Goal: Task Accomplishment & Management: Use online tool/utility

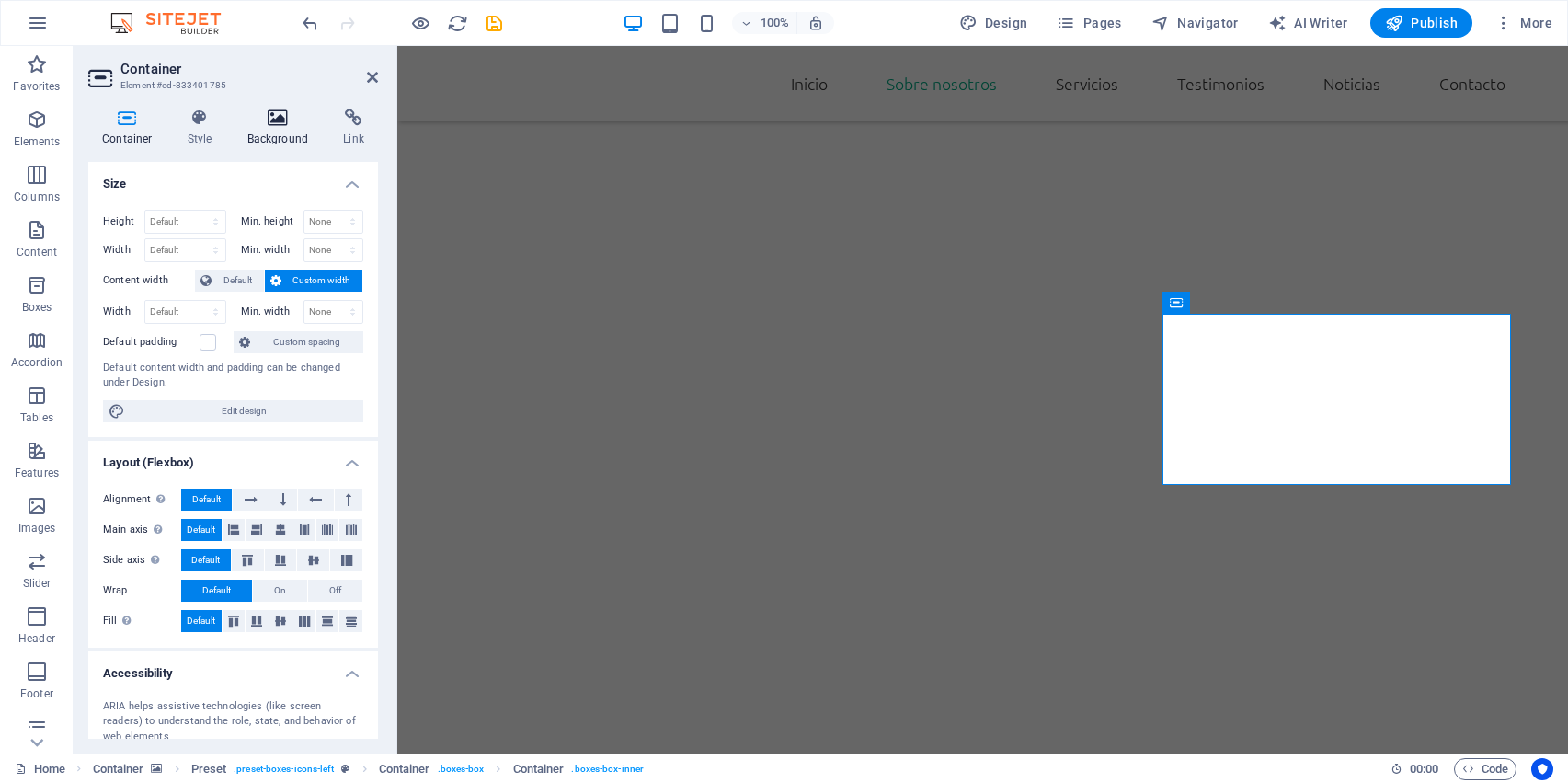
click at [278, 120] on icon at bounding box center [278, 118] width 89 height 19
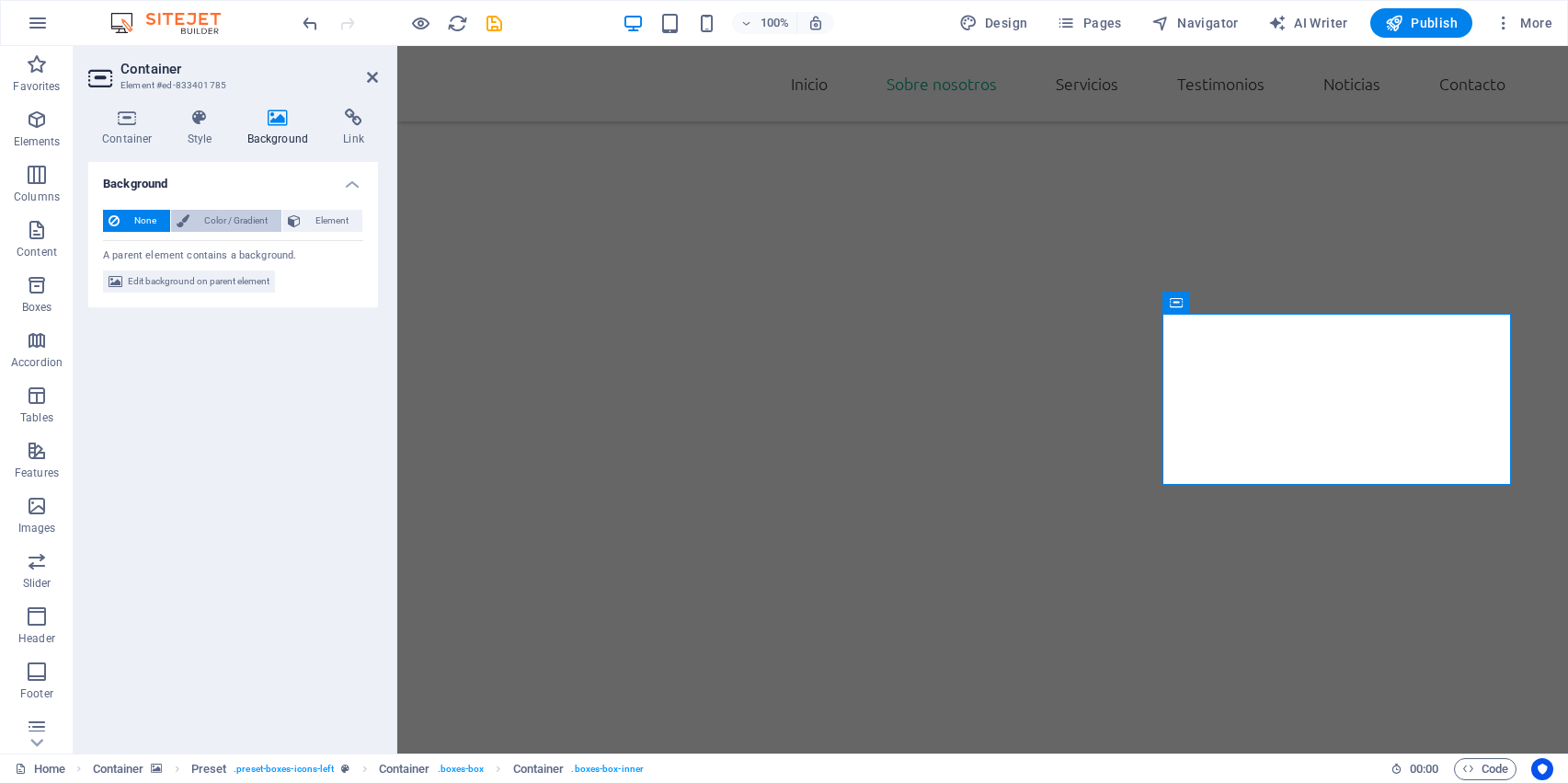
click at [244, 223] on span "Color / Gradient" at bounding box center [235, 220] width 81 height 22
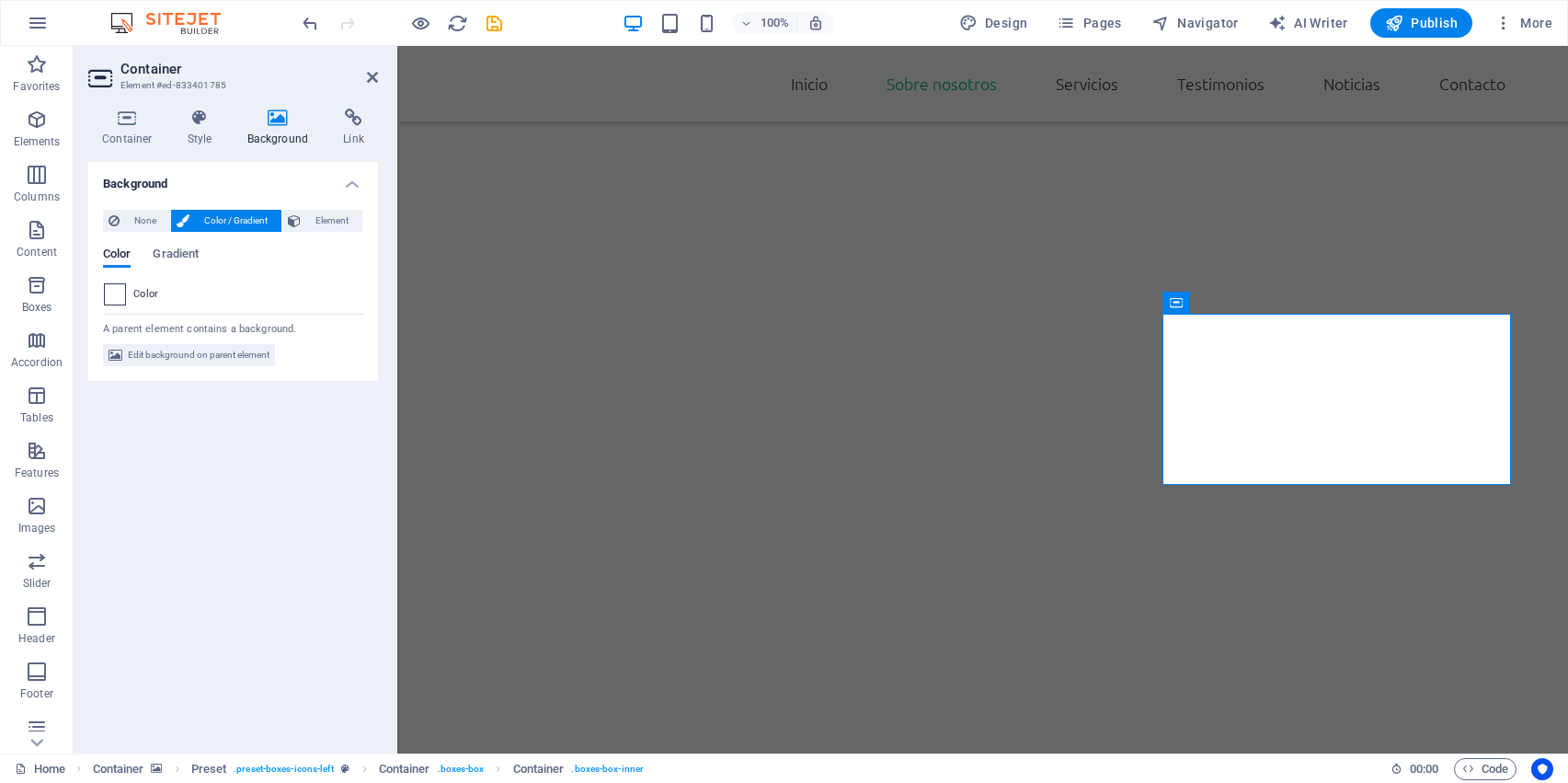
click at [120, 304] on div at bounding box center [114, 294] width 22 height 22
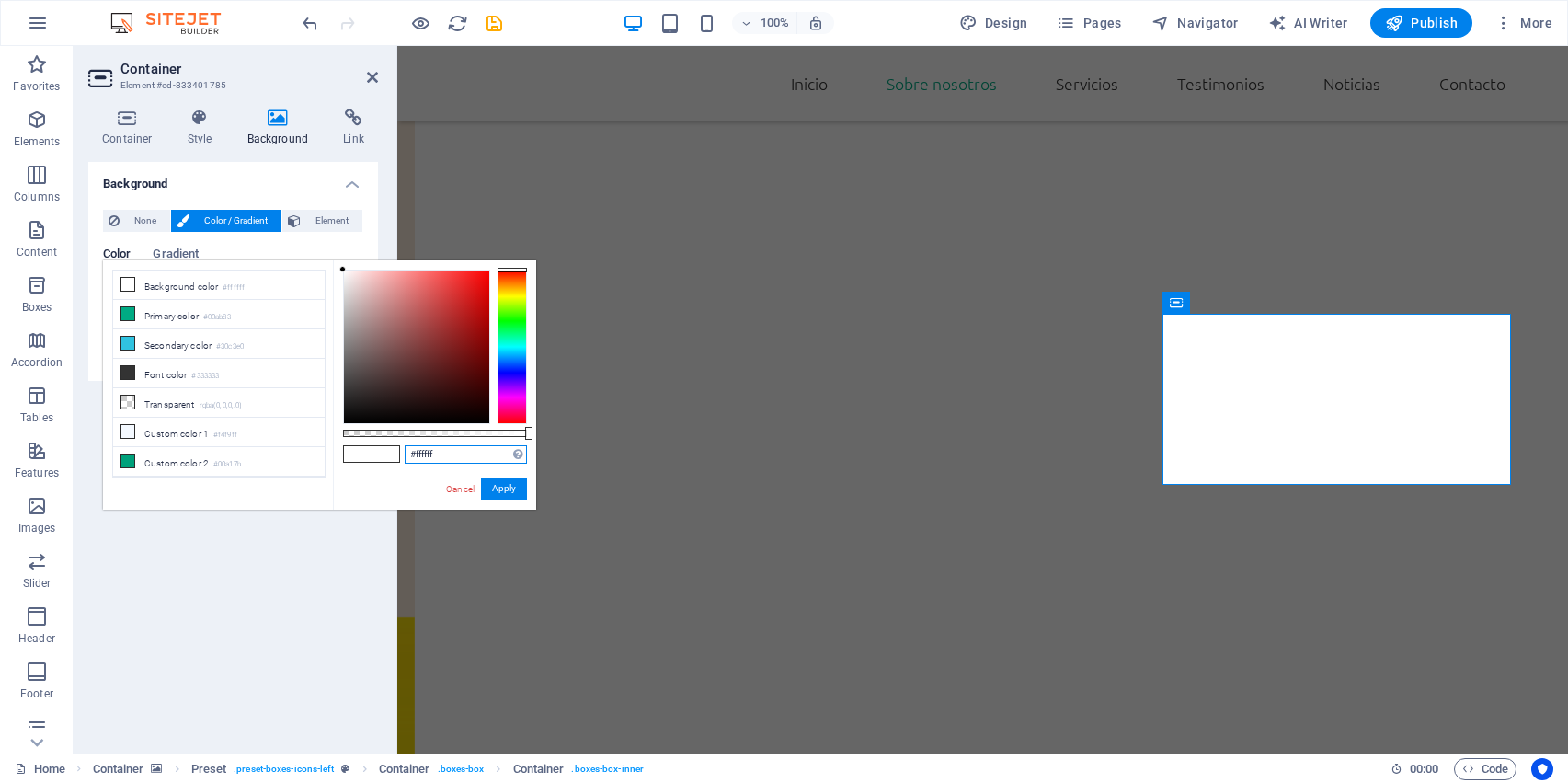
drag, startPoint x: 461, startPoint y: 460, endPoint x: 375, endPoint y: 452, distance: 86.4
click at [375, 452] on div "#ffffff Supported formats #0852ed rgb(8, 82, 237) rgba(8, 82, 237, 90%) hsv(221…" at bounding box center [435, 519] width 203 height 516
paste input "512c1d"
type input "#512c1d"
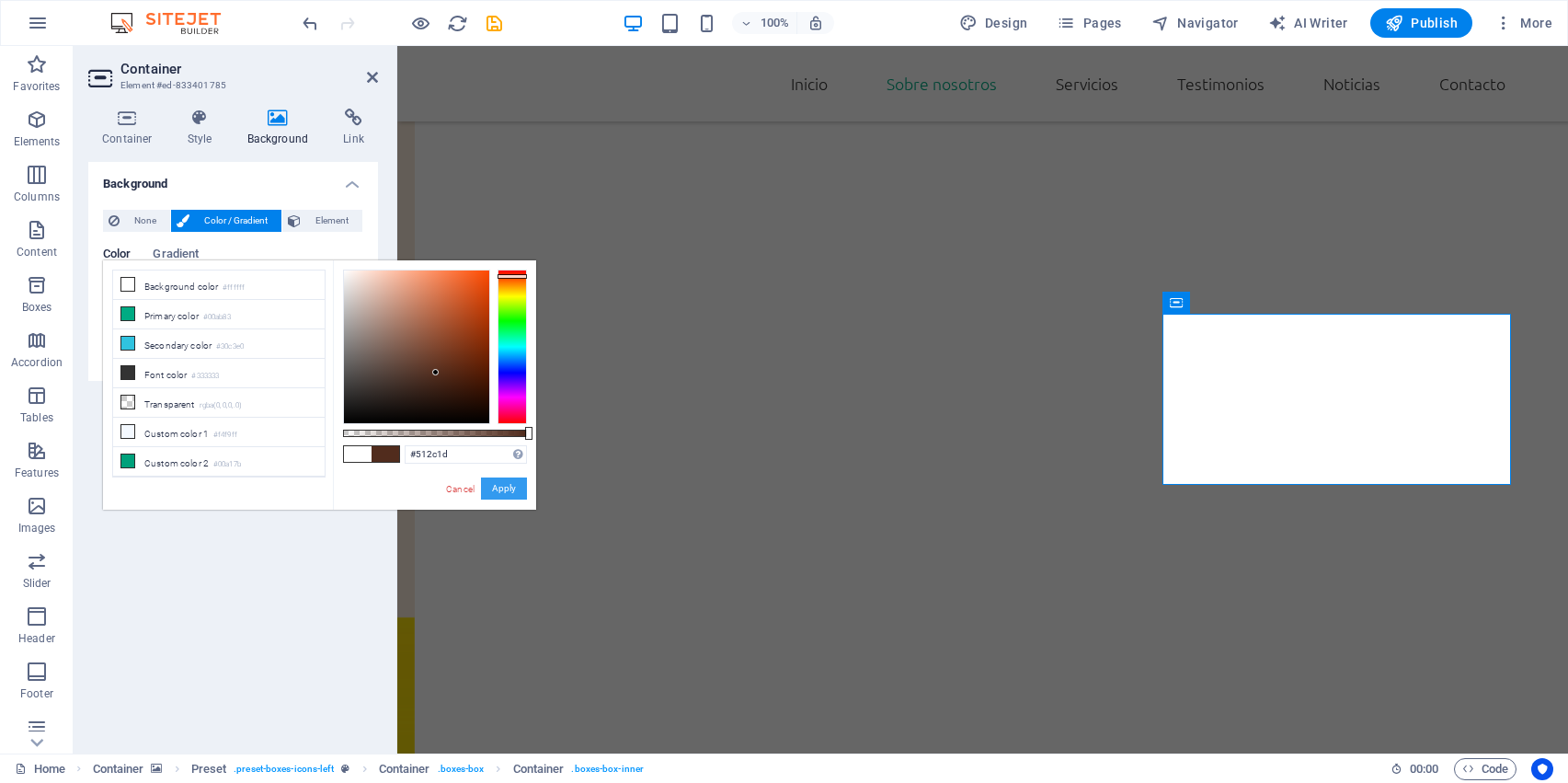
click at [495, 481] on button "Apply" at bounding box center [504, 487] width 46 height 22
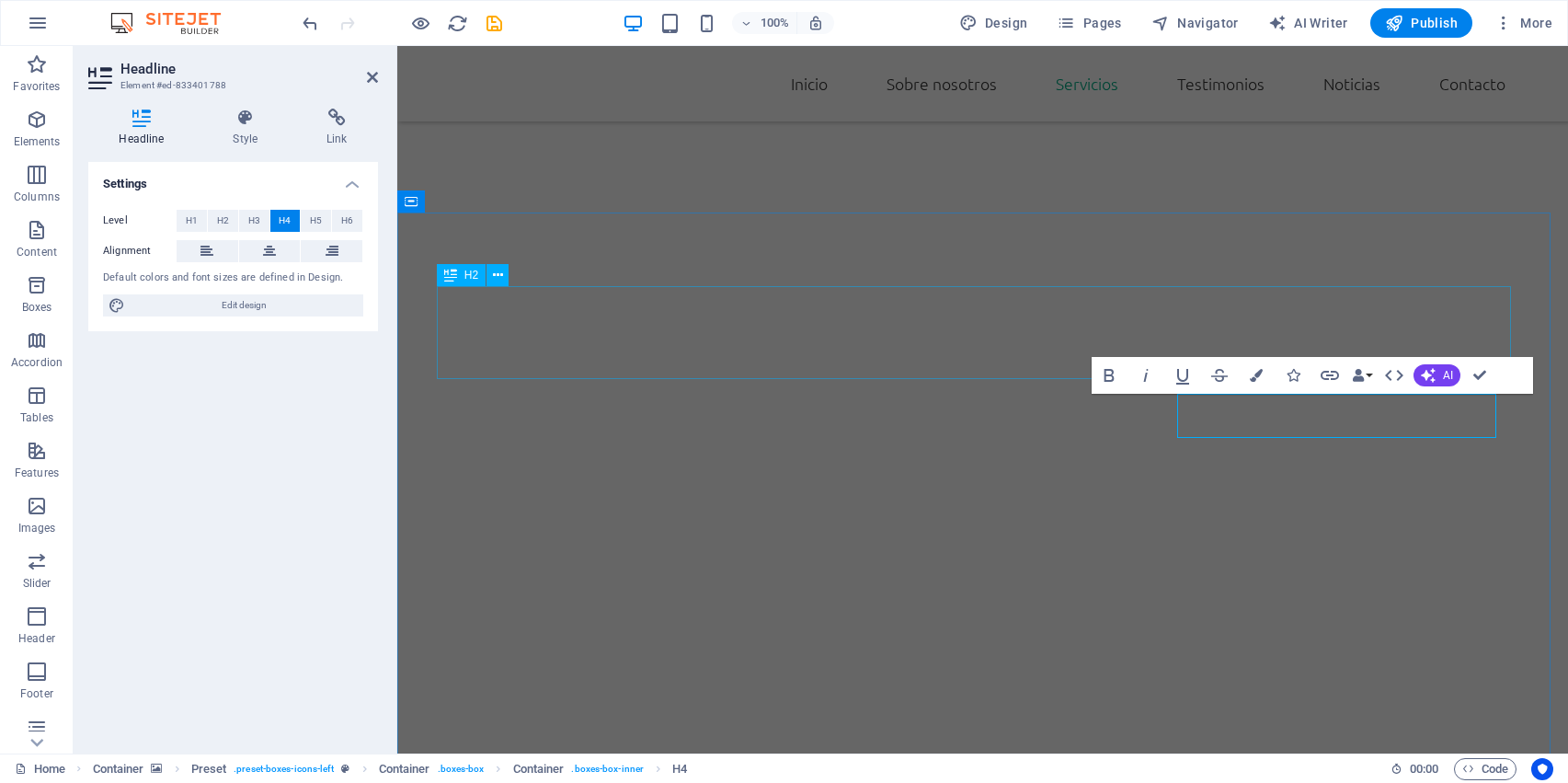
scroll to position [1721, 0]
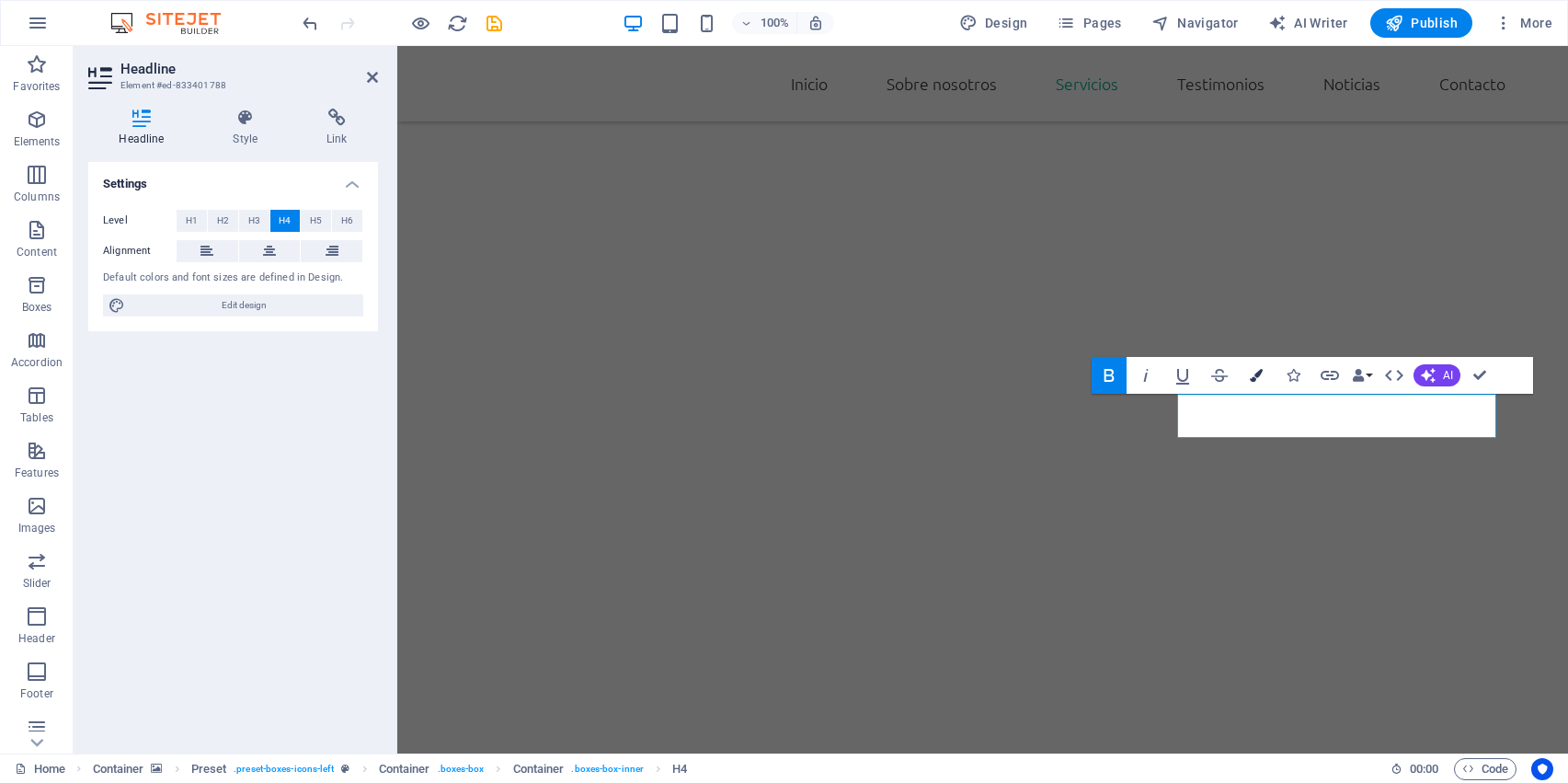
click at [1254, 383] on button "Colors" at bounding box center [1256, 375] width 35 height 37
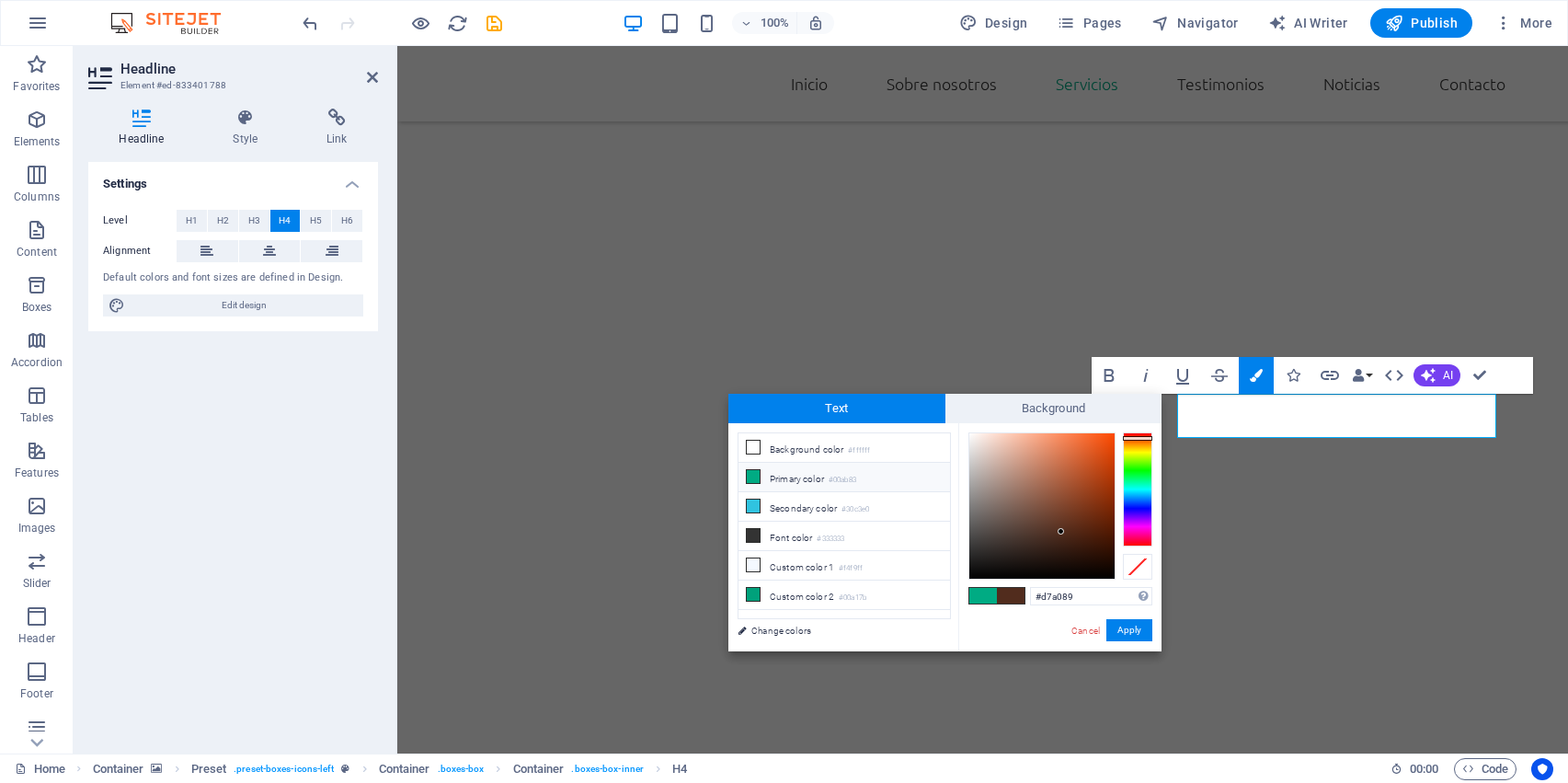
click at [1021, 455] on div at bounding box center [1042, 505] width 145 height 145
type input "#efc4b3"
click at [1005, 441] on div at bounding box center [1042, 505] width 145 height 145
click at [1128, 624] on button "Apply" at bounding box center [1129, 630] width 46 height 22
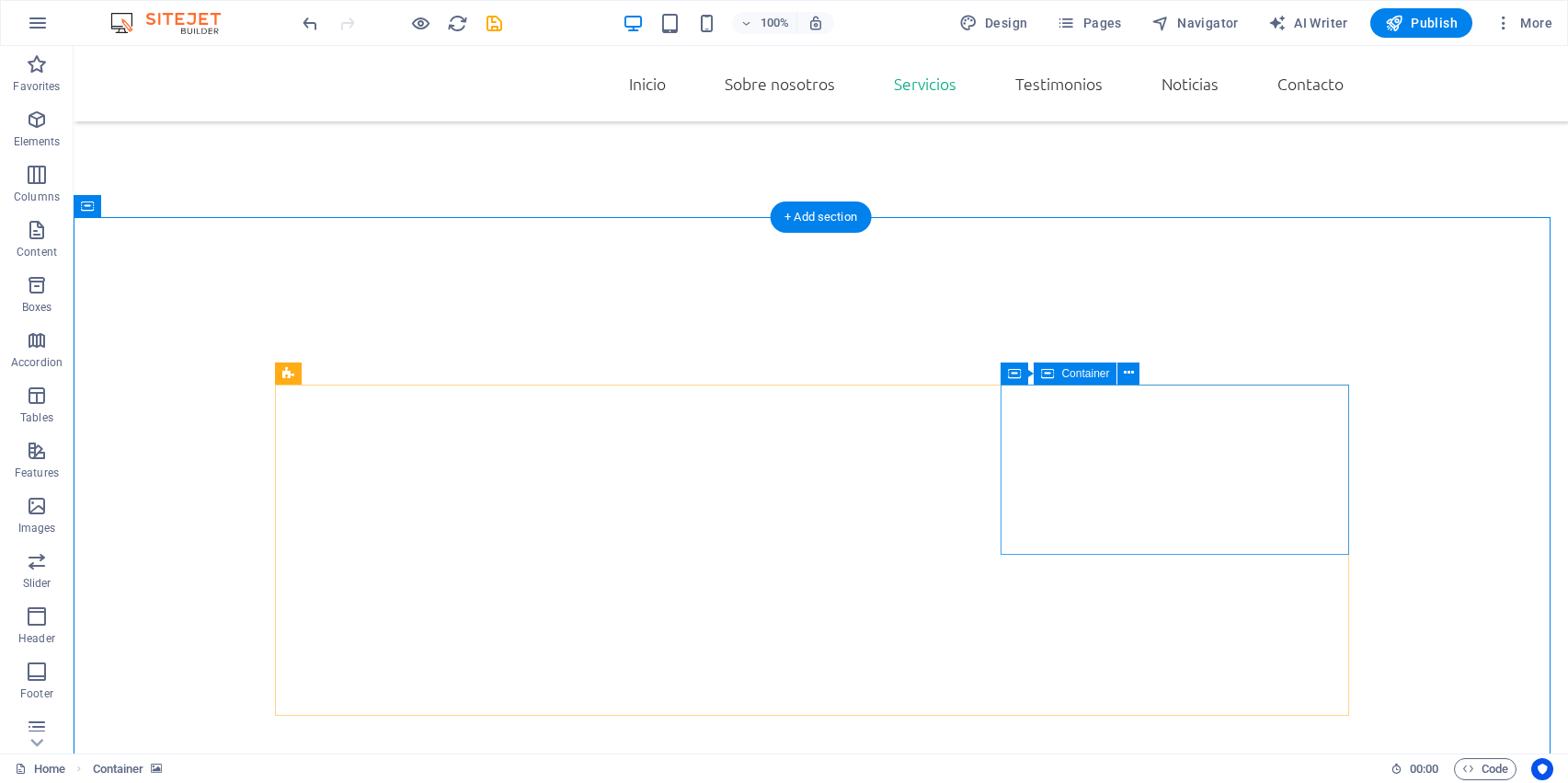
scroll to position [1848, 0]
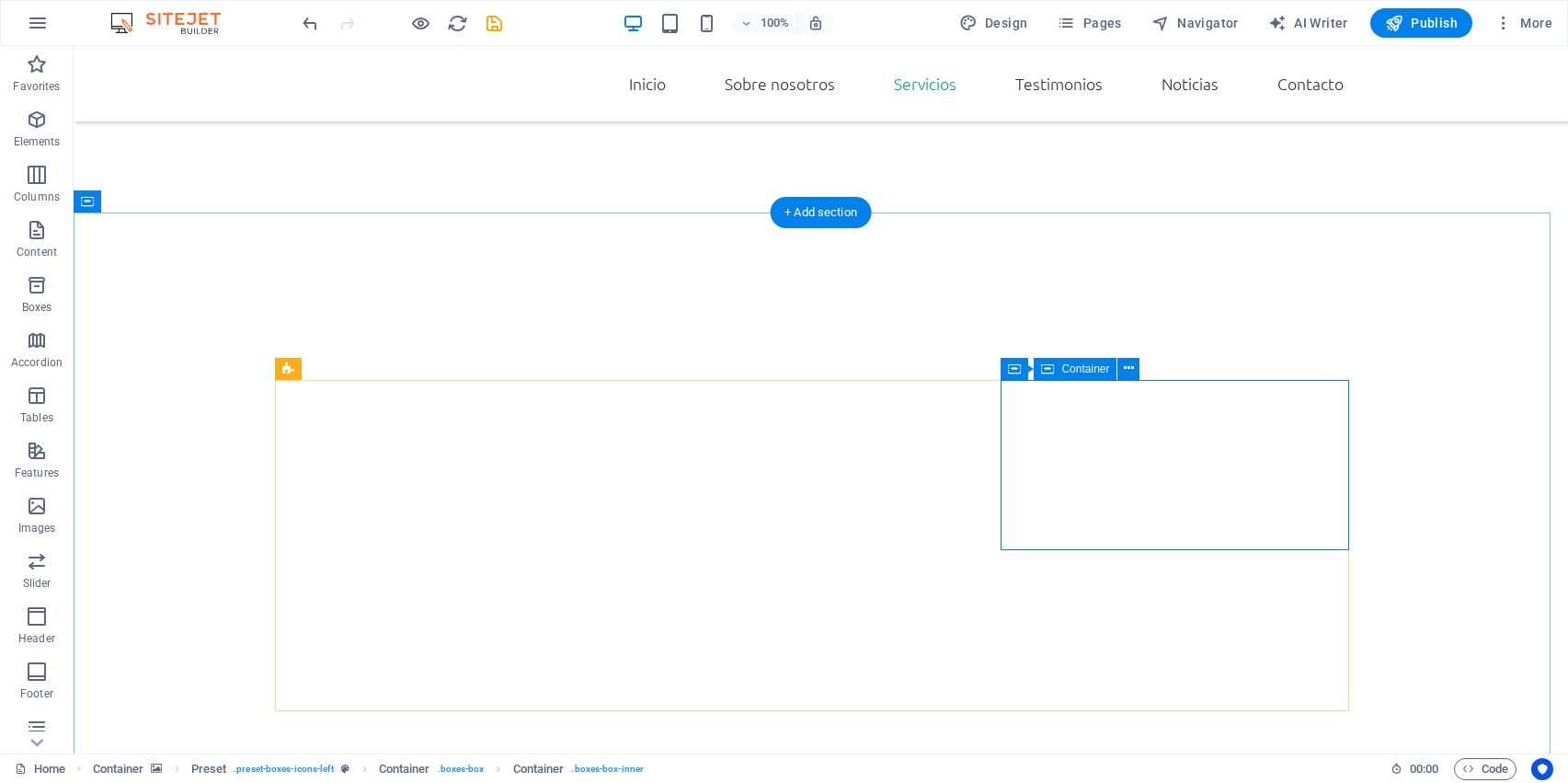
click at [1129, 374] on icon at bounding box center [1128, 368] width 10 height 20
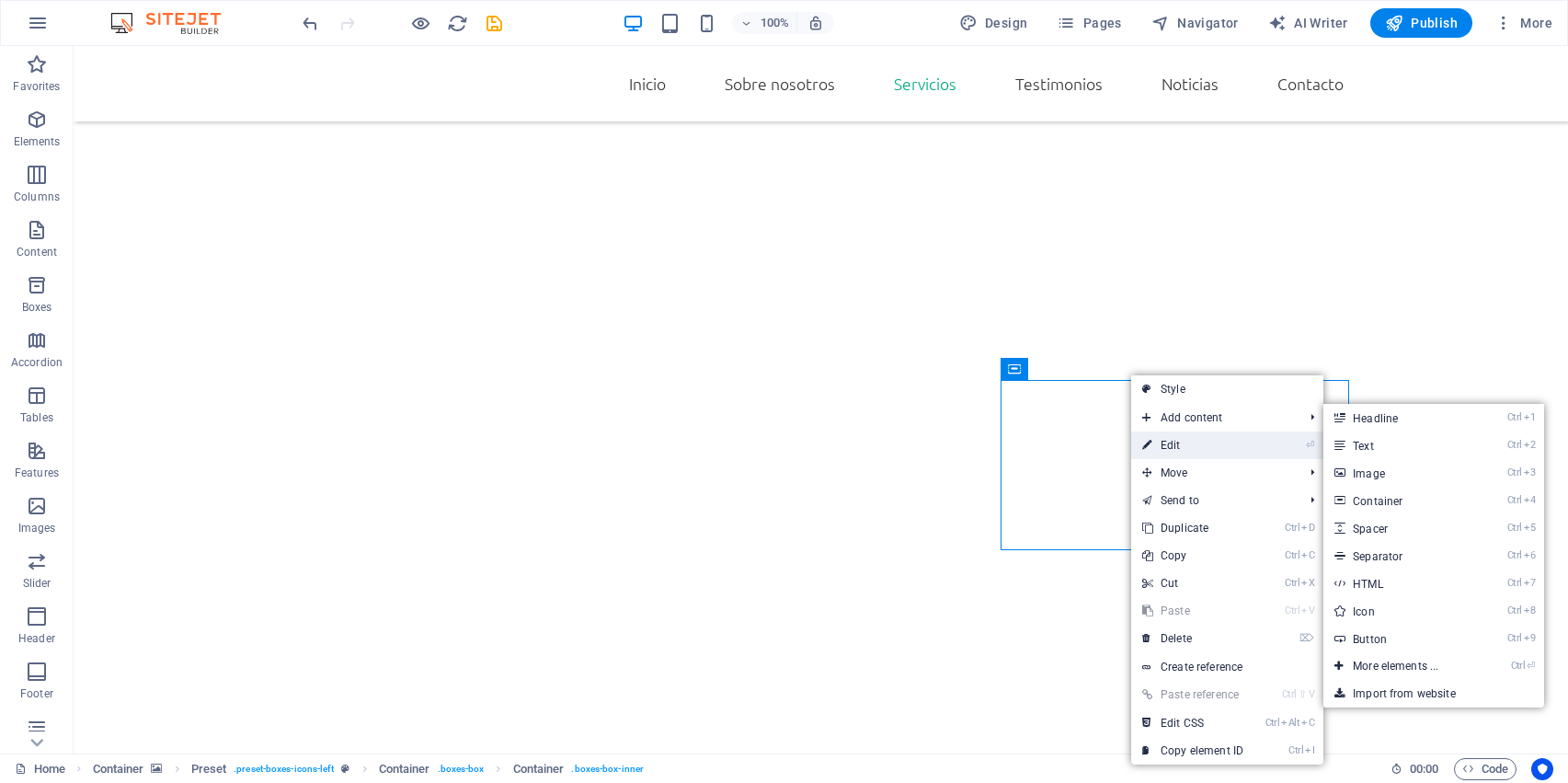
click at [1163, 441] on link "⏎ Edit" at bounding box center [1192, 444] width 123 height 27
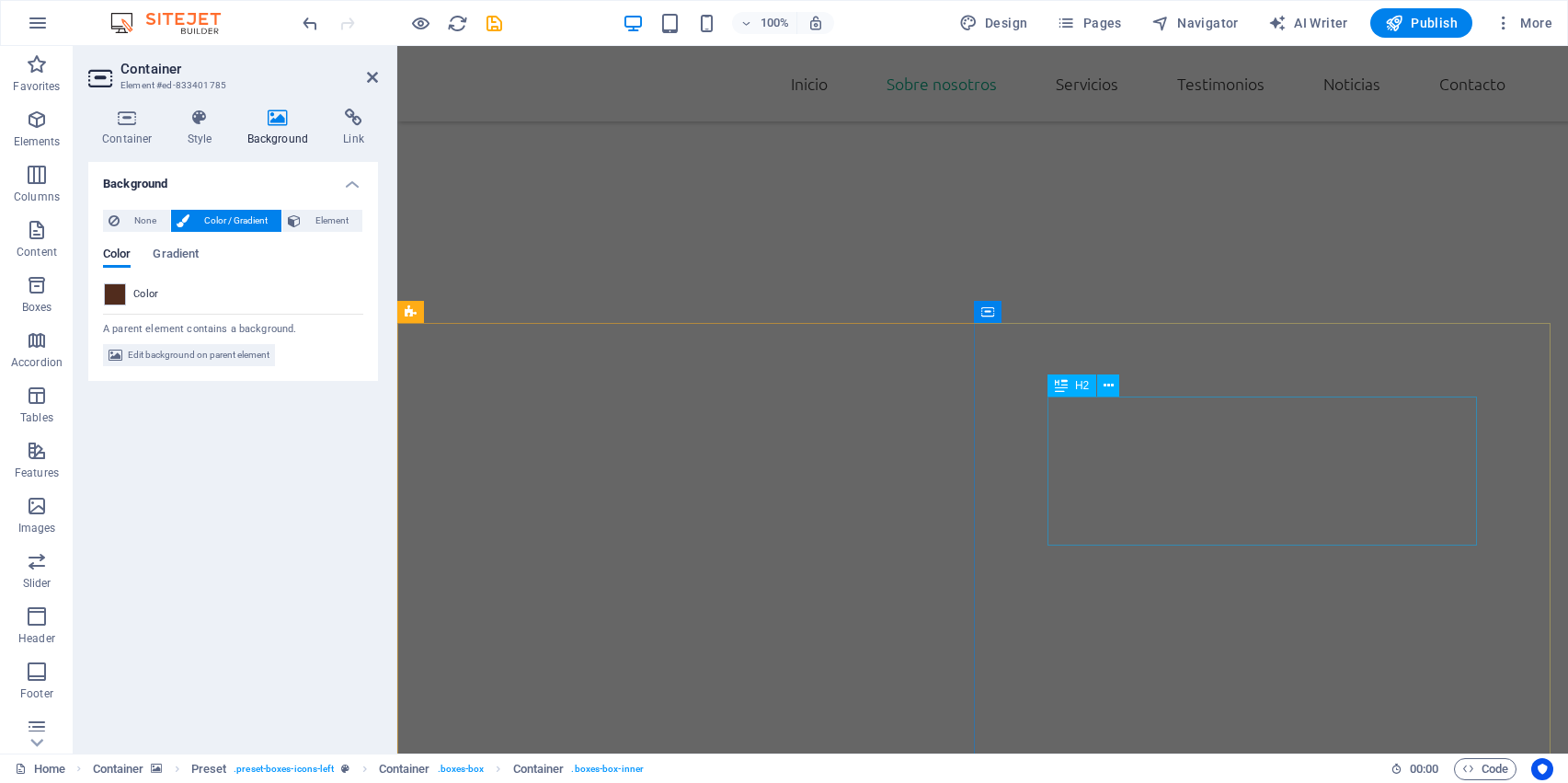
scroll to position [1786, 0]
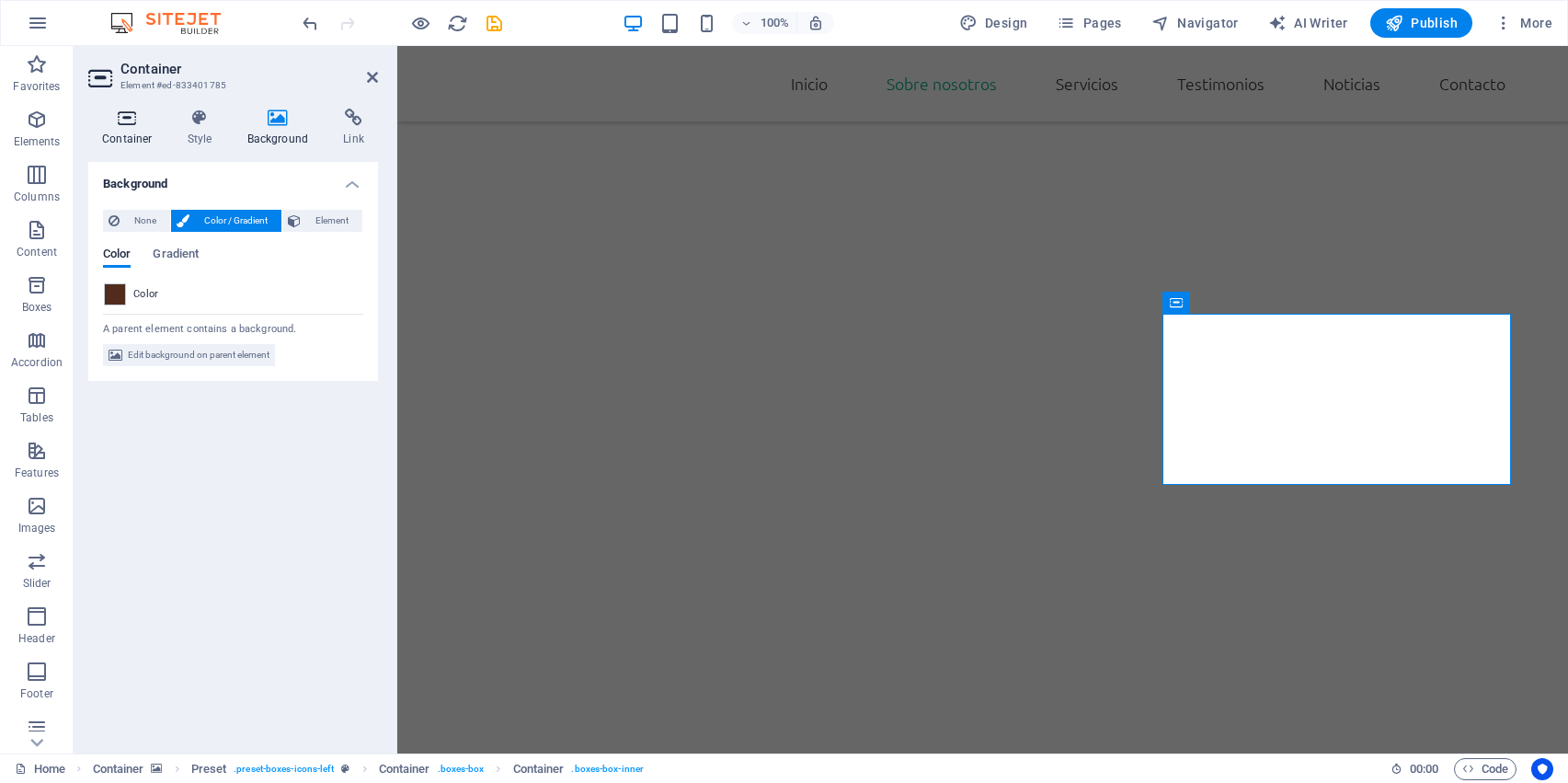
click at [147, 135] on h4 "Container" at bounding box center [131, 127] width 86 height 39
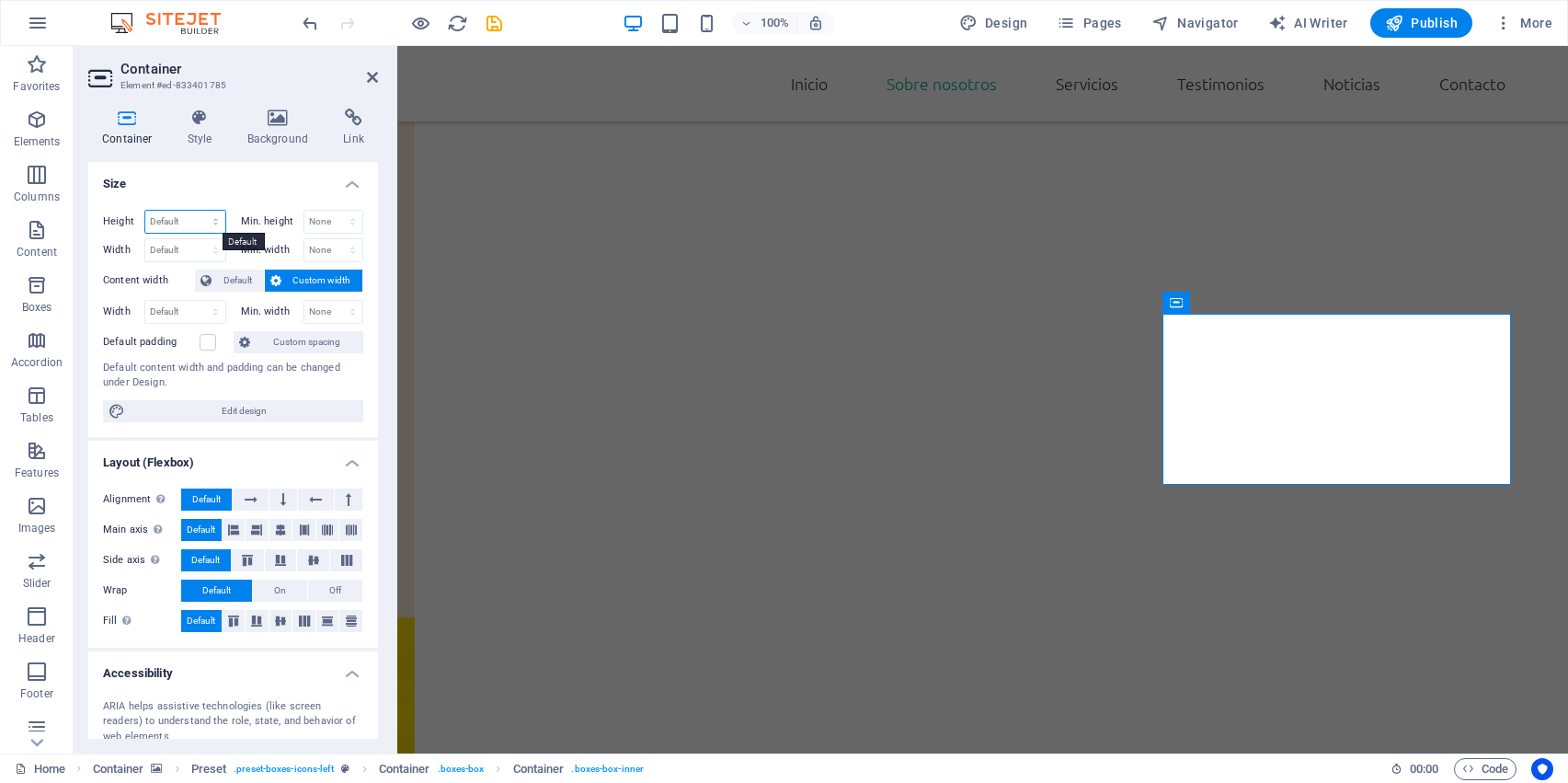
click at [176, 221] on select "Default px rem % vh vw" at bounding box center [184, 221] width 80 height 22
select select "px"
click at [197, 211] on select "Default px rem % vh vw" at bounding box center [184, 221] width 80 height 22
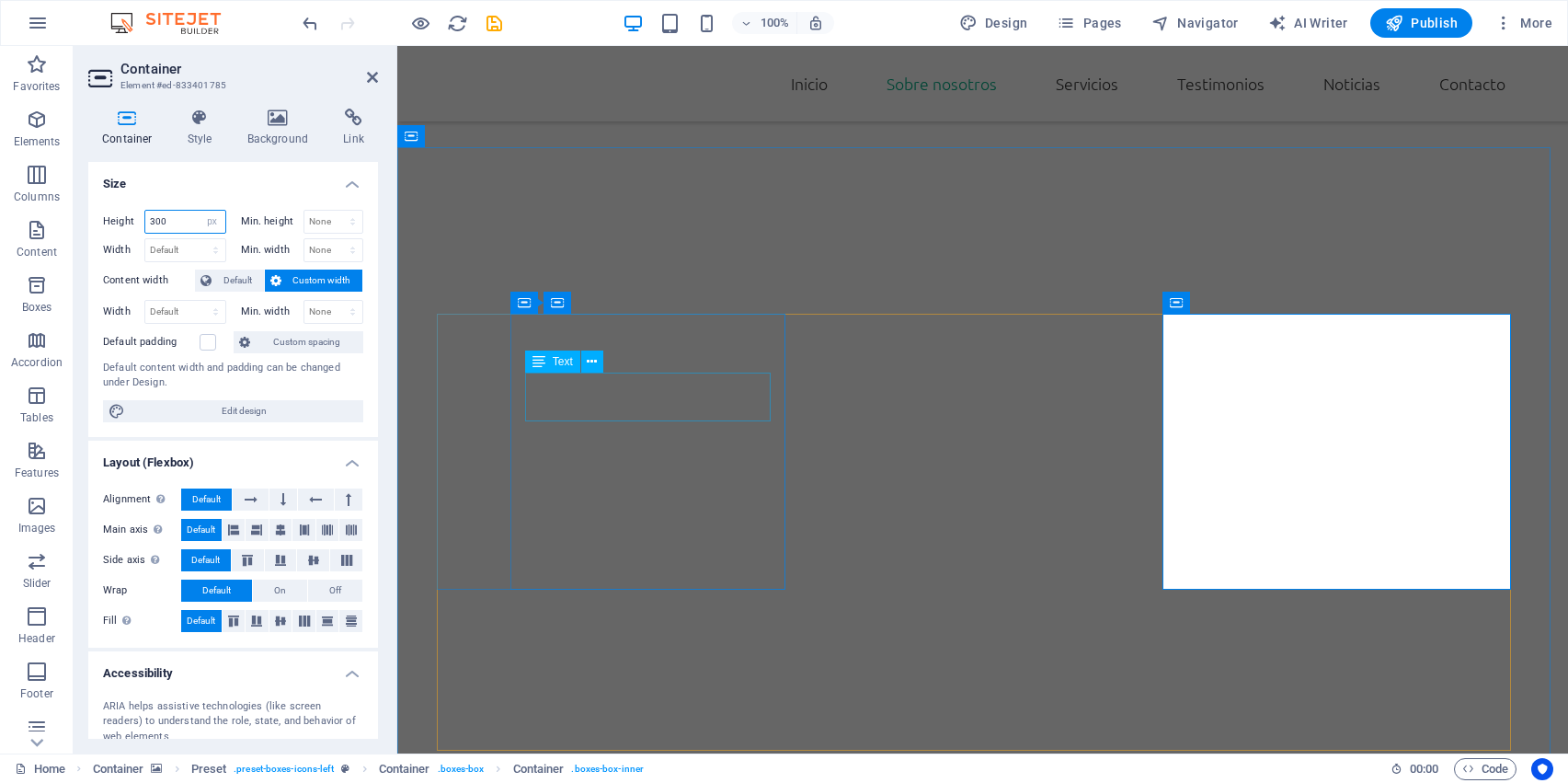
type input "154"
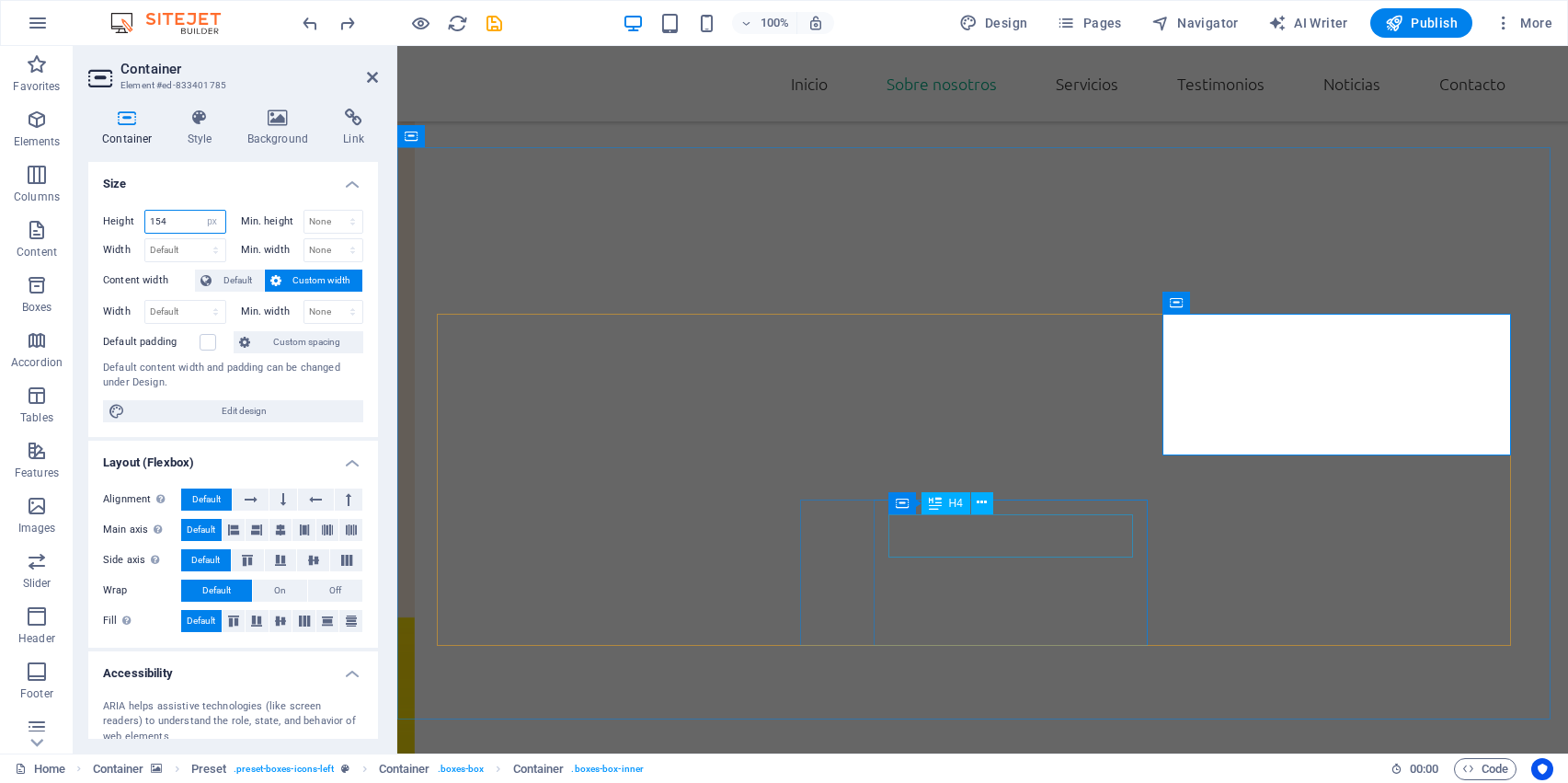
select select "DISABLED_OPTION_VALUE"
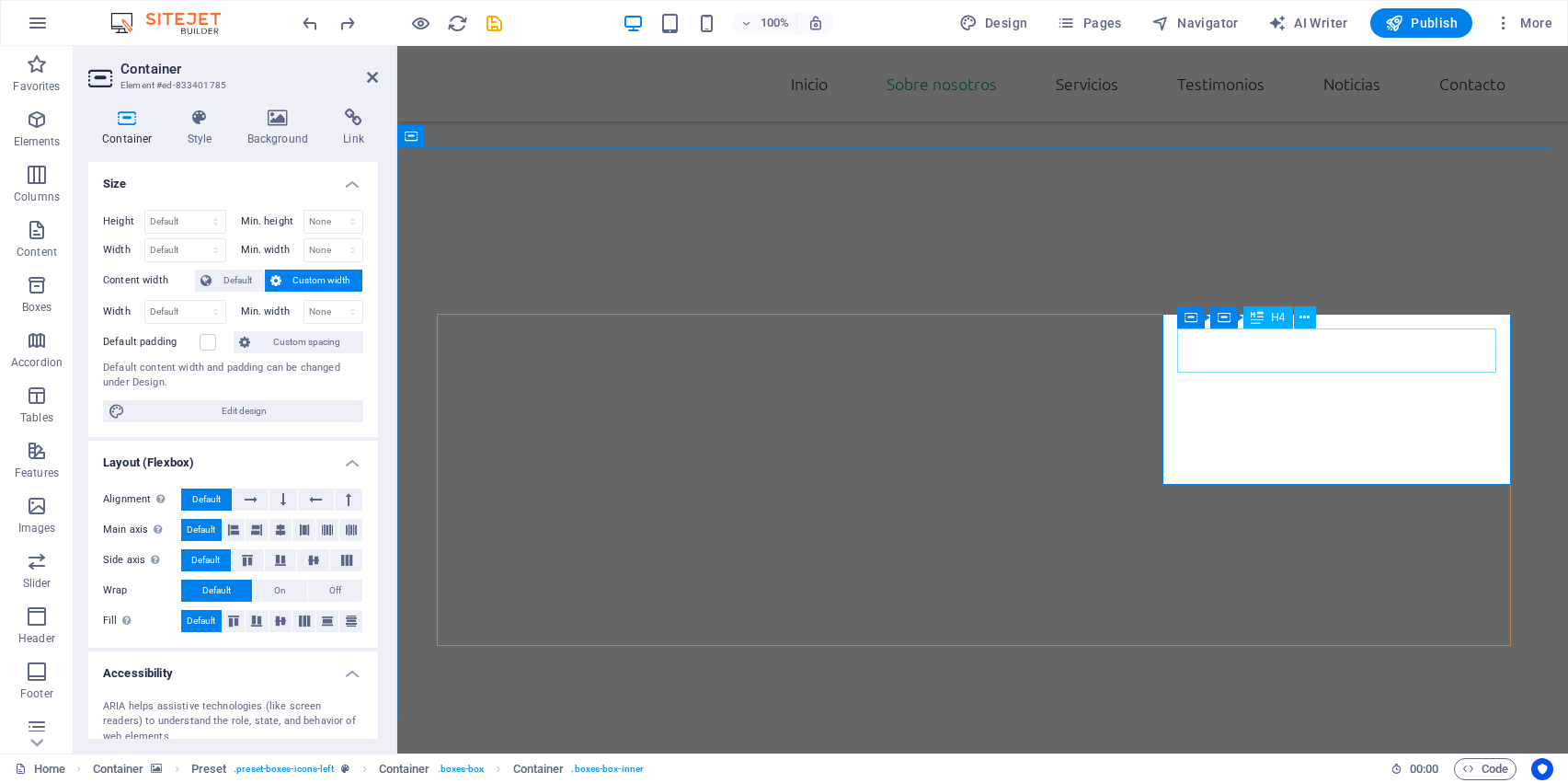
click at [279, 516] on div "Alignment Determines the flex direction. Default Main axis Determine how elemen…" at bounding box center [233, 560] width 290 height 174
click at [279, 526] on icon at bounding box center [280, 529] width 11 height 22
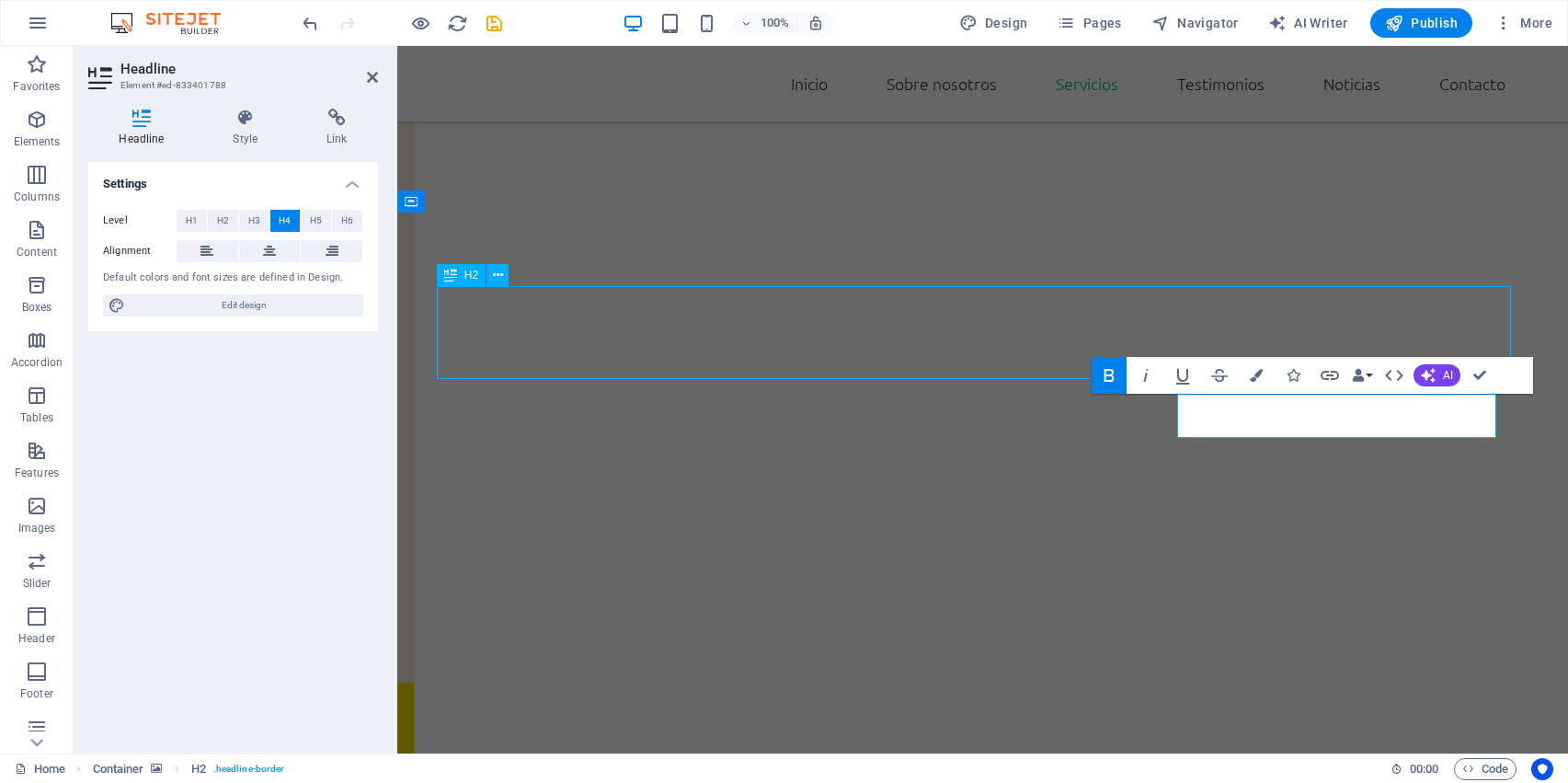
scroll to position [1706, 0]
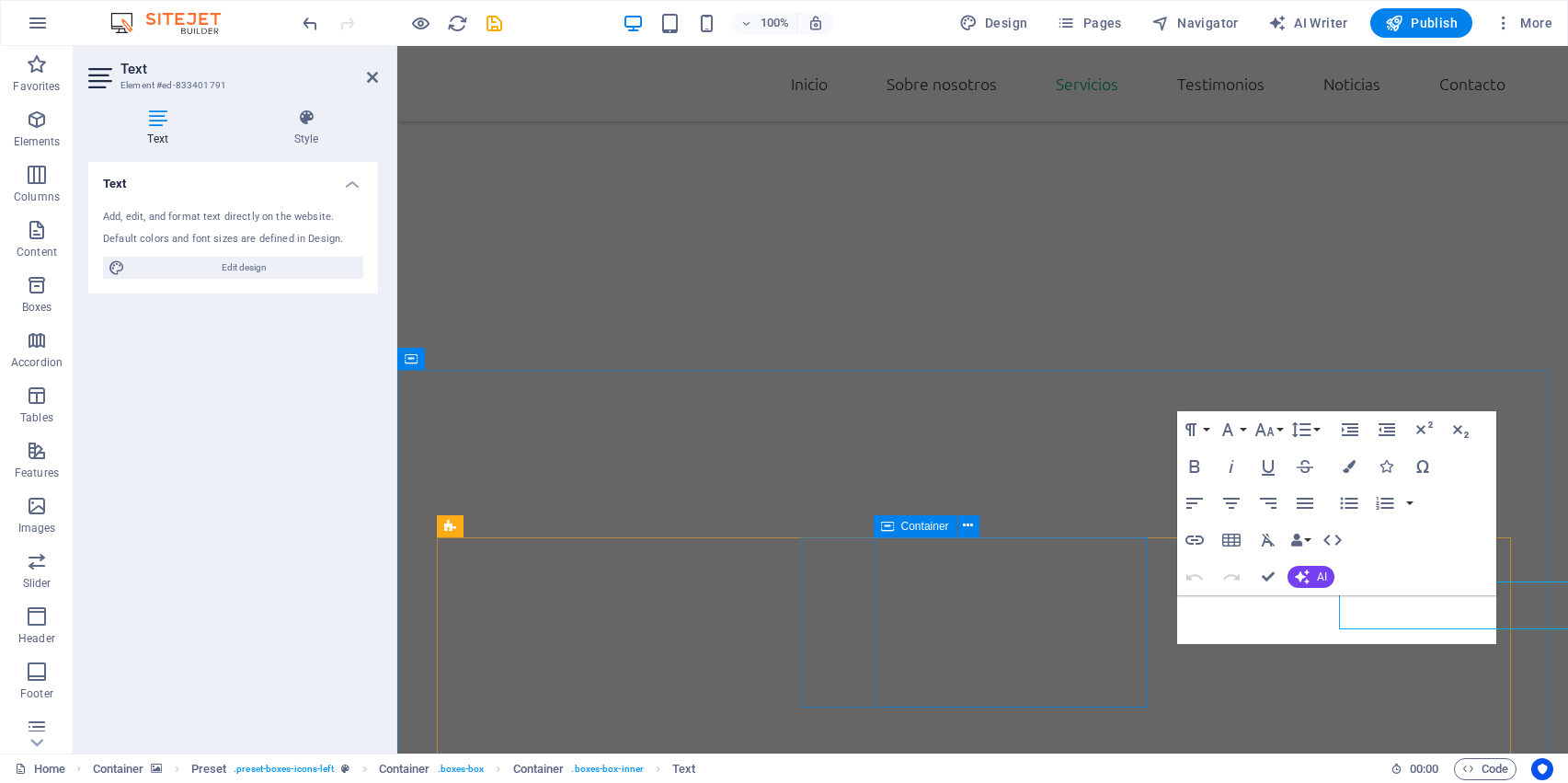
scroll to position [1563, 0]
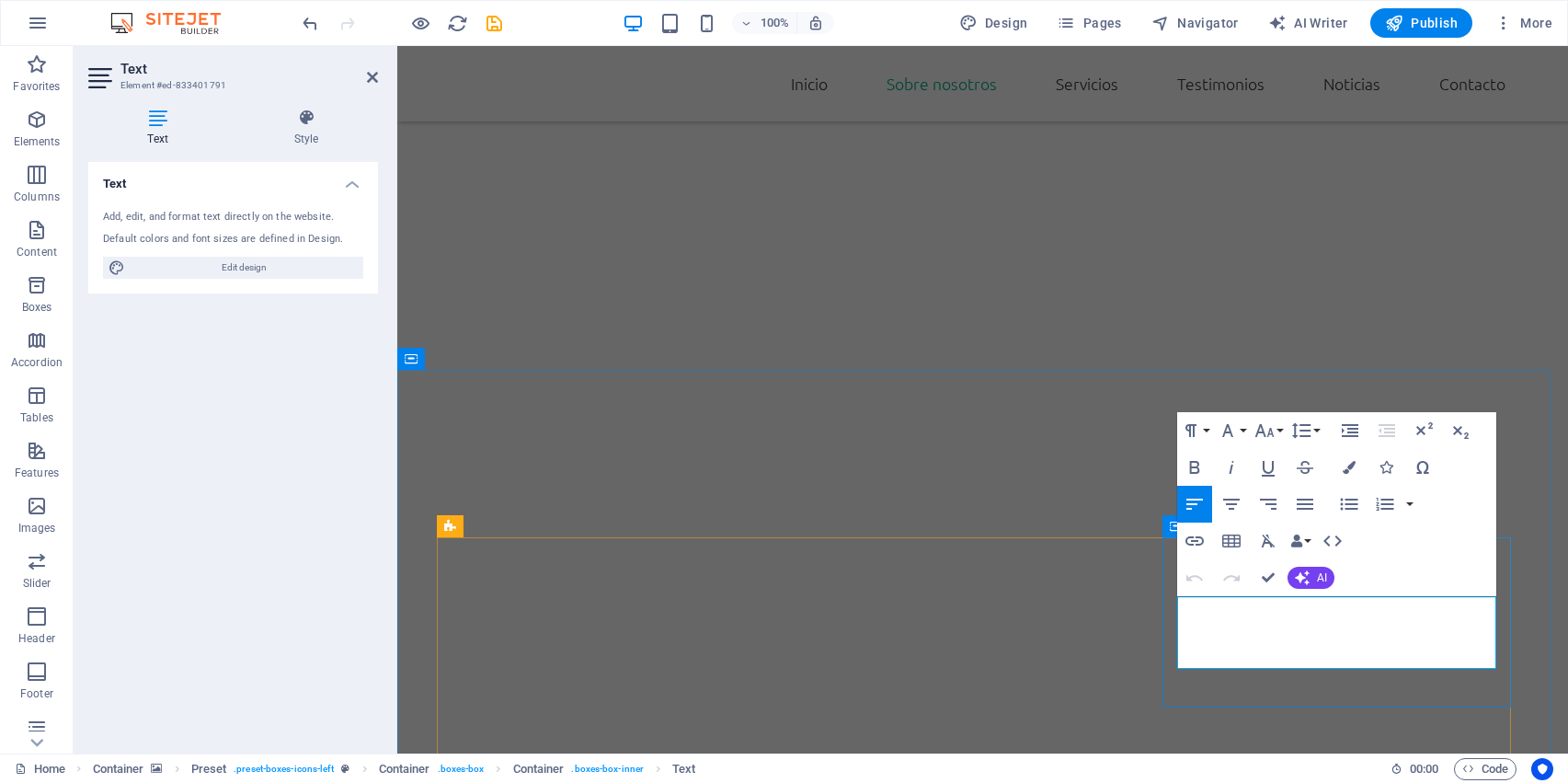
scroll to position [809, 6]
click at [1348, 465] on icon "button" at bounding box center [1350, 468] width 13 height 13
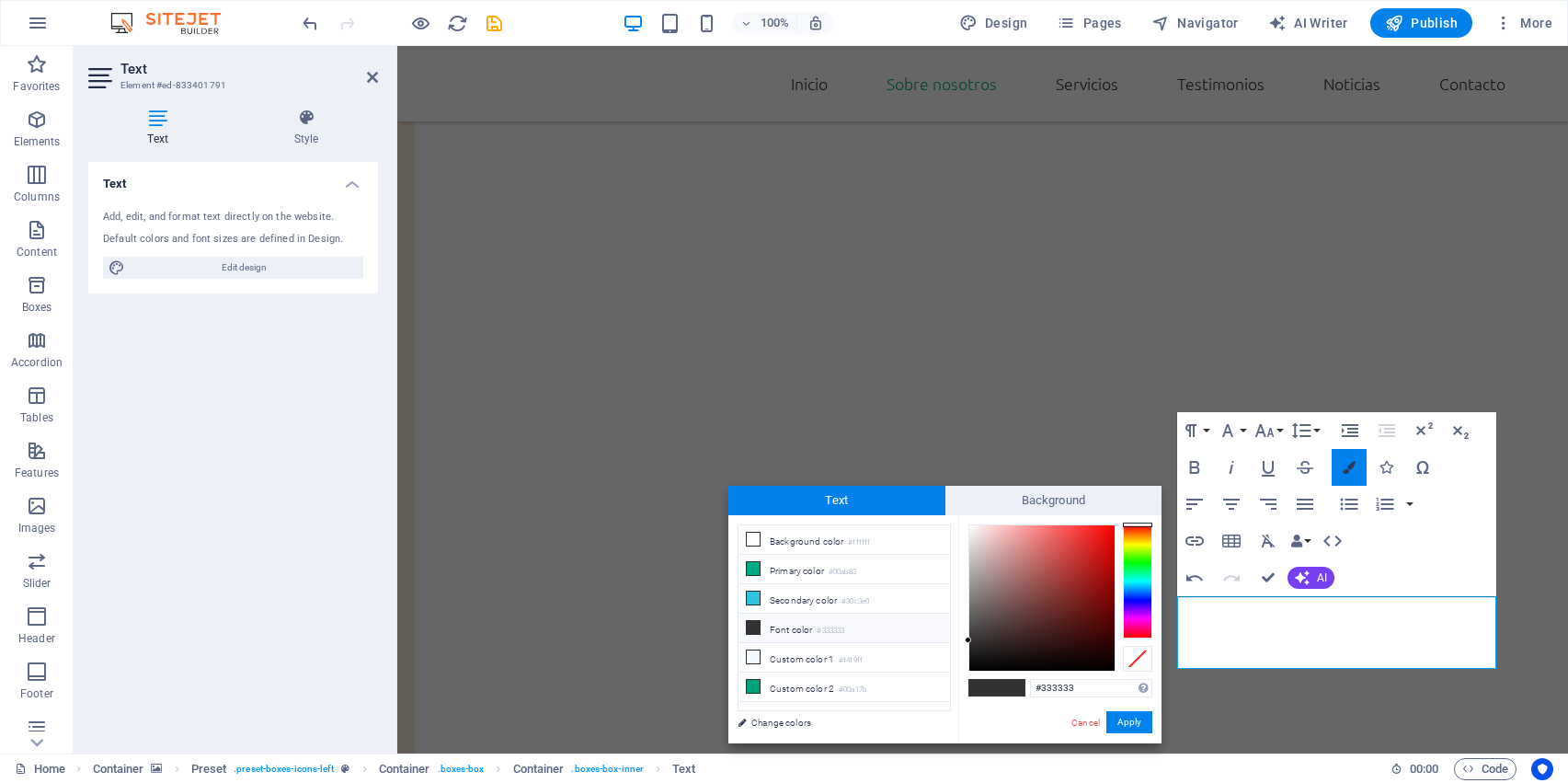
click at [1352, 466] on icon "button" at bounding box center [1350, 468] width 13 height 13
click at [1000, 535] on div at bounding box center [1042, 598] width 145 height 145
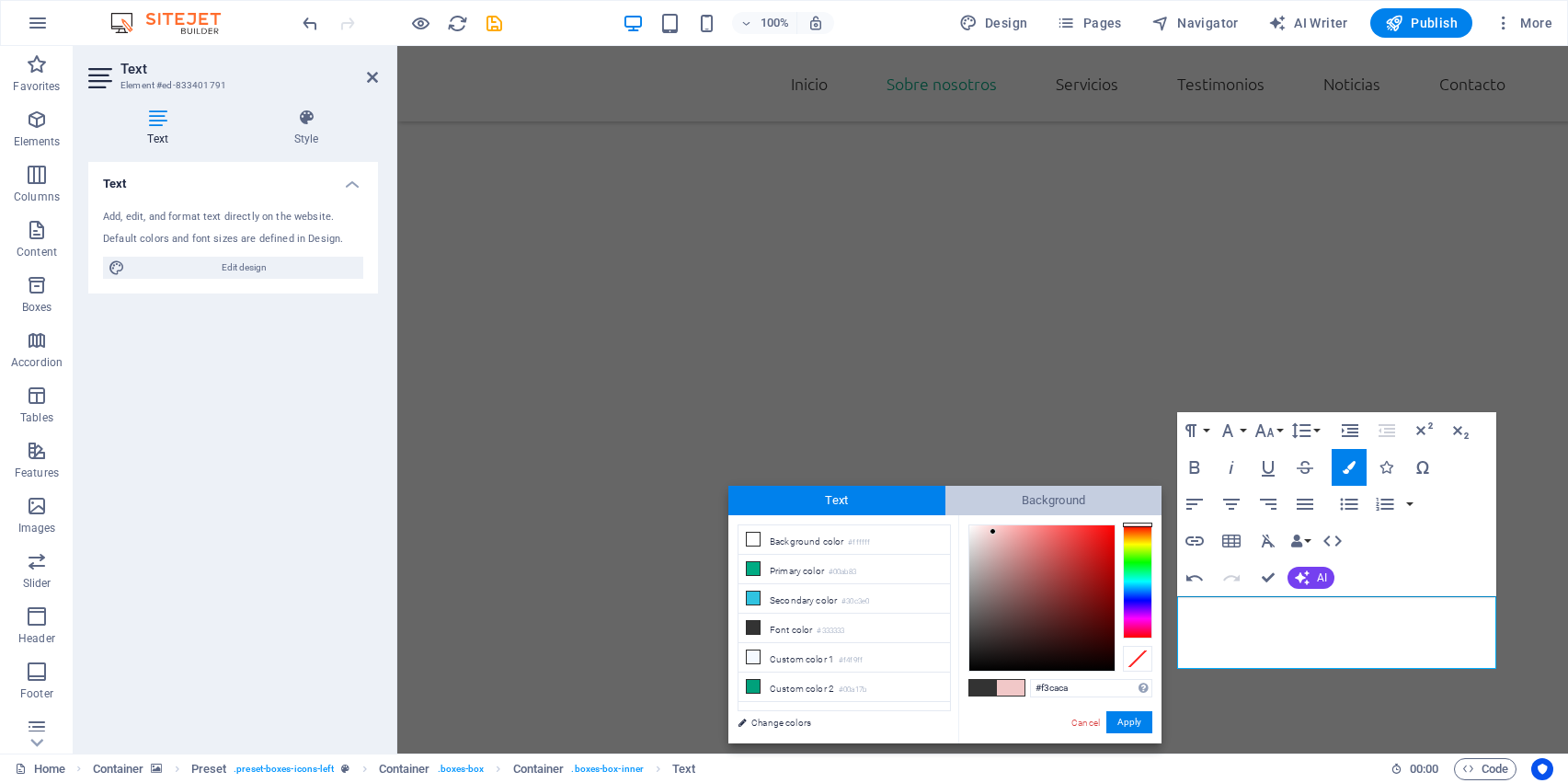
type input "#ffdada"
drag, startPoint x: 1000, startPoint y: 535, endPoint x: 990, endPoint y: 510, distance: 26.9
click at [990, 510] on div "Text Background less Background color #ffffff Primary color #00ab83 Secondary c…" at bounding box center [945, 615] width 433 height 258
click at [990, 510] on span "Background" at bounding box center [1054, 500] width 217 height 29
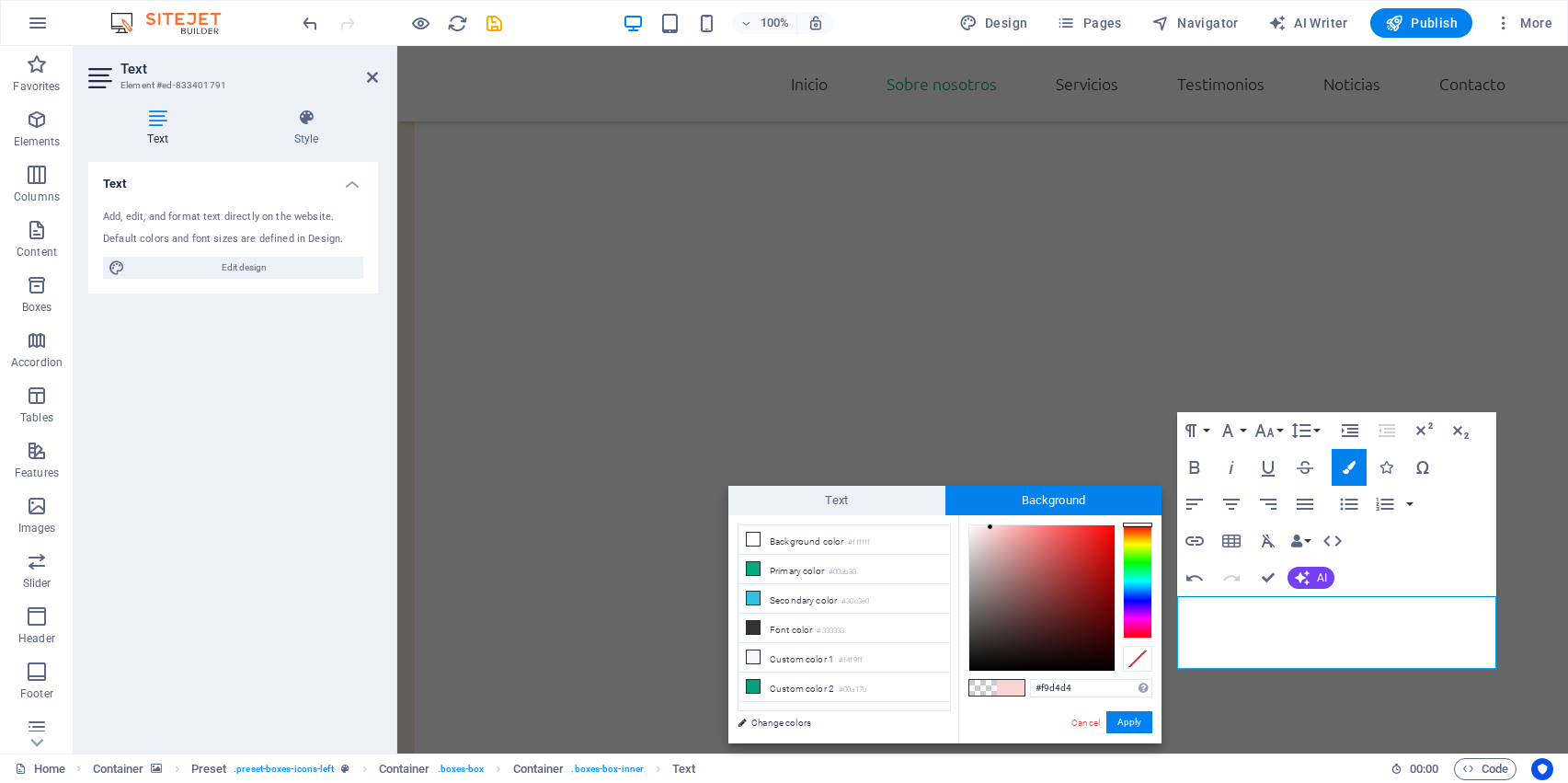
click at [991, 527] on div at bounding box center [1042, 598] width 145 height 145
click at [986, 531] on div at bounding box center [1042, 598] width 145 height 145
type input "#f4dfdf"
click at [982, 530] on div at bounding box center [981, 529] width 7 height 7
click at [1124, 722] on button "Apply" at bounding box center [1129, 721] width 46 height 22
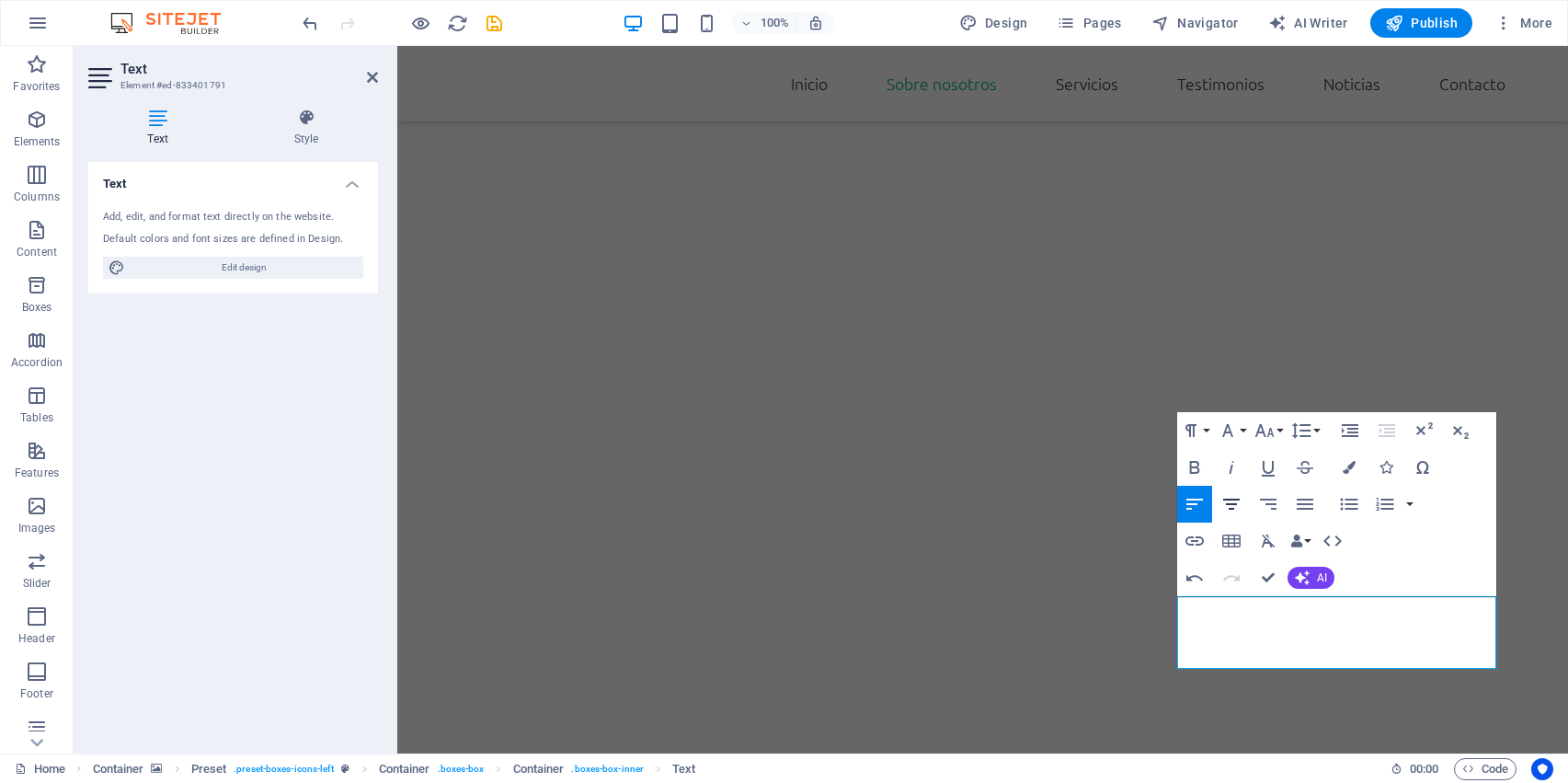
click at [1235, 503] on icon "button" at bounding box center [1232, 504] width 17 height 11
drag, startPoint x: 1247, startPoint y: 681, endPoint x: 1571, endPoint y: 688, distance: 324.1
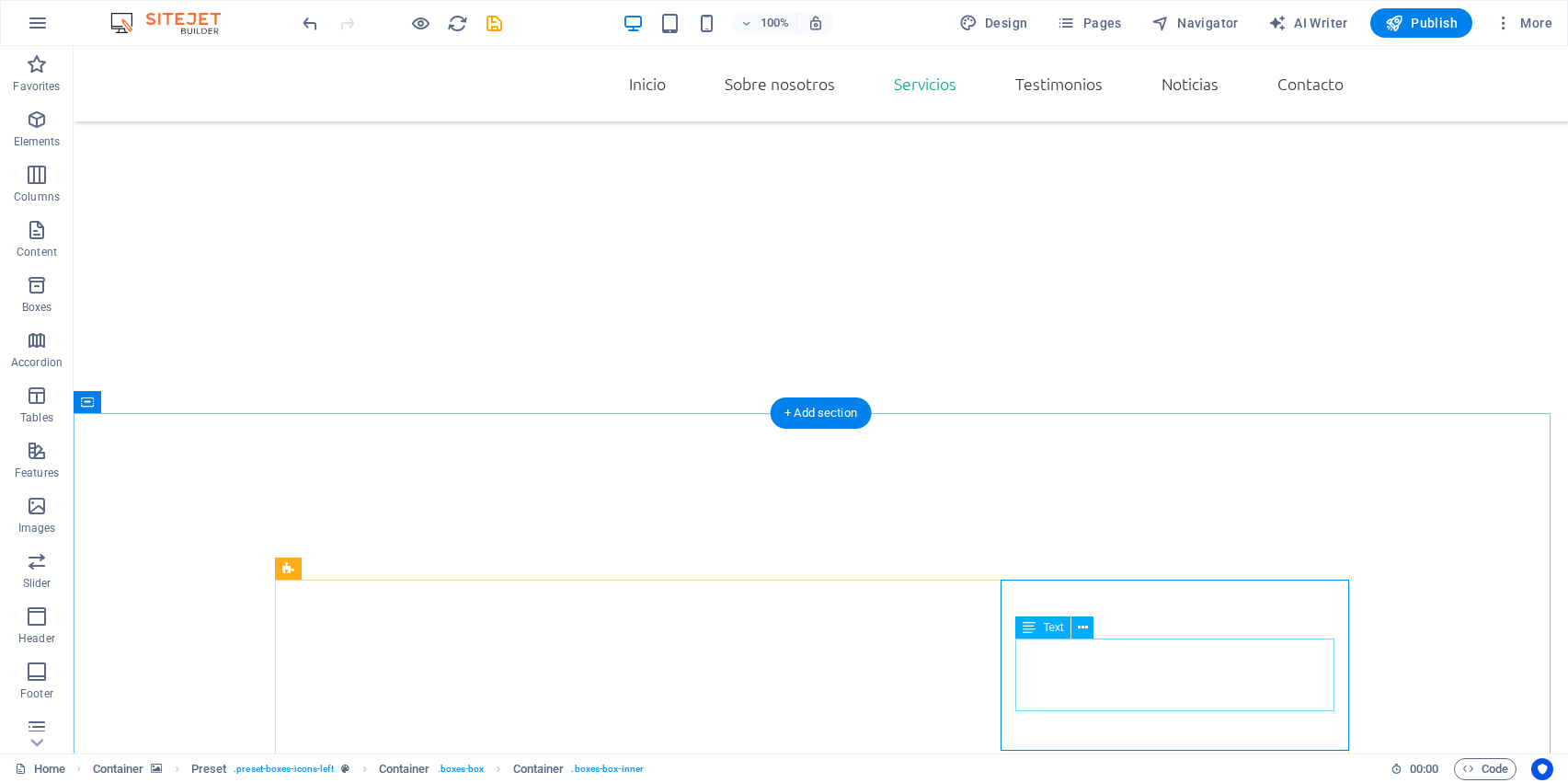
scroll to position [1648, 0]
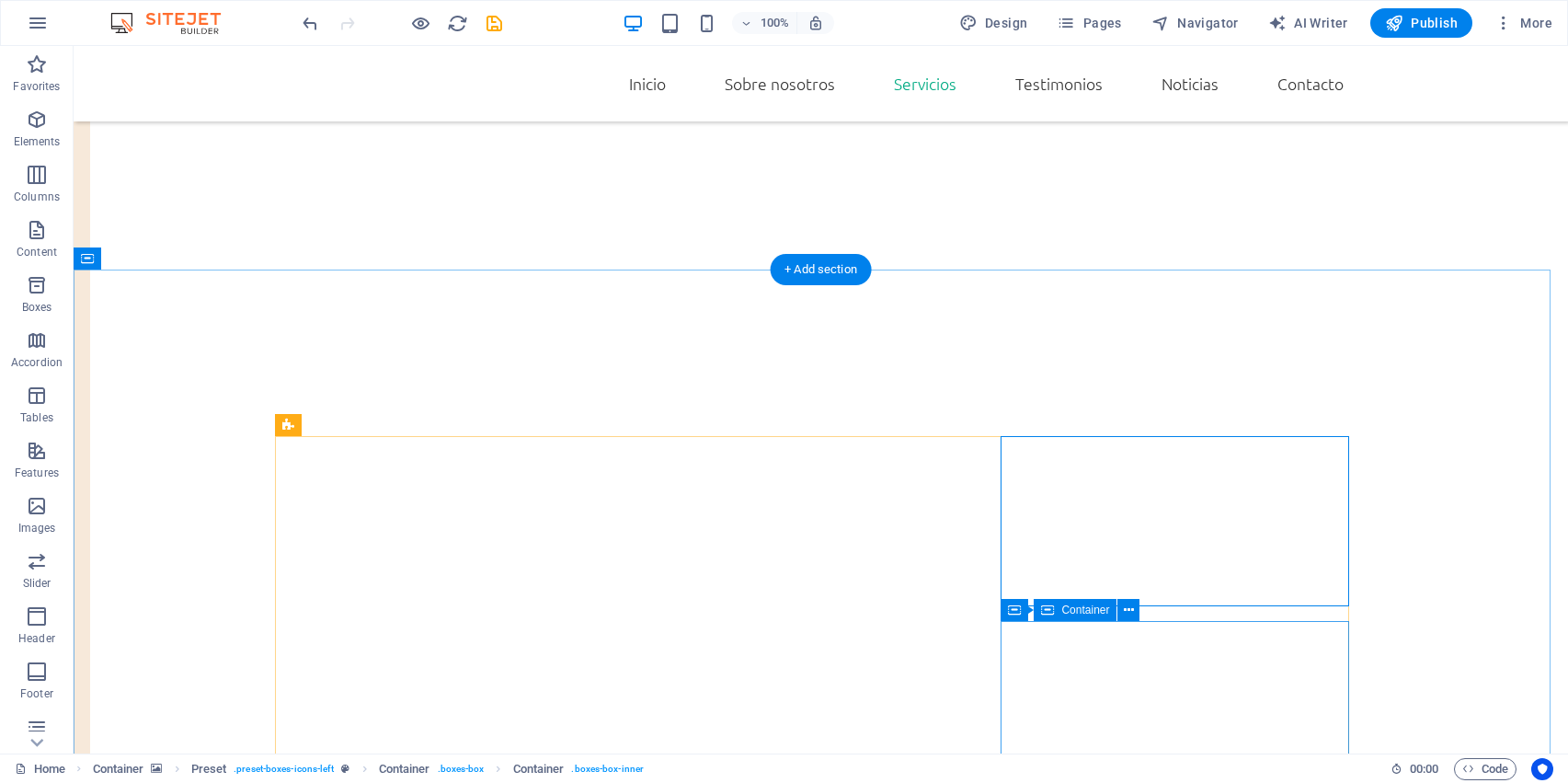
scroll to position [1796, 0]
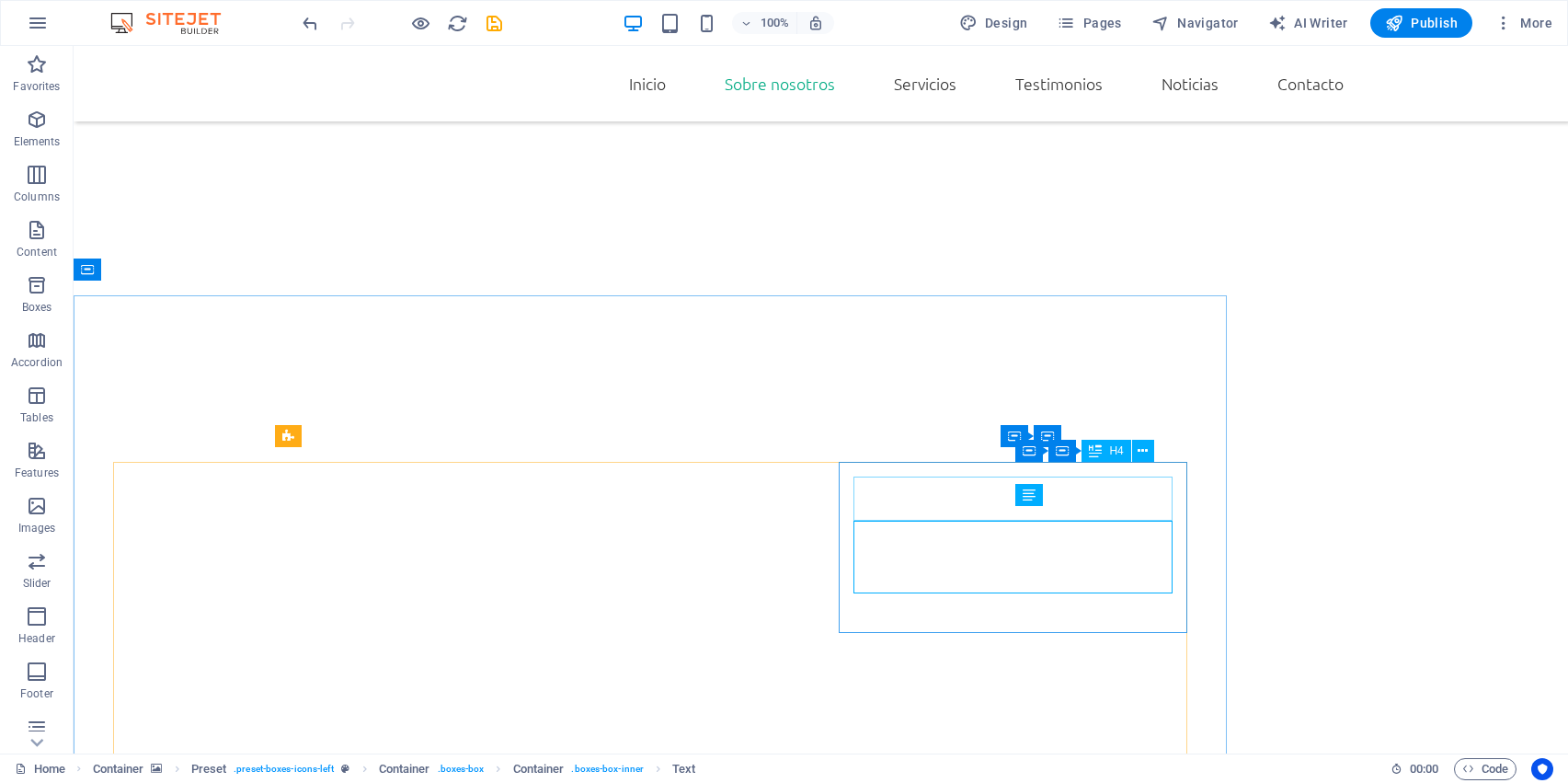
scroll to position [1638, 0]
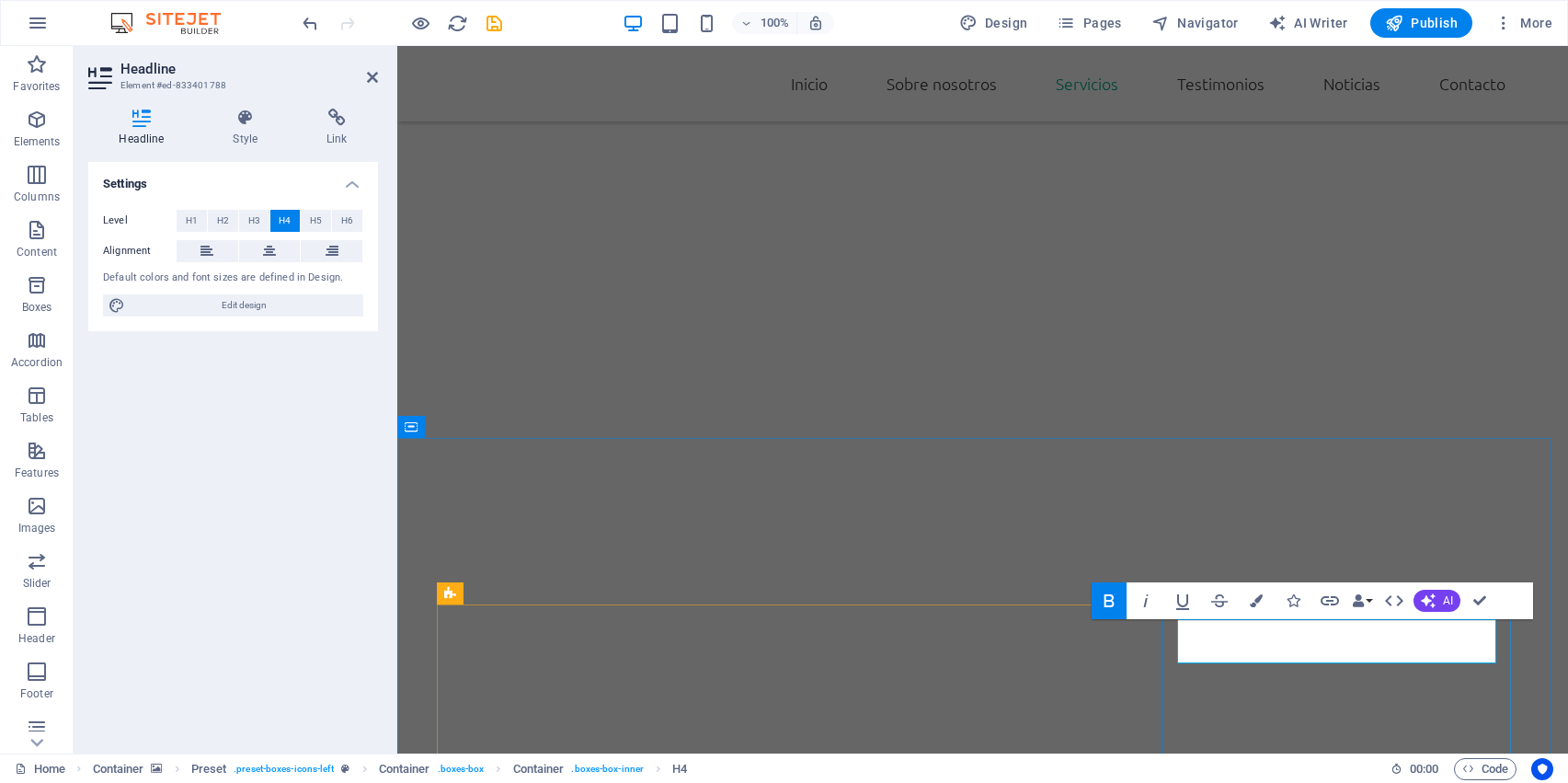
scroll to position [1495, 0]
click at [269, 255] on icon at bounding box center [270, 250] width 13 height 22
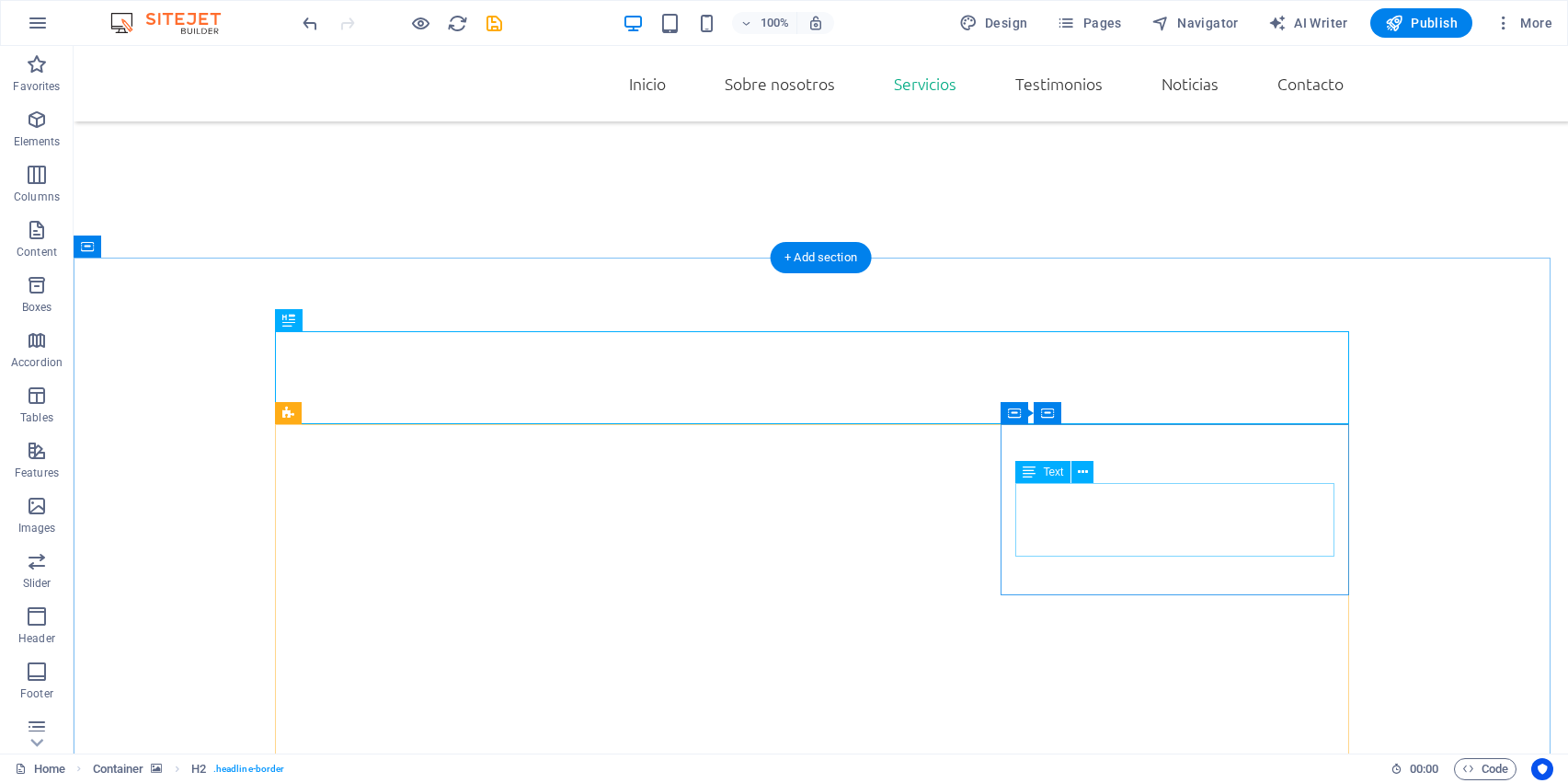
scroll to position [1803, 0]
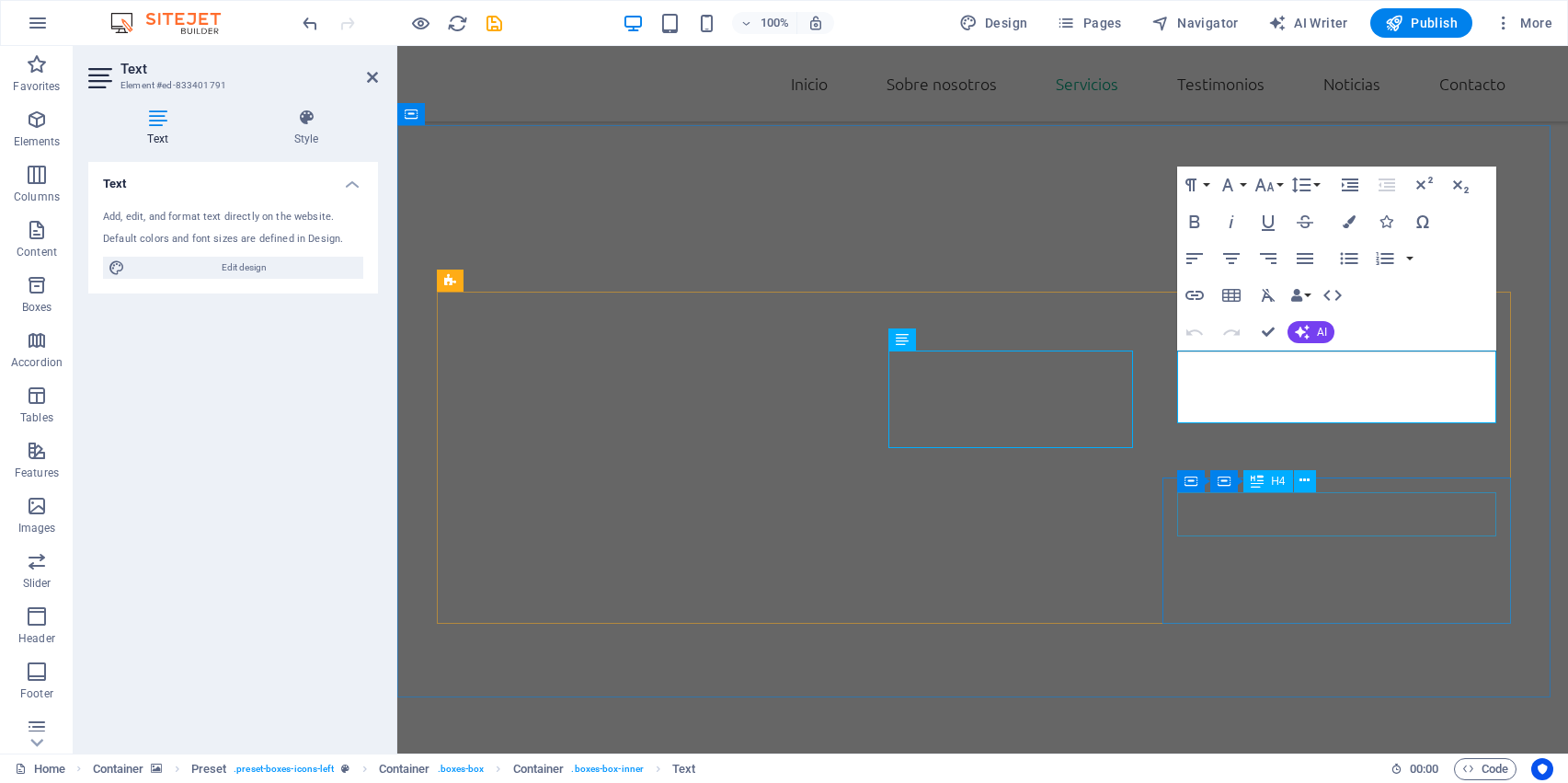
scroll to position [1808, 0]
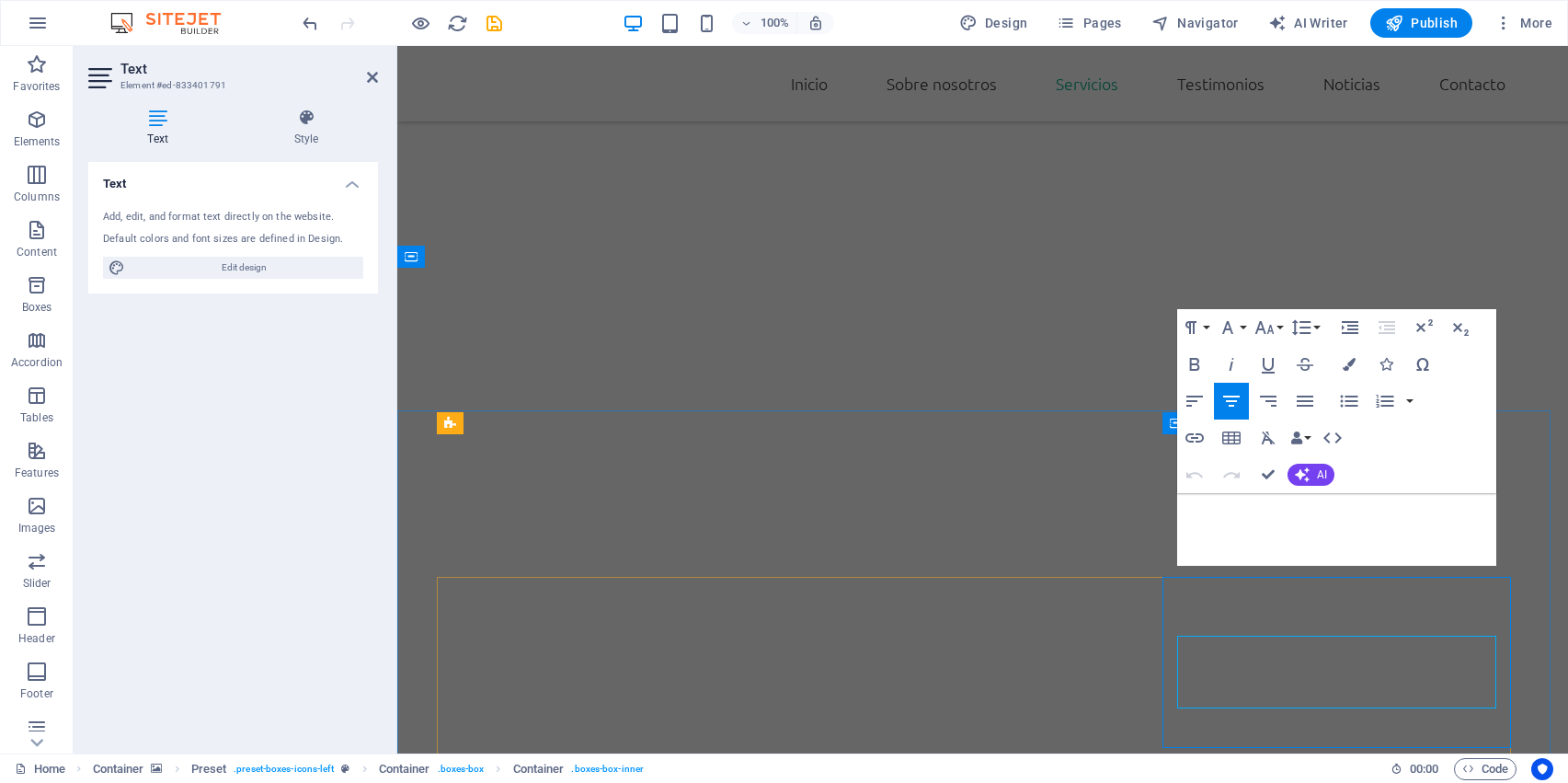
scroll to position [1651, 0]
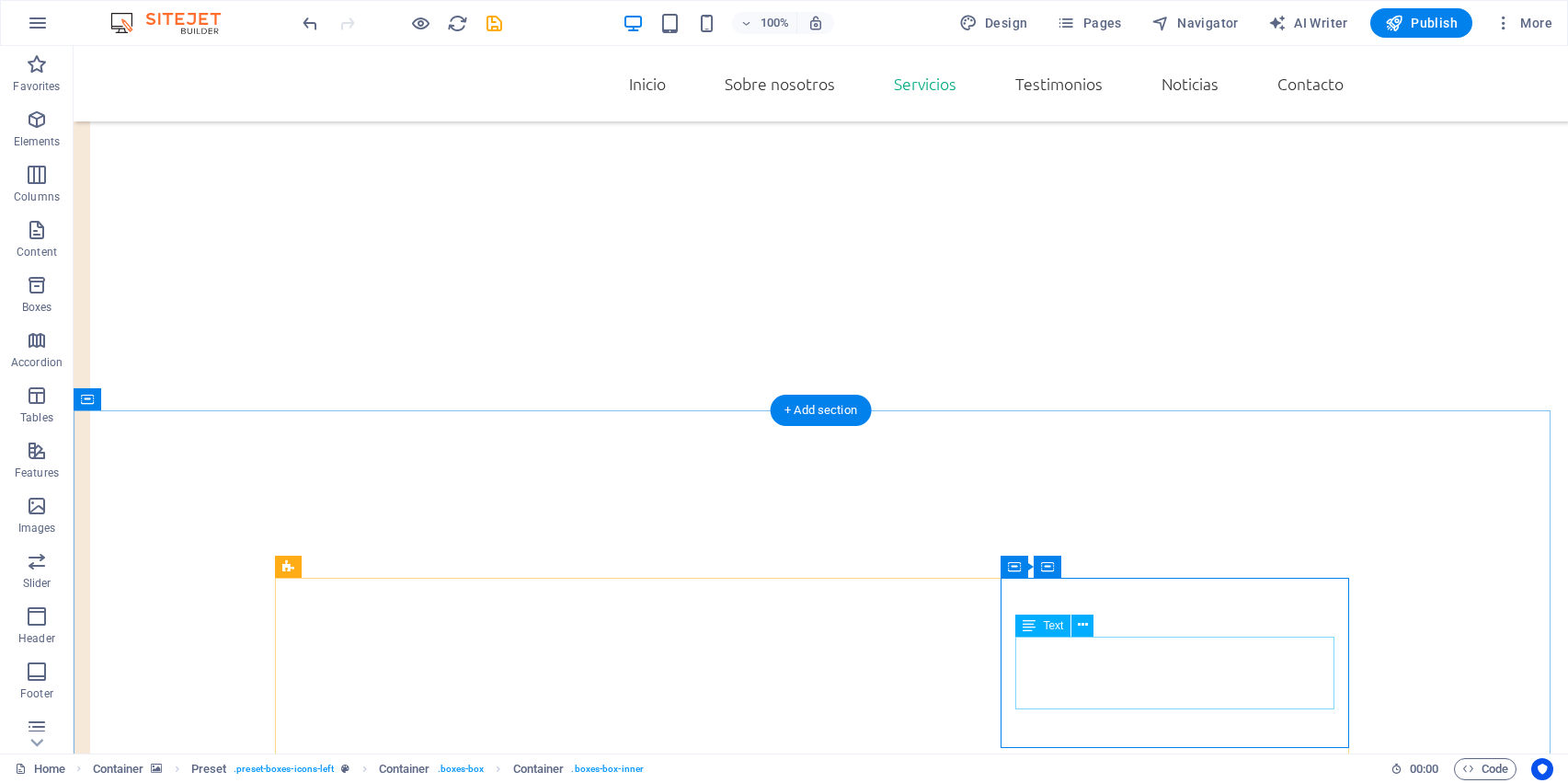
click at [1064, 631] on span "Text" at bounding box center [1053, 626] width 21 height 11
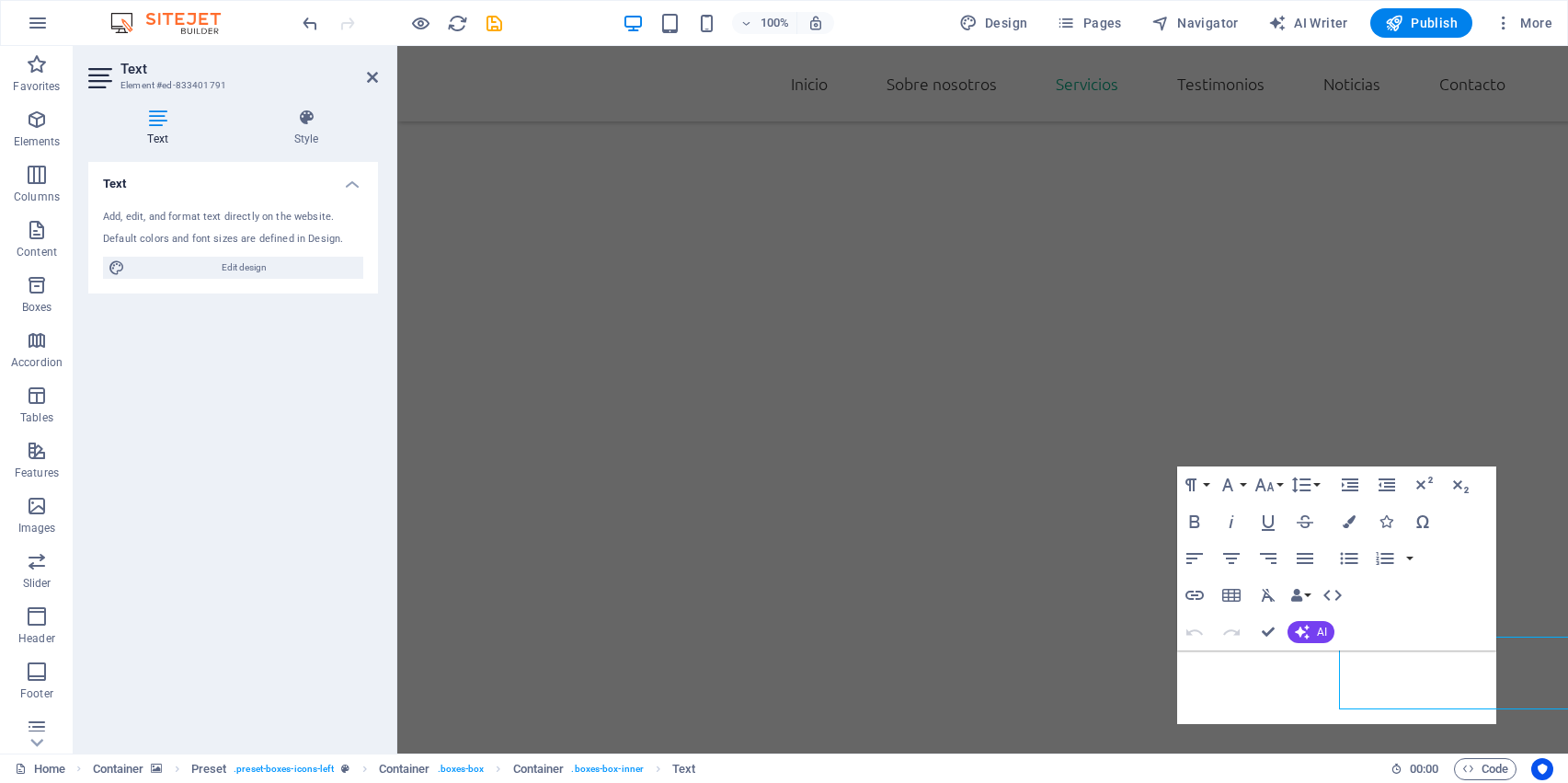
scroll to position [1509, 0]
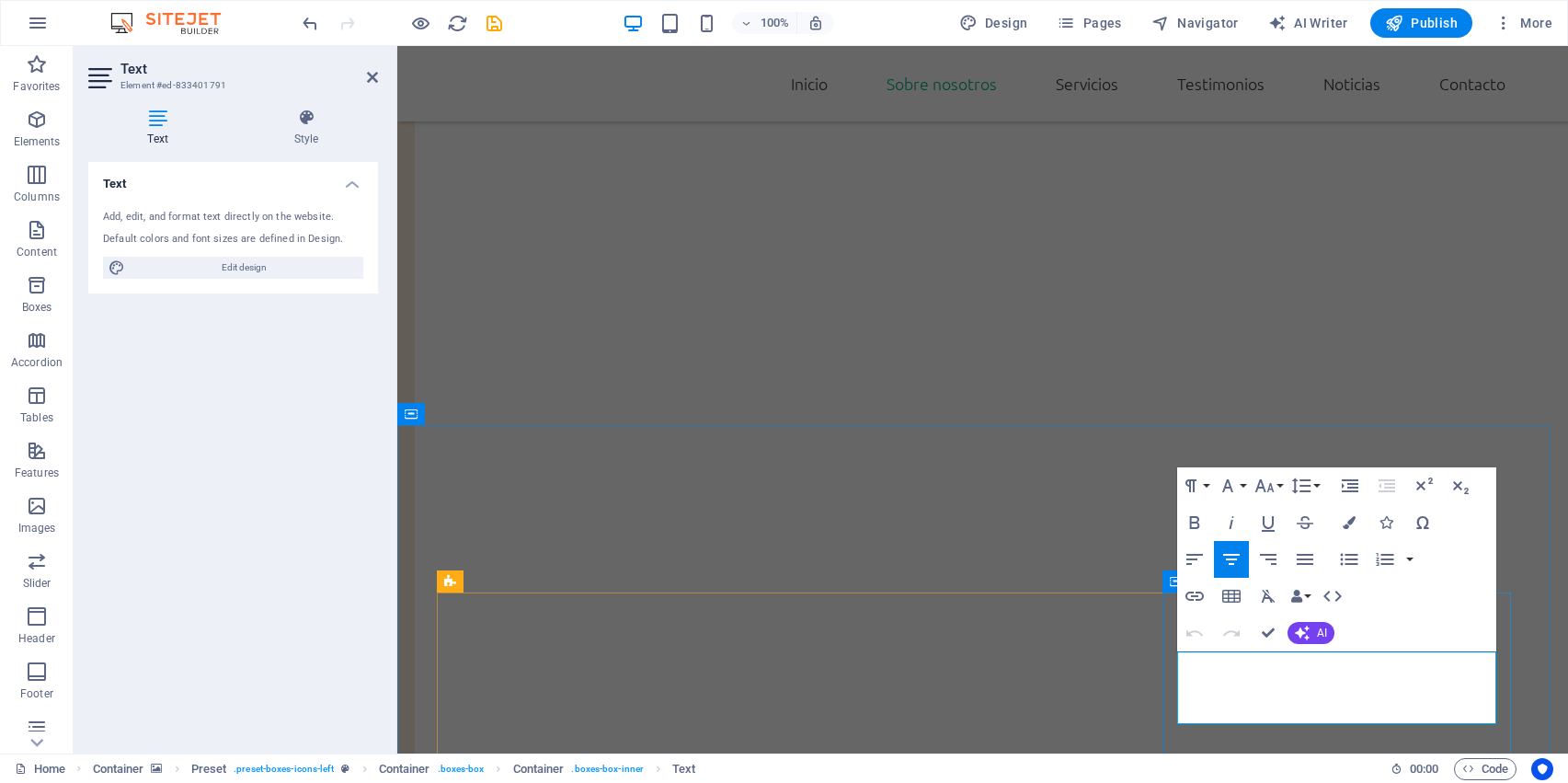
drag, startPoint x: 1184, startPoint y: 668, endPoint x: 1470, endPoint y: 725, distance: 291.6
click at [1353, 525] on icon "button" at bounding box center [1350, 522] width 13 height 13
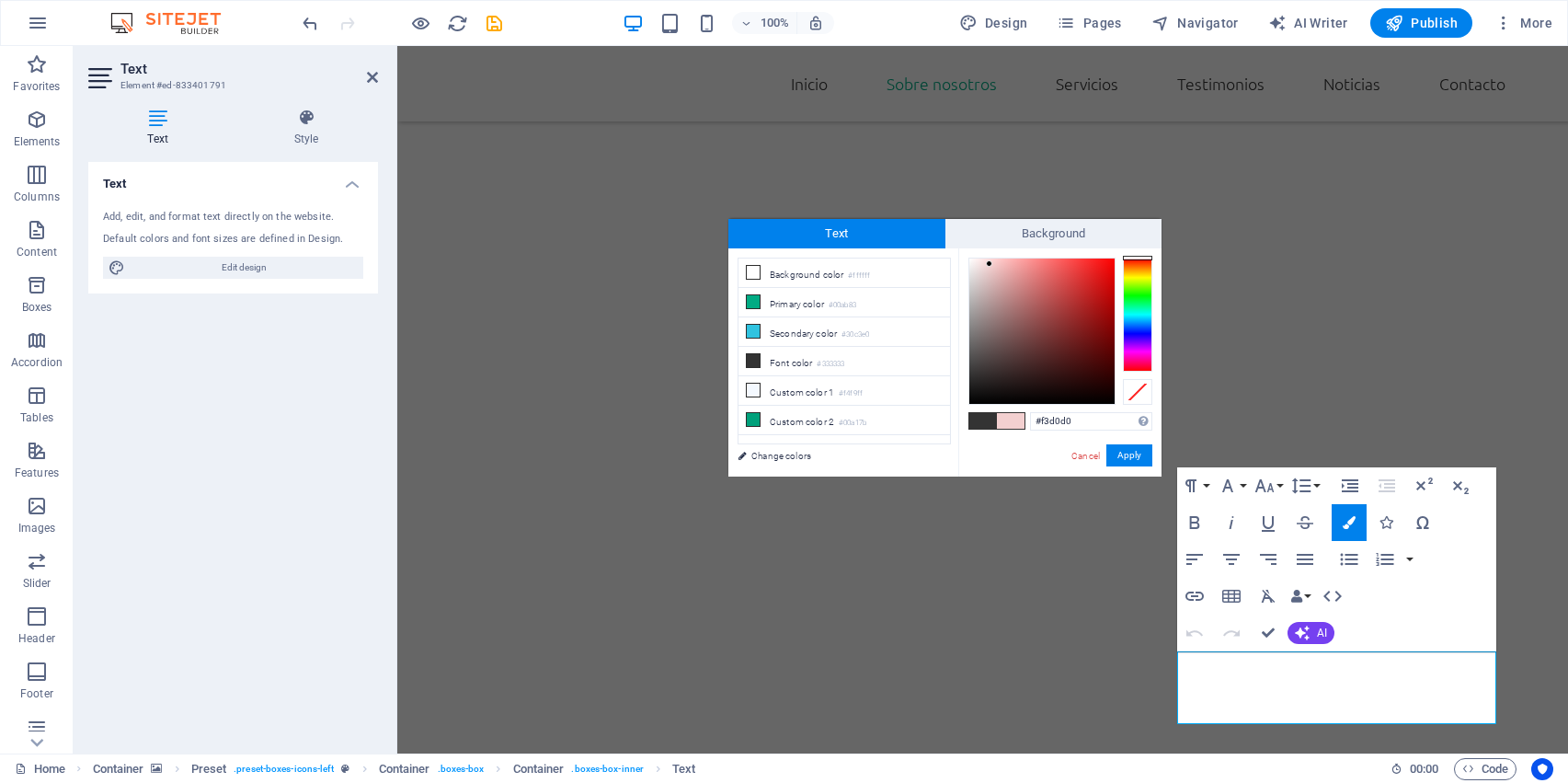
click at [990, 264] on div at bounding box center [1042, 331] width 145 height 145
type input "#fdeaea"
click at [980, 259] on div at bounding box center [1042, 331] width 145 height 145
click at [1127, 451] on button "Apply" at bounding box center [1129, 455] width 46 height 22
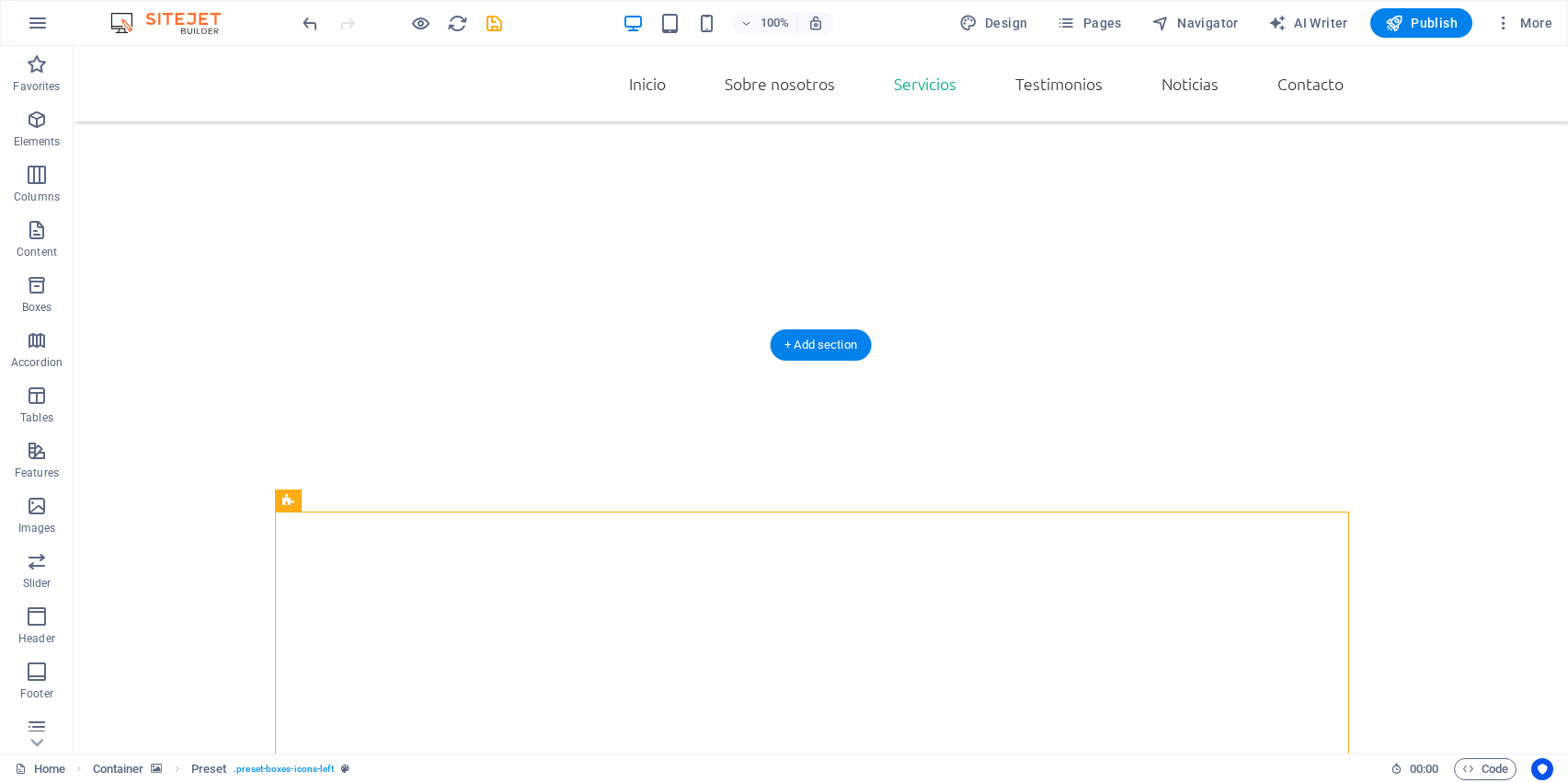
scroll to position [1776, 0]
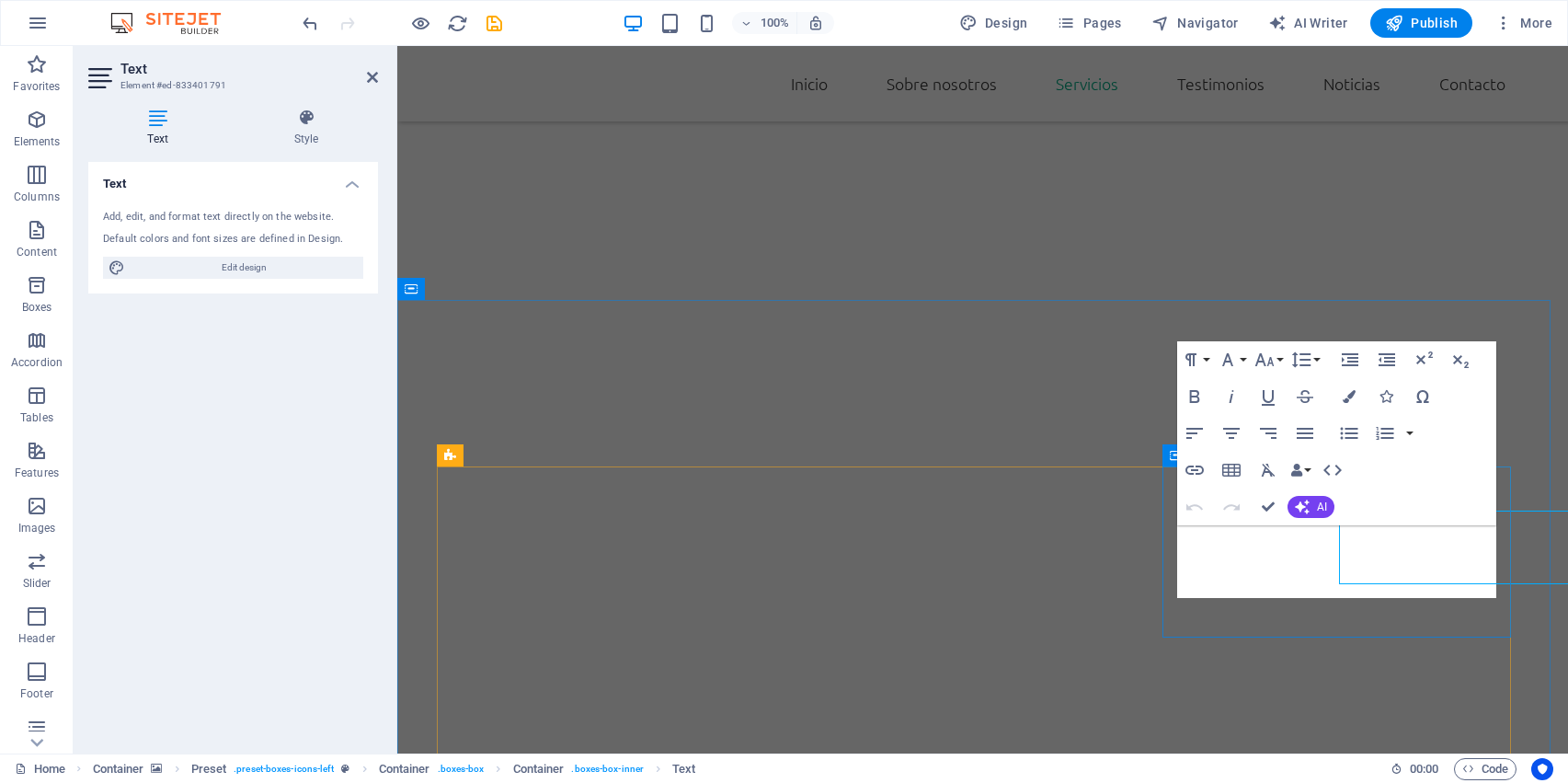
scroll to position [1634, 0]
drag, startPoint x: 1451, startPoint y: 583, endPoint x: 1164, endPoint y: 520, distance: 293.8
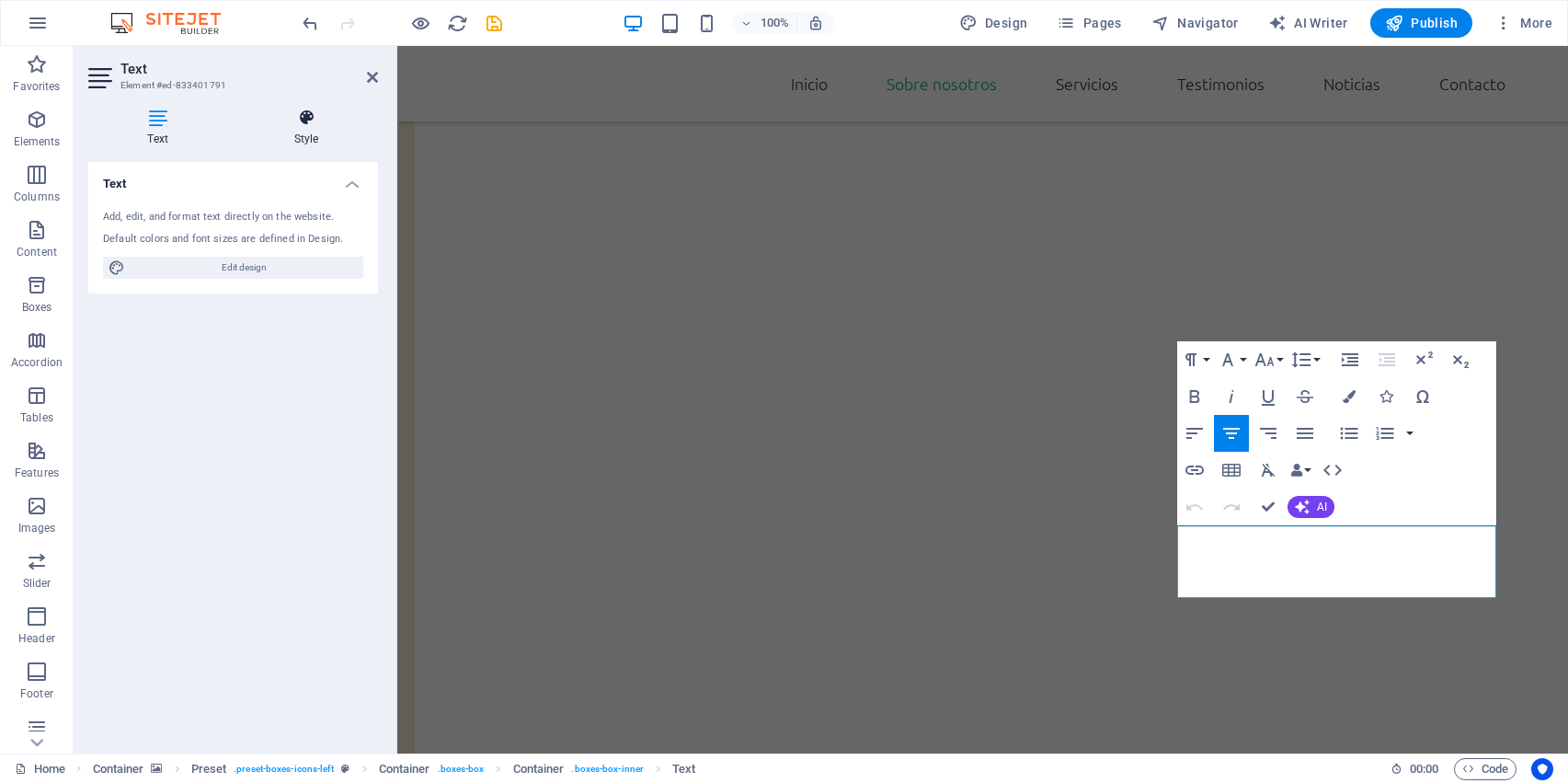
click at [317, 132] on h4 "Style" at bounding box center [306, 127] width 143 height 39
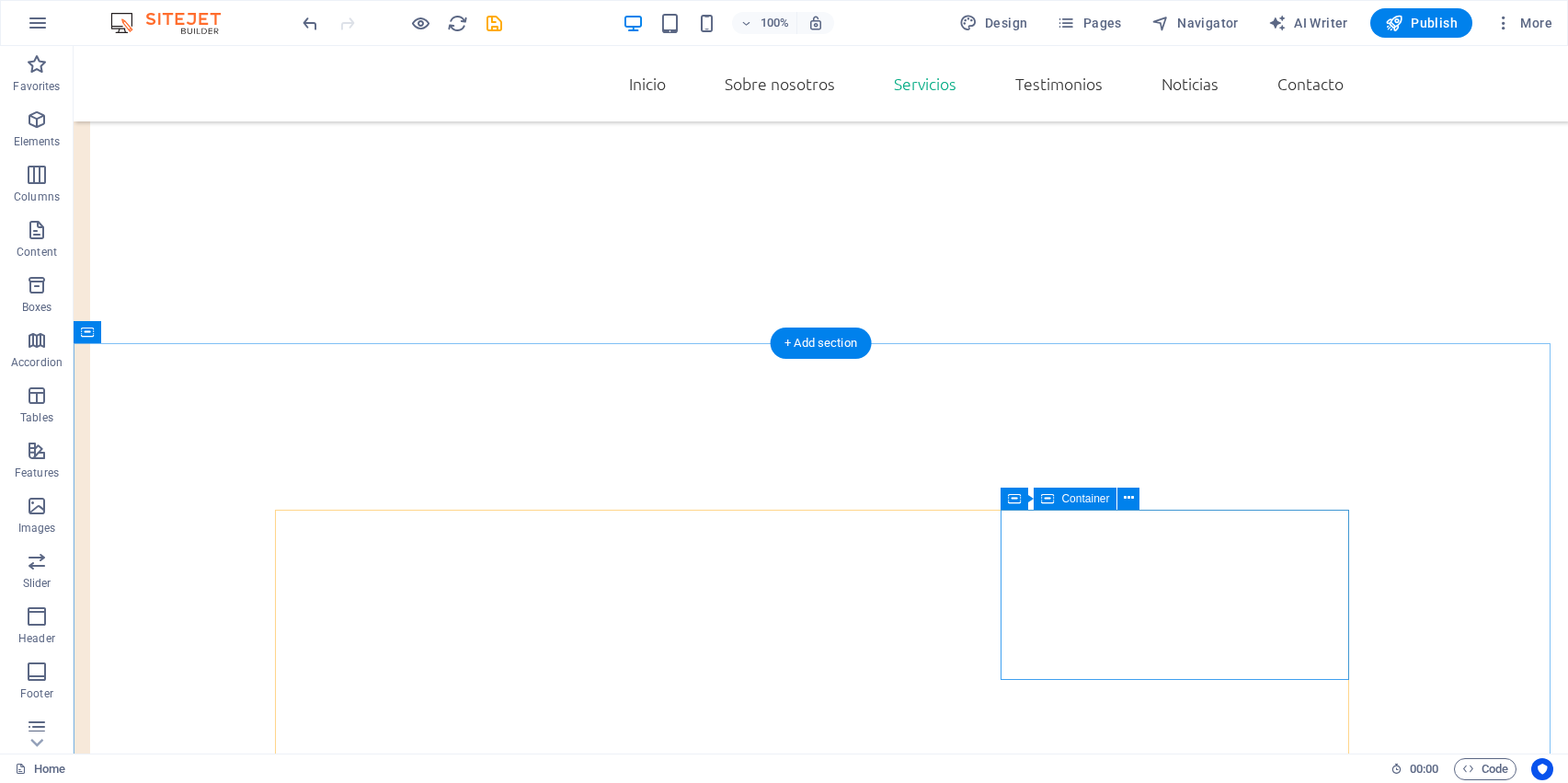
scroll to position [1718, 0]
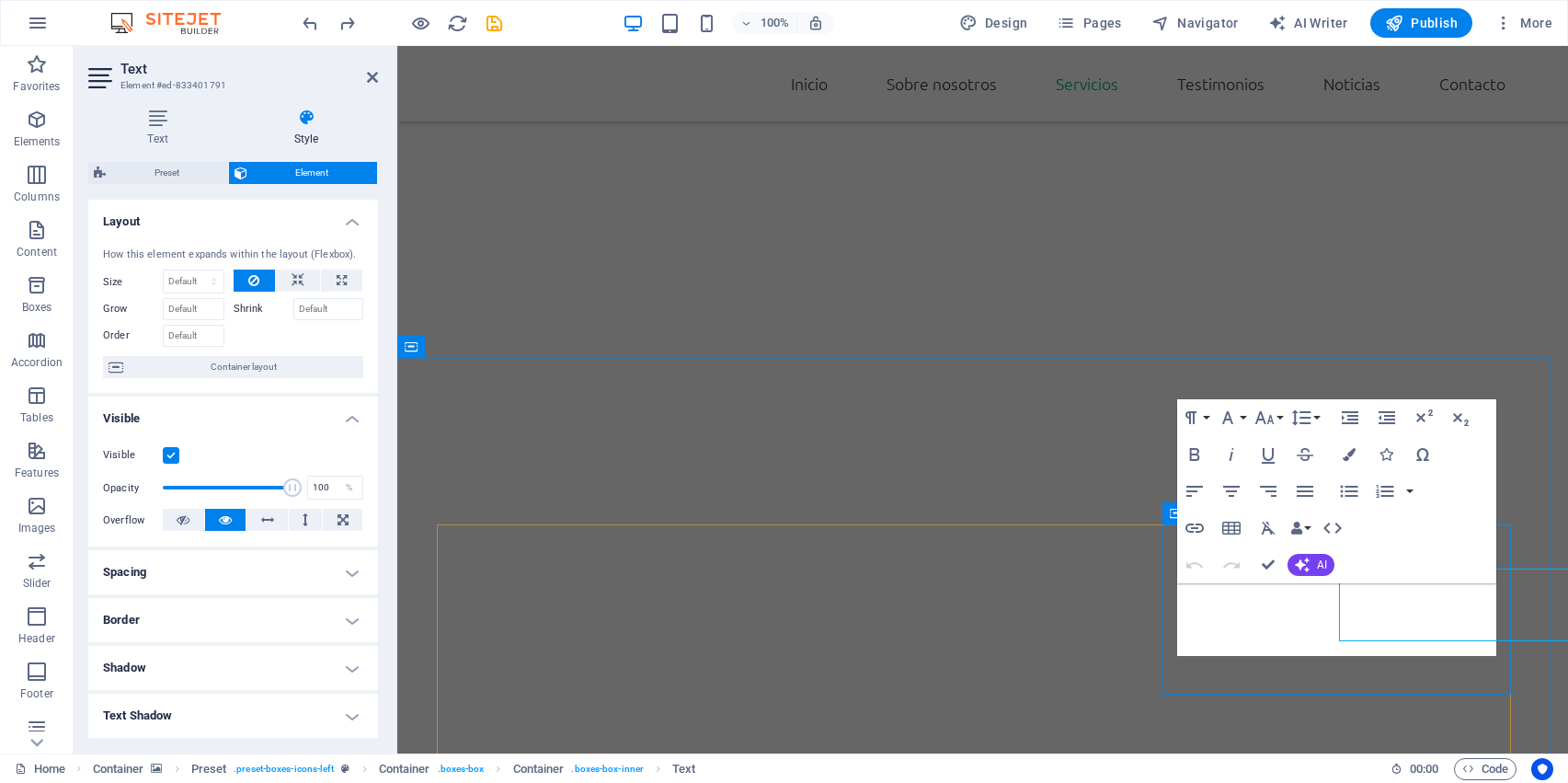
scroll to position [1575, 0]
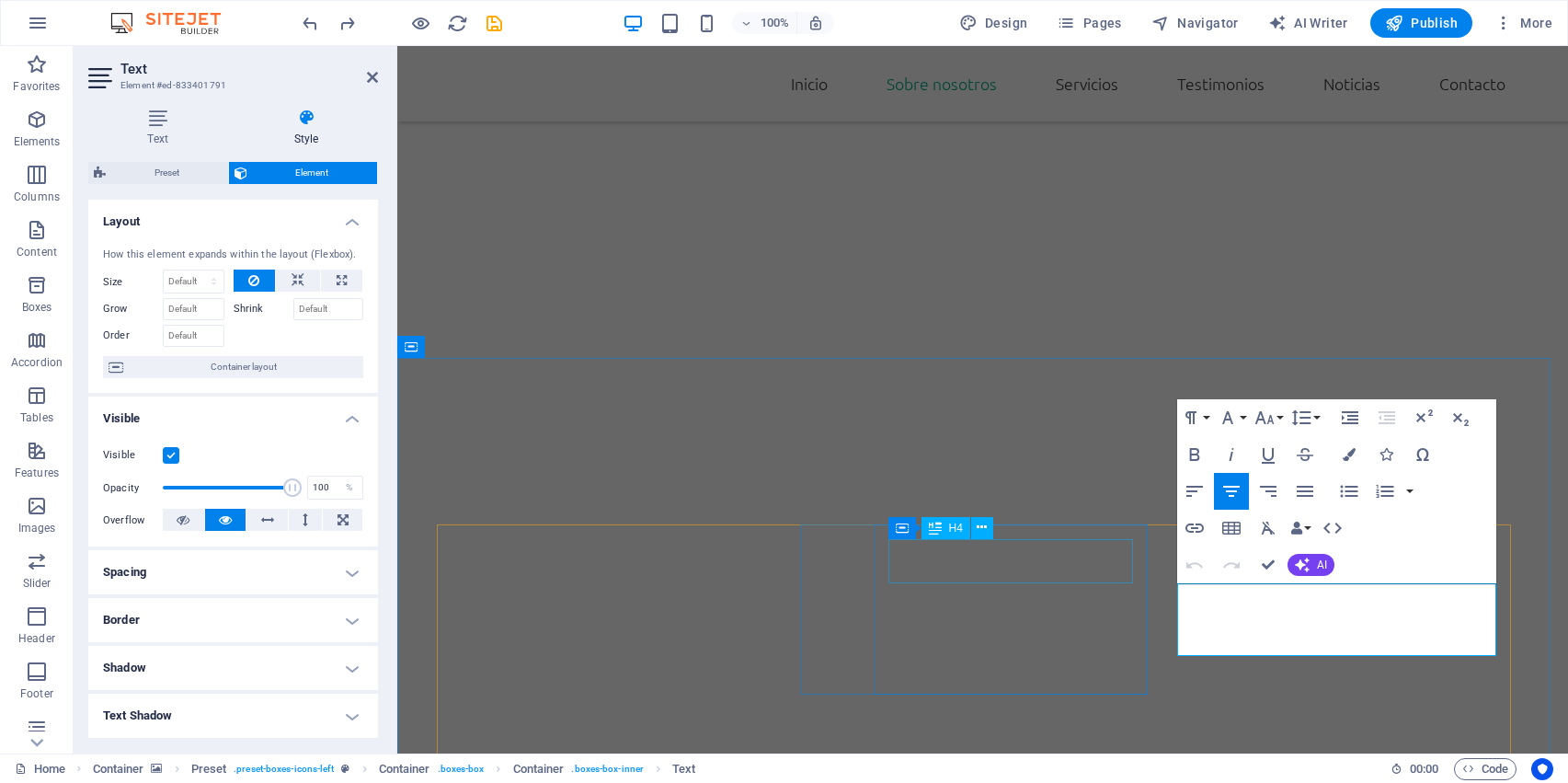
drag, startPoint x: 1455, startPoint y: 636, endPoint x: 1131, endPoint y: 546, distance: 336.3
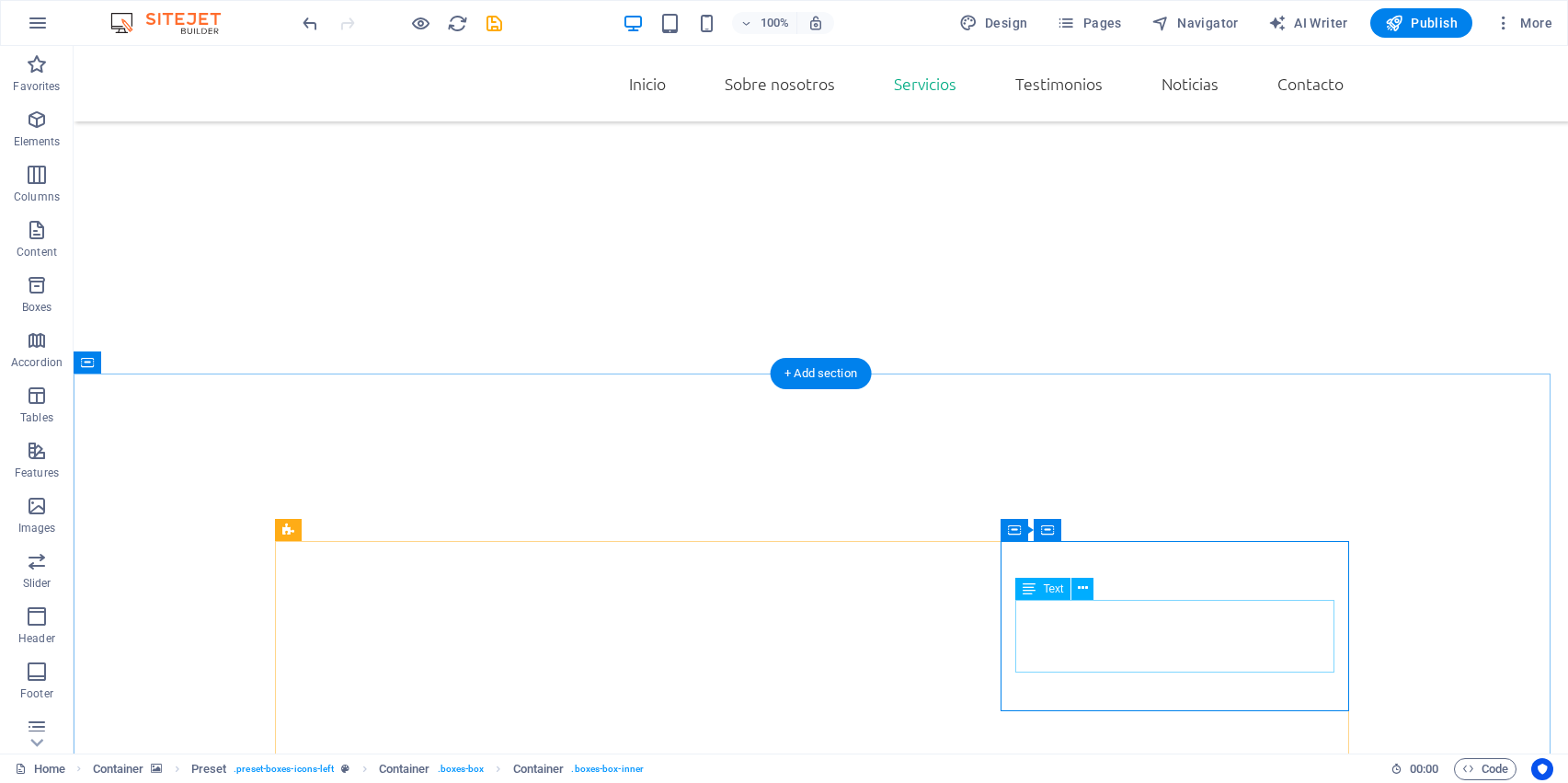
scroll to position [1700, 0]
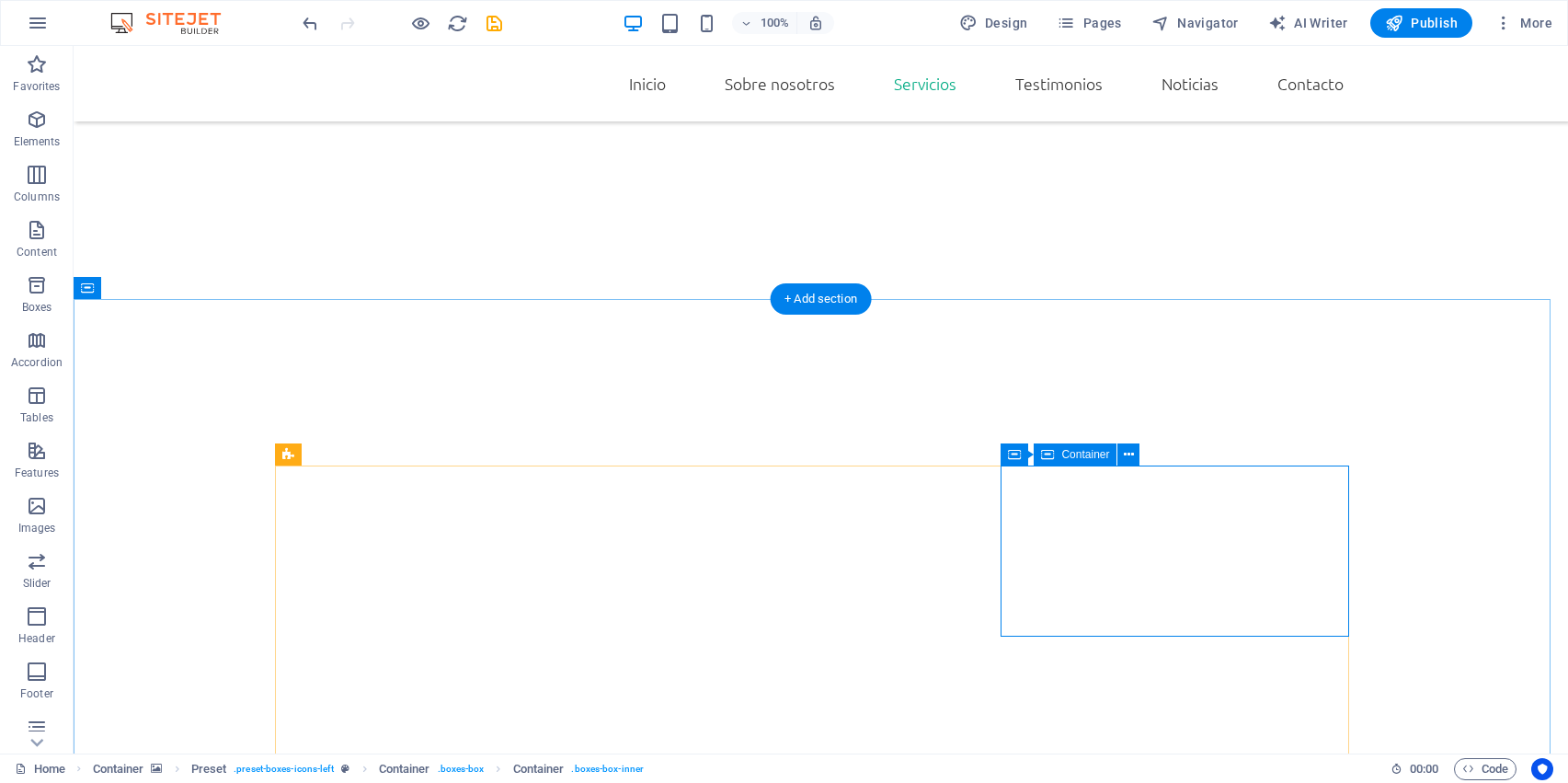
scroll to position [1763, 0]
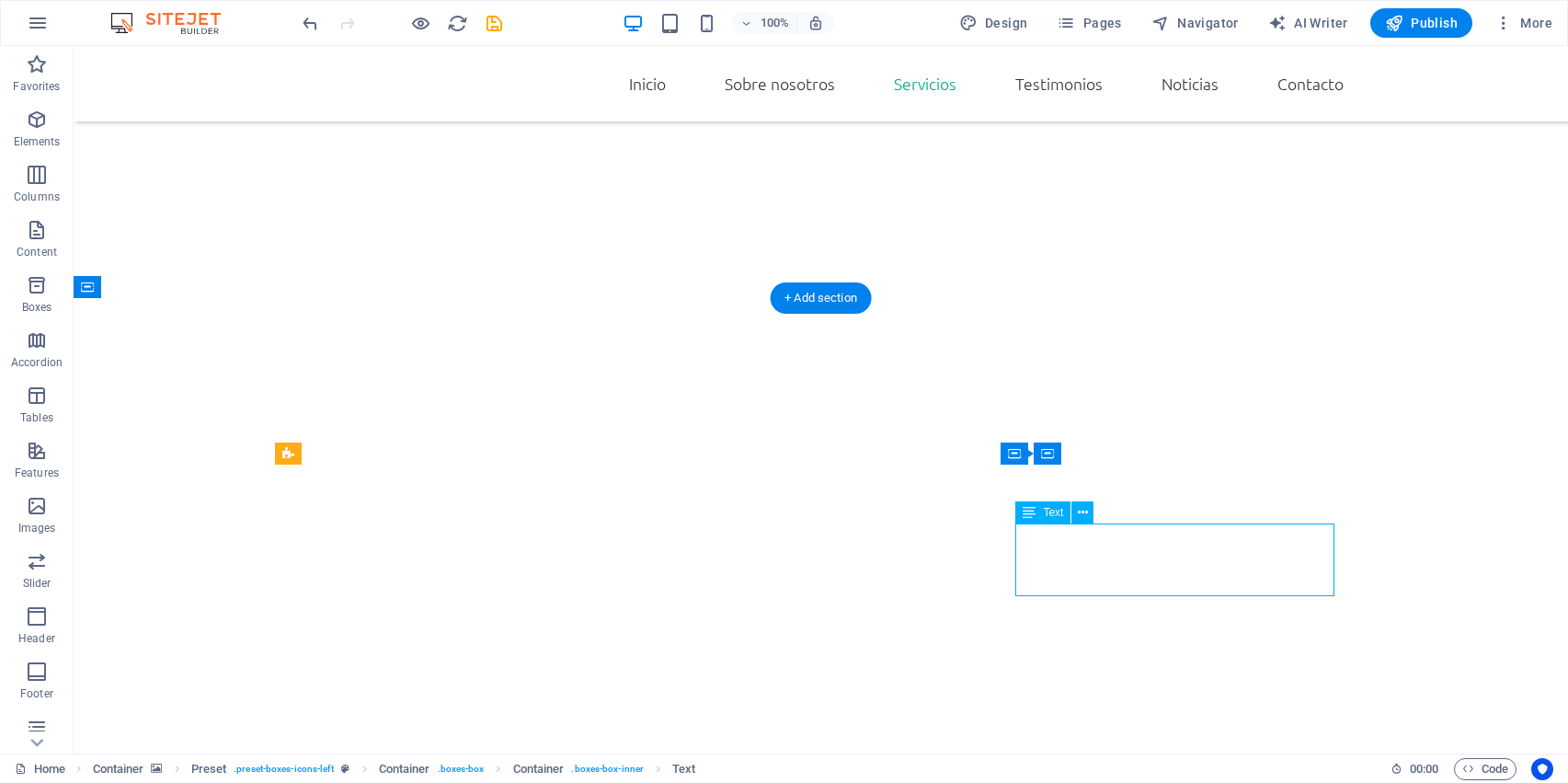
click at [1076, 503] on button at bounding box center [1082, 512] width 22 height 22
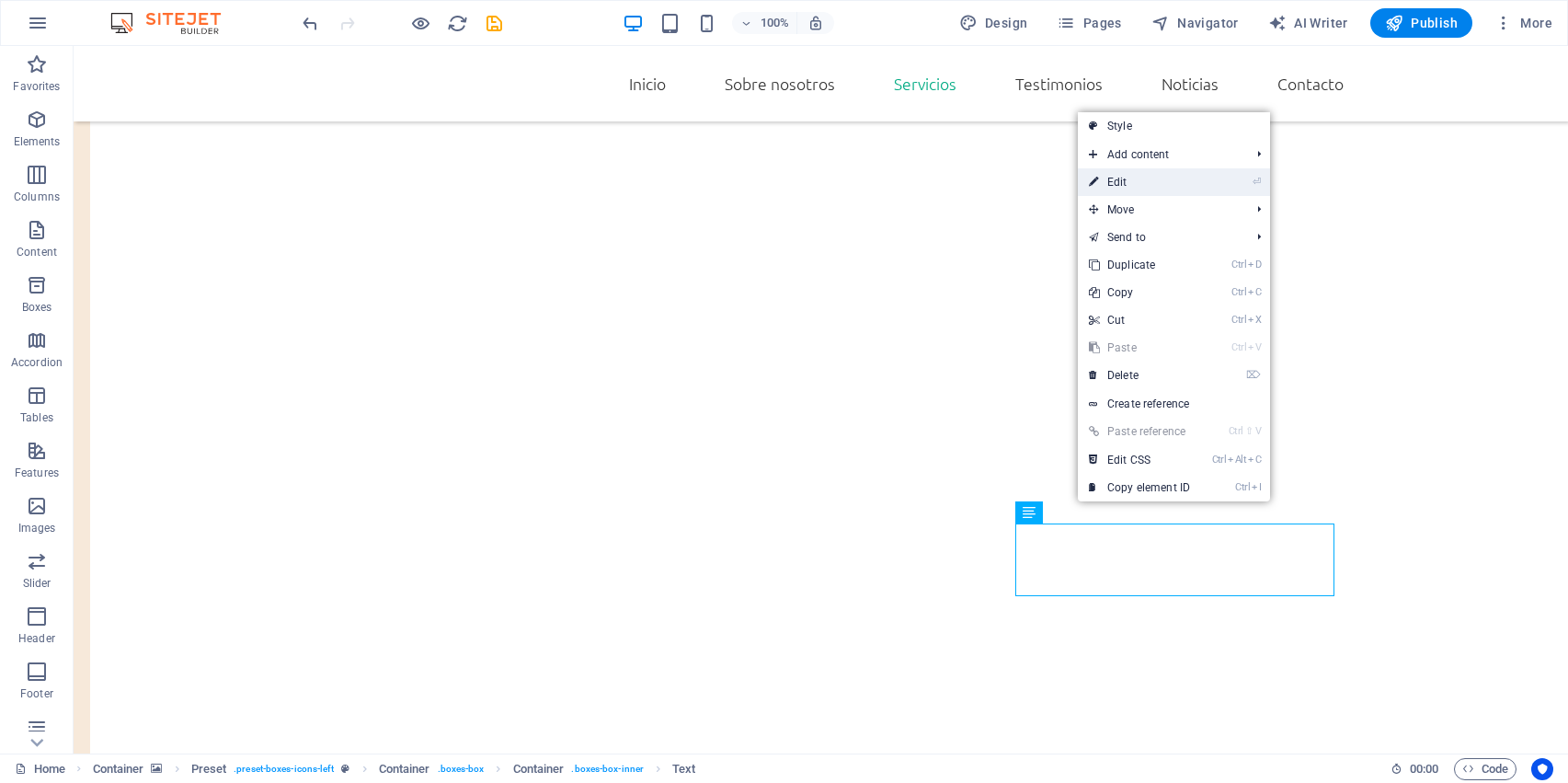
click at [1142, 172] on link "⏎ Edit" at bounding box center [1139, 182] width 123 height 27
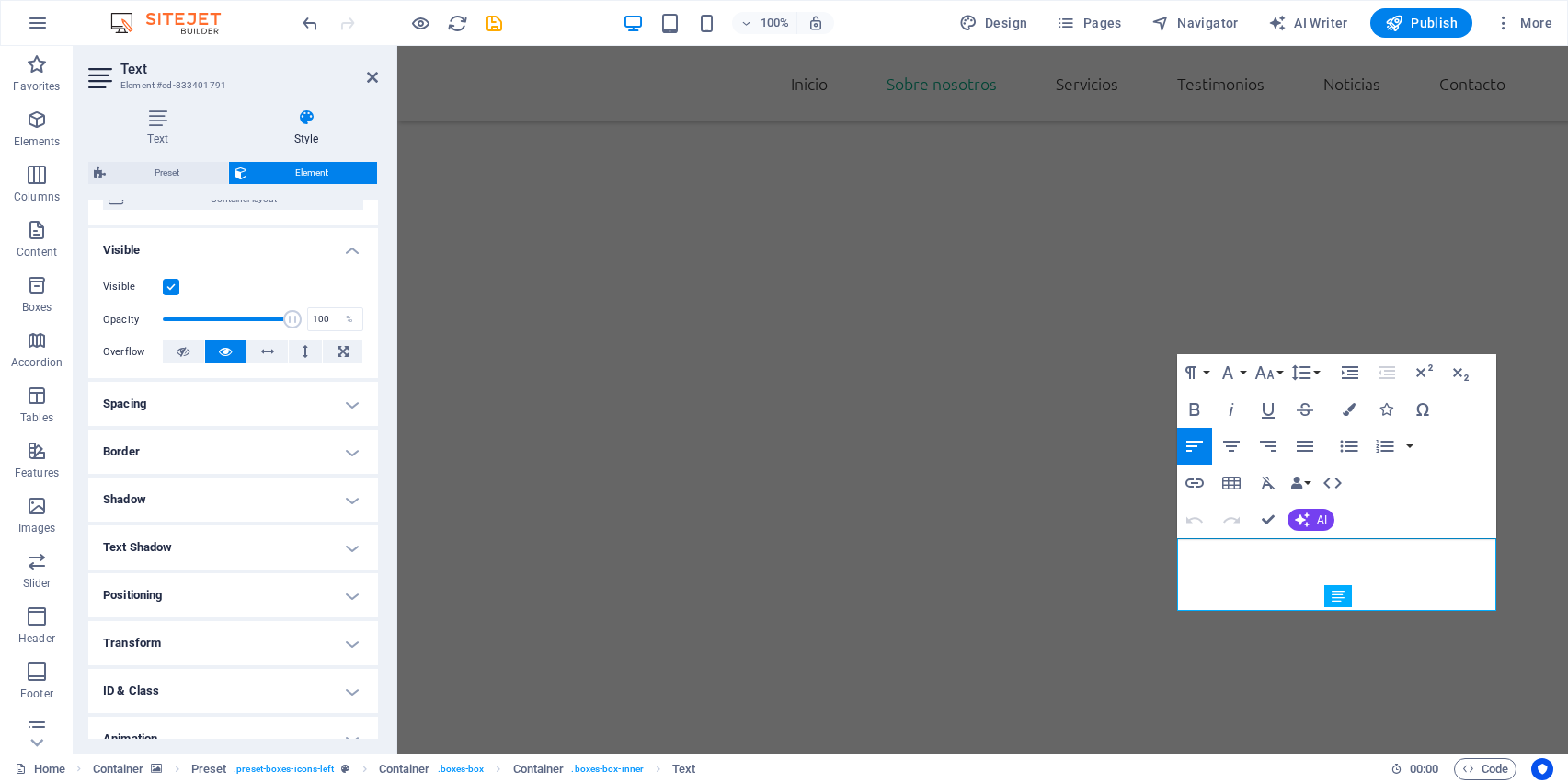
scroll to position [161, 0]
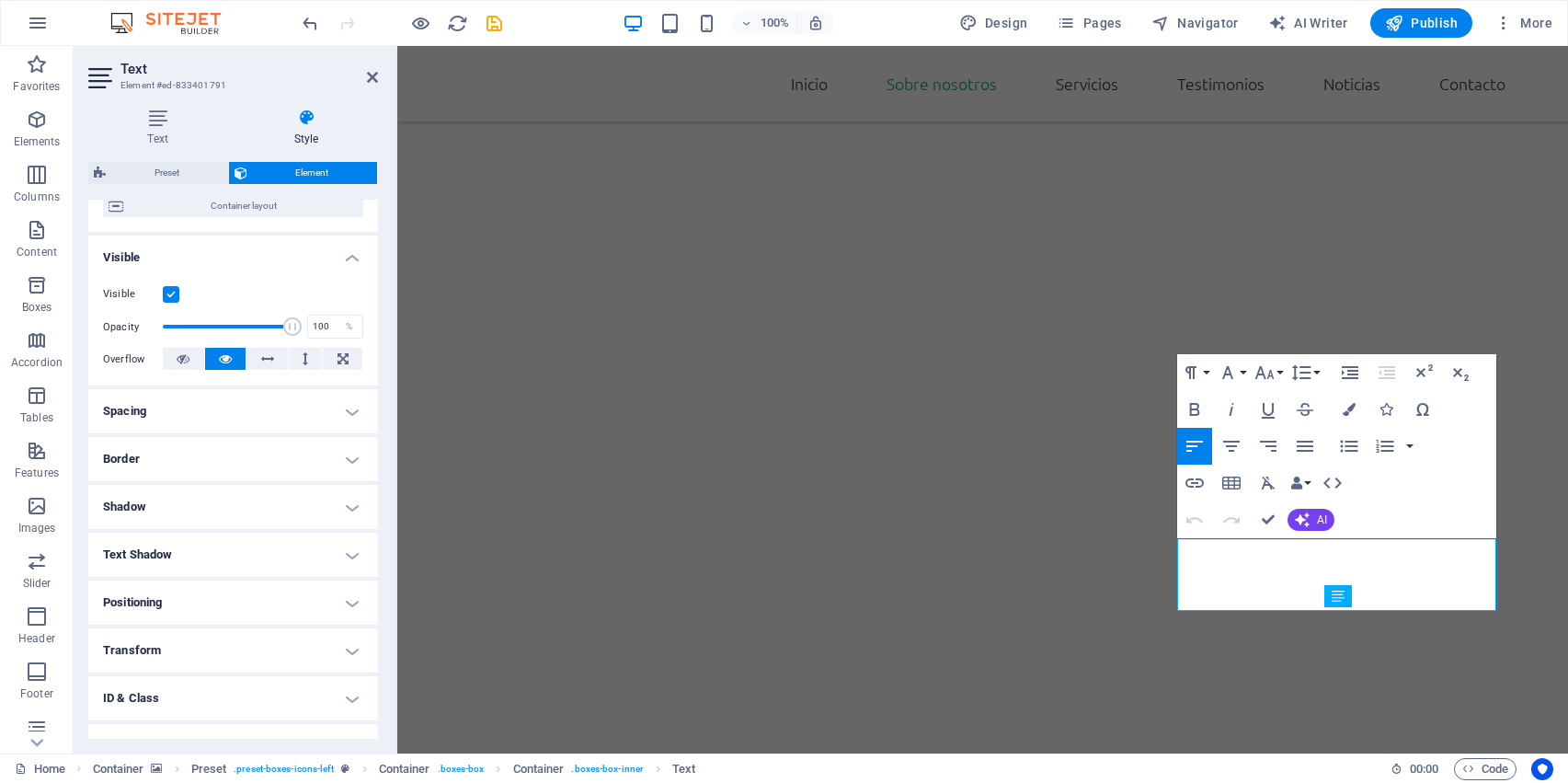
click at [207, 449] on h4 "Border" at bounding box center [233, 458] width 290 height 44
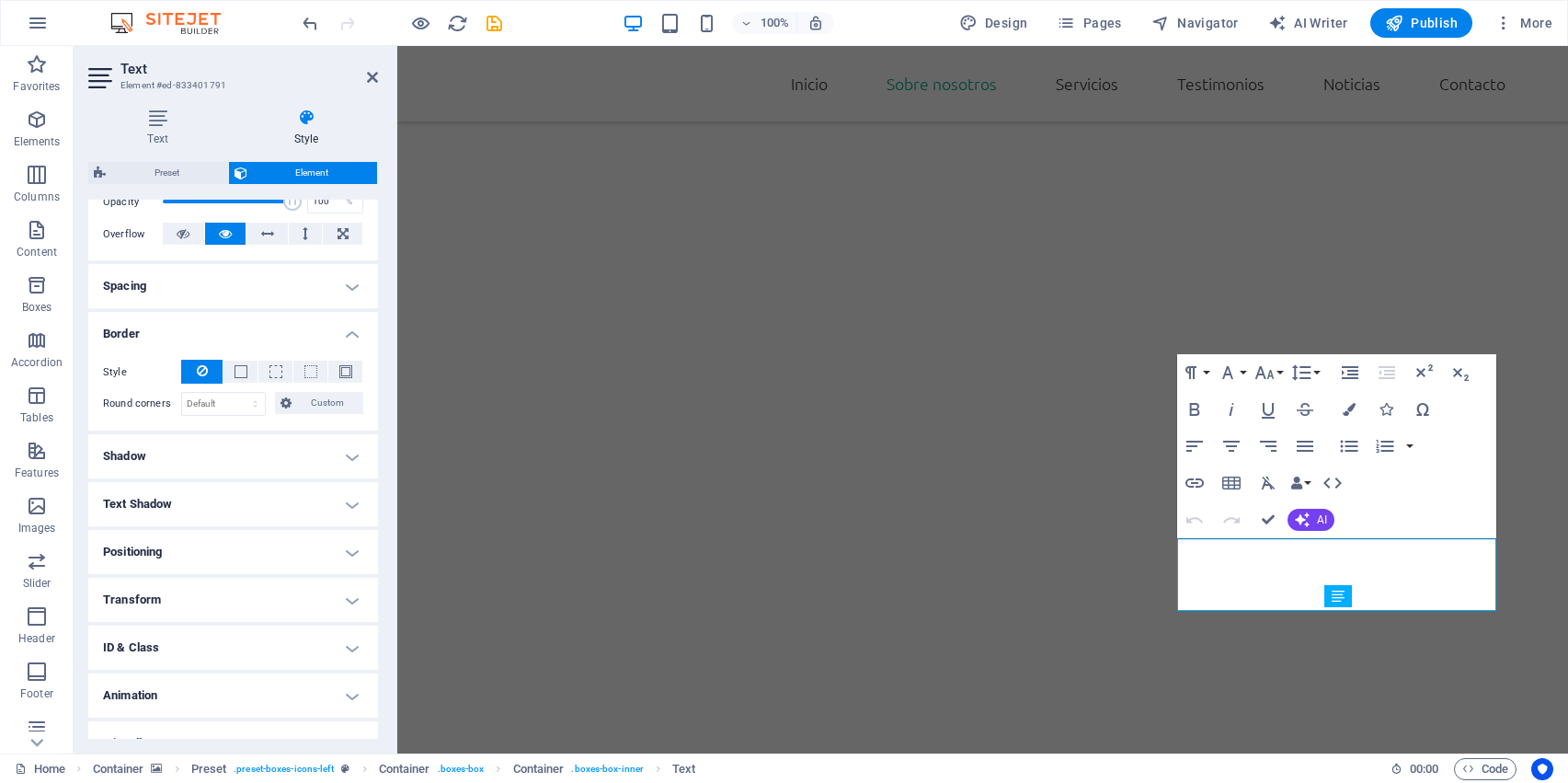
scroll to position [311, 0]
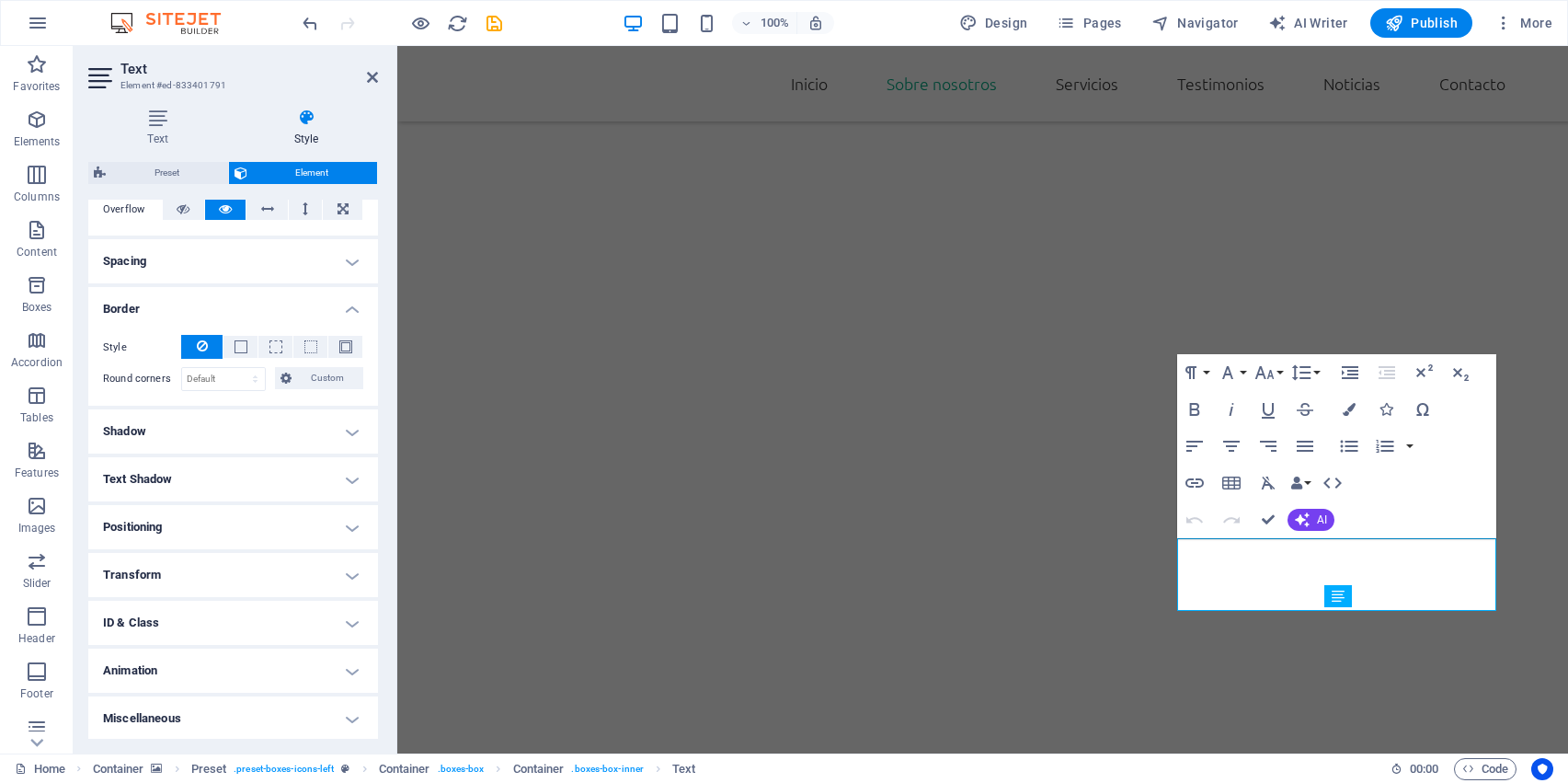
click at [317, 411] on h4 "Shadow" at bounding box center [233, 431] width 290 height 44
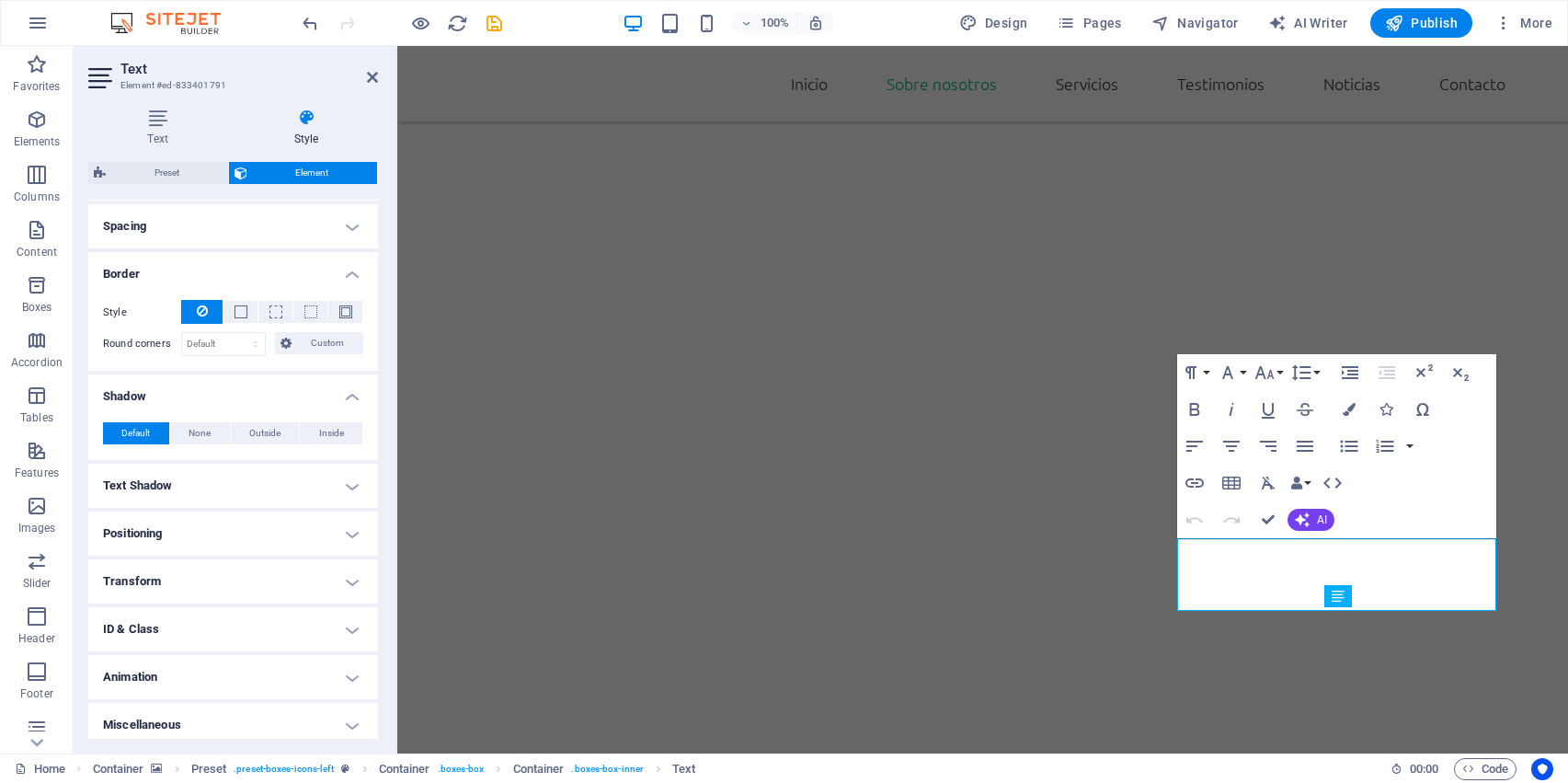
scroll to position [352, 0]
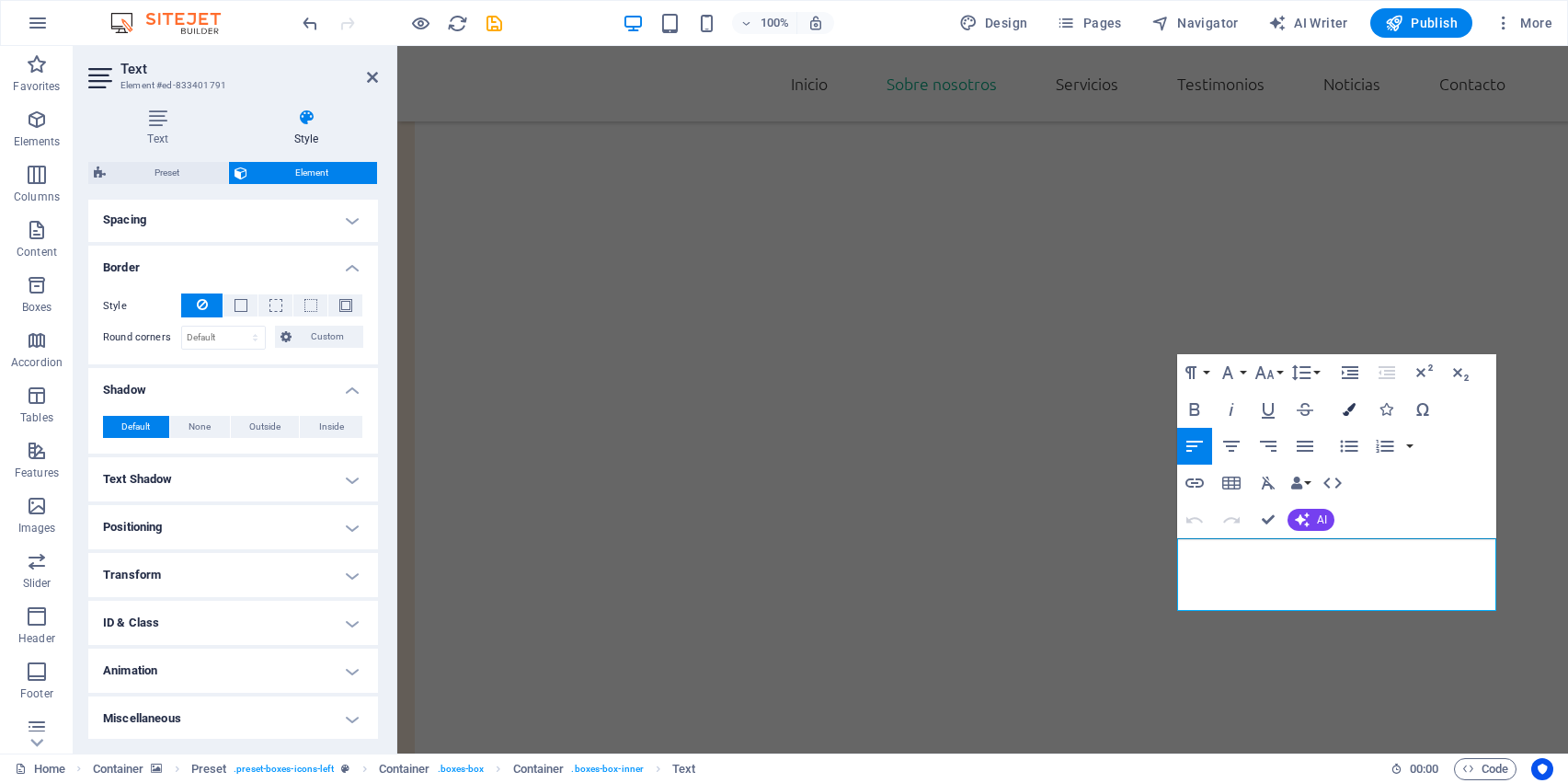
click at [1354, 407] on icon "button" at bounding box center [1350, 409] width 13 height 13
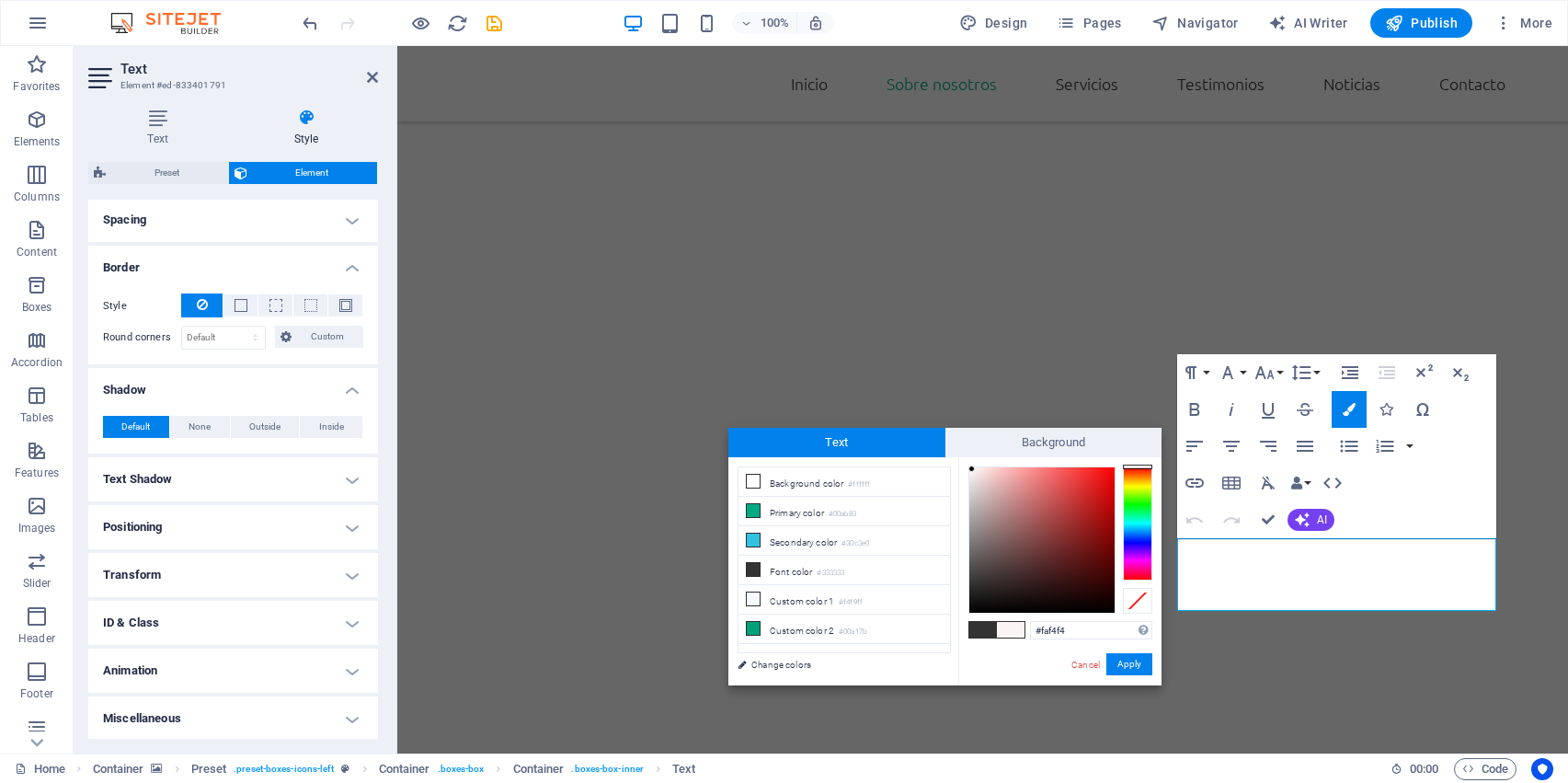
type input "#faf6f6"
drag, startPoint x: 989, startPoint y: 471, endPoint x: 971, endPoint y: 469, distance: 18.1
click at [971, 469] on div at bounding box center [1042, 539] width 145 height 145
click at [1115, 664] on button "Apply" at bounding box center [1129, 663] width 46 height 22
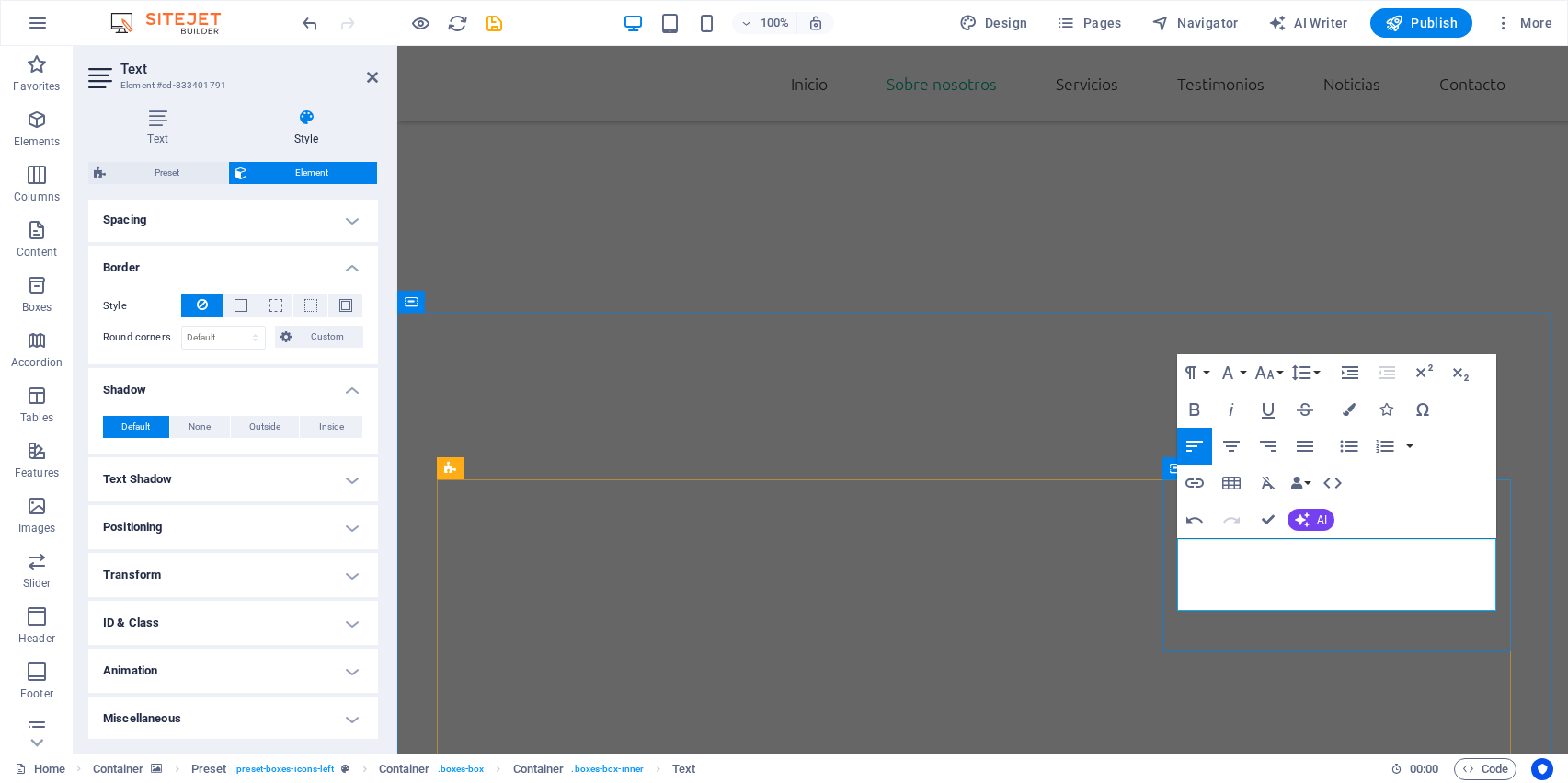
drag, startPoint x: 1346, startPoint y: 549, endPoint x: 1384, endPoint y: 554, distance: 38.3
drag, startPoint x: 1384, startPoint y: 554, endPoint x: 1226, endPoint y: 590, distance: 162.0
drag, startPoint x: 1225, startPoint y: 590, endPoint x: 1225, endPoint y: 603, distance: 13.0
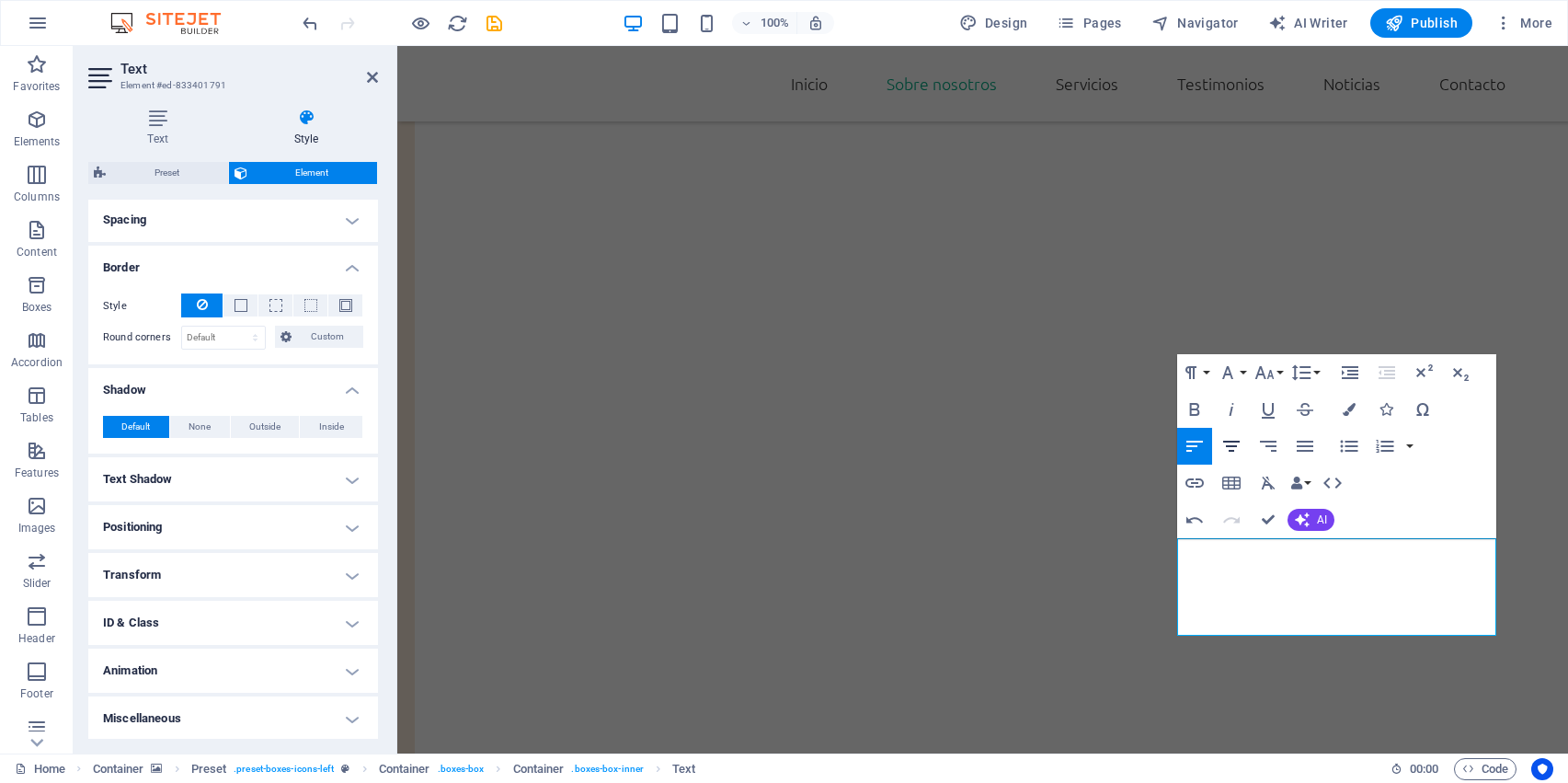
click at [1237, 441] on icon "button" at bounding box center [1232, 446] width 17 height 11
drag, startPoint x: 1270, startPoint y: 630, endPoint x: 1173, endPoint y: 529, distance: 140.0
click at [1235, 439] on icon "button" at bounding box center [1231, 445] width 22 height 22
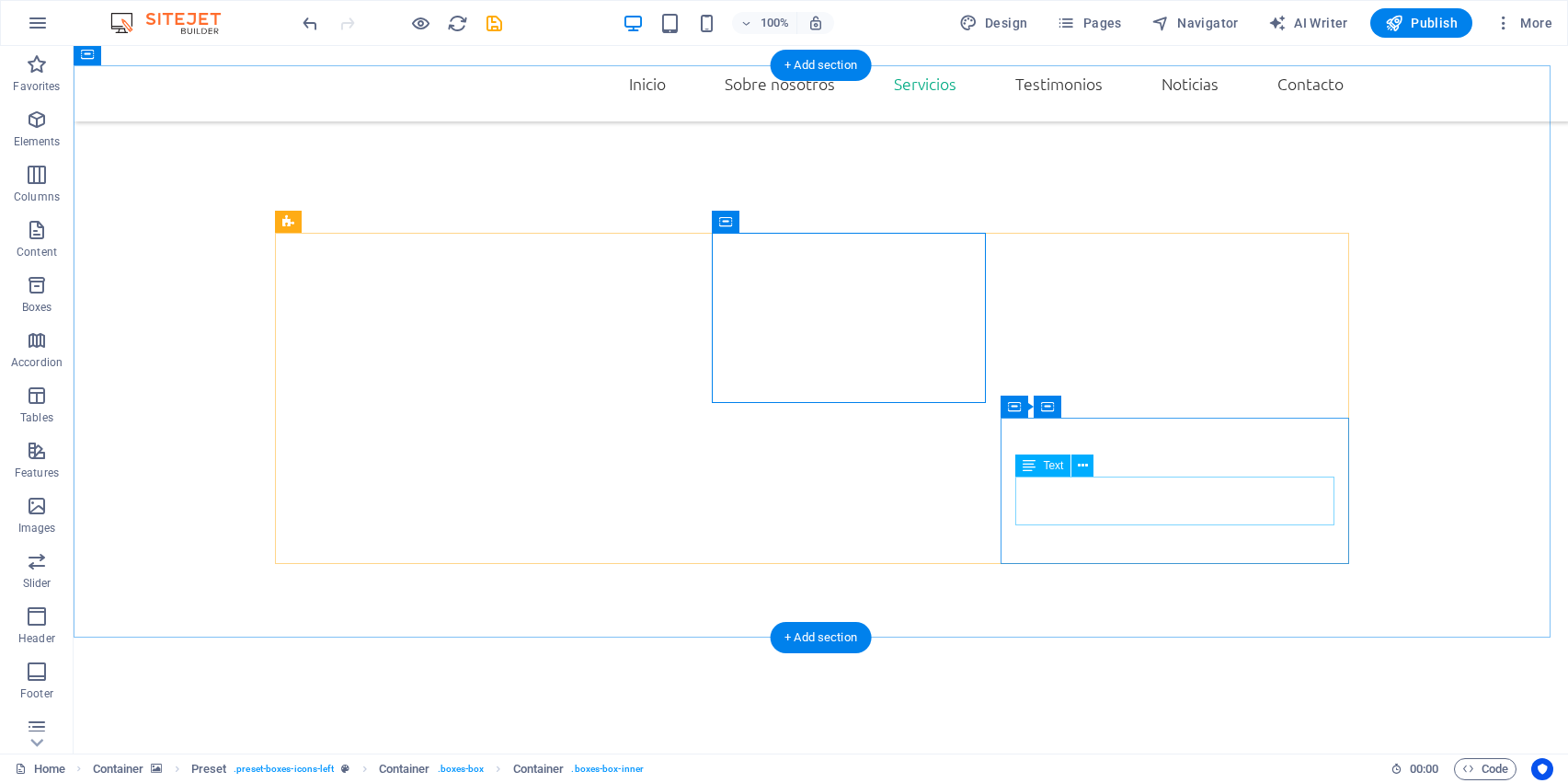
scroll to position [2021, 0]
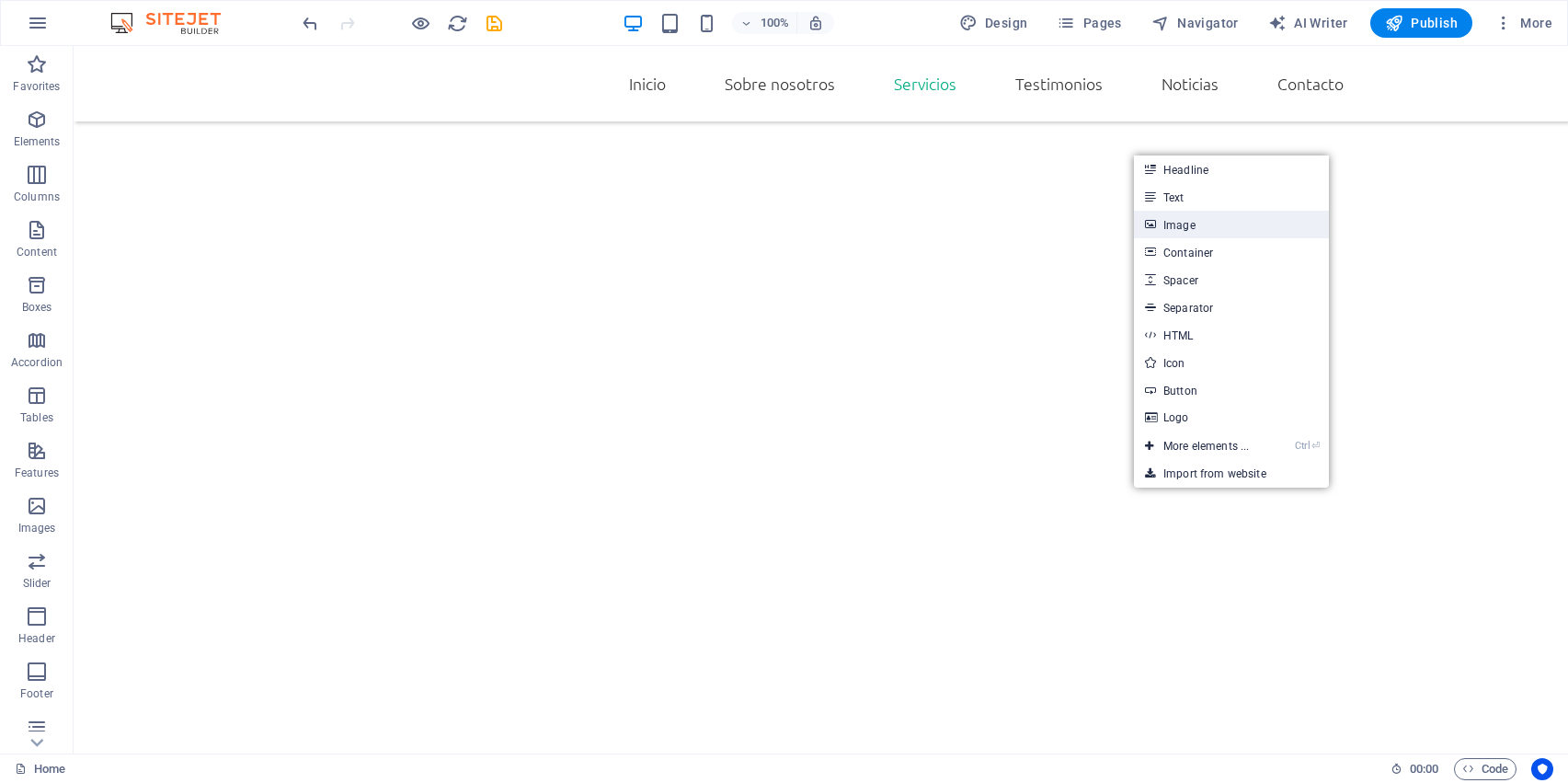
click at [1189, 217] on link "Image" at bounding box center [1231, 224] width 195 height 27
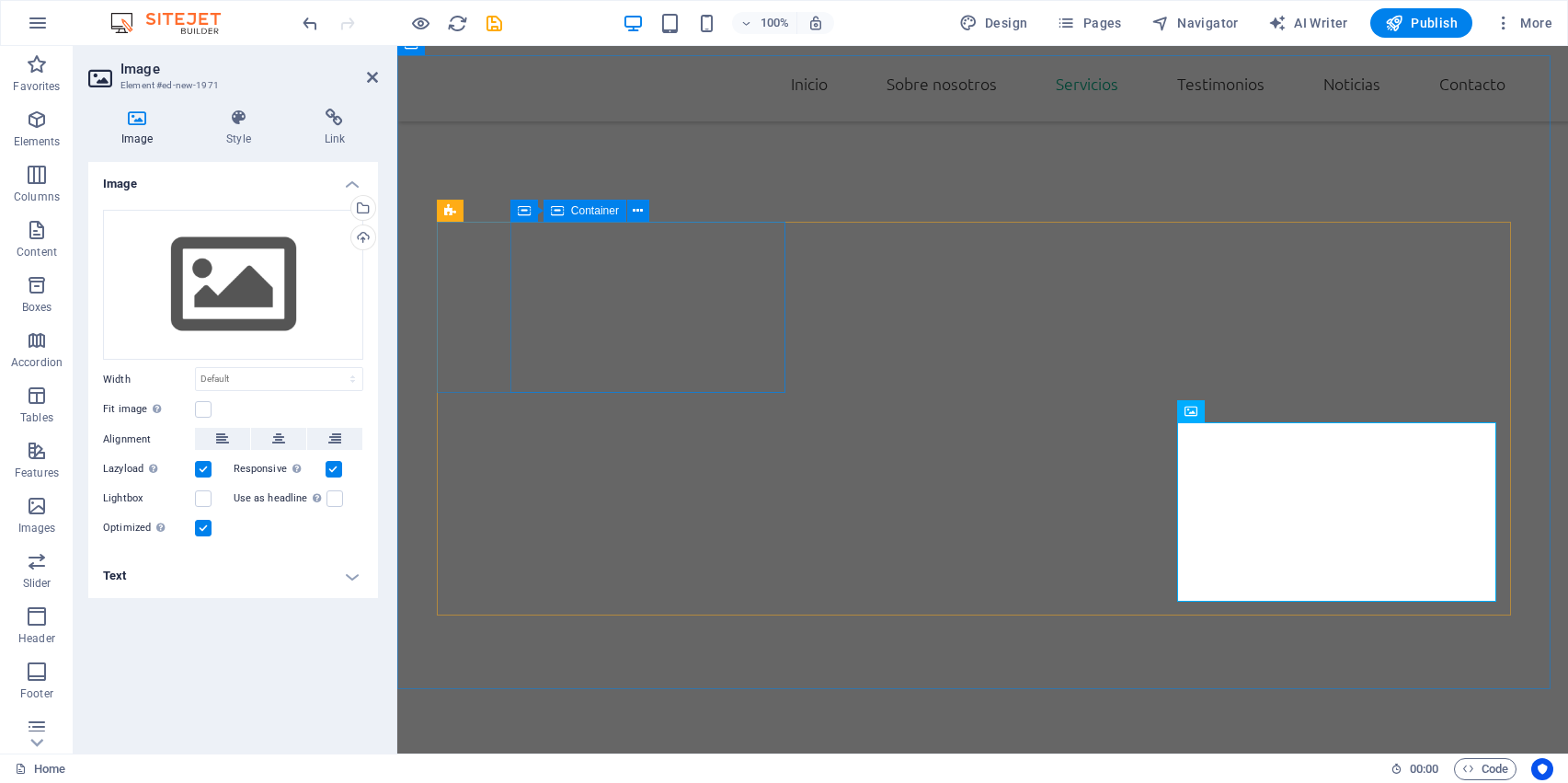
scroll to position [1878, 0]
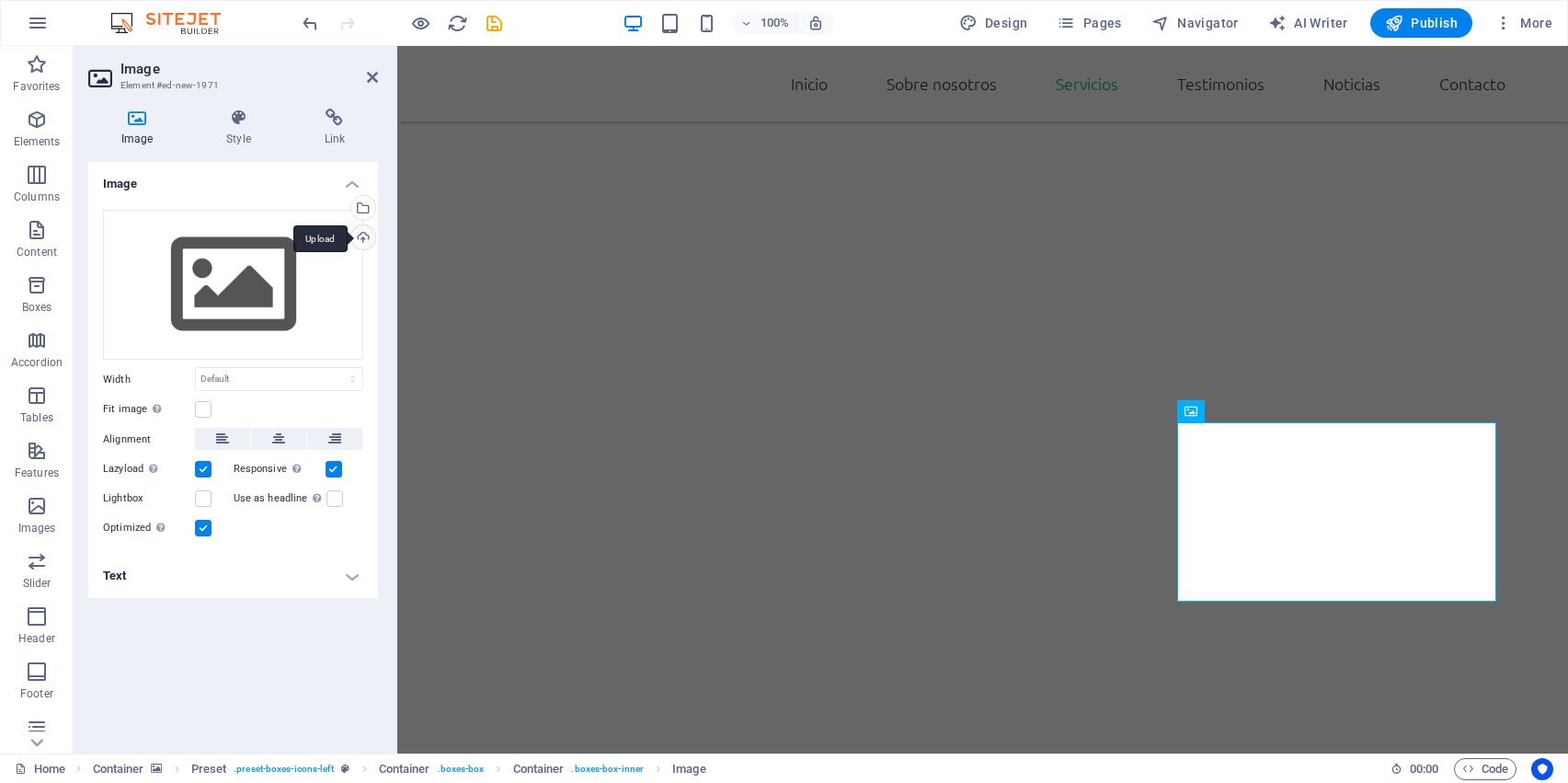
click at [360, 231] on div "Upload" at bounding box center [360, 238] width 27 height 27
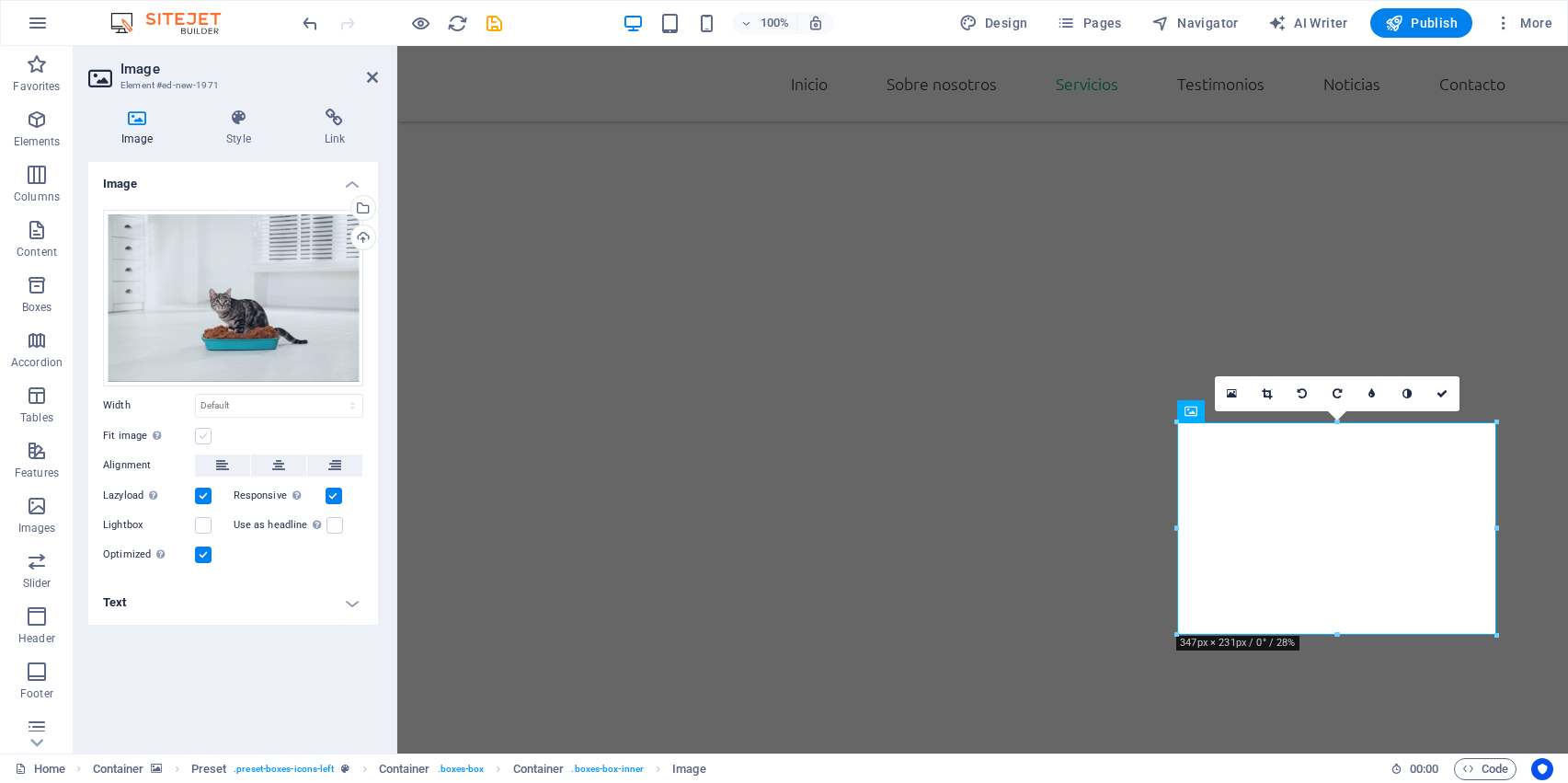
click at [204, 435] on label at bounding box center [203, 436] width 17 height 17
click at [0, 0] on input "Fit image Automatically fit image to a fixed width and height" at bounding box center [0, 0] width 0 height 0
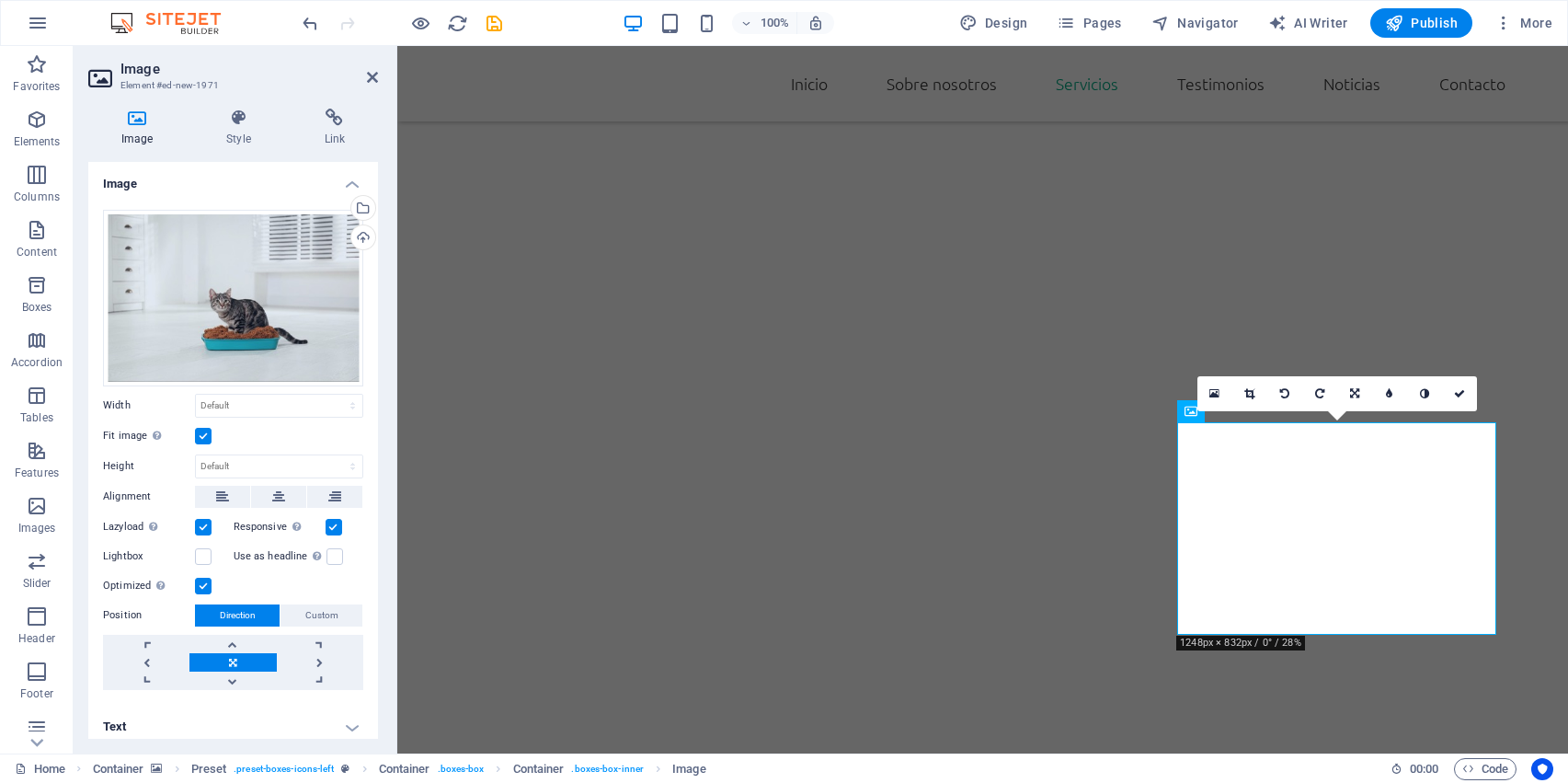
click at [204, 435] on label at bounding box center [203, 436] width 17 height 17
click at [0, 0] on input "Fit image Automatically fit image to a fixed width and height" at bounding box center [0, 0] width 0 height 0
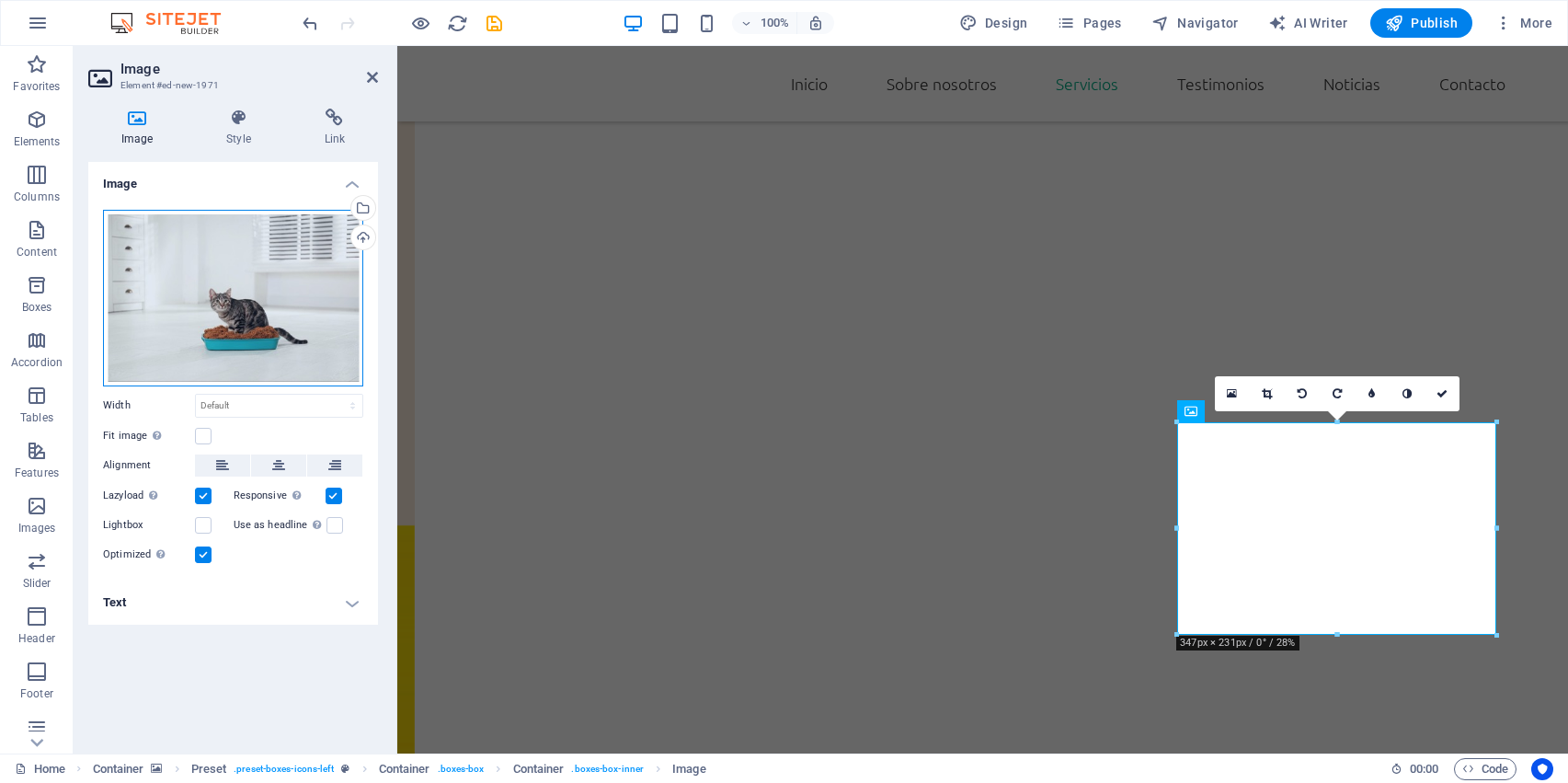
click at [223, 306] on div "Drag files here, click to choose files or select files from Files or our free s…" at bounding box center [232, 298] width 261 height 177
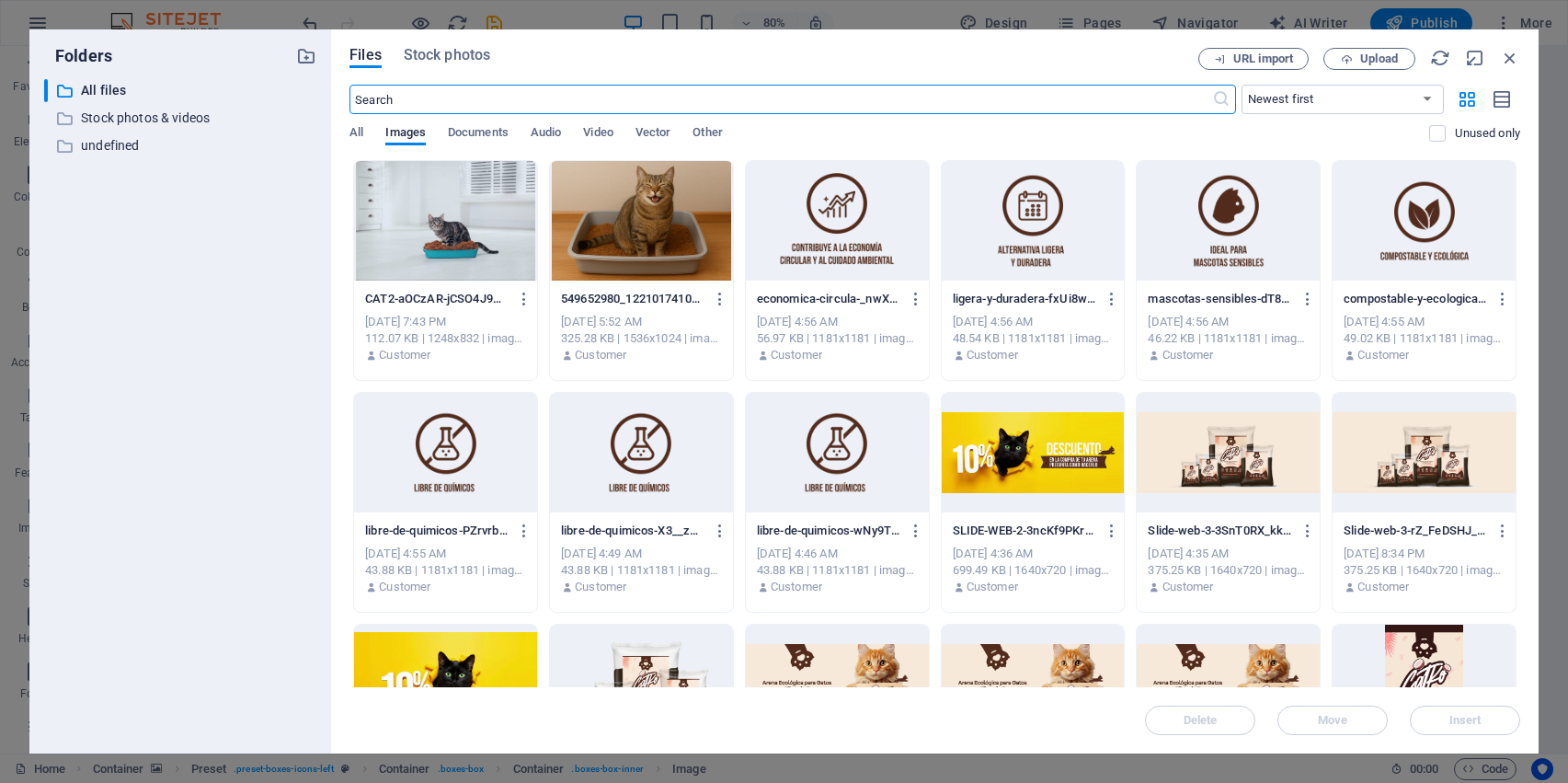
scroll to position [1752, 0]
click at [469, 225] on div at bounding box center [445, 220] width 183 height 120
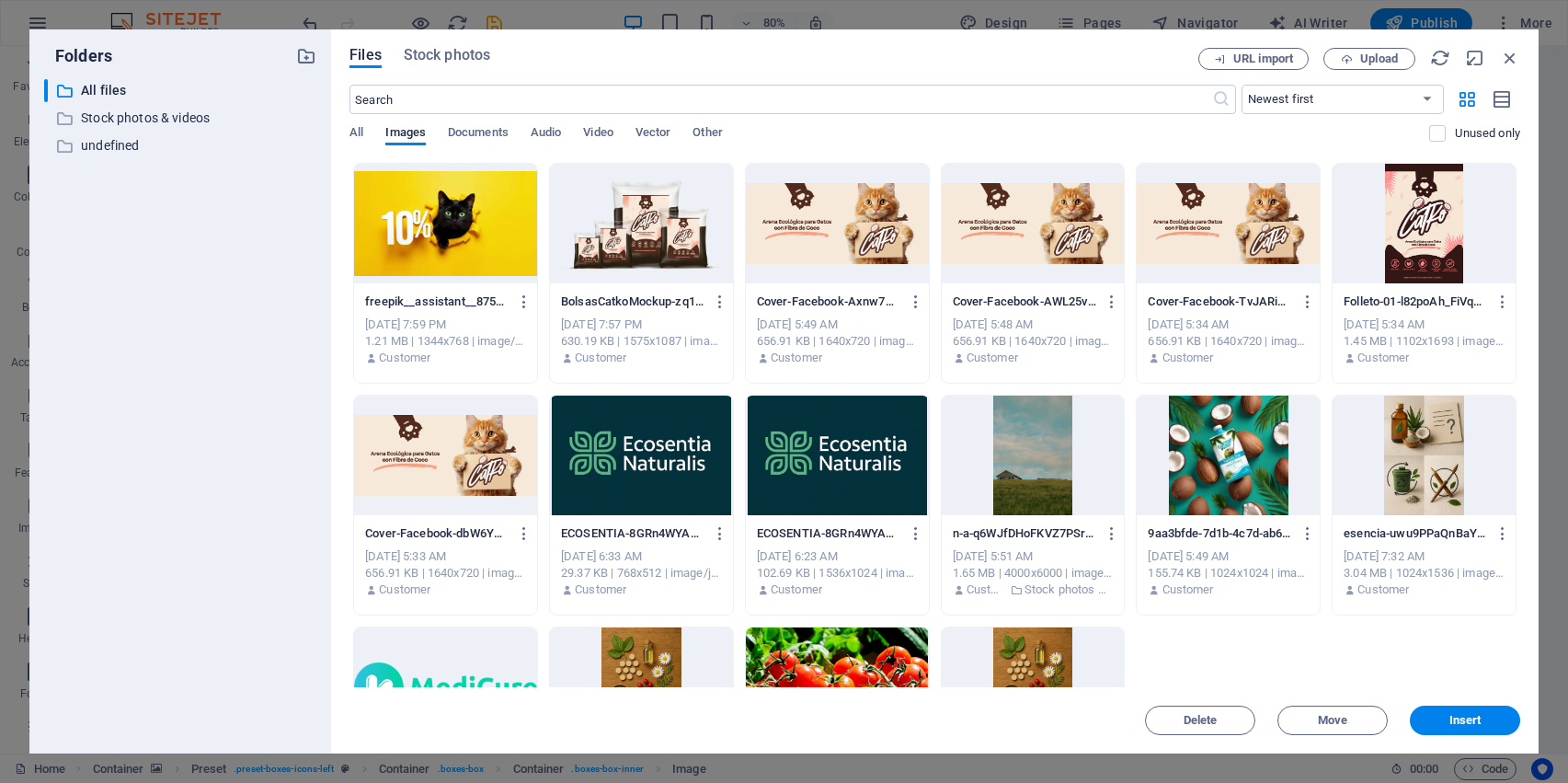
scroll to position [619, 0]
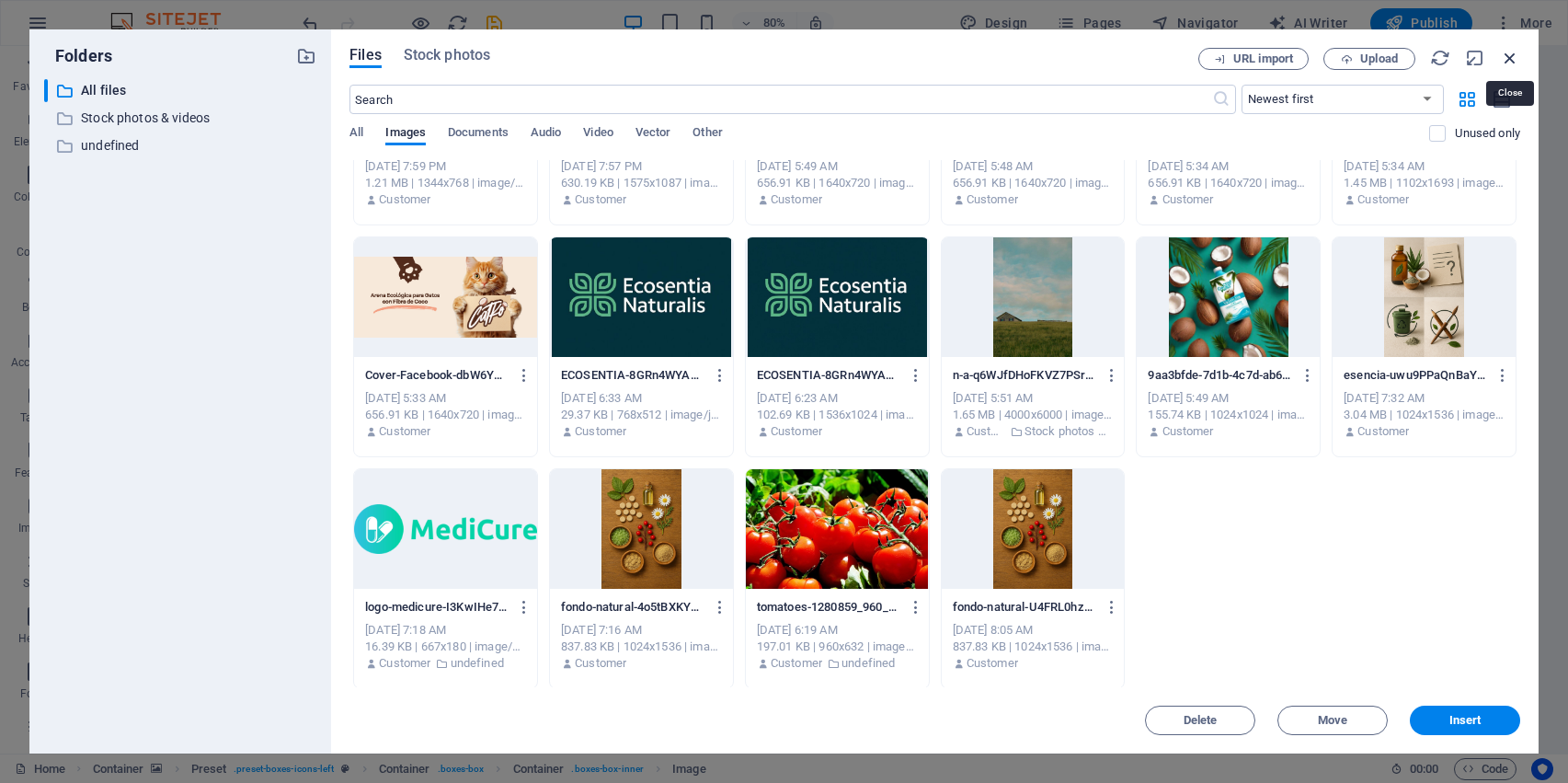
click at [1505, 60] on icon "button" at bounding box center [1511, 58] width 21 height 21
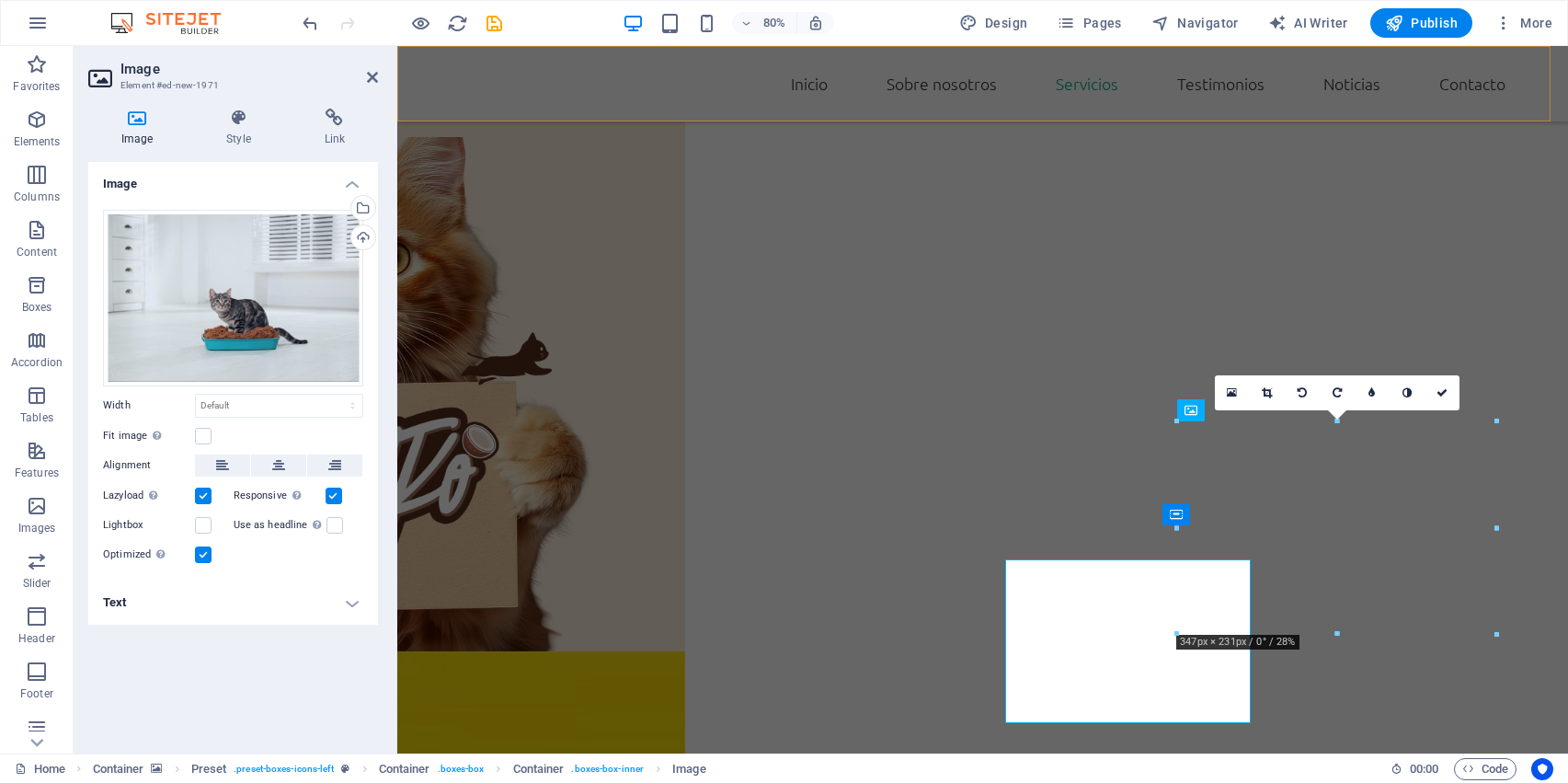
scroll to position [1878, 0]
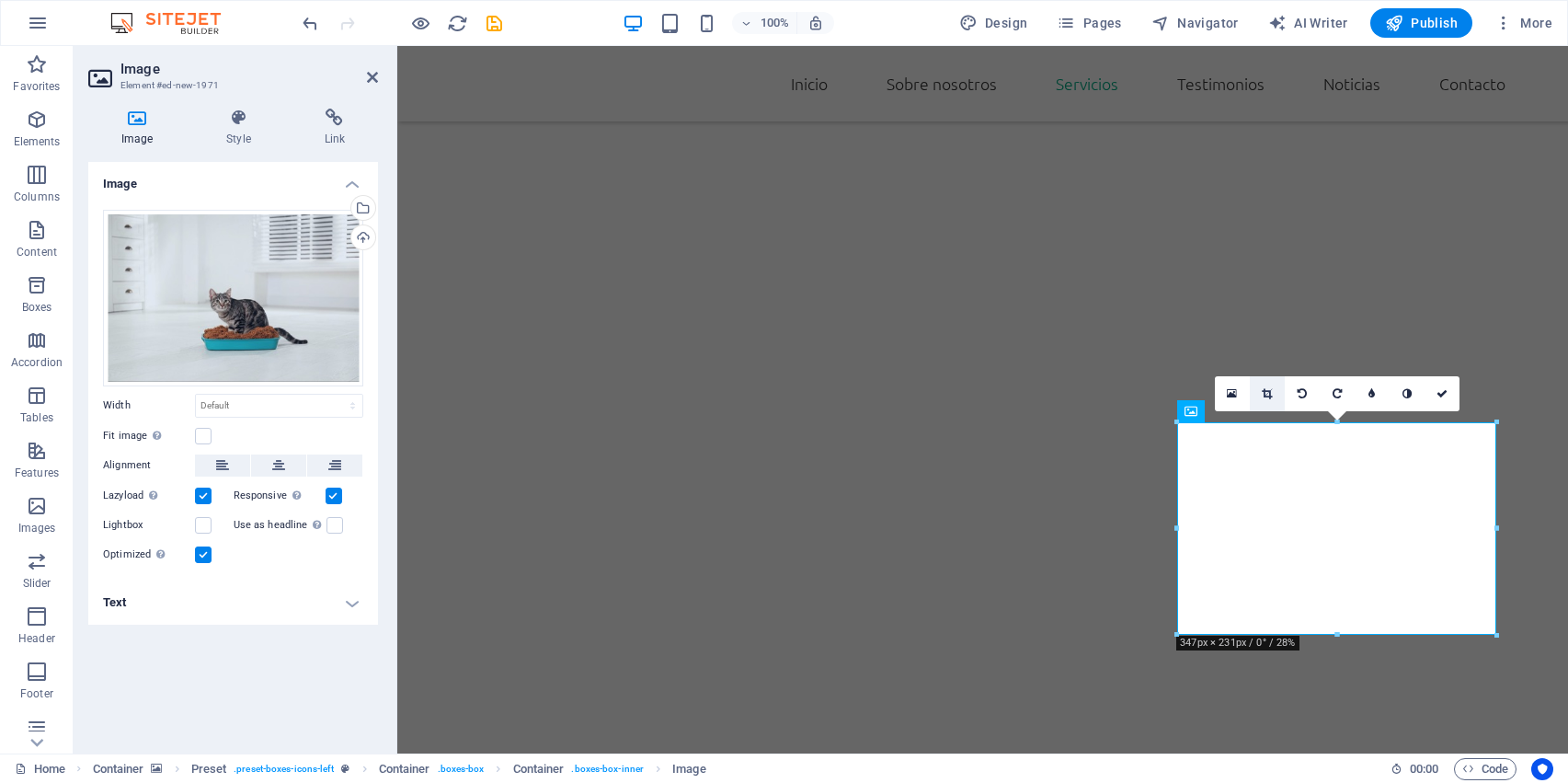
click at [1270, 395] on icon at bounding box center [1267, 393] width 10 height 11
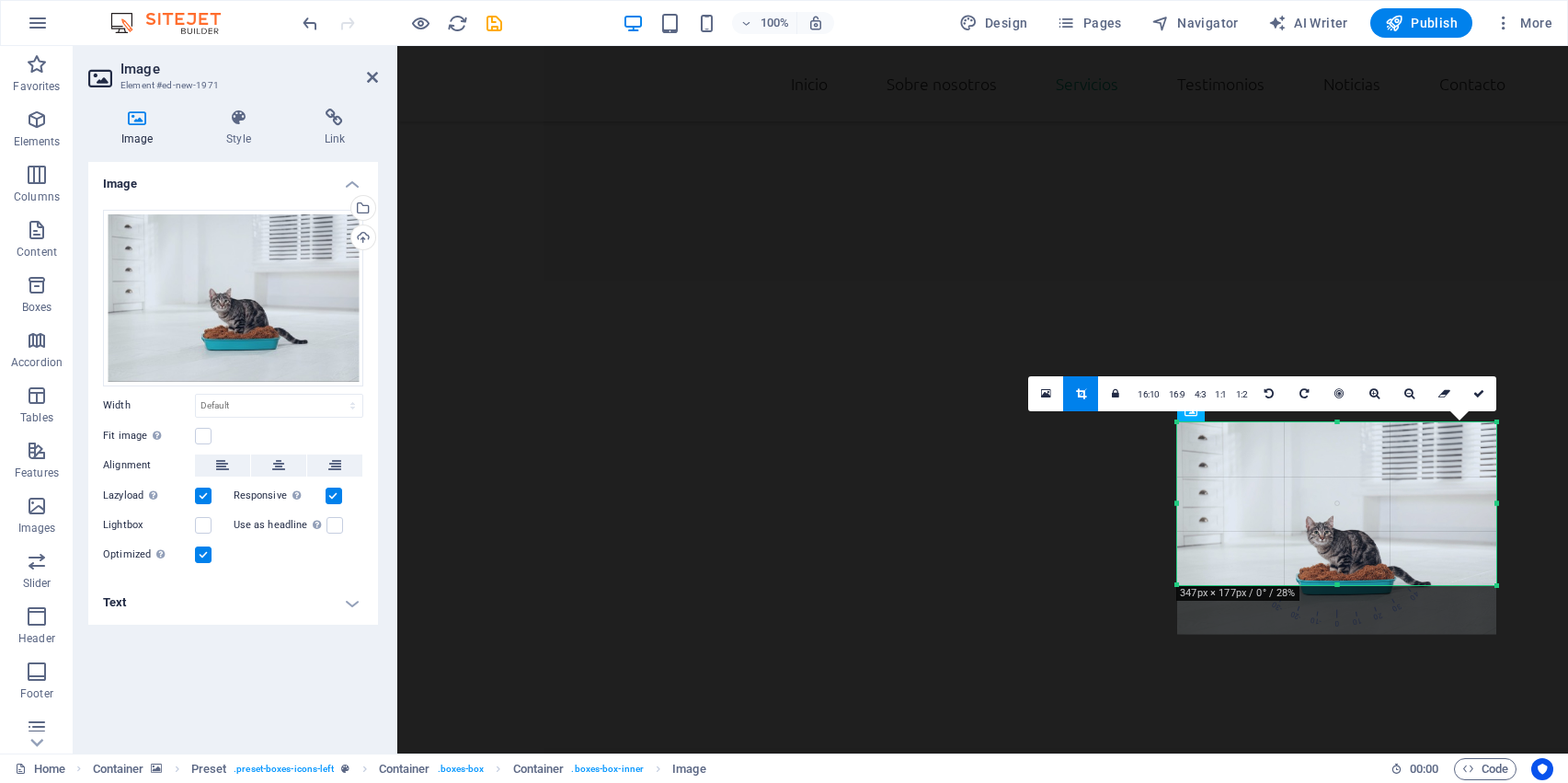
drag, startPoint x: 1339, startPoint y: 634, endPoint x: 1339, endPoint y: 585, distance: 49.0
click at [1339, 585] on div at bounding box center [1336, 585] width 319 height 7
drag, startPoint x: 1339, startPoint y: 585, endPoint x: 1339, endPoint y: 615, distance: 30.0
click at [1339, 615] on div at bounding box center [1336, 615] width 319 height 7
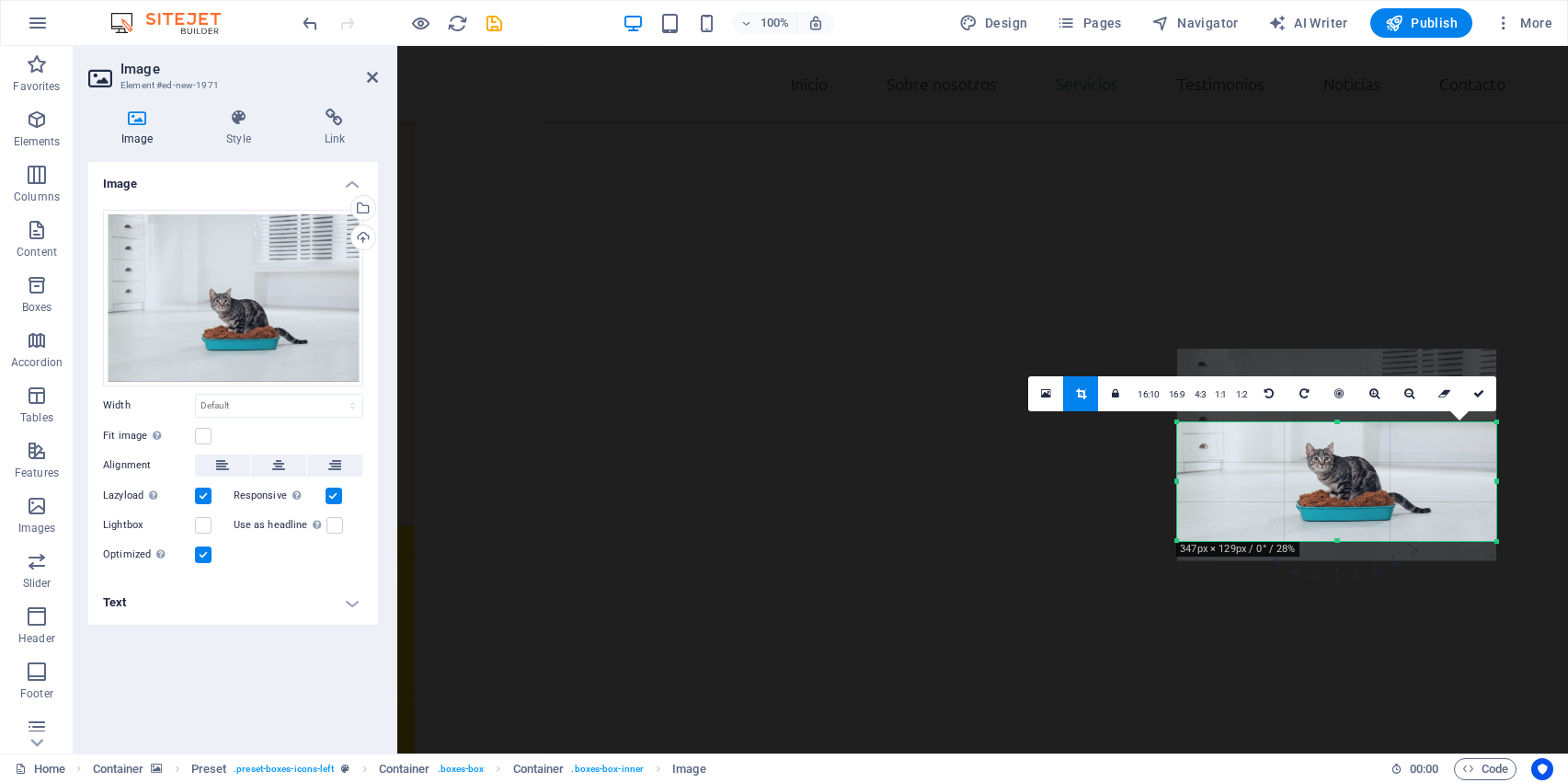
drag, startPoint x: 1338, startPoint y: 422, endPoint x: 1338, endPoint y: 495, distance: 73.0
click at [1338, 495] on div "180 170 160 150 140 130 120 110 100 90 80 70 60 50 40 30 20 10 0 -10 -20 -30 -4…" at bounding box center [1336, 482] width 319 height 119
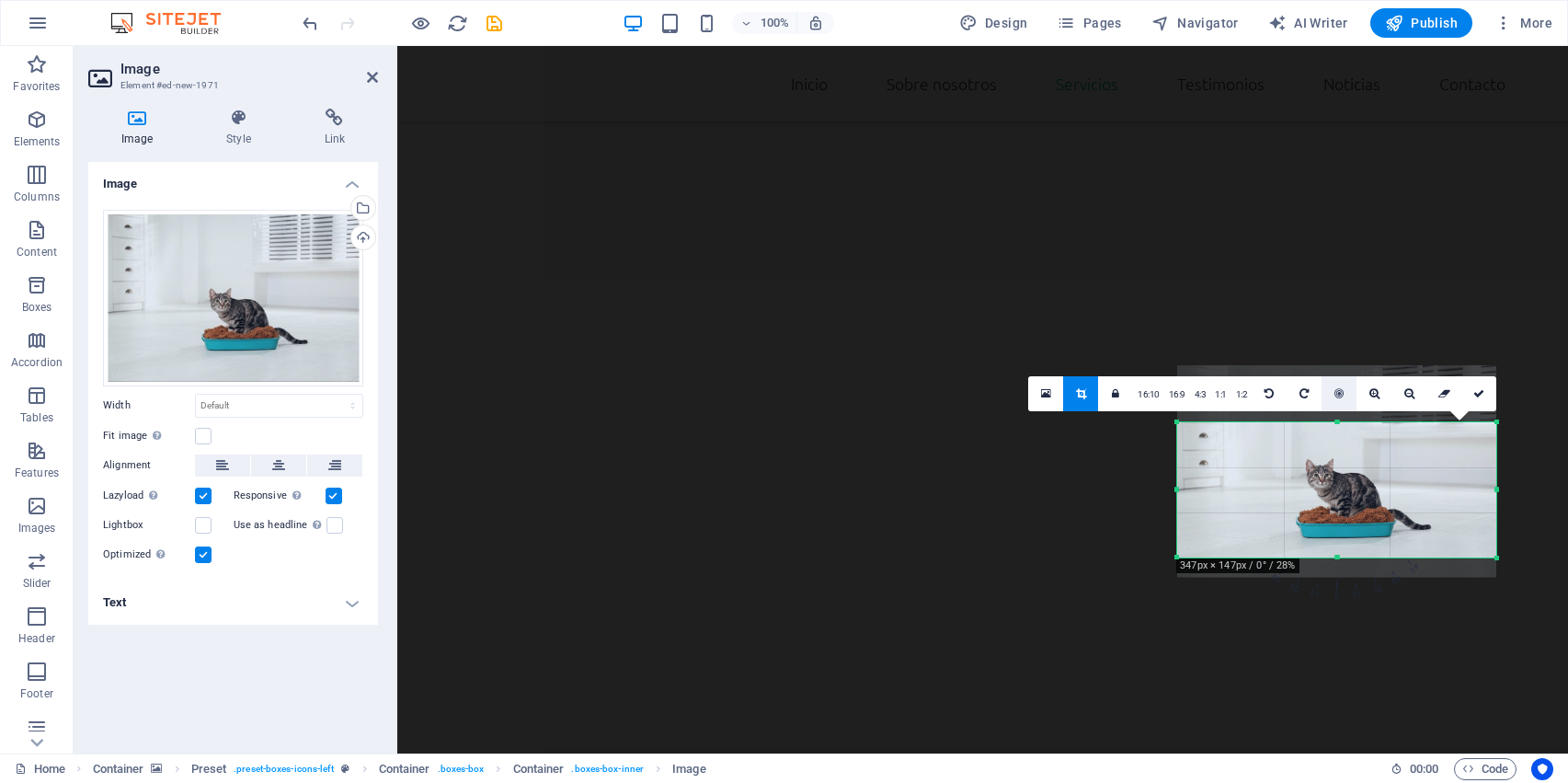
drag, startPoint x: 1341, startPoint y: 420, endPoint x: 1341, endPoint y: 403, distance: 17.0
click at [1341, 423] on div "180 170 160 150 140 130 120 110 100 90 80 70 60 50 40 30 20 10 0 -10 -20 -30 -4…" at bounding box center [1336, 490] width 319 height 136
click at [1477, 392] on icon at bounding box center [1480, 393] width 11 height 11
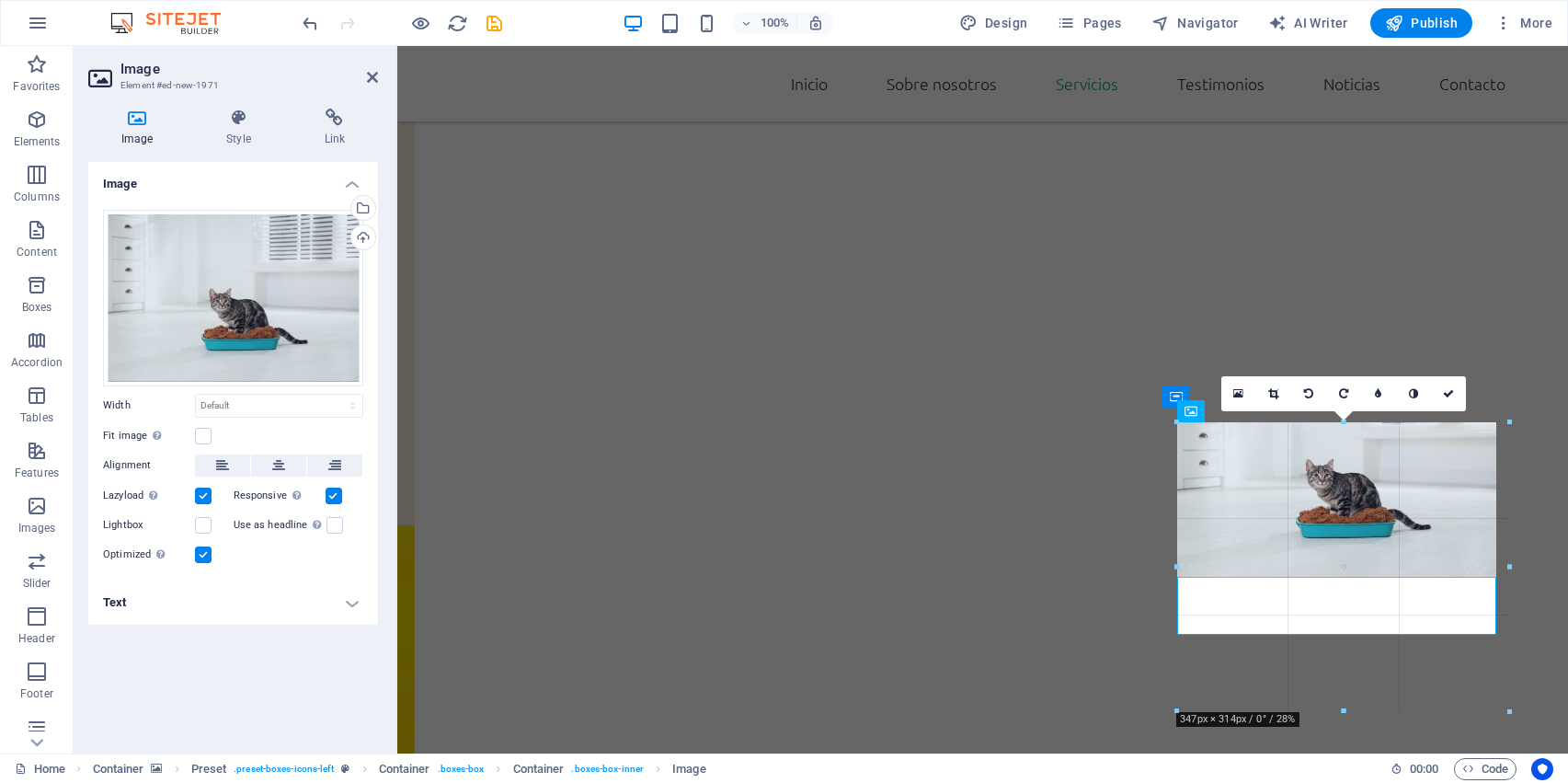
drag, startPoint x: 1736, startPoint y: 680, endPoint x: 1334, endPoint y: 702, distance: 402.6
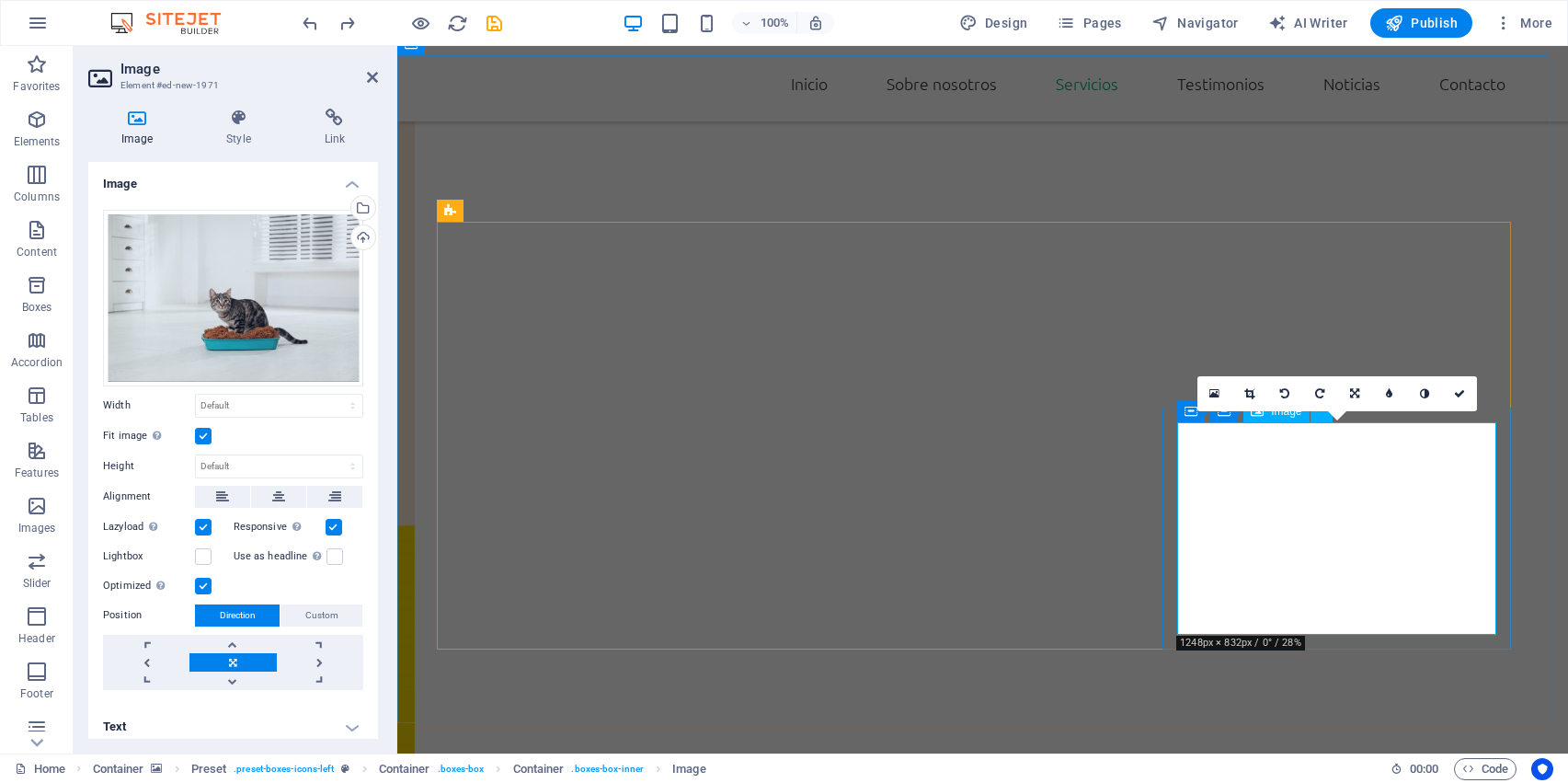
click at [1244, 389] on icon at bounding box center [1249, 393] width 10 height 11
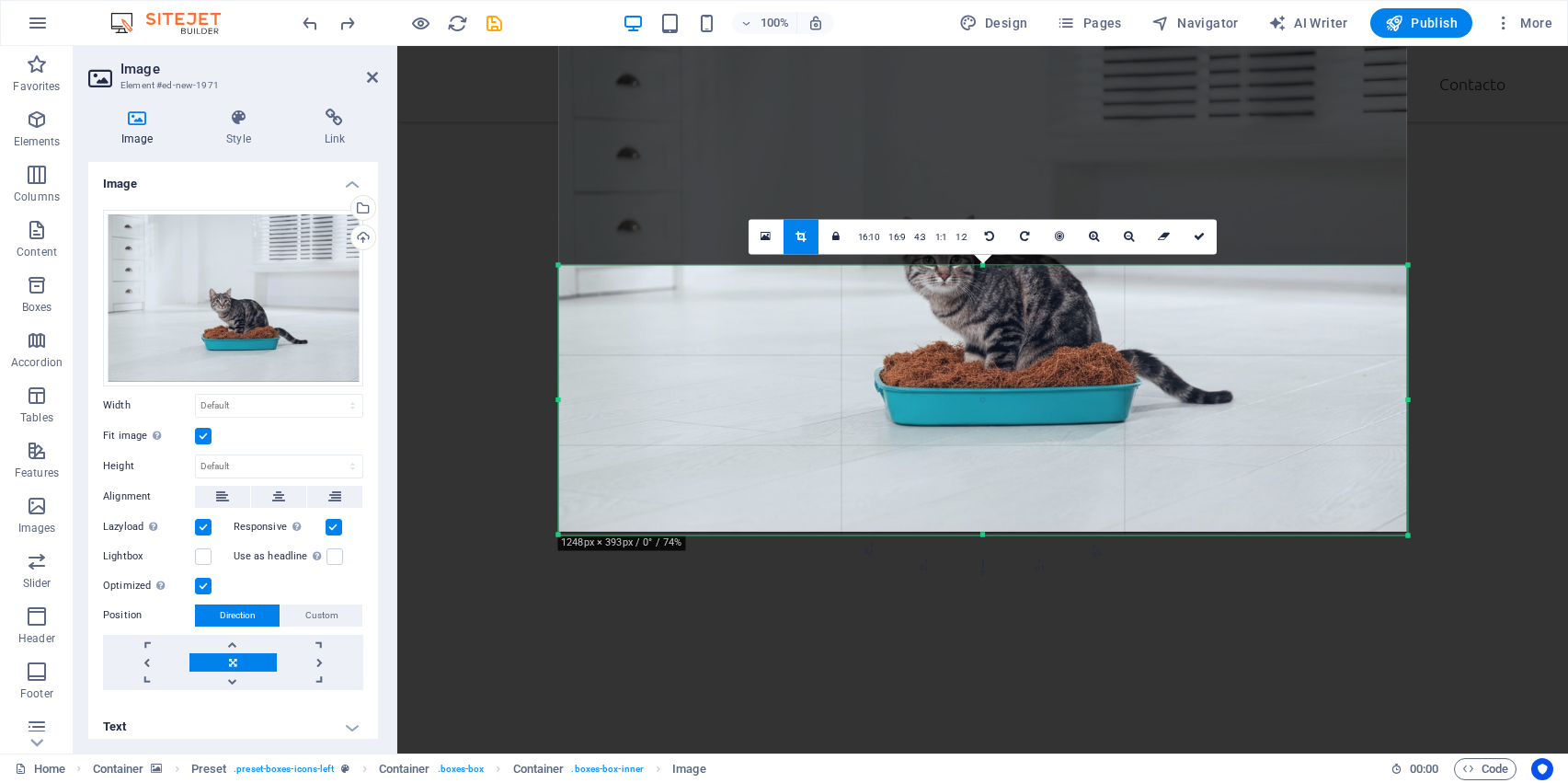
drag, startPoint x: 983, startPoint y: 116, endPoint x: 991, endPoint y: 415, distance: 299.1
click at [991, 415] on div "180 170 160 150 140 130 120 110 100 90 80 70 60 50 40 30 20 10 0 -10 -20 -30 -4…" at bounding box center [983, 399] width 849 height 269
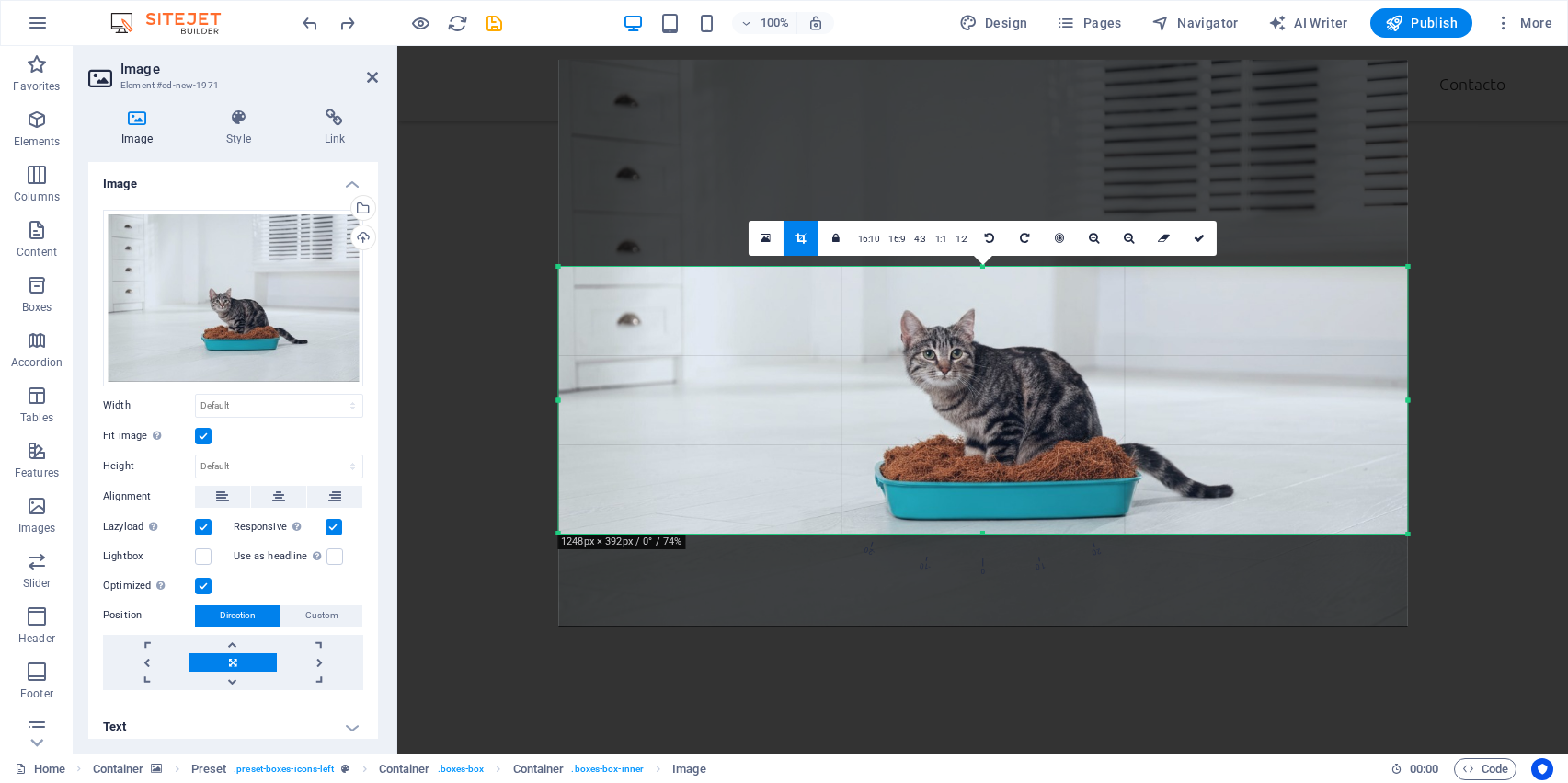
drag, startPoint x: 1042, startPoint y: 344, endPoint x: 1042, endPoint y: 441, distance: 97.0
click at [1042, 441] on div at bounding box center [983, 343] width 849 height 566
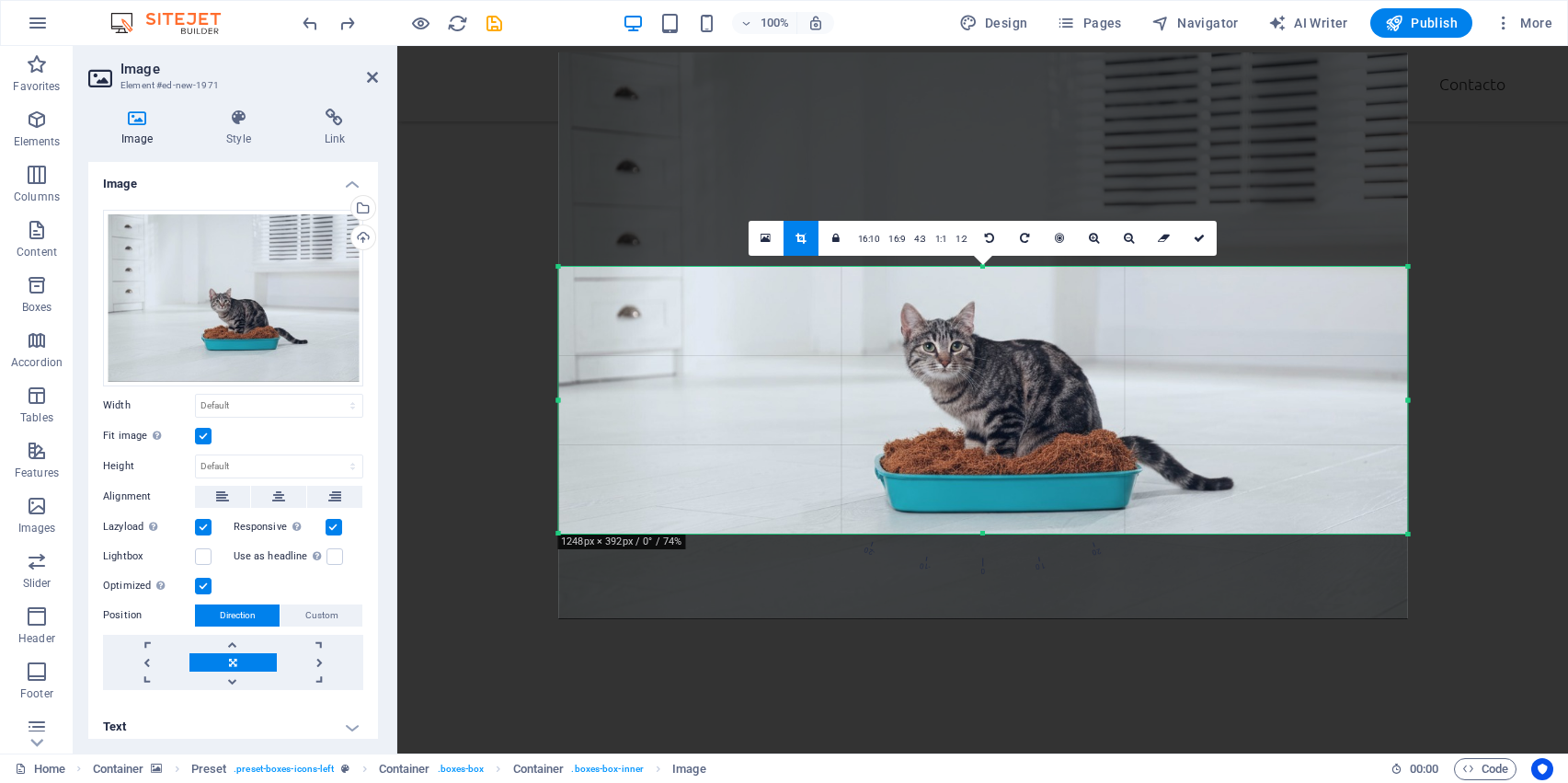
drag, startPoint x: 1042, startPoint y: 441, endPoint x: 1042, endPoint y: 430, distance: 11.0
click at [1042, 430] on div at bounding box center [983, 335] width 849 height 566
drag, startPoint x: 984, startPoint y: 264, endPoint x: 1000, endPoint y: 154, distance: 111.2
click at [1000, 265] on div "180 170 160 150 140 130 120 110 100 90 80 70 60 50 40 30 20 10 0 -10 -20 -30 -4…" at bounding box center [983, 398] width 849 height 266
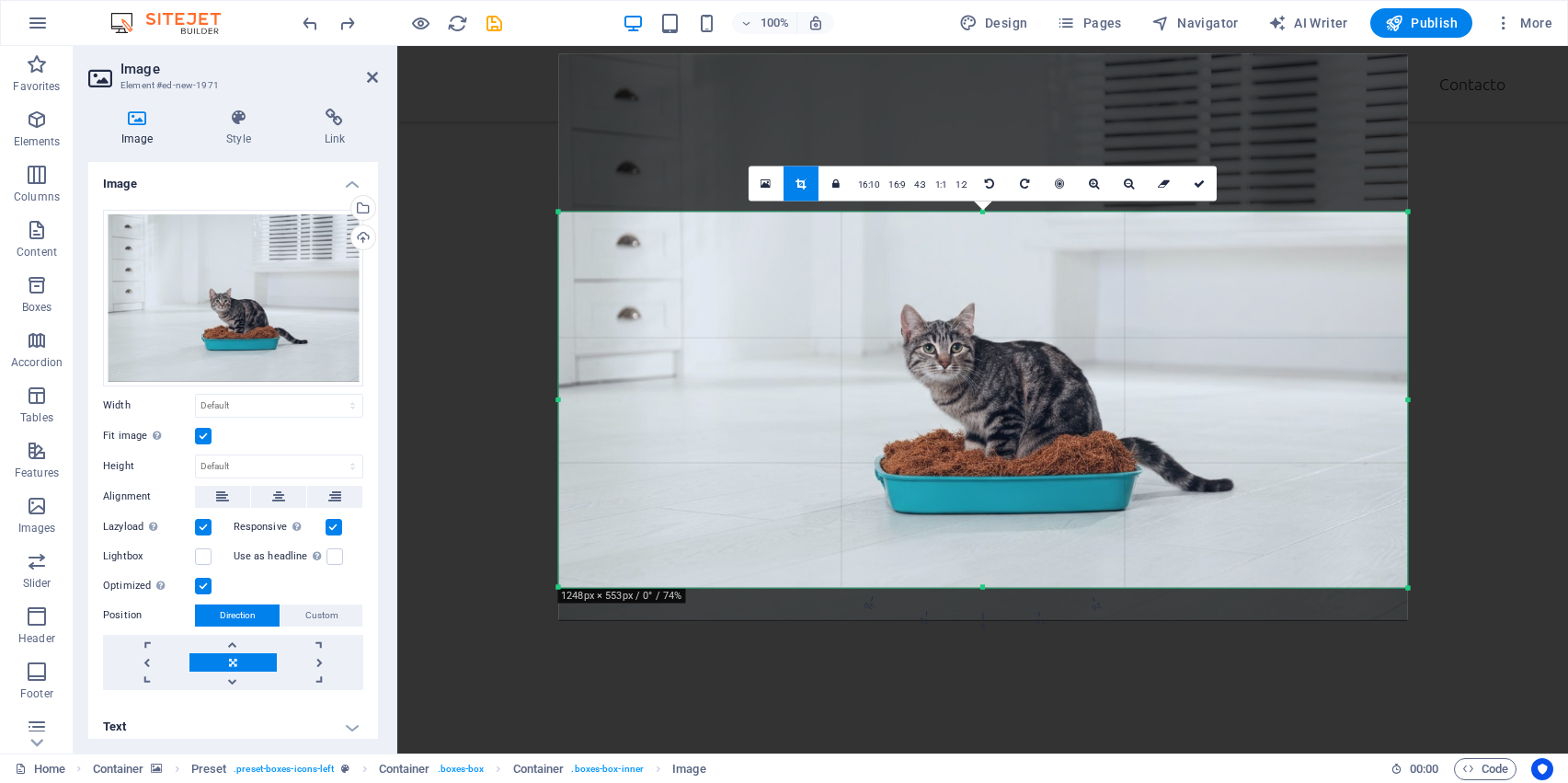
drag, startPoint x: 1015, startPoint y: 438, endPoint x: 1019, endPoint y: 385, distance: 53.2
click at [1019, 385] on div at bounding box center [983, 337] width 849 height 566
click at [1200, 180] on icon at bounding box center [1200, 184] width 11 height 11
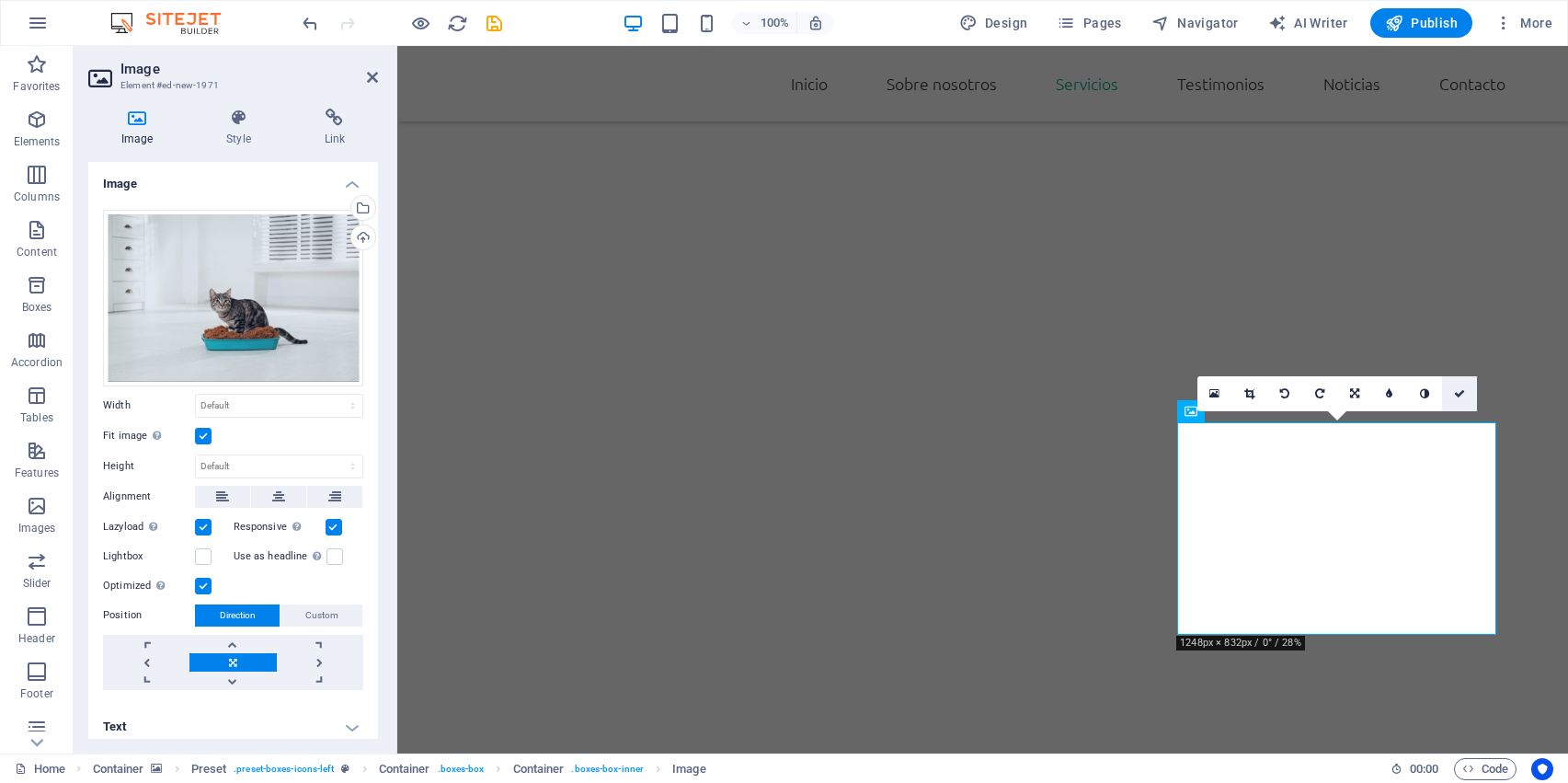
click at [1456, 395] on icon at bounding box center [1460, 393] width 11 height 11
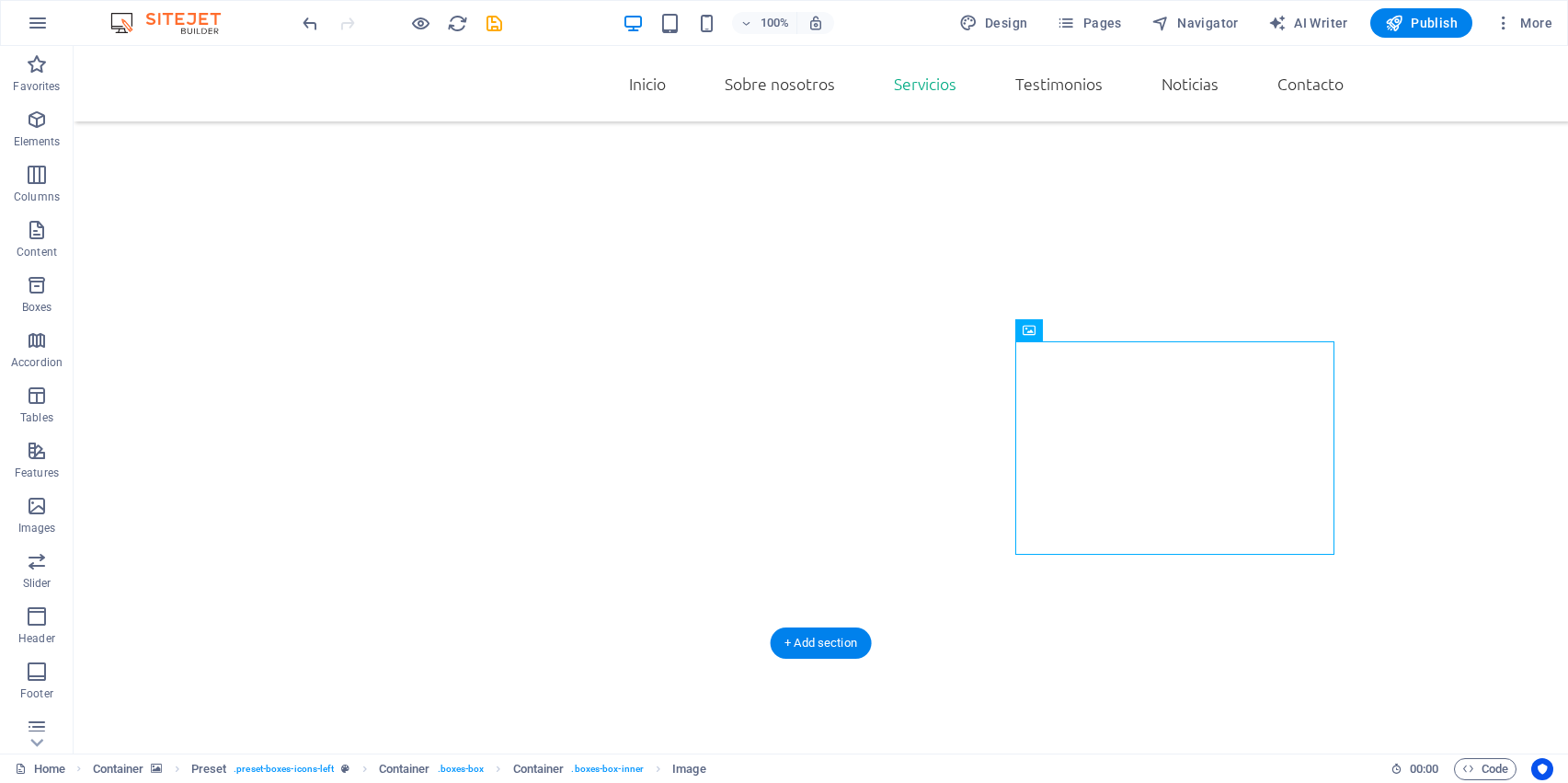
scroll to position [2085, 0]
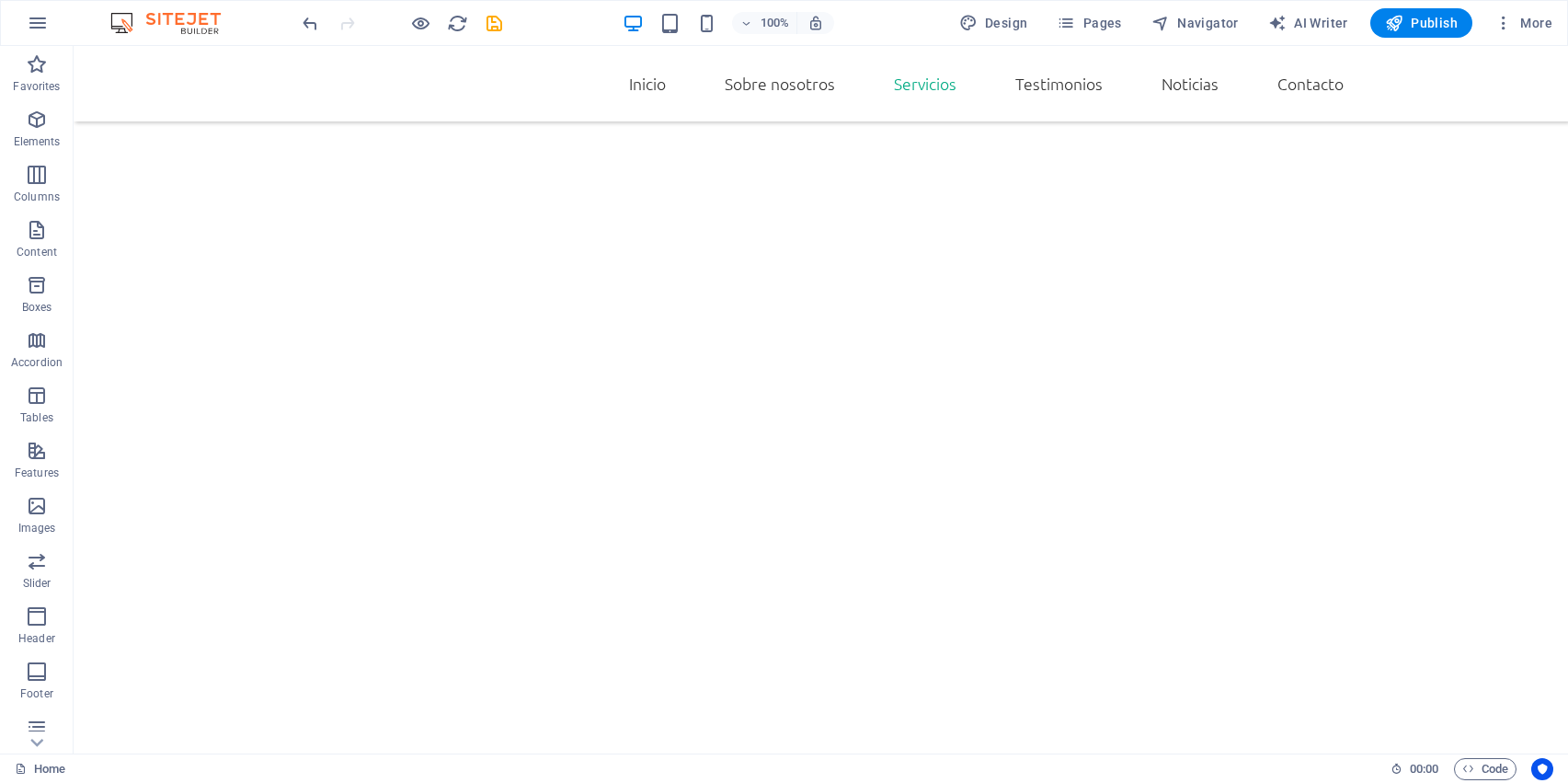
scroll to position [1948, 0]
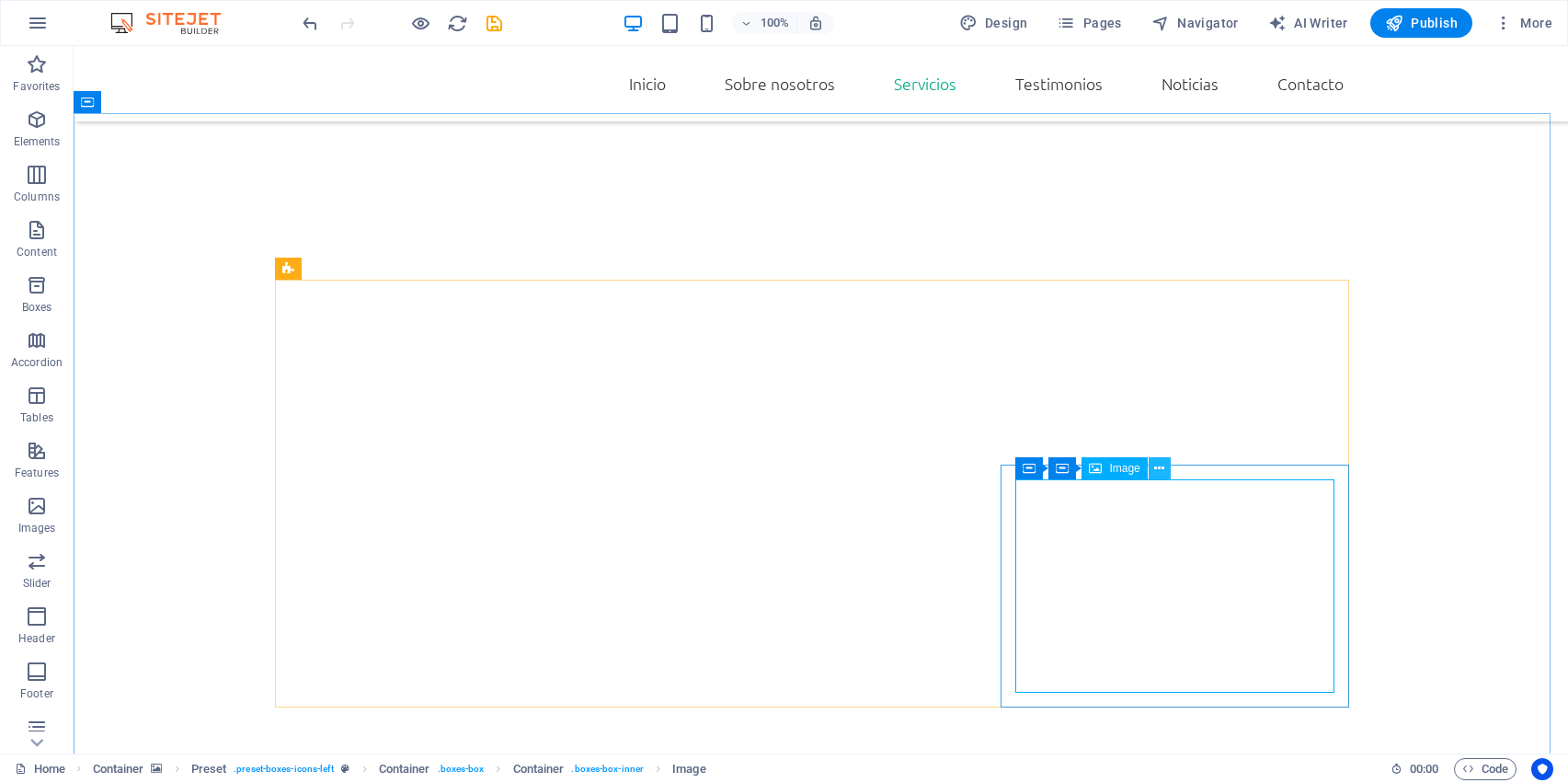
click at [1164, 466] on button at bounding box center [1160, 468] width 22 height 22
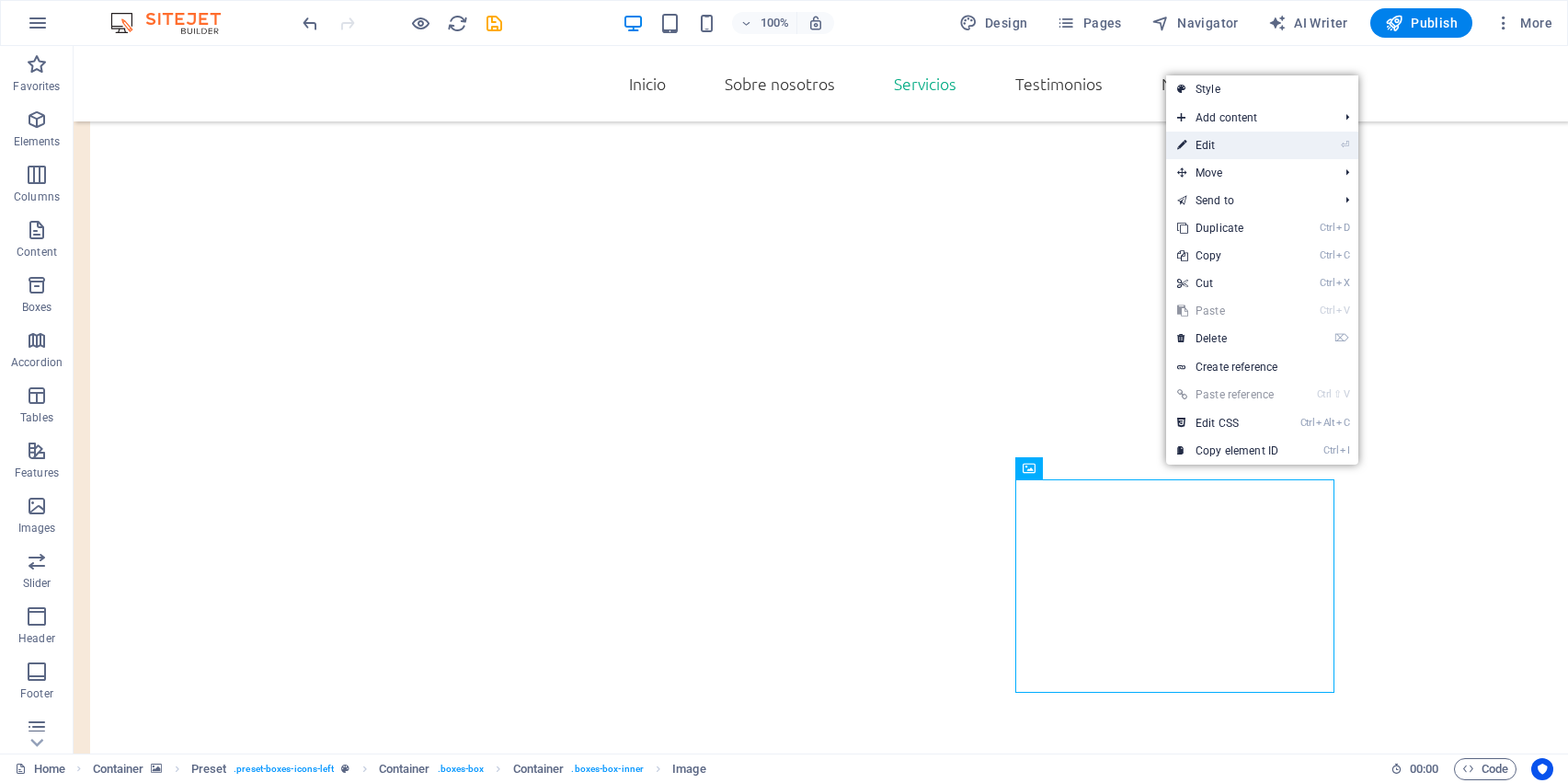
click at [1197, 144] on link "⏎ Edit" at bounding box center [1227, 145] width 123 height 27
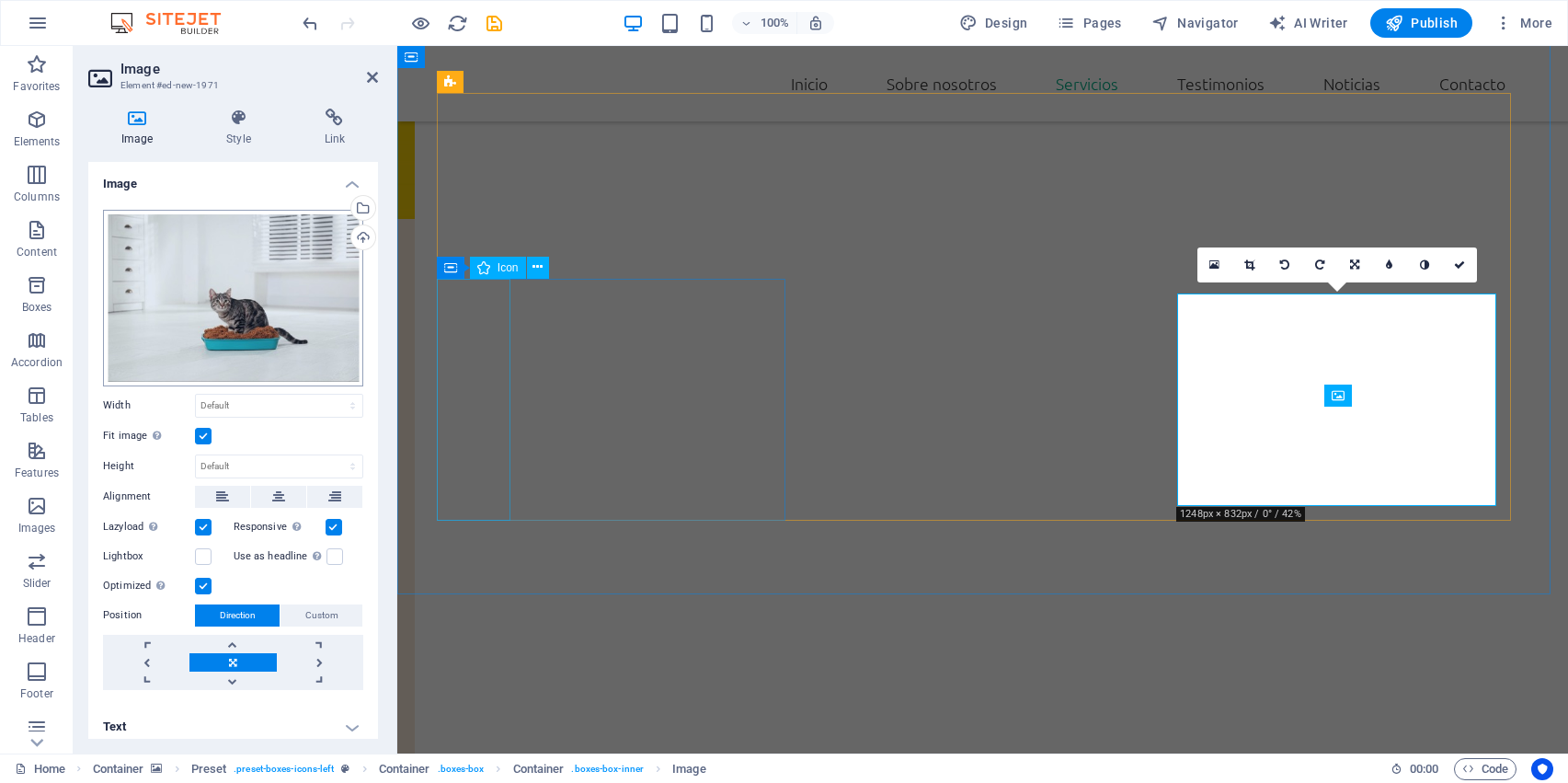
scroll to position [2006, 0]
click at [344, 259] on div "Drag files here, click to choose files or select files from Files or our free s…" at bounding box center [232, 298] width 261 height 177
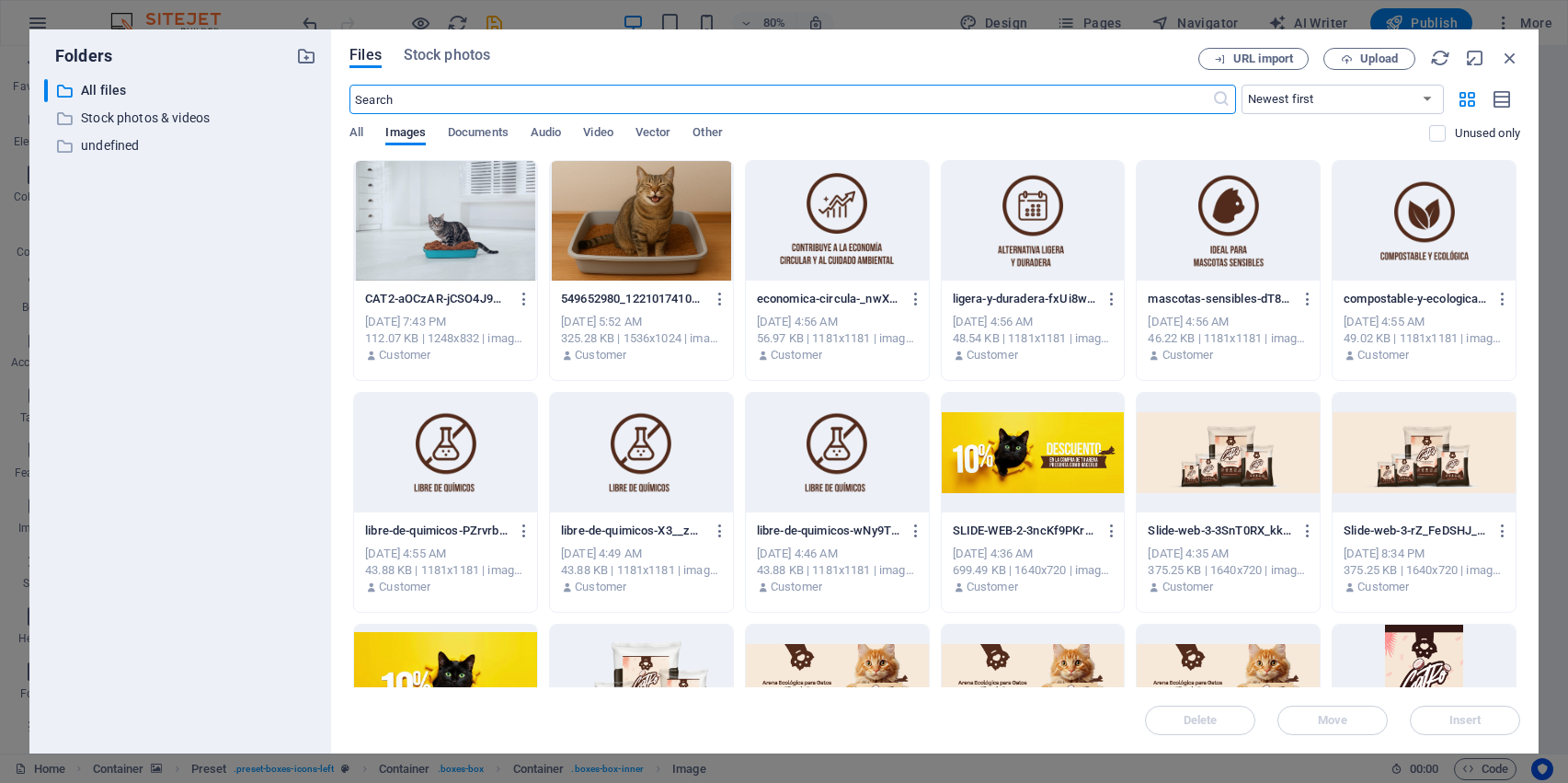
scroll to position [1913, 0]
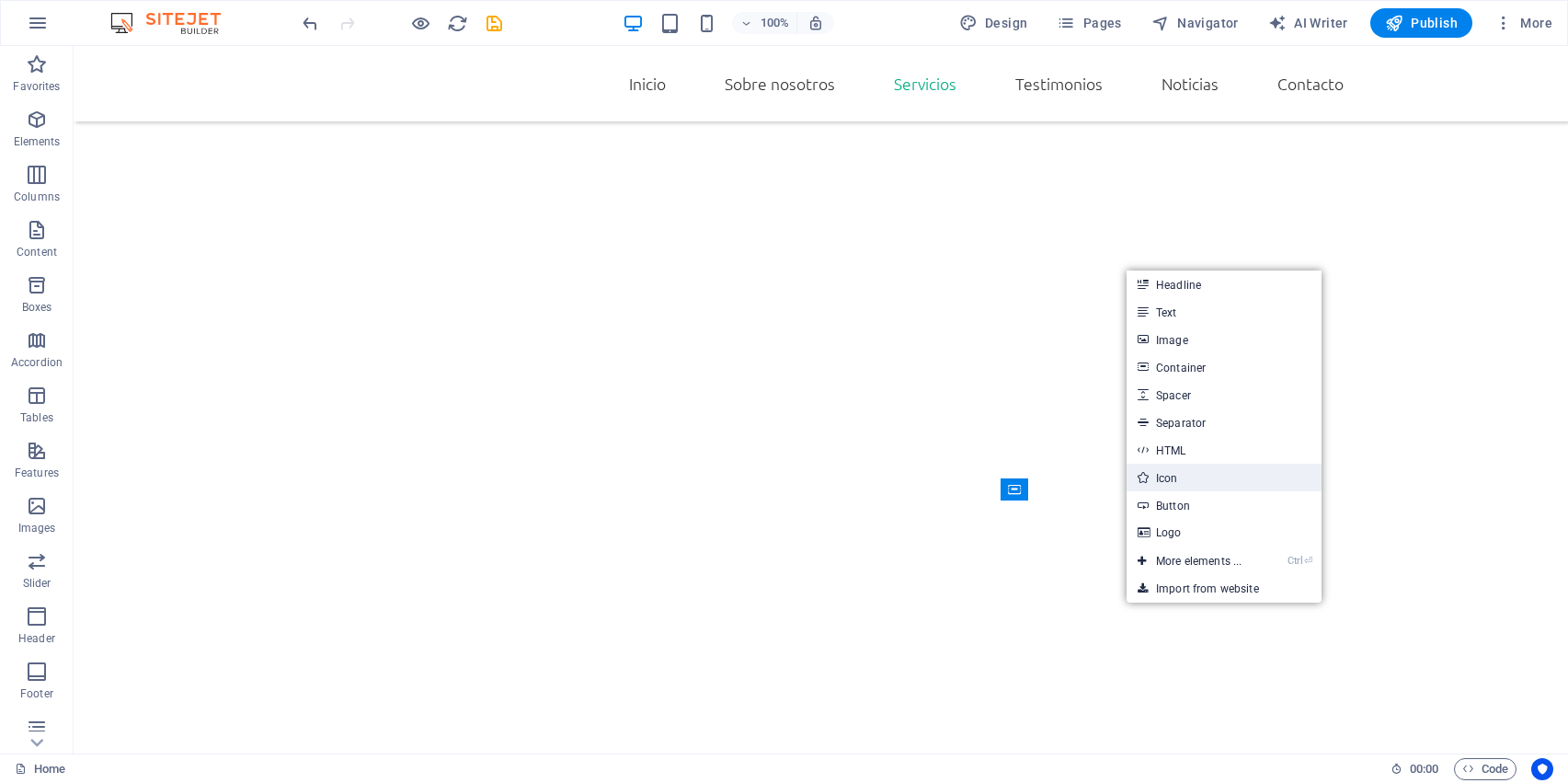
drag, startPoint x: 1157, startPoint y: 478, endPoint x: 704, endPoint y: 437, distance: 454.9
click at [1157, 478] on link "Icon" at bounding box center [1224, 477] width 195 height 27
select select "xMidYMid"
select select "px"
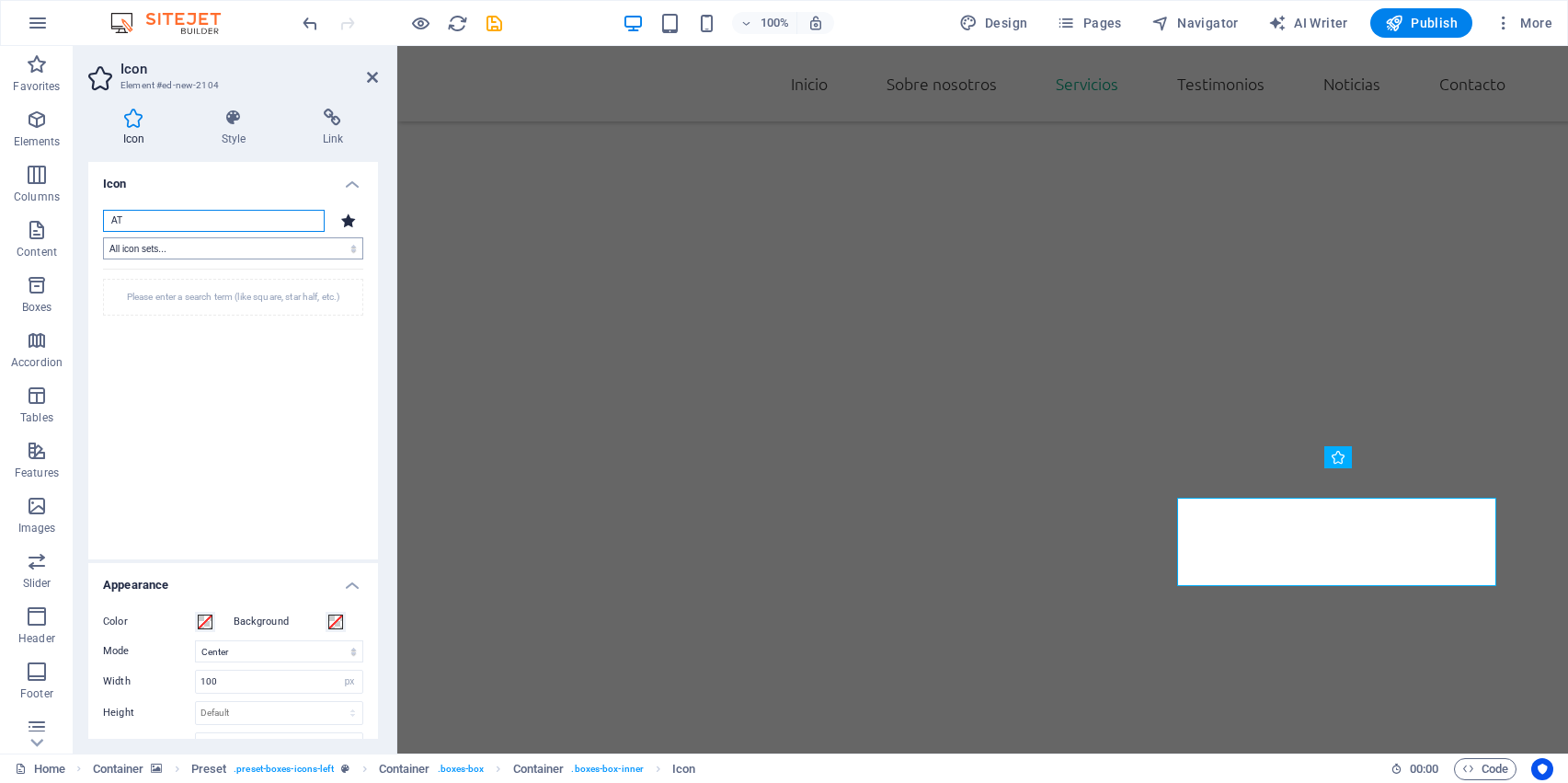
scroll to position [1945, 0]
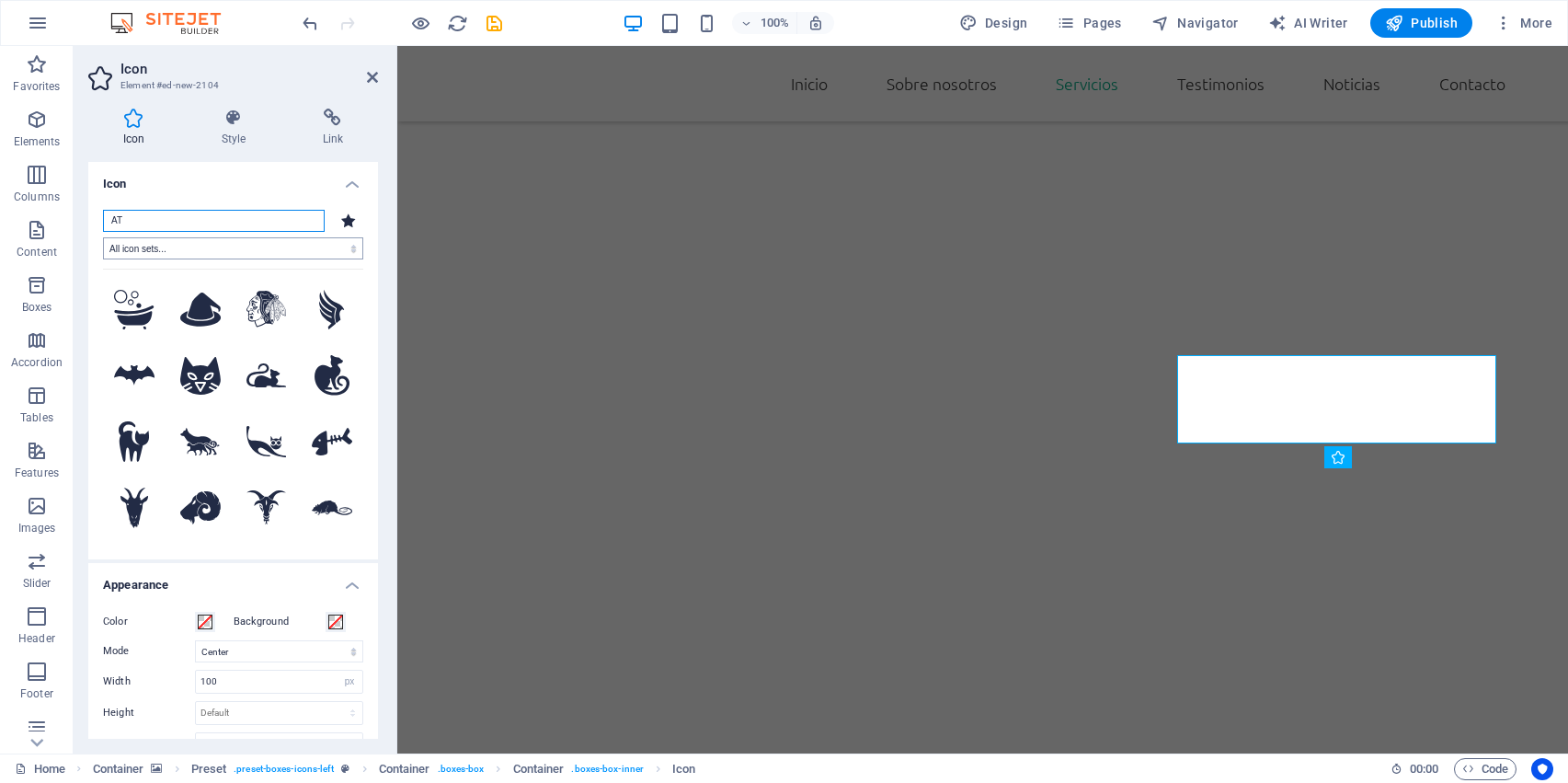
type input "A"
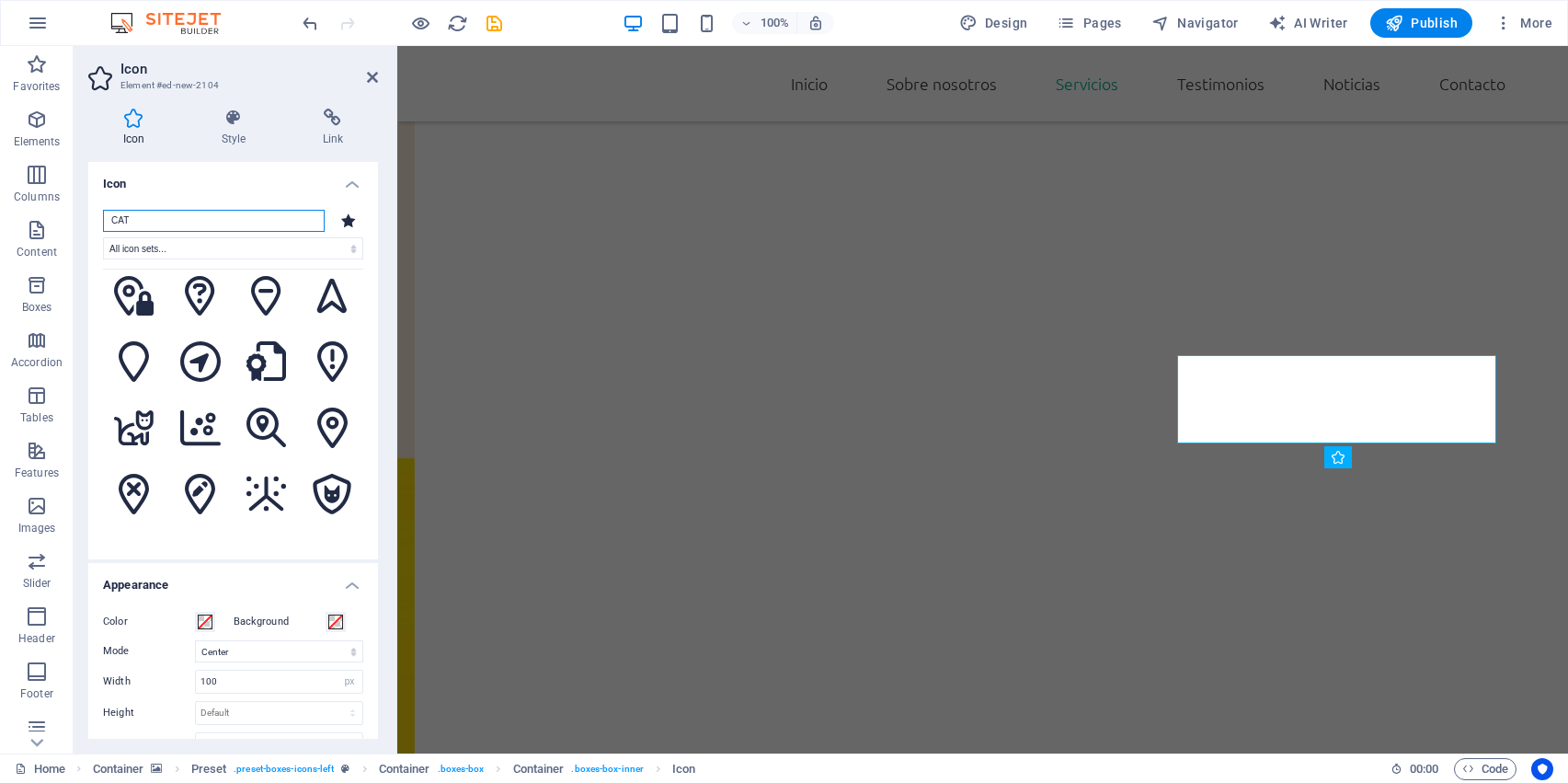
scroll to position [1599, 0]
type input "CAT"
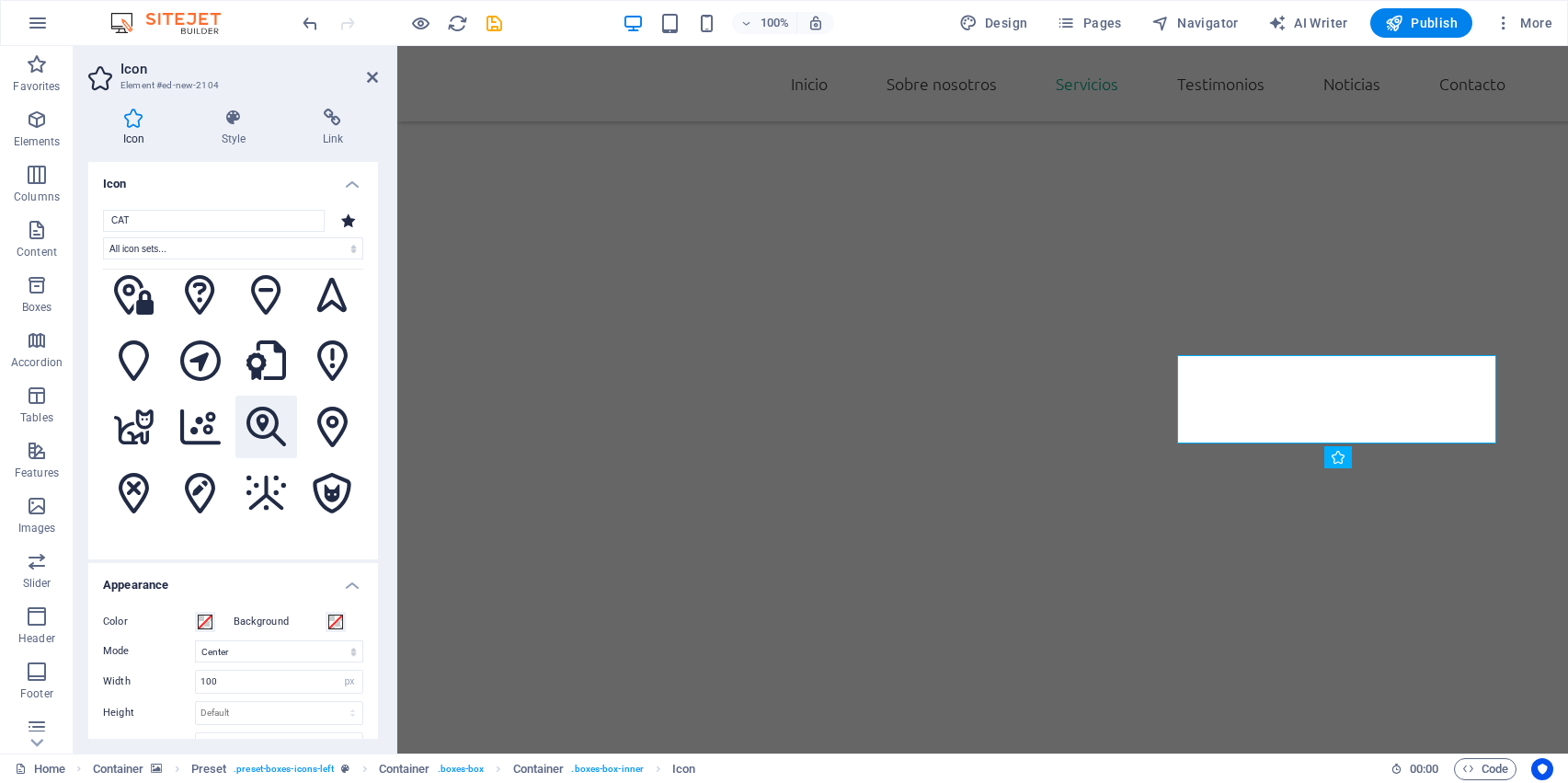
click at [256, 407] on icon at bounding box center [266, 426] width 40 height 40
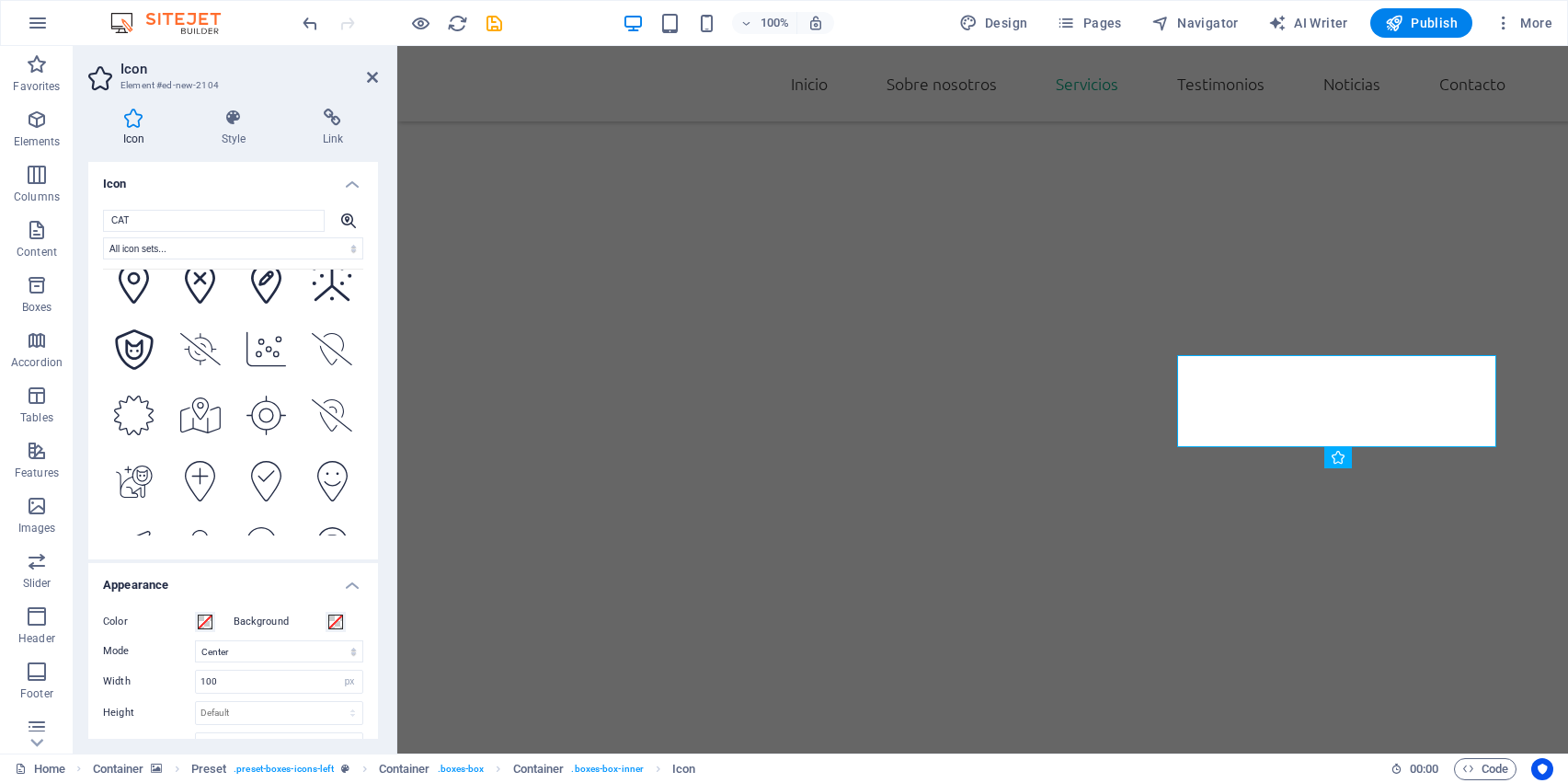
scroll to position [2272, 0]
drag, startPoint x: 256, startPoint y: 368, endPoint x: 256, endPoint y: 357, distance: 11.0
click at [256, 393] on icon at bounding box center [266, 413] width 40 height 40
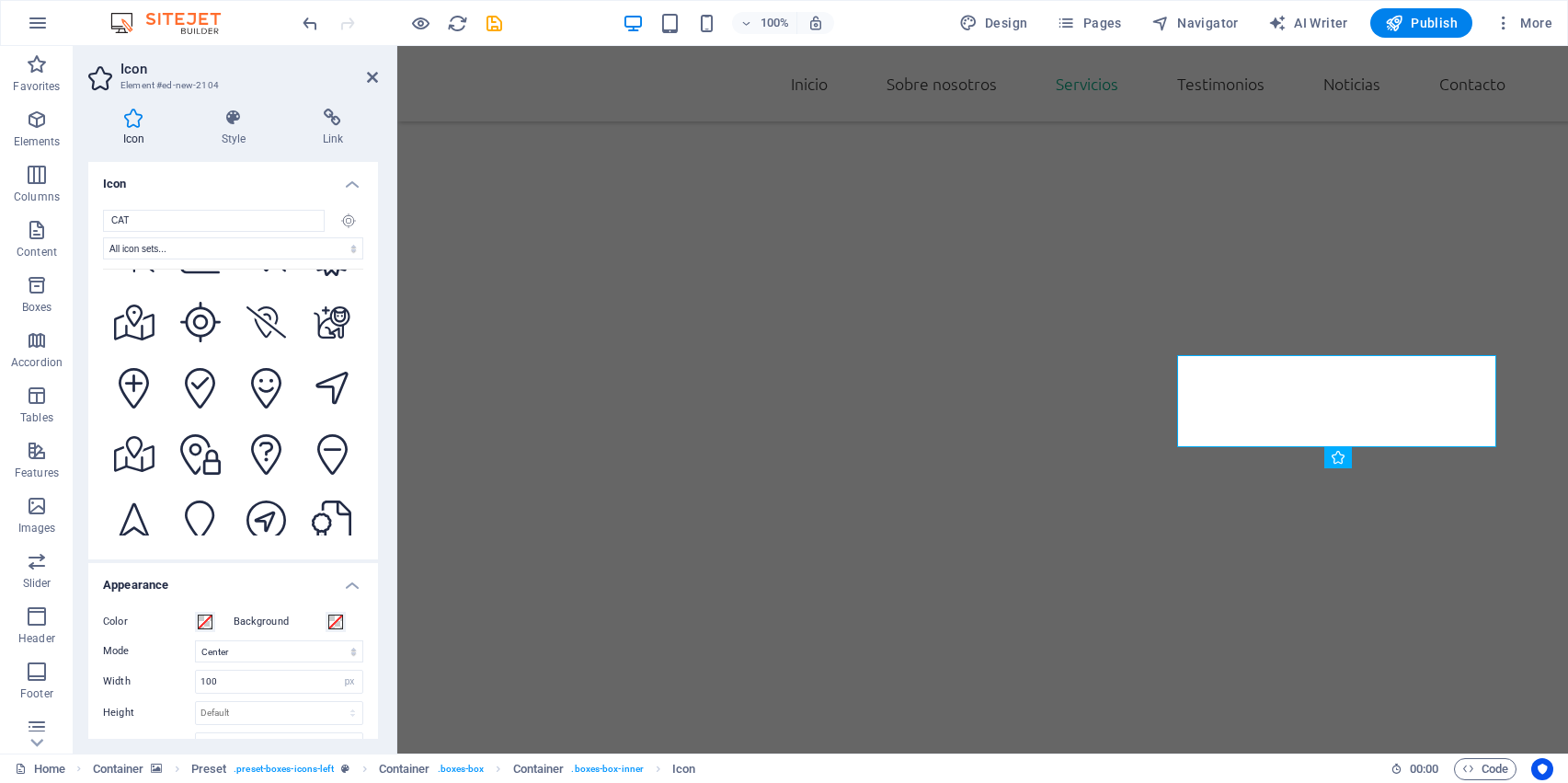
scroll to position [1899, 0]
drag, startPoint x: 256, startPoint y: 328, endPoint x: 167, endPoint y: 782, distance: 462.6
click at [167, 753] on section "Favorites Elements Columns Content Boxes Accordion Tables Features Images Slide…" at bounding box center [784, 400] width 1568 height 708
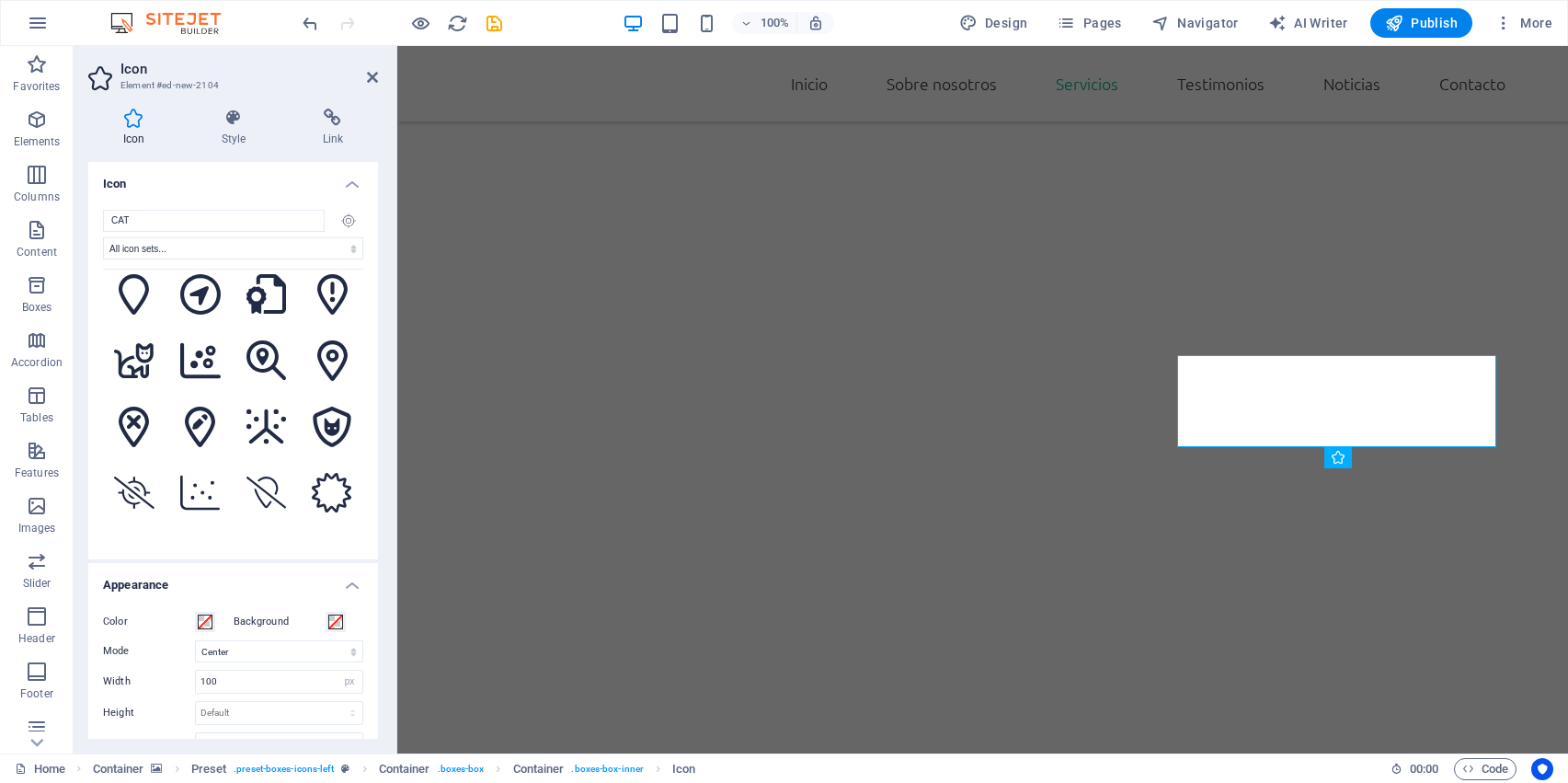
scroll to position [1666, 0]
click at [235, 592] on button at bounding box center [266, 623] width 62 height 62
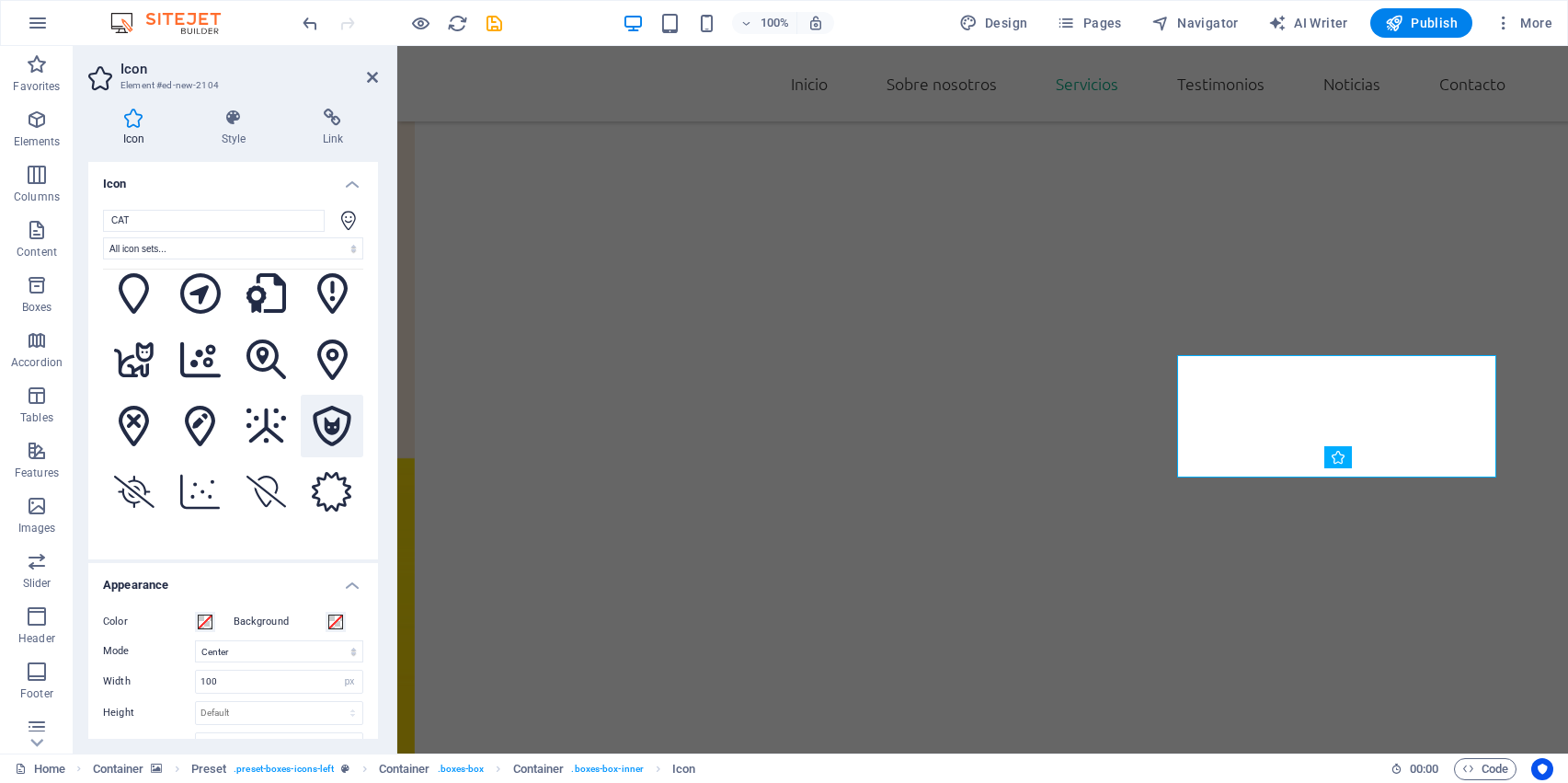
click at [320, 406] on icon at bounding box center [332, 425] width 38 height 40
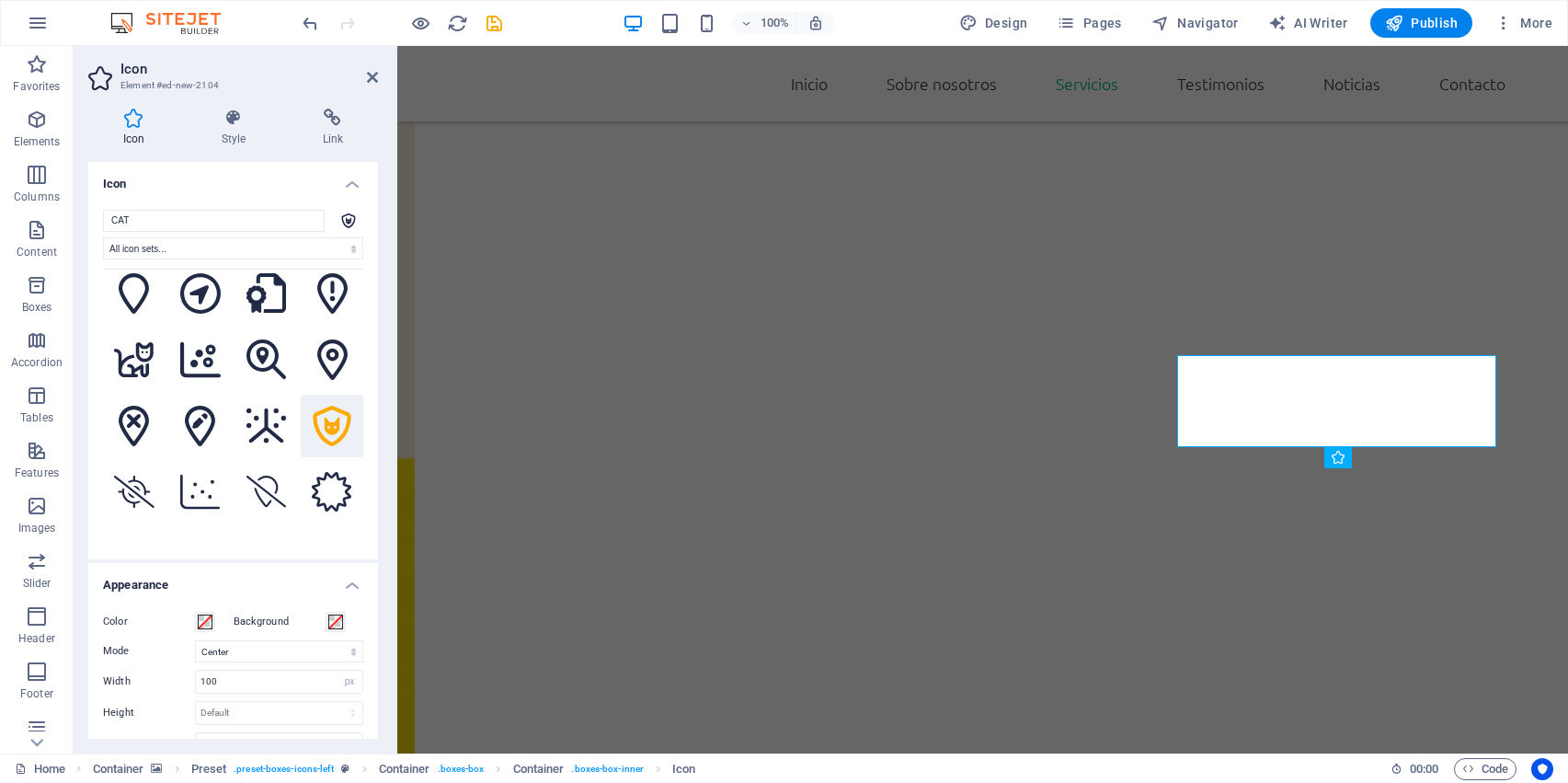
click at [301, 394] on button at bounding box center [332, 425] width 62 height 62
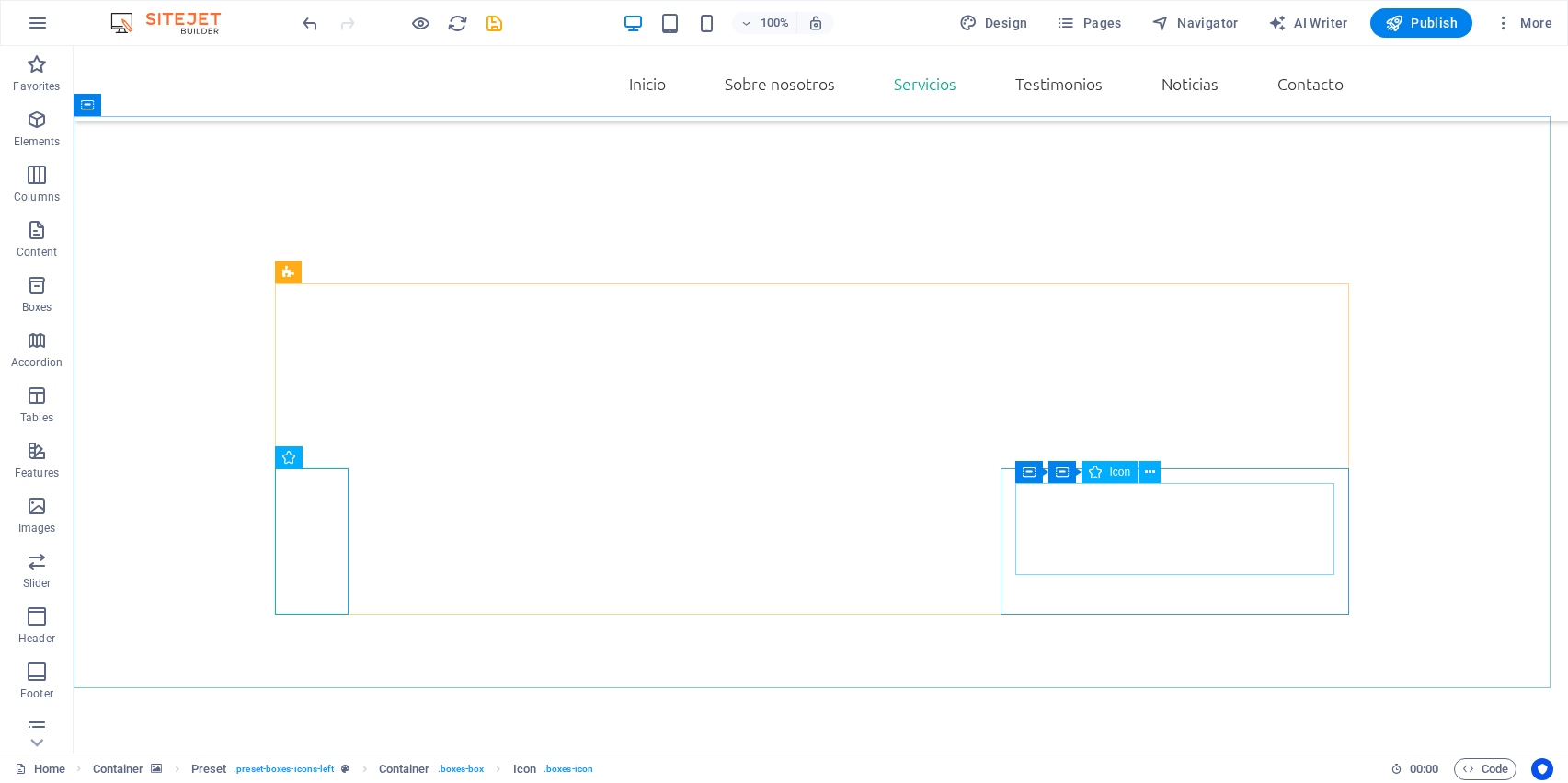
click at [1170, 481] on div "Container Container Icon" at bounding box center [1094, 472] width 157 height 23
click at [1156, 467] on button at bounding box center [1149, 471] width 22 height 22
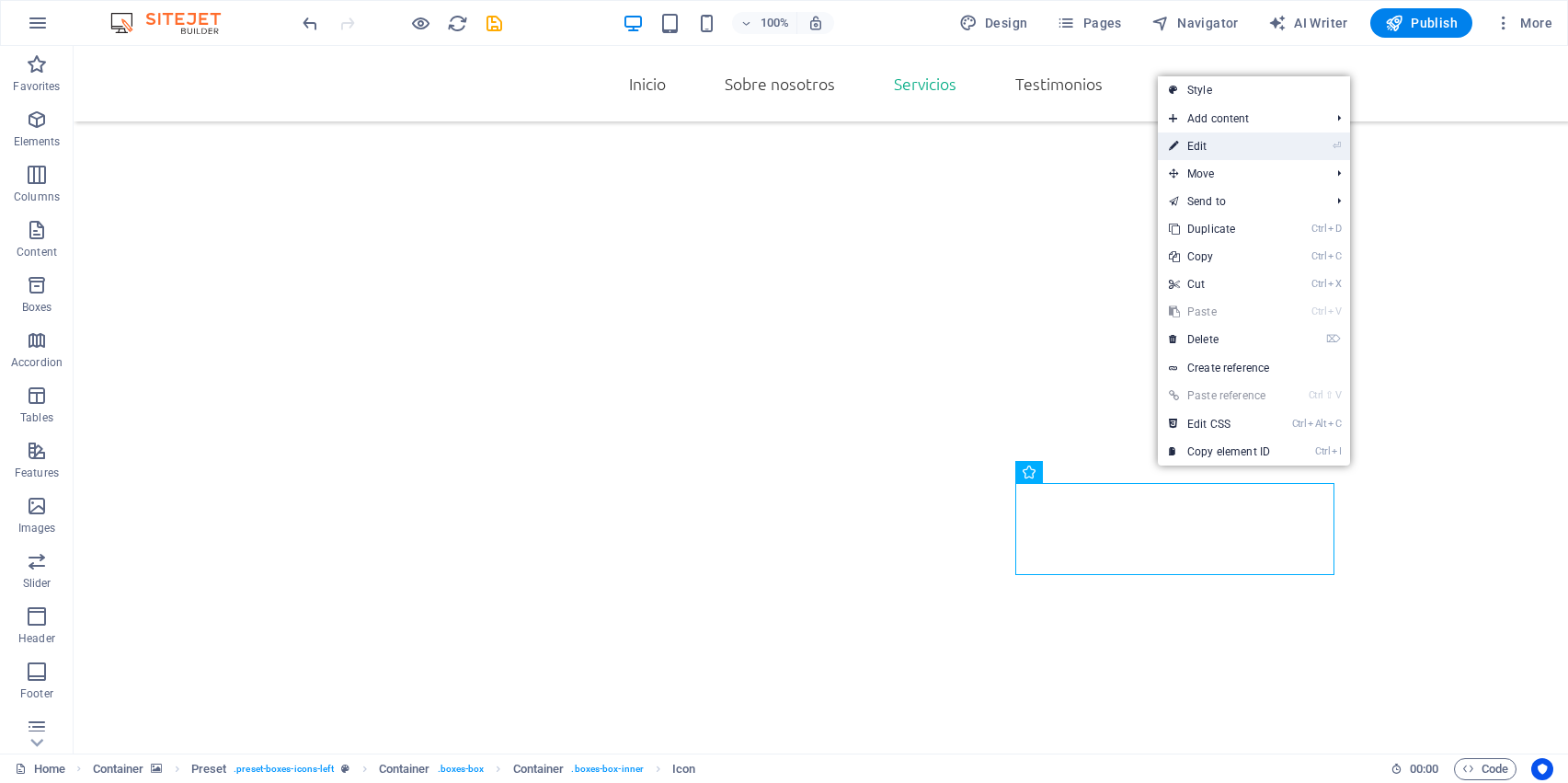
click at [1257, 139] on link "⏎ Edit" at bounding box center [1219, 146] width 123 height 27
select select "xMidYMid"
select select "px"
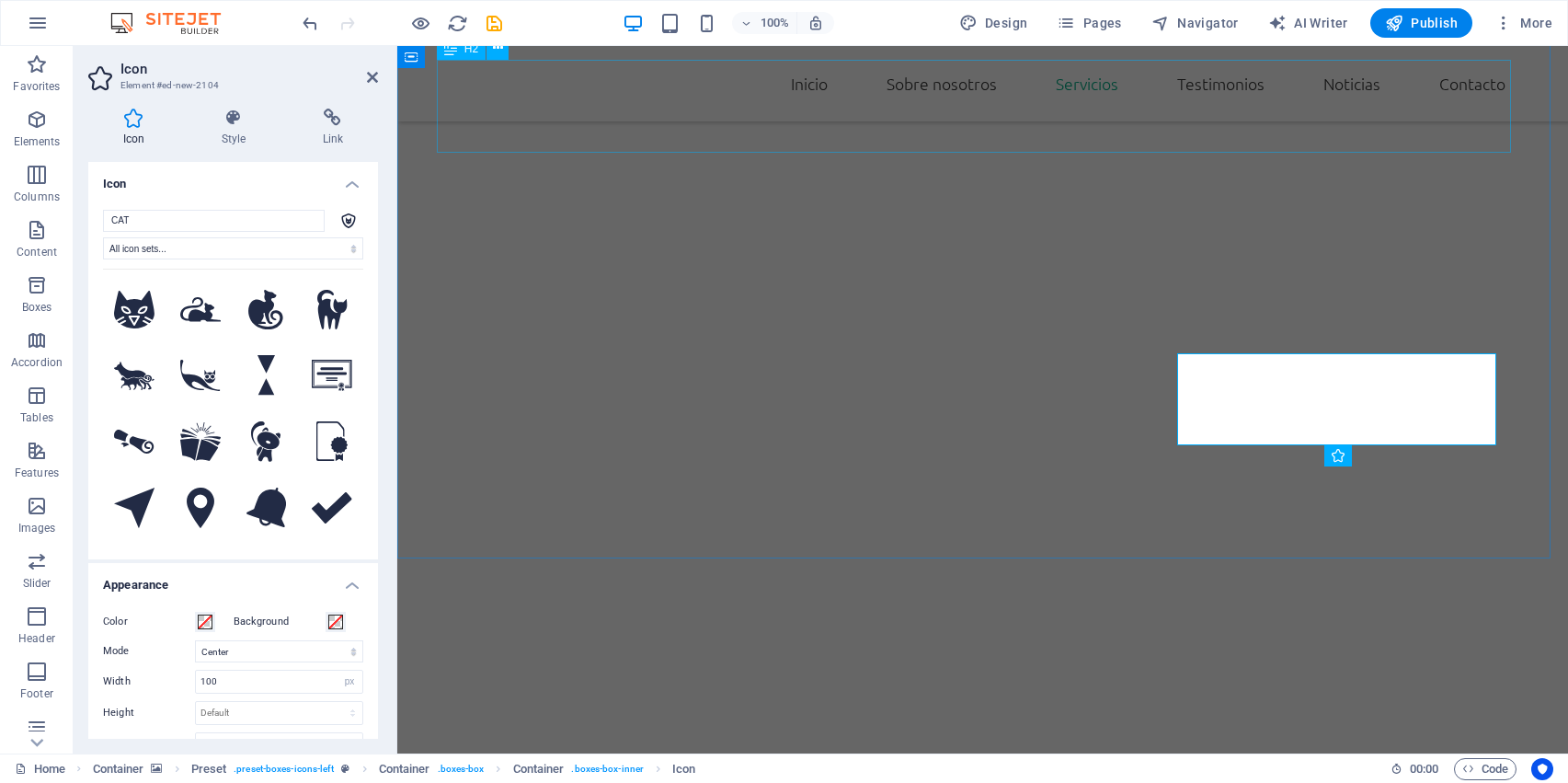
scroll to position [1947, 0]
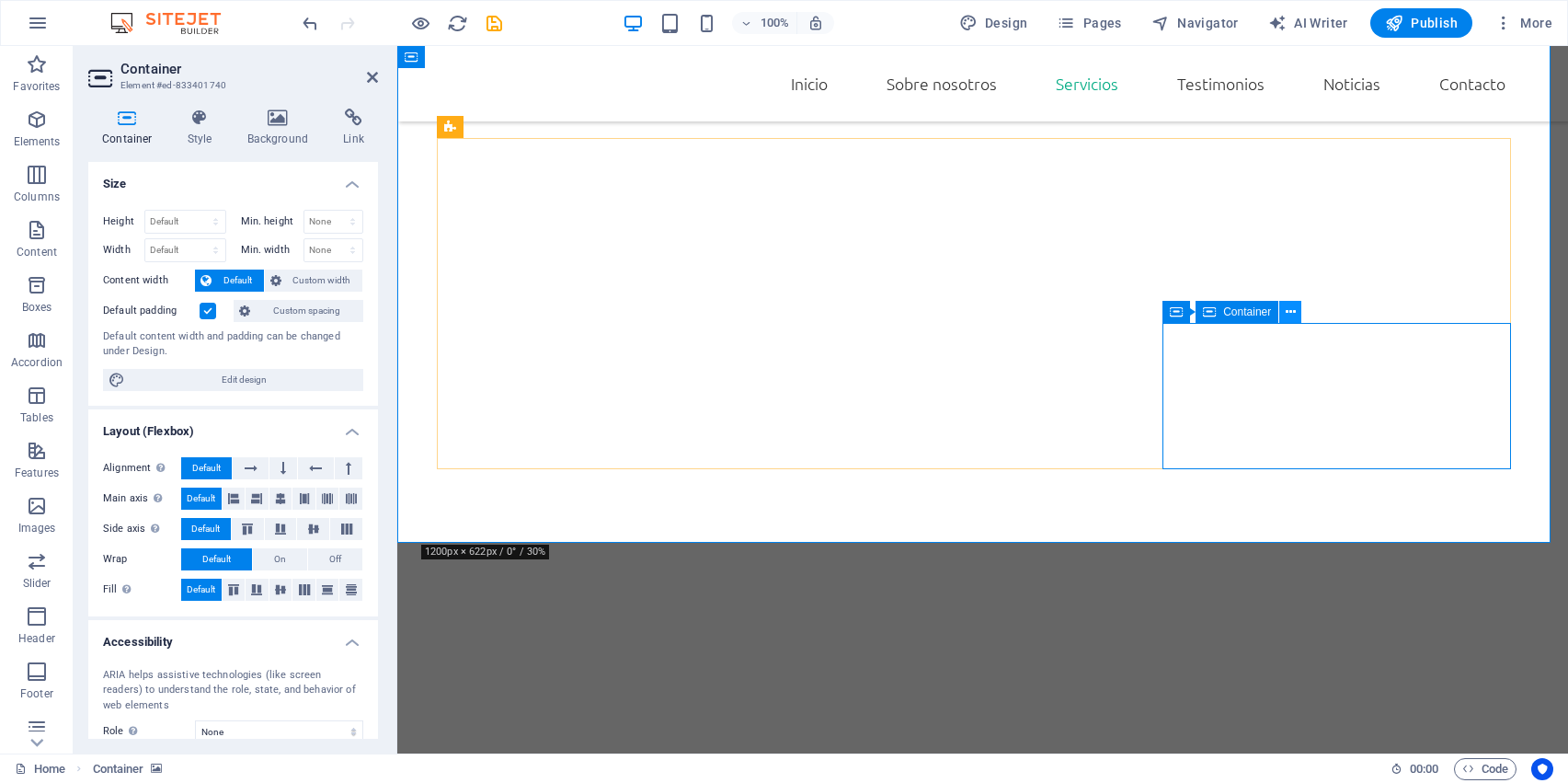
click at [1297, 315] on button at bounding box center [1289, 312] width 22 height 22
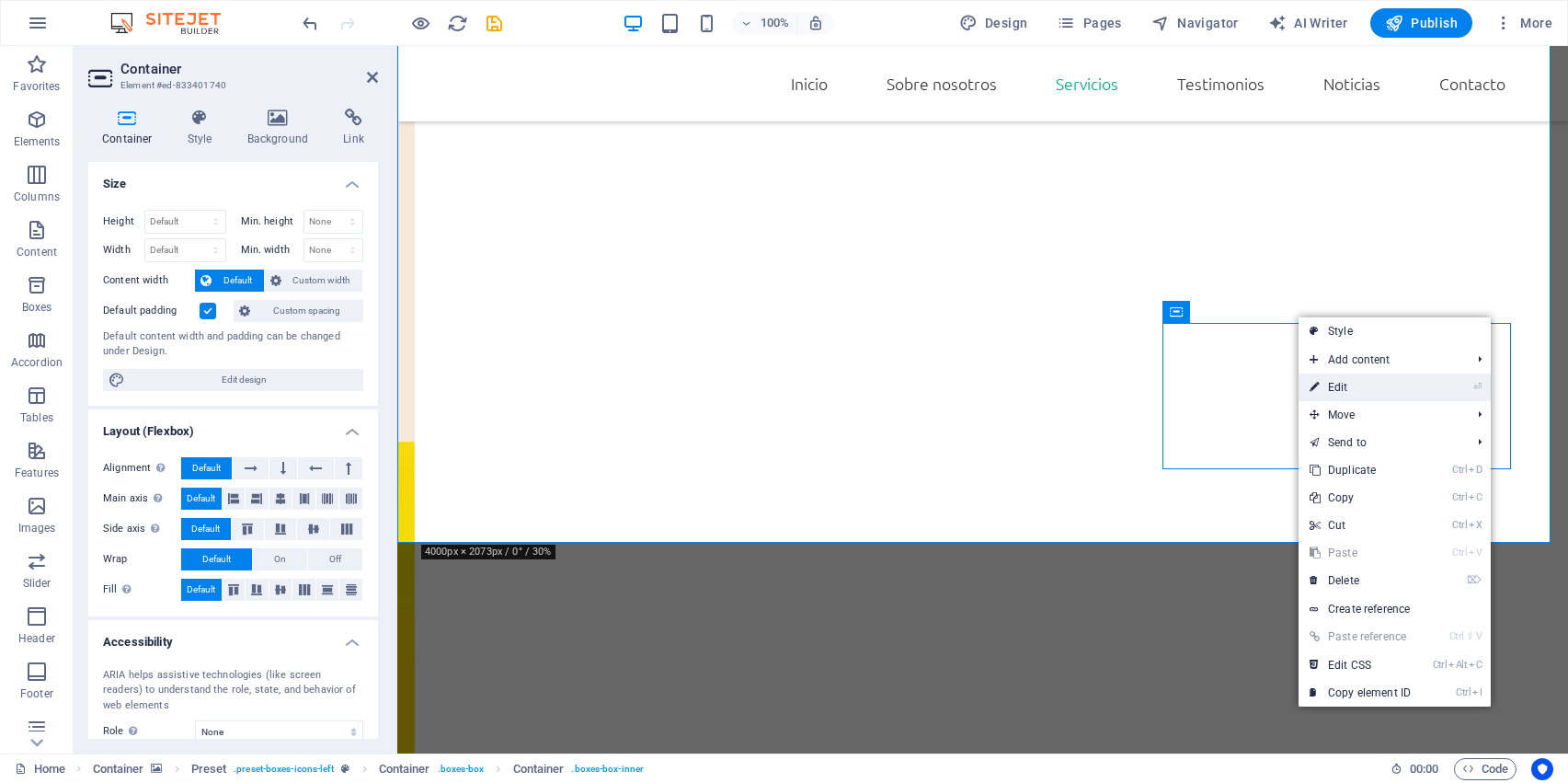
click at [1326, 386] on link "⏎ Edit" at bounding box center [1360, 387] width 123 height 27
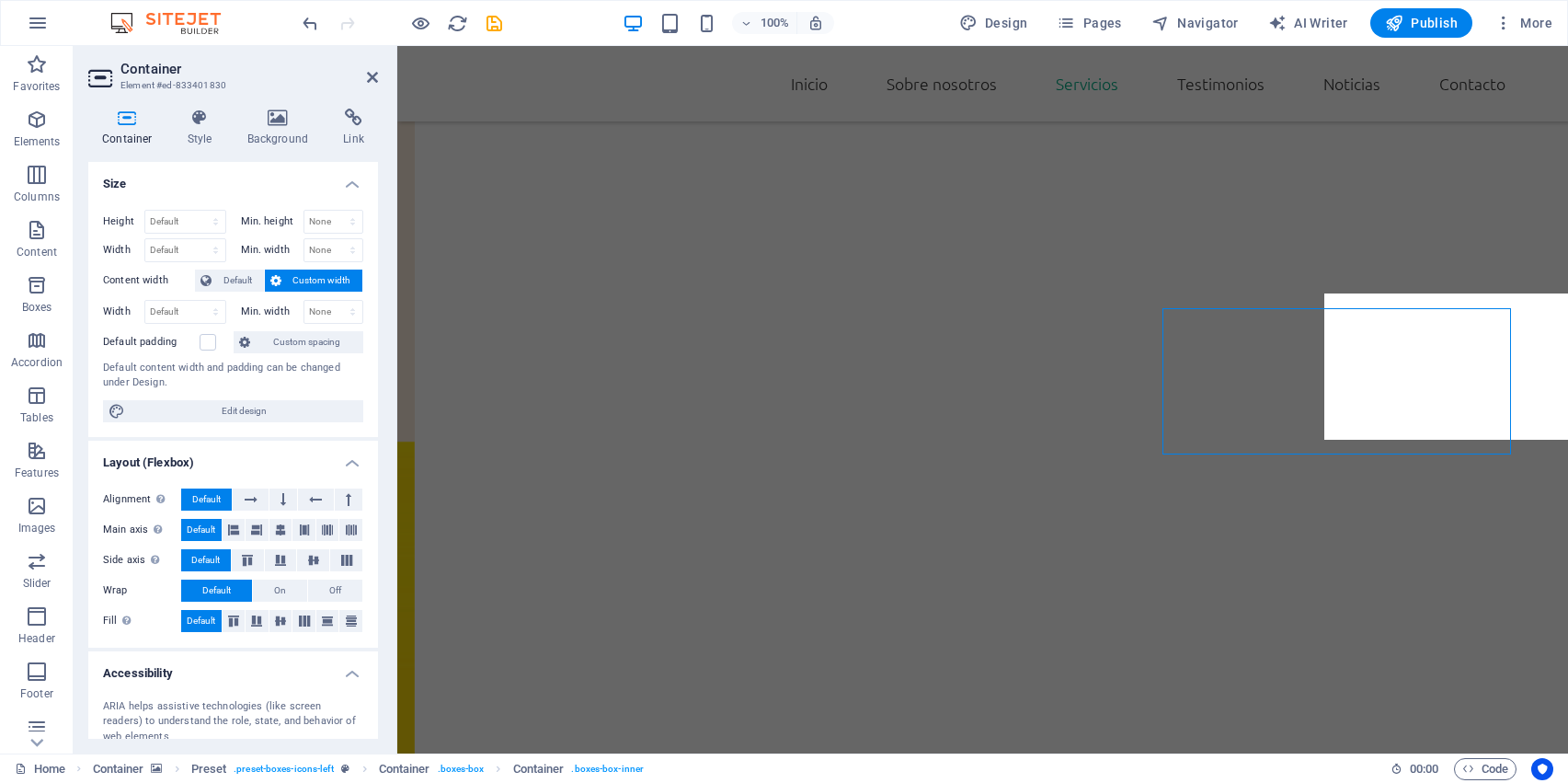
scroll to position [1977, 0]
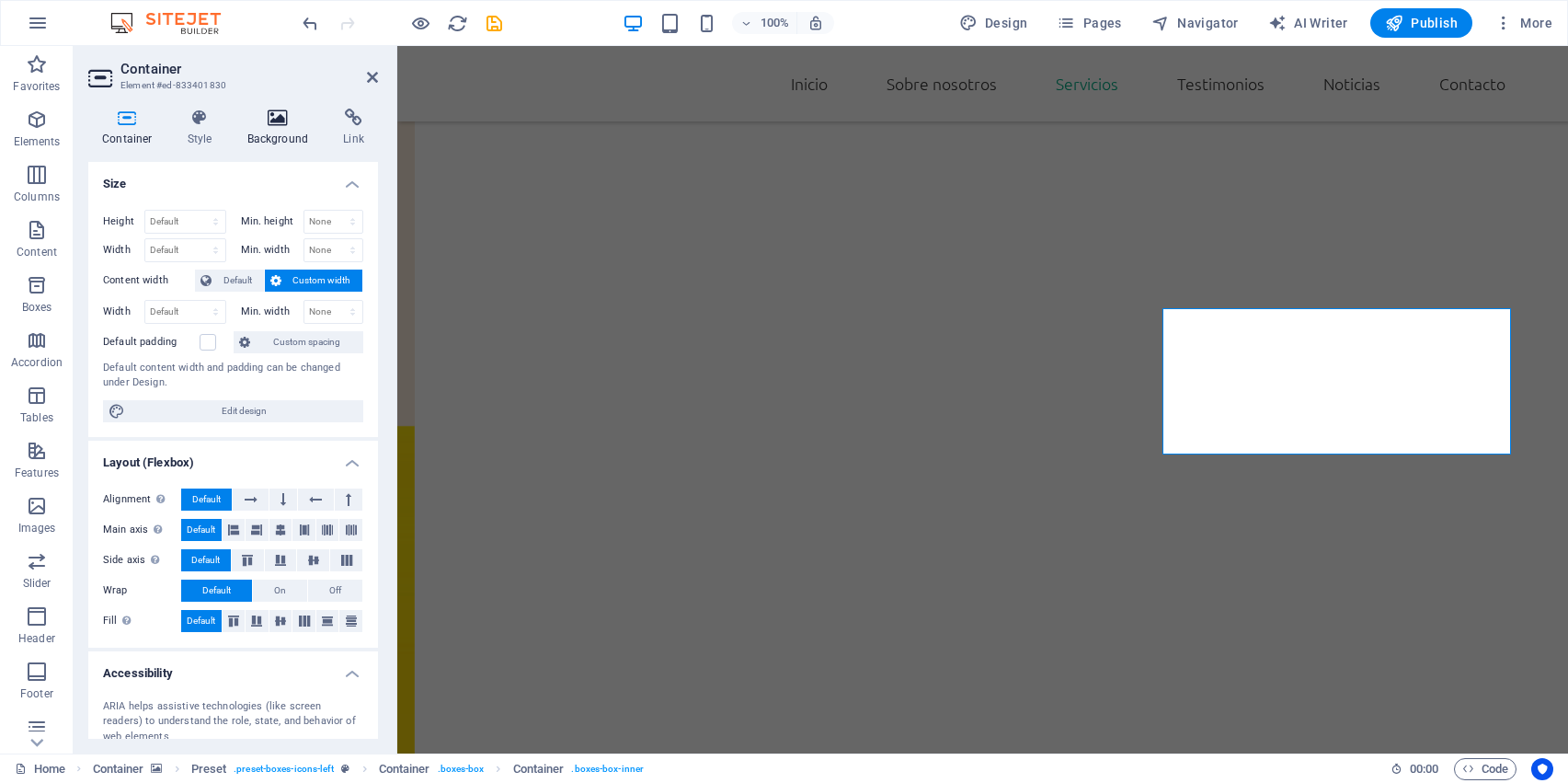
click at [264, 120] on icon at bounding box center [278, 118] width 89 height 19
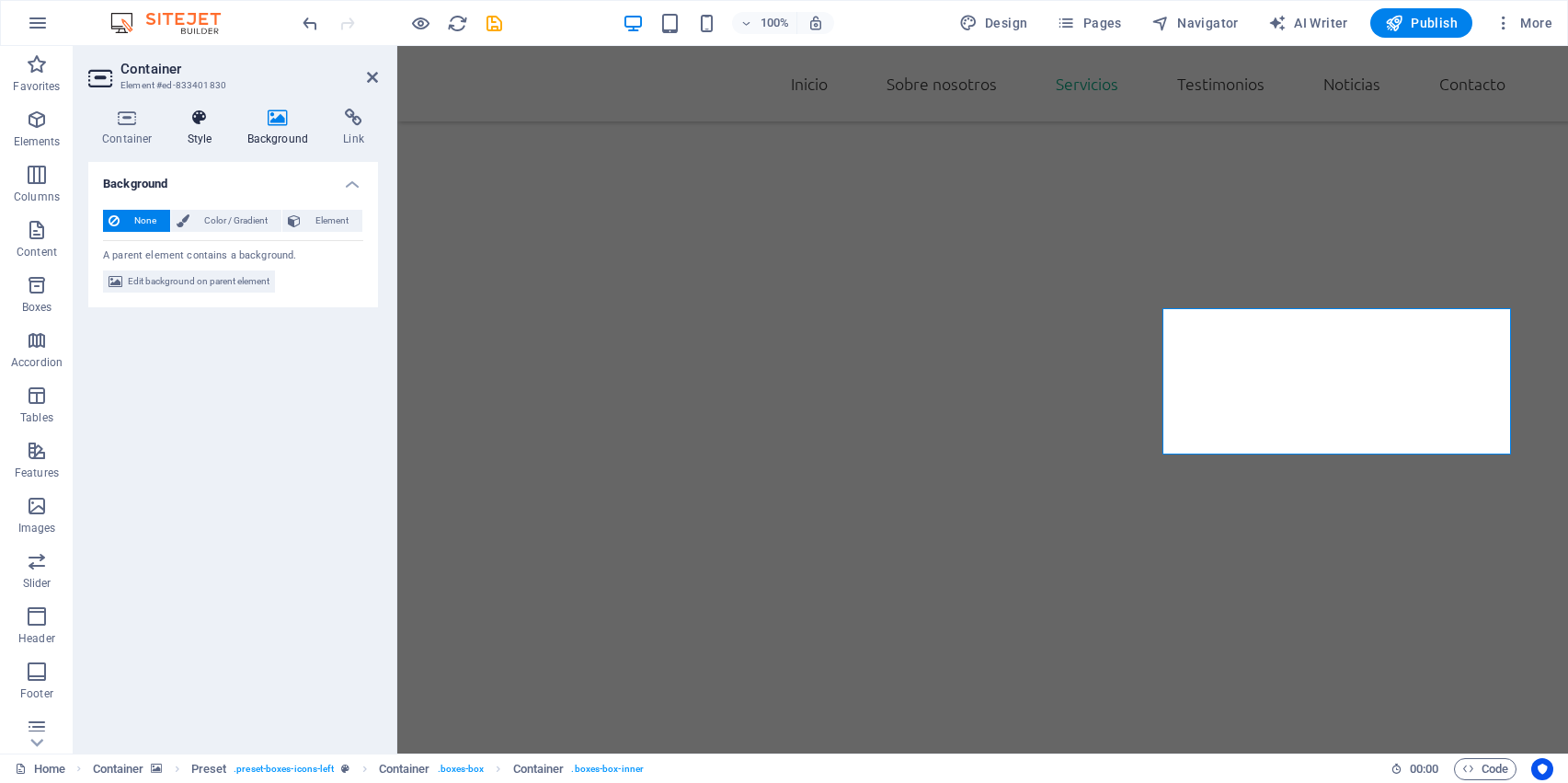
click at [203, 130] on h4 "Style" at bounding box center [204, 127] width 60 height 39
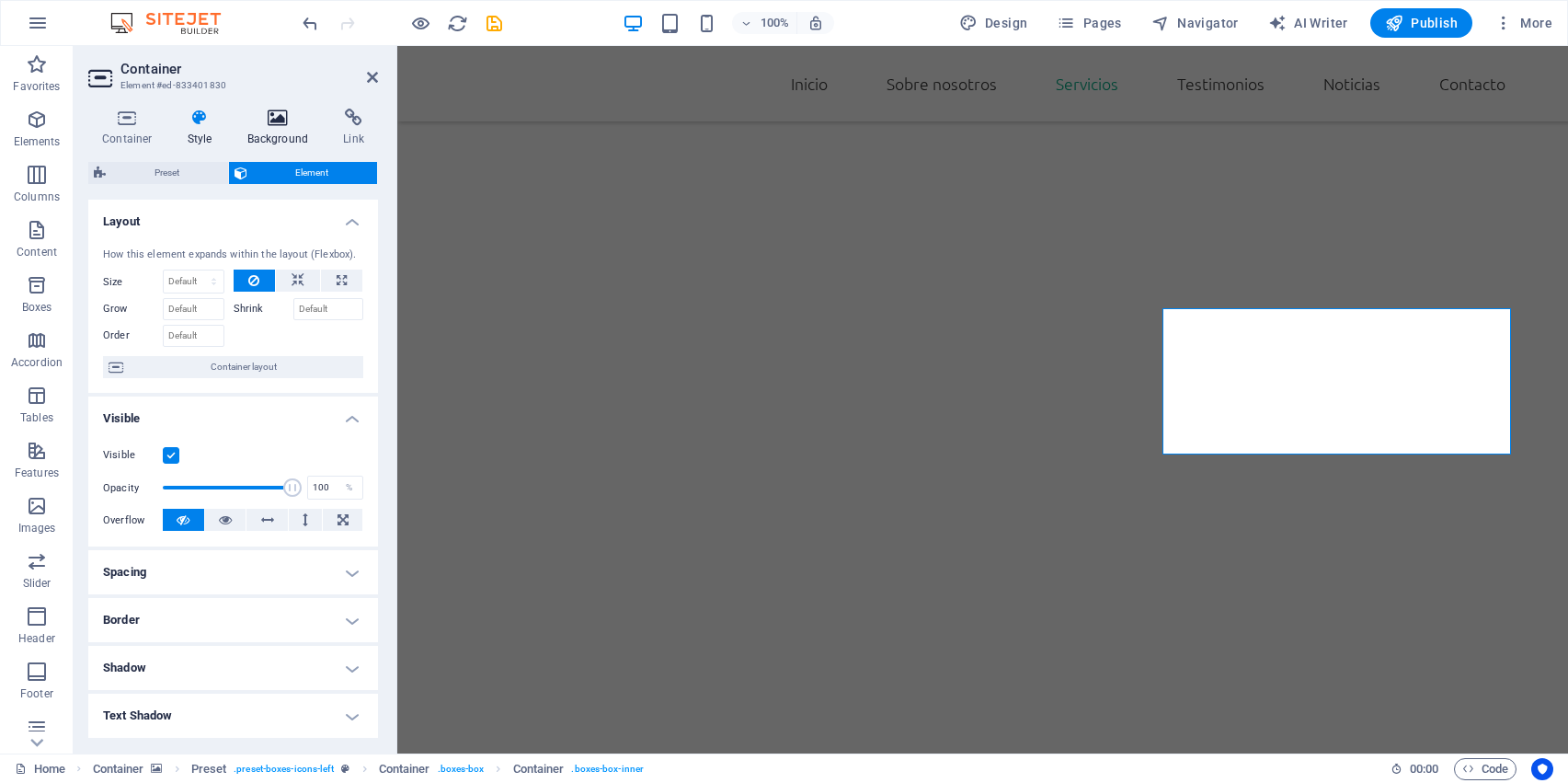
click at [272, 131] on h4 "Background" at bounding box center [281, 127] width 97 height 39
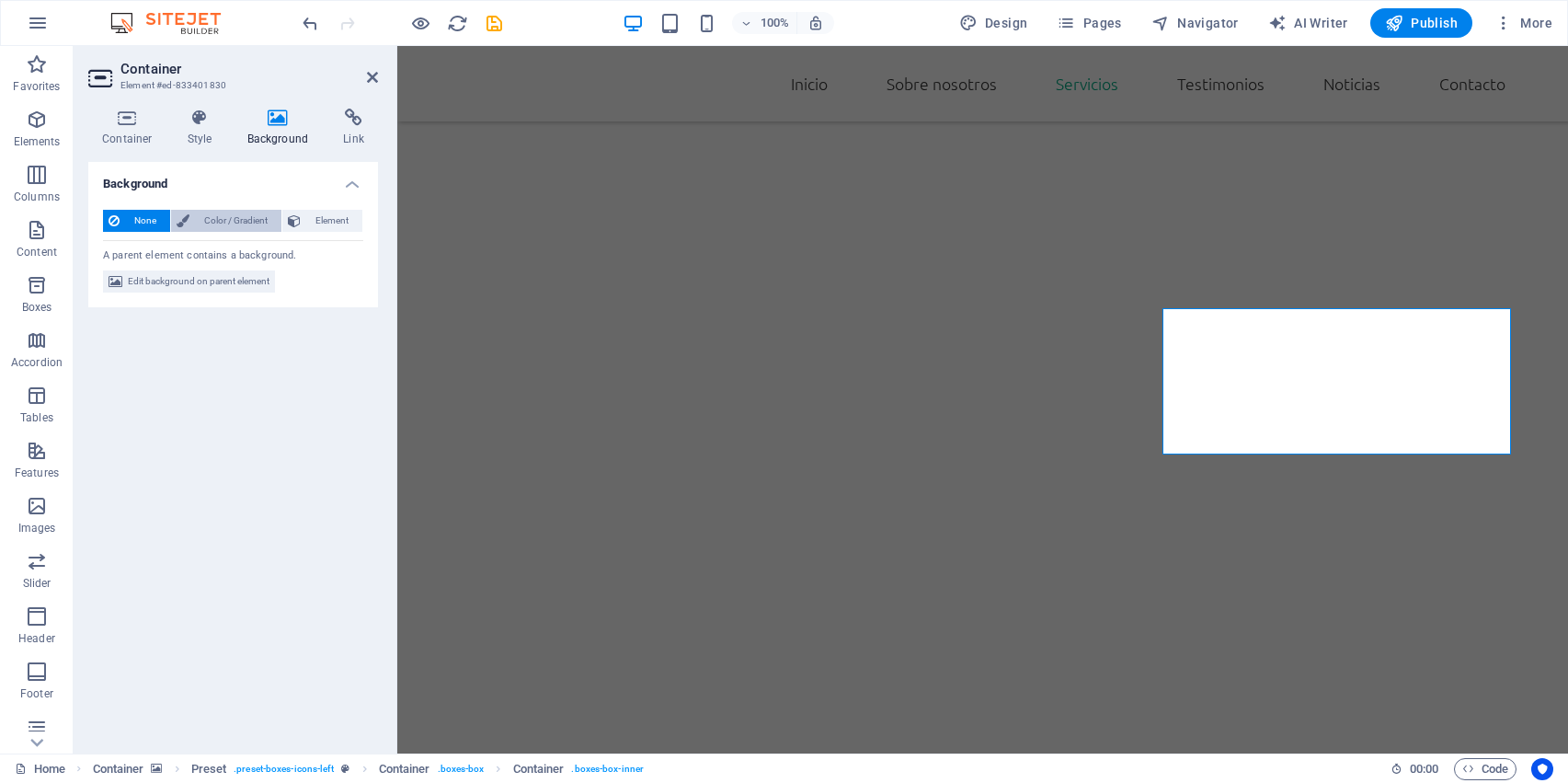
click at [205, 223] on span "Color / Gradient" at bounding box center [235, 220] width 81 height 22
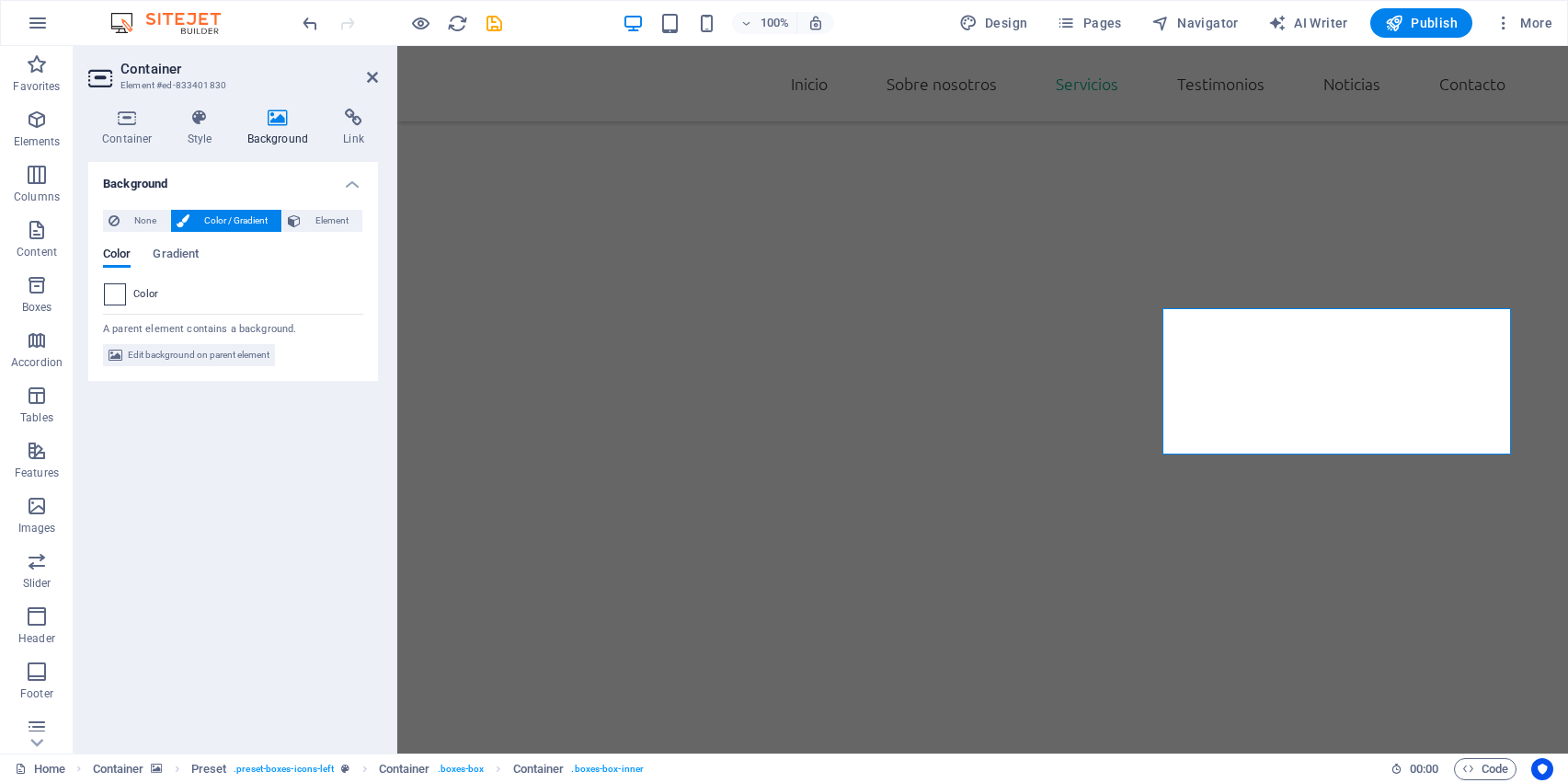
click at [110, 300] on span at bounding box center [115, 295] width 21 height 21
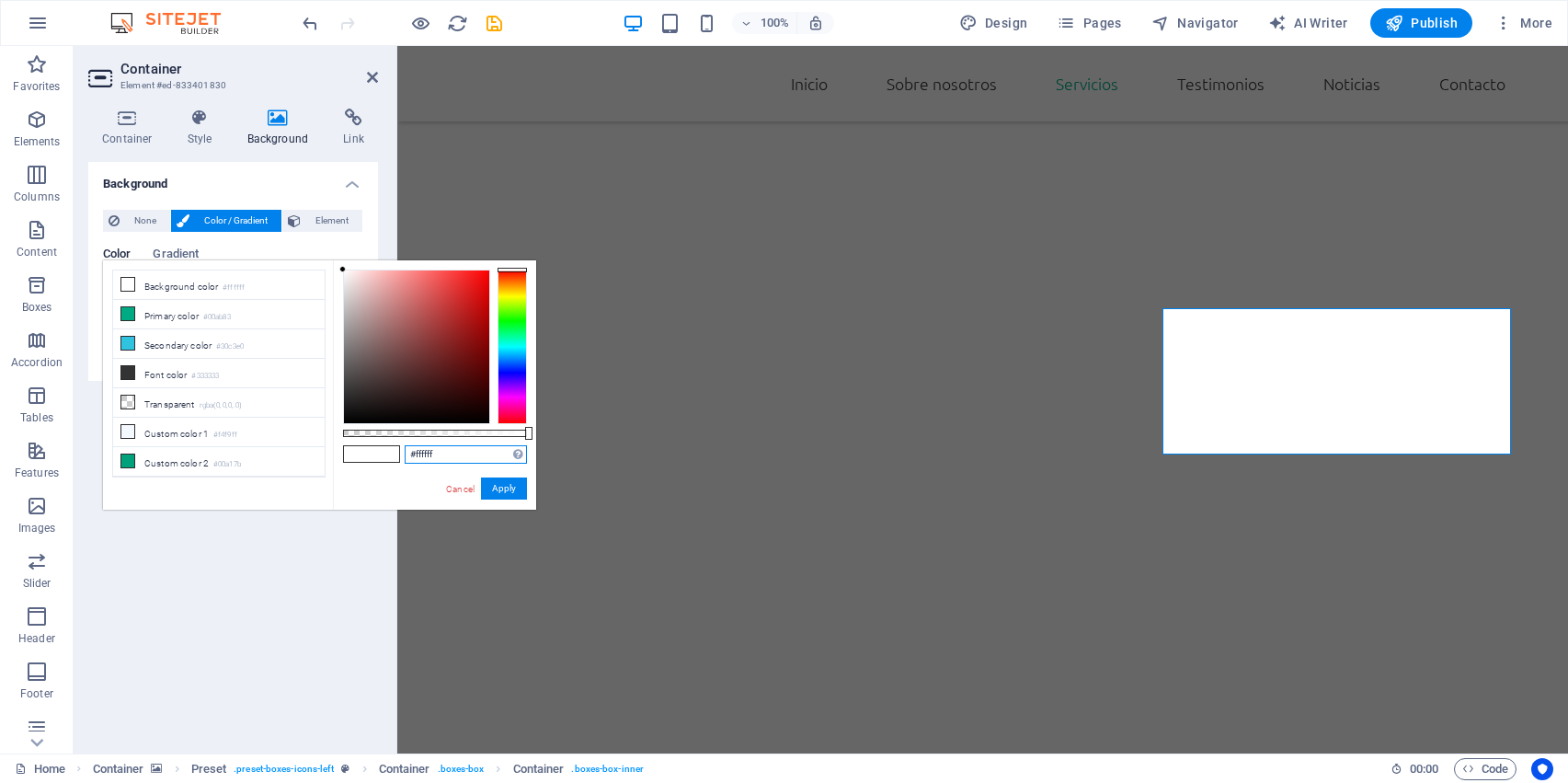
click at [449, 448] on input "#ffffff" at bounding box center [466, 455] width 122 height 19
click at [447, 451] on input "#ffffff" at bounding box center [466, 455] width 122 height 19
paste input "No apta para inodoro | Mantener en lugar seco Solo uso externo | No ingerible"
type input "#No apta para inodoro | Mantener en lugar seco Solo uso externo | No ingerible"
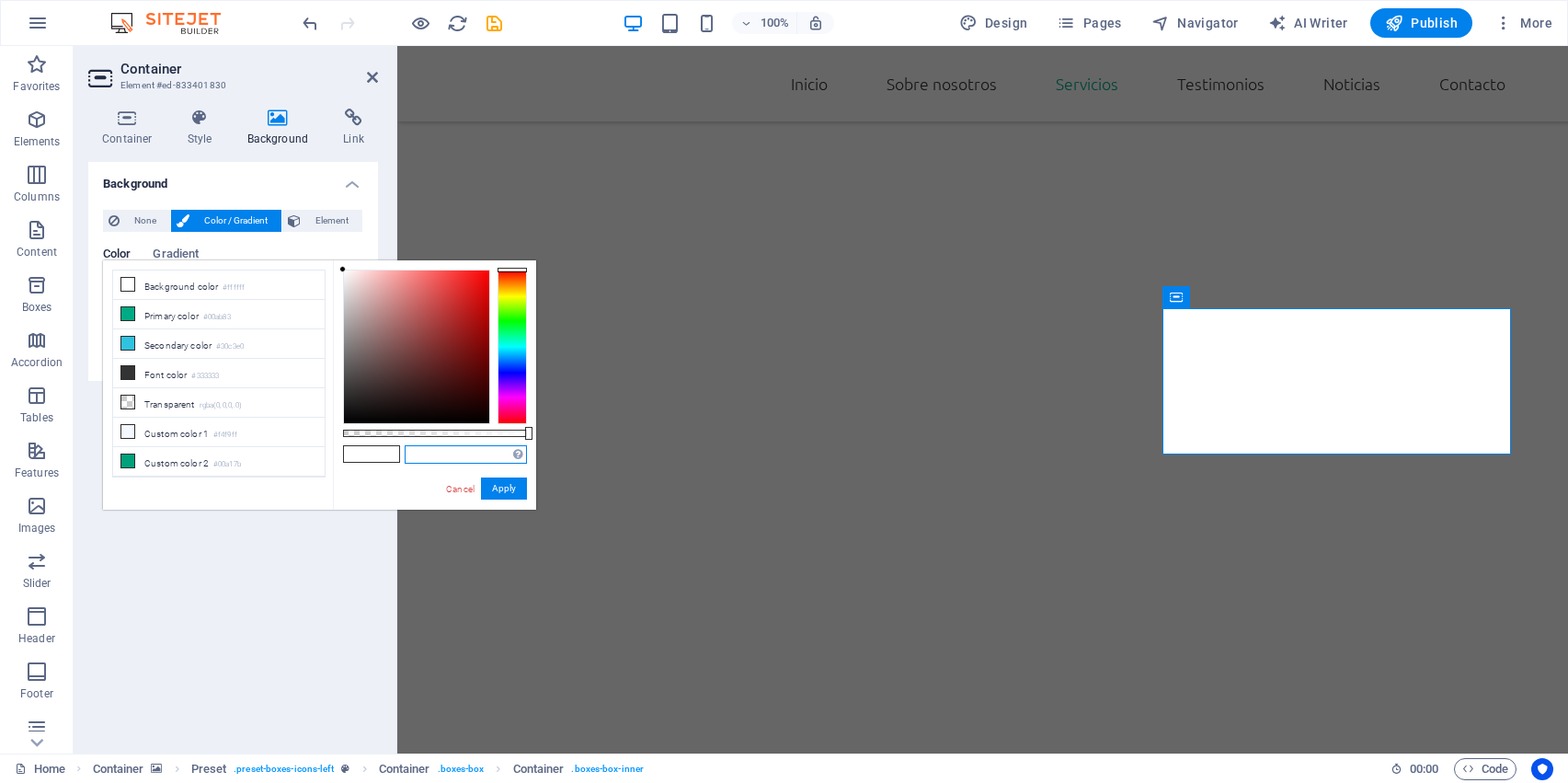
paste input "No apta para inodoro | Mantener en lugar seco Solo uso externo | No ingerible"
type input "No apta para inodoro | Mantener en lugar seco Solo uso externo | No ingerible"
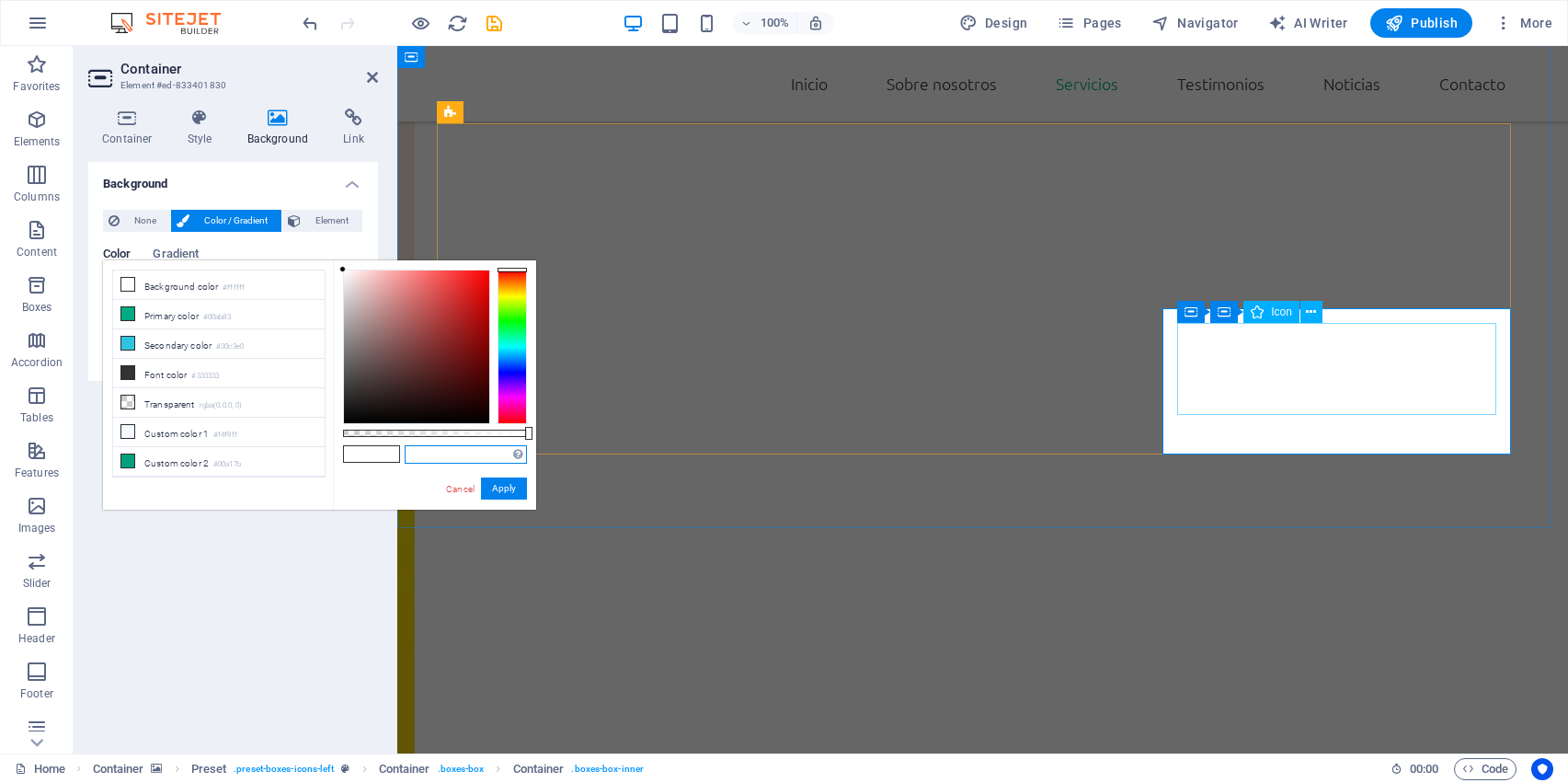
paste input "512c1d"
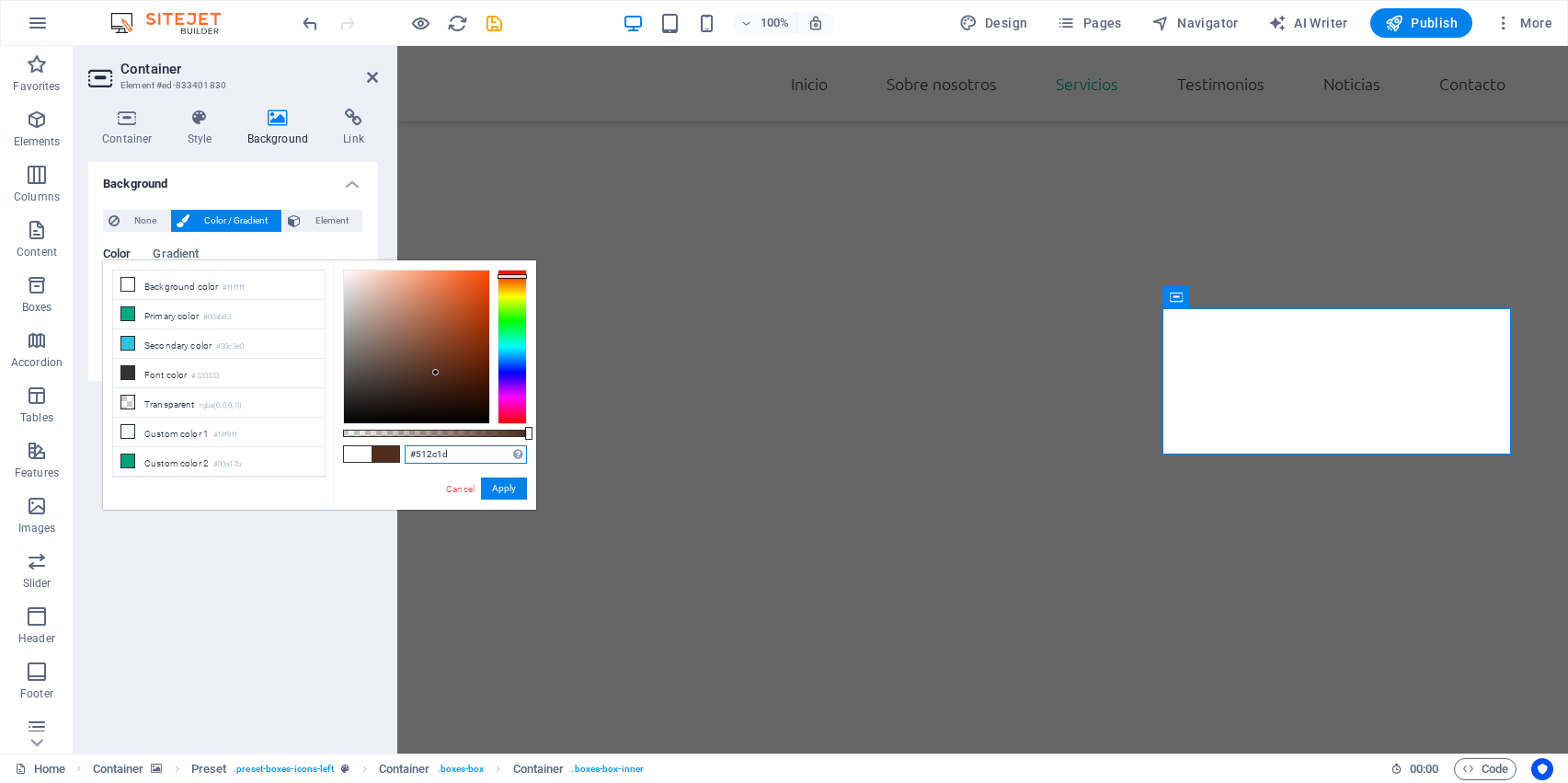
type input "#512c1d"
click at [479, 492] on div "Cancel Apply" at bounding box center [486, 488] width 83 height 23
click at [493, 485] on button "Apply" at bounding box center [504, 487] width 46 height 22
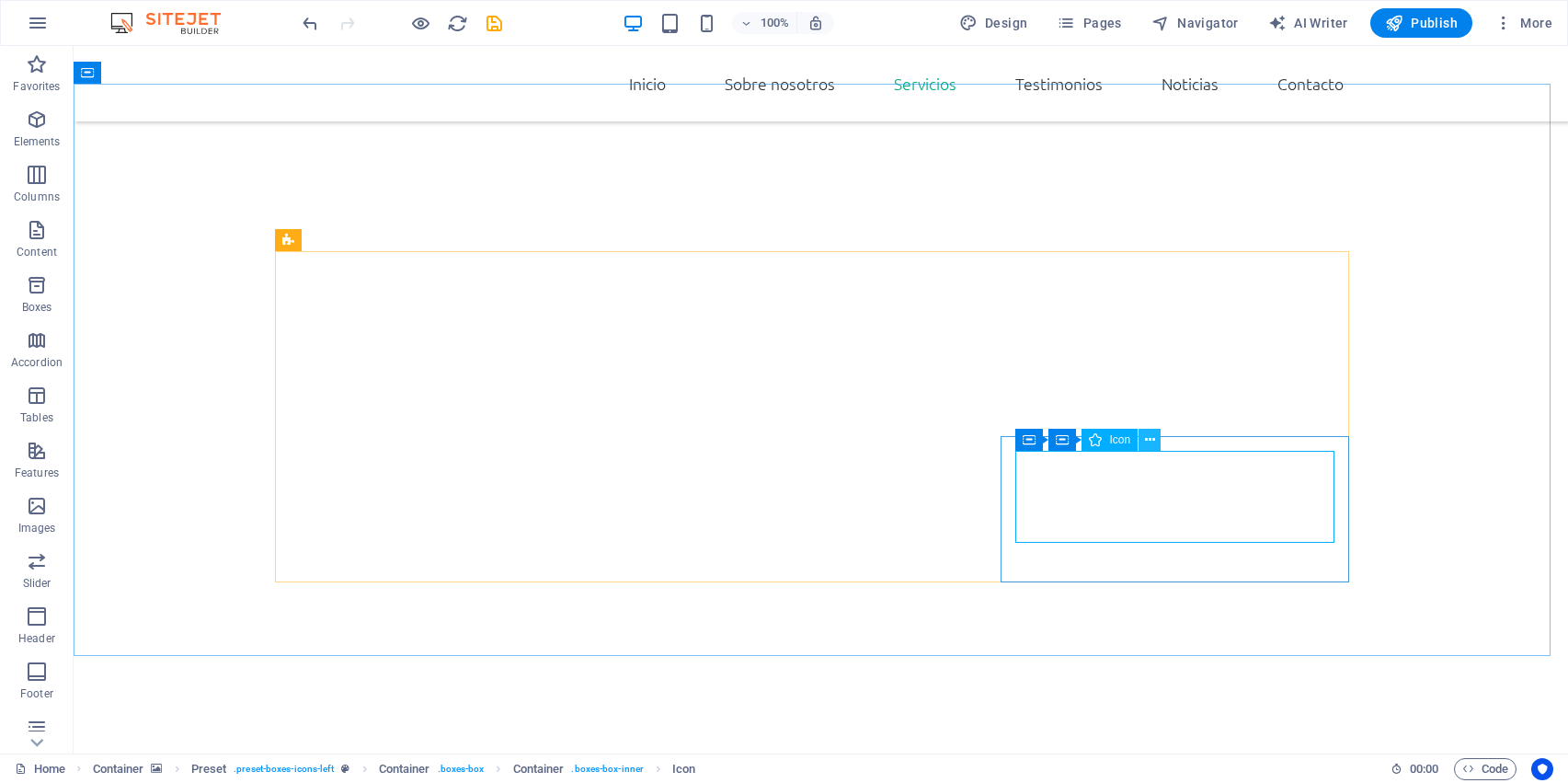
click at [1150, 439] on icon at bounding box center [1150, 439] width 10 height 20
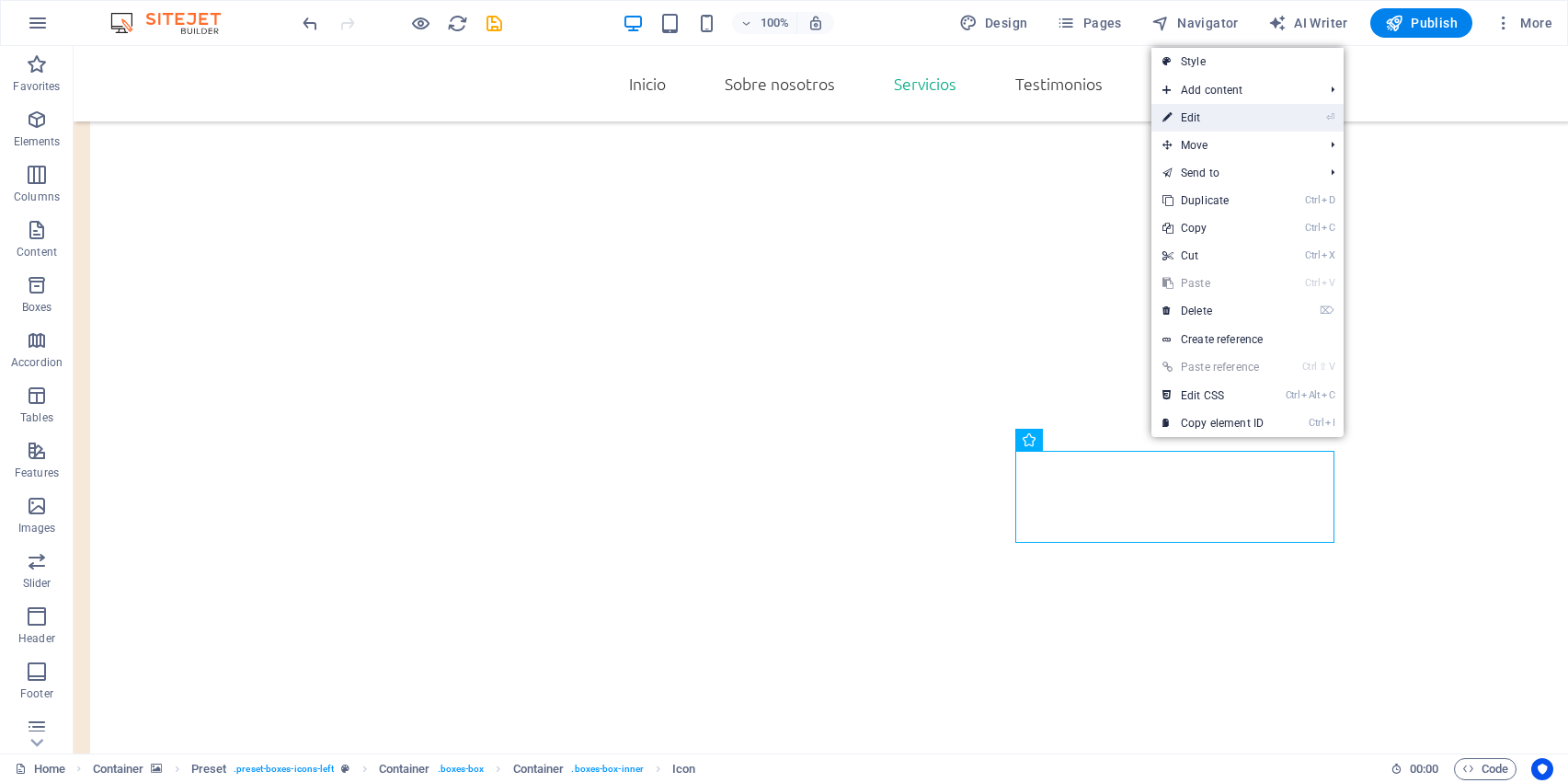
click at [1201, 111] on link "⏎ Edit" at bounding box center [1213, 117] width 123 height 27
select select "xMidYMid"
select select "px"
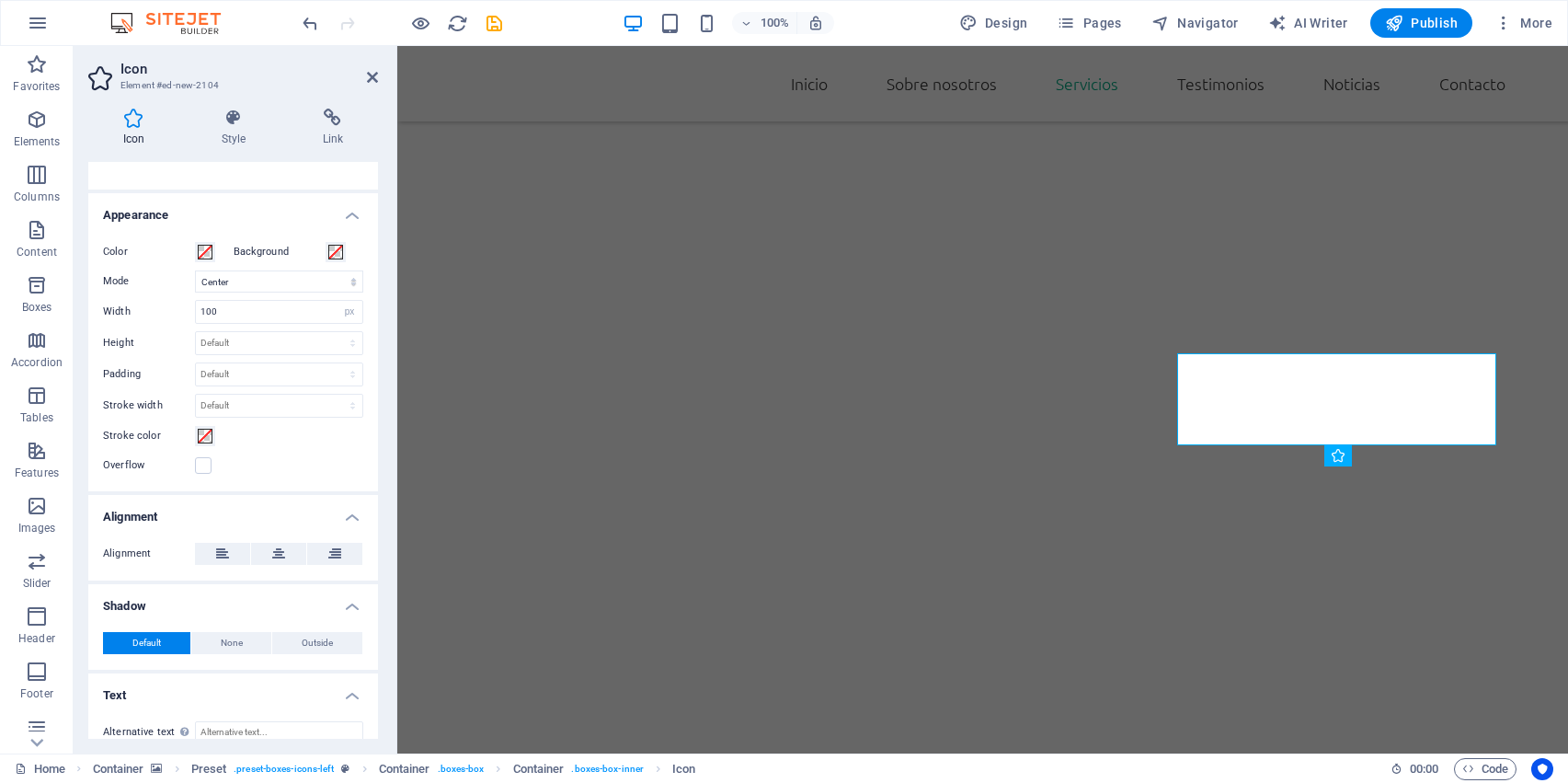
scroll to position [389, 0]
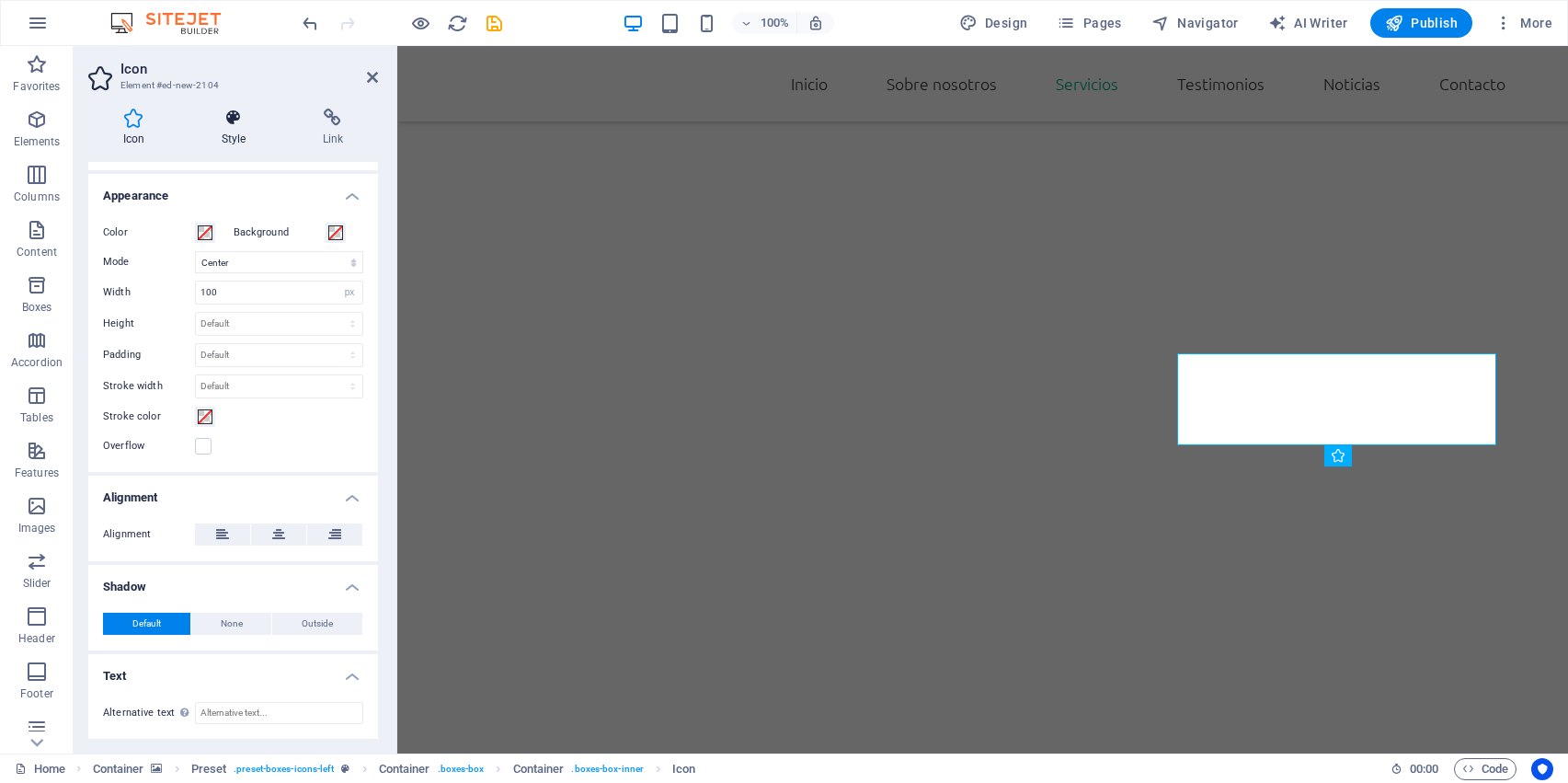
click at [241, 108] on icon at bounding box center [233, 118] width 94 height 19
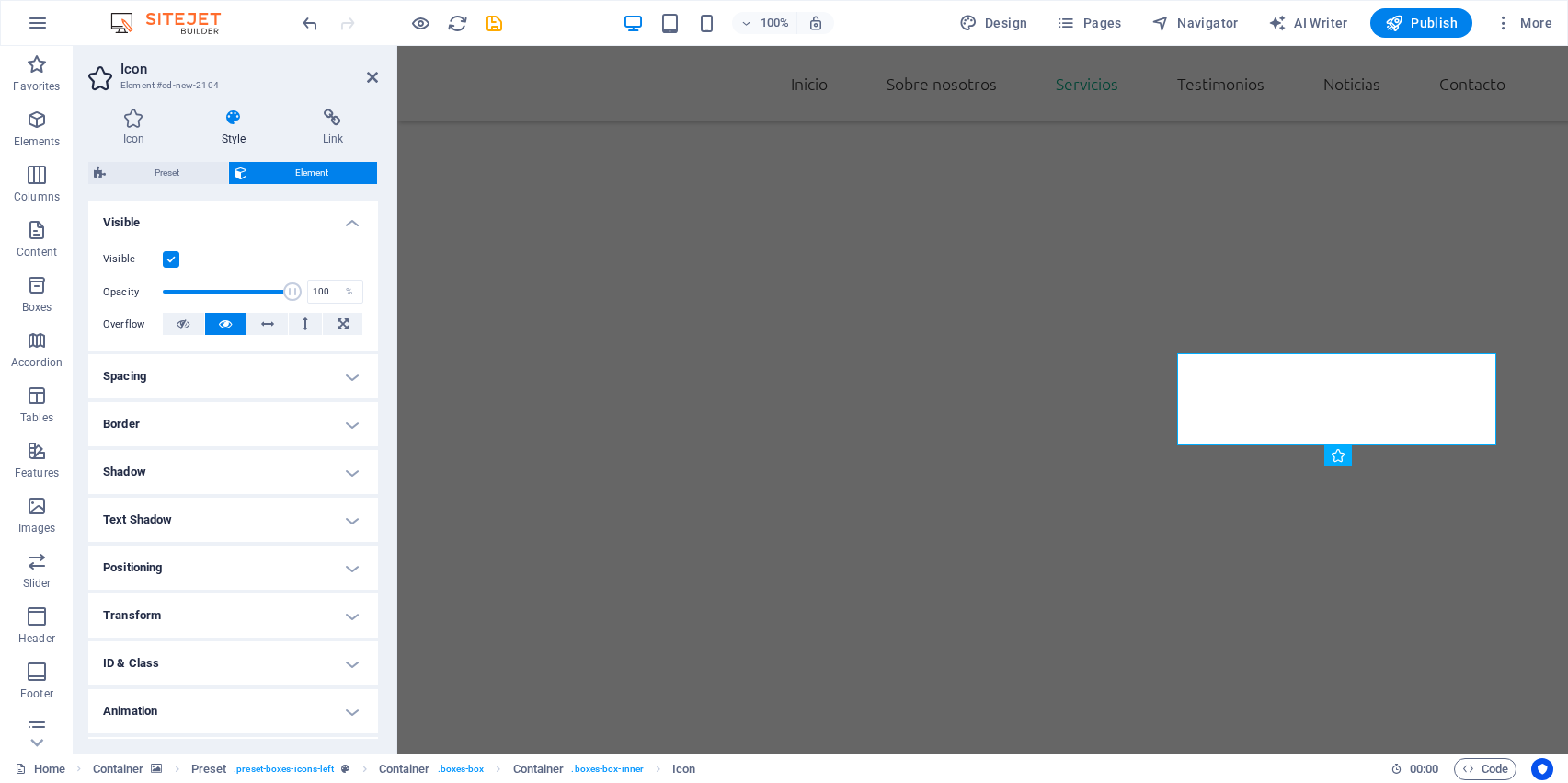
scroll to position [237, 0]
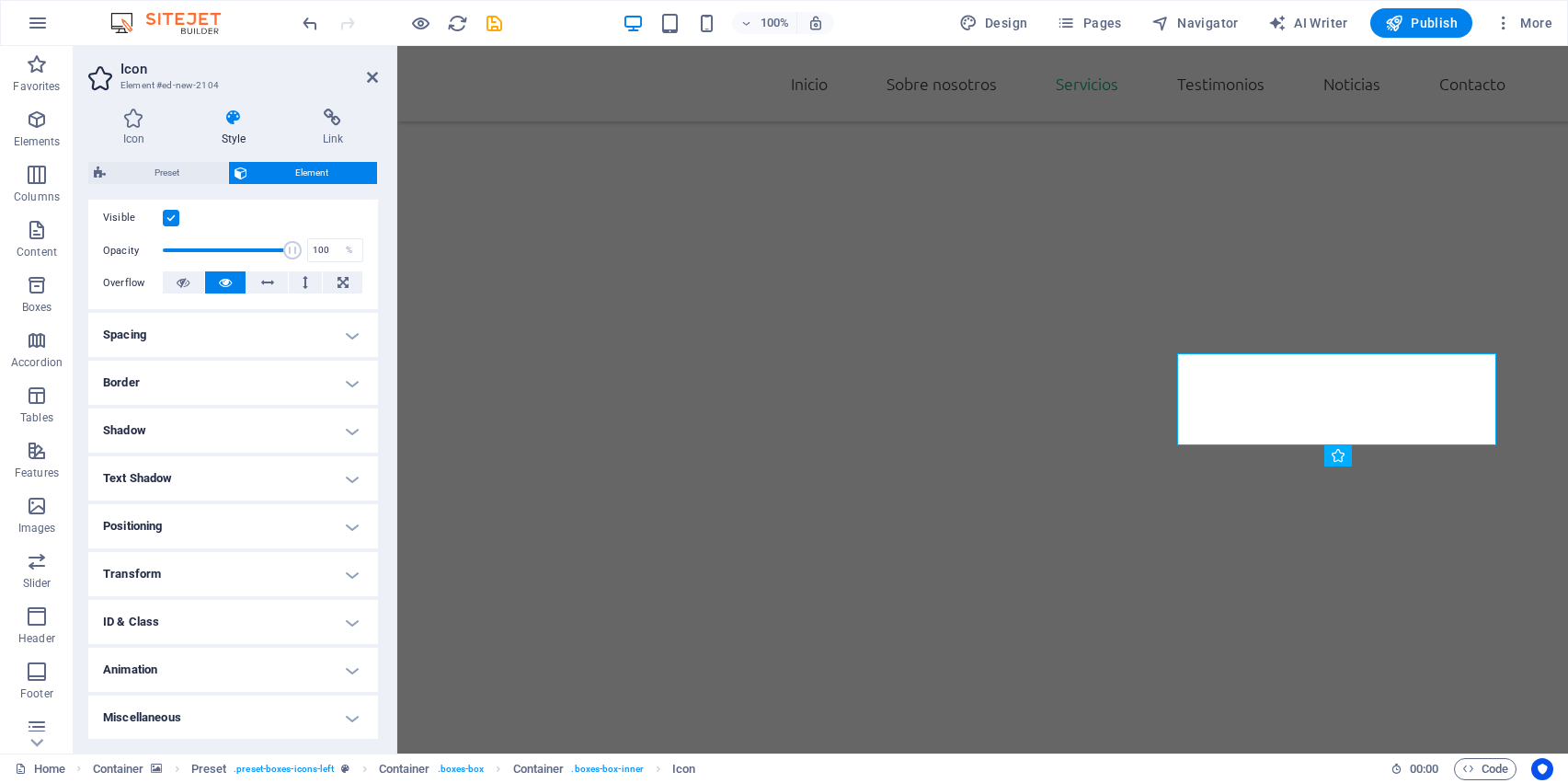
click at [168, 159] on div "Icon Style Link Icon CAT All icon sets... IcoFont Ionicons FontAwesome Brands F…" at bounding box center [233, 423] width 290 height 630
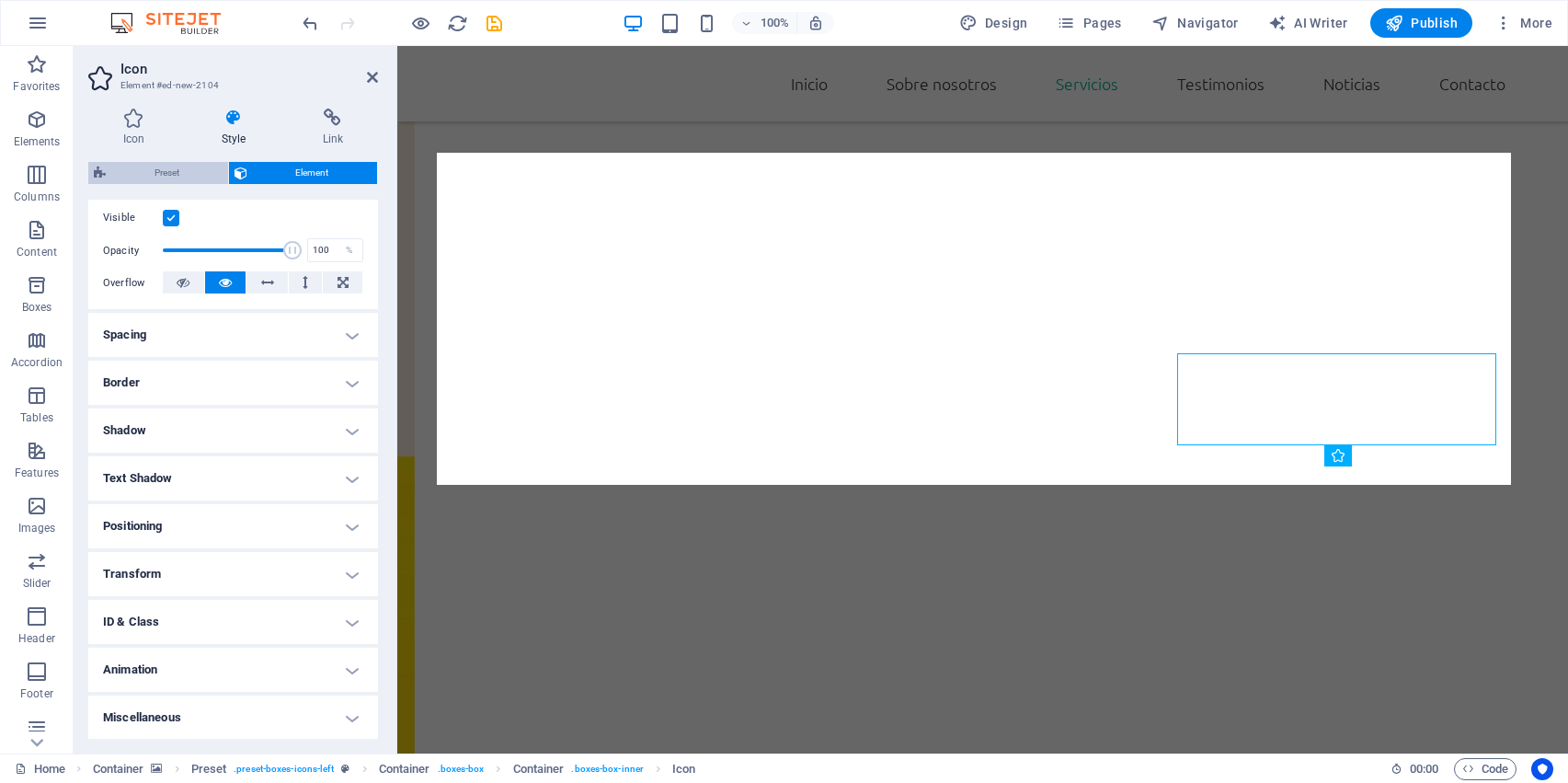
click at [168, 166] on span "Preset" at bounding box center [167, 172] width 111 height 22
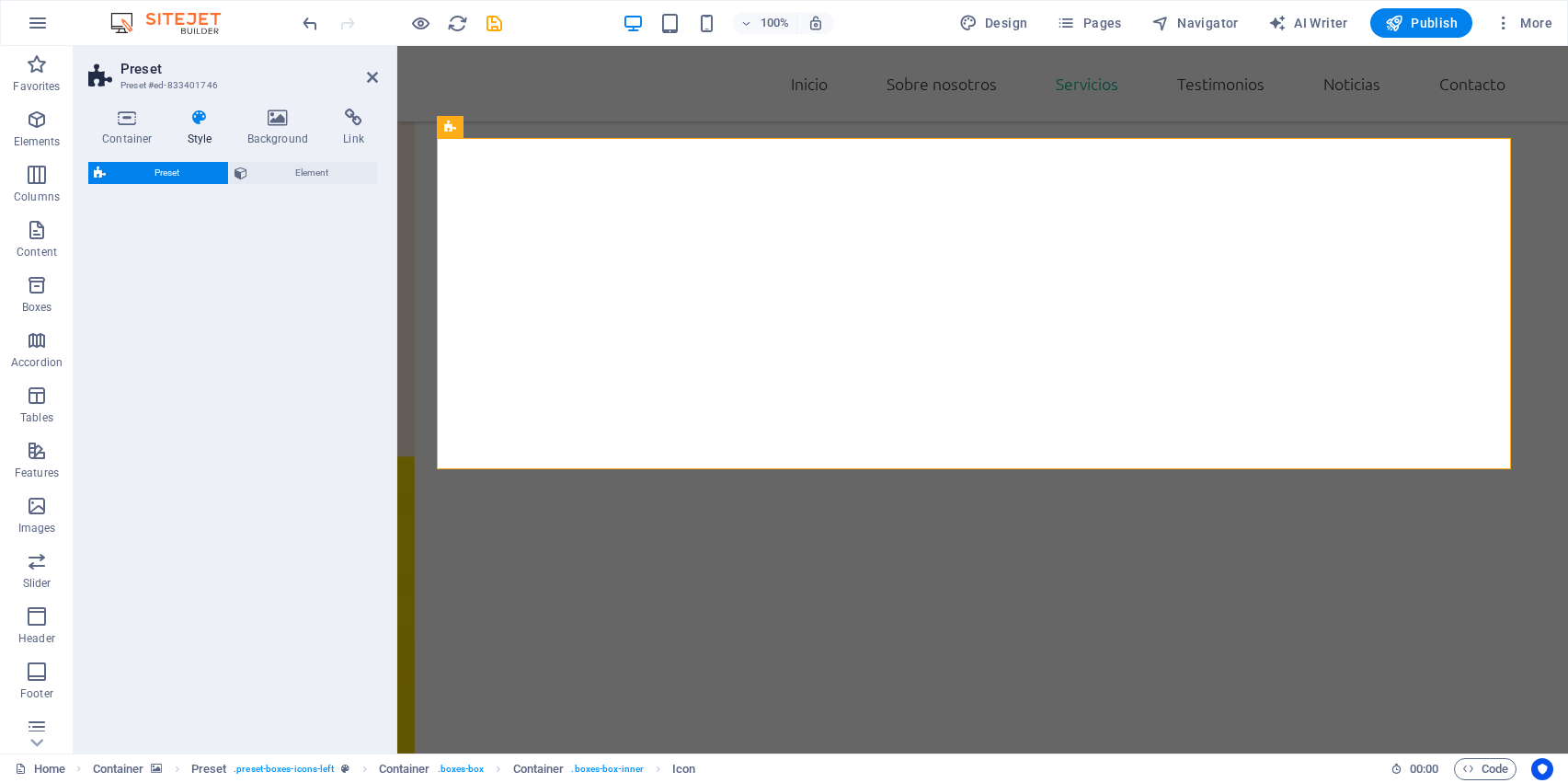
scroll to position [1962, 0]
select select "px"
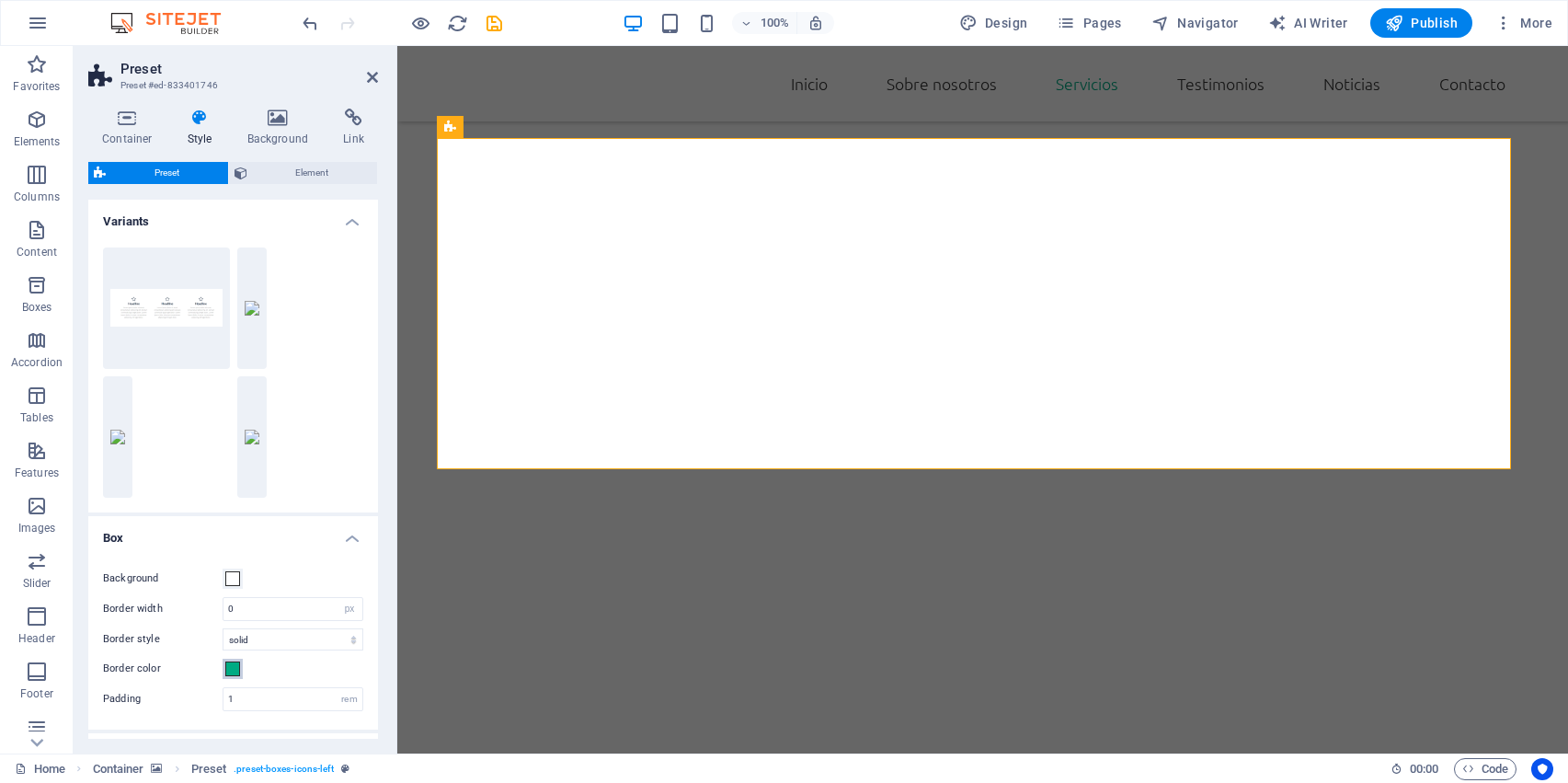
click at [235, 668] on span at bounding box center [232, 669] width 15 height 15
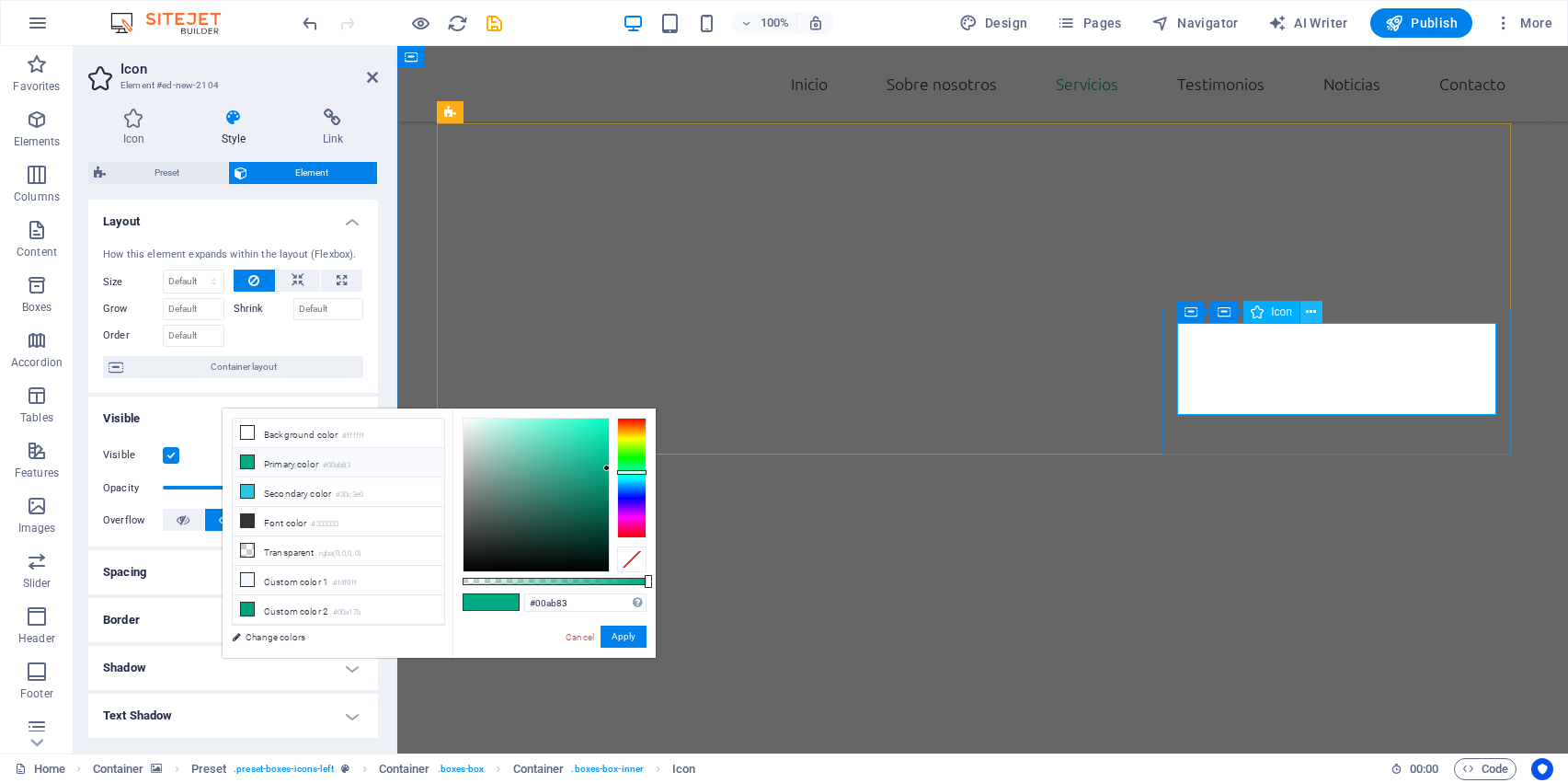
scroll to position [2596, 0]
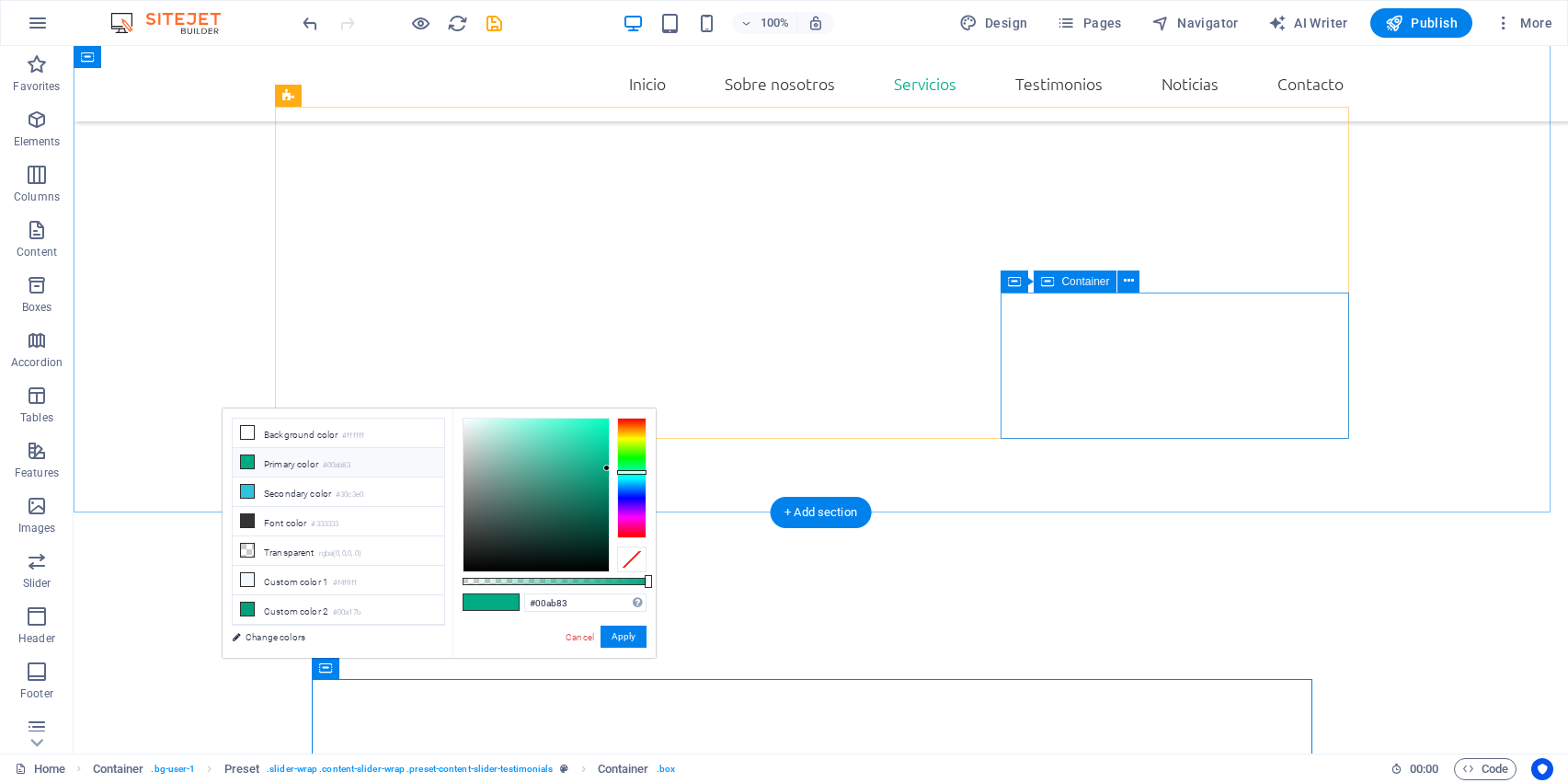
scroll to position [2120, 0]
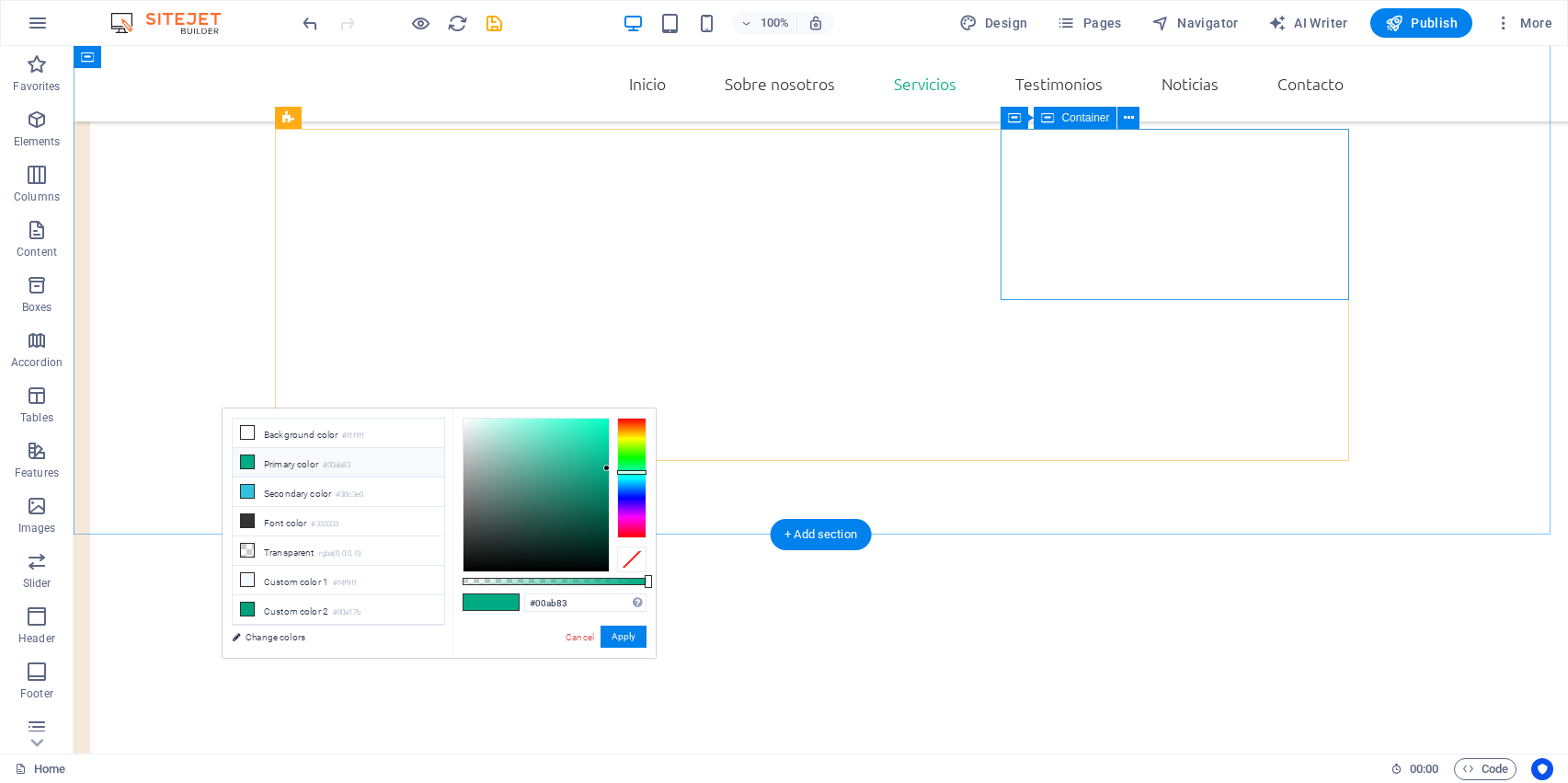
scroll to position [2099, 0]
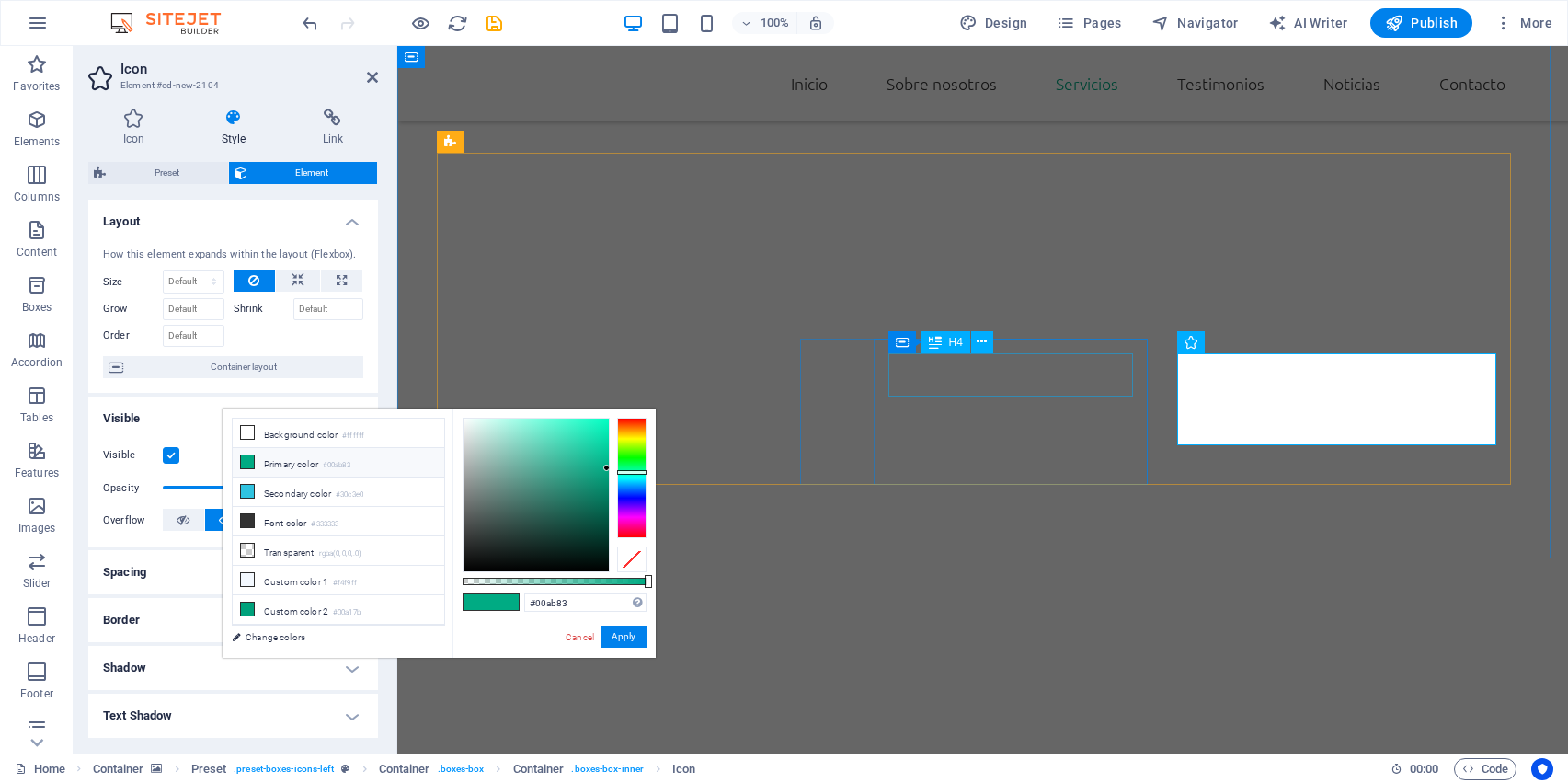
scroll to position [1947, 0]
click at [254, 518] on icon at bounding box center [248, 520] width 13 height 13
type input "#333333"
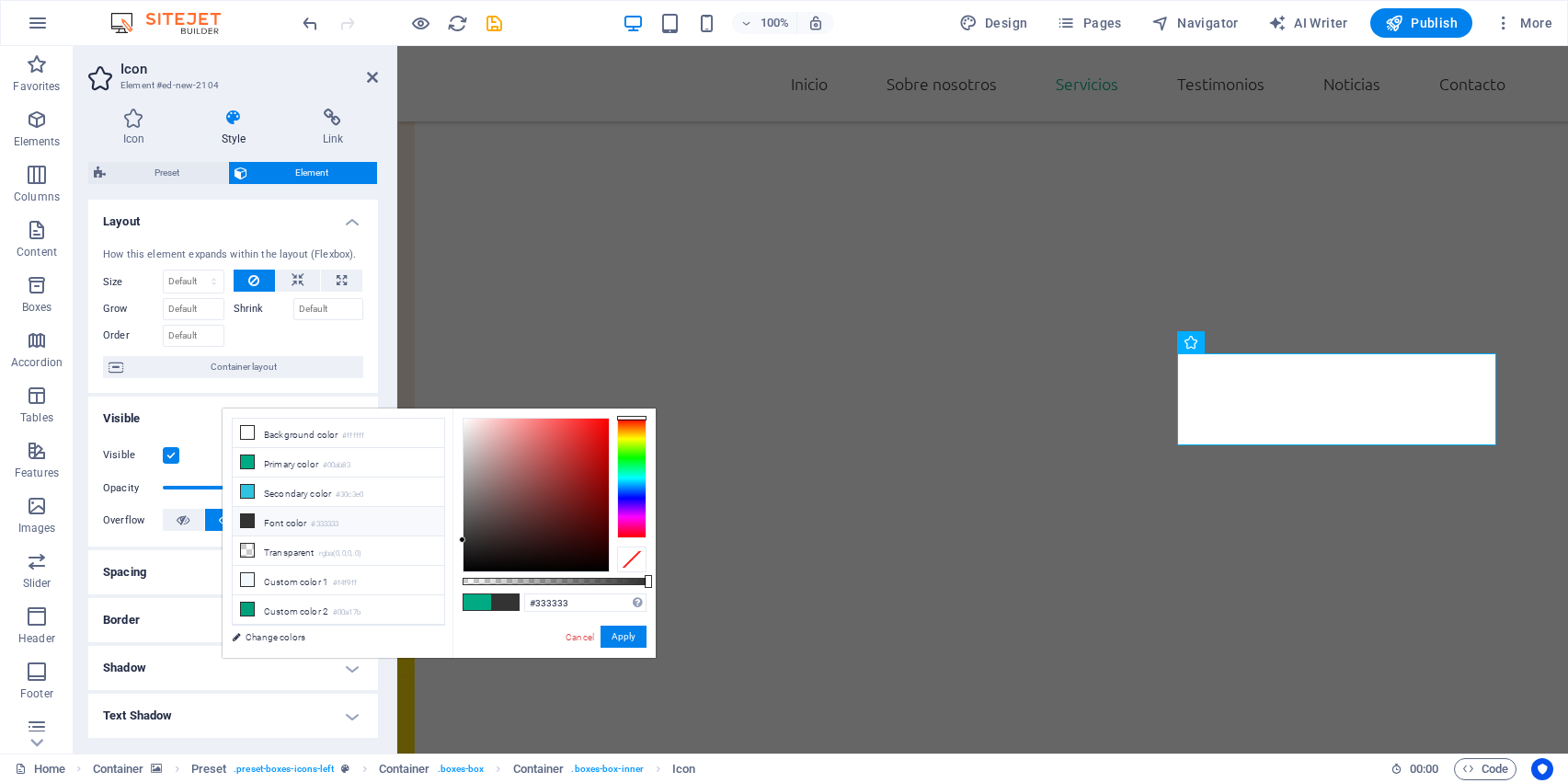
click at [254, 518] on icon at bounding box center [248, 520] width 13 height 13
click at [572, 637] on link "Cancel" at bounding box center [580, 636] width 32 height 14
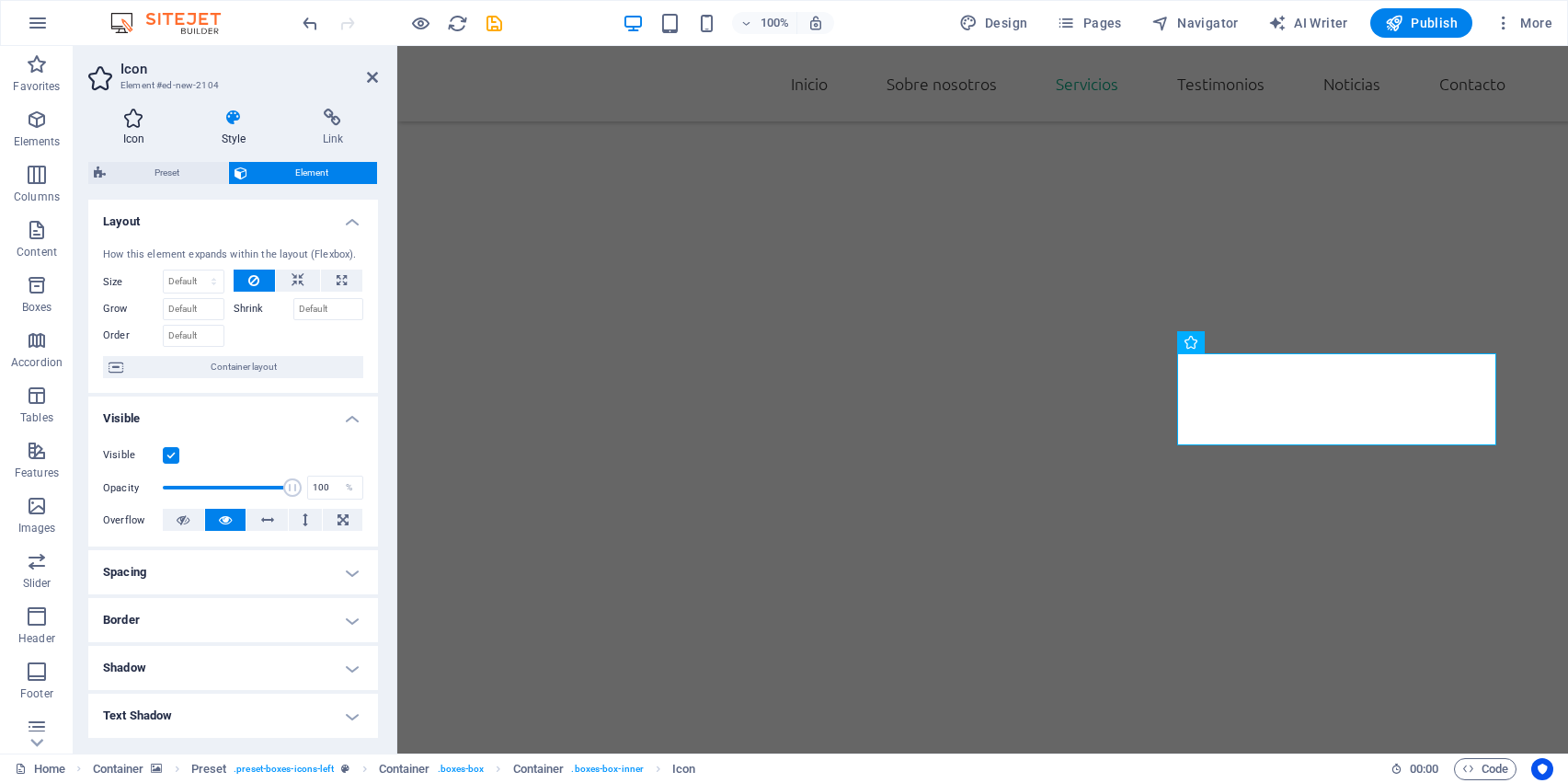
click at [139, 129] on h4 "Icon" at bounding box center [137, 127] width 99 height 39
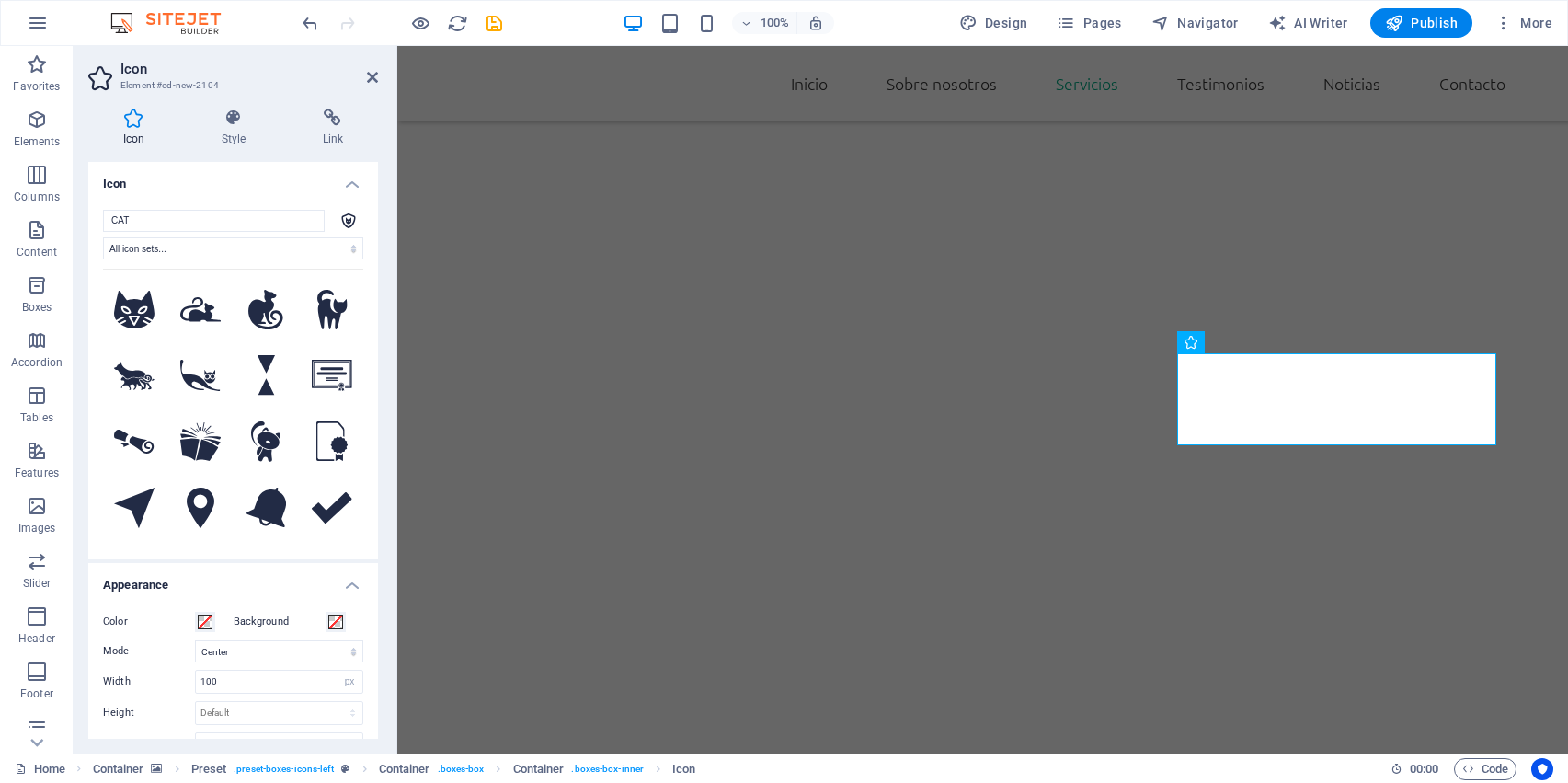
click at [139, 129] on h4 "Icon" at bounding box center [137, 127] width 99 height 39
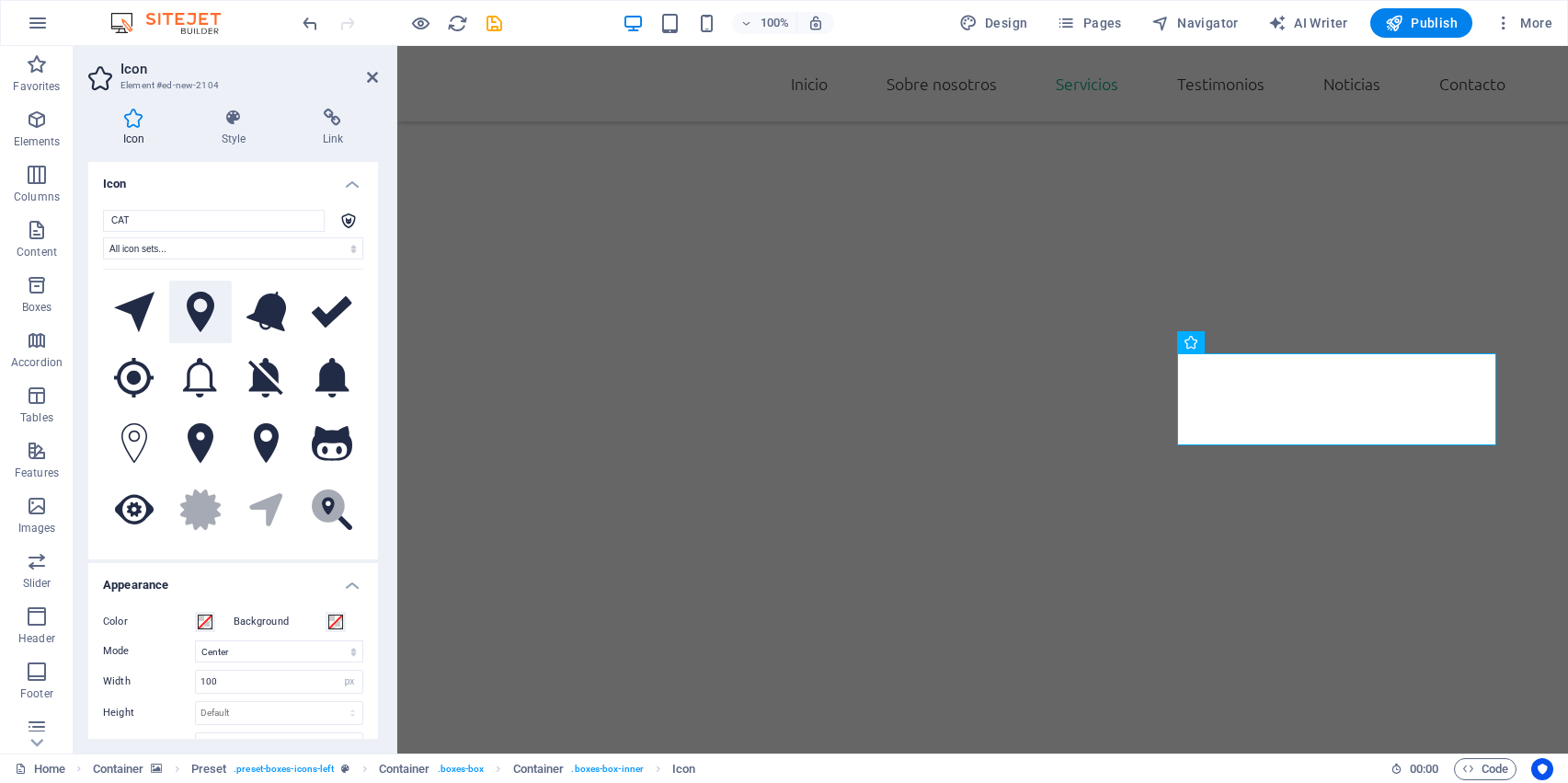
scroll to position [296, 0]
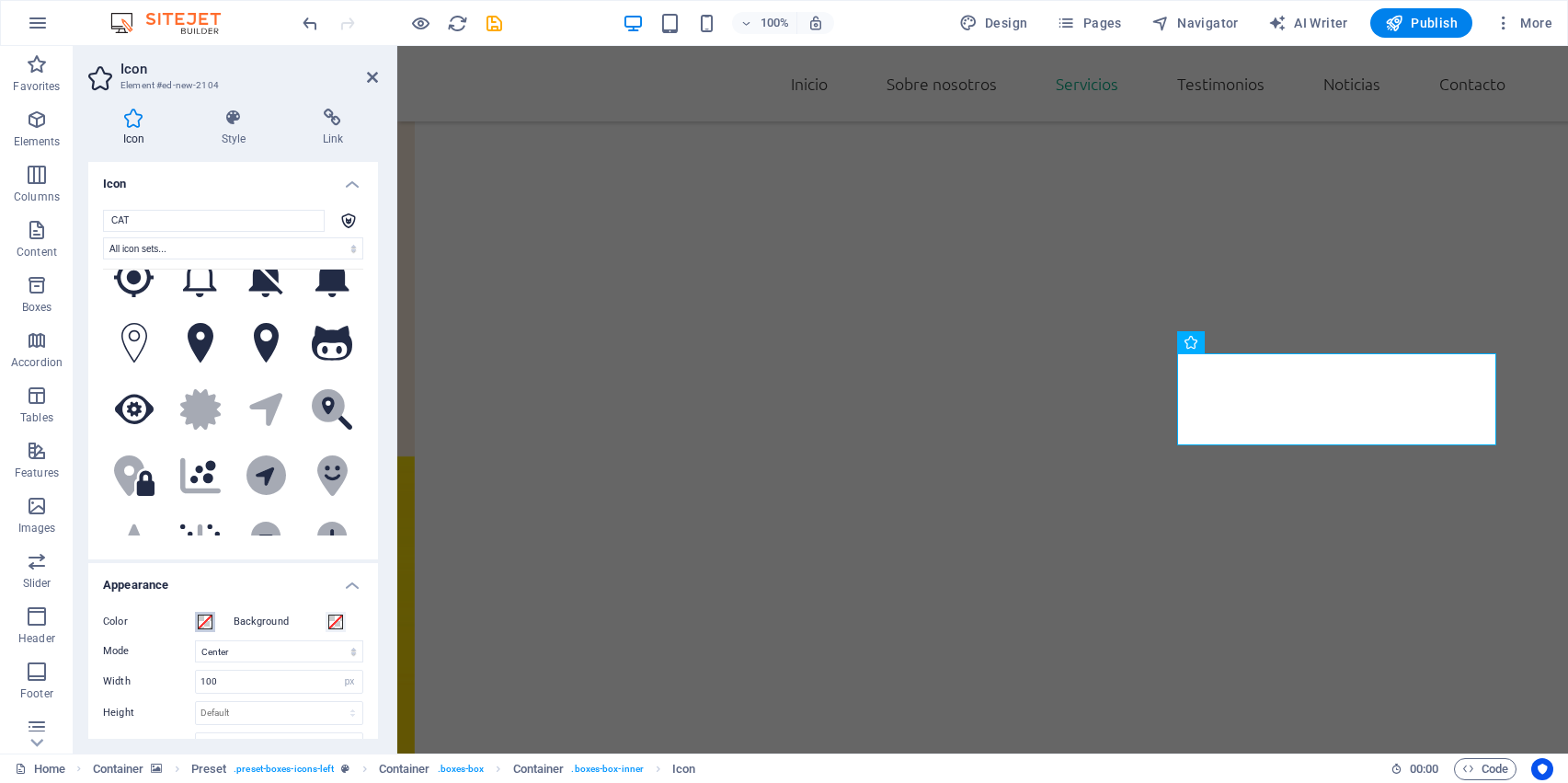
click at [205, 617] on span at bounding box center [205, 622] width 15 height 15
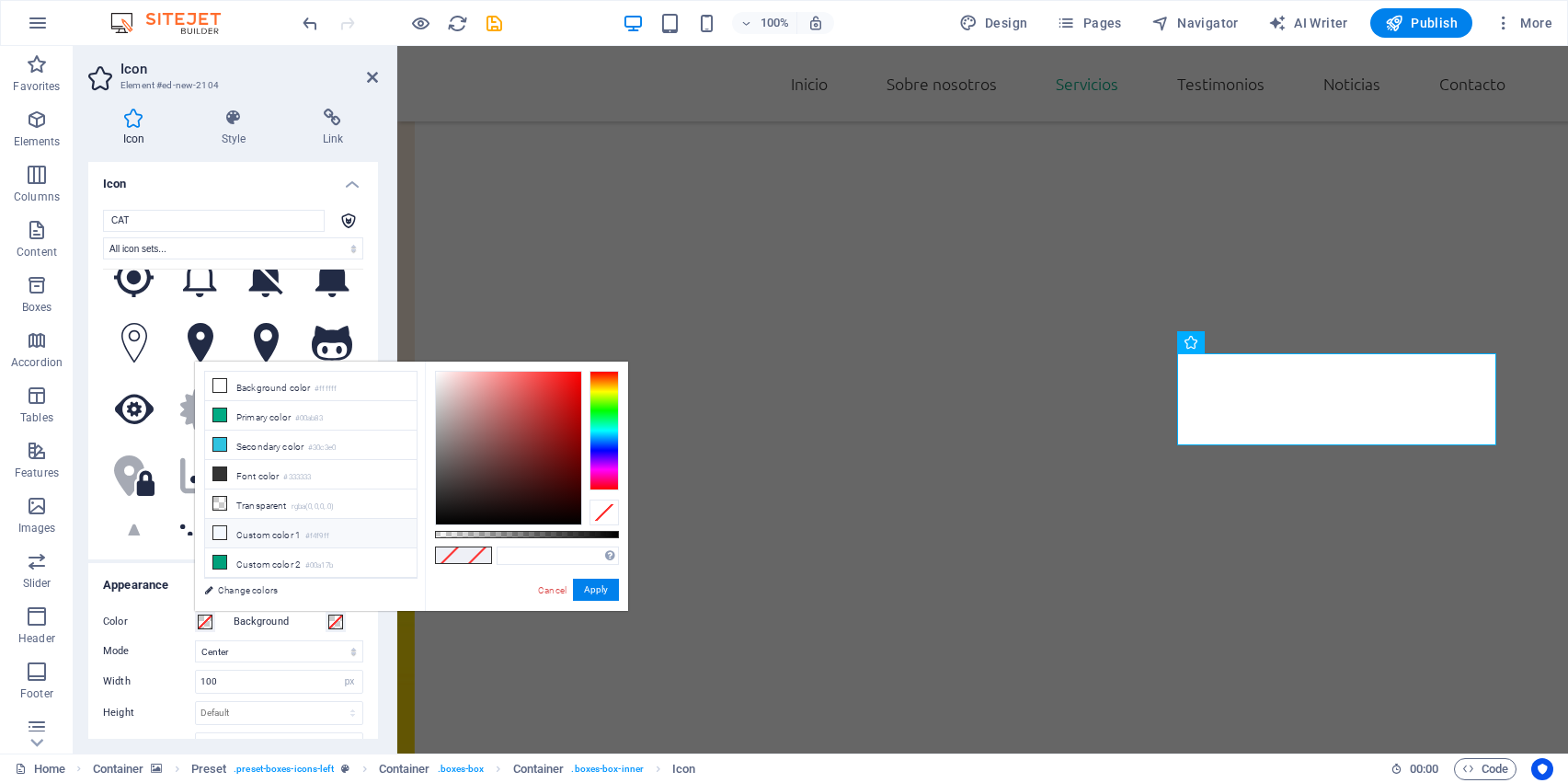
click at [216, 536] on icon at bounding box center [220, 533] width 13 height 13
type input "#f4f9ff"
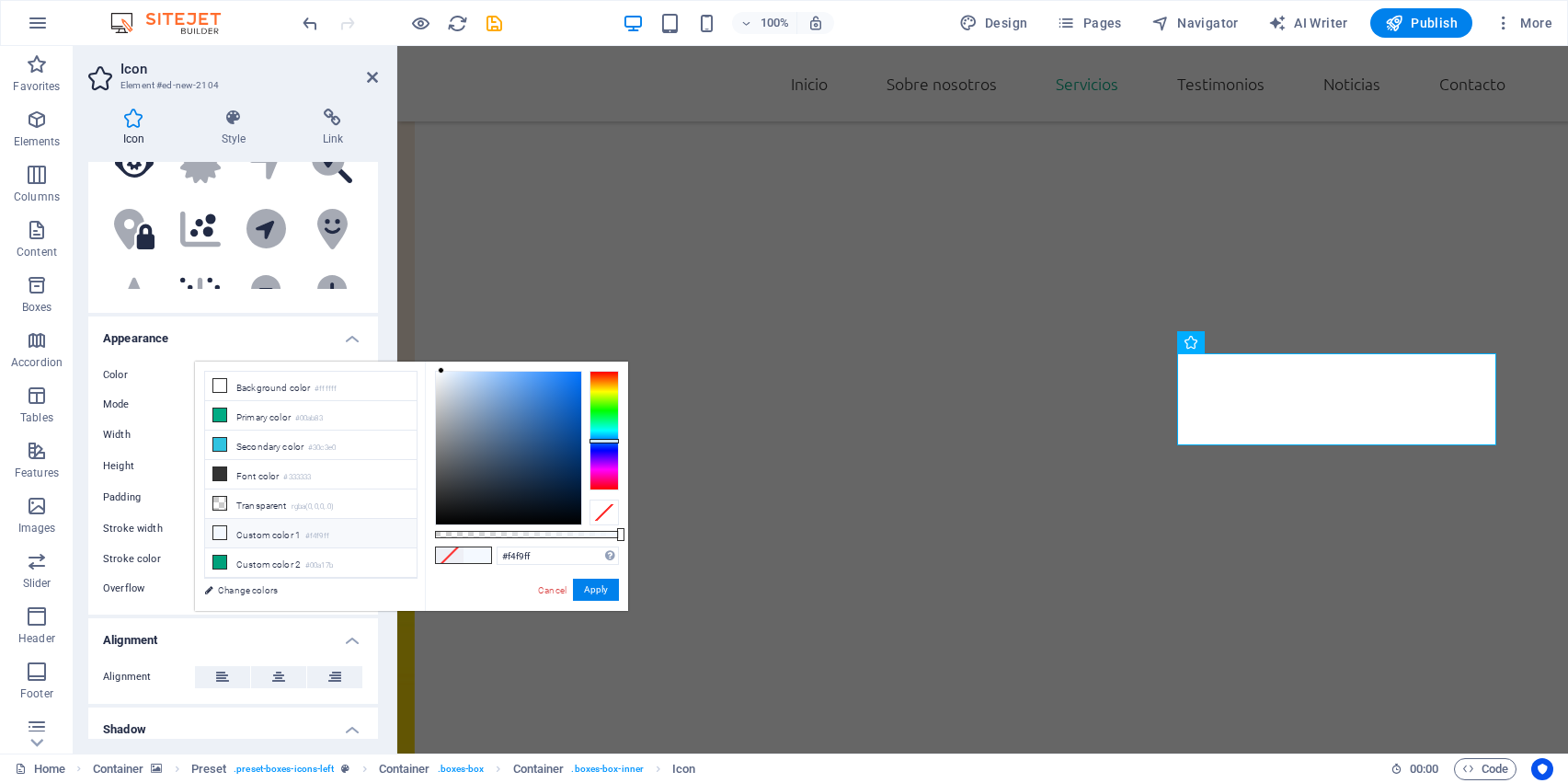
scroll to position [264, 0]
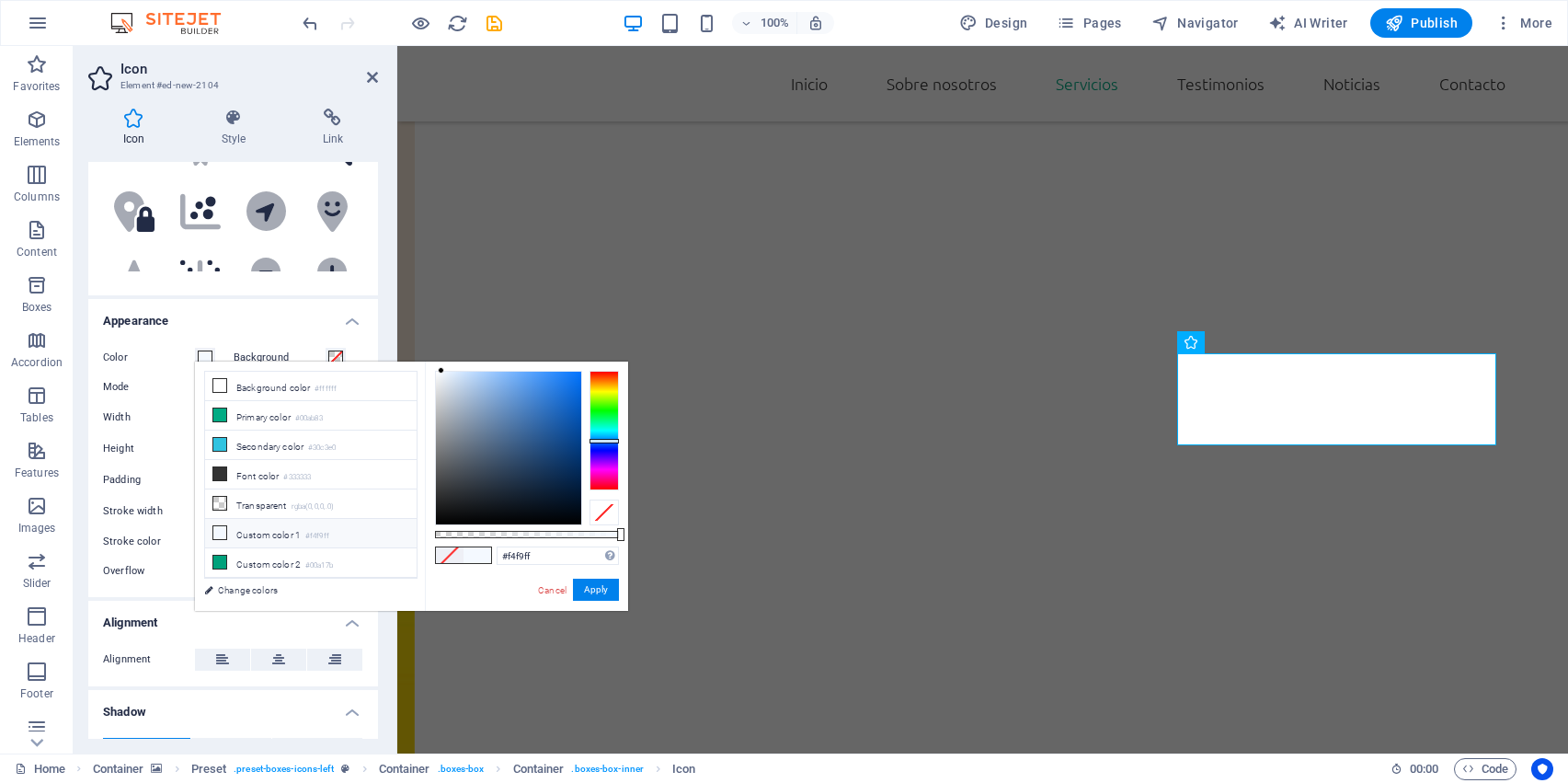
click at [391, 314] on div "Icon Style Link Icon CAT All icon sets... IcoFont Ionicons FontAwesome Brands F…" at bounding box center [232, 423] width 319 height 660
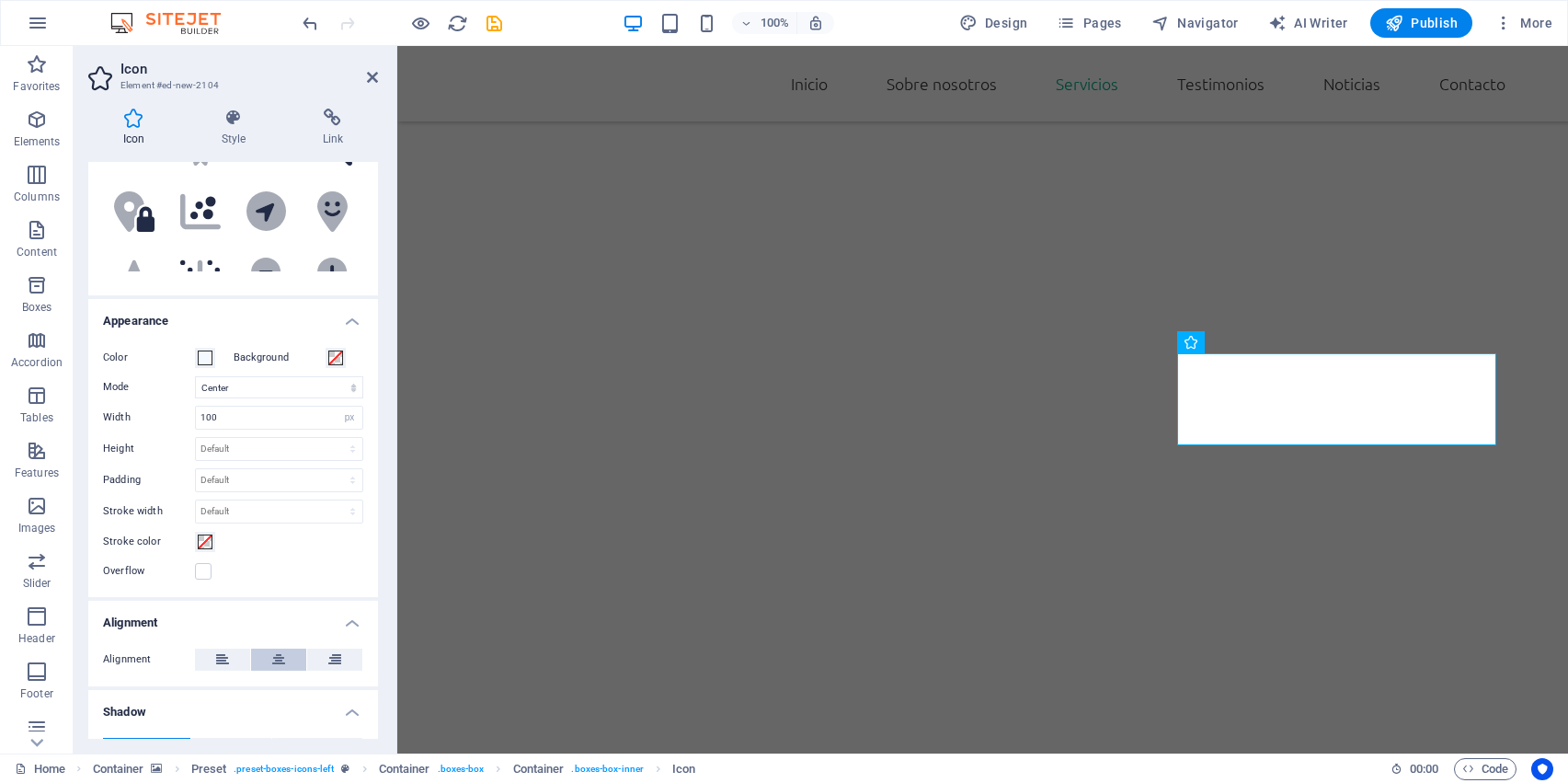
click at [277, 655] on icon at bounding box center [279, 659] width 13 height 22
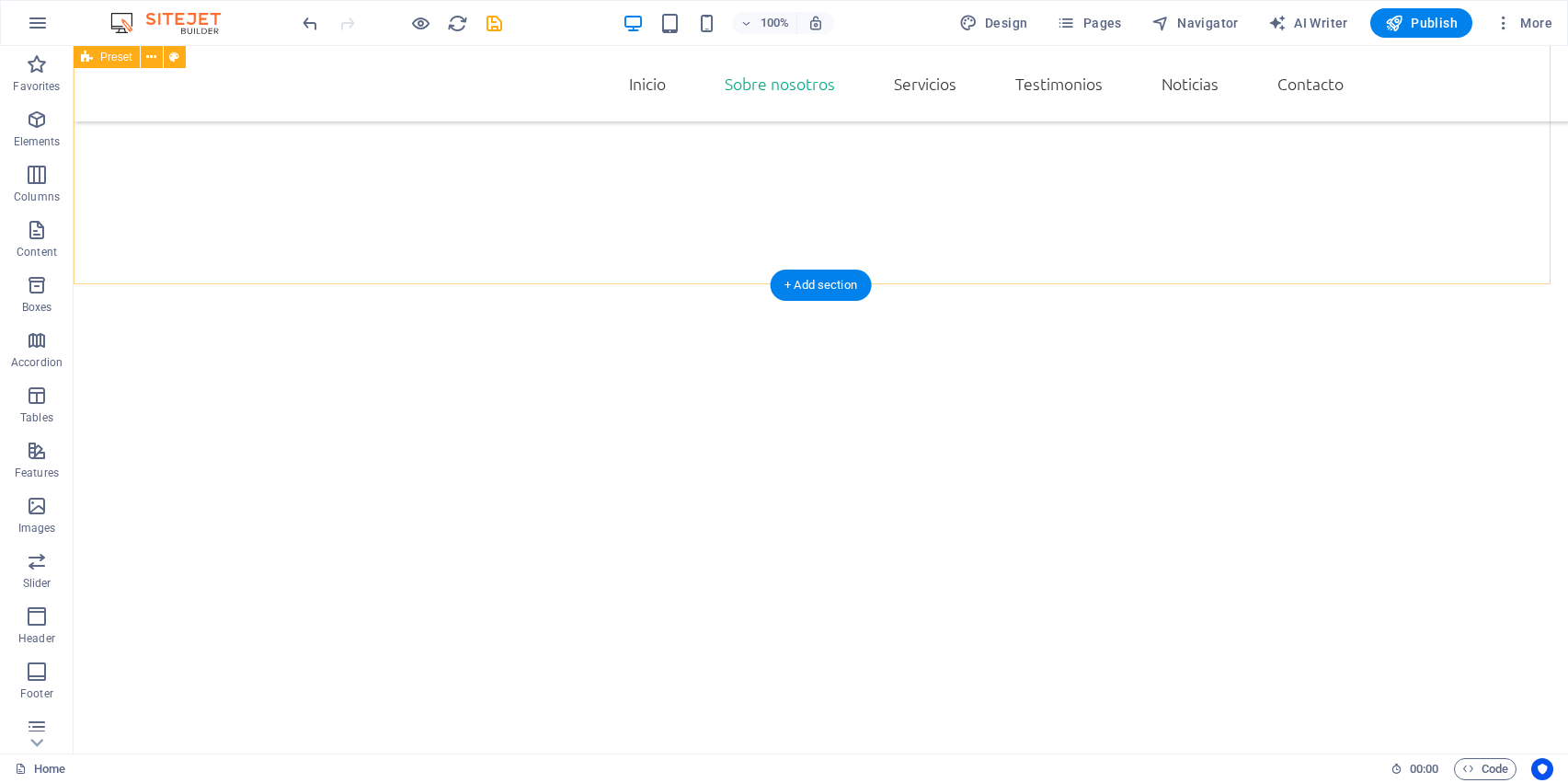
scroll to position [1294, 0]
click at [1426, 28] on span "Publish" at bounding box center [1421, 24] width 72 height 19
checkbox input "false"
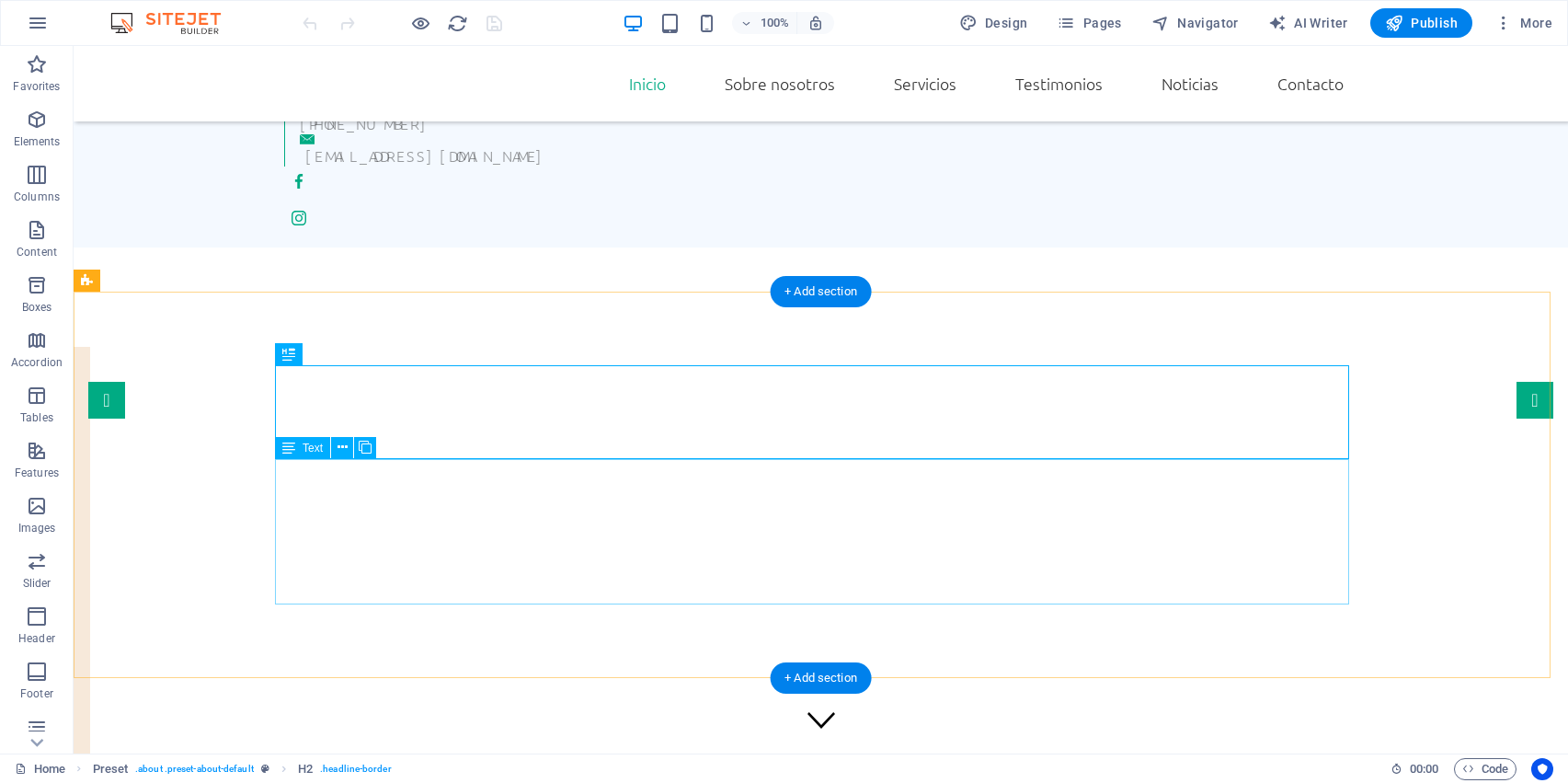
scroll to position [909, 0]
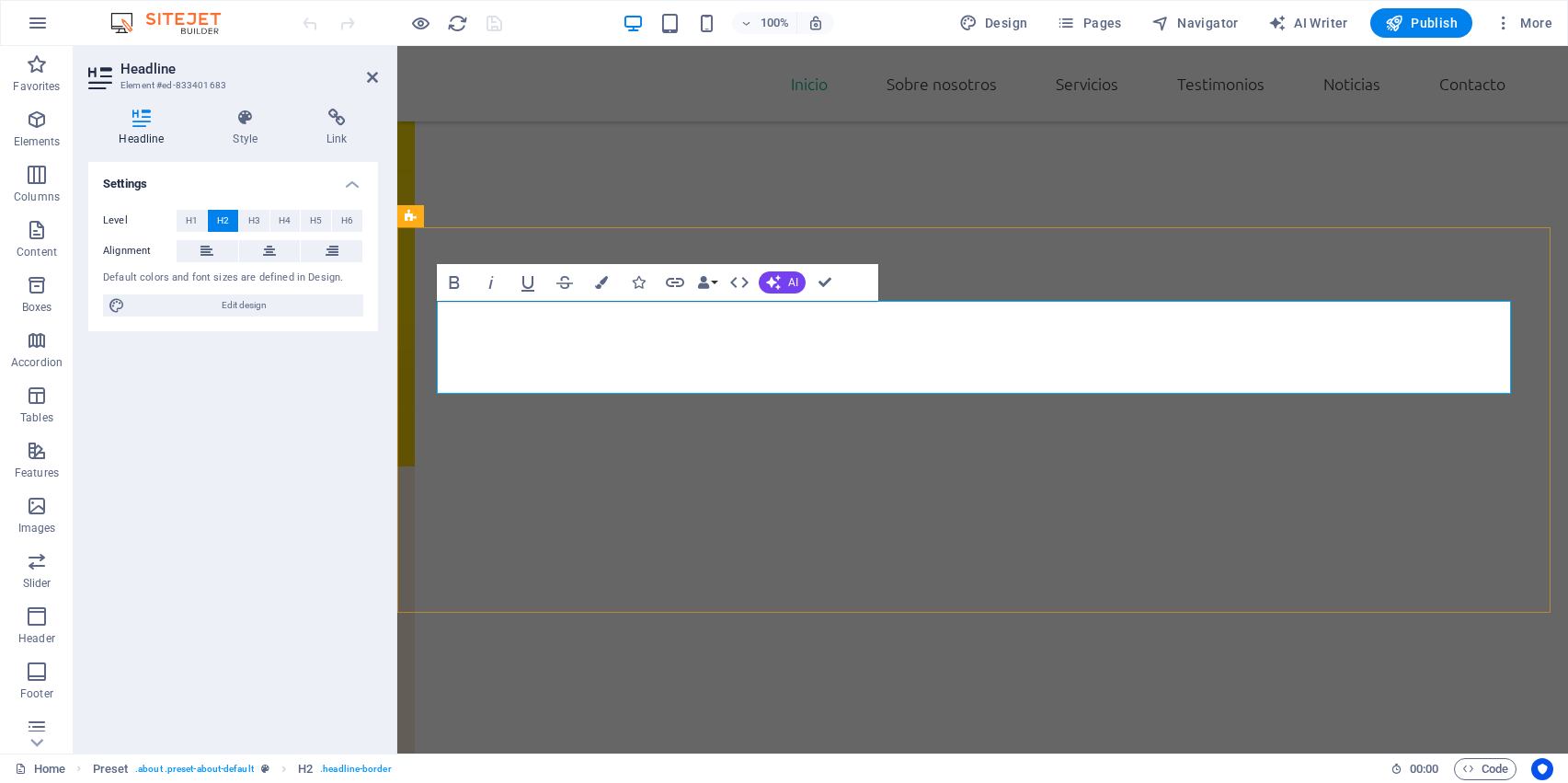
scroll to position [766, 0]
click at [248, 129] on h4 "Style" at bounding box center [249, 127] width 94 height 39
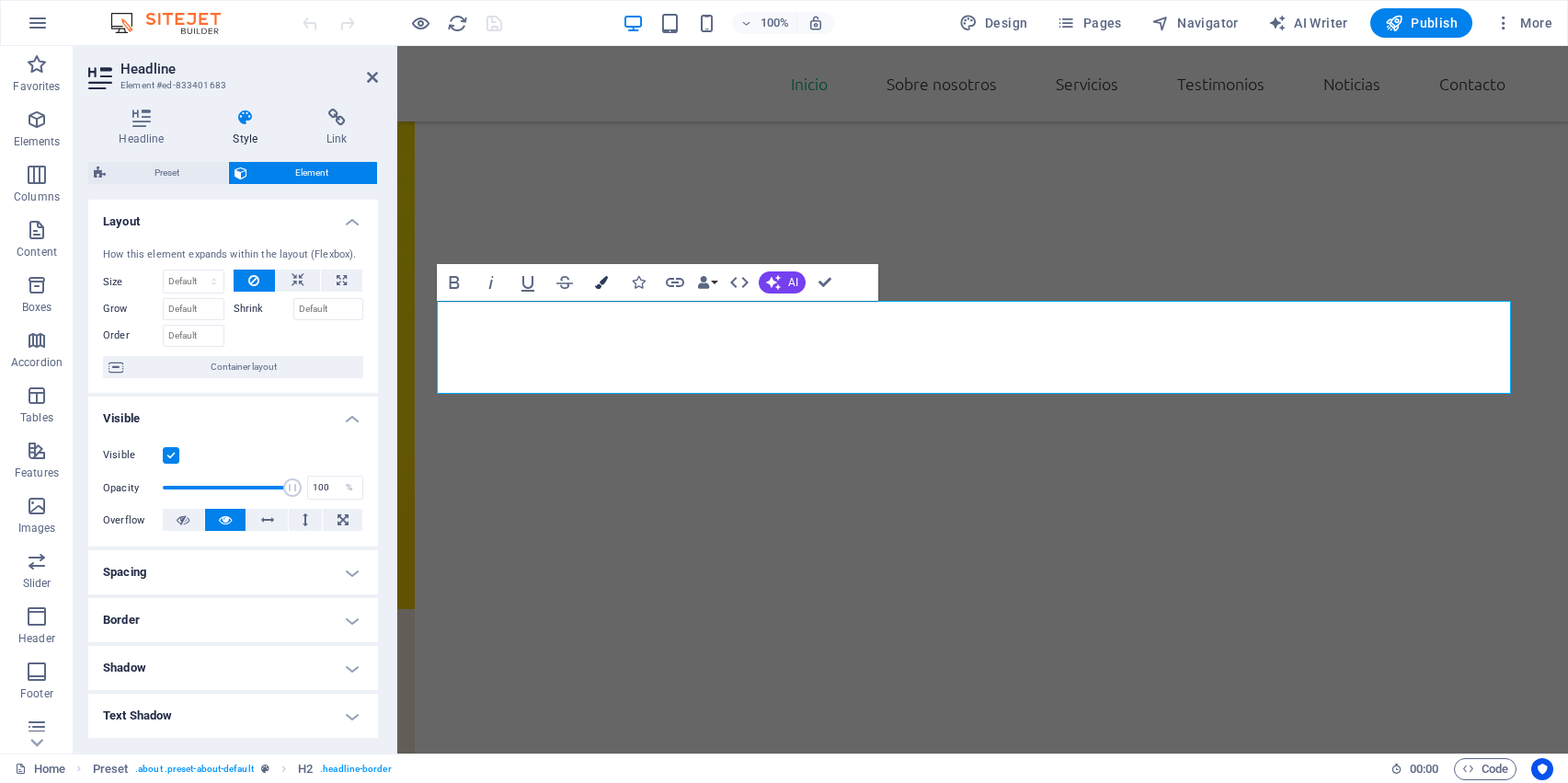
click at [600, 278] on icon "button" at bounding box center [601, 282] width 13 height 13
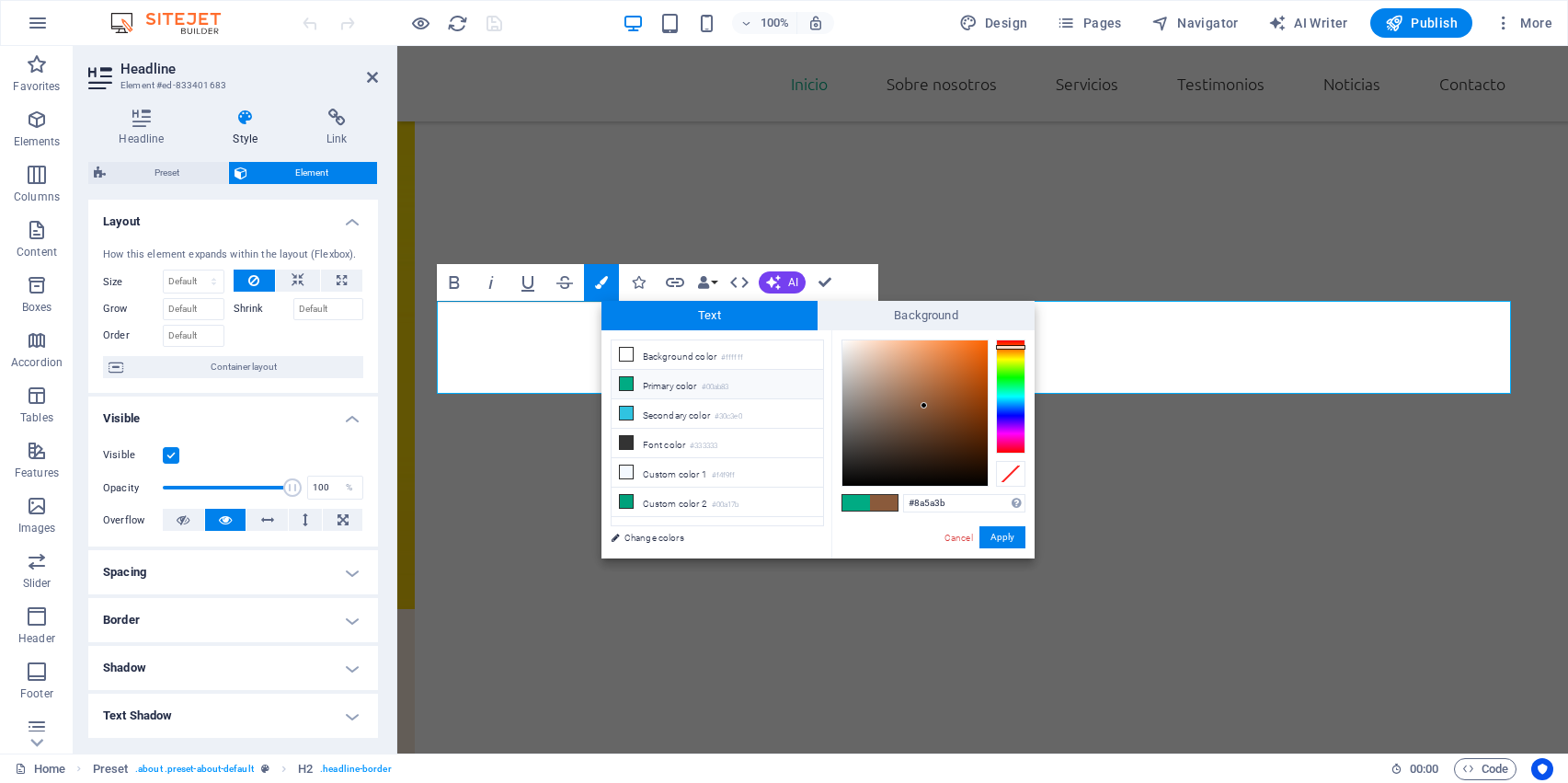
drag, startPoint x: 957, startPoint y: 502, endPoint x: 828, endPoint y: 506, distance: 129.1
click at [828, 506] on div "less Background color #ffffff Primary color #00ab83 Secondary color #30c3e0 Fon…" at bounding box center [818, 444] width 433 height 228
type input "#512c1d"
click at [990, 536] on button "Apply" at bounding box center [1002, 536] width 46 height 22
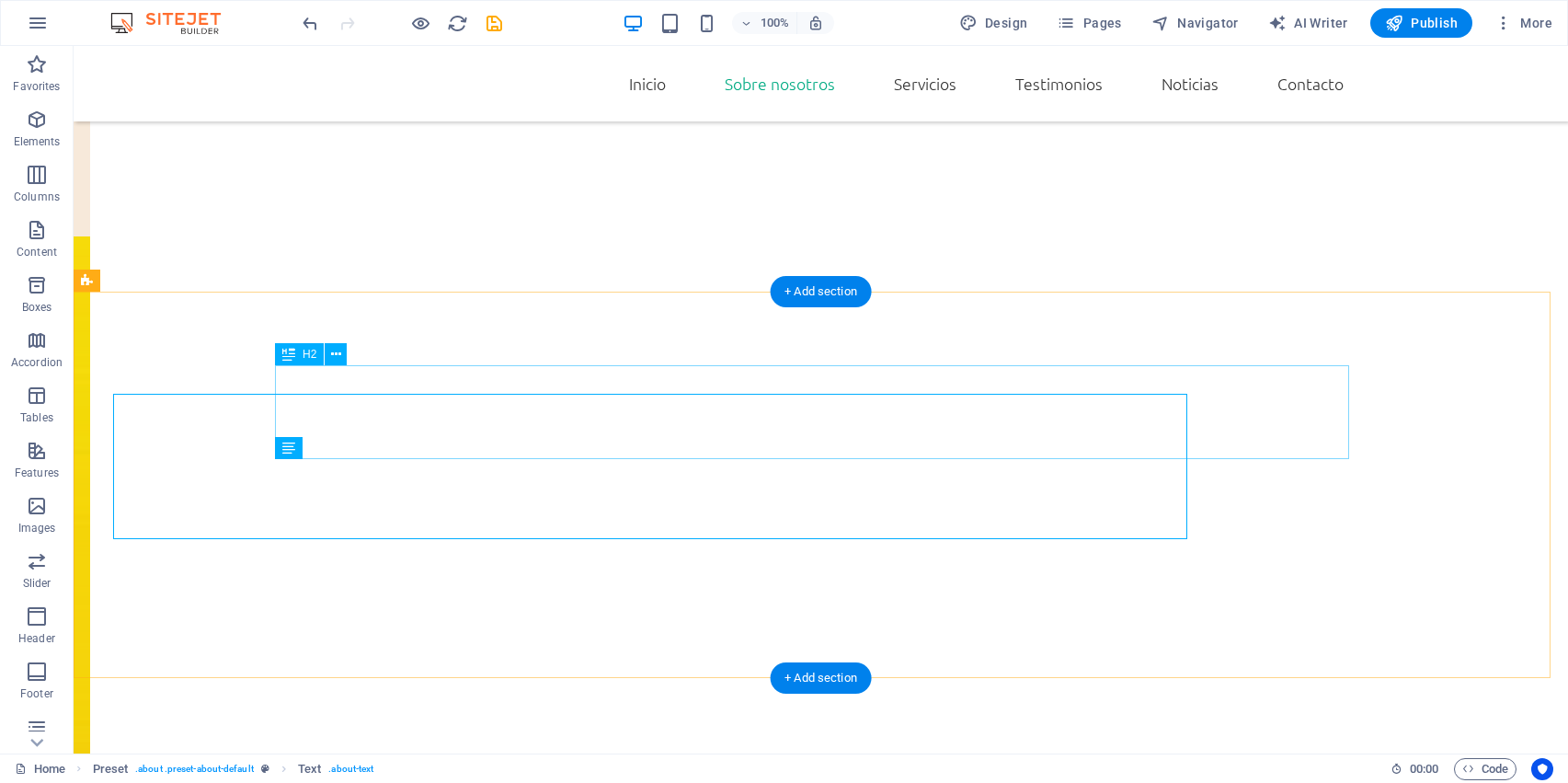
scroll to position [909, 0]
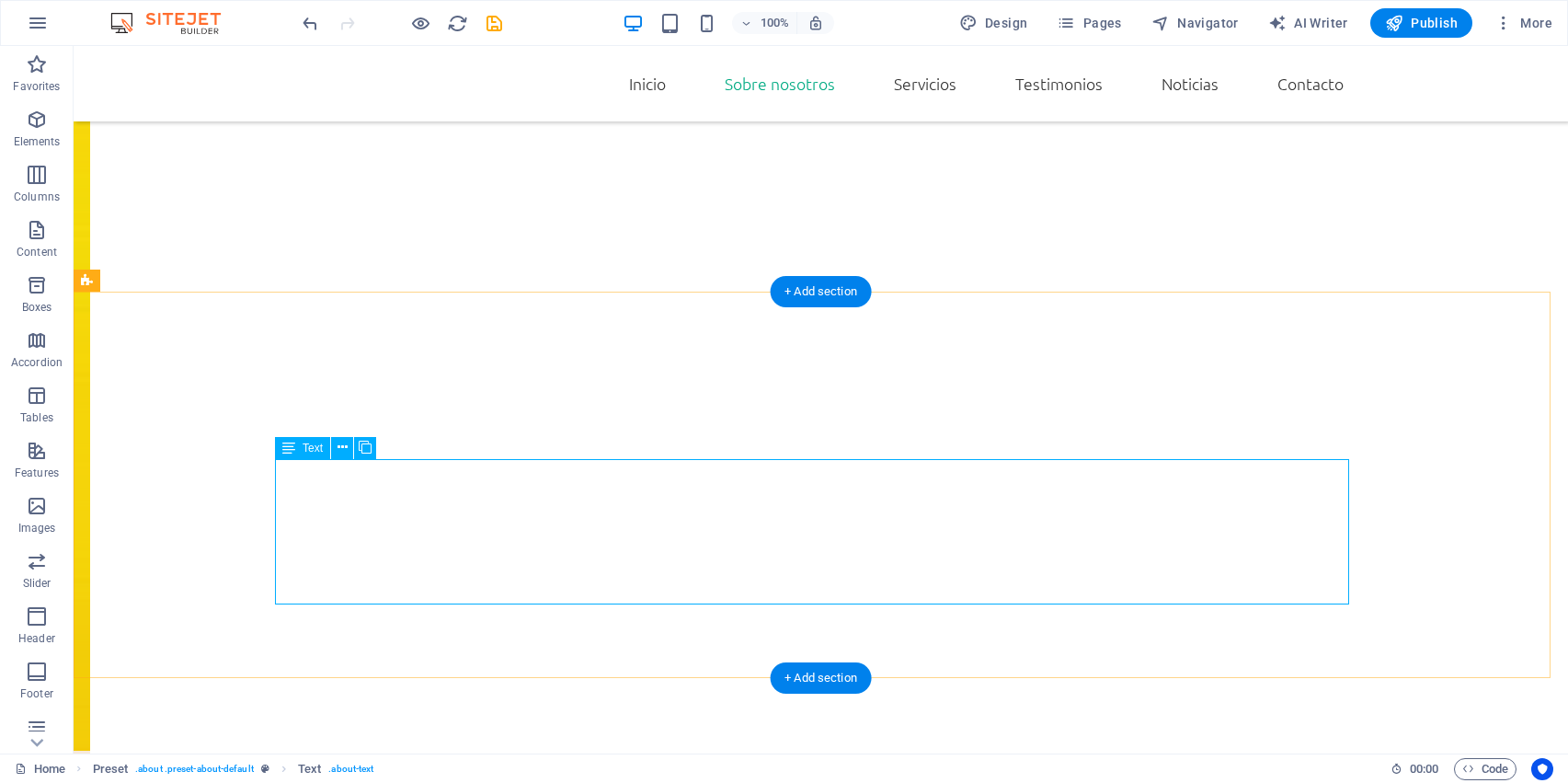
drag, startPoint x: 395, startPoint y: 476, endPoint x: 466, endPoint y: 522, distance: 84.6
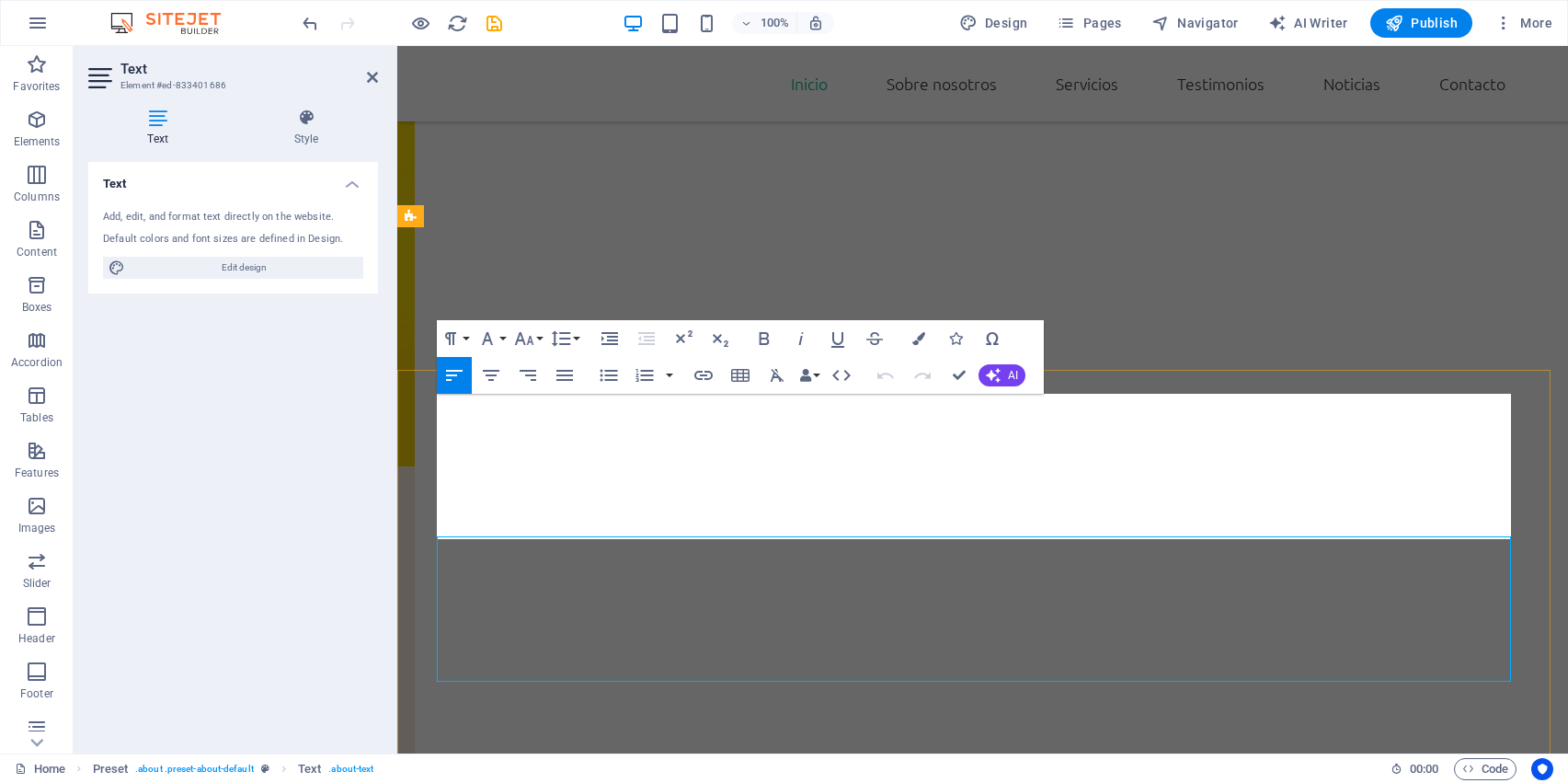
drag, startPoint x: 512, startPoint y: 407, endPoint x: 884, endPoint y: 414, distance: 372.1
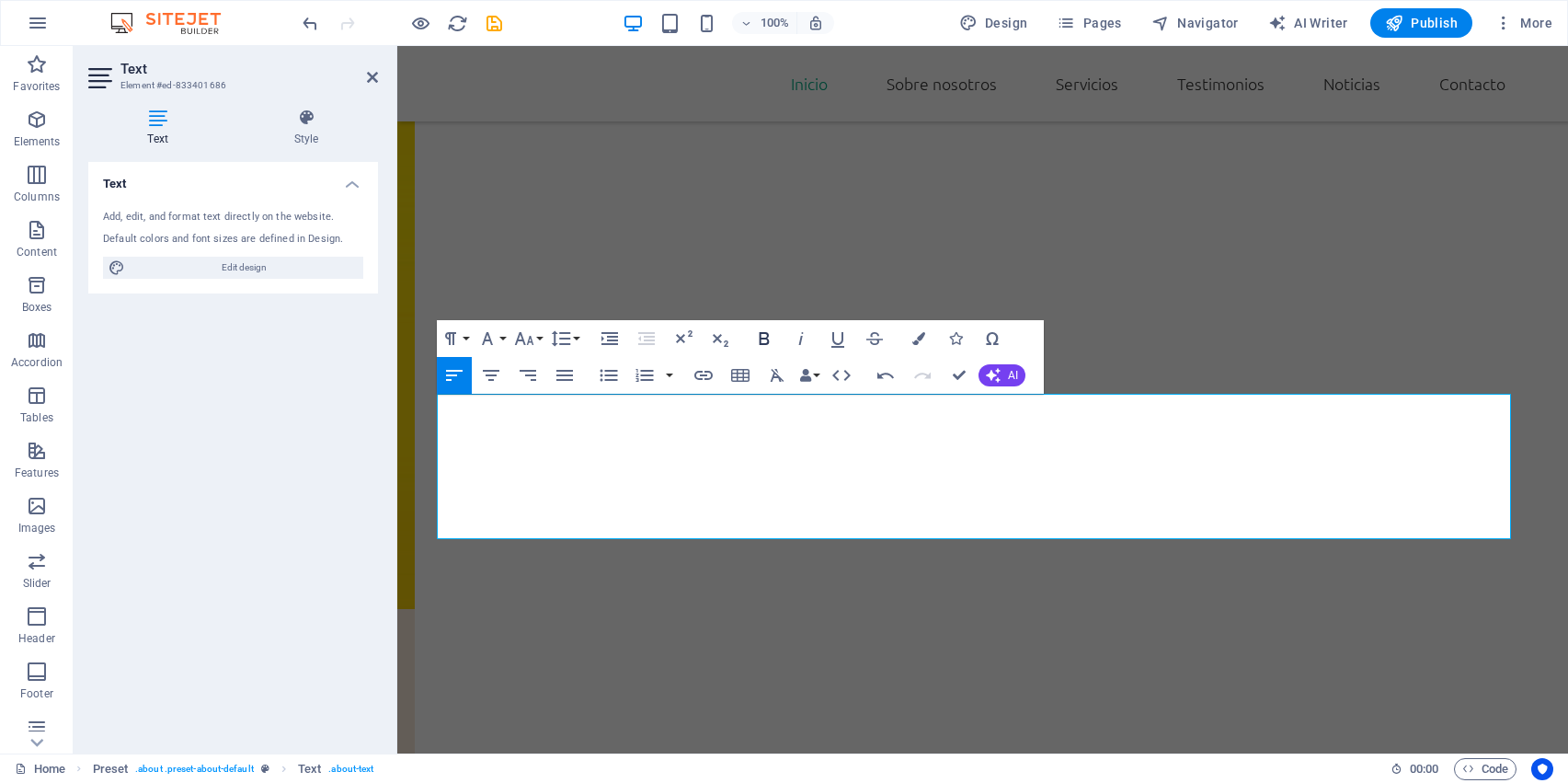
click at [773, 344] on icon "button" at bounding box center [763, 338] width 22 height 22
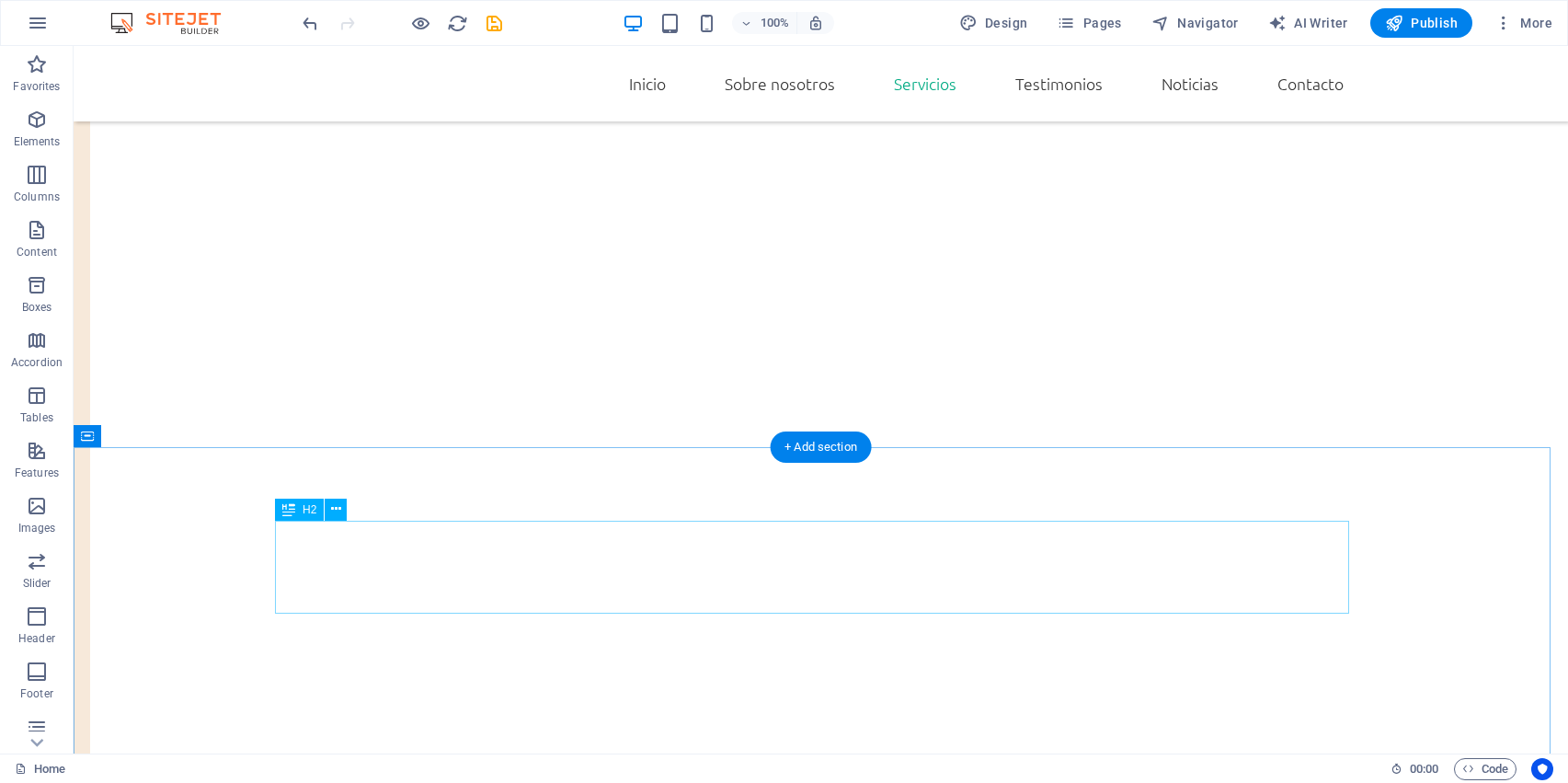
scroll to position [2198, 0]
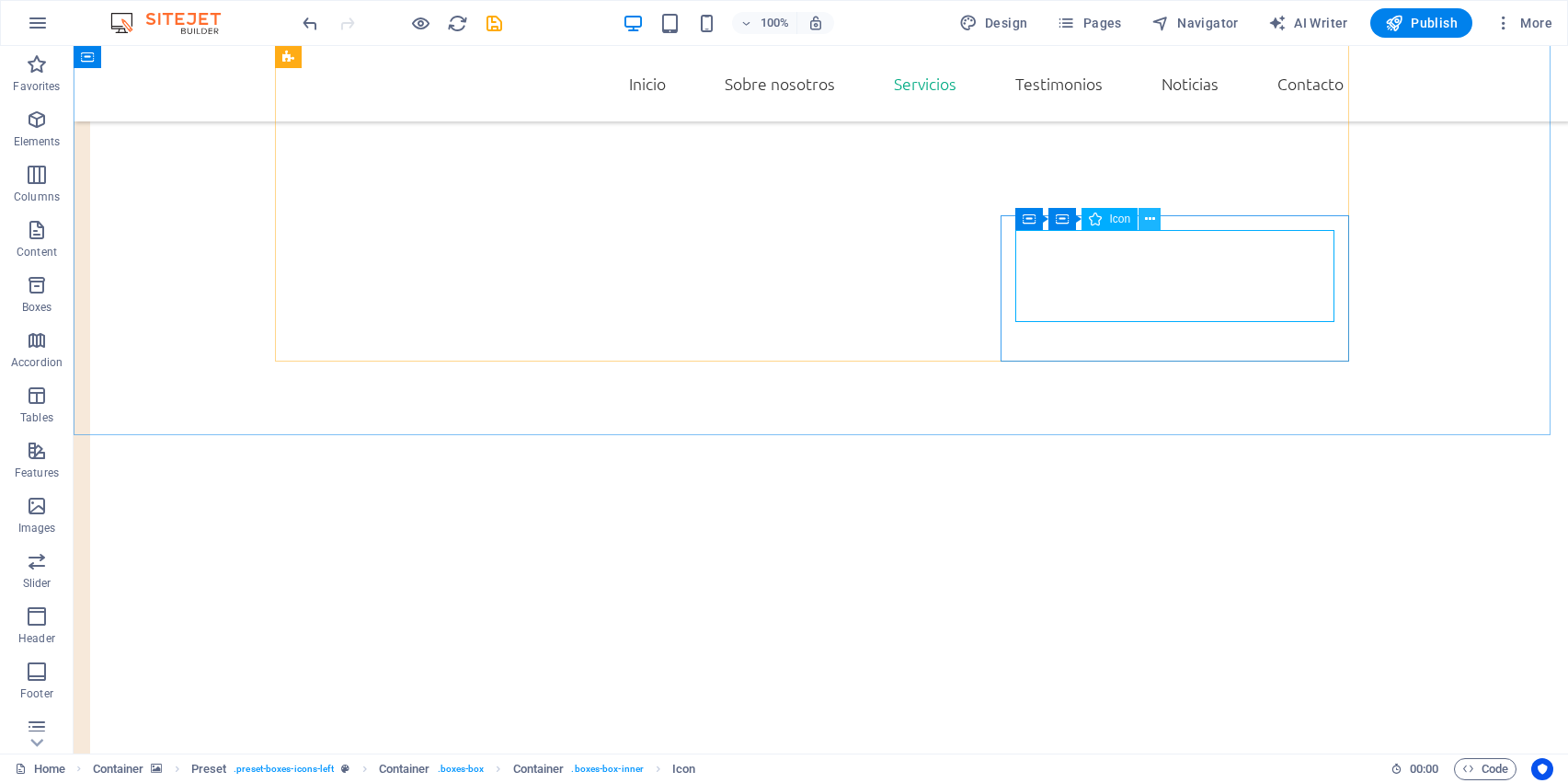
click at [1146, 225] on icon at bounding box center [1150, 219] width 10 height 20
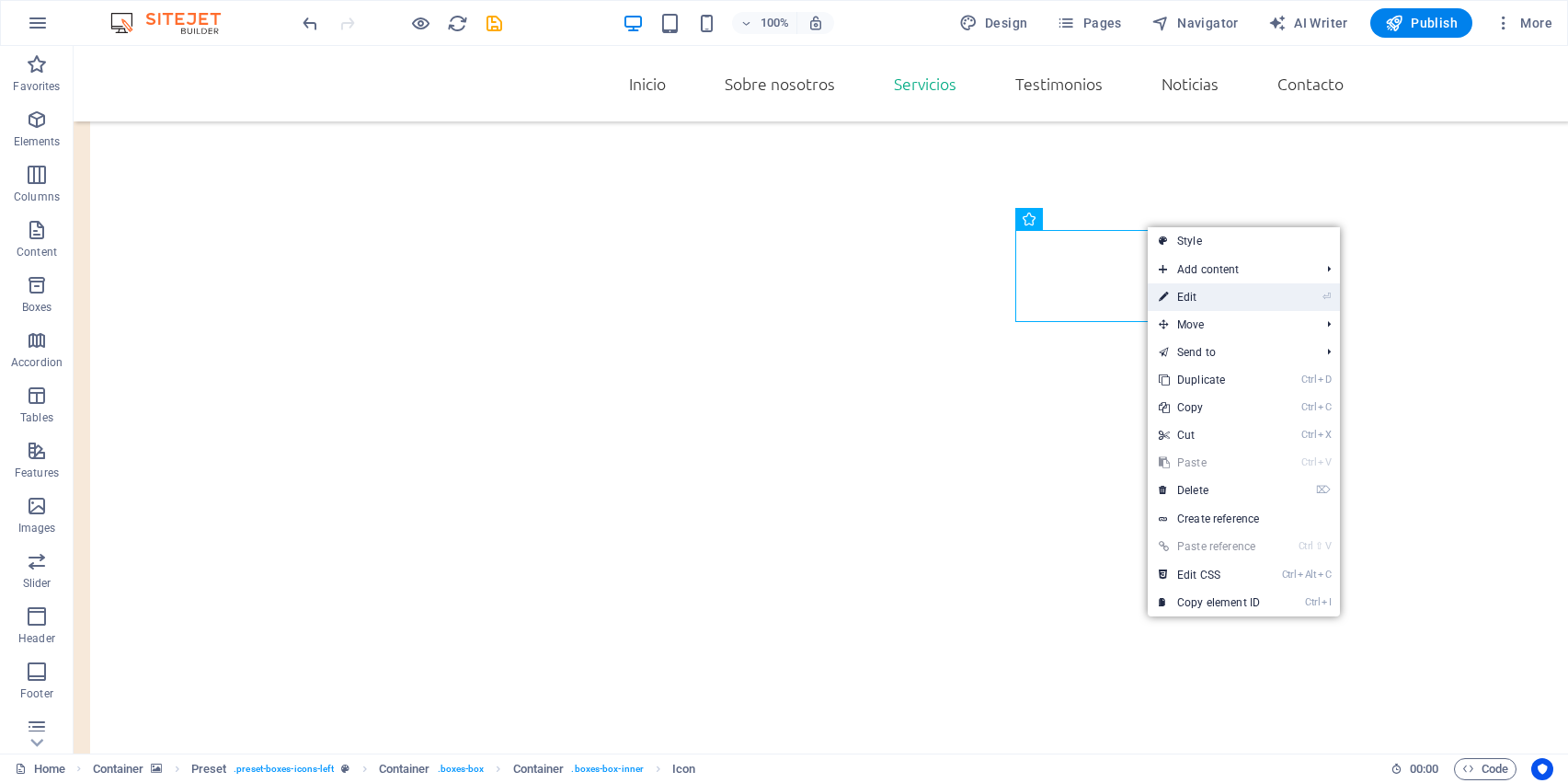
click at [1187, 290] on link "⏎ Edit" at bounding box center [1209, 296] width 123 height 27
select select "xMidYMid"
select select "px"
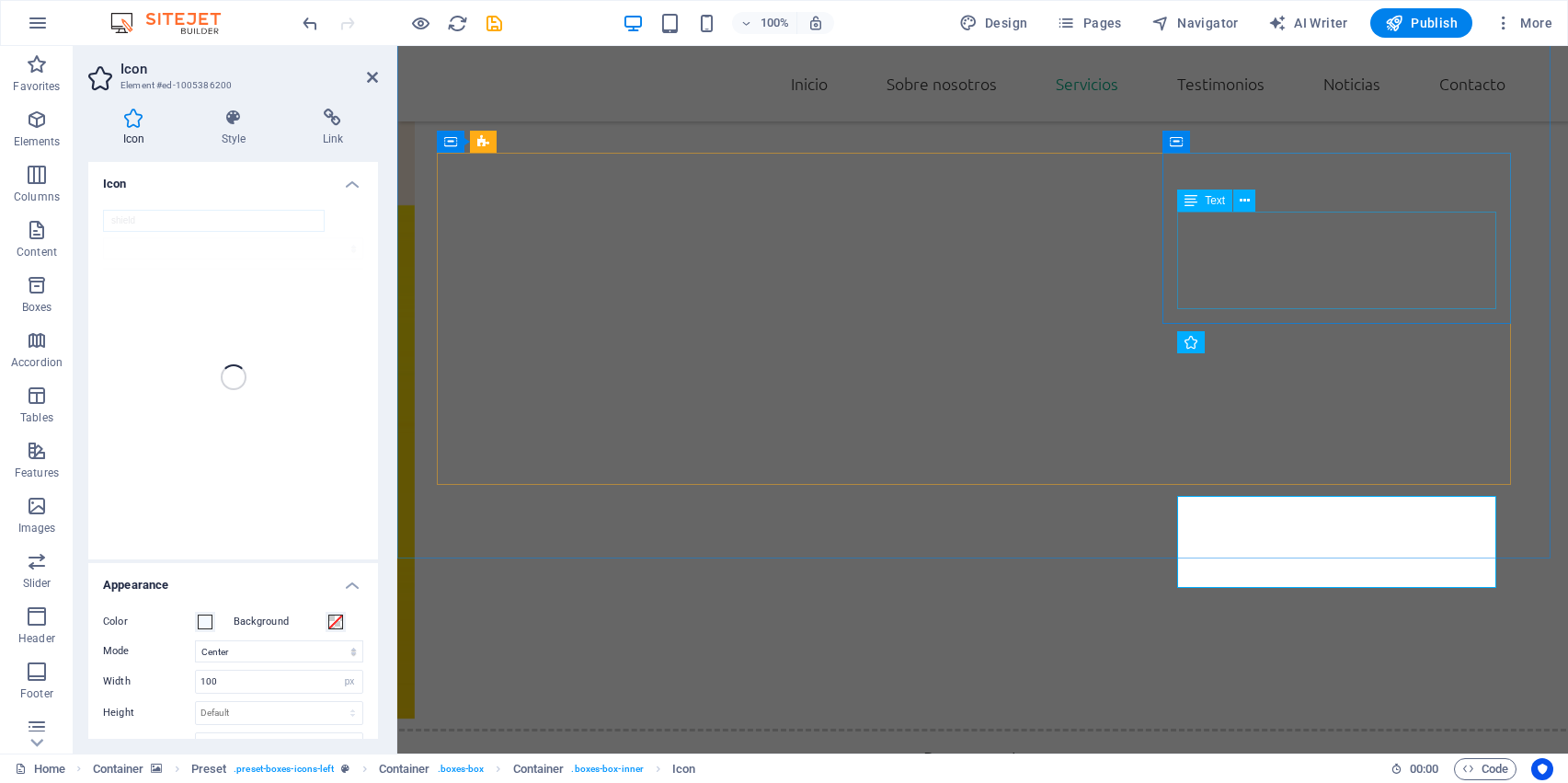
scroll to position [1947, 0]
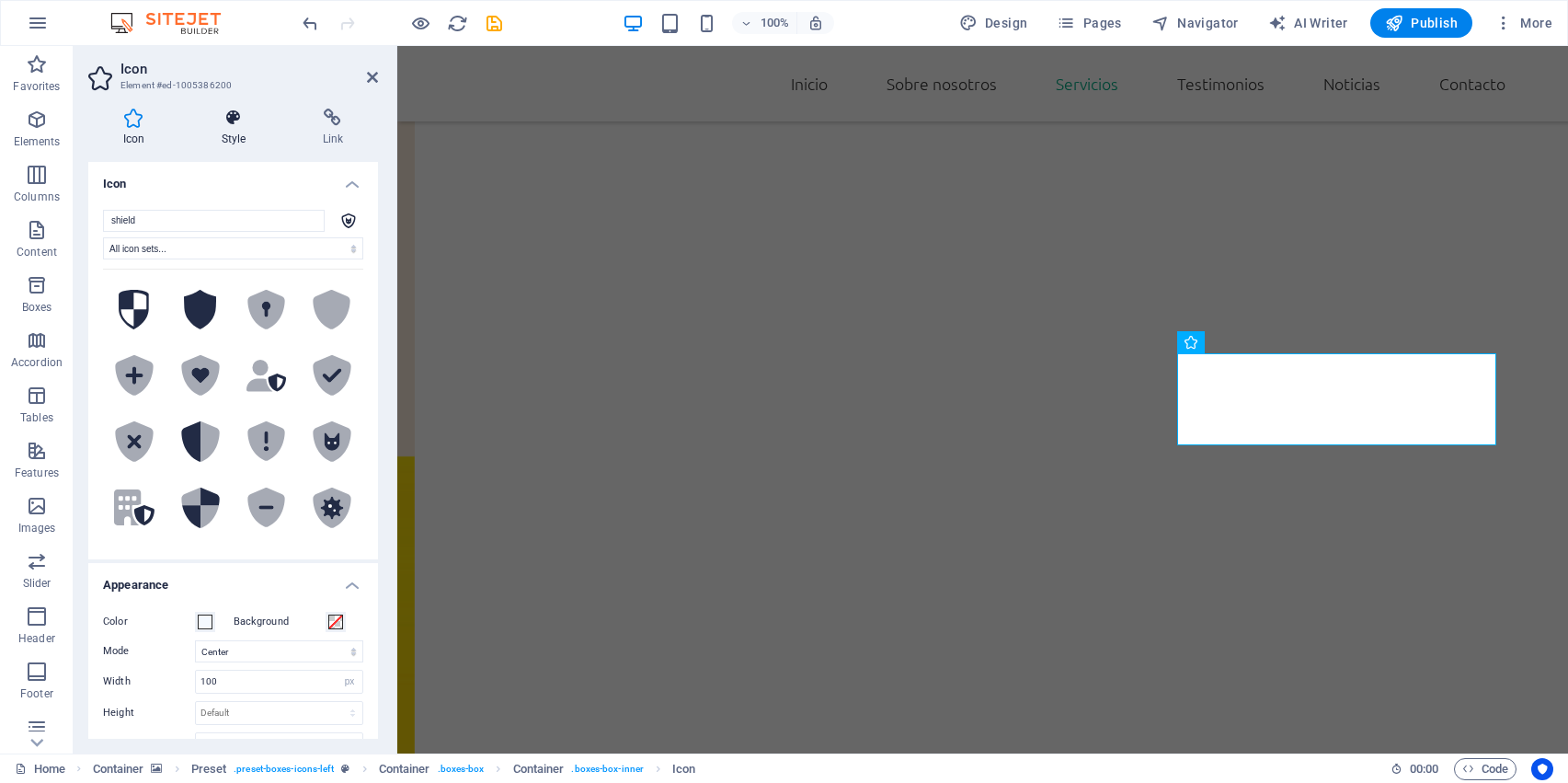
click at [240, 117] on icon at bounding box center [233, 118] width 94 height 19
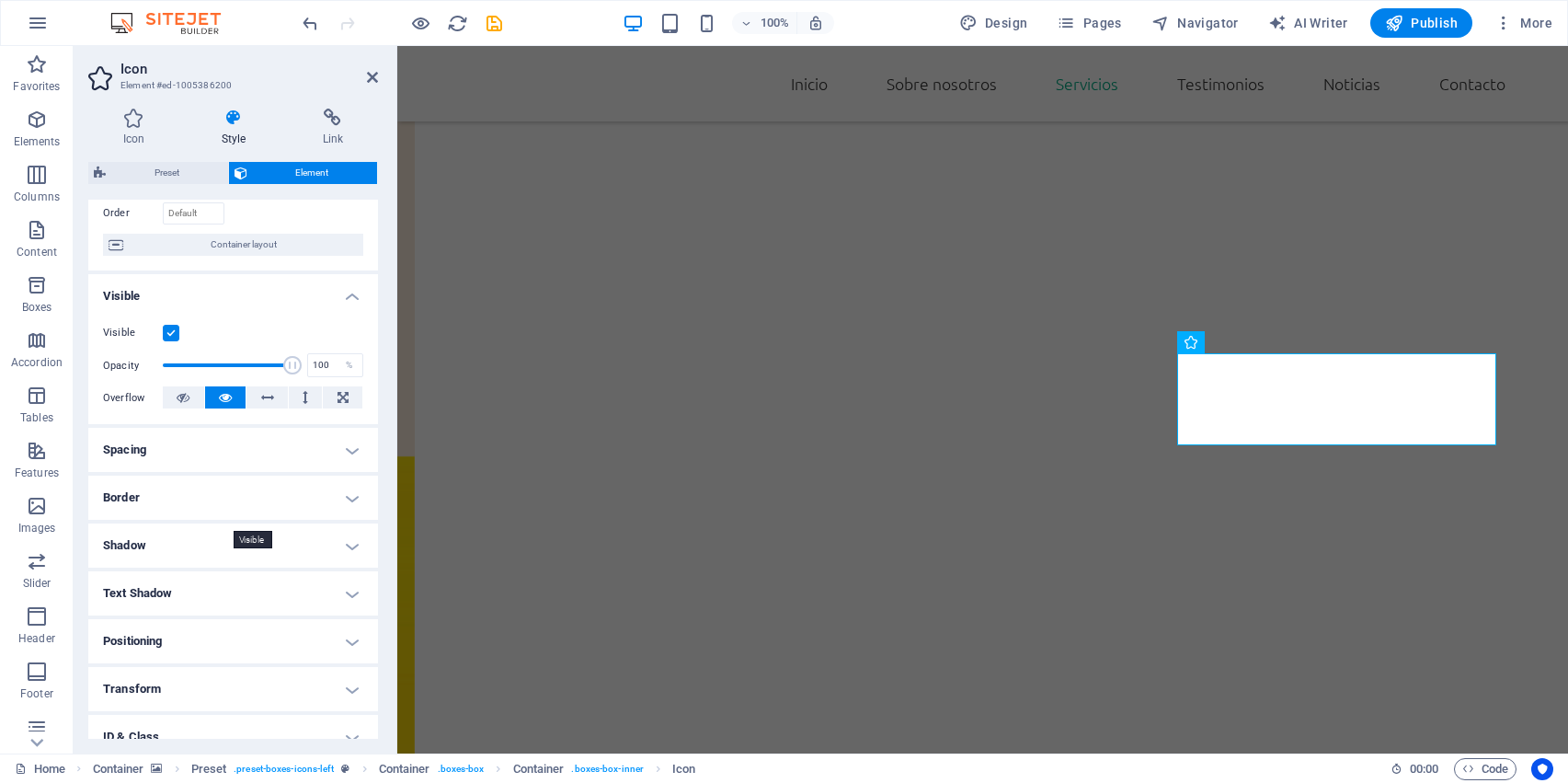
scroll to position [237, 0]
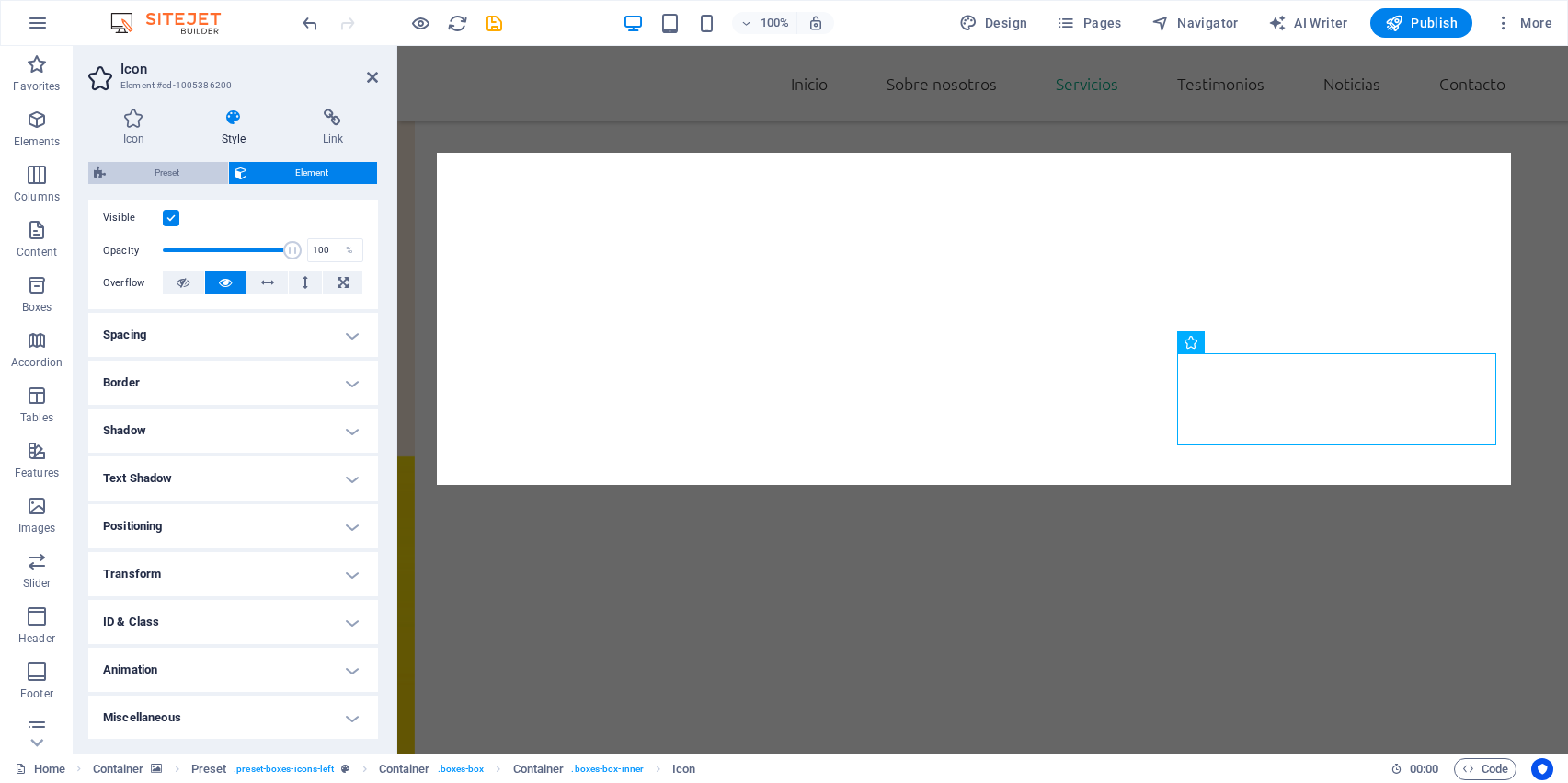
click at [181, 173] on span "Preset" at bounding box center [167, 172] width 111 height 22
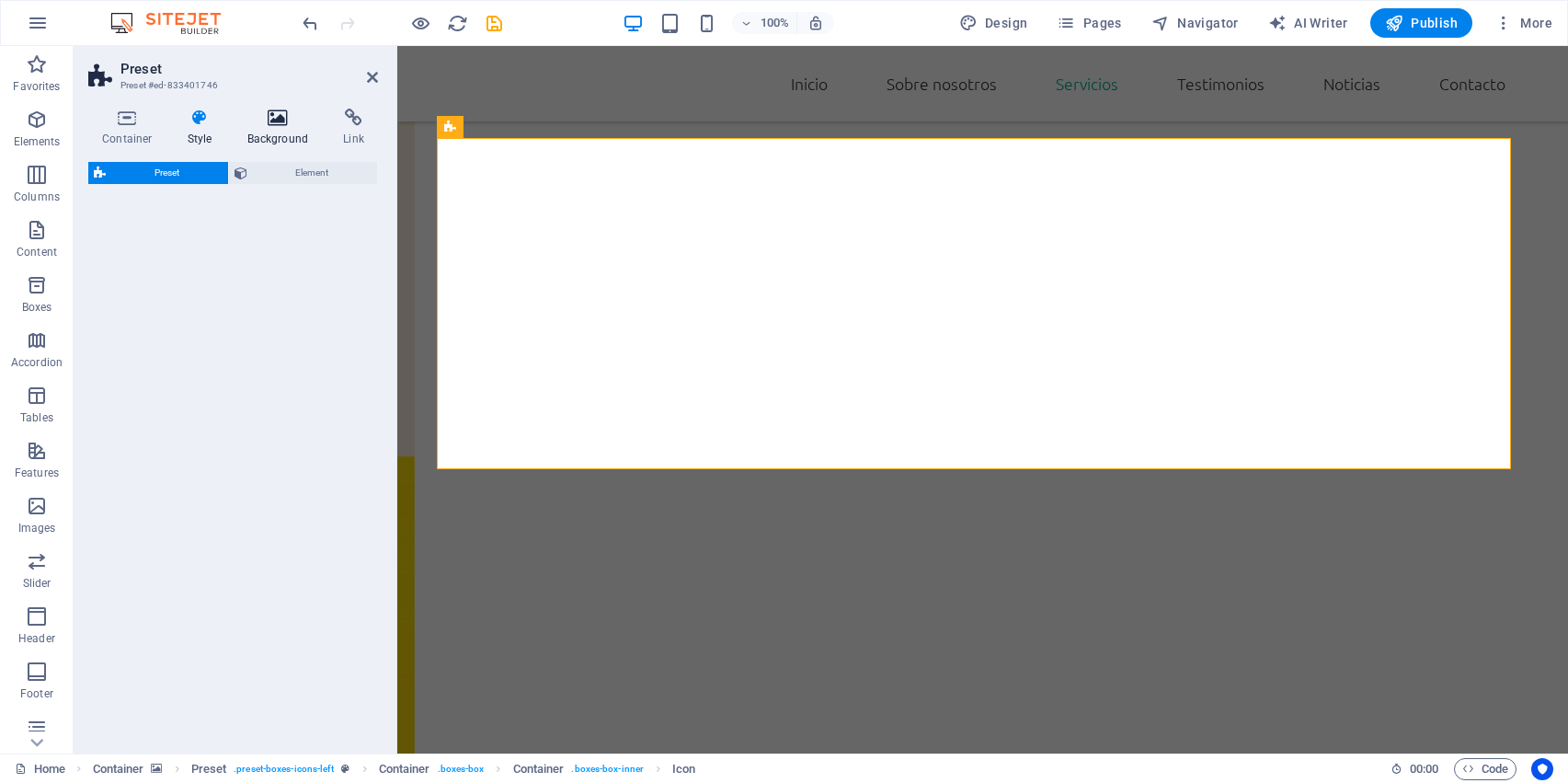
select select "px"
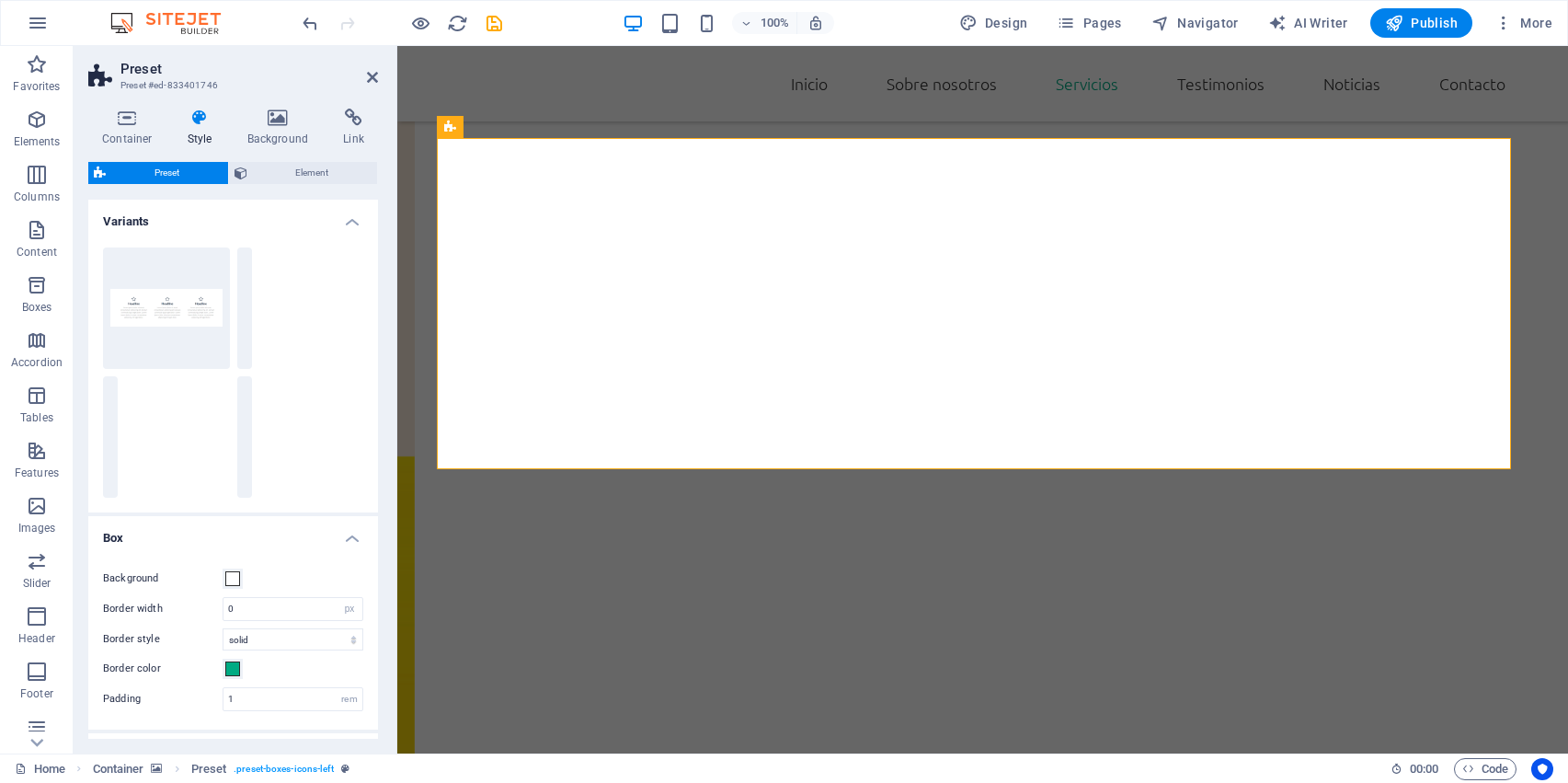
scroll to position [1962, 0]
click at [285, 168] on span "Element" at bounding box center [312, 172] width 120 height 22
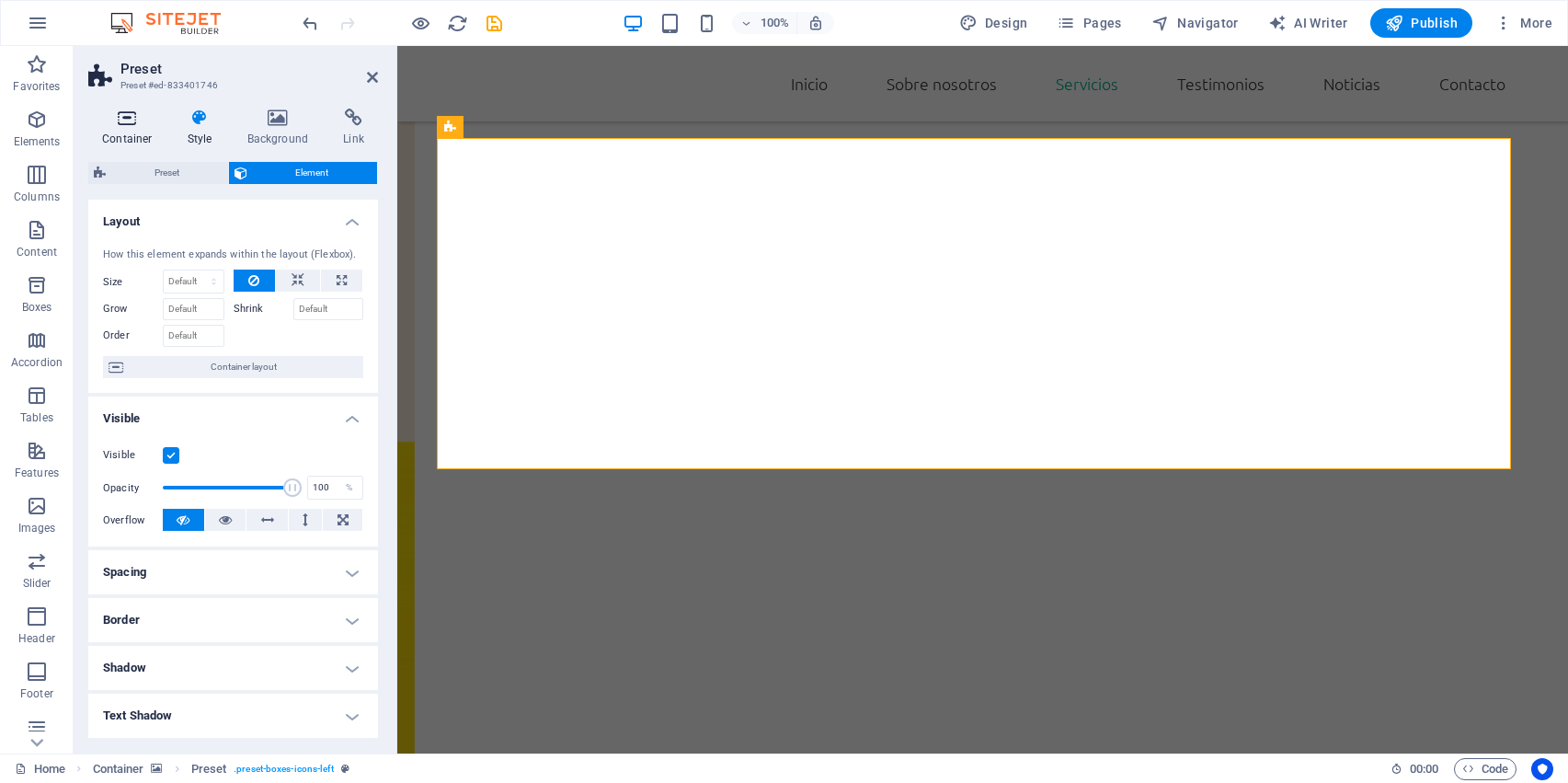
click at [150, 120] on icon at bounding box center [127, 118] width 78 height 19
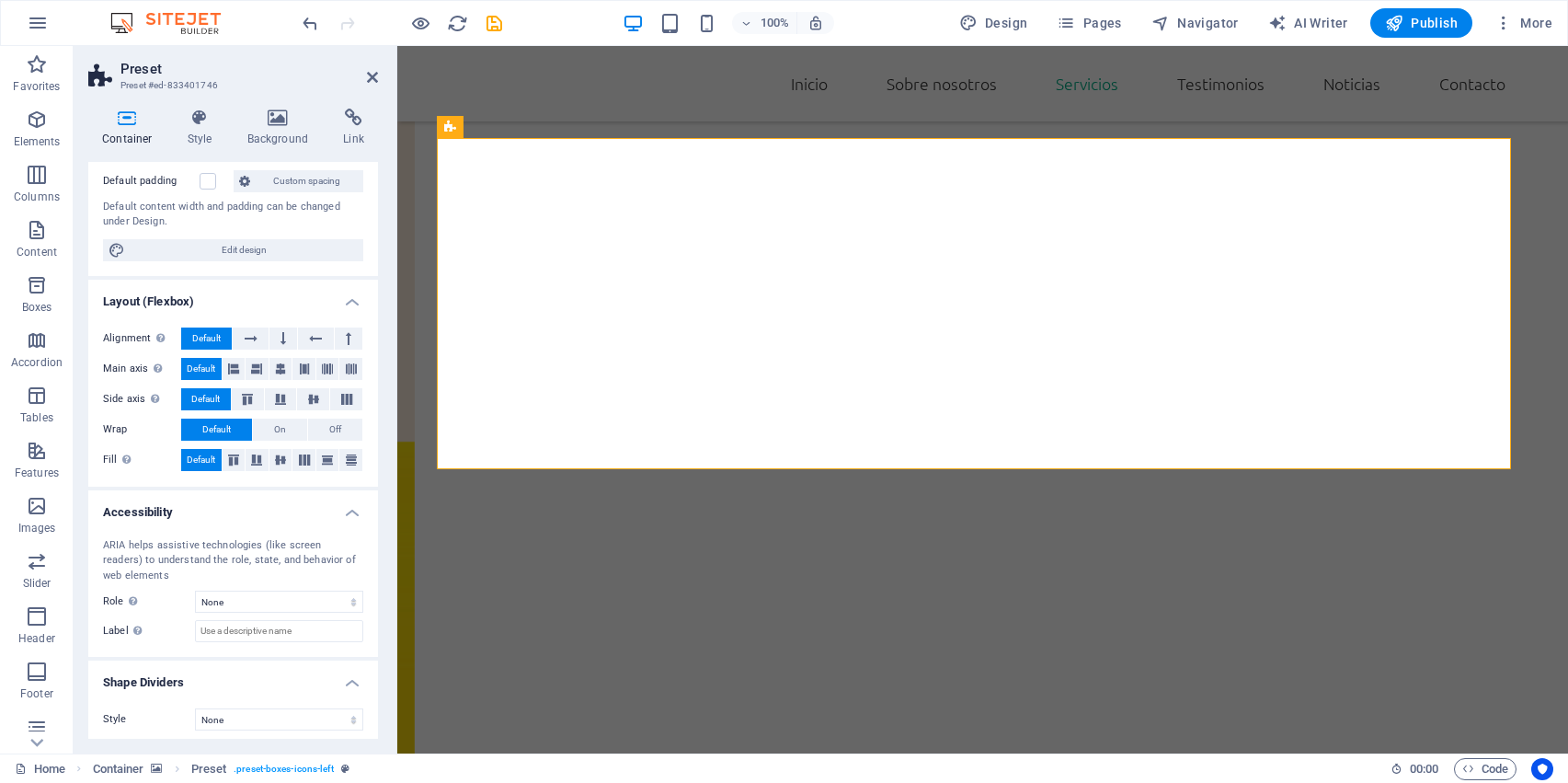
scroll to position [136, 0]
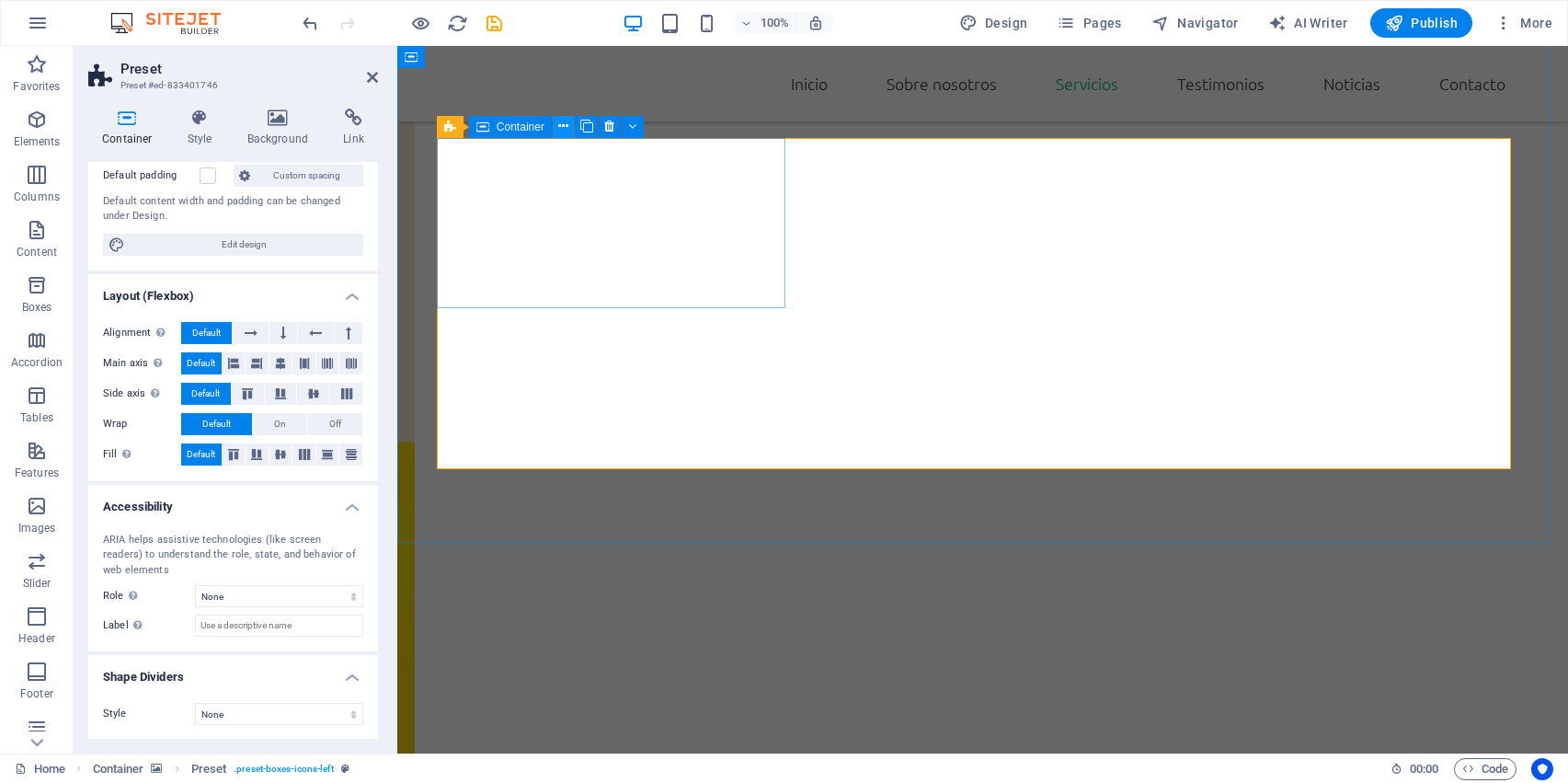
click at [564, 124] on icon at bounding box center [563, 126] width 10 height 20
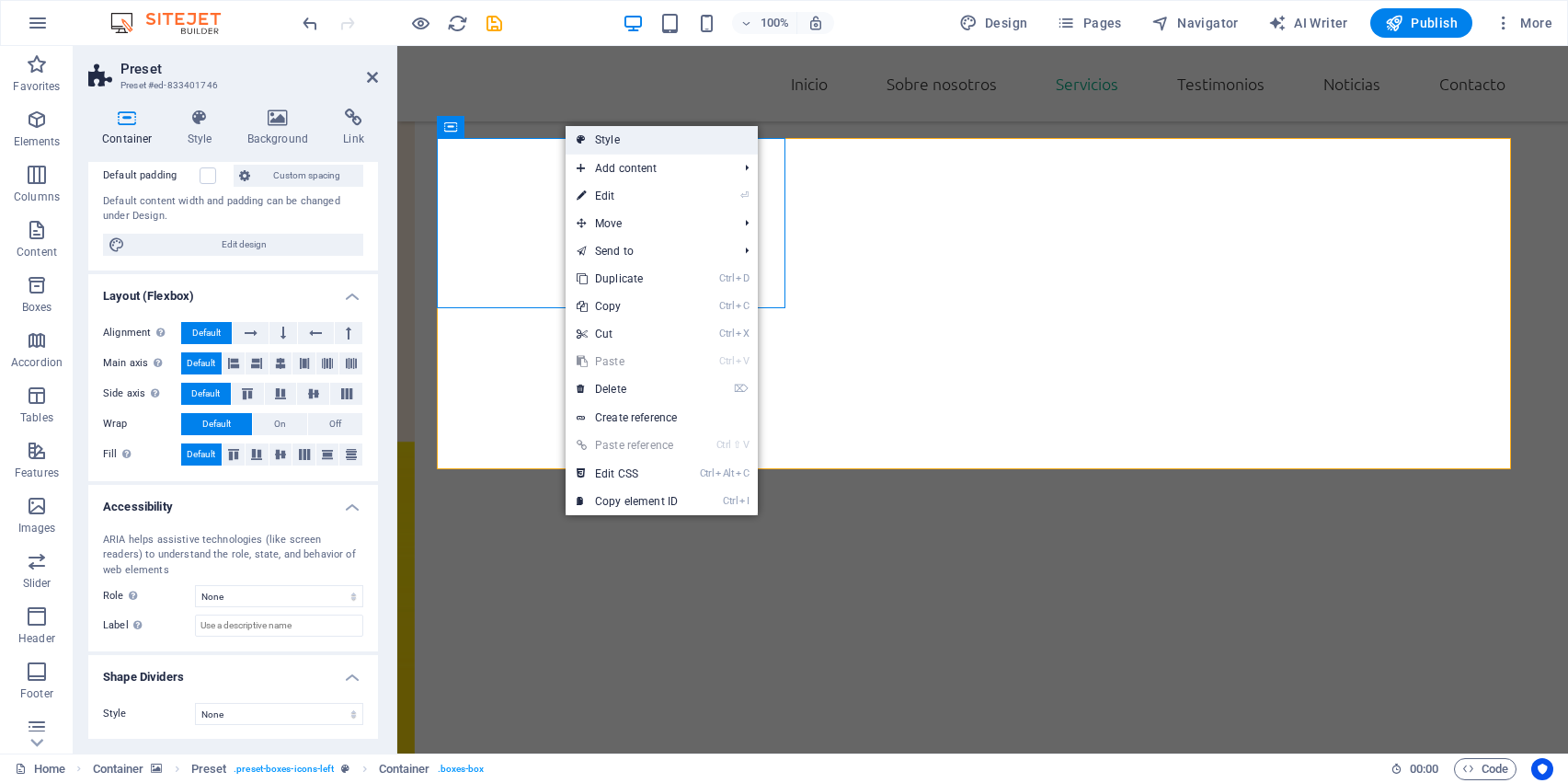
click at [600, 144] on link "Style" at bounding box center [662, 139] width 192 height 27
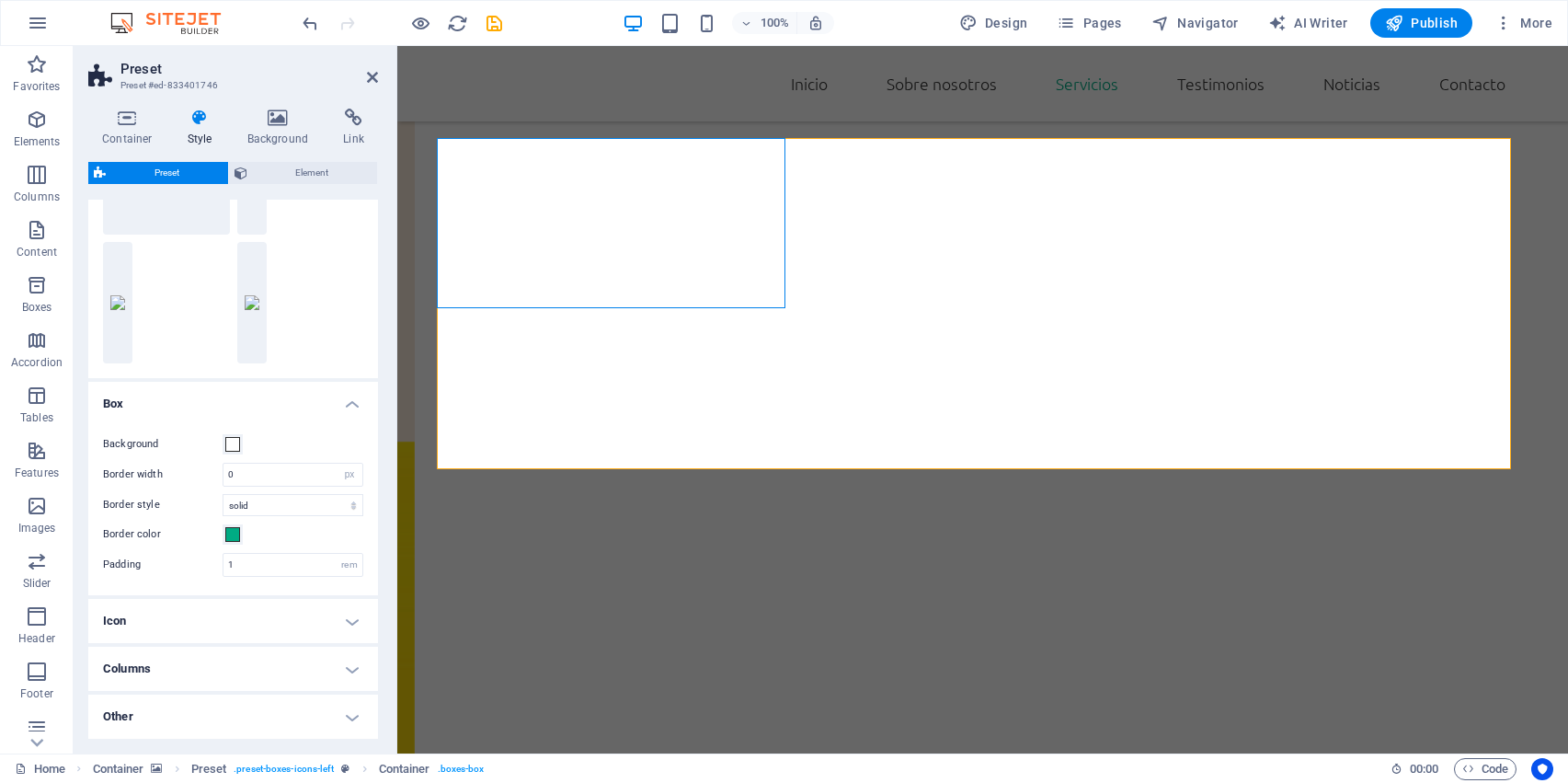
scroll to position [131, 0]
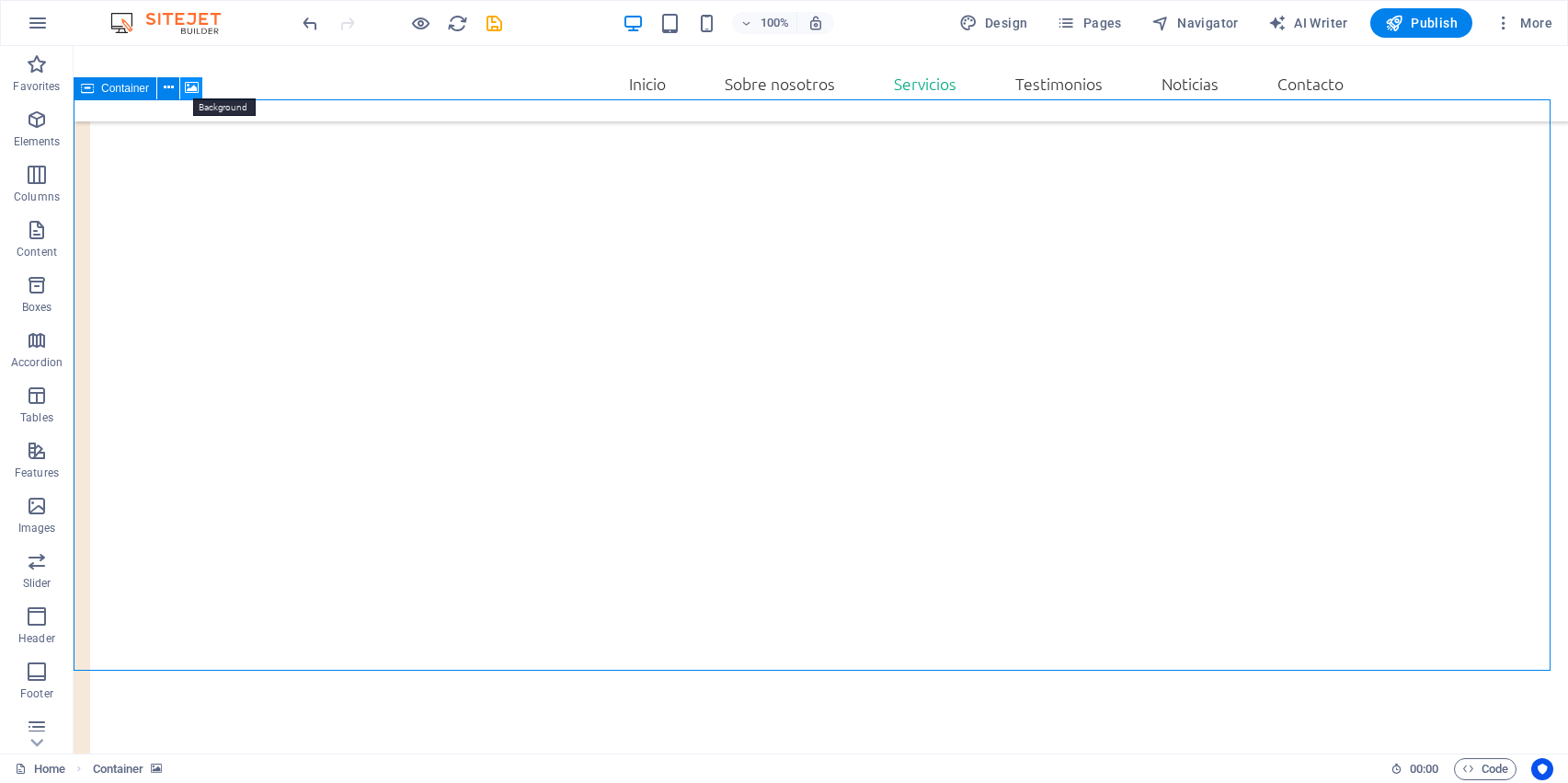
click at [189, 86] on icon at bounding box center [191, 88] width 14 height 20
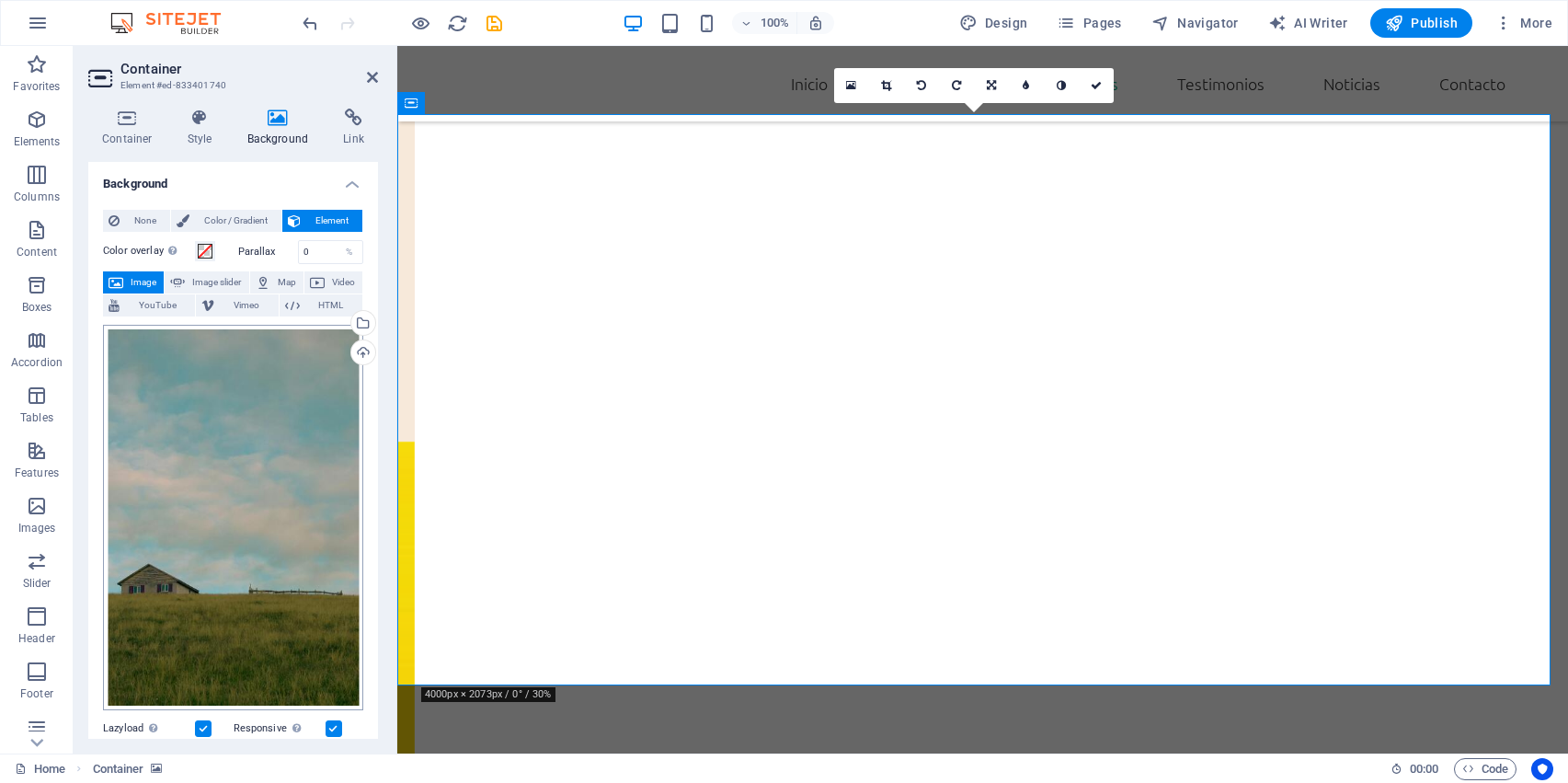
scroll to position [1819, 0]
click at [357, 346] on div "Upload" at bounding box center [360, 354] width 27 height 27
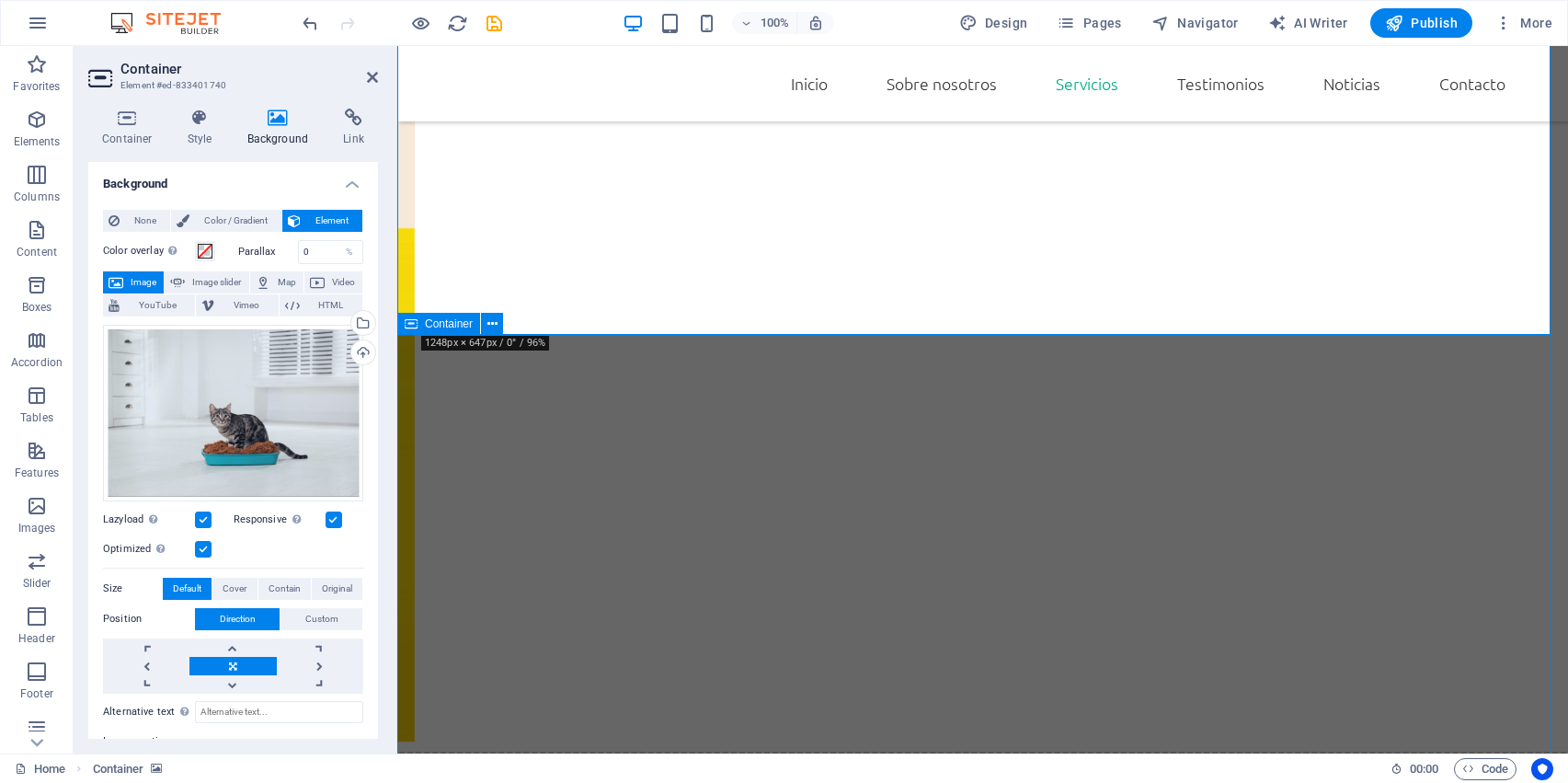
scroll to position [2170, 0]
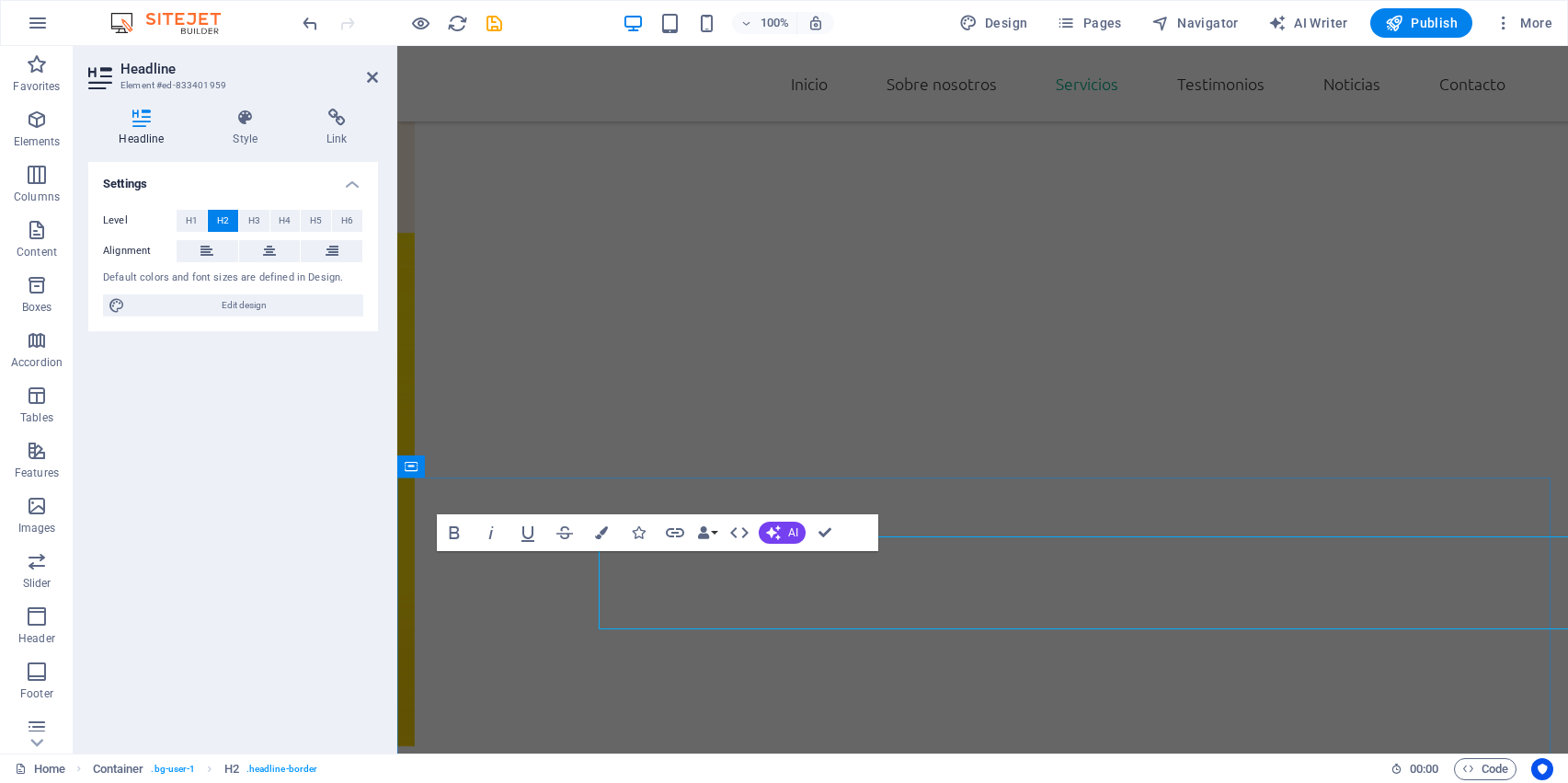
scroll to position [2028, 0]
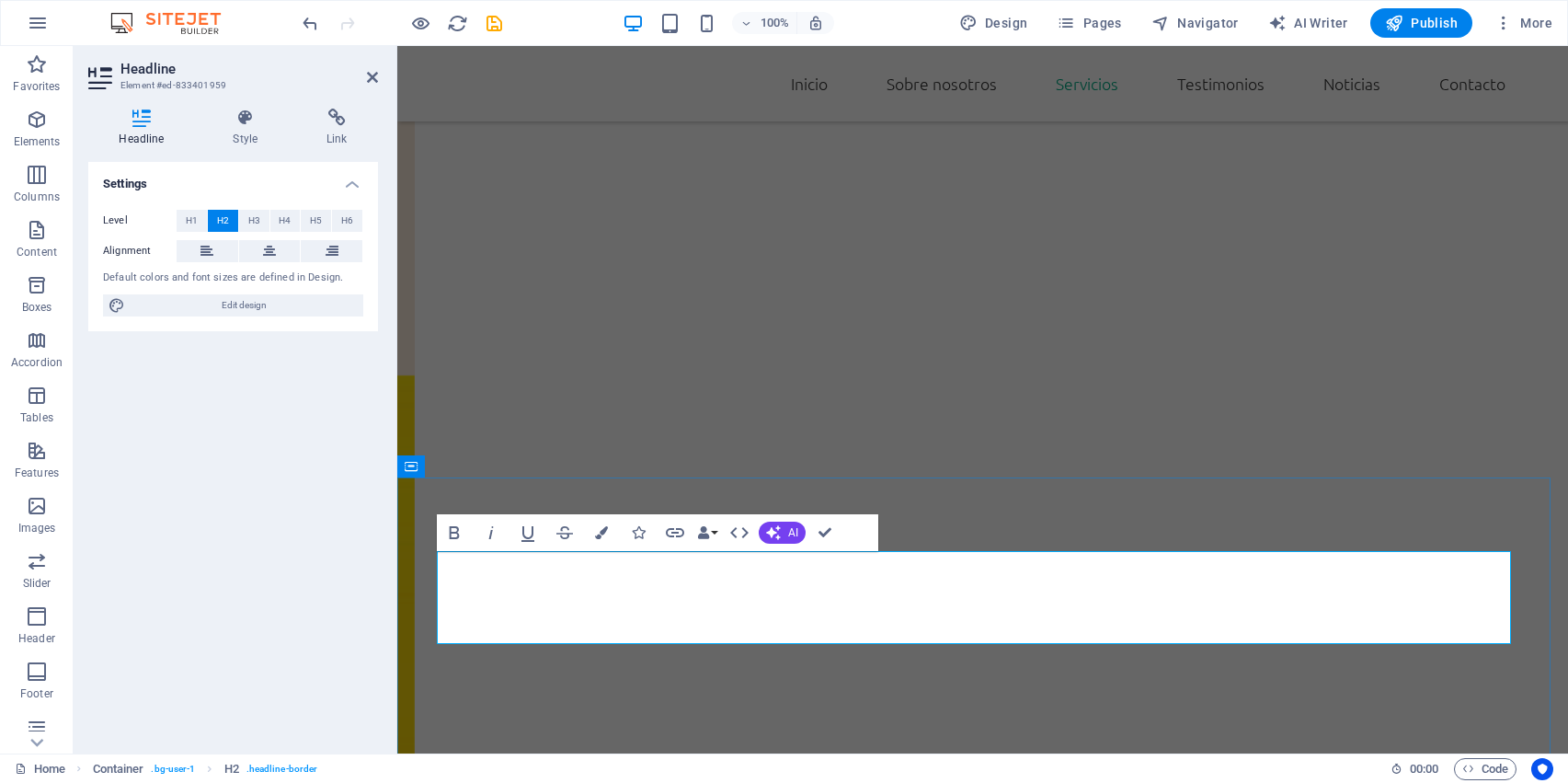
drag, startPoint x: 725, startPoint y: 584, endPoint x: 448, endPoint y: 593, distance: 277.1
click at [605, 521] on button "Colors" at bounding box center [601, 532] width 35 height 37
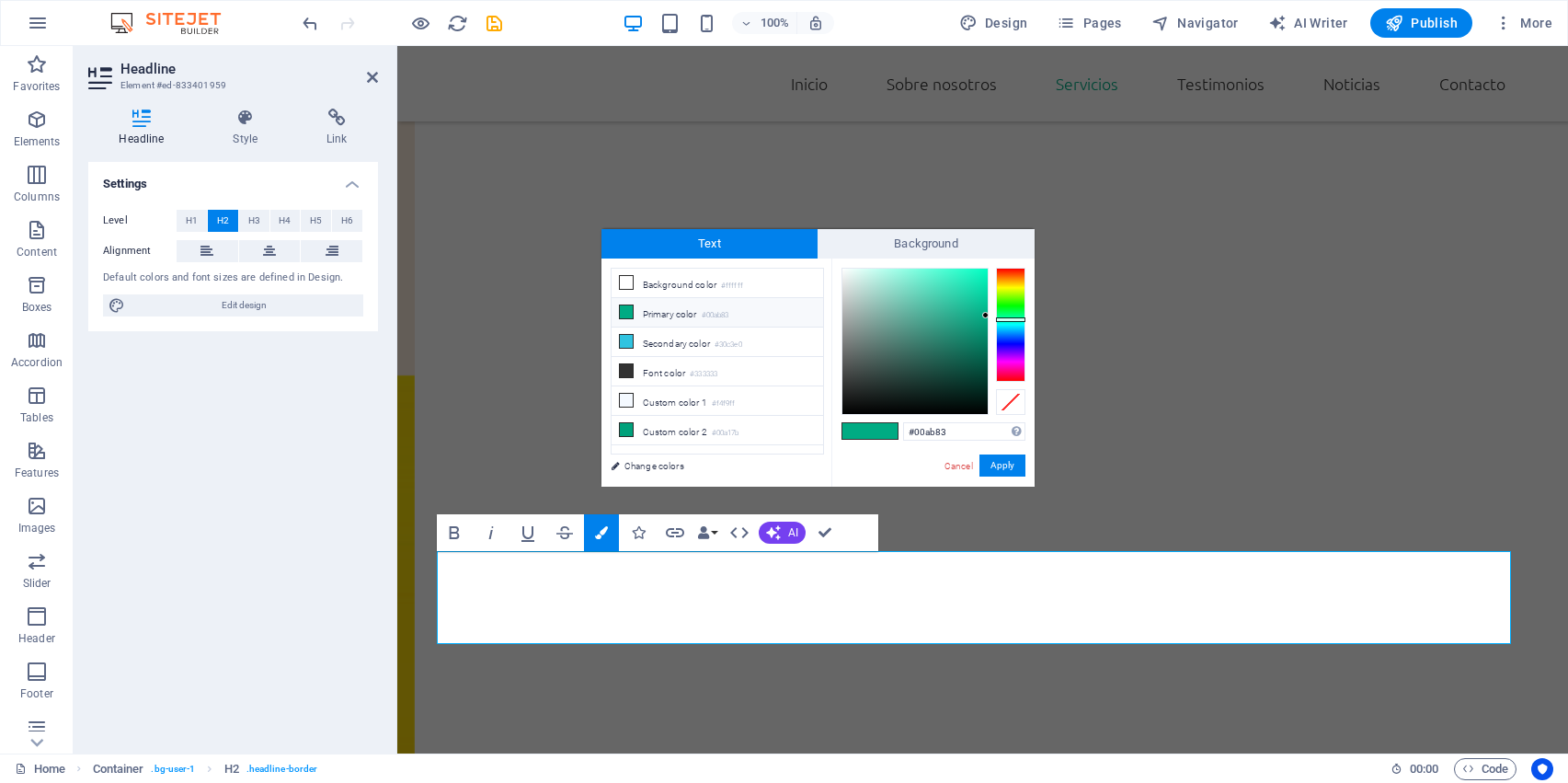
drag, startPoint x: 966, startPoint y: 434, endPoint x: 865, endPoint y: 428, distance: 101.2
click at [865, 428] on div "#00ab83 Supported formats #0852ed rgb(8, 82, 237) rgba(8, 82, 237, 90%) hsv(221…" at bounding box center [933, 506] width 203 height 495
type input "#512c1d"
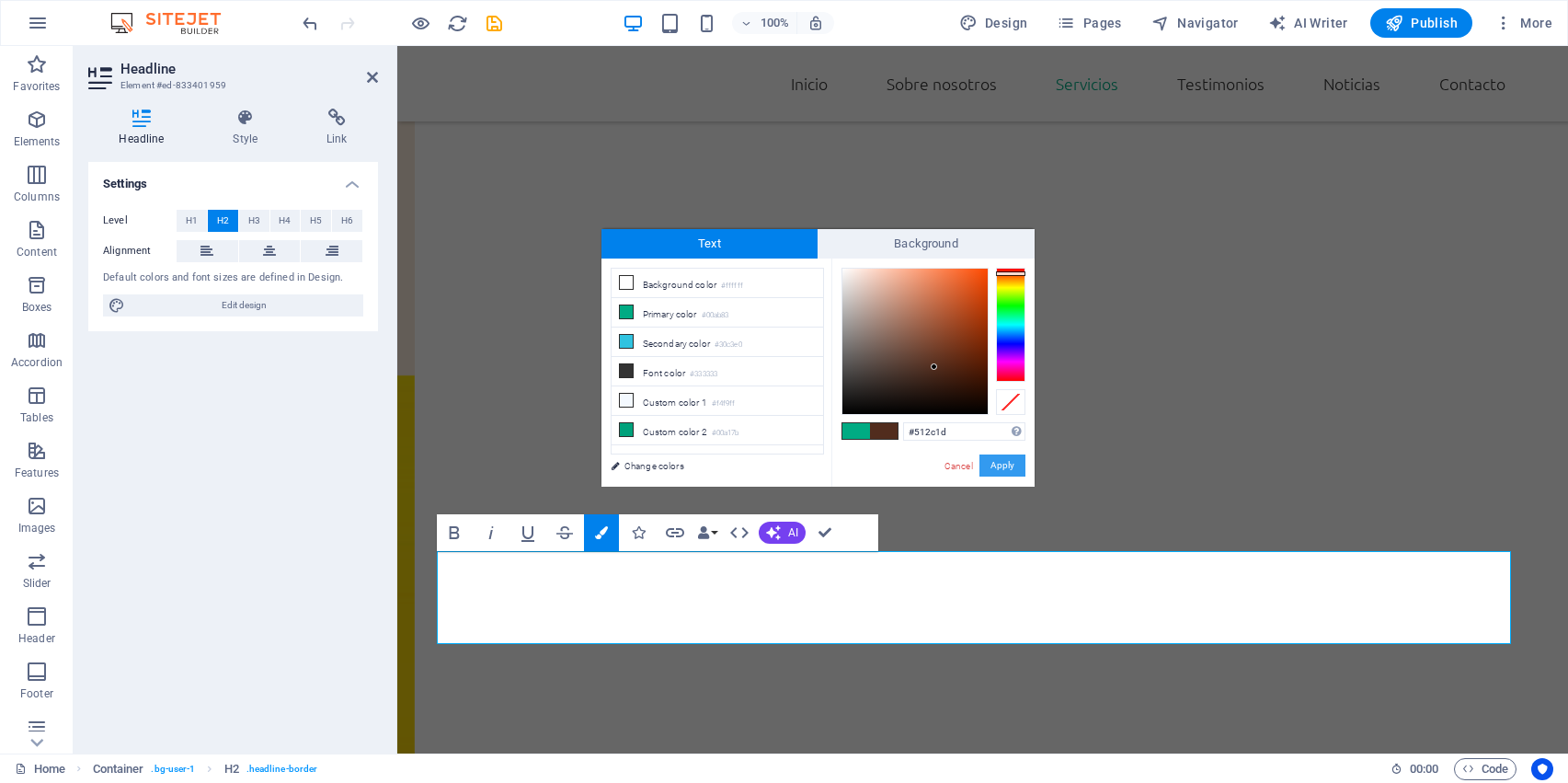
click at [999, 465] on button "Apply" at bounding box center [1002, 465] width 46 height 22
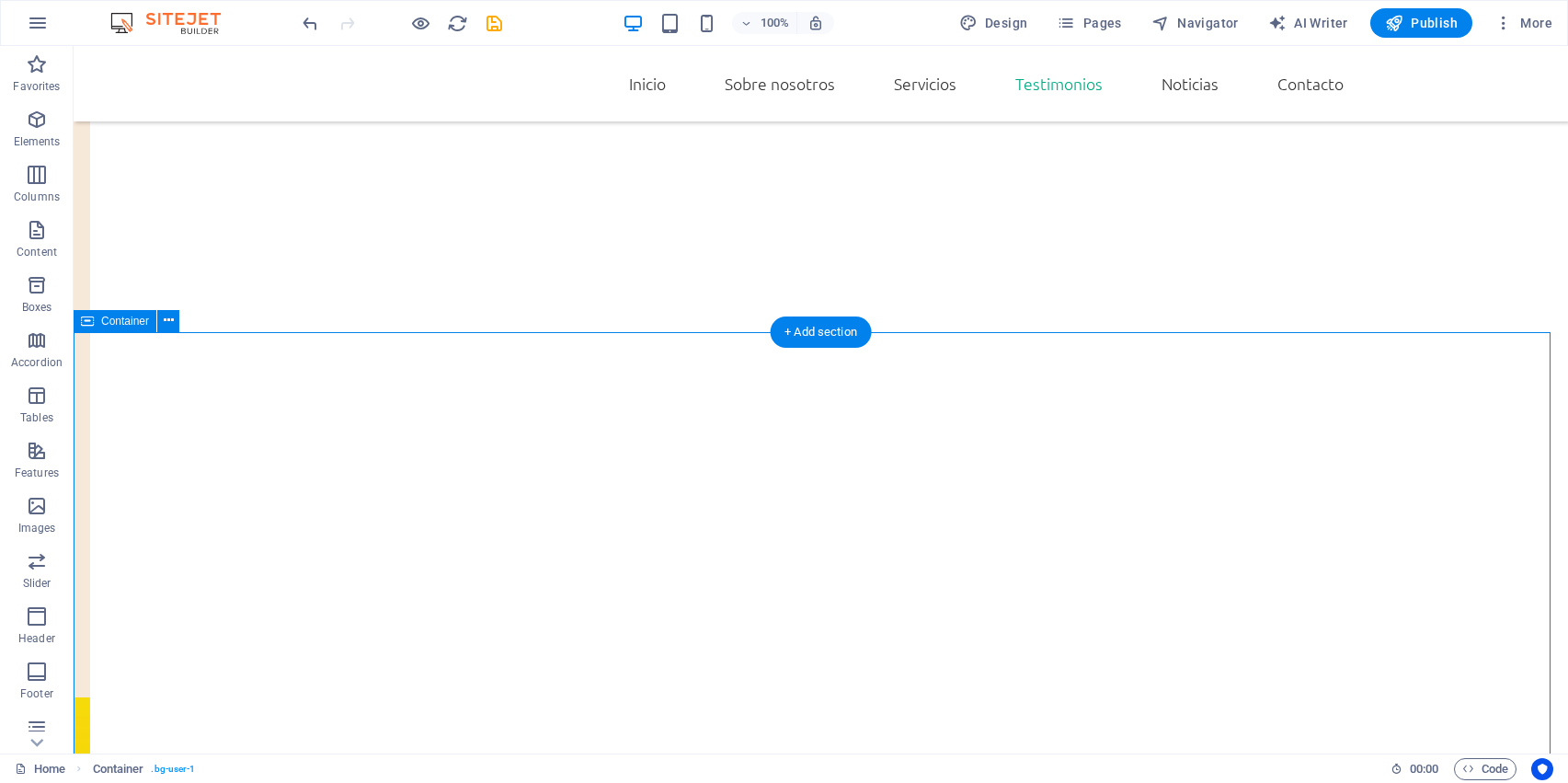
scroll to position [2302, 0]
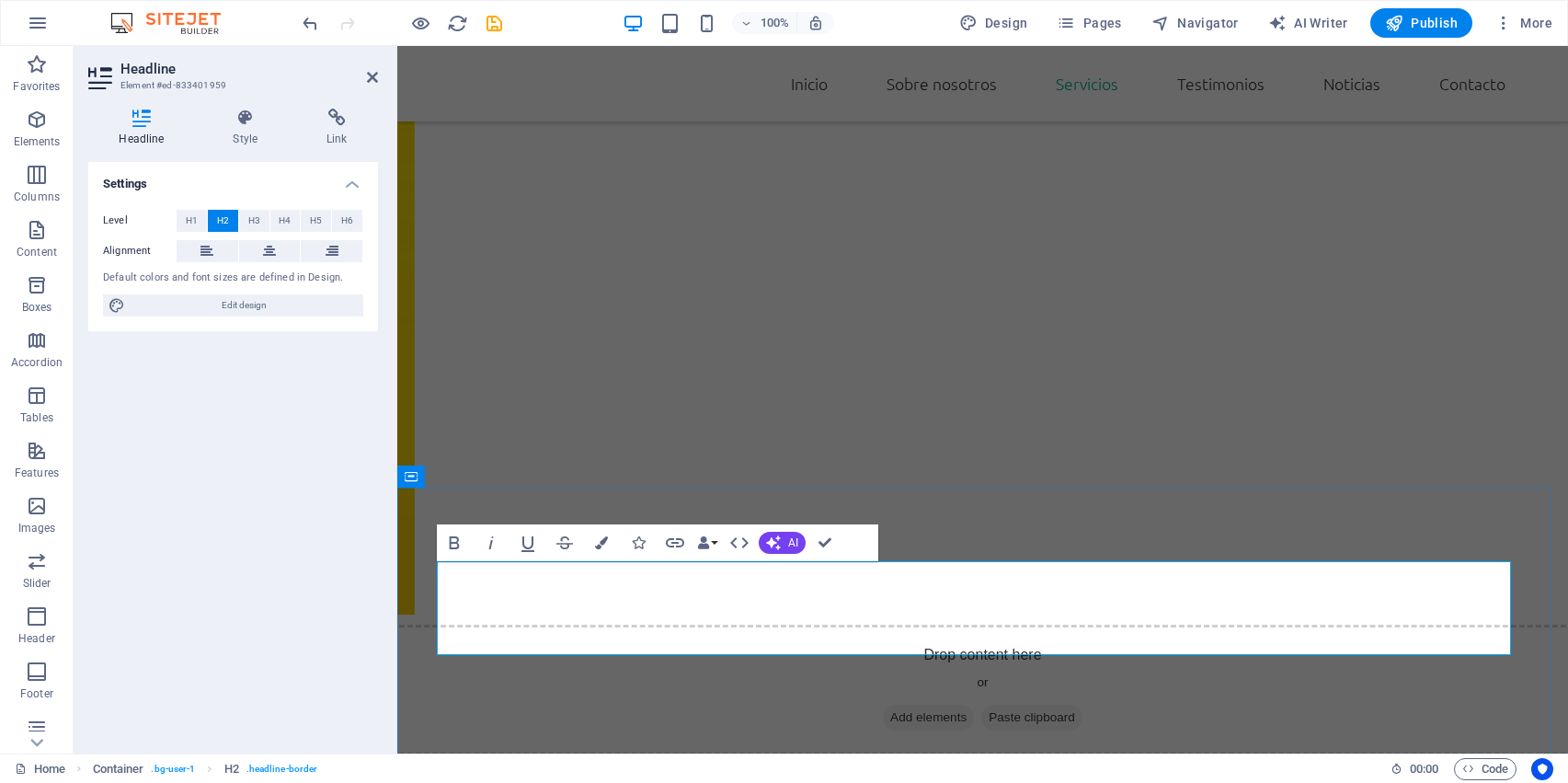
scroll to position [2160, 0]
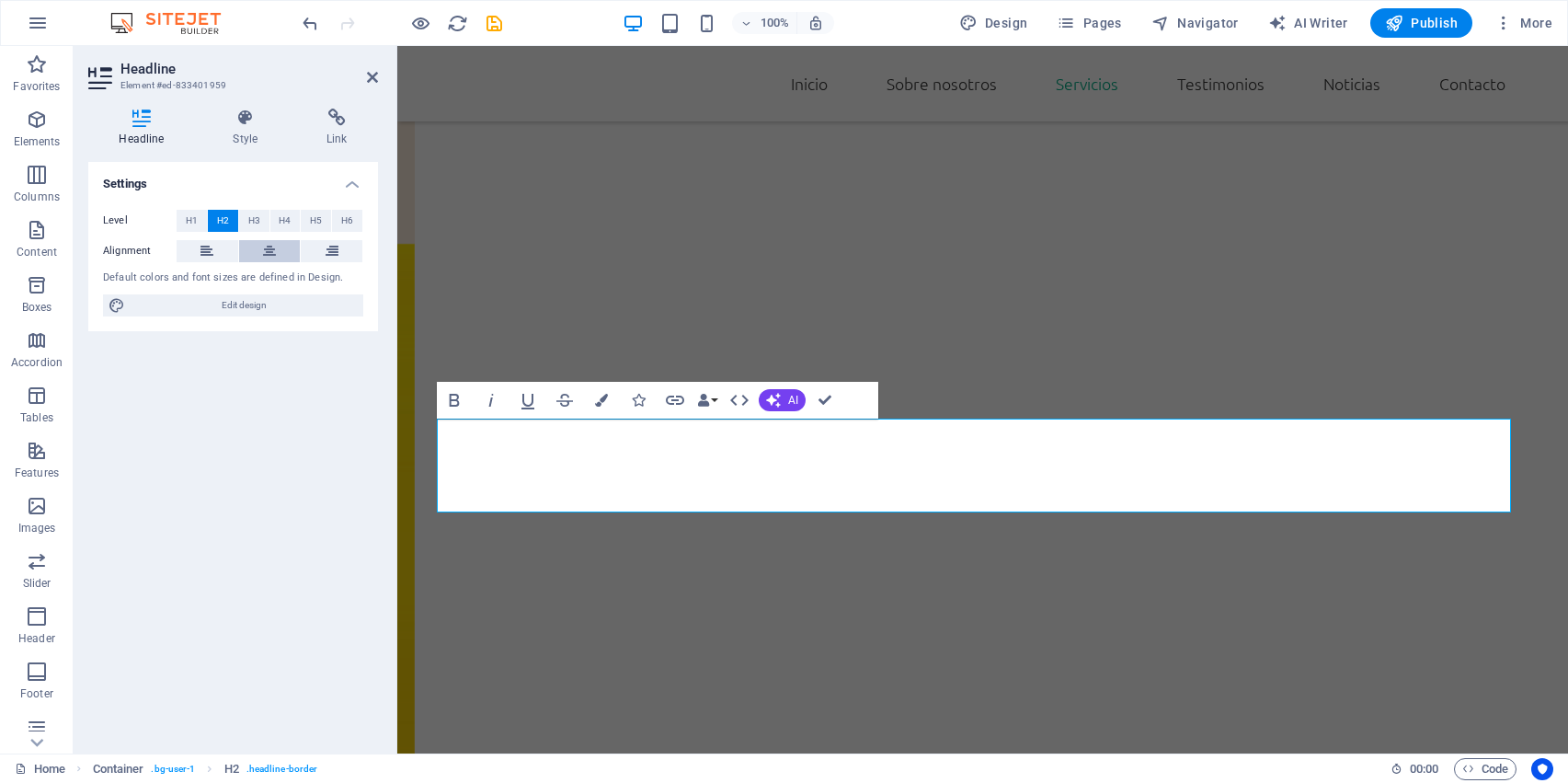
click at [264, 254] on icon at bounding box center [270, 250] width 13 height 22
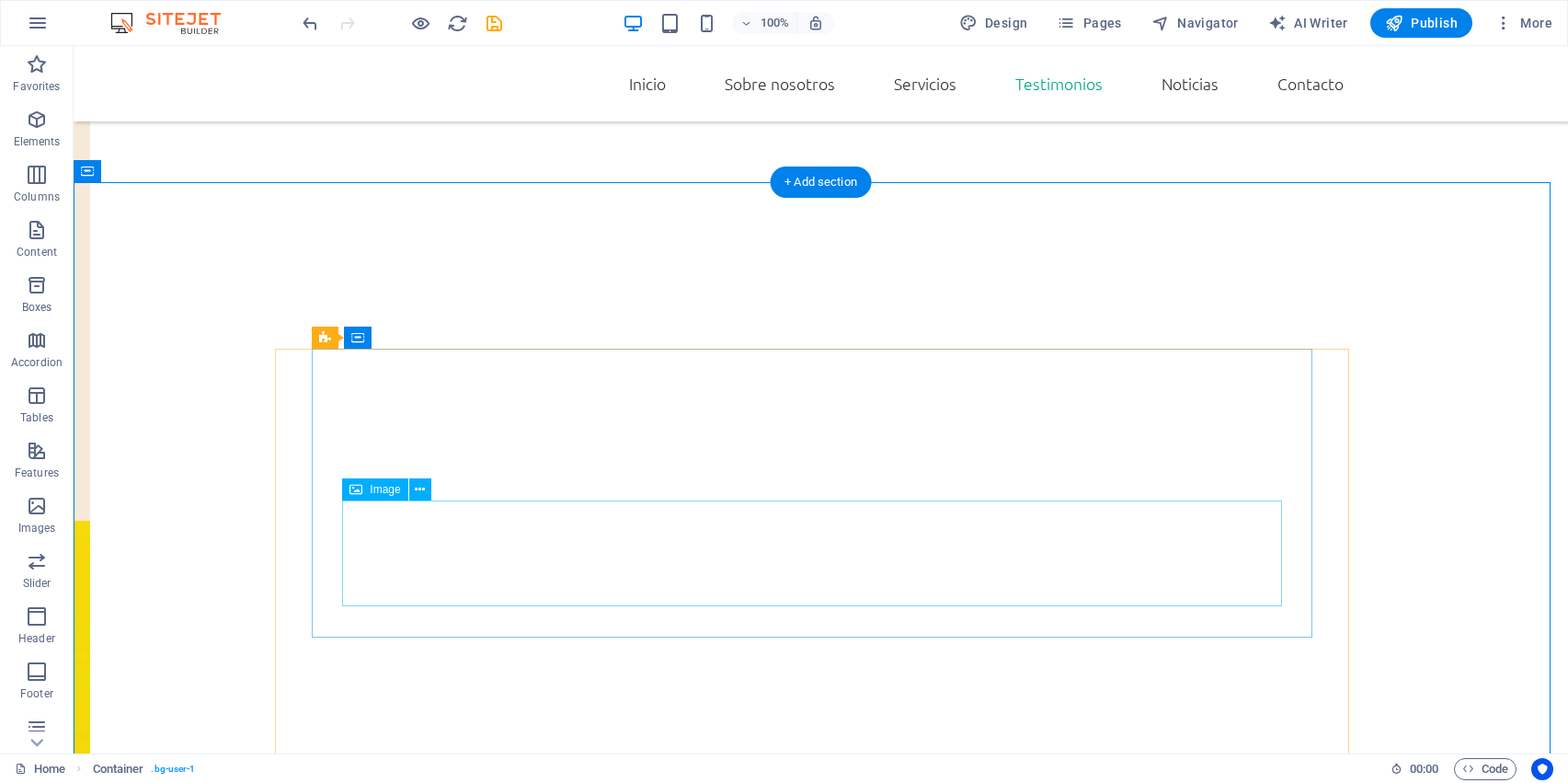
scroll to position [2453, 0]
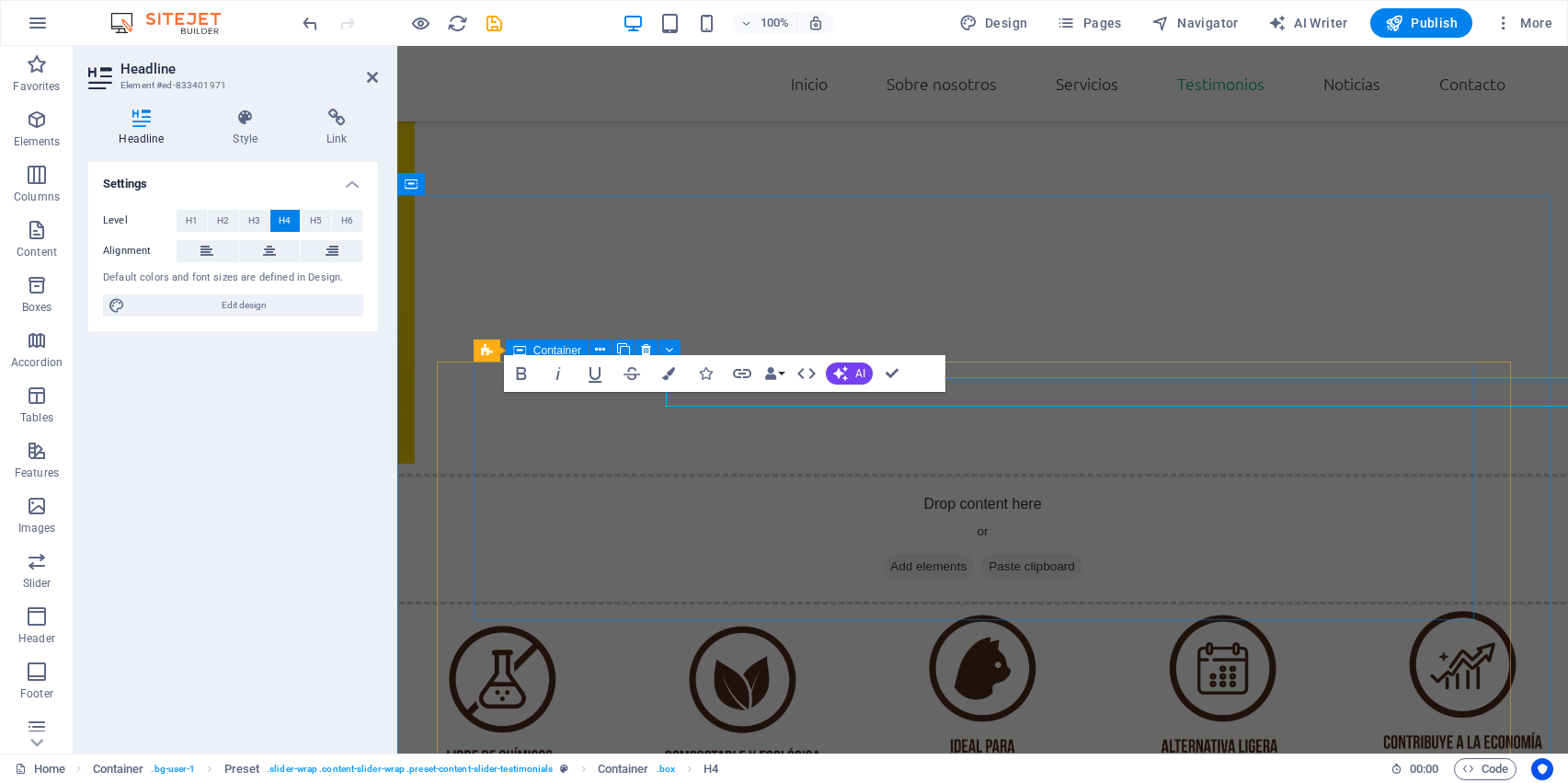
scroll to position [2310, 0]
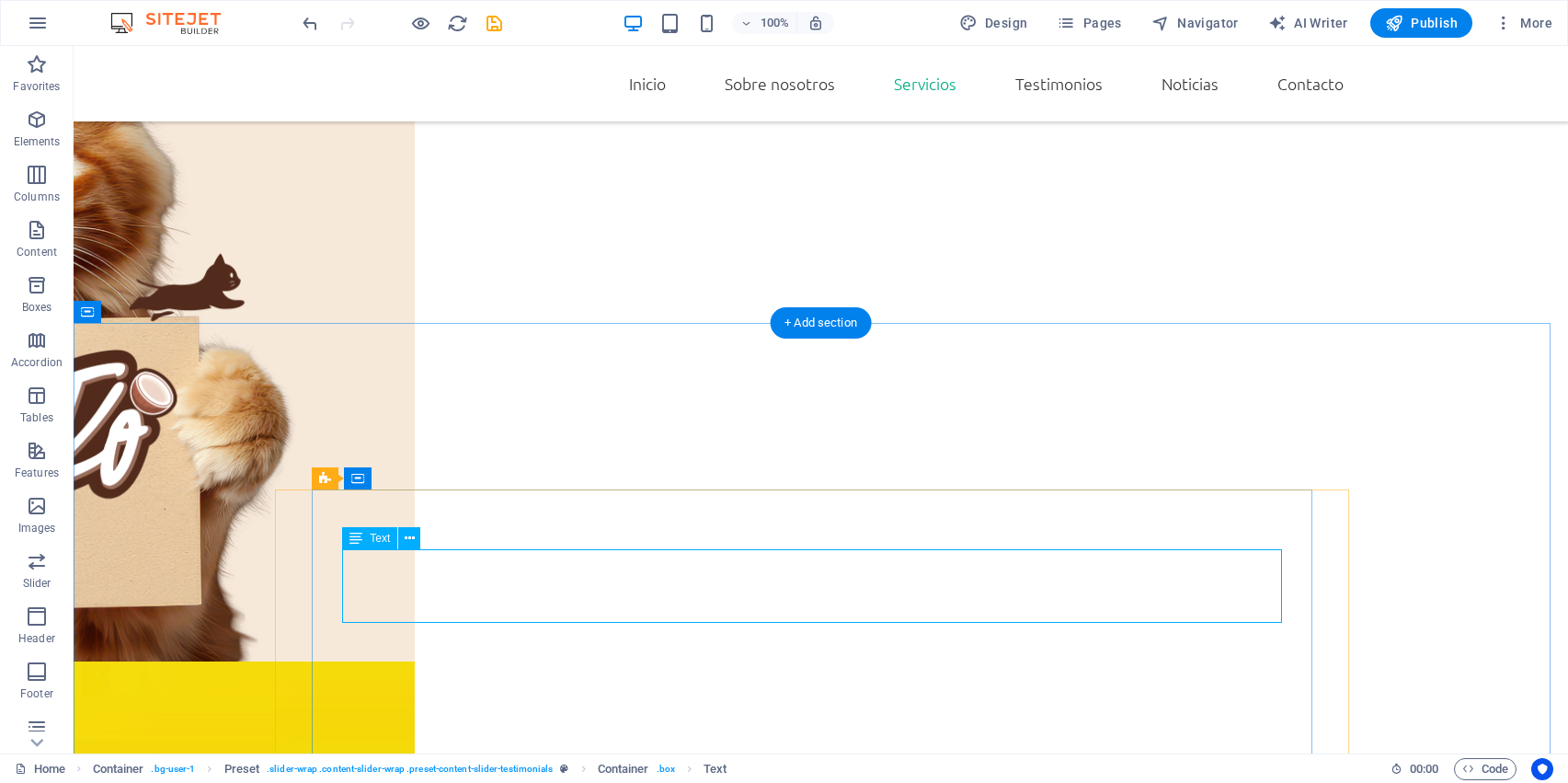
scroll to position [2167, 0]
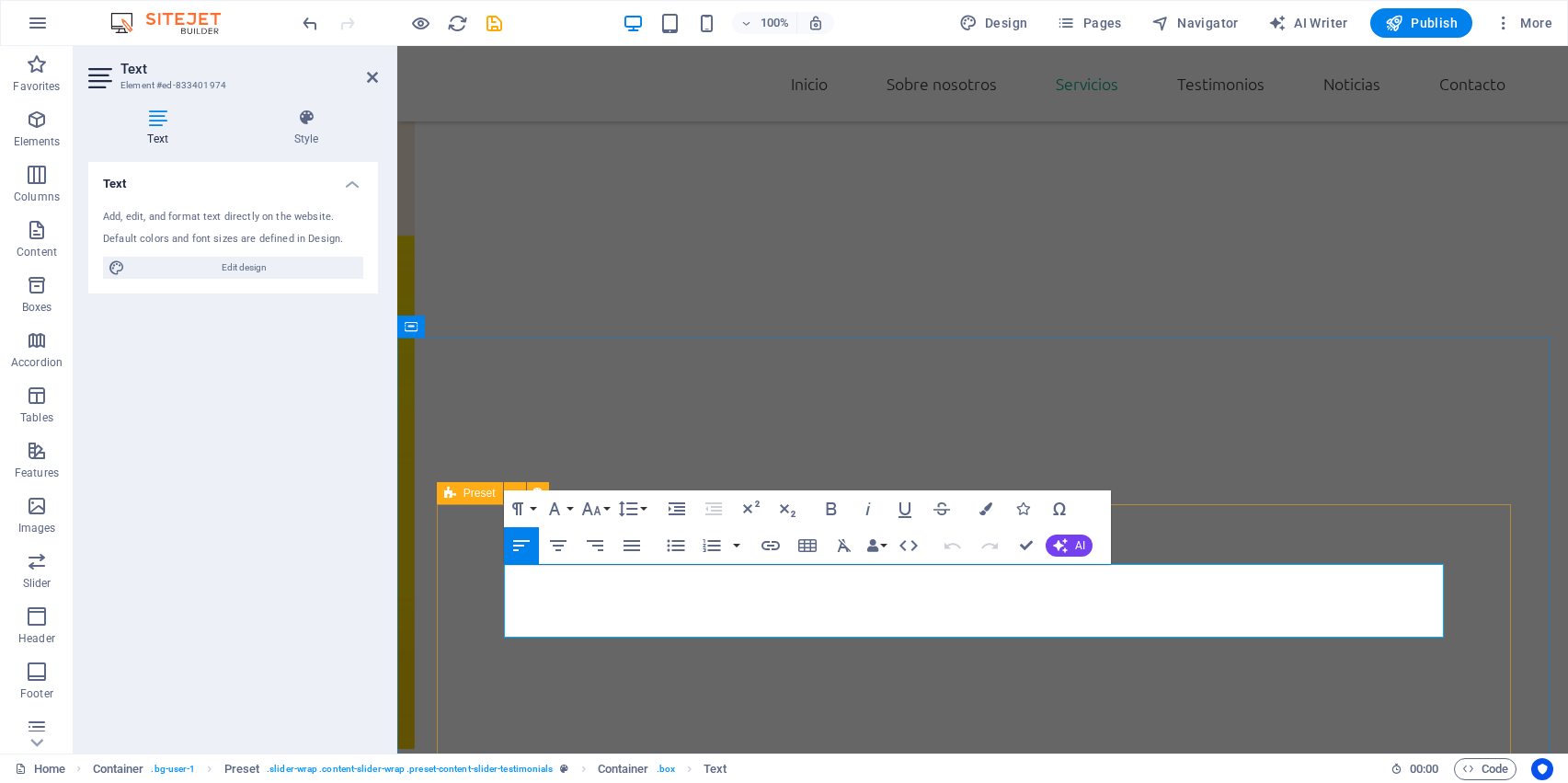
drag, startPoint x: 1145, startPoint y: 602, endPoint x: 439, endPoint y: 583, distance: 706.3
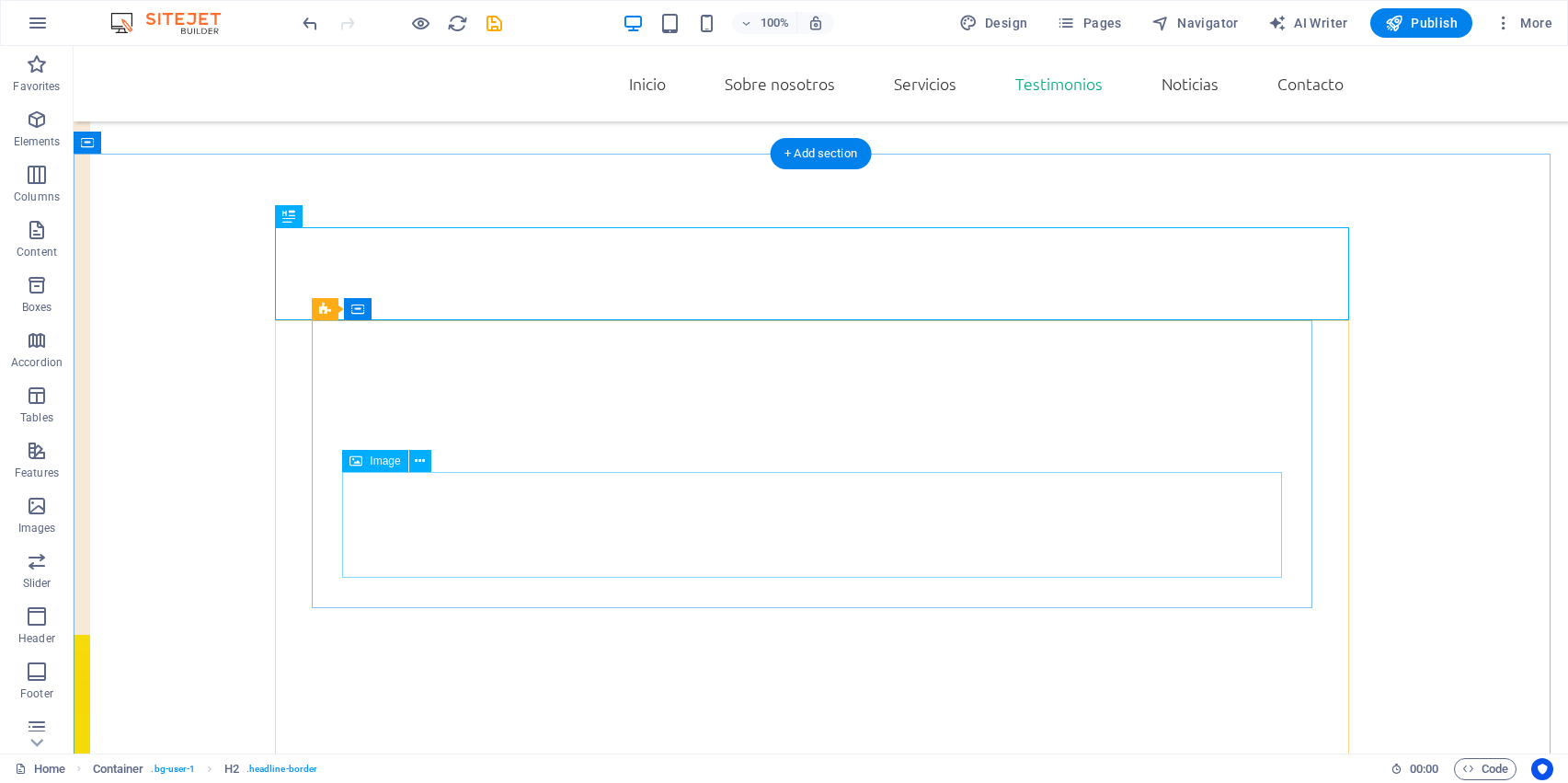
scroll to position [2359, 0]
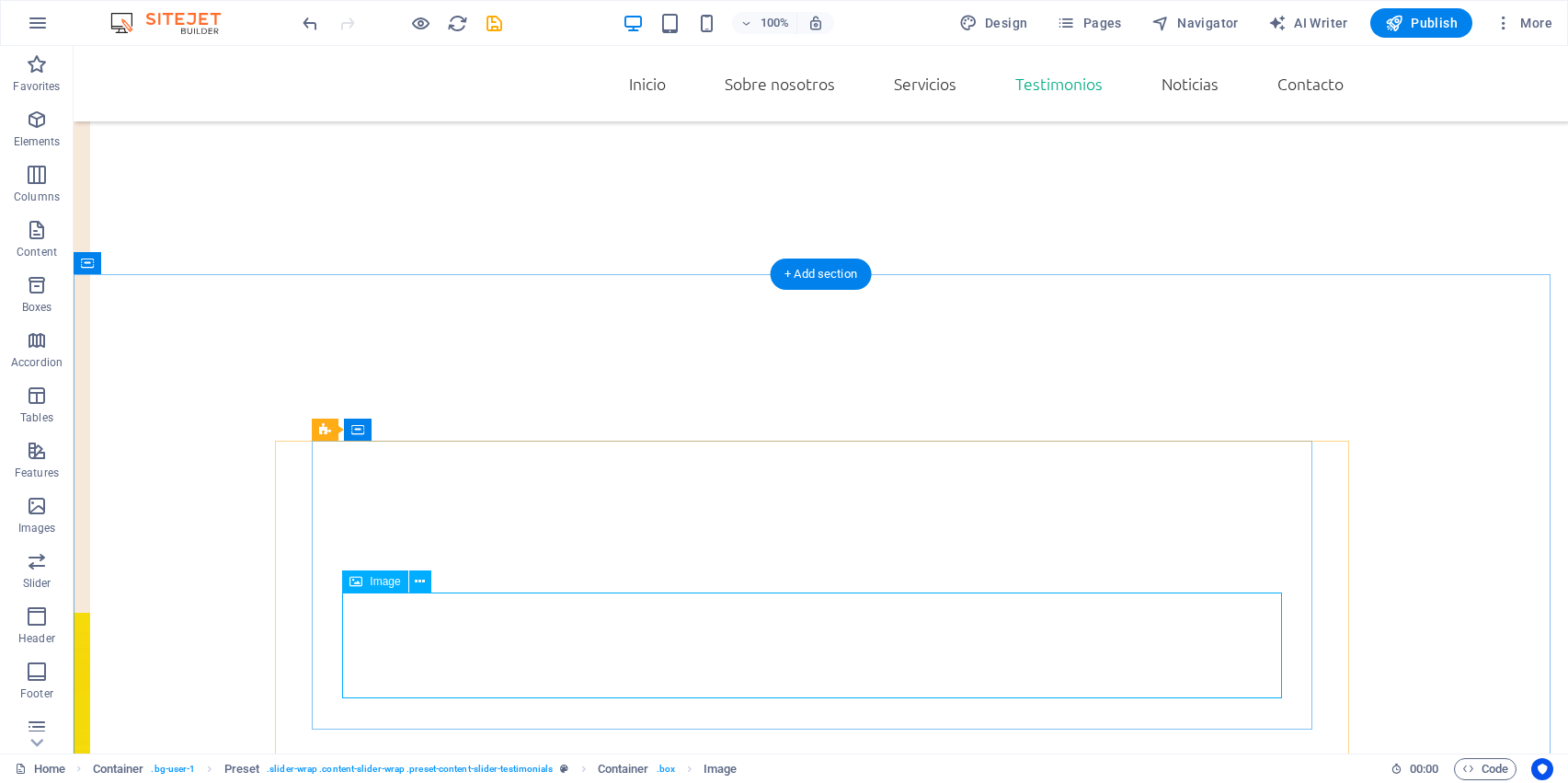
click at [416, 588] on icon at bounding box center [420, 582] width 10 height 20
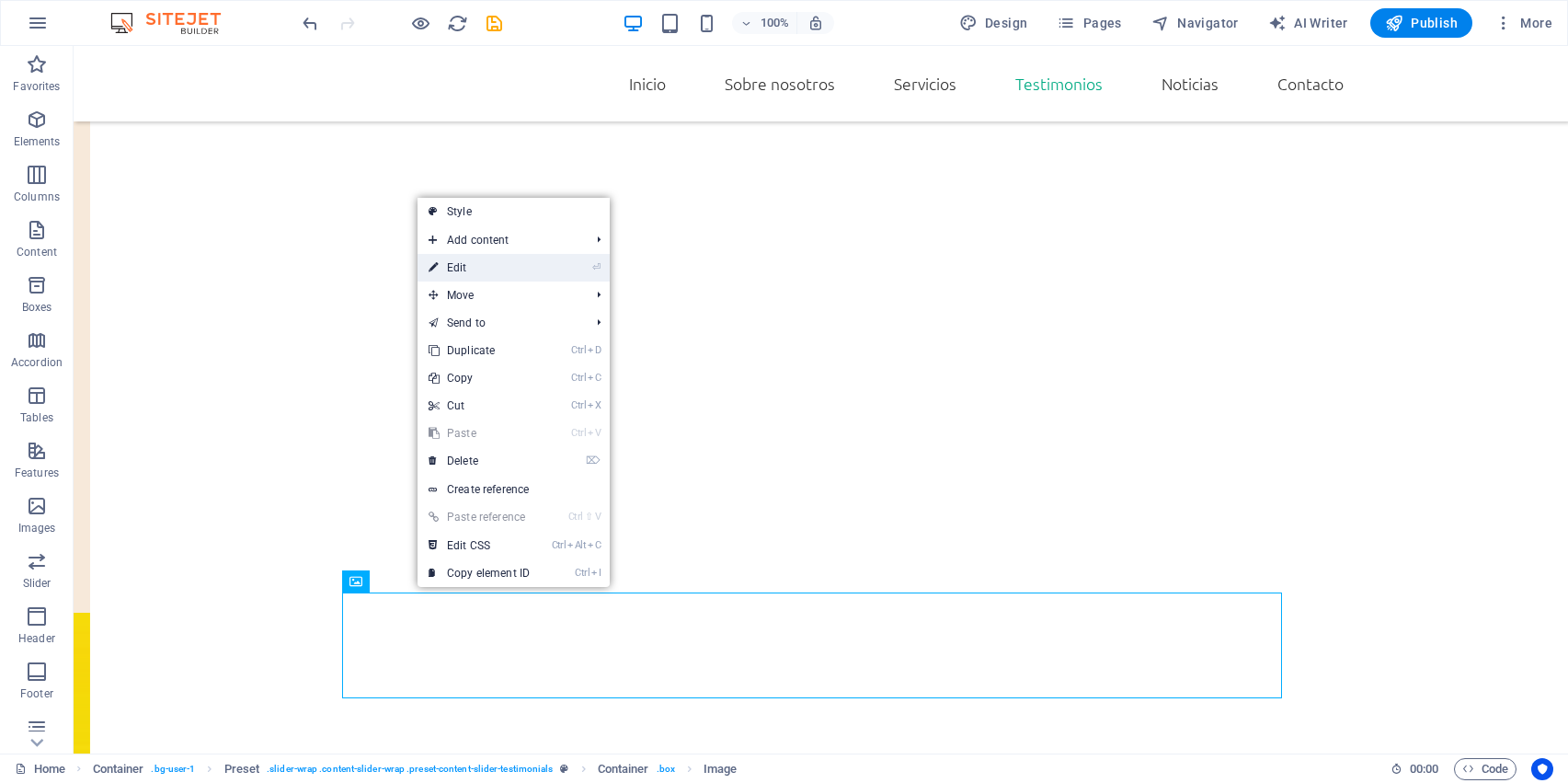
click at [534, 273] on link "⏎ Edit" at bounding box center [479, 267] width 123 height 27
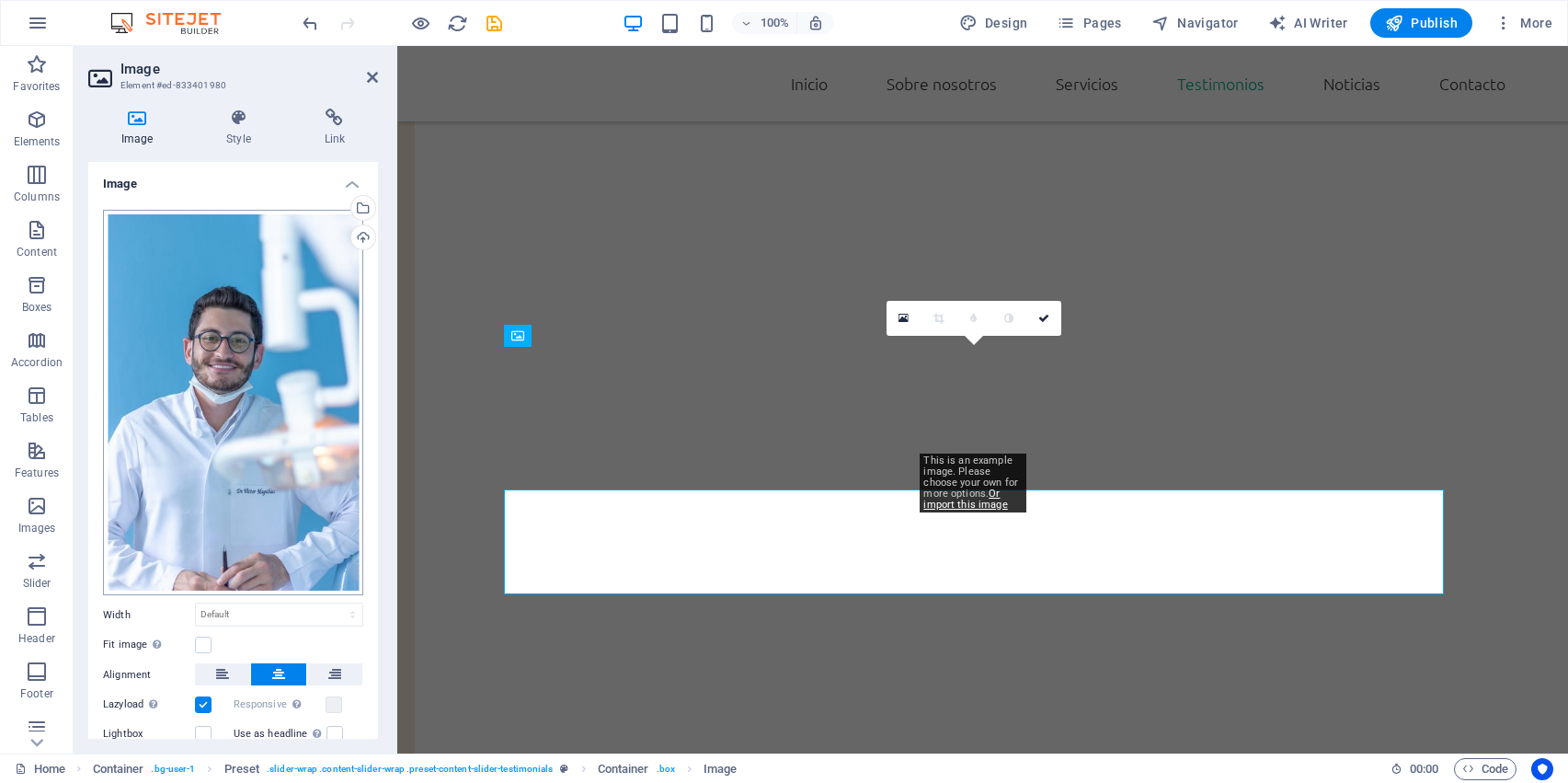
scroll to position [2477, 0]
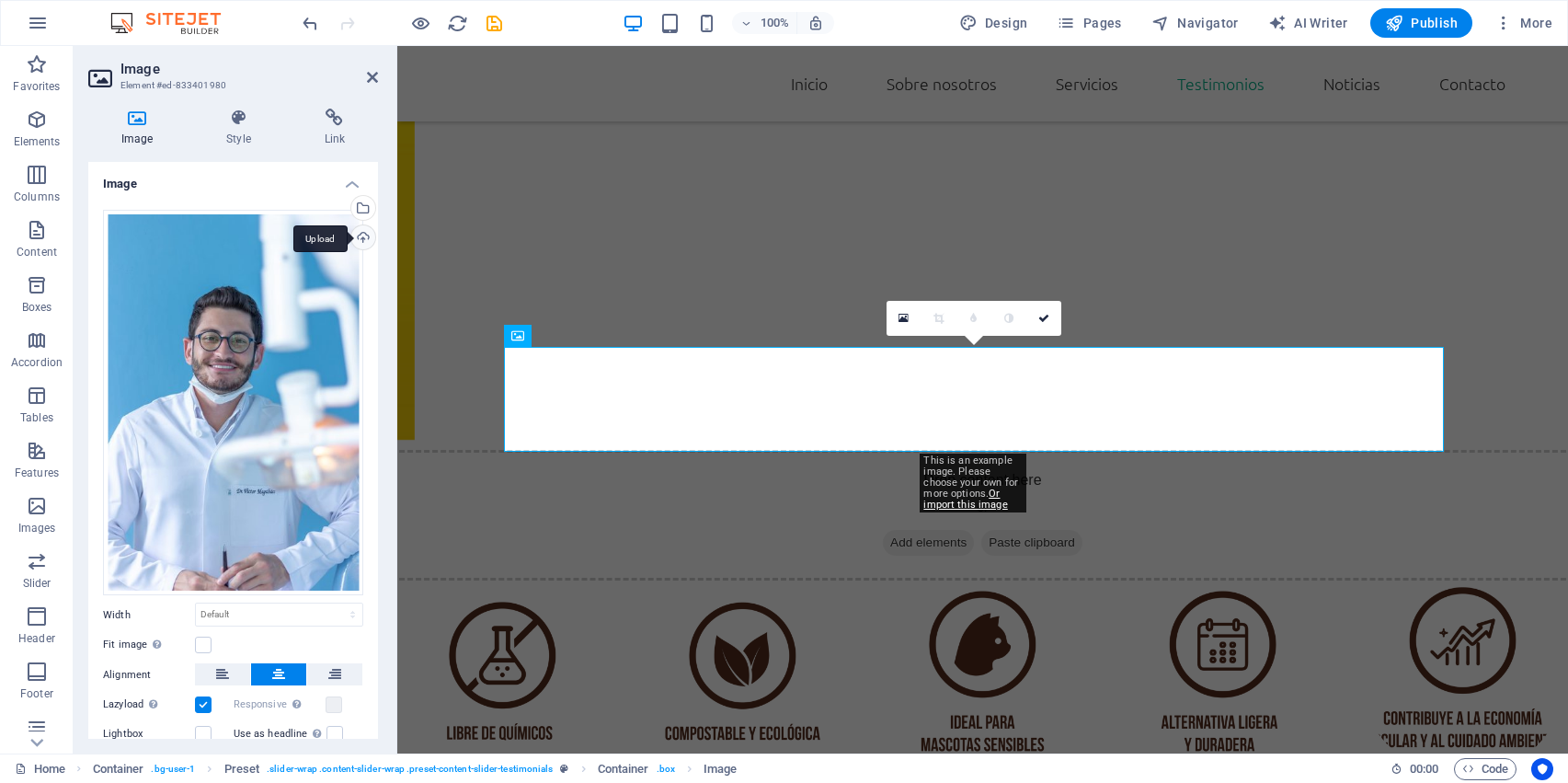
click at [363, 235] on div "Upload" at bounding box center [360, 238] width 27 height 27
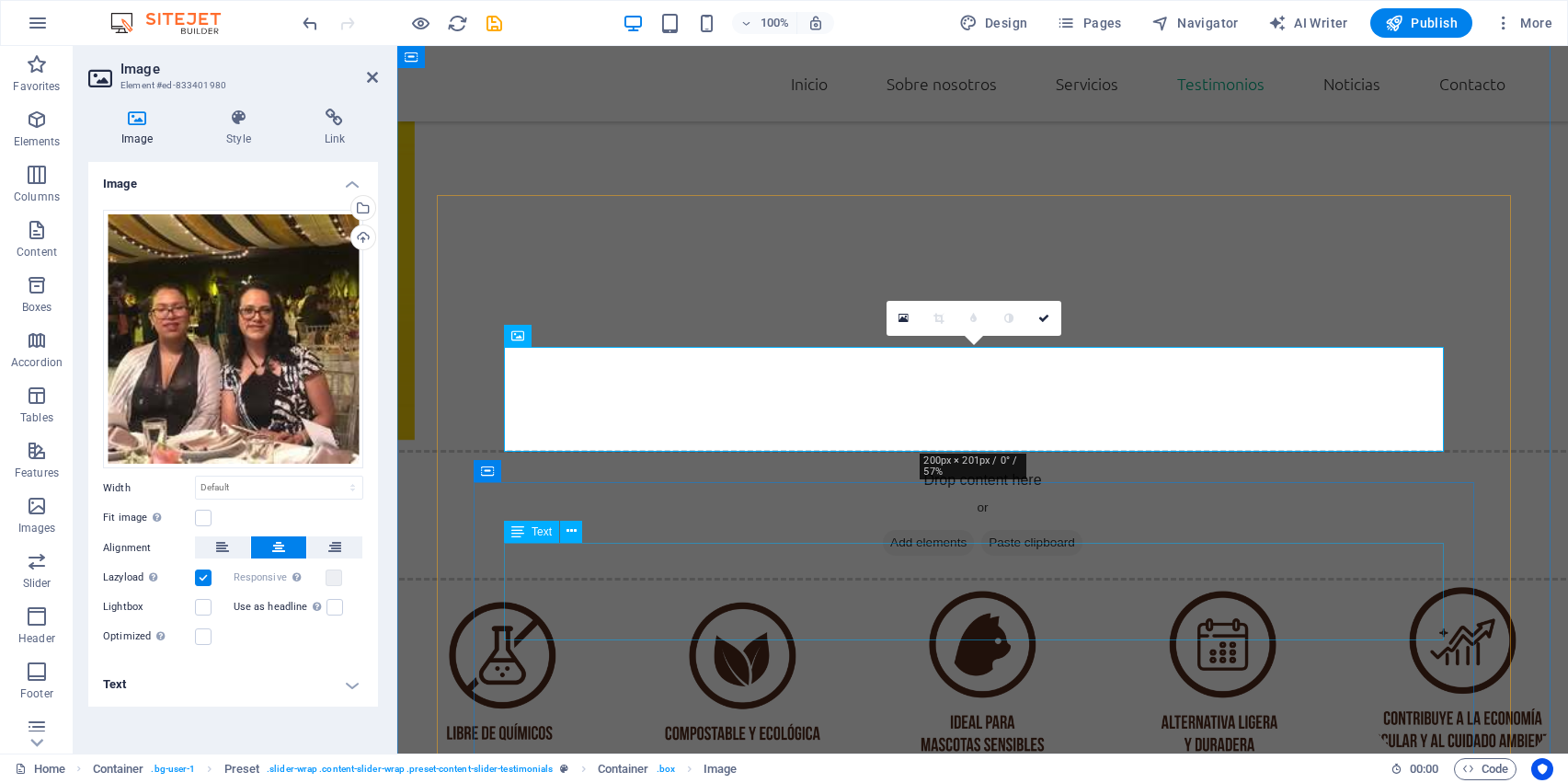
scroll to position [0, 0]
click at [1050, 325] on link at bounding box center [1044, 318] width 35 height 35
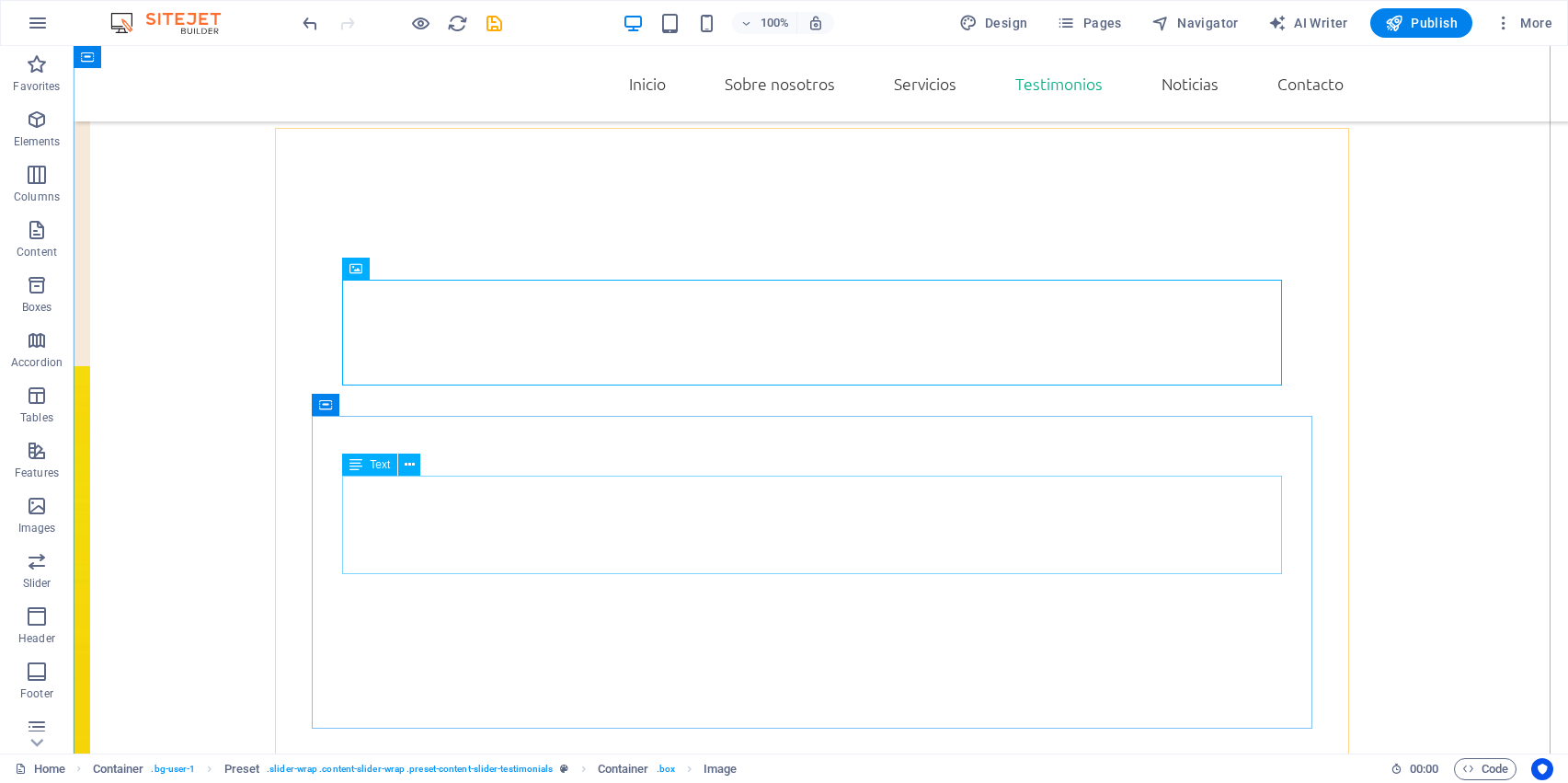
scroll to position [2672, 0]
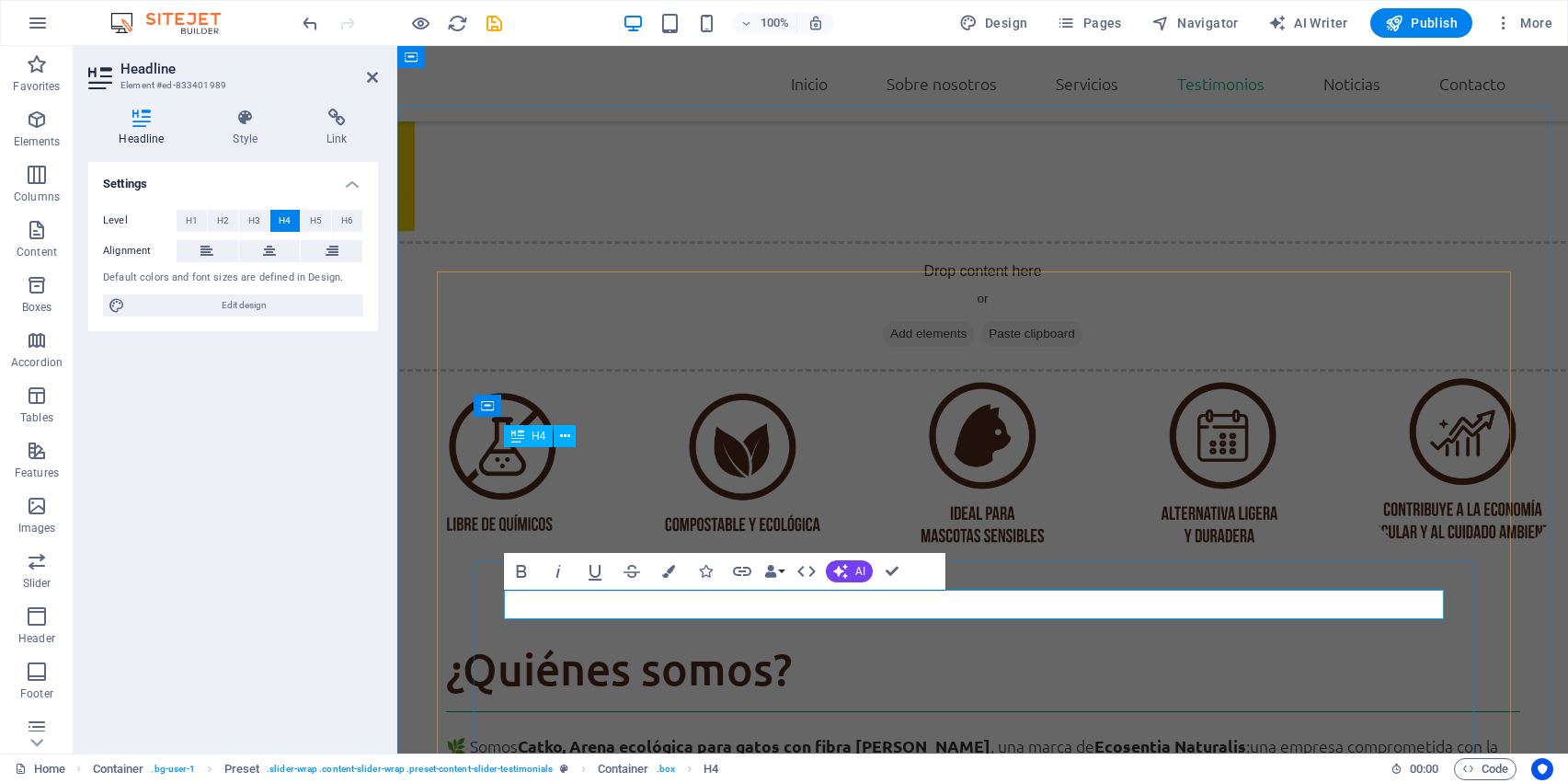
scroll to position [2543, 0]
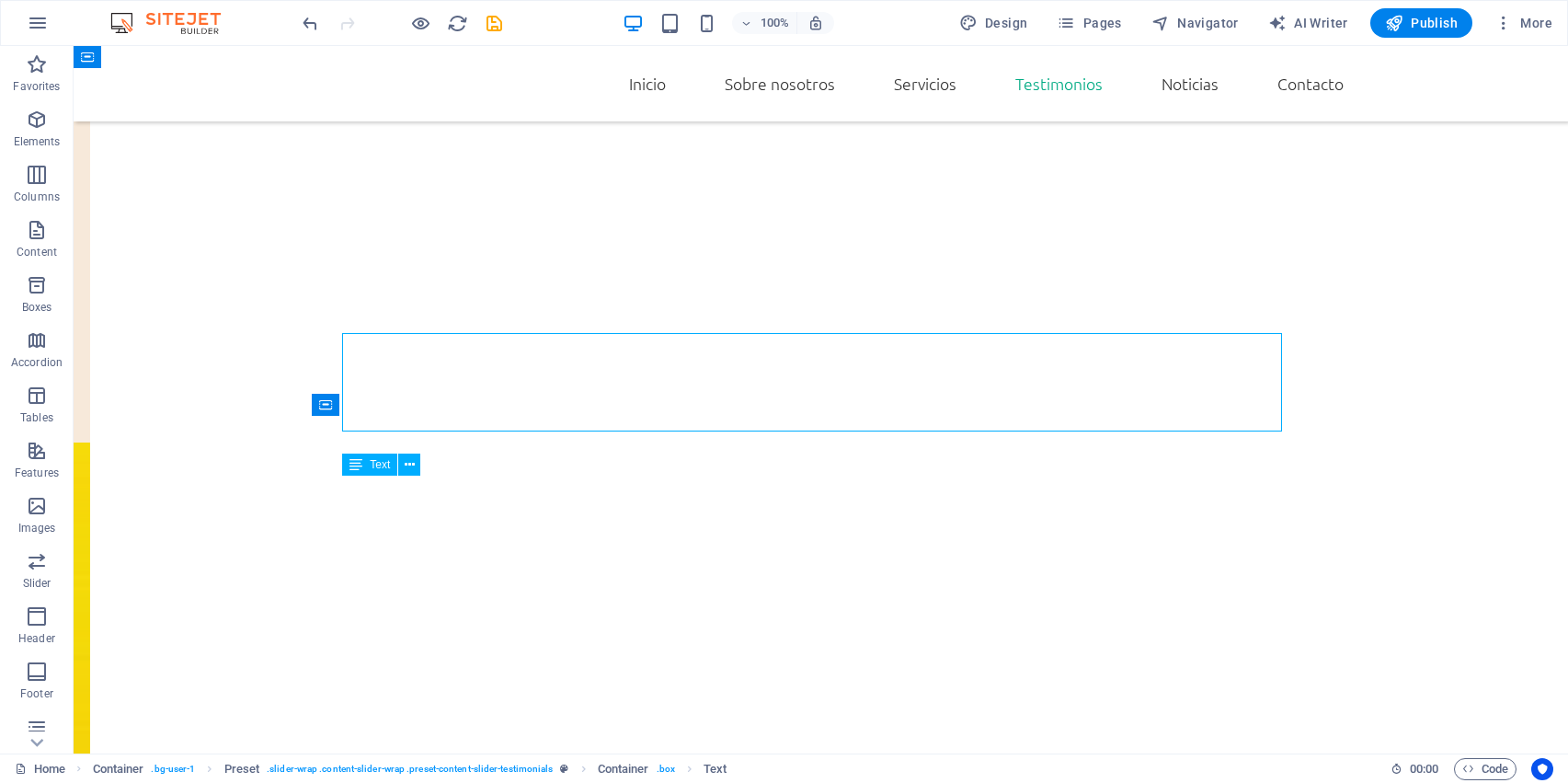
scroll to position [2672, 0]
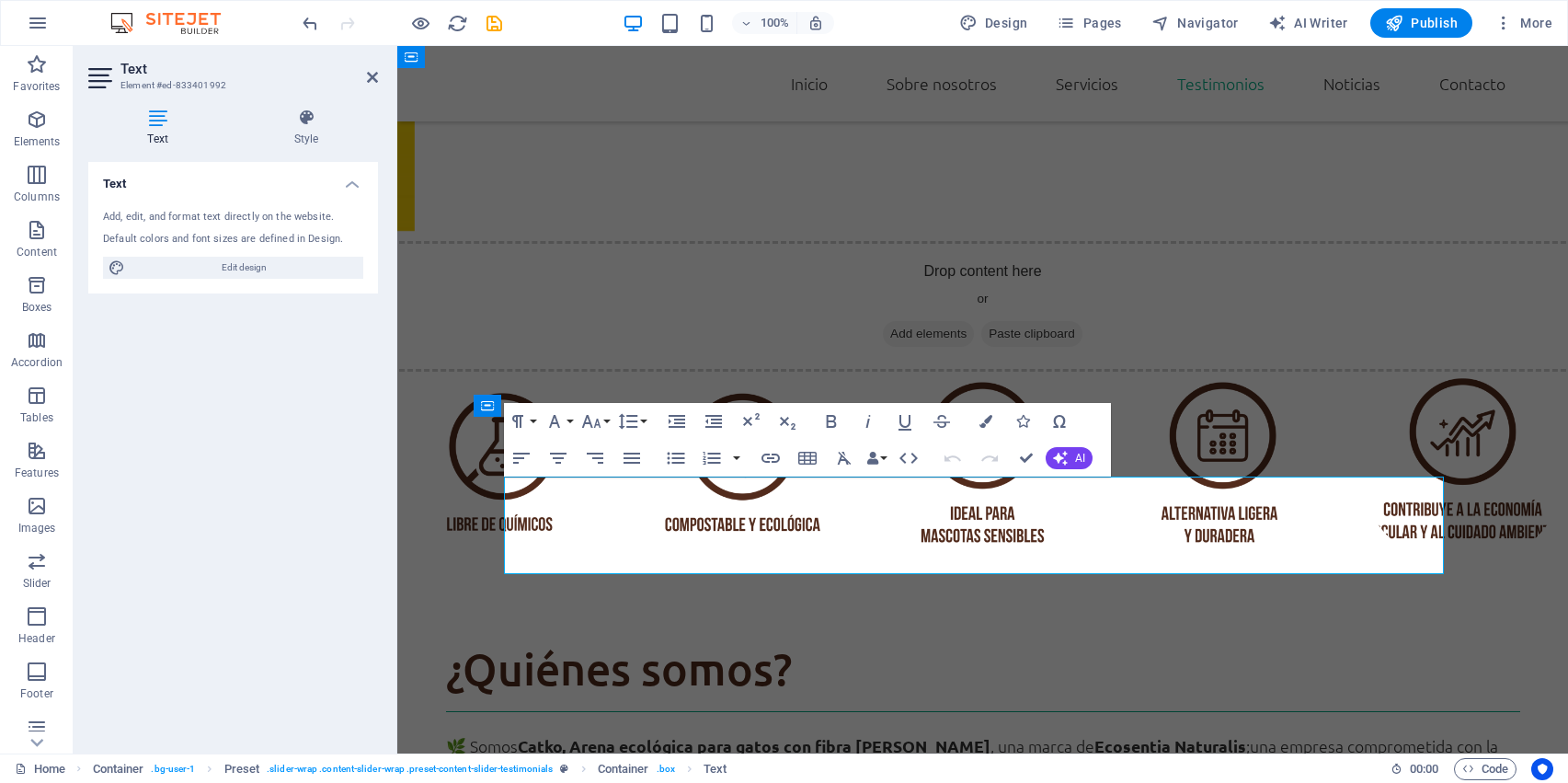
scroll to position [2543, 0]
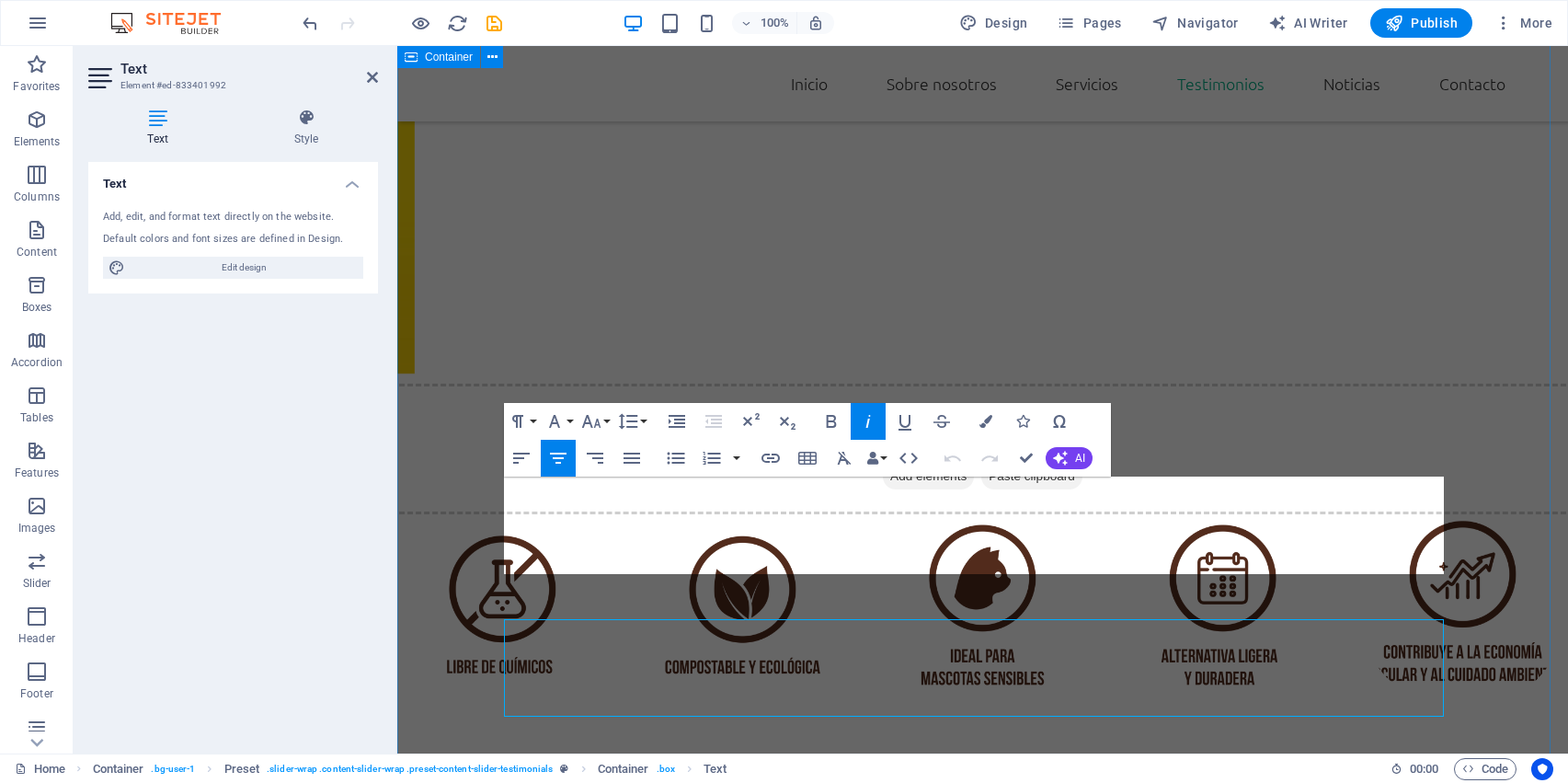
drag, startPoint x: 1120, startPoint y: 539, endPoint x: 417, endPoint y: 432, distance: 711.1
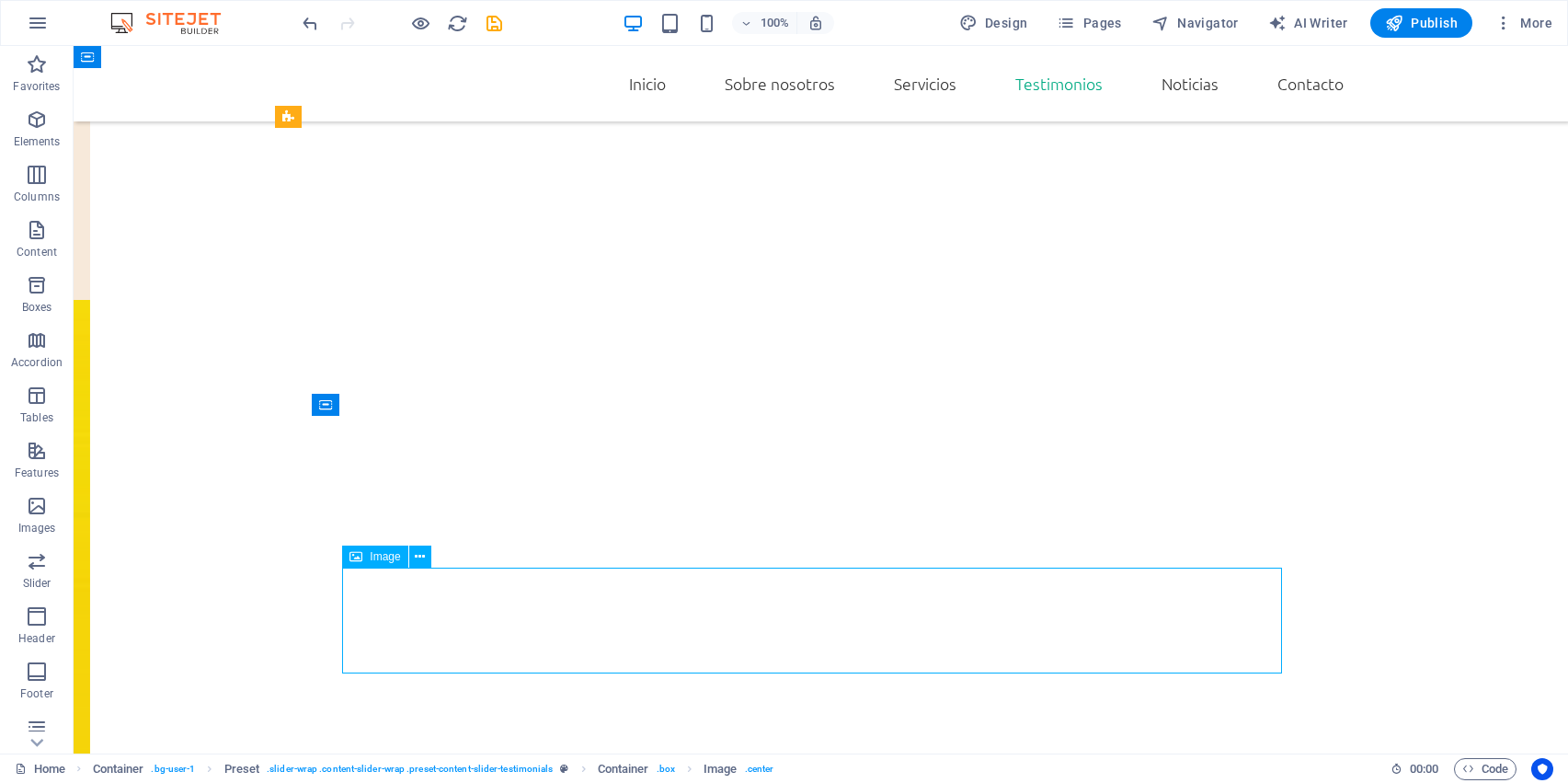
click at [416, 557] on icon at bounding box center [420, 556] width 10 height 20
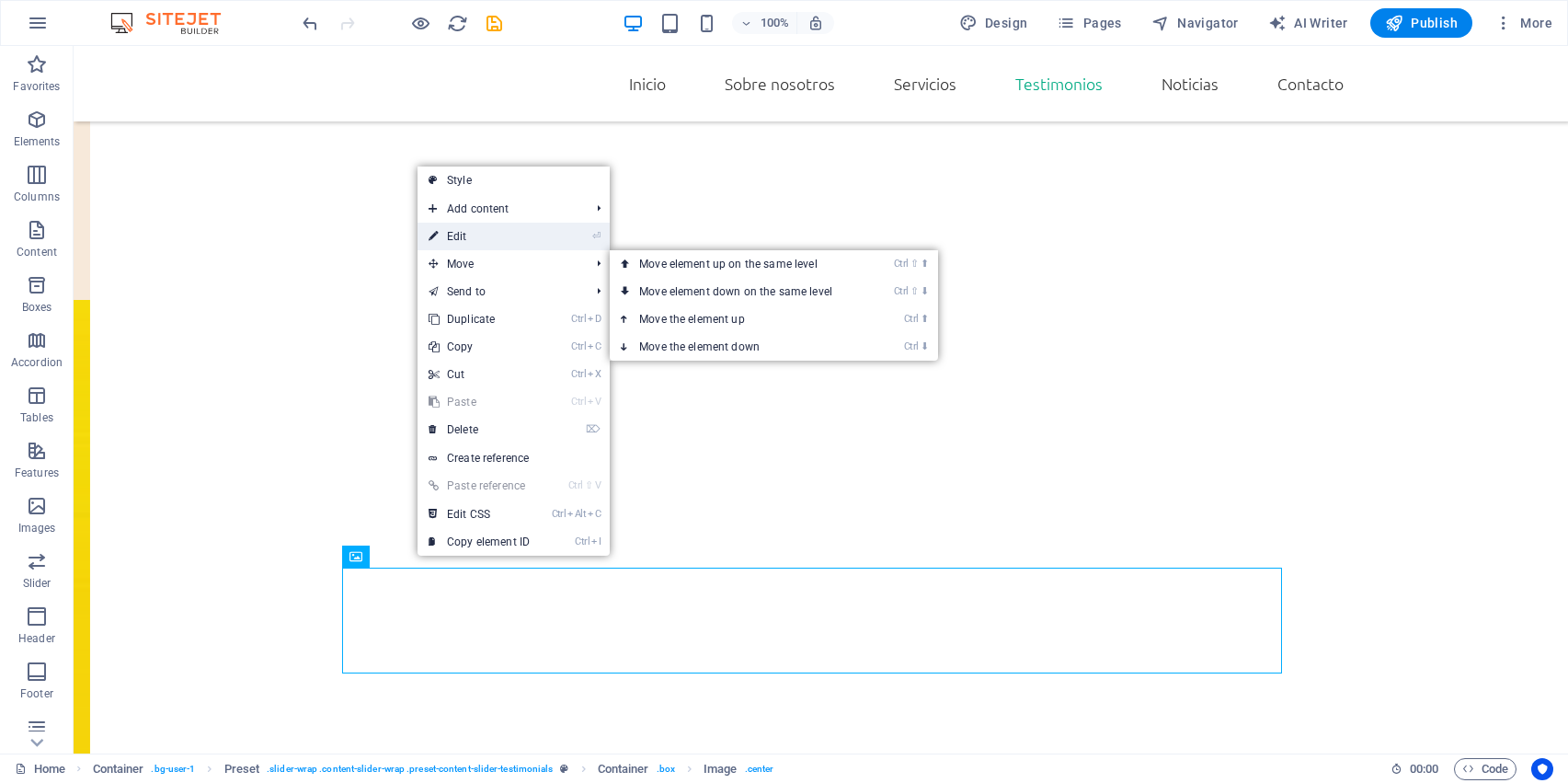
click at [485, 240] on link "⏎ Edit" at bounding box center [479, 236] width 123 height 27
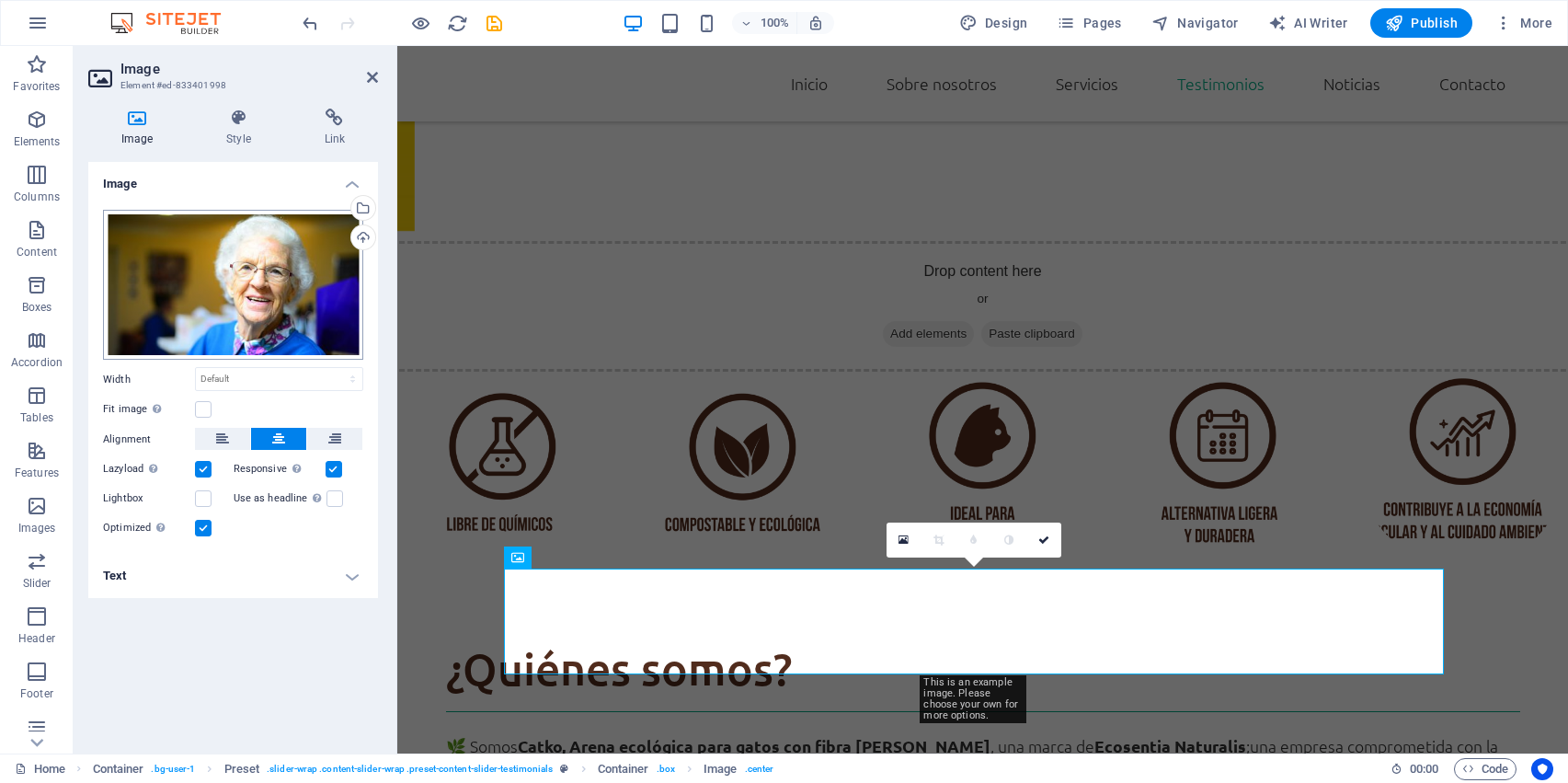
scroll to position [2543, 0]
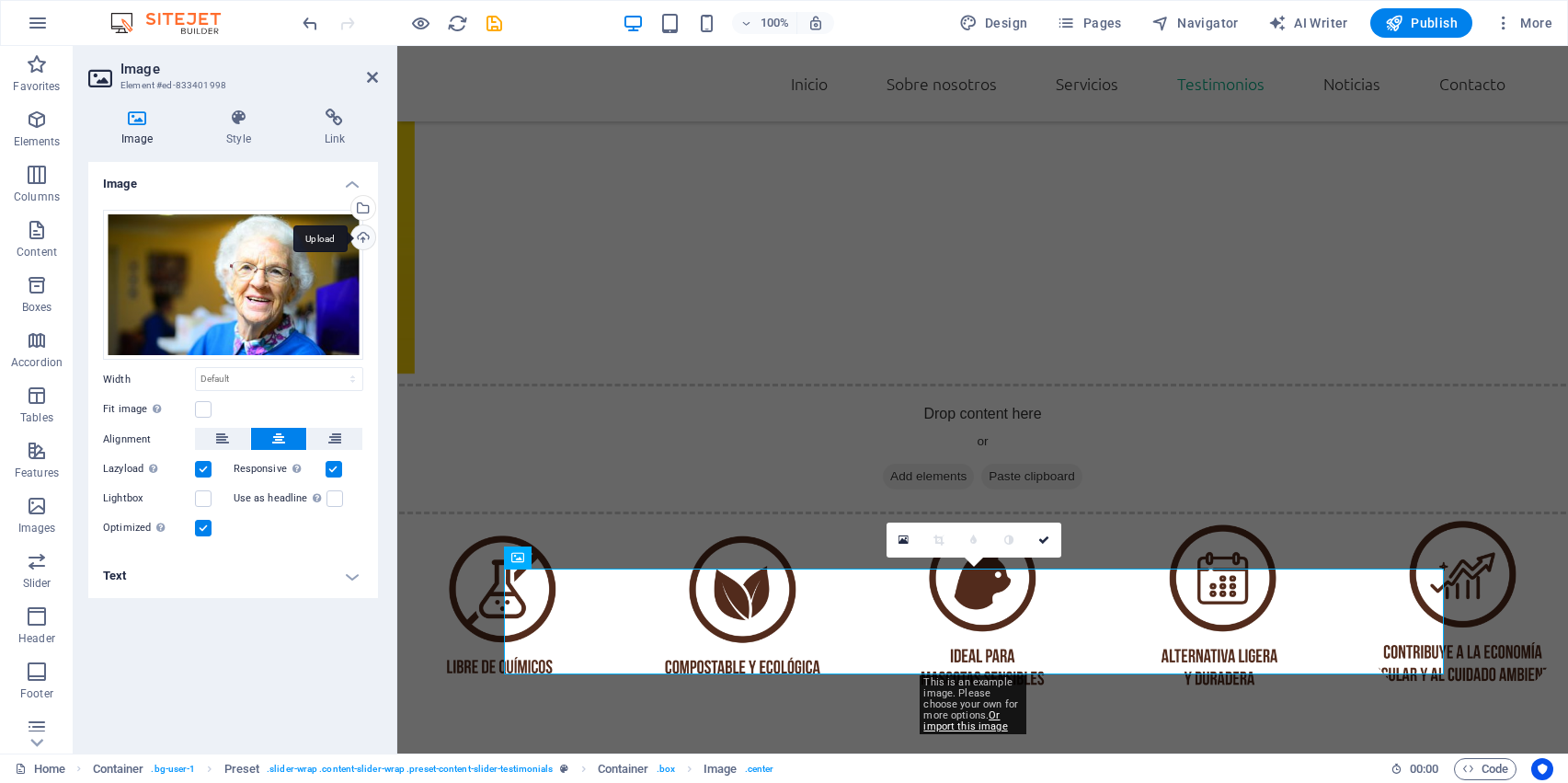
click at [357, 240] on div "Upload" at bounding box center [360, 238] width 27 height 27
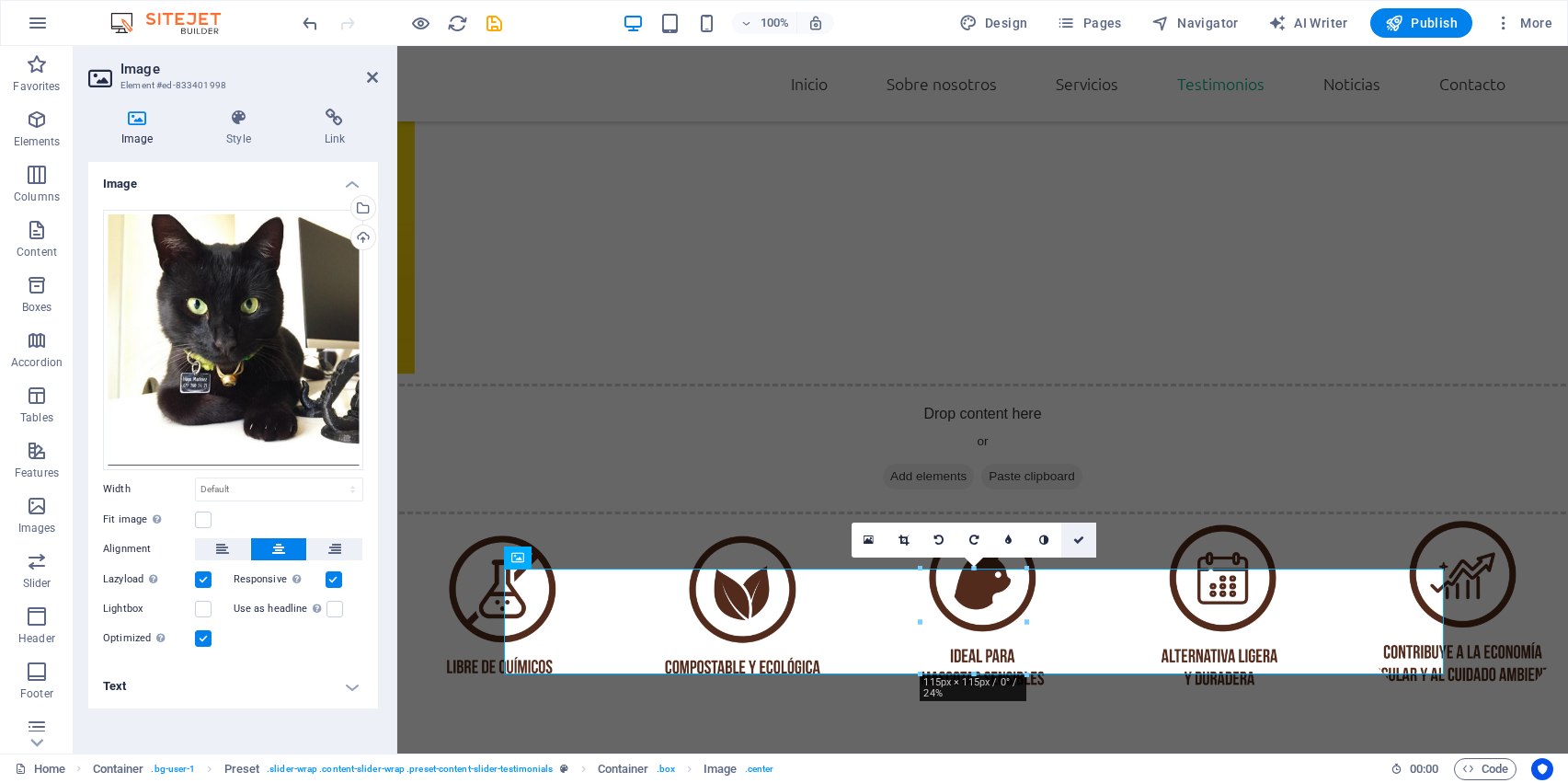
click at [1079, 538] on icon at bounding box center [1080, 540] width 11 height 11
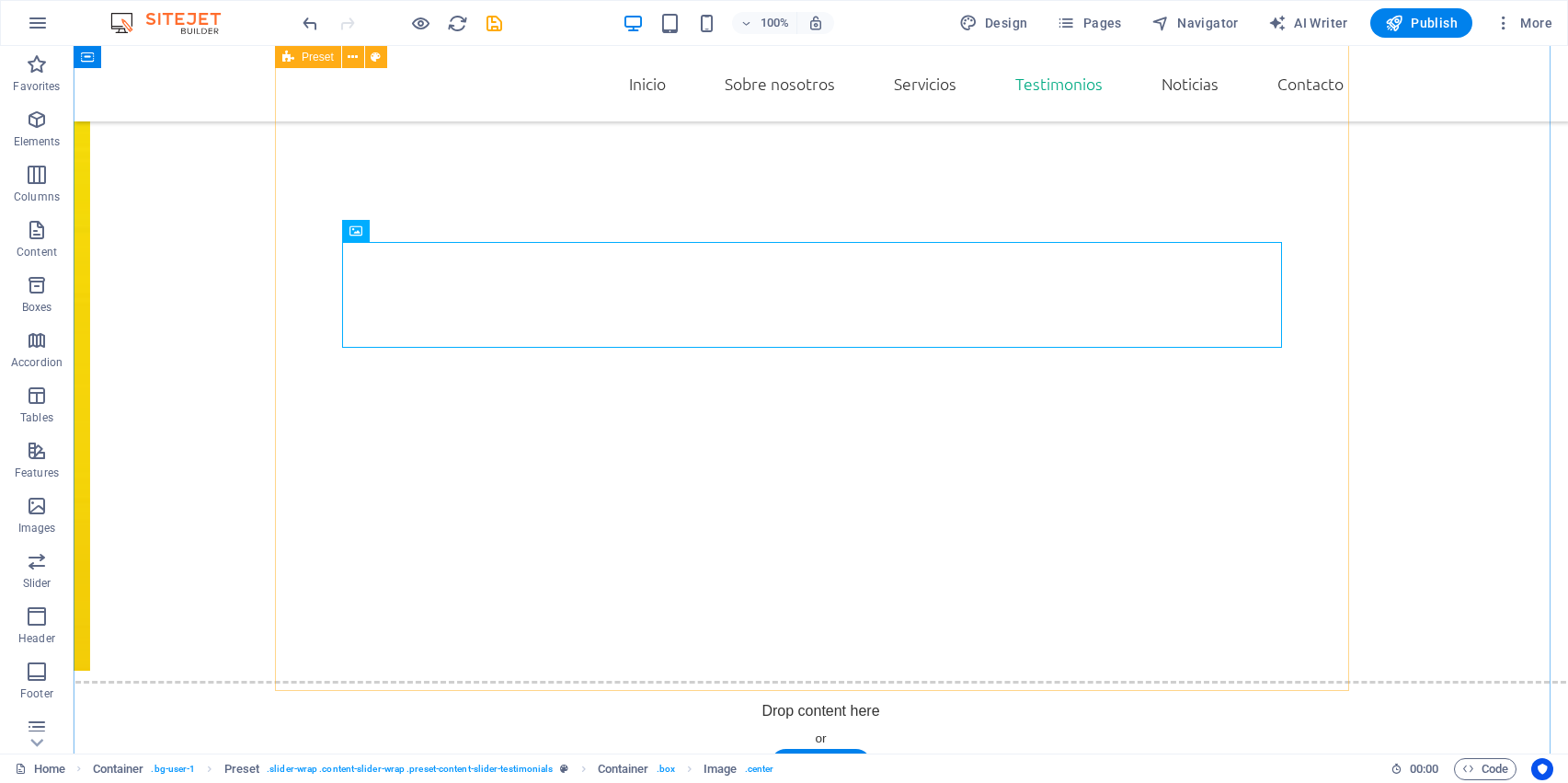
scroll to position [2996, 0]
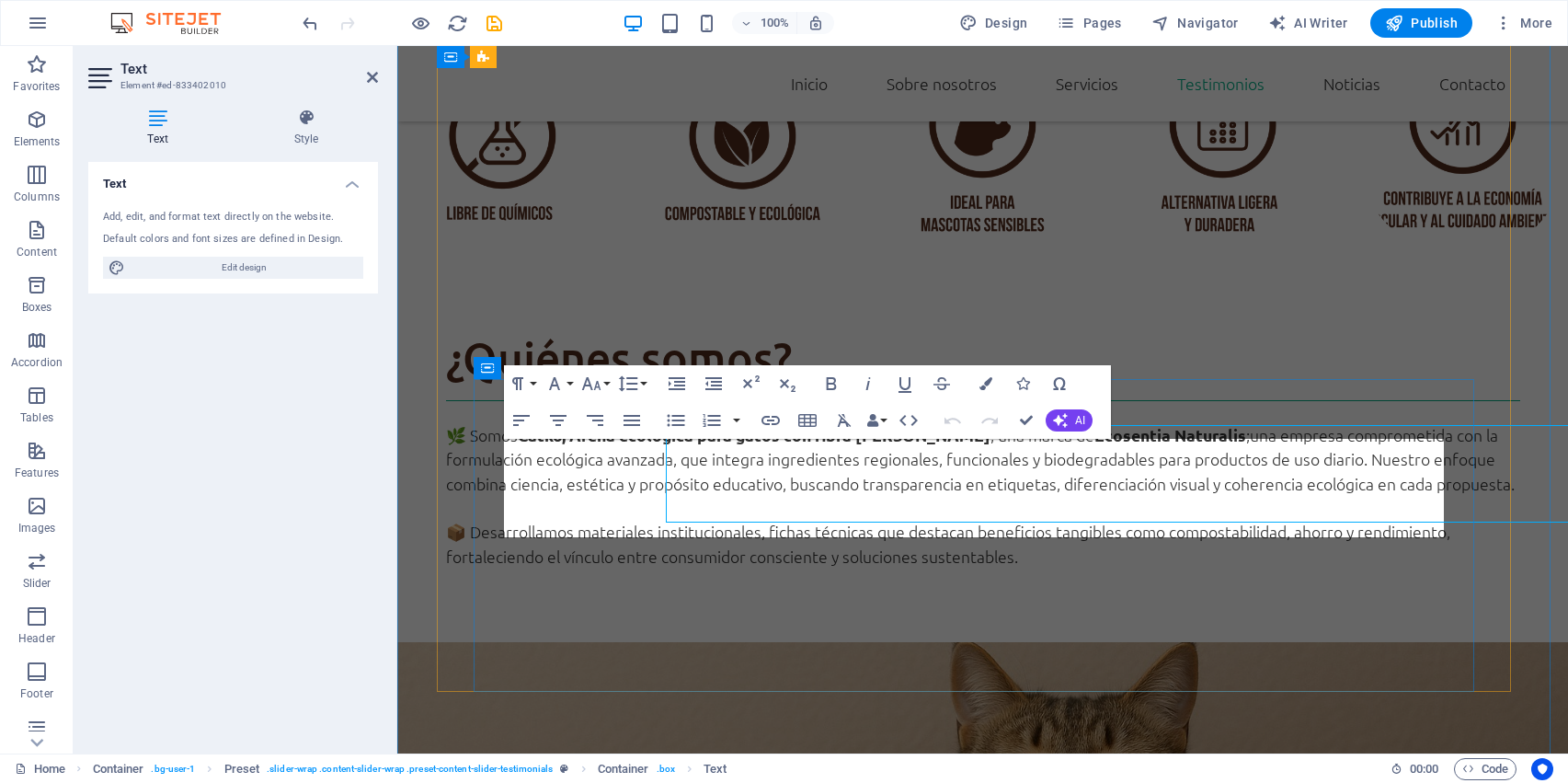
scroll to position [2868, 0]
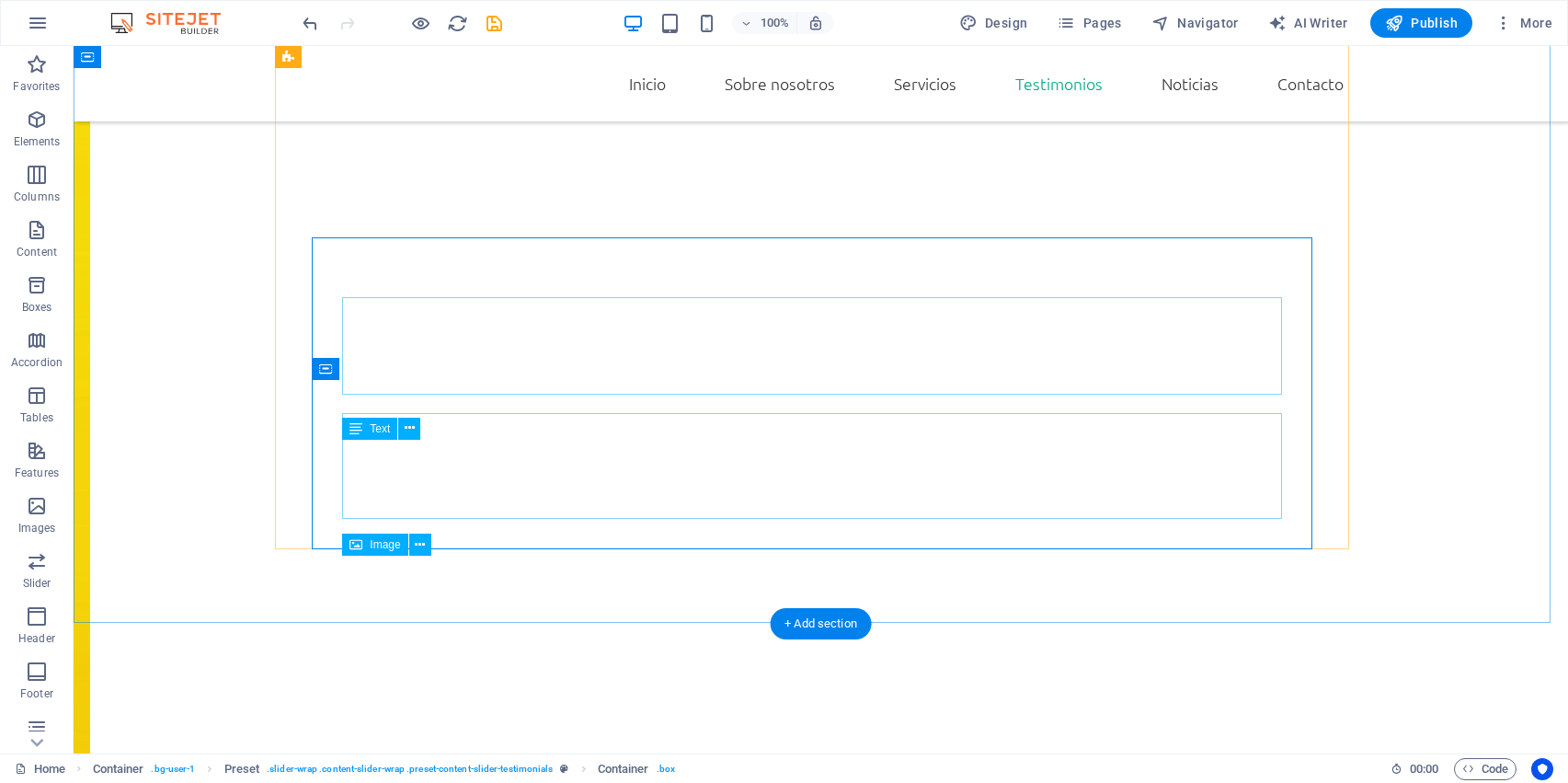
scroll to position [2996, 0]
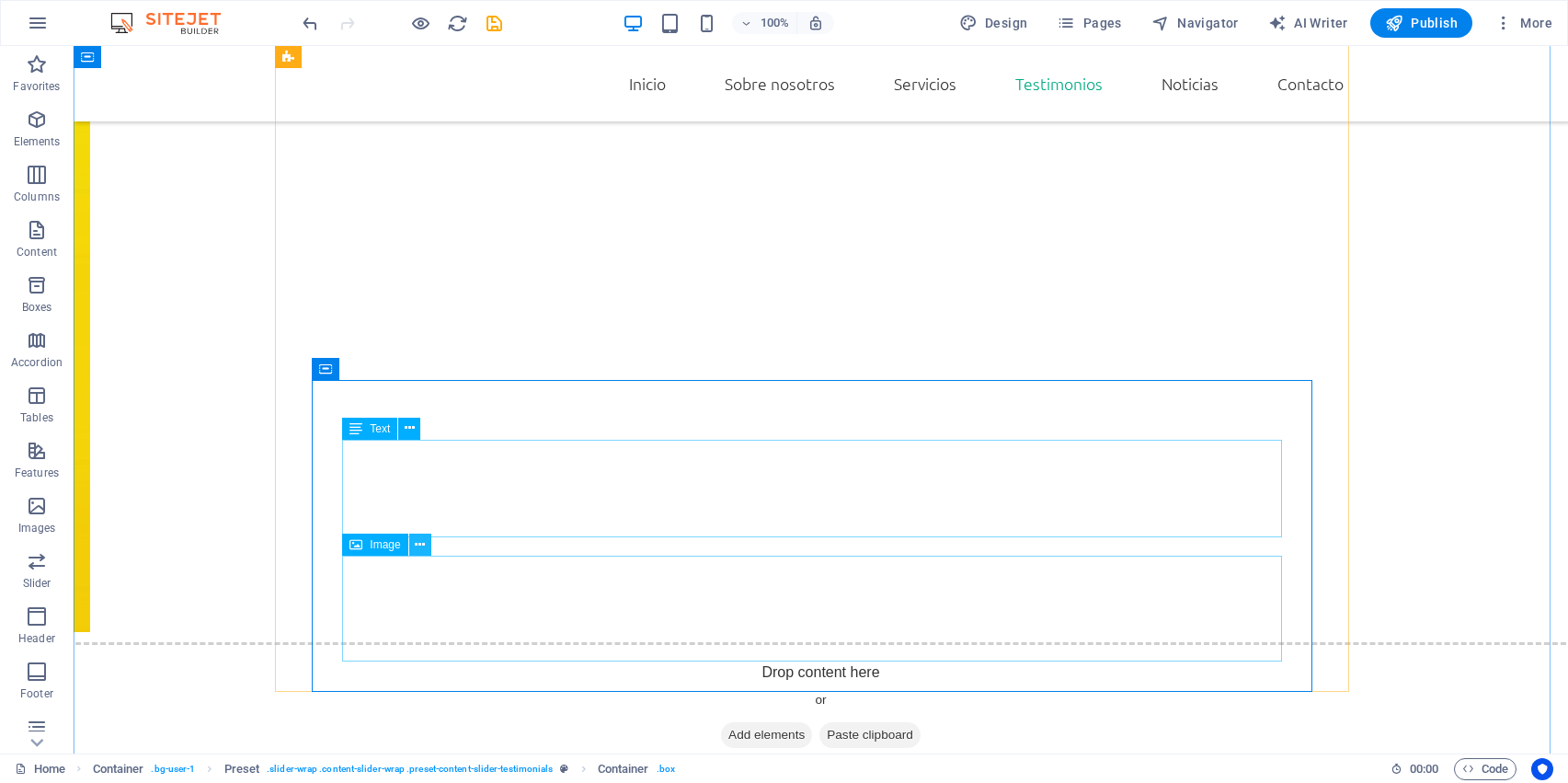
click at [415, 543] on icon at bounding box center [420, 545] width 10 height 20
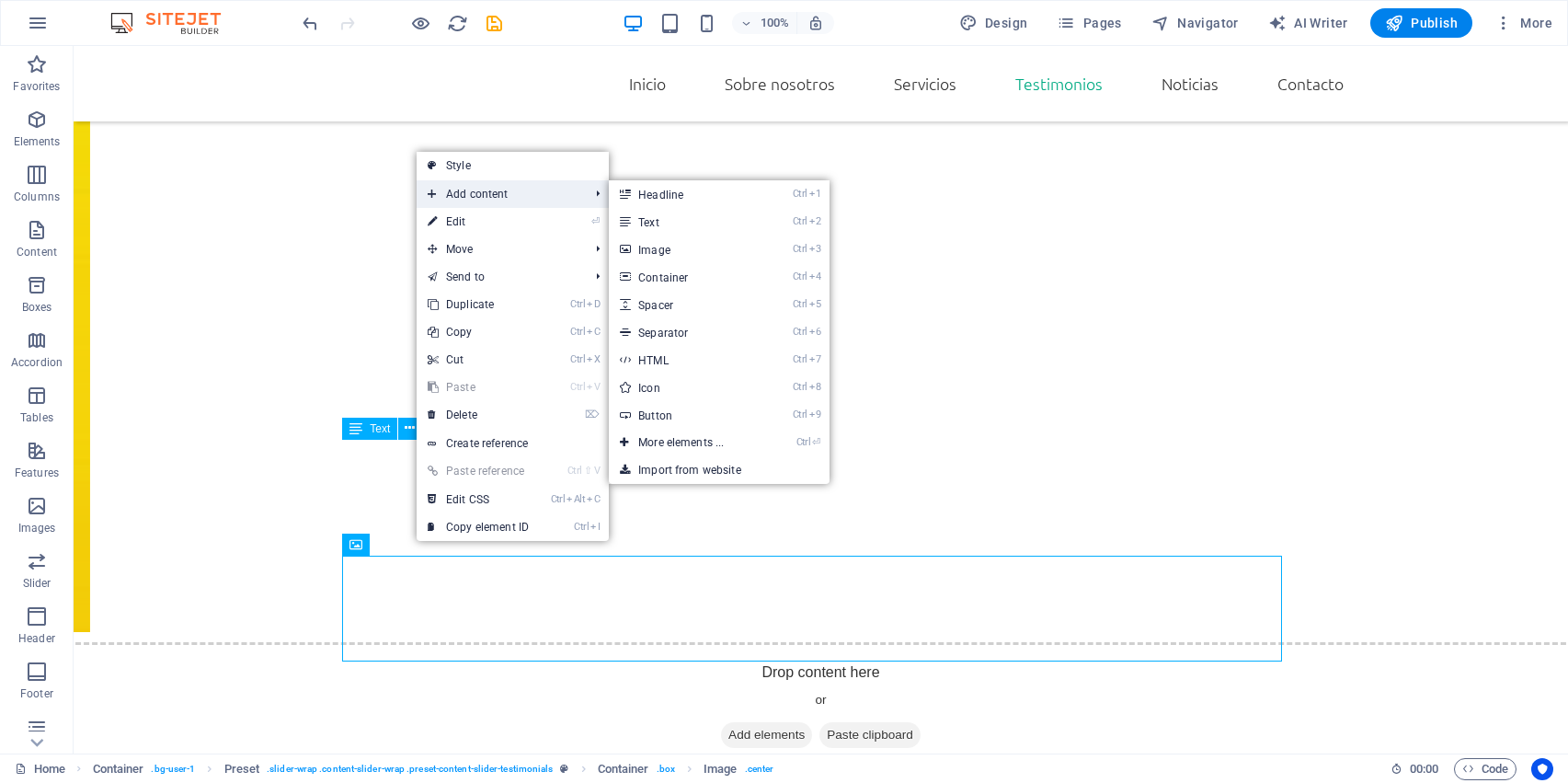
click at [472, 200] on span "Add content" at bounding box center [499, 194] width 165 height 27
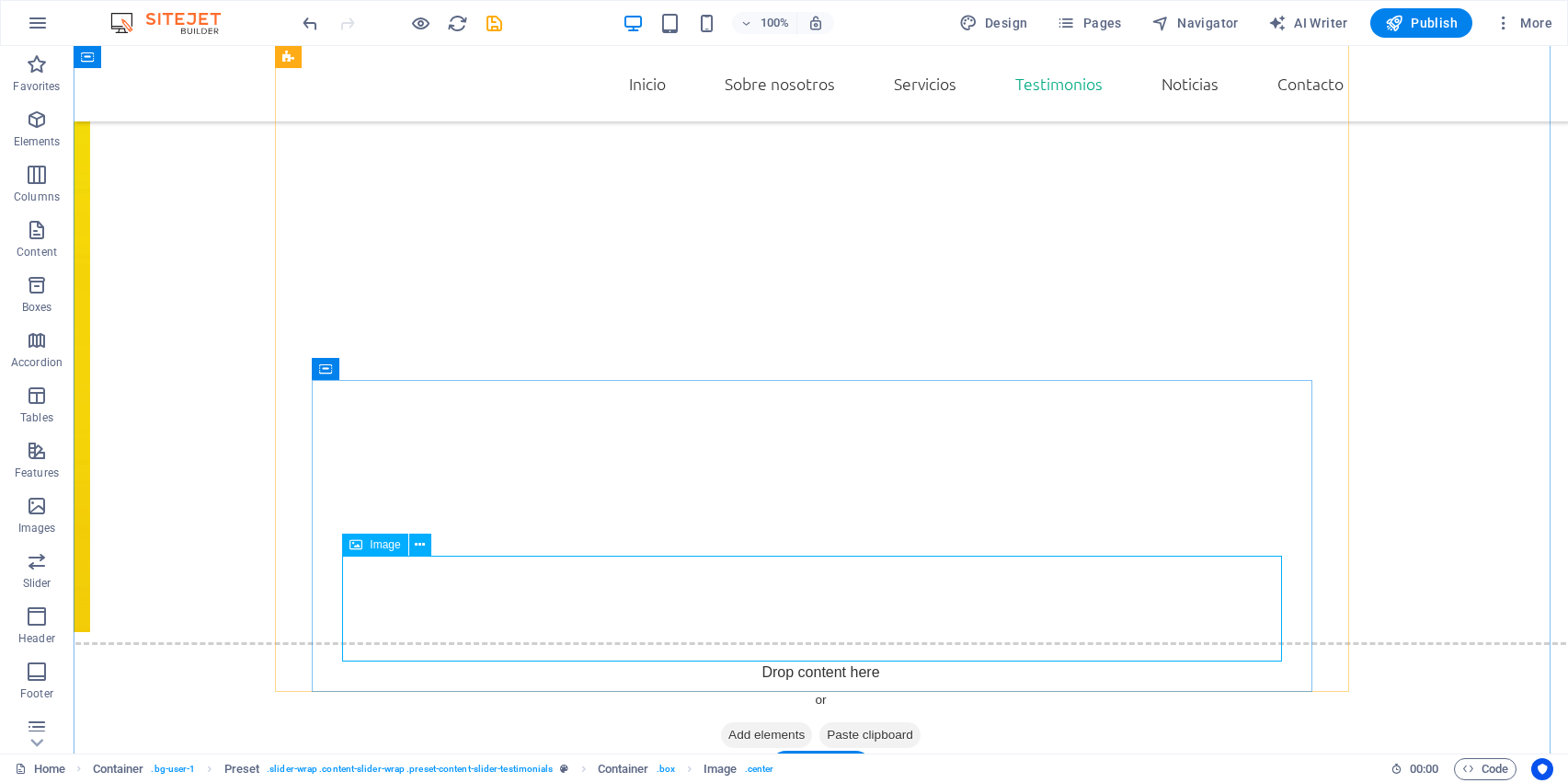
click at [417, 549] on icon at bounding box center [420, 545] width 10 height 20
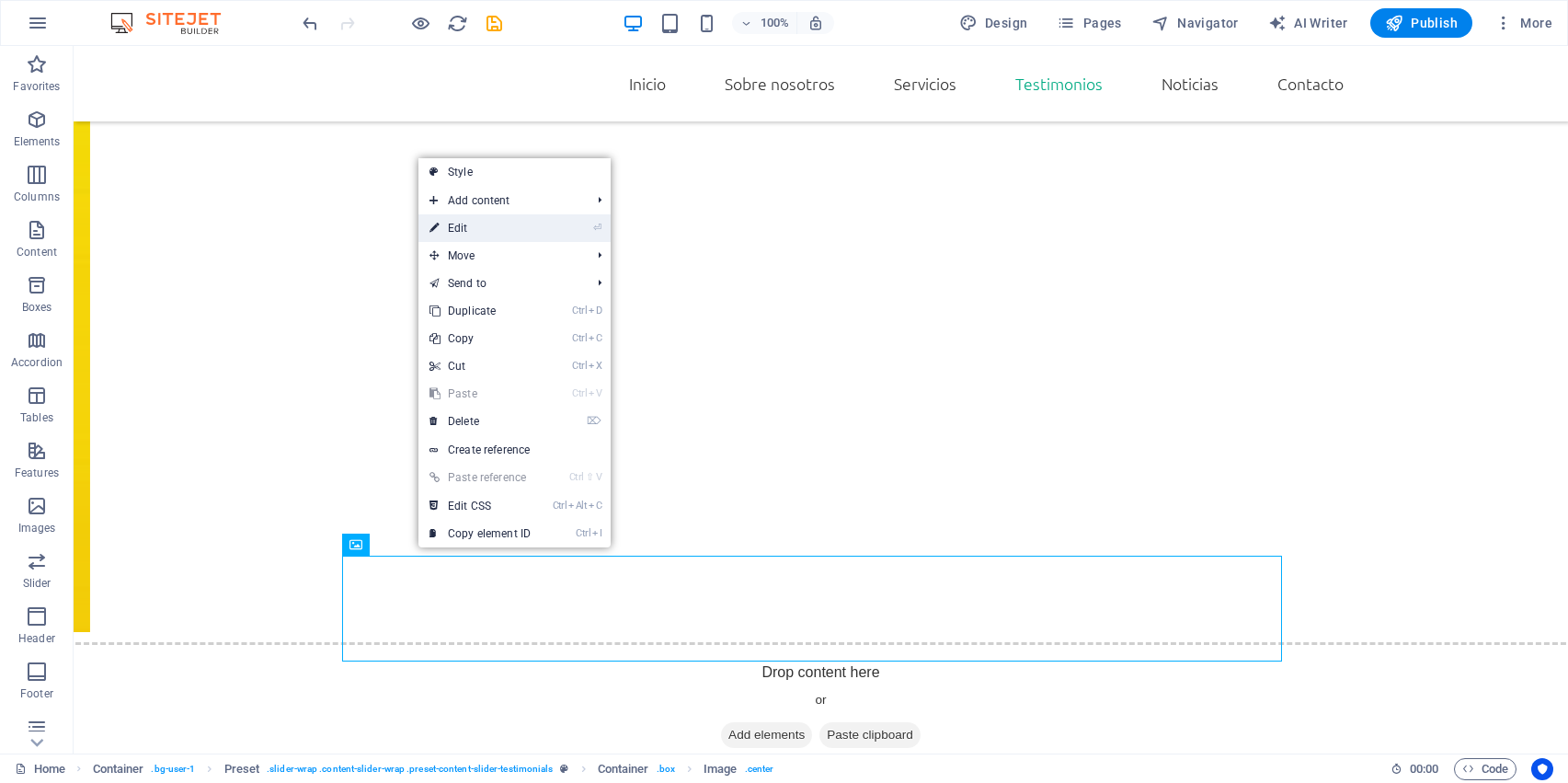
click at [476, 227] on link "⏎ Edit" at bounding box center [480, 228] width 123 height 27
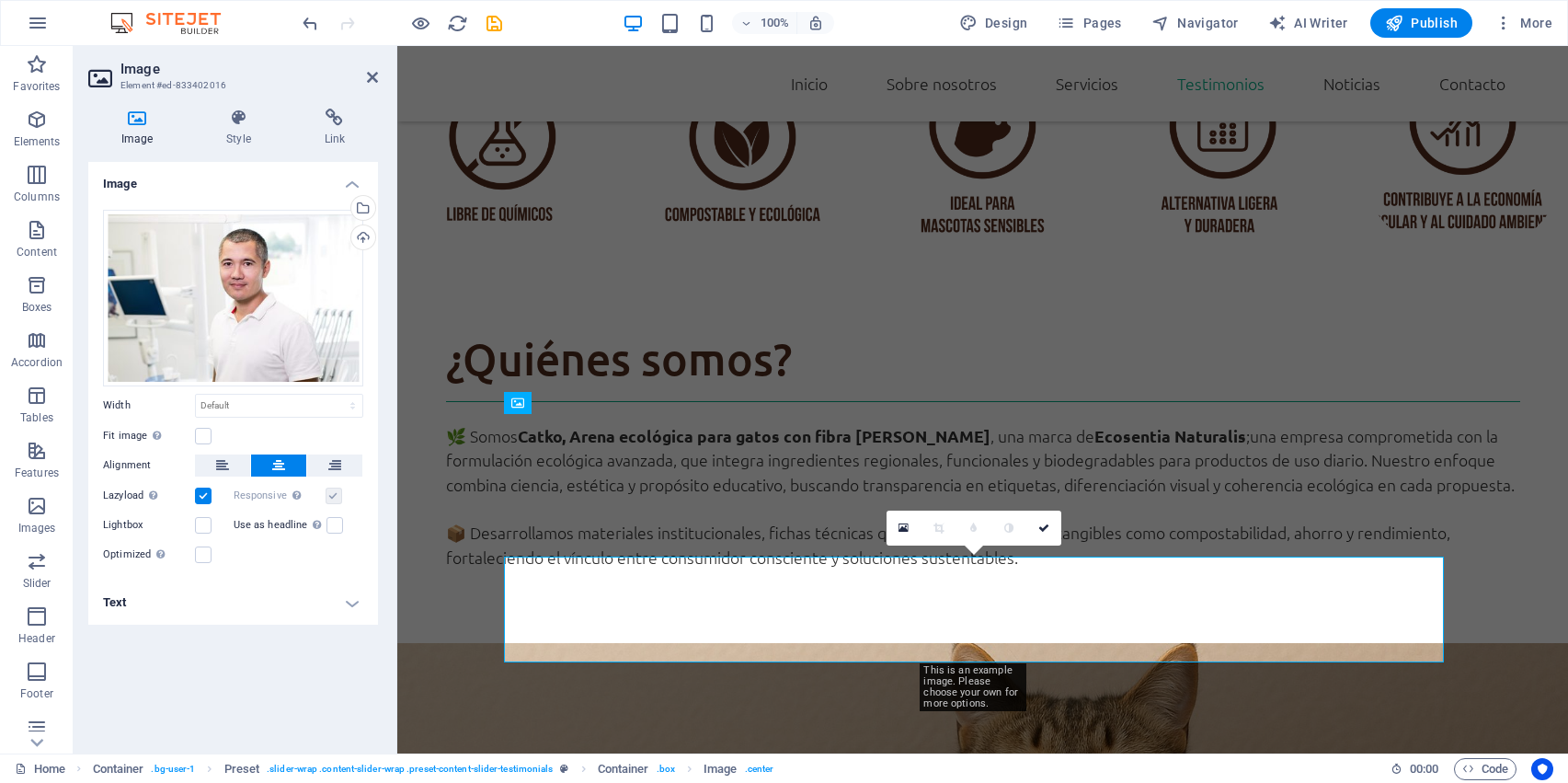
scroll to position [2867, 0]
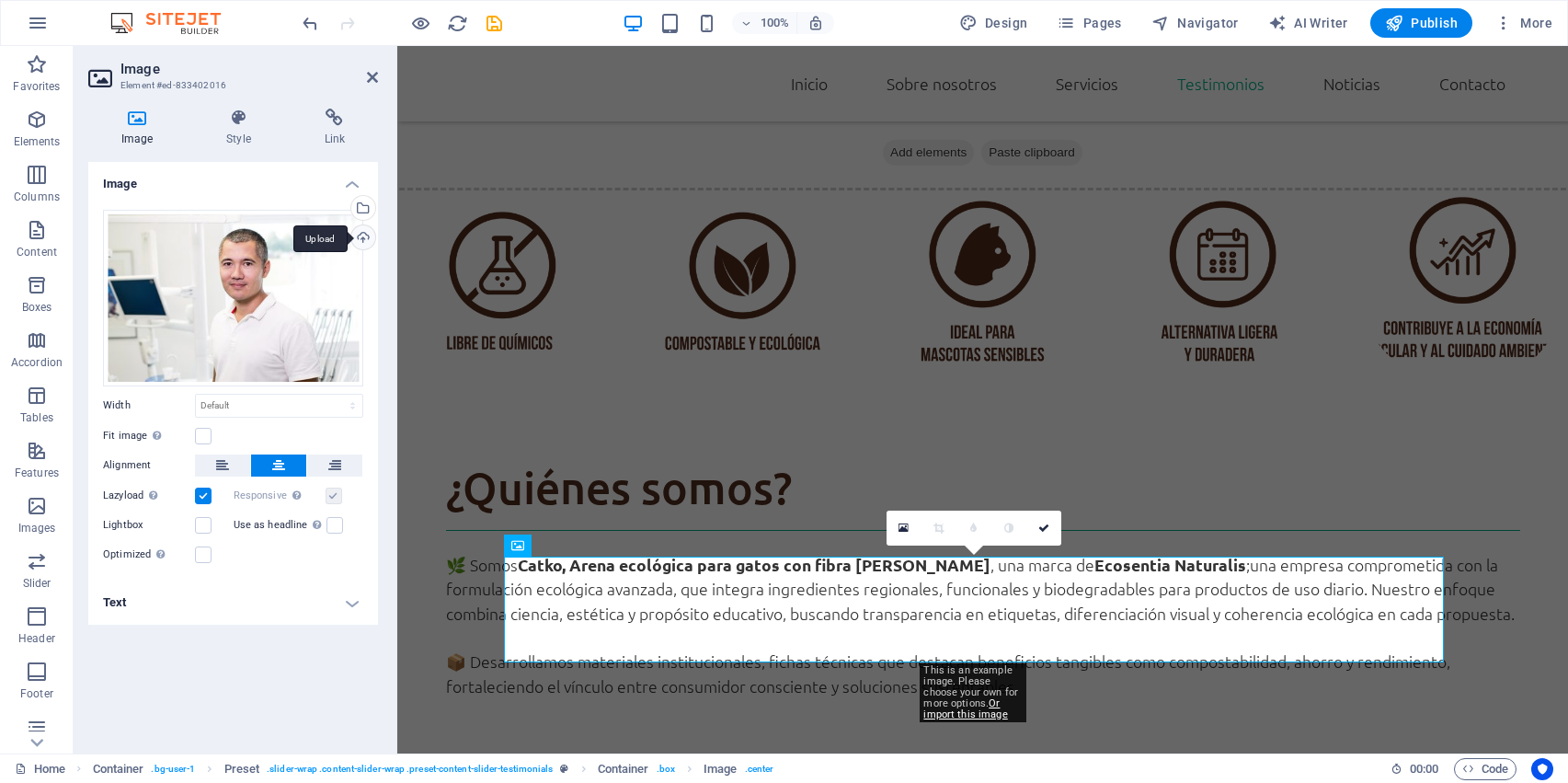
click at [359, 237] on div "Upload" at bounding box center [360, 238] width 27 height 27
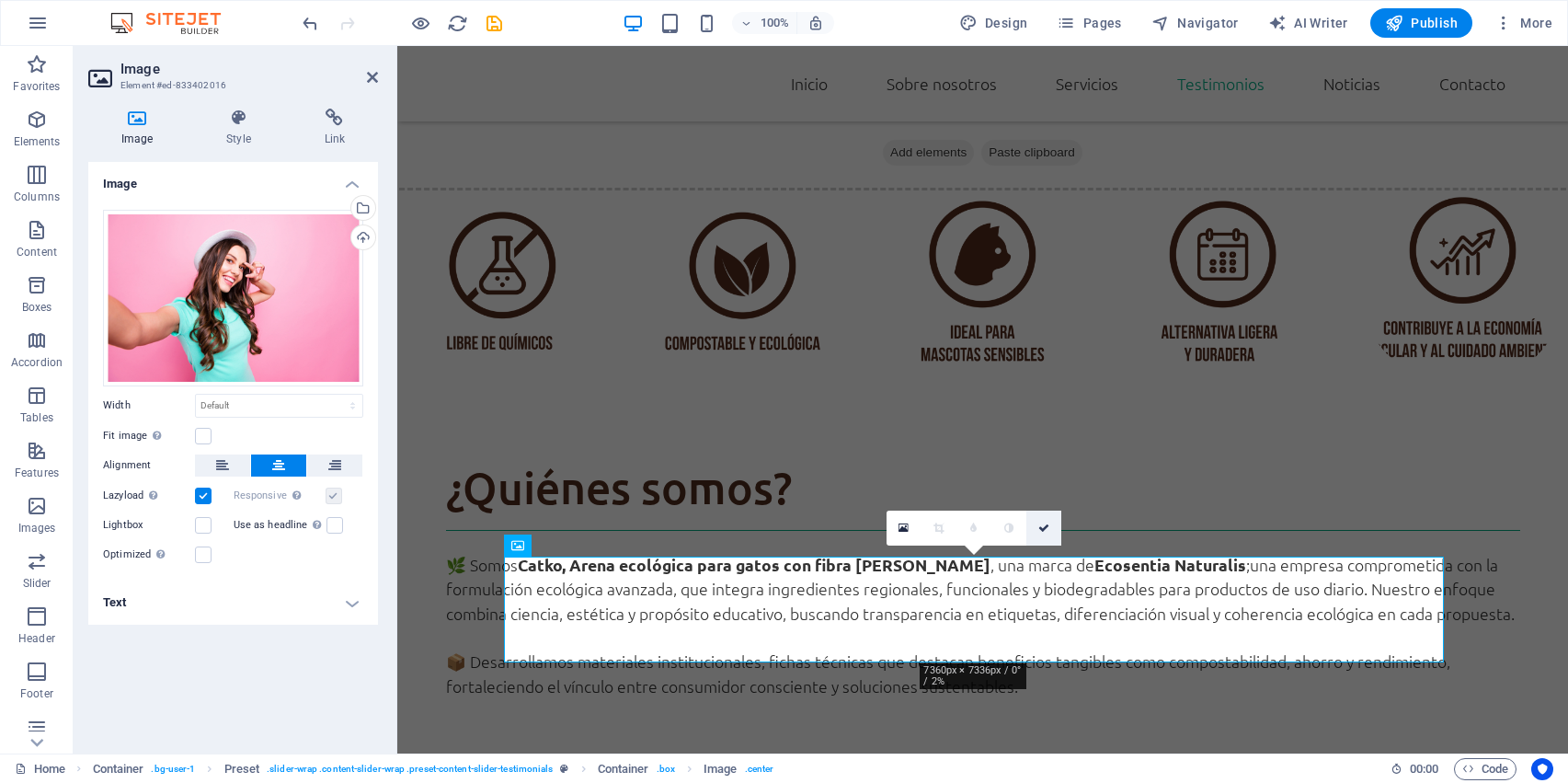
click at [1045, 532] on icon at bounding box center [1044, 528] width 11 height 11
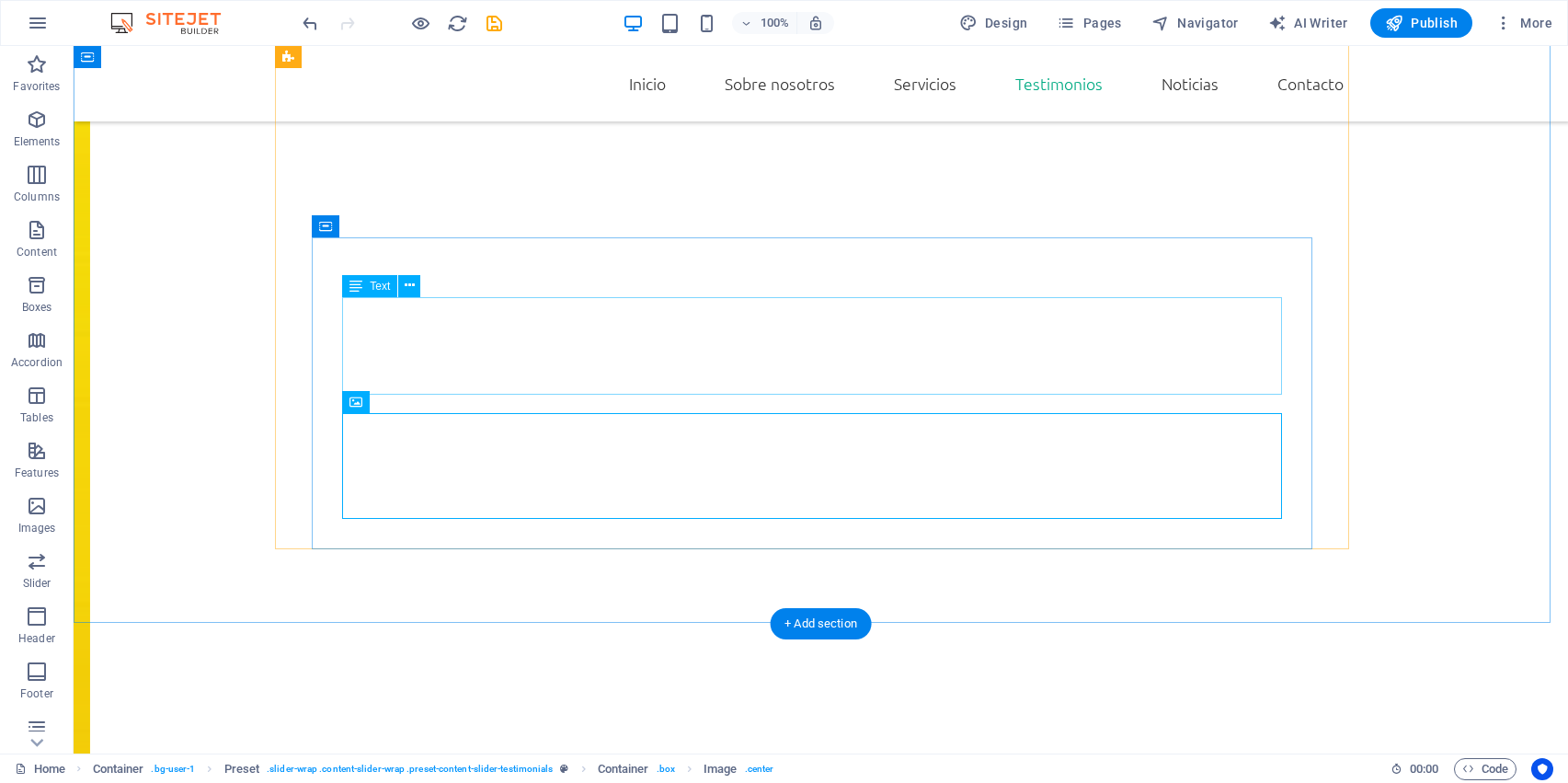
scroll to position [2996, 0]
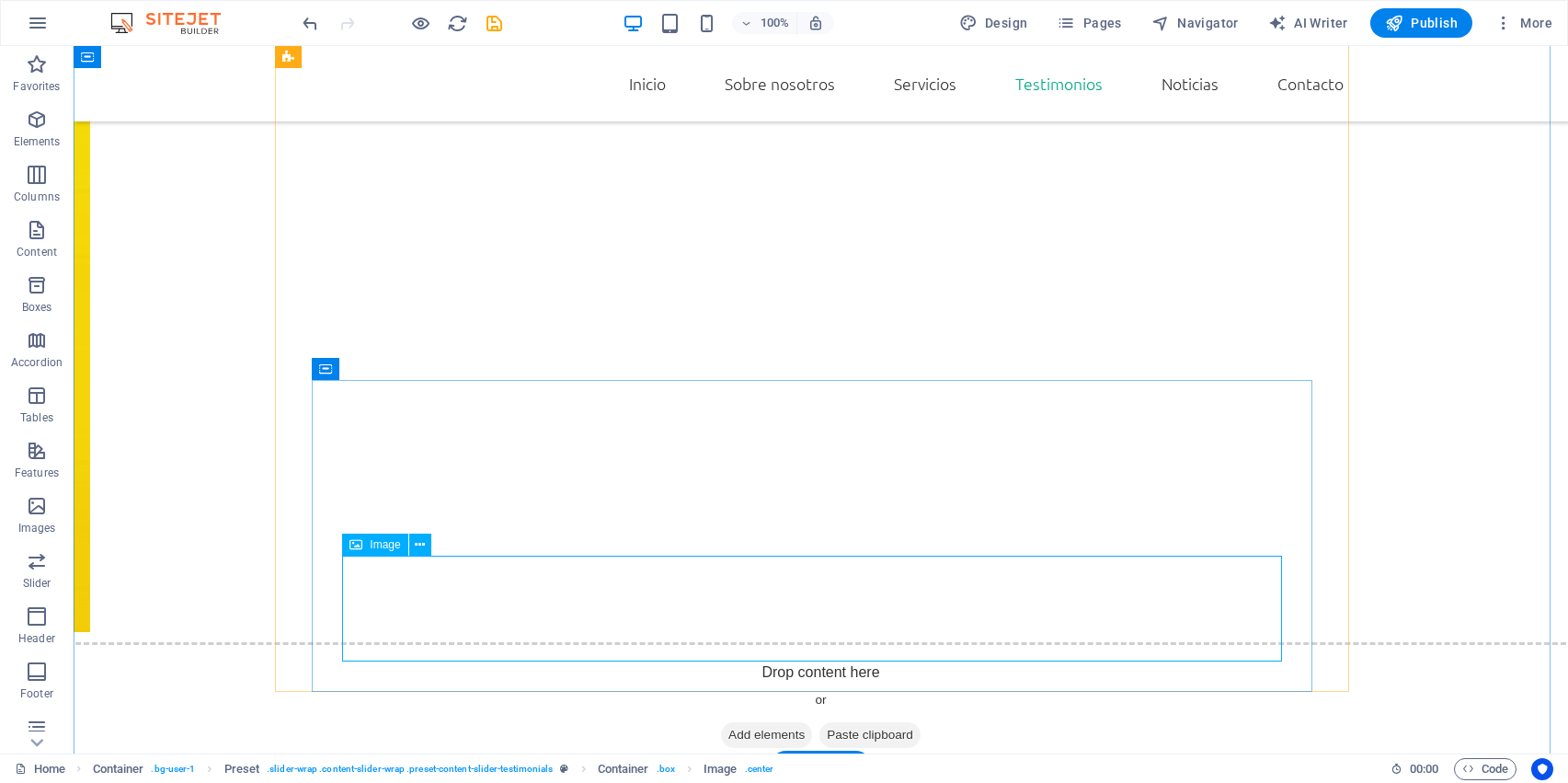
click at [425, 529] on icon at bounding box center [424, 526] width 10 height 20
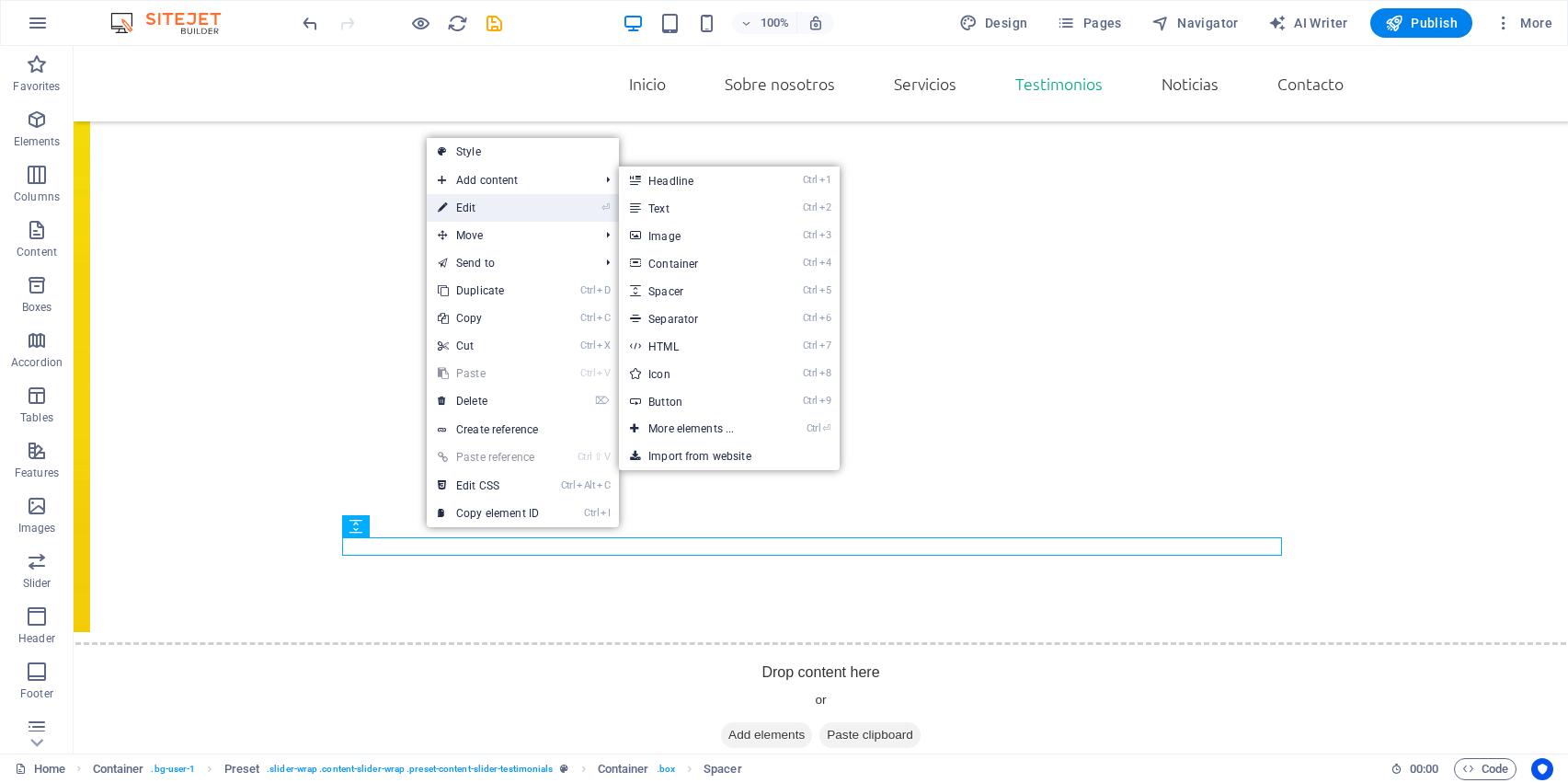
click at [506, 207] on link "⏎ Edit" at bounding box center [488, 207] width 123 height 27
select select "px"
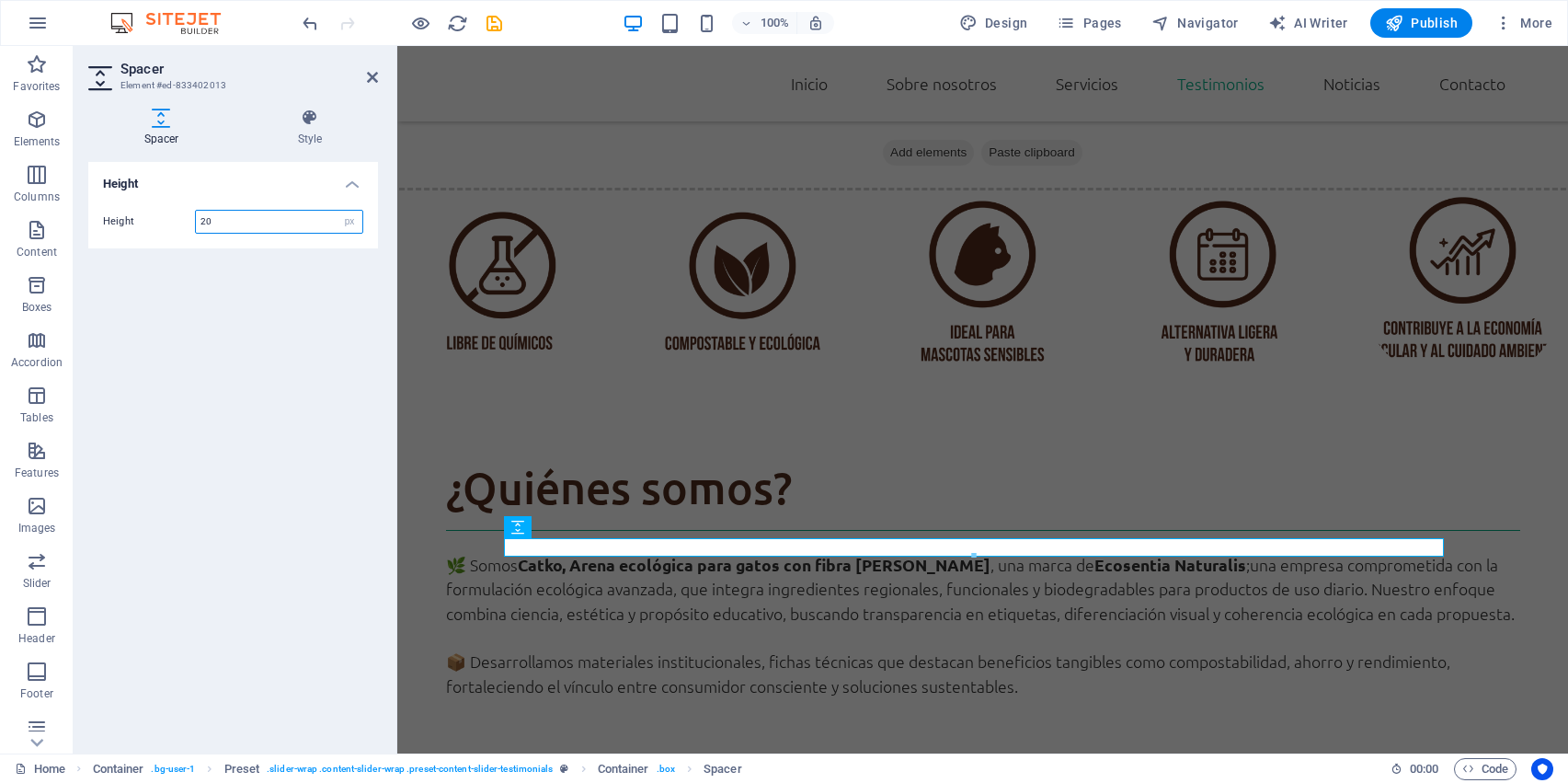
scroll to position [2850, 0]
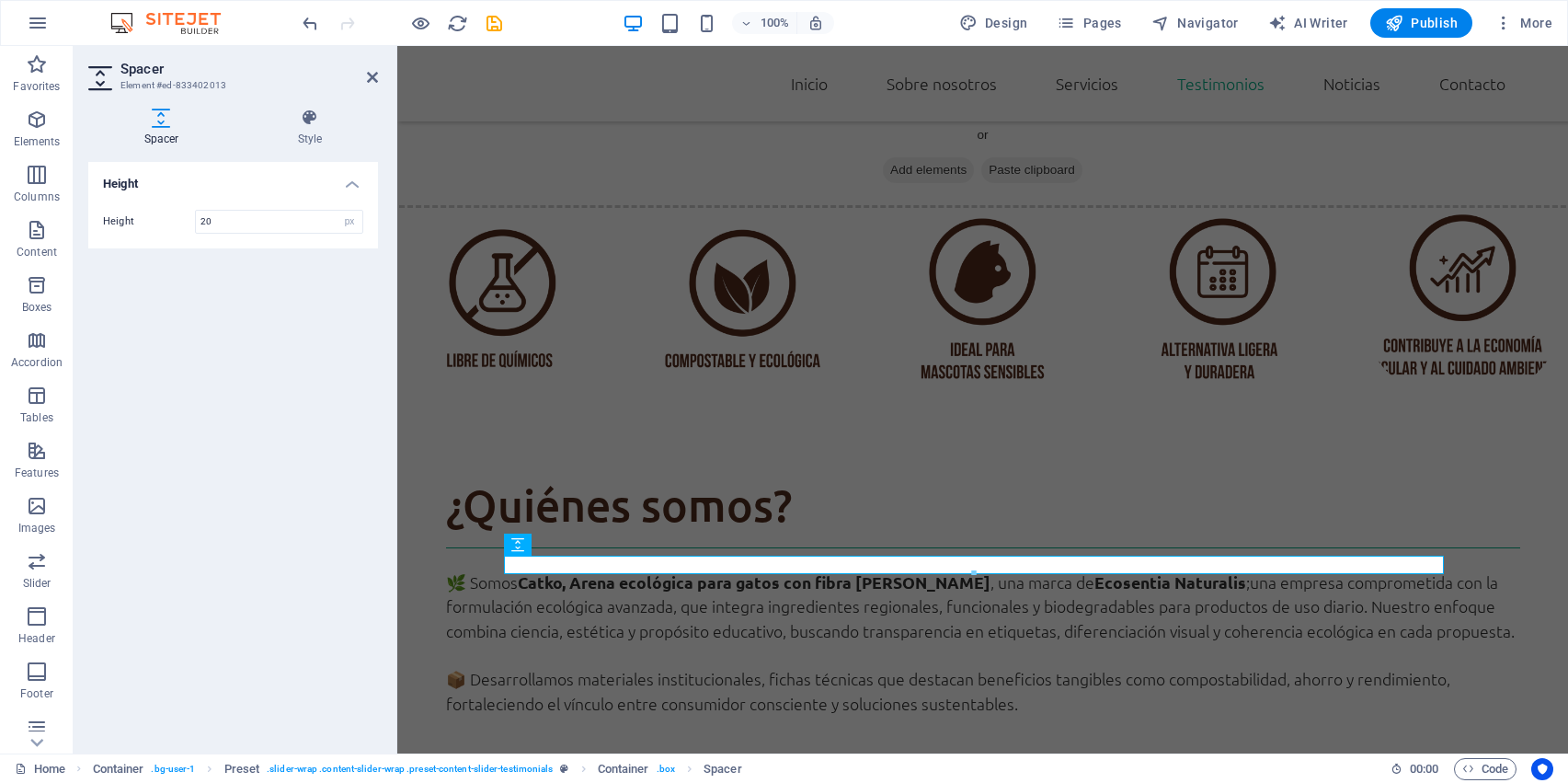
drag, startPoint x: 319, startPoint y: 260, endPoint x: 311, endPoint y: 264, distance: 8.9
click at [311, 264] on div "Height Height 20 px rem vh vw" at bounding box center [233, 450] width 290 height 577
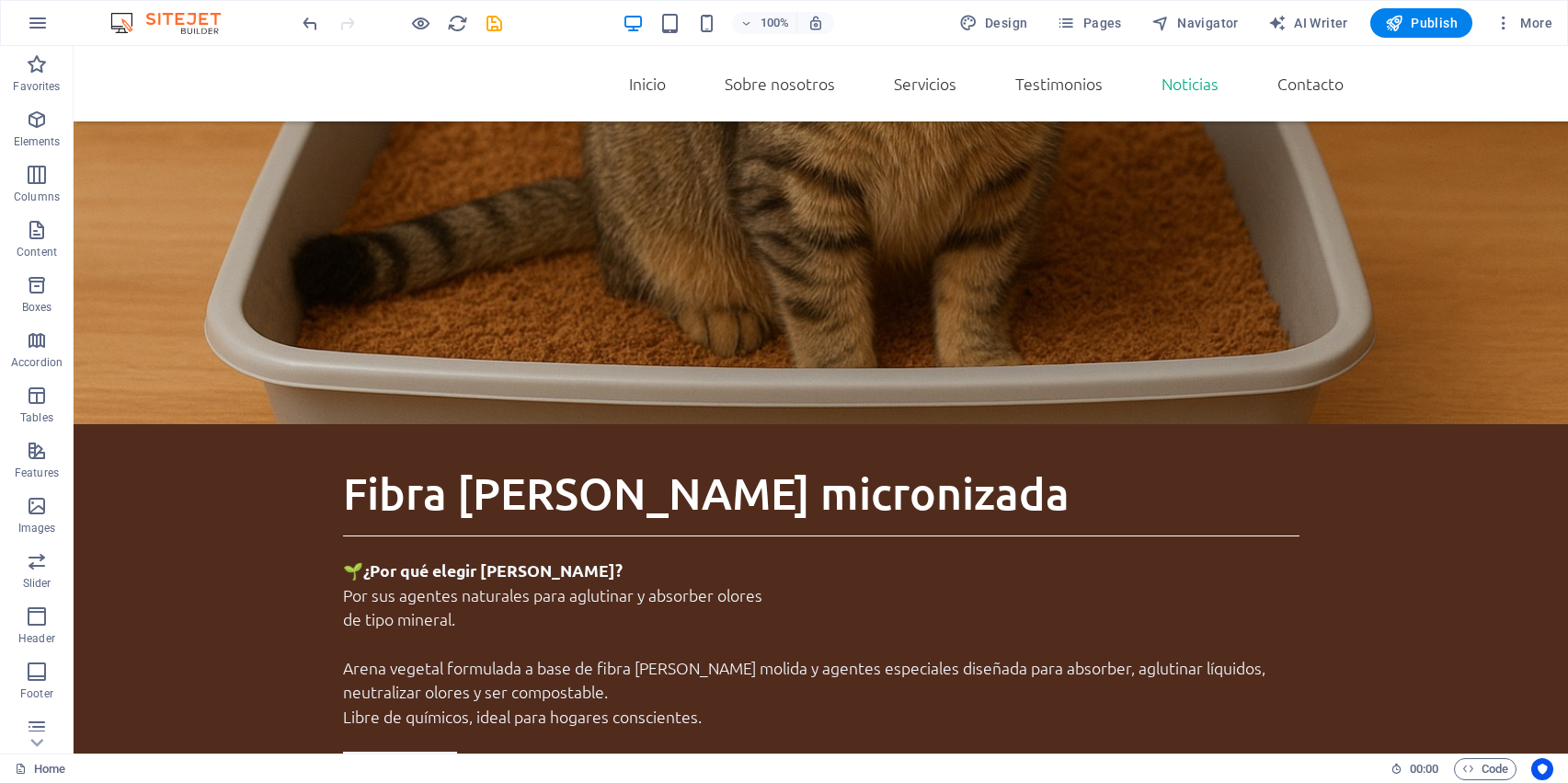
scroll to position [3451, 0]
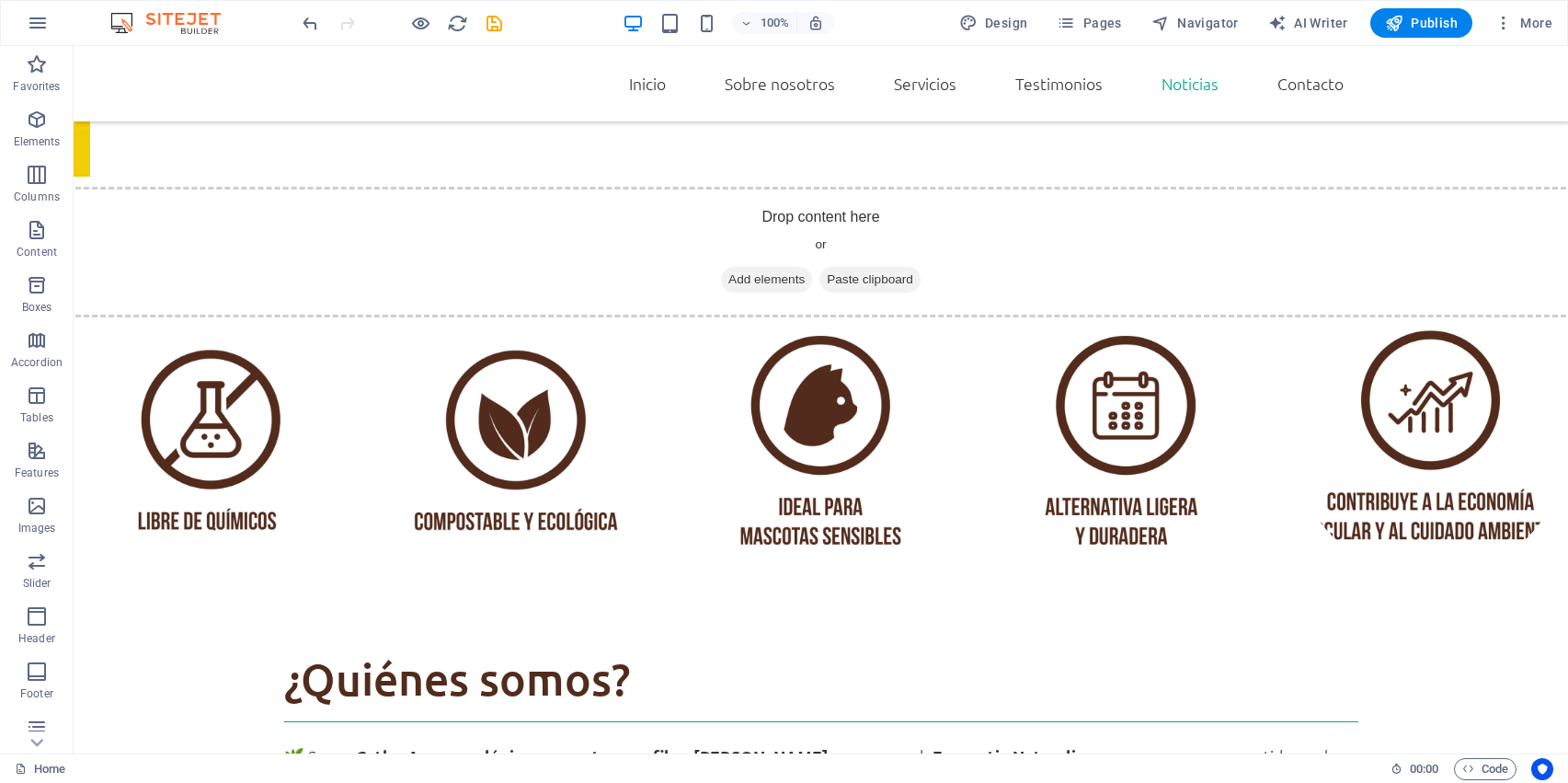
drag, startPoint x: 826, startPoint y: 373, endPoint x: 502, endPoint y: 782, distance: 521.8
click at [502, 782] on div "Home 00 : 00 Code" at bounding box center [784, 767] width 1568 height 29
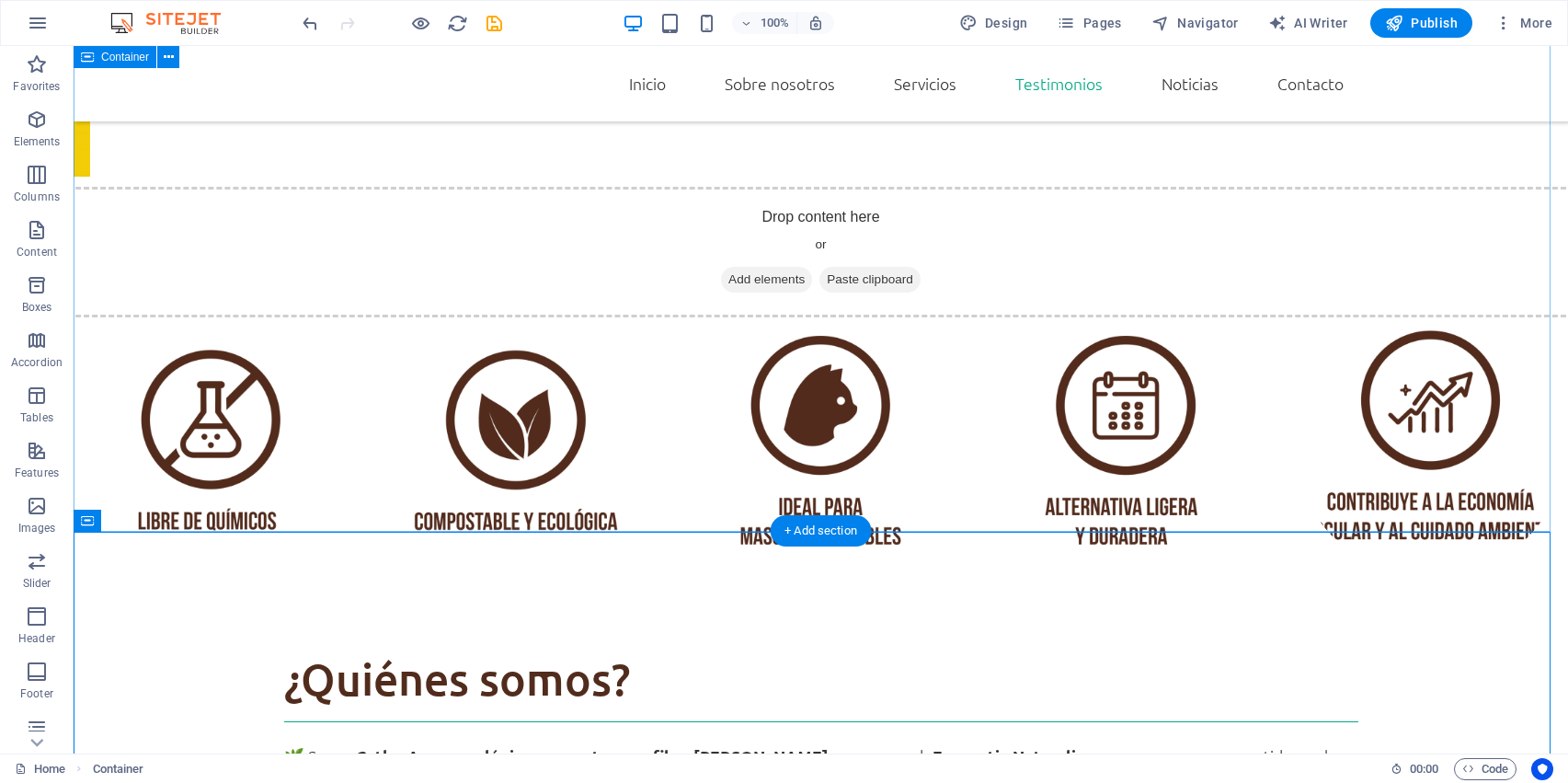
scroll to position [3165, 0]
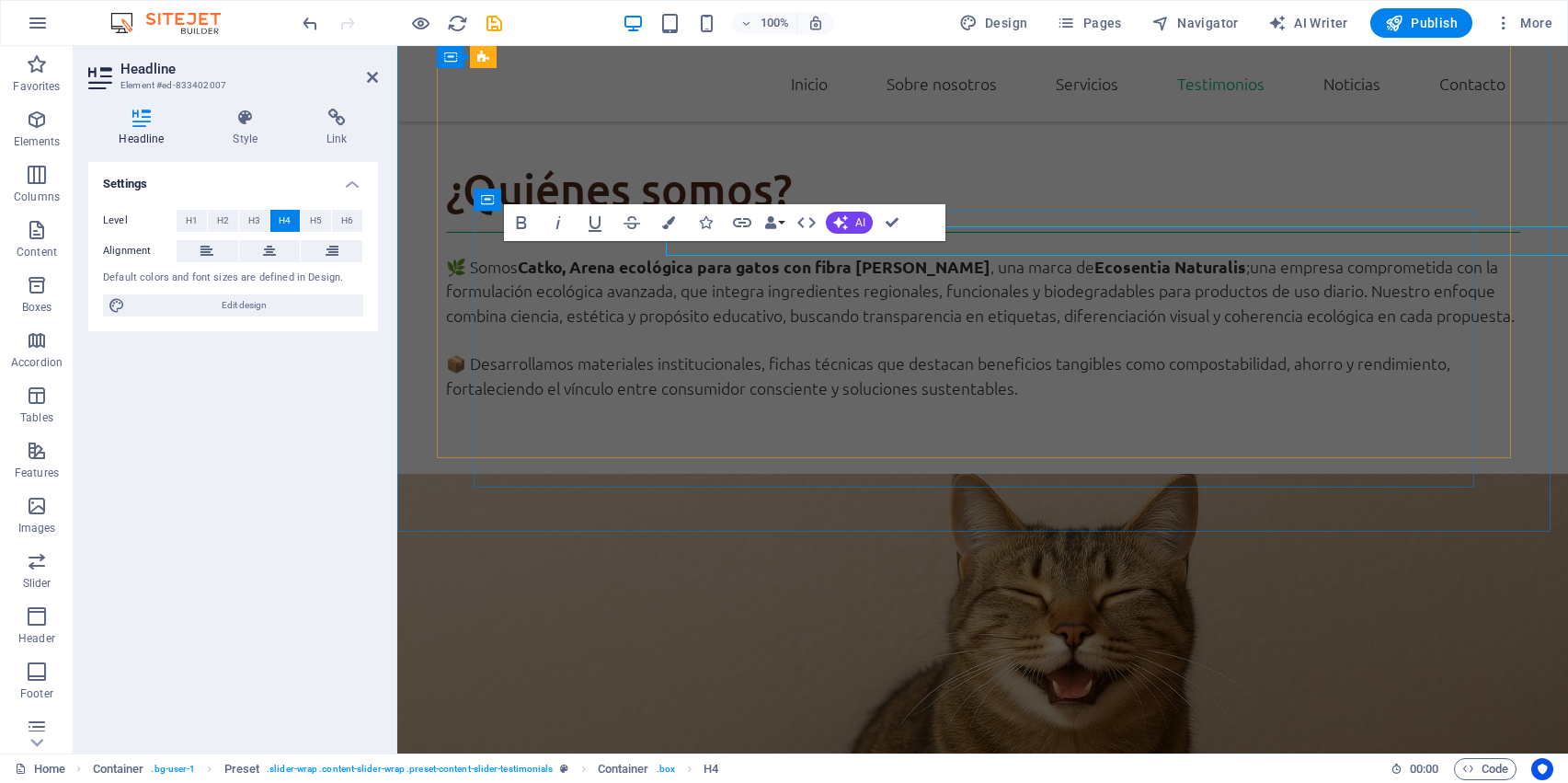
scroll to position [3037, 0]
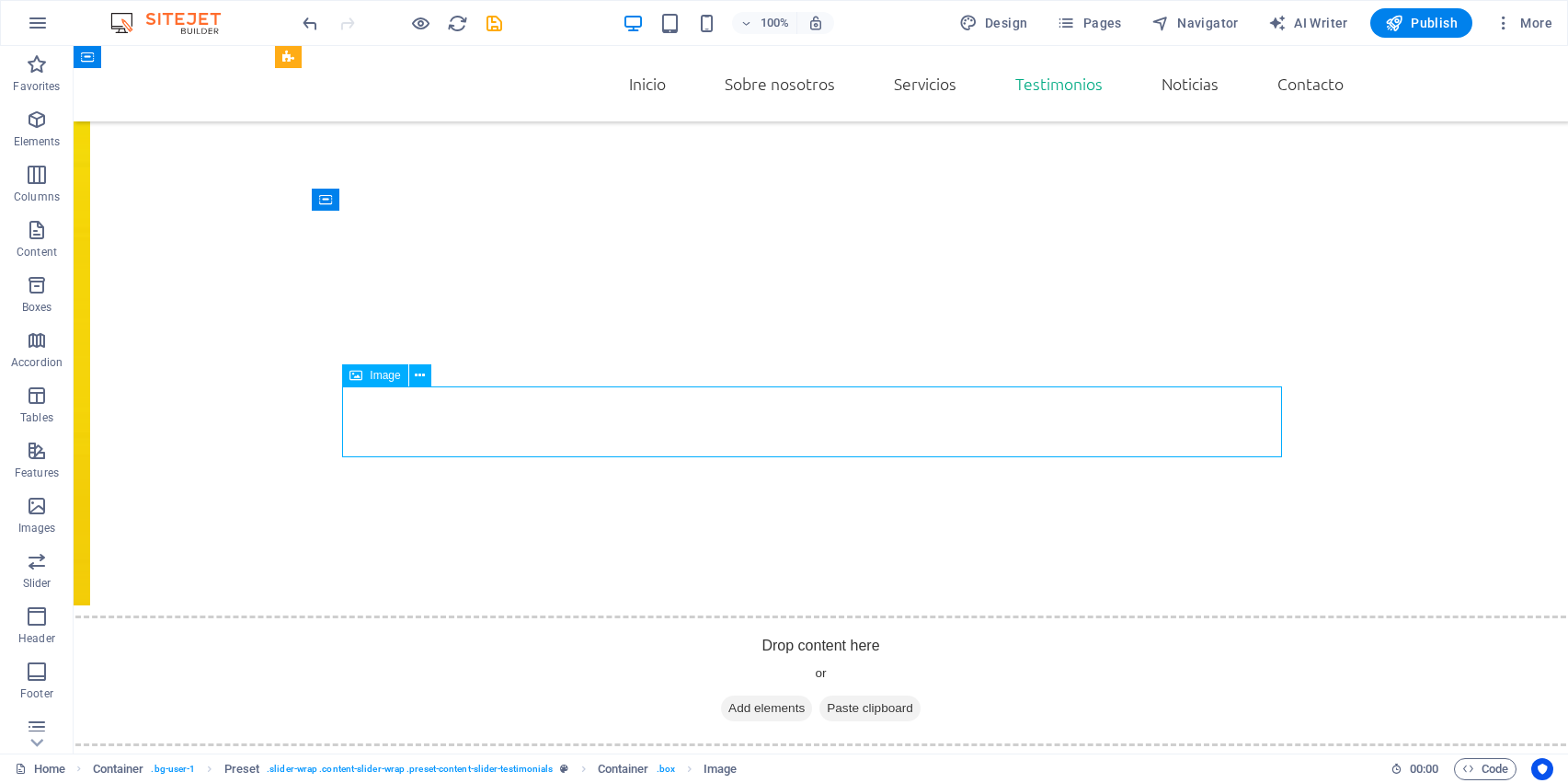
scroll to position [3165, 0]
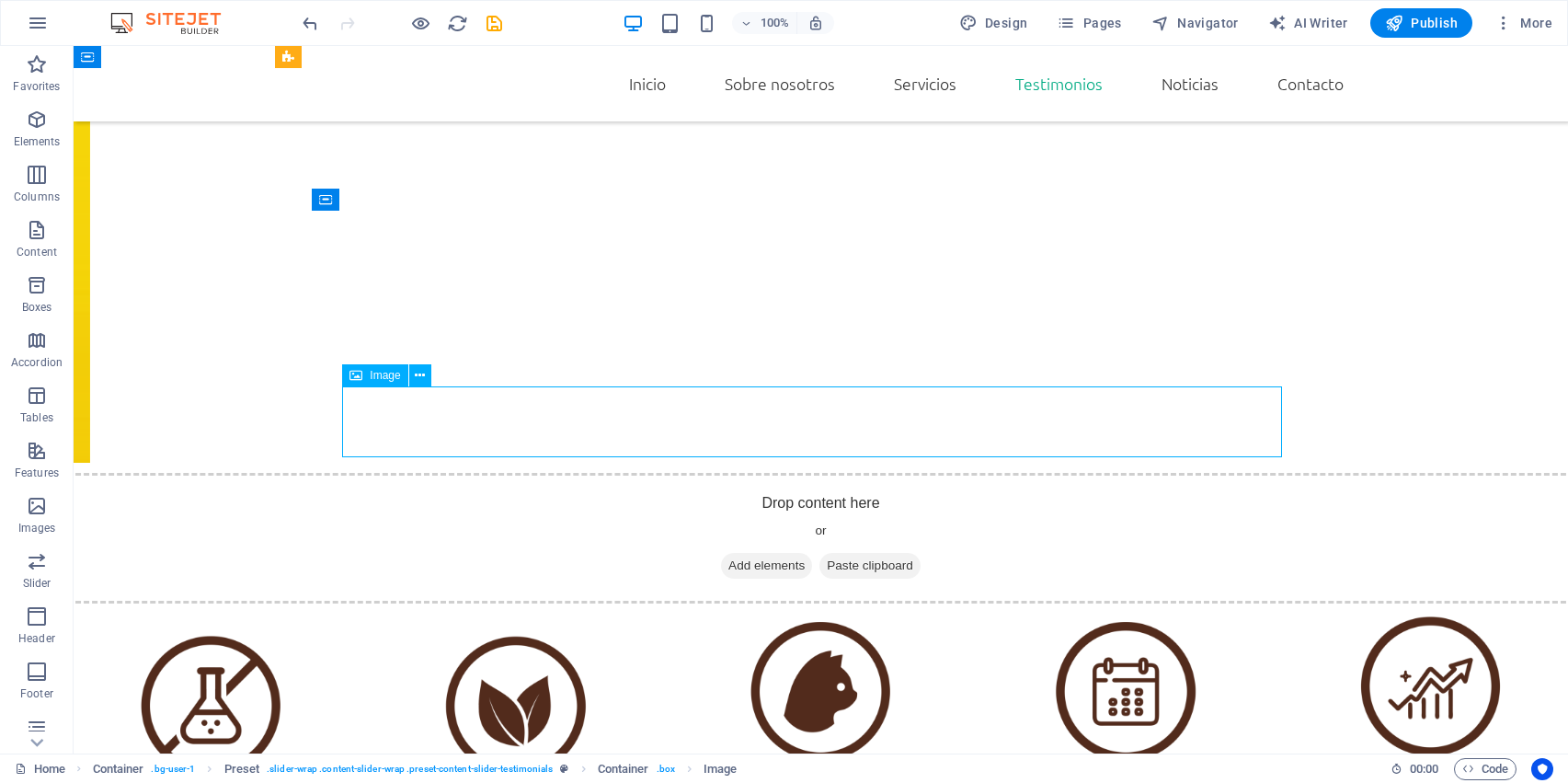
click at [420, 379] on icon at bounding box center [420, 376] width 10 height 20
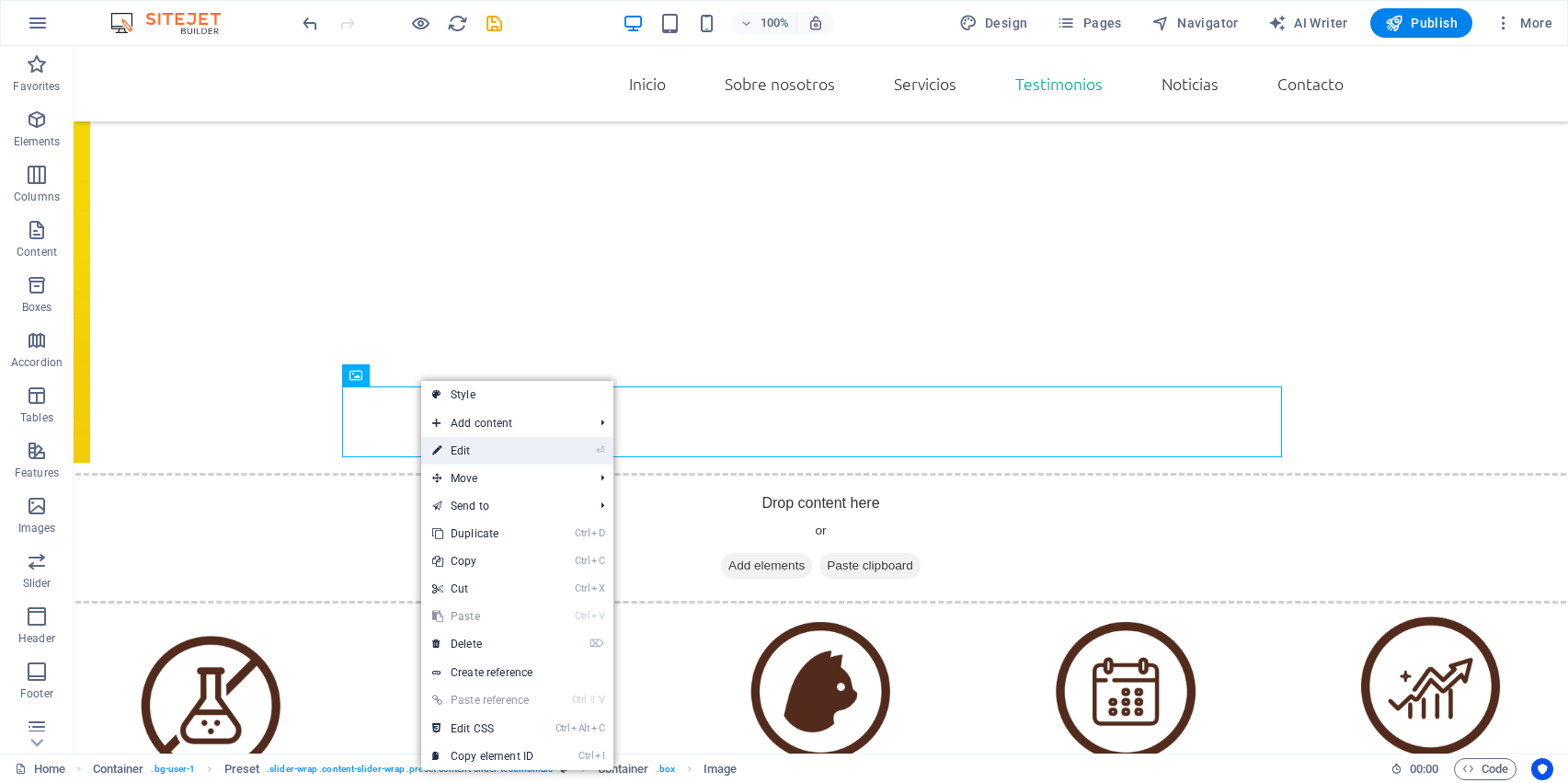
click at [469, 452] on link "⏎ Edit" at bounding box center [483, 450] width 123 height 27
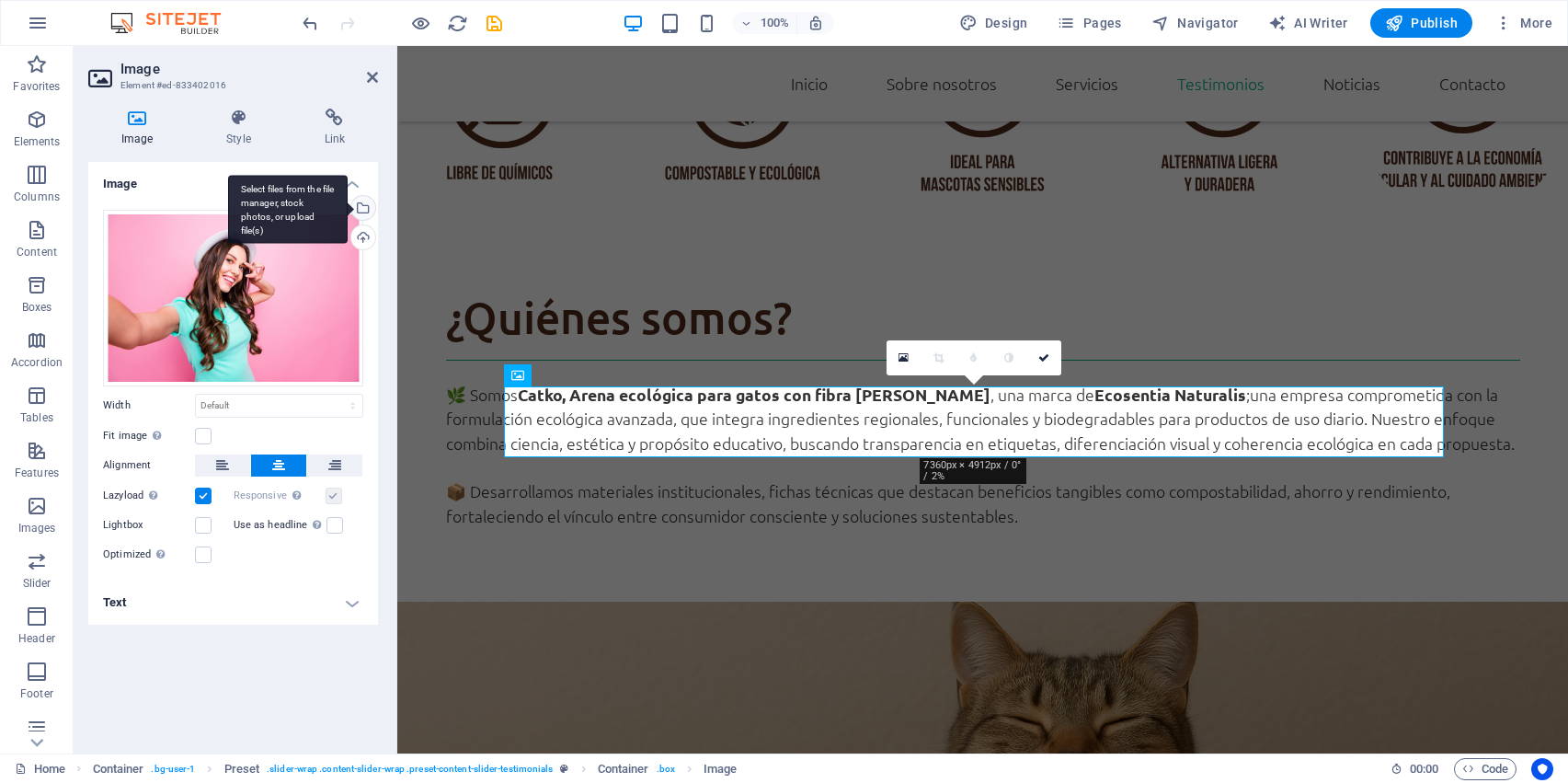
click at [368, 212] on div "Select files from the file manager, stock photos, or upload file(s)" at bounding box center [360, 209] width 27 height 27
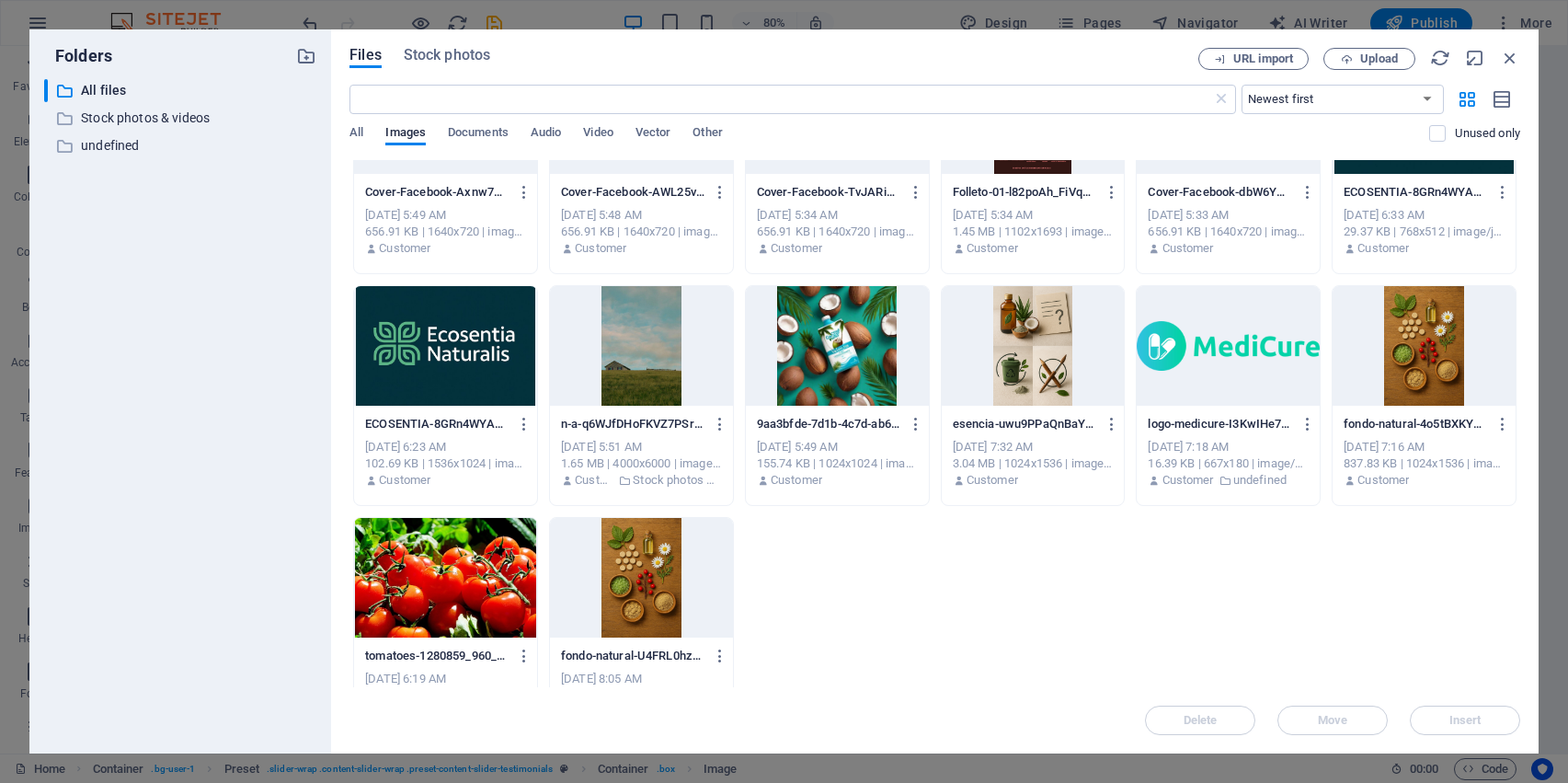
scroll to position [0, 0]
click at [1510, 49] on icon "button" at bounding box center [1511, 58] width 21 height 21
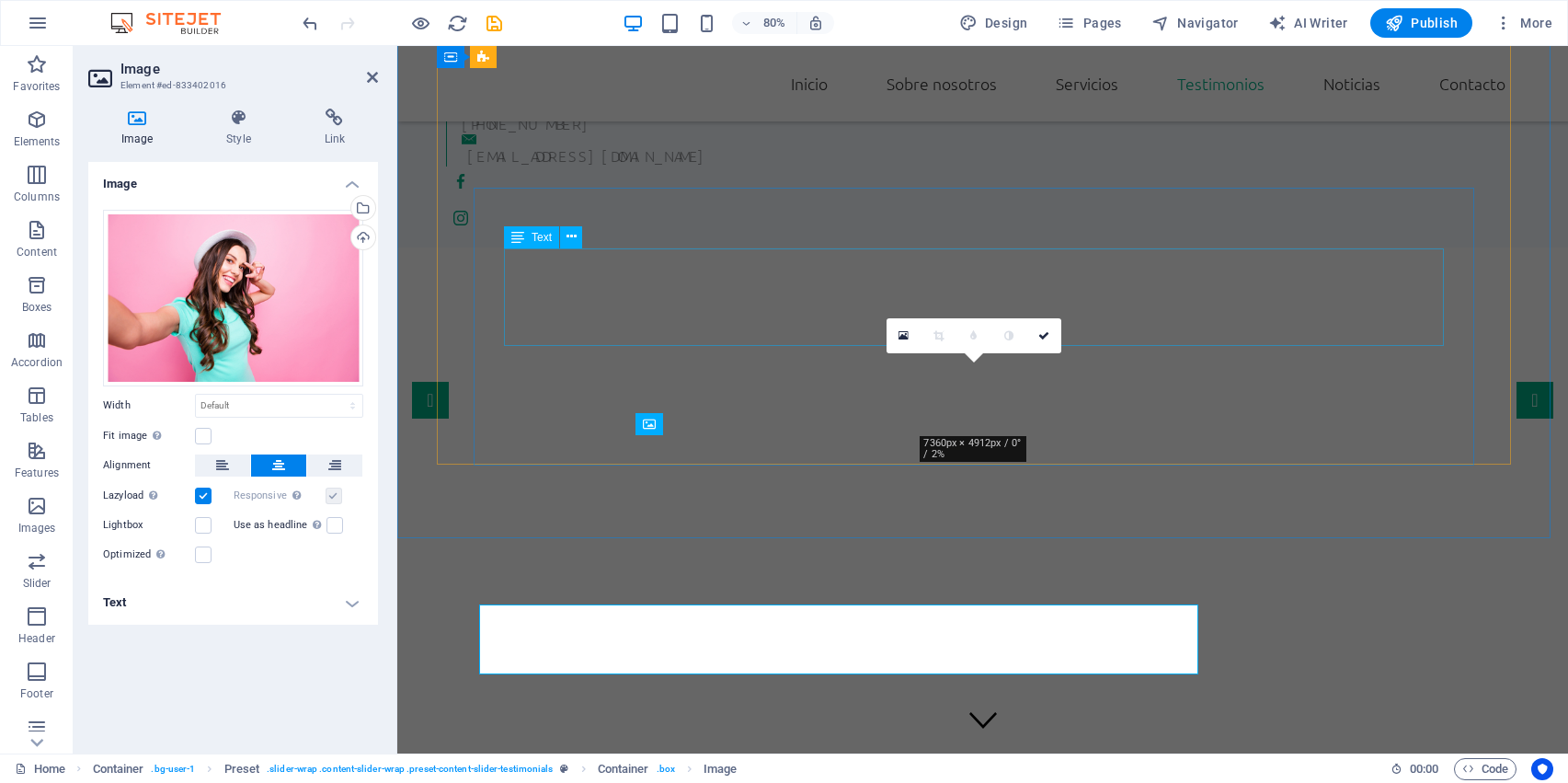
scroll to position [3059, 0]
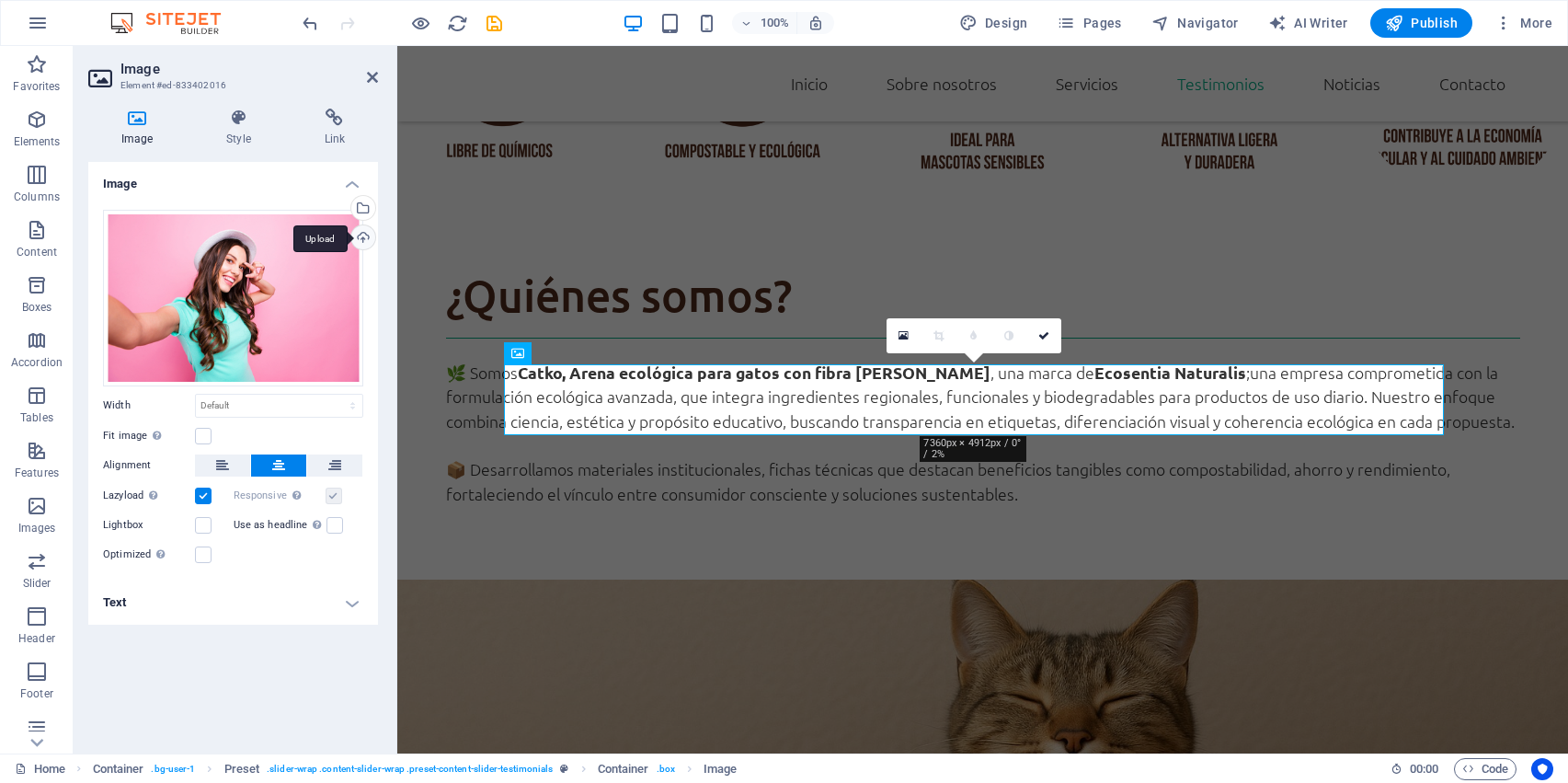
click at [359, 226] on div "Upload" at bounding box center [360, 238] width 27 height 27
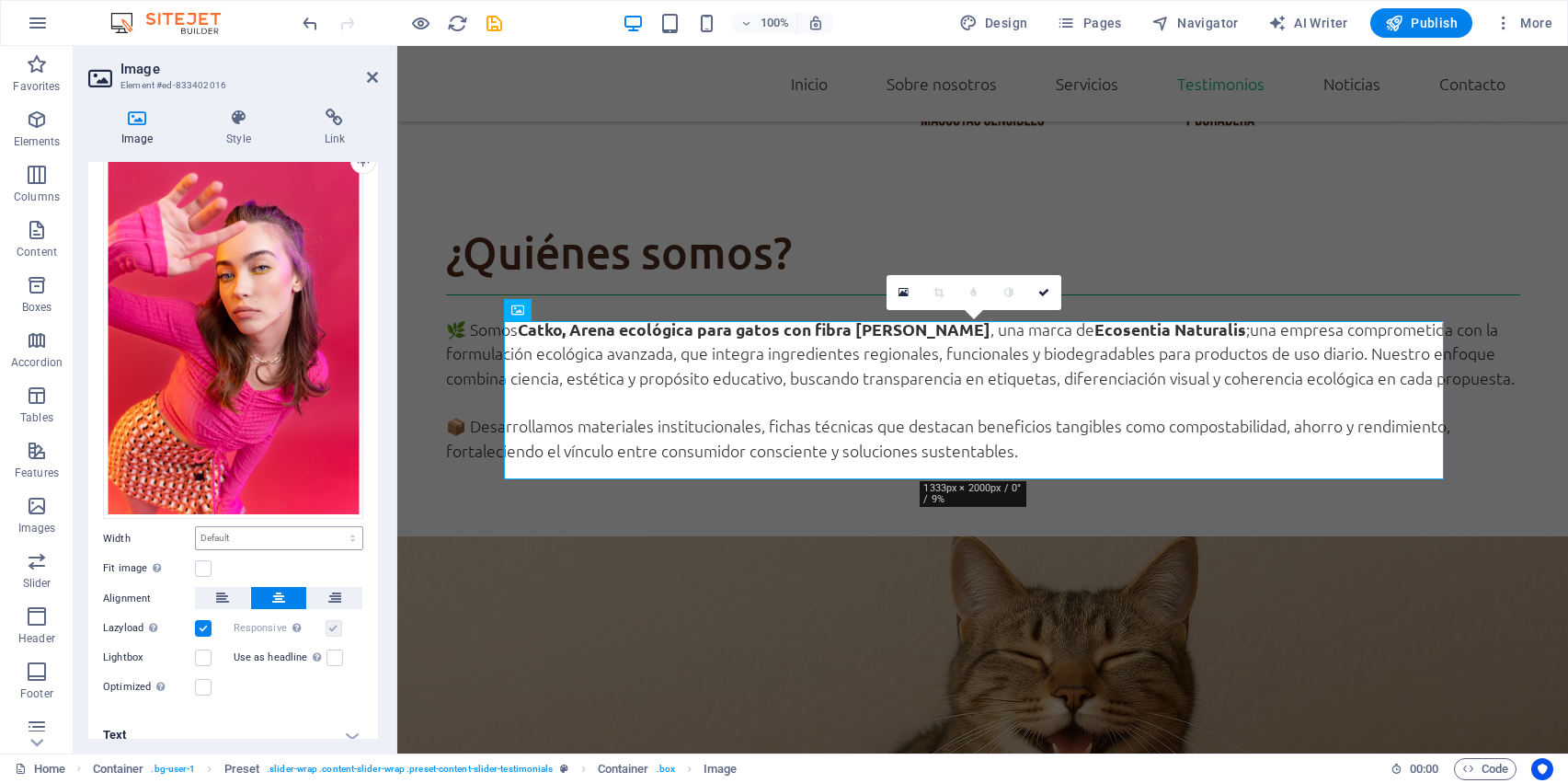
scroll to position [79, 0]
click at [207, 557] on label at bounding box center [203, 566] width 17 height 17
click at [0, 0] on input "Fit image Automatically fit image to a fixed width and height" at bounding box center [0, 0] width 0 height 0
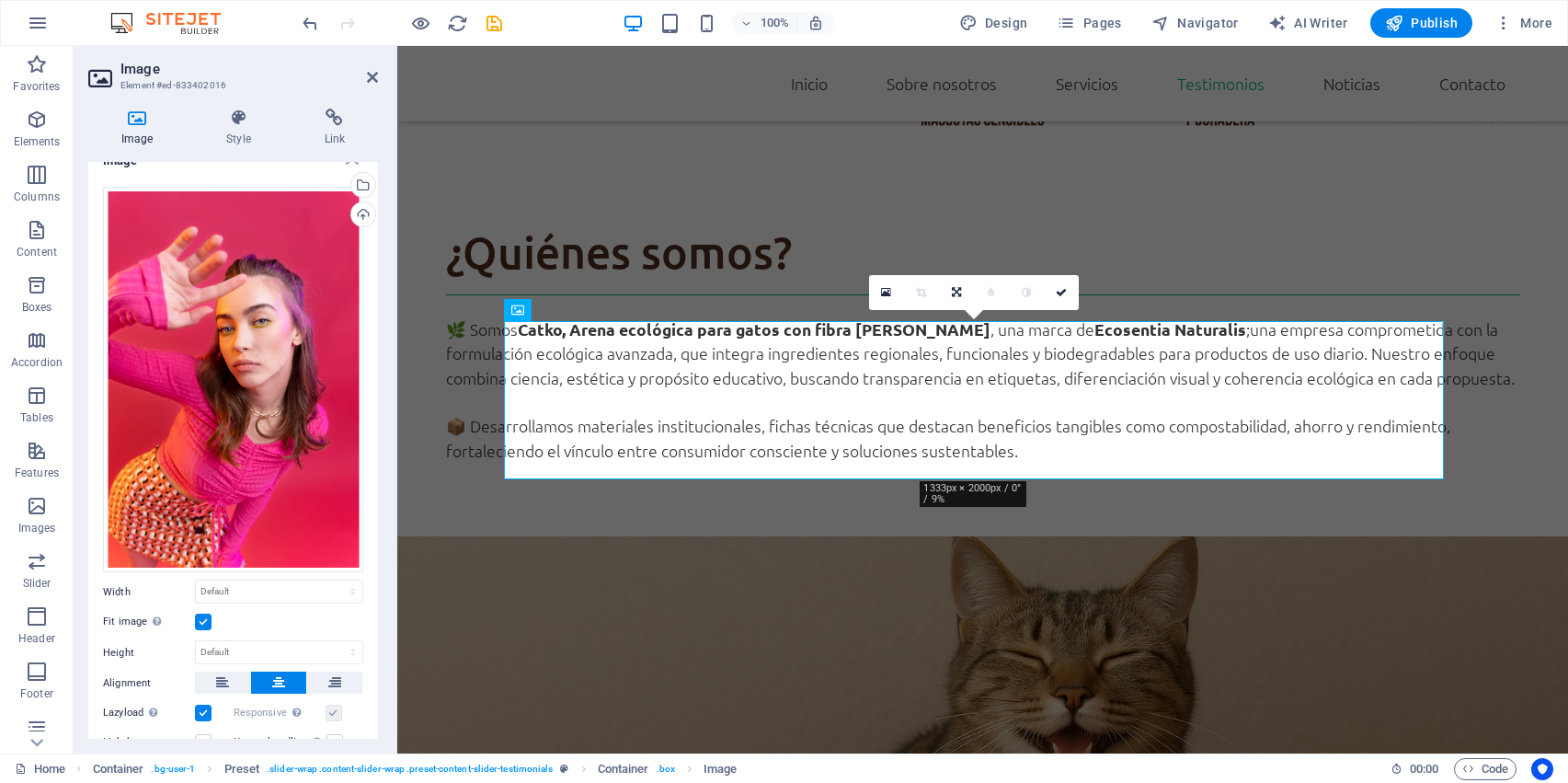
scroll to position [0, 0]
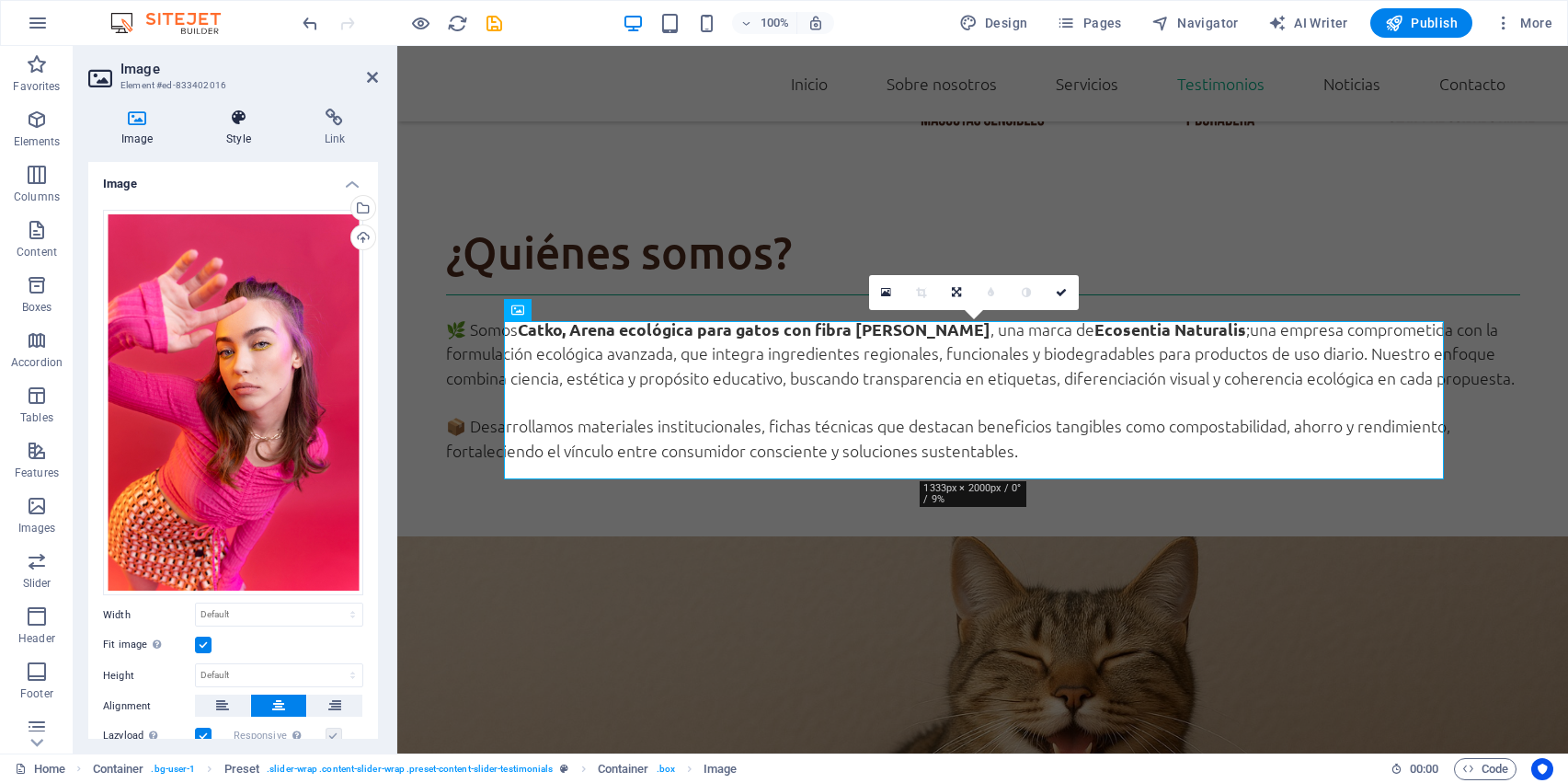
click at [248, 135] on h4 "Style" at bounding box center [242, 127] width 98 height 39
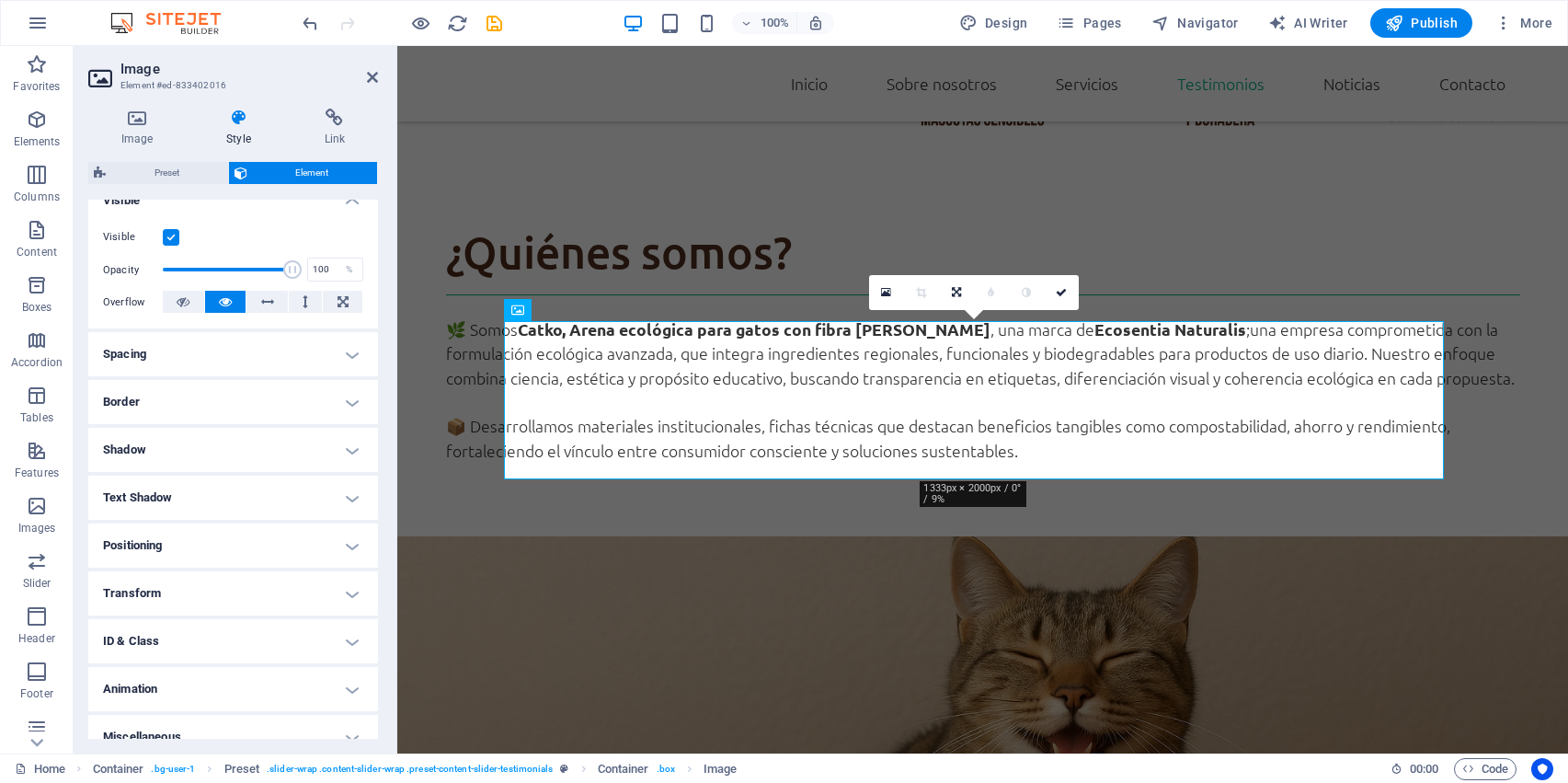
scroll to position [237, 0]
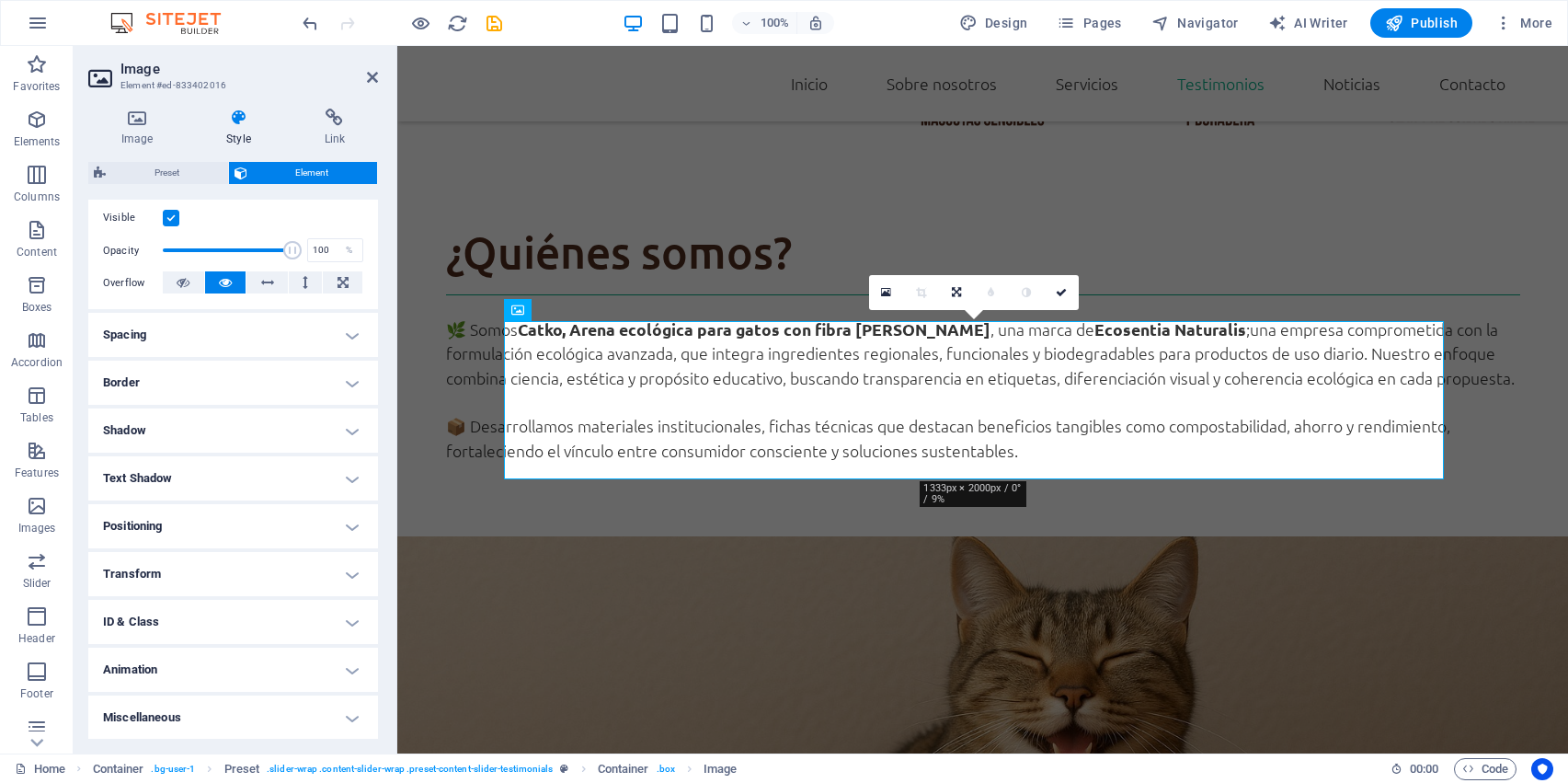
click at [281, 557] on h4 "Transform" at bounding box center [233, 573] width 290 height 44
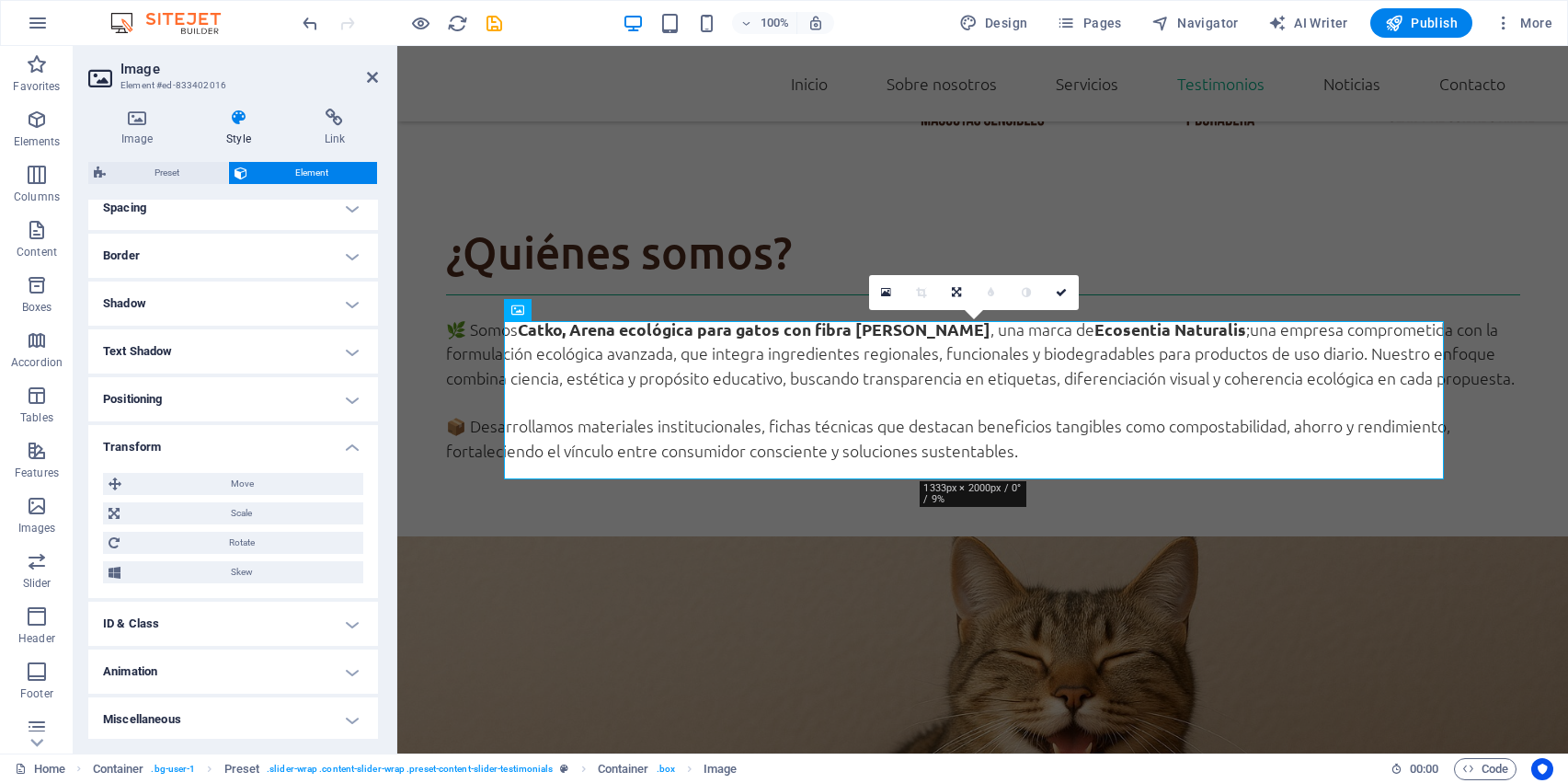
scroll to position [366, 0]
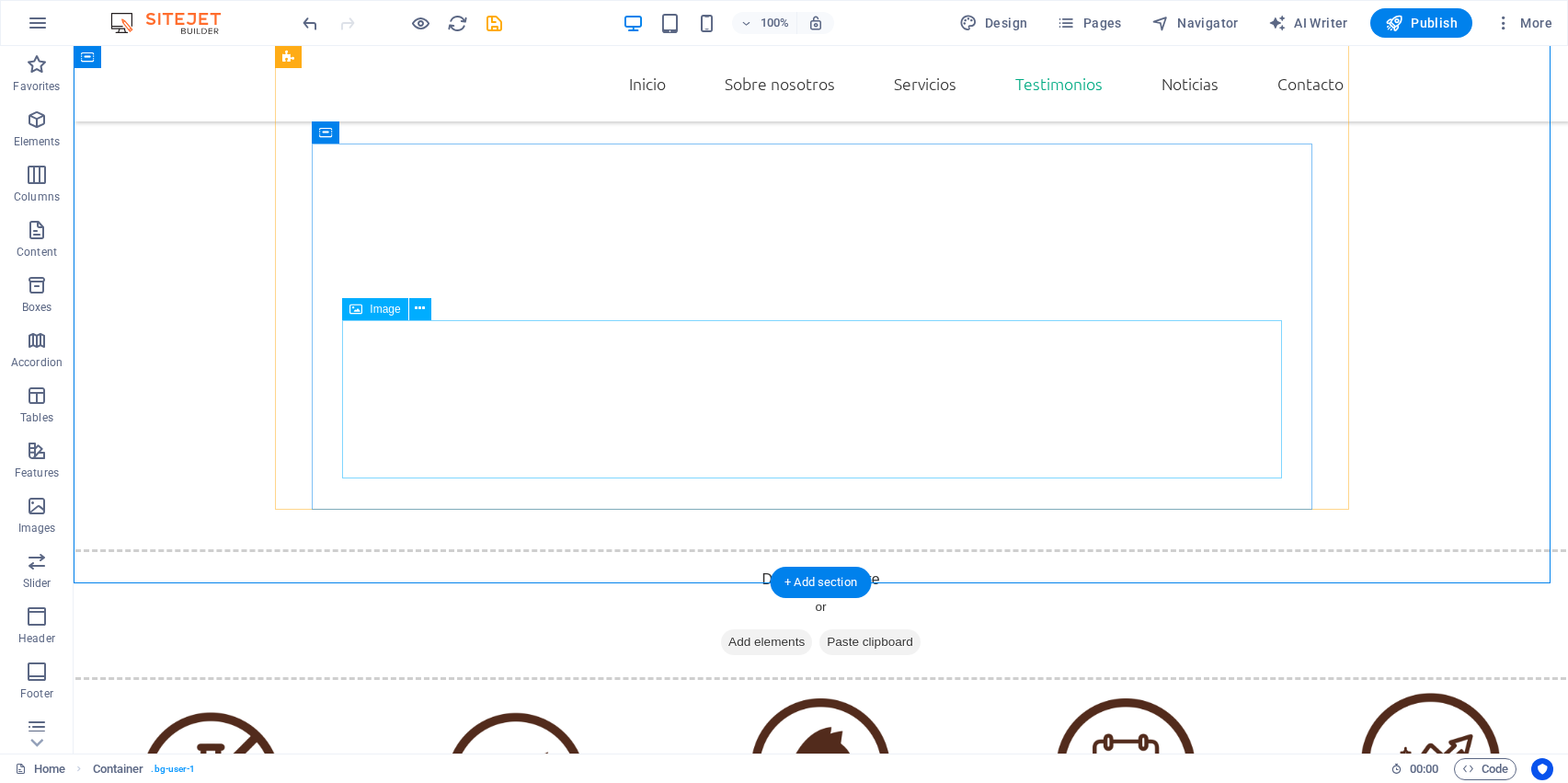
scroll to position [3231, 0]
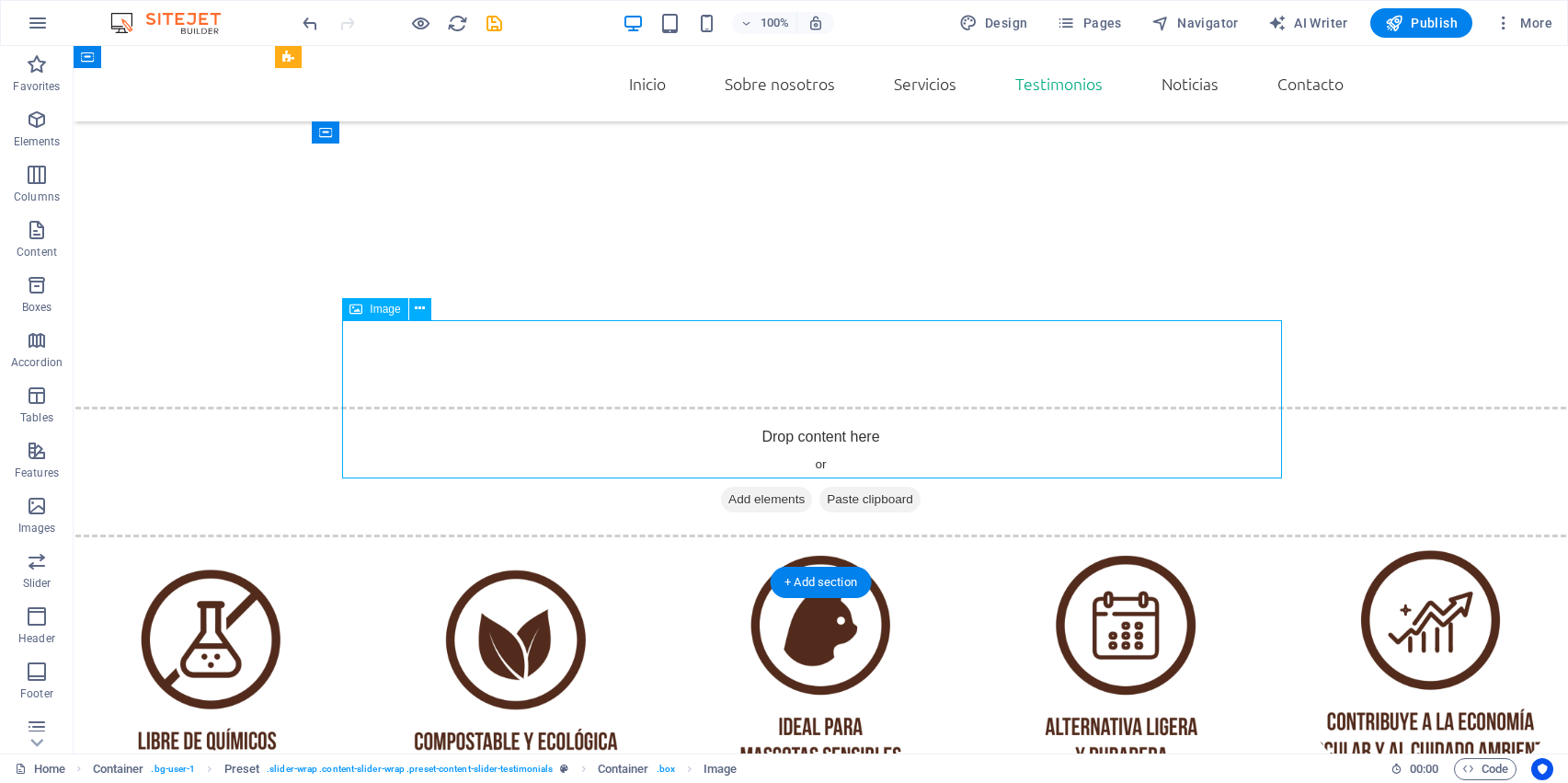
click at [422, 311] on icon at bounding box center [420, 309] width 10 height 20
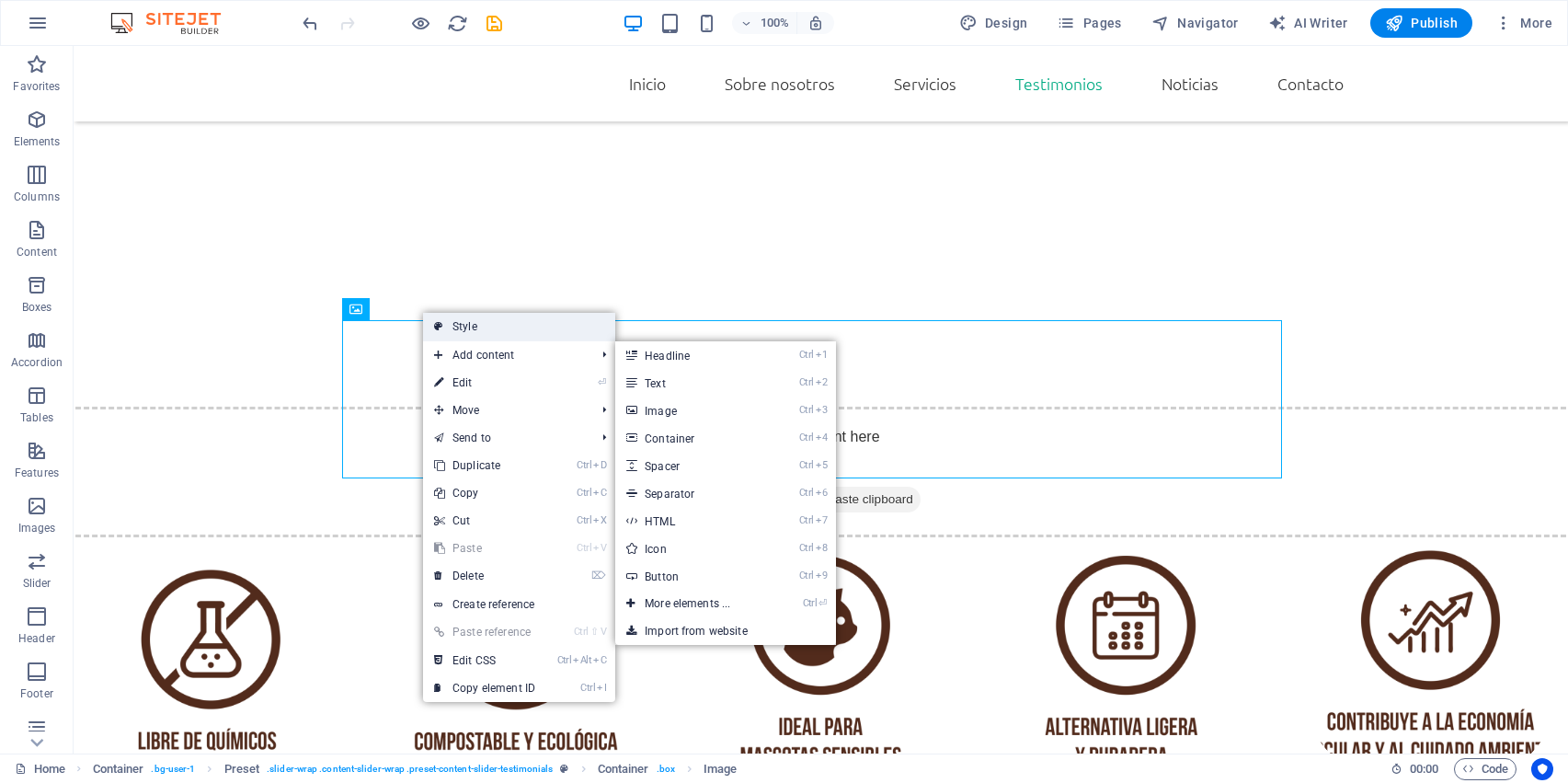
click at [499, 328] on link "Style" at bounding box center [520, 326] width 192 height 27
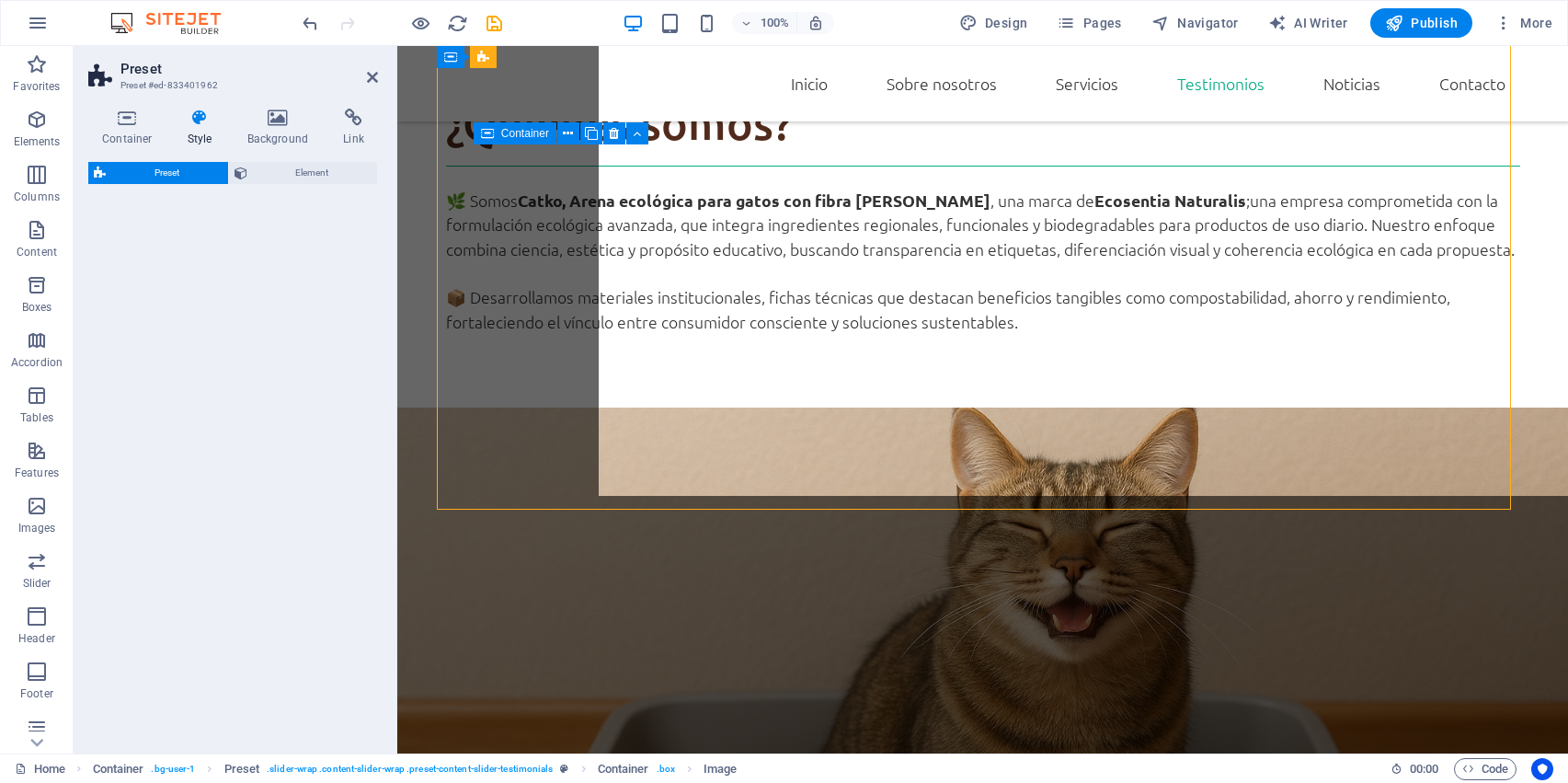
select select "px"
select select "rem"
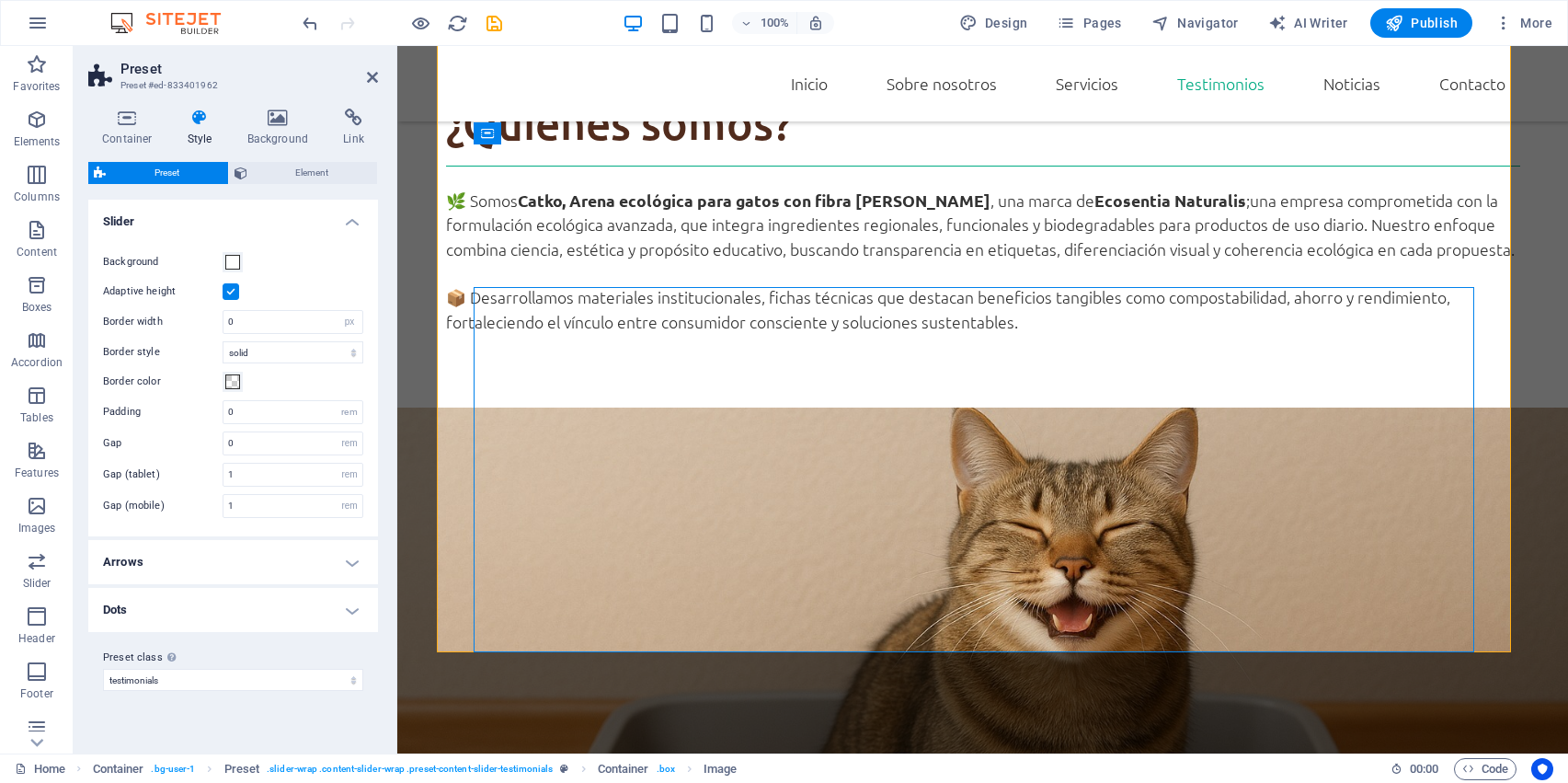
scroll to position [3102, 0]
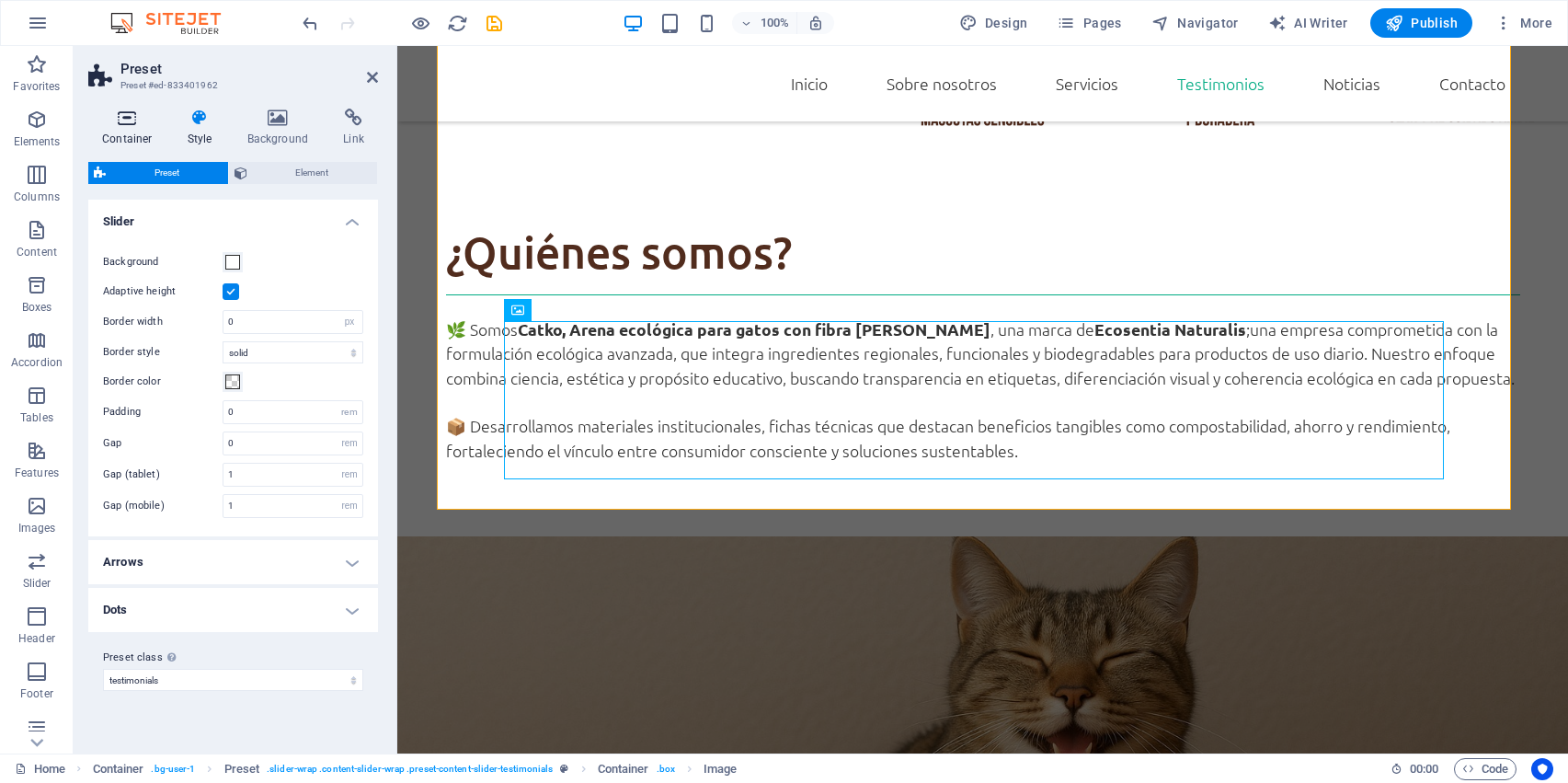
click at [135, 112] on icon at bounding box center [127, 118] width 78 height 19
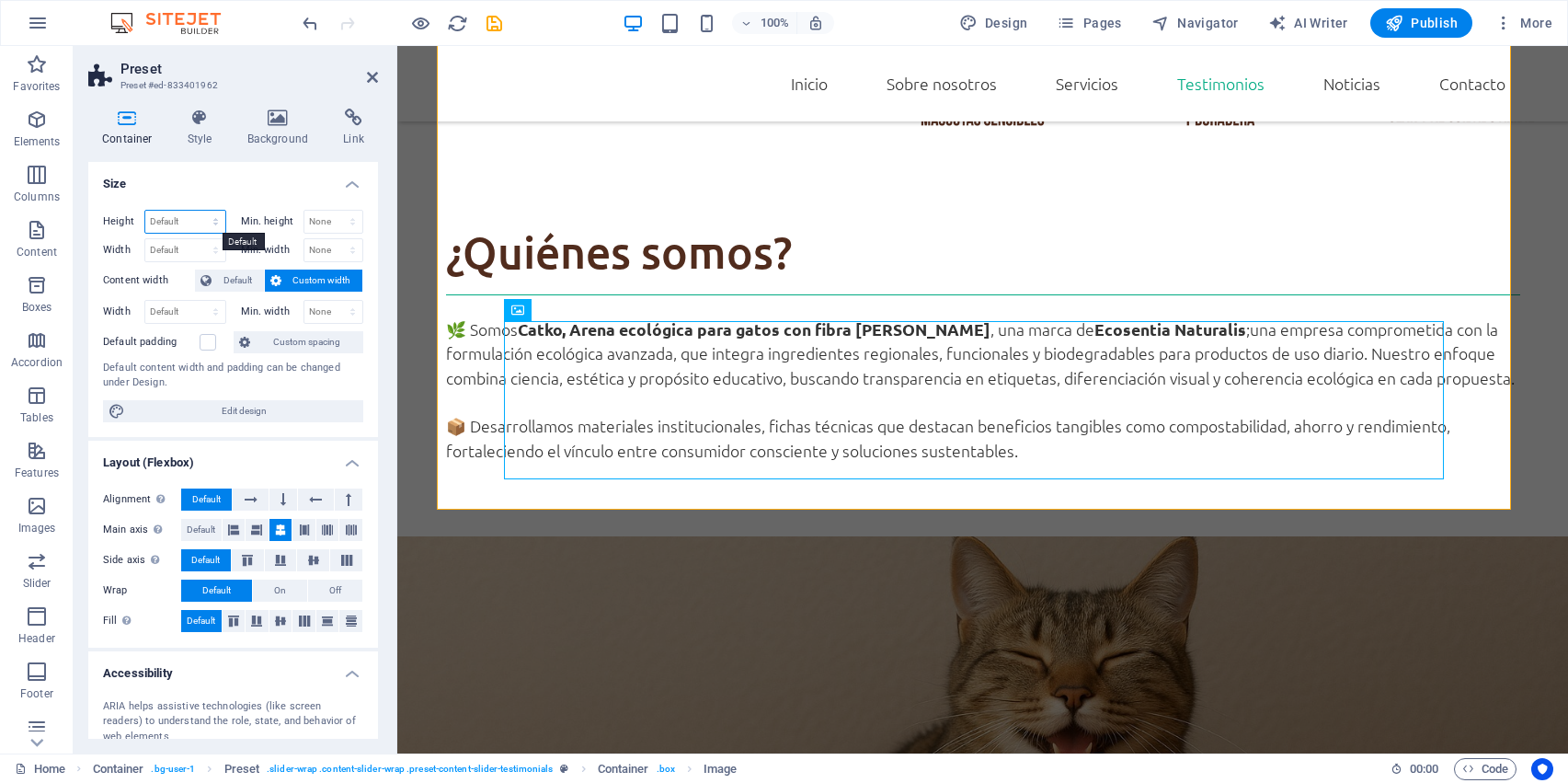
click at [182, 212] on select "Default px rem % vh vw" at bounding box center [184, 221] width 80 height 22
select select "px"
click at [197, 211] on select "Default px rem % vh vw" at bounding box center [184, 221] width 80 height 22
type input "400"
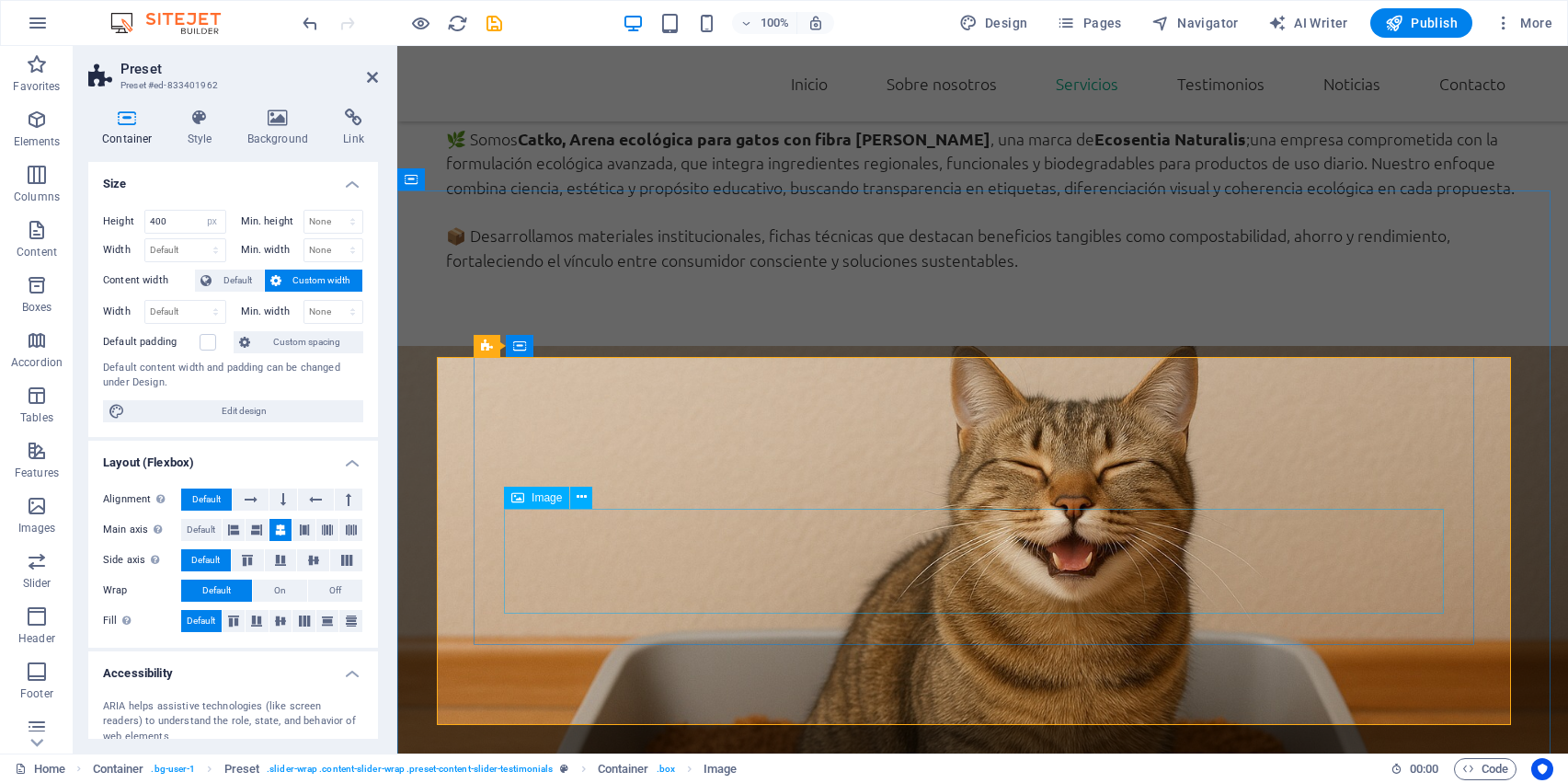
scroll to position [2309, 0]
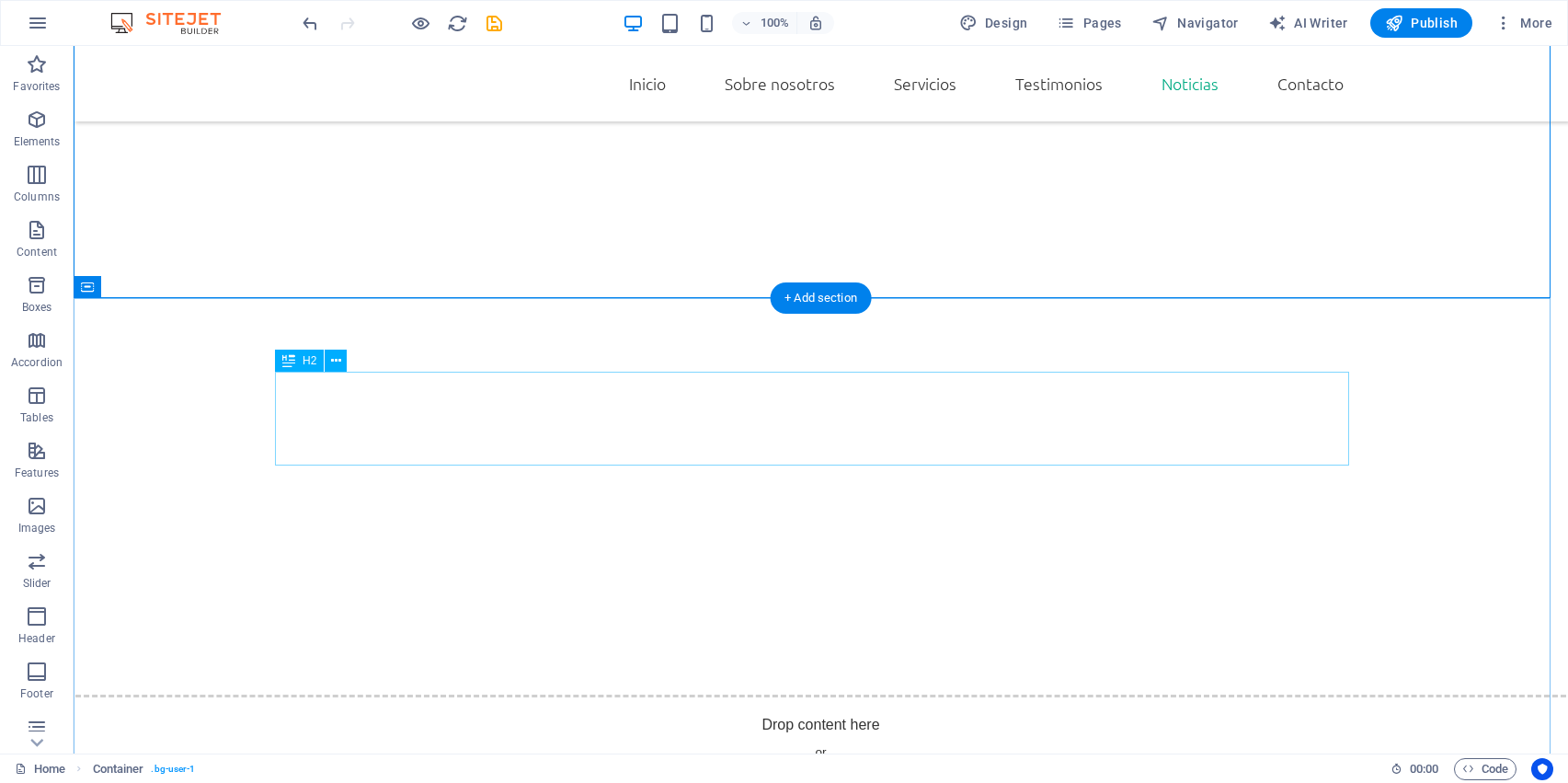
scroll to position [2953, 0]
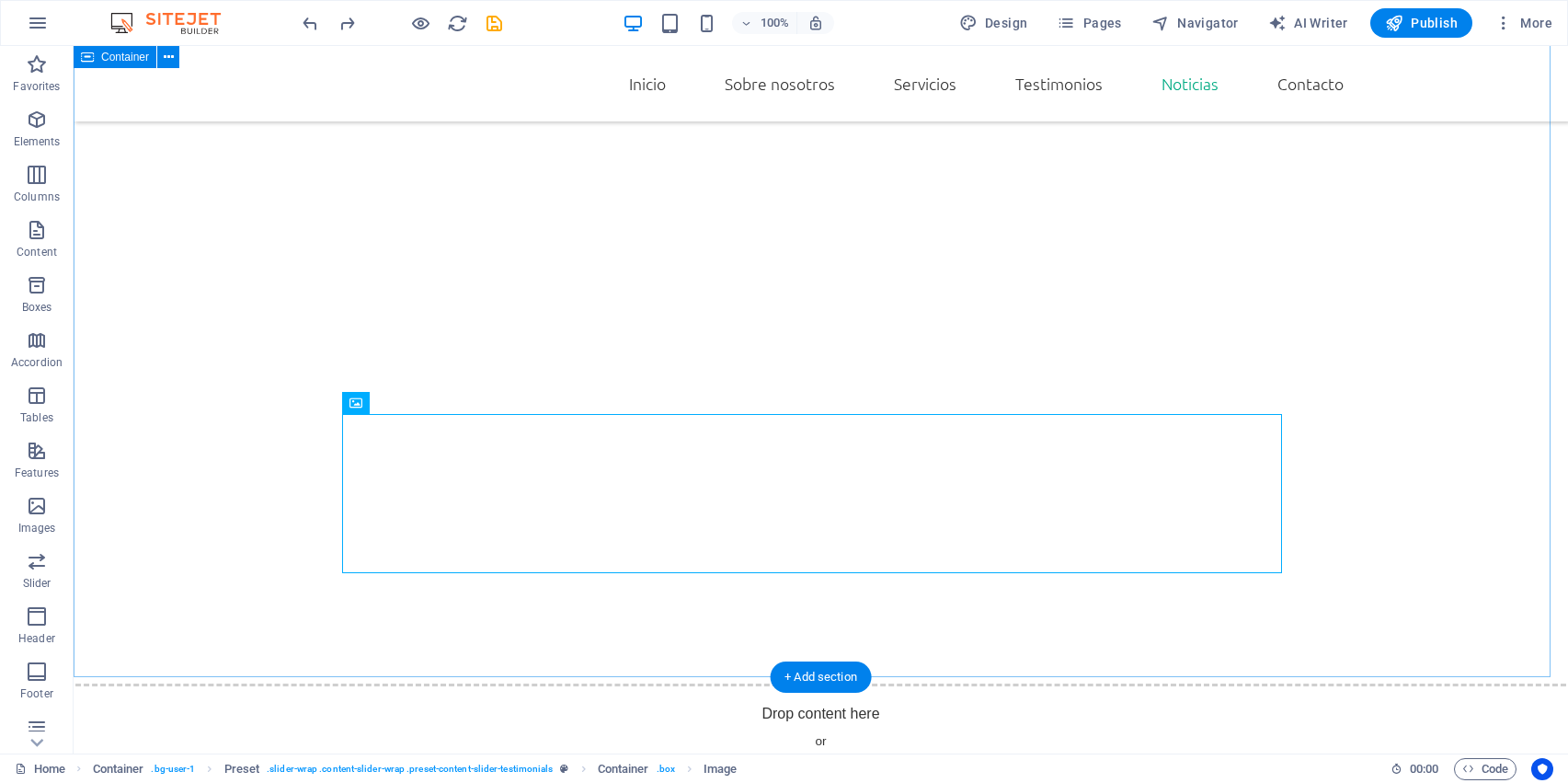
scroll to position [3138, 0]
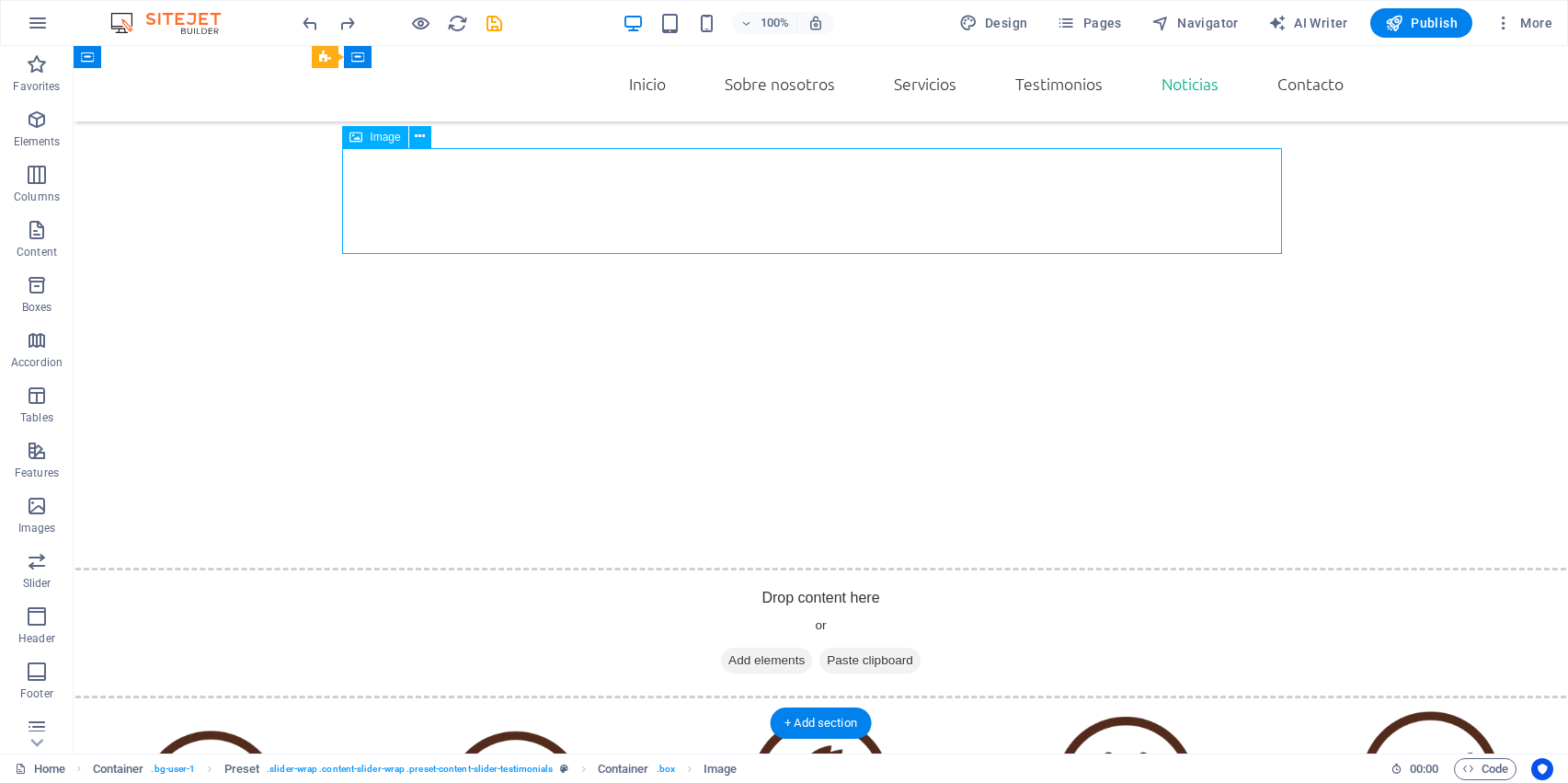
scroll to position [3060, 0]
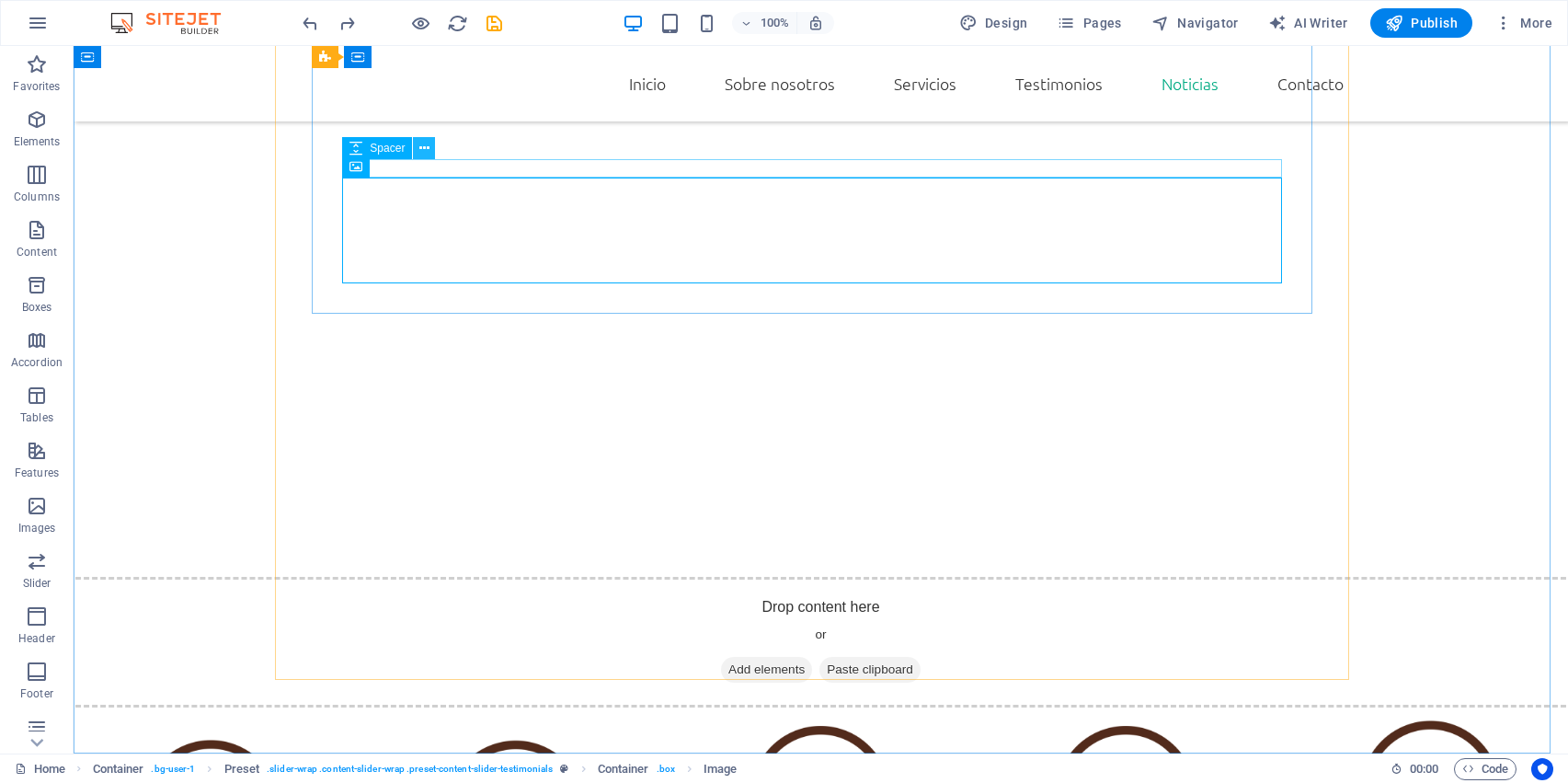
click at [425, 139] on icon at bounding box center [424, 149] width 10 height 20
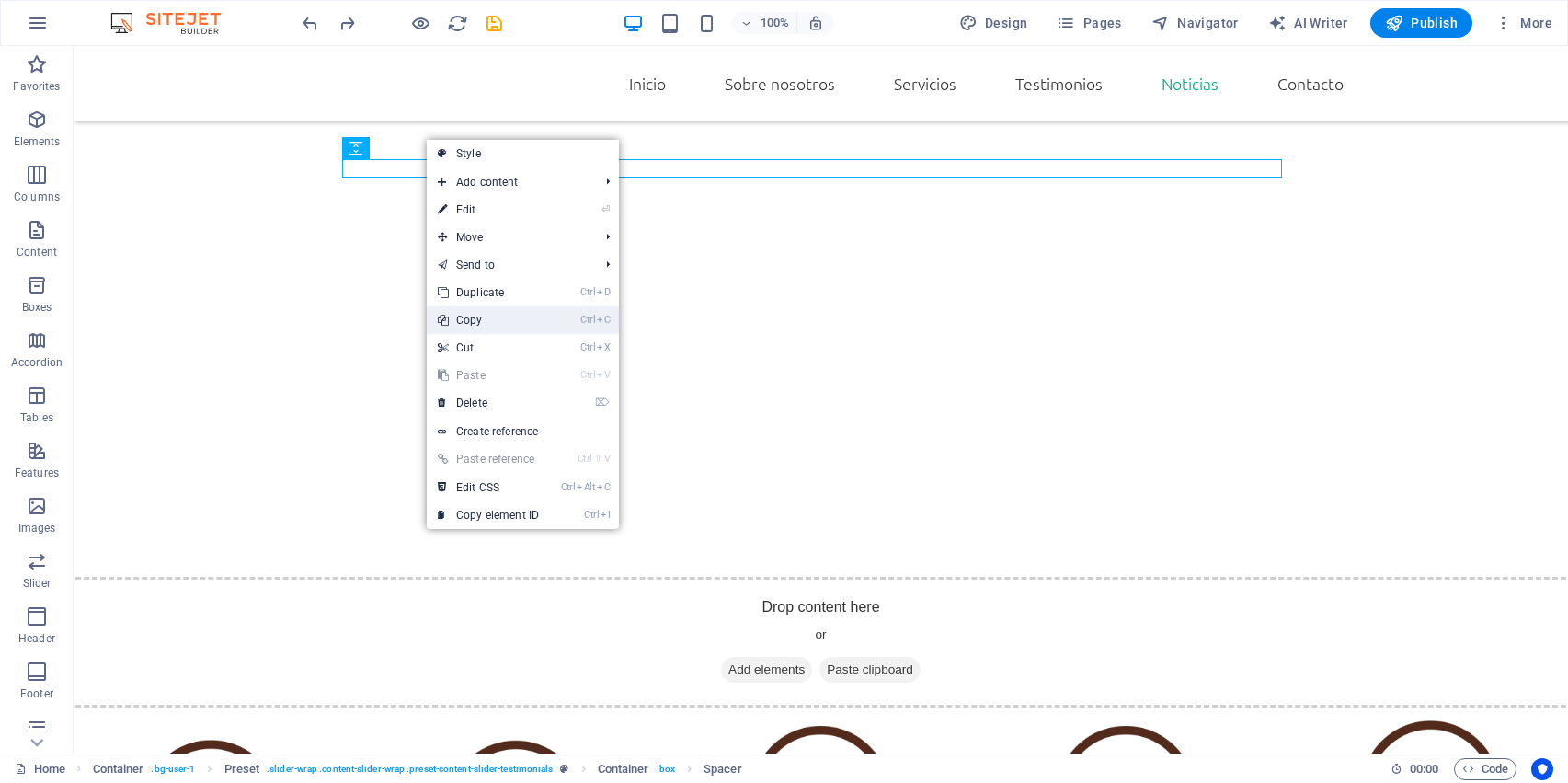
click at [474, 327] on link "Ctrl C Copy" at bounding box center [488, 319] width 123 height 27
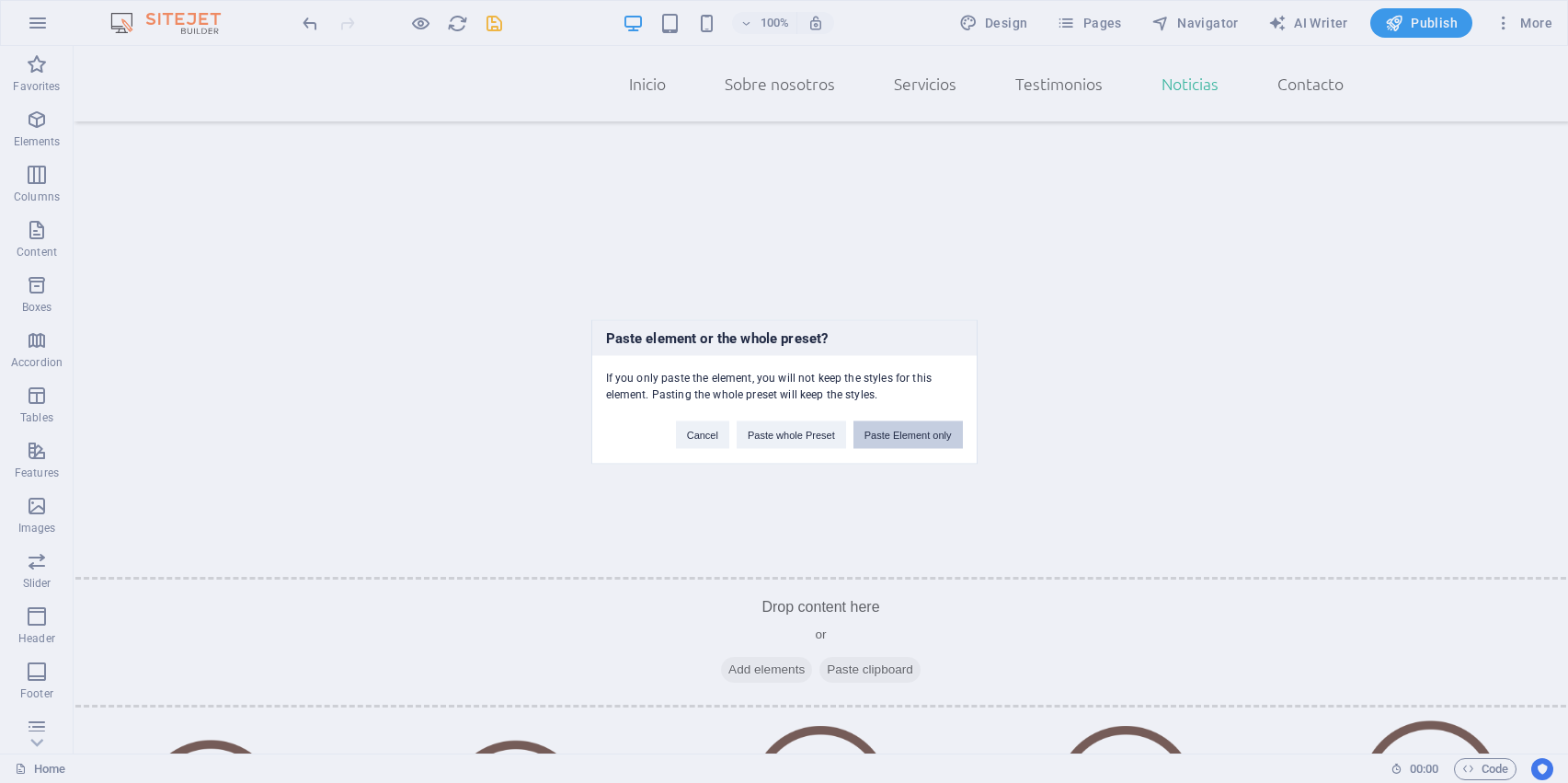
click at [885, 429] on button "Paste Element only" at bounding box center [908, 434] width 109 height 27
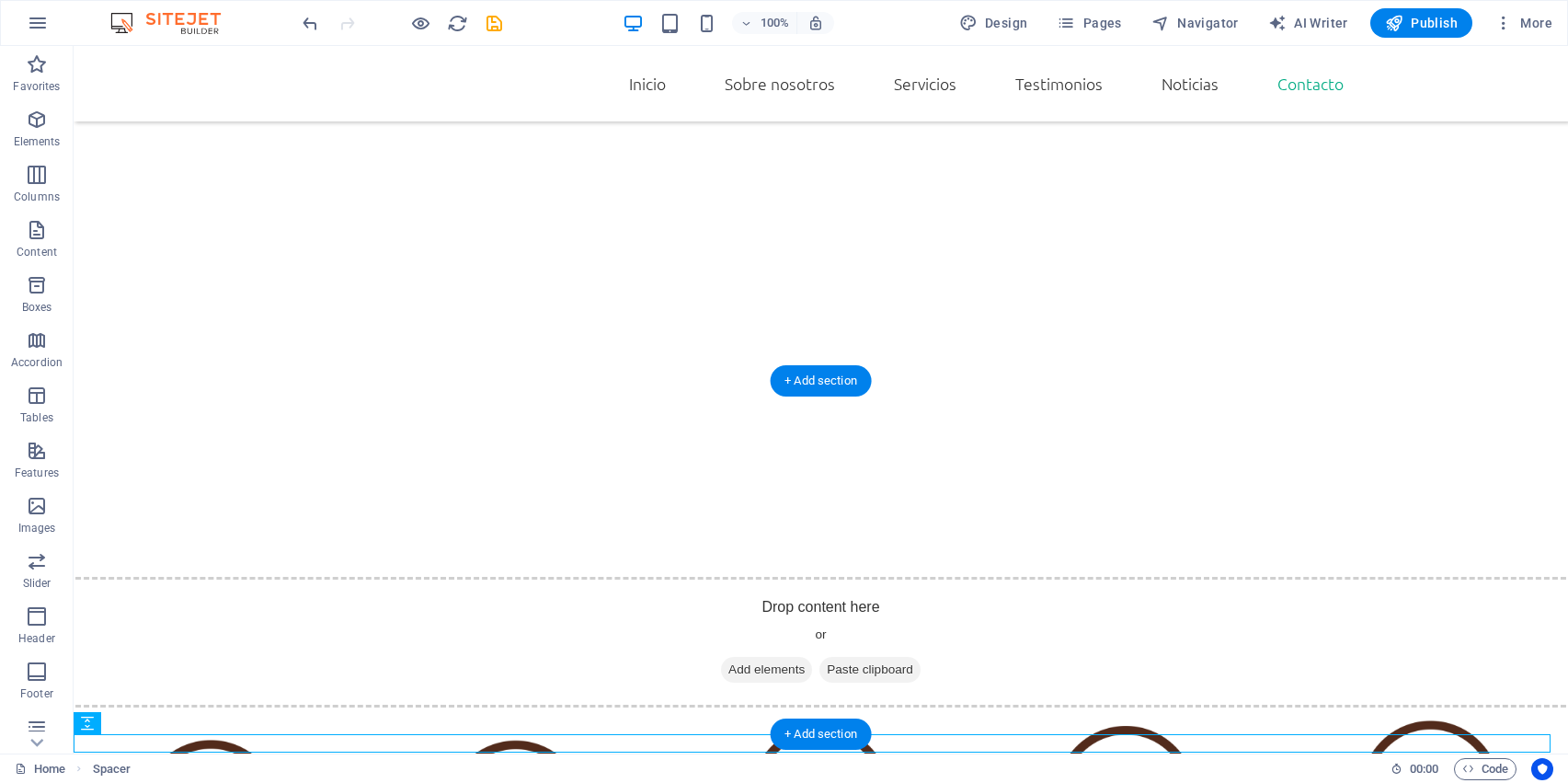
scroll to position [4977, 0]
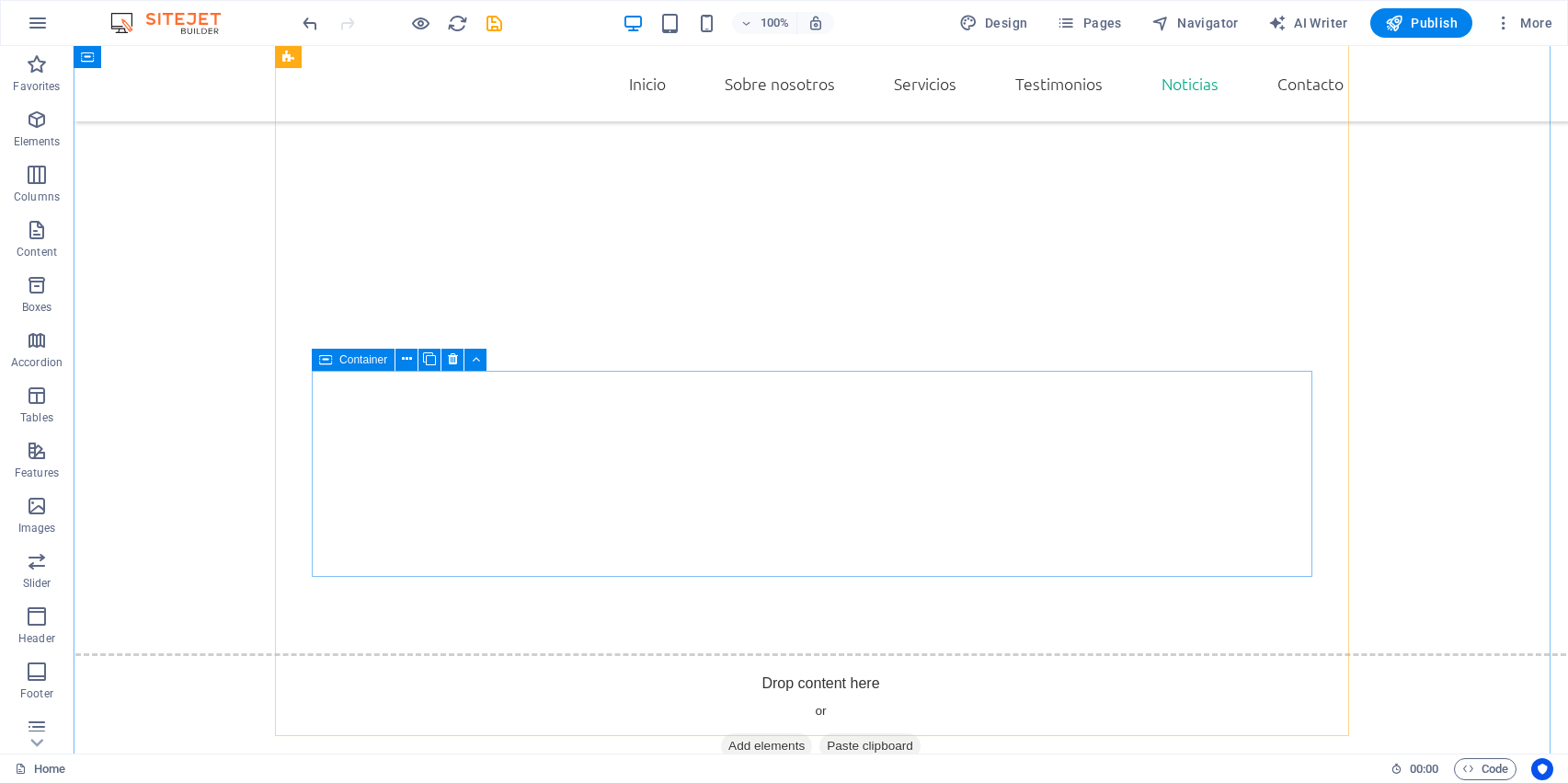
scroll to position [3005, 0]
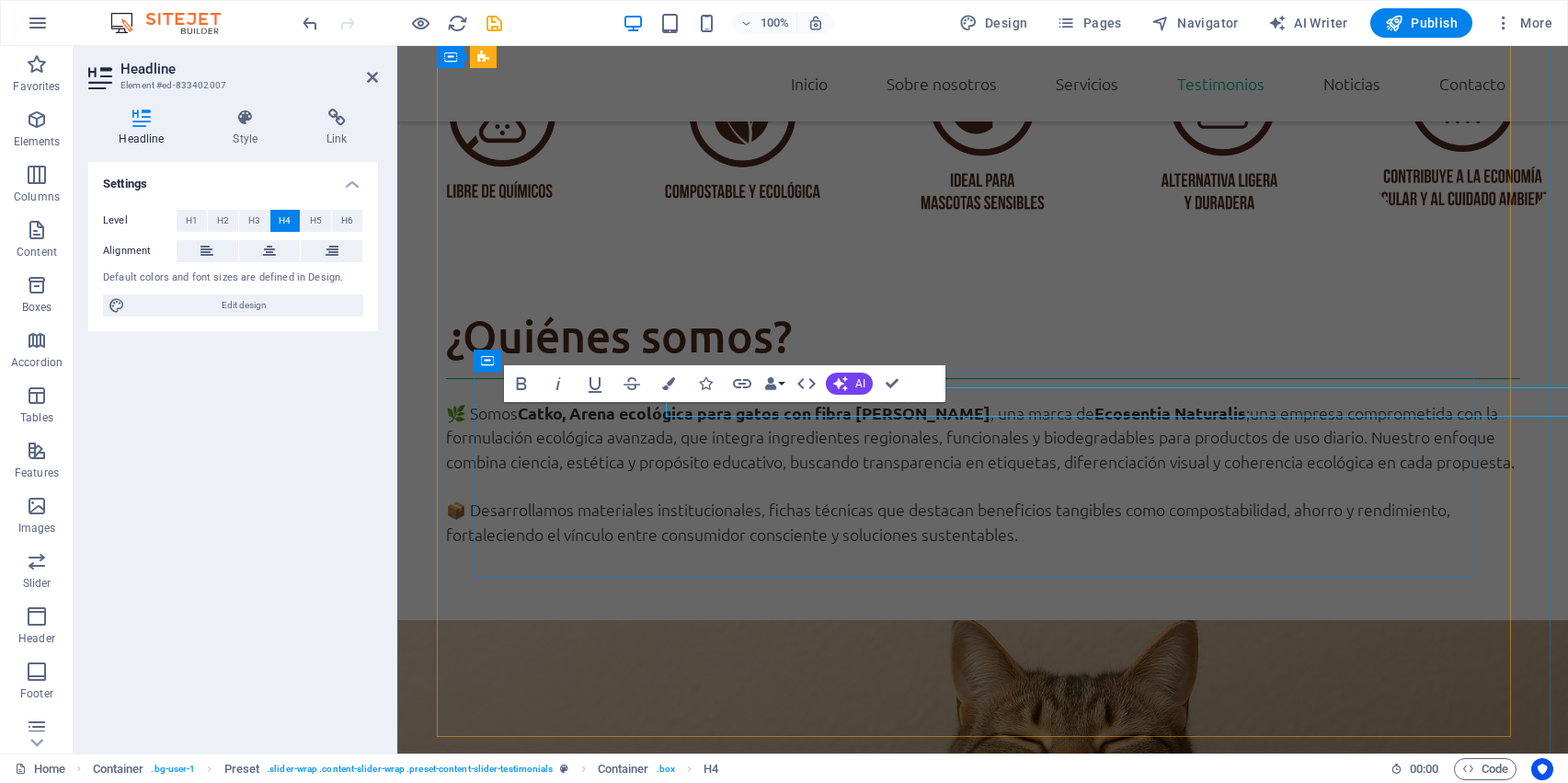
scroll to position [2876, 0]
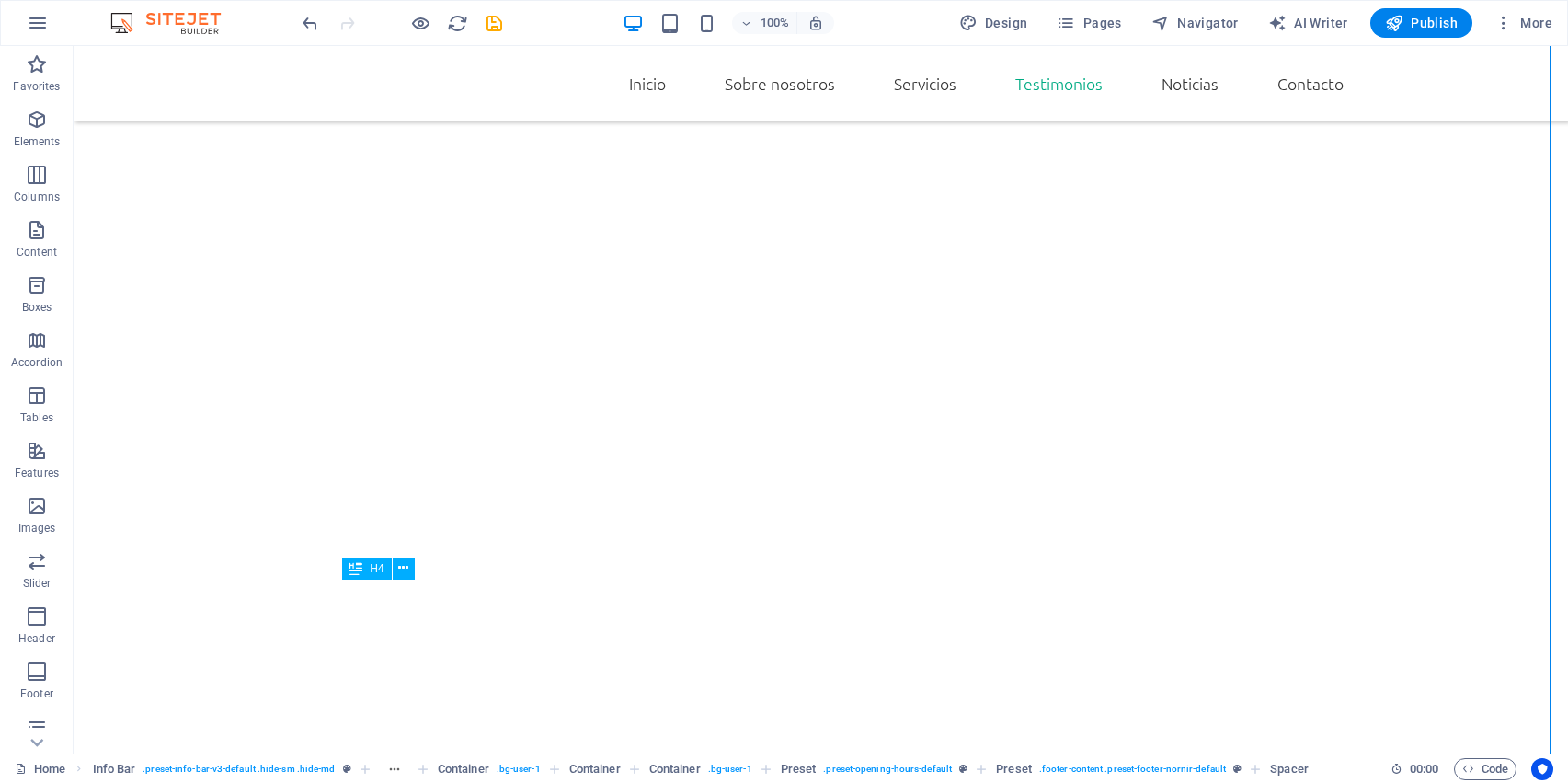
scroll to position [2916, 0]
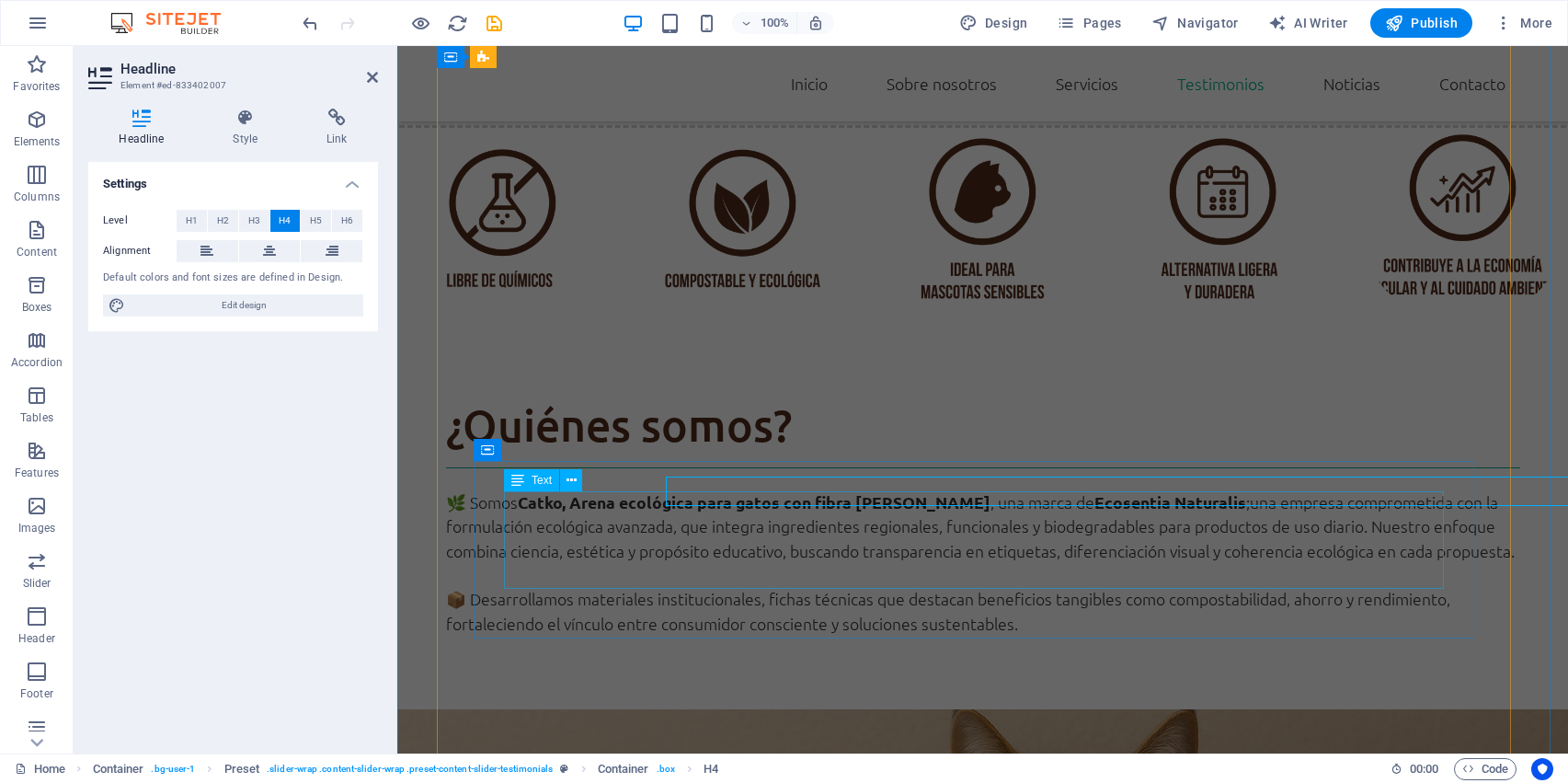
scroll to position [2787, 0]
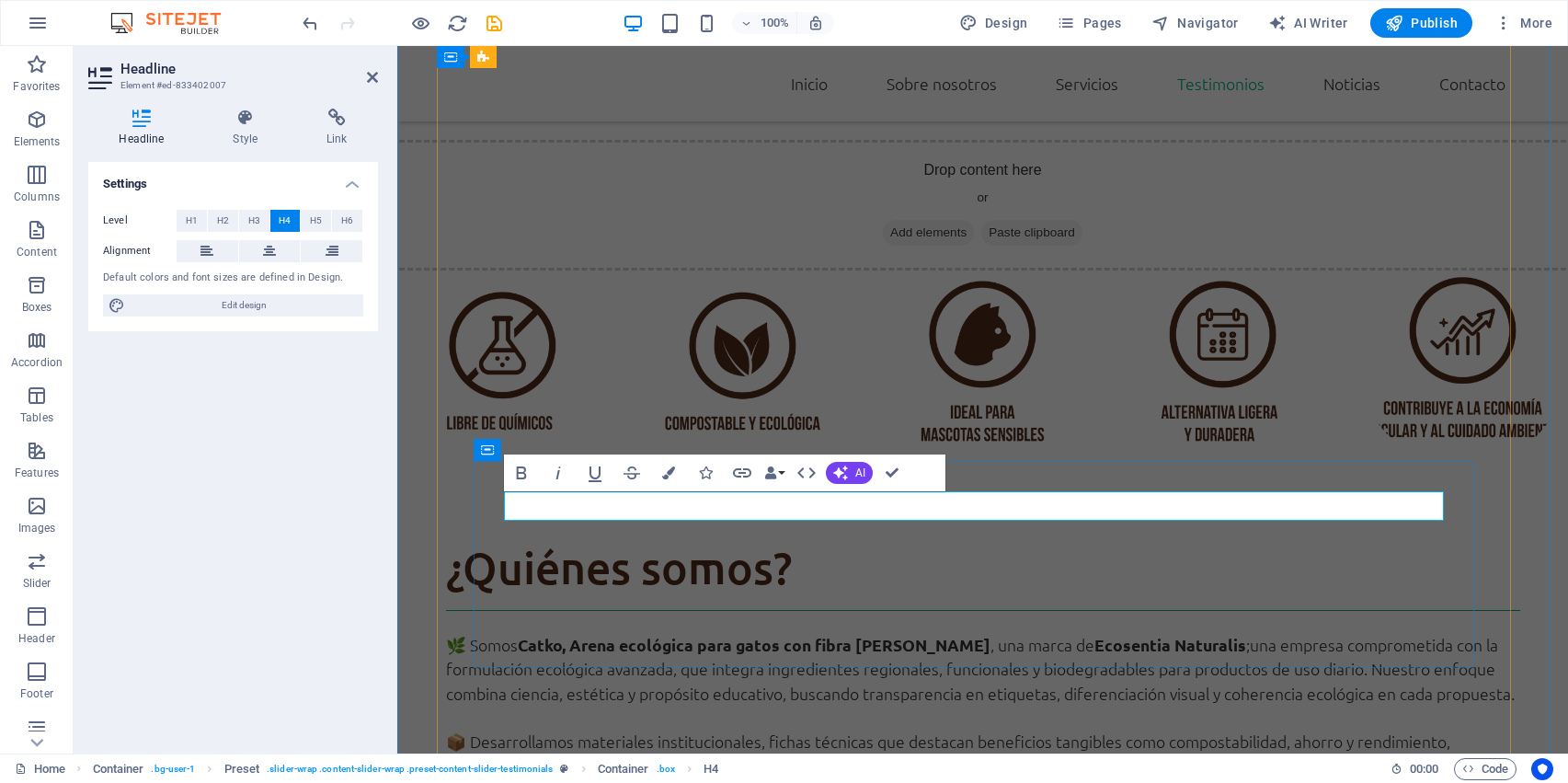
drag, startPoint x: 968, startPoint y: 493, endPoint x: 963, endPoint y: 522, distance: 29.4
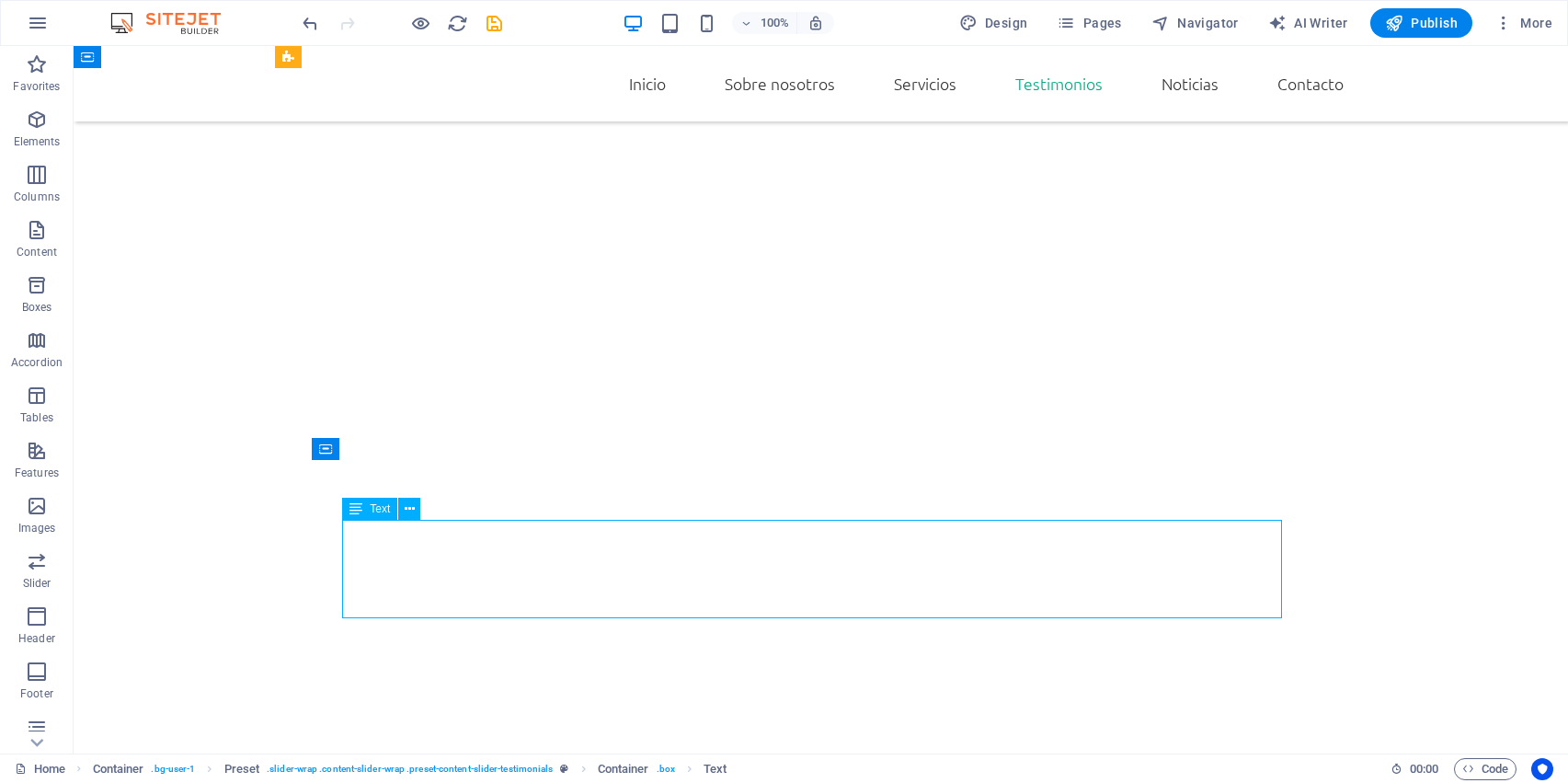
scroll to position [2916, 0]
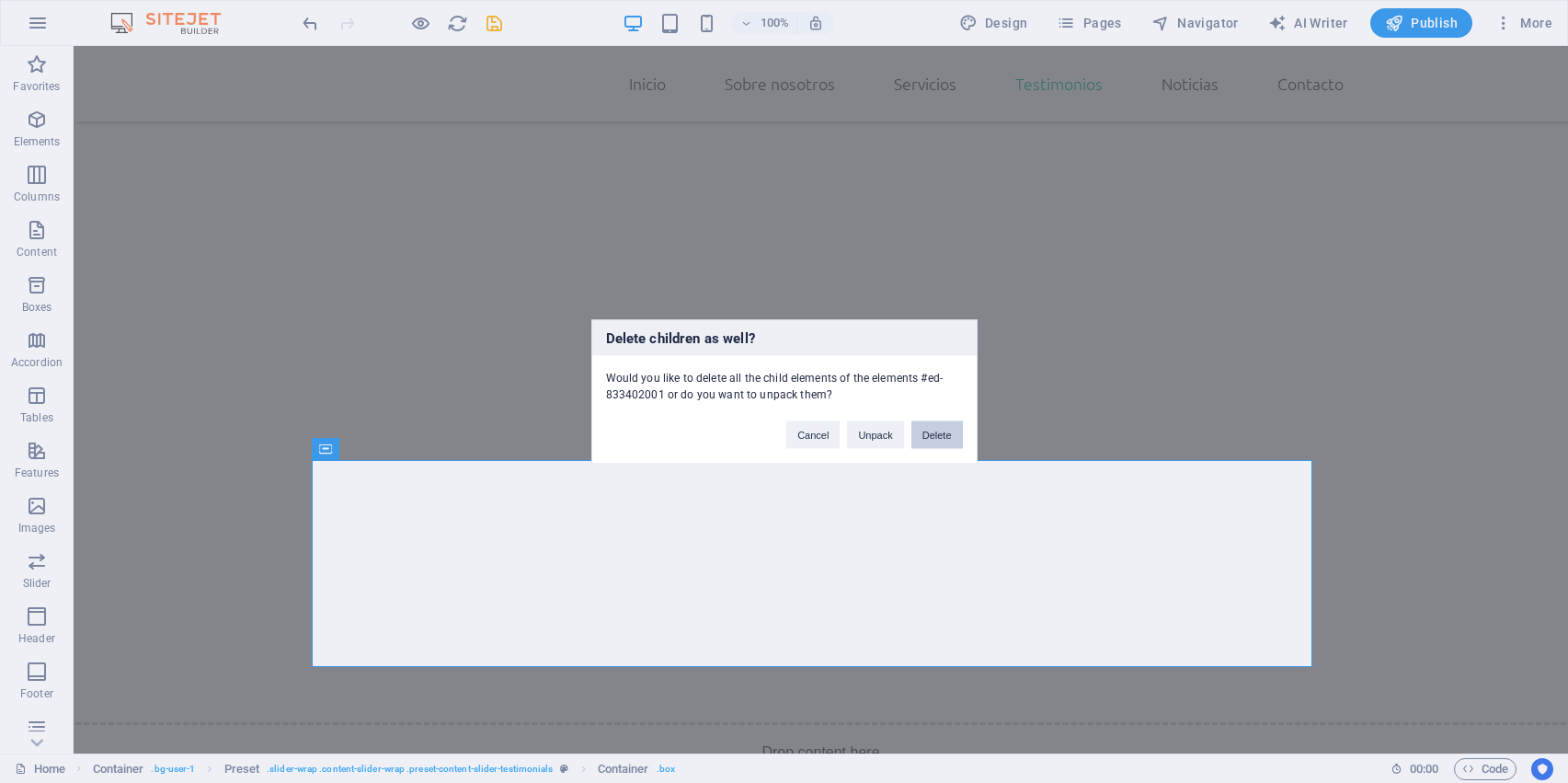
click at [943, 439] on button "Delete" at bounding box center [937, 434] width 52 height 27
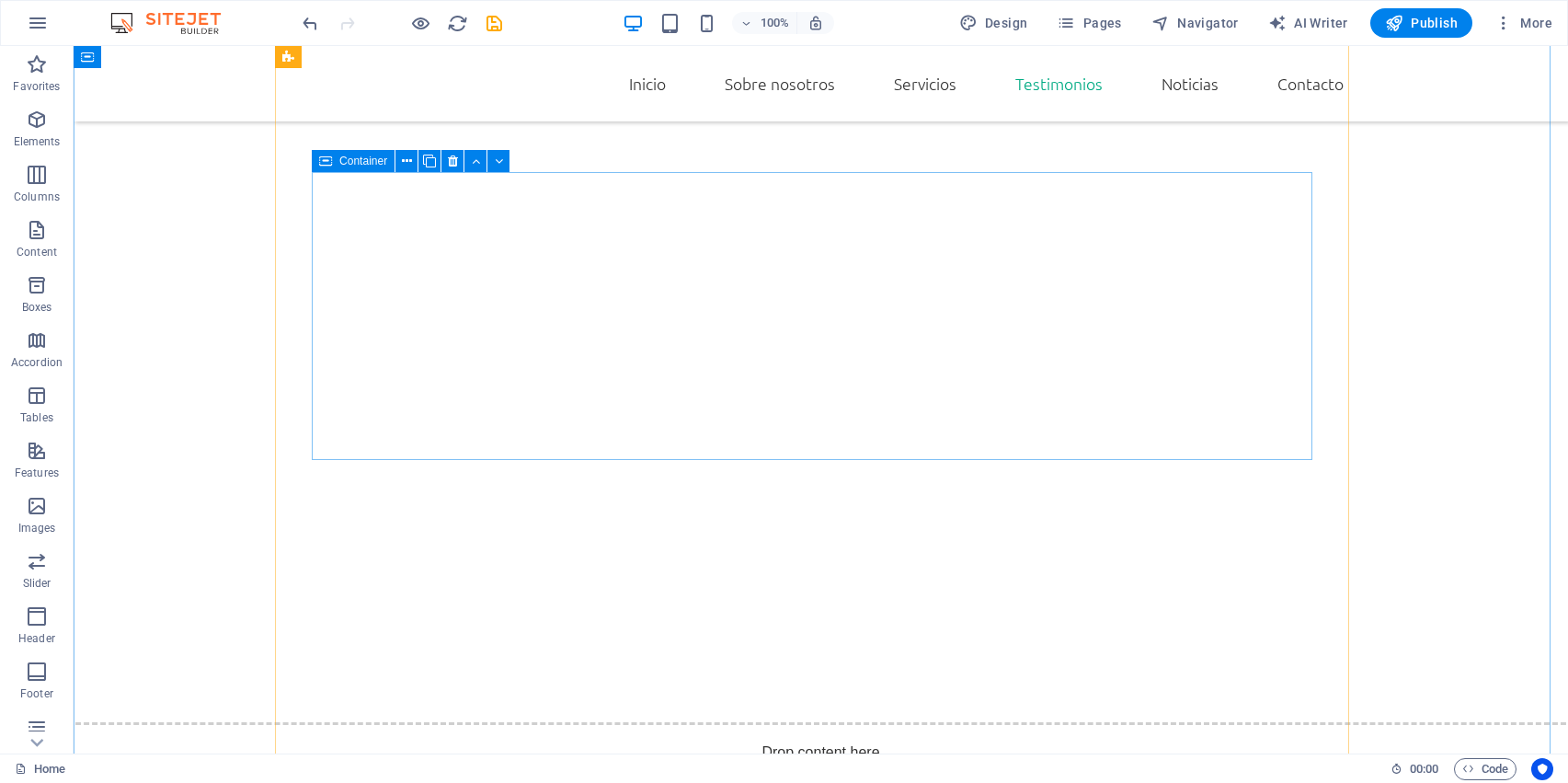
drag, startPoint x: 1016, startPoint y: 486, endPoint x: 943, endPoint y: 439, distance: 86.8
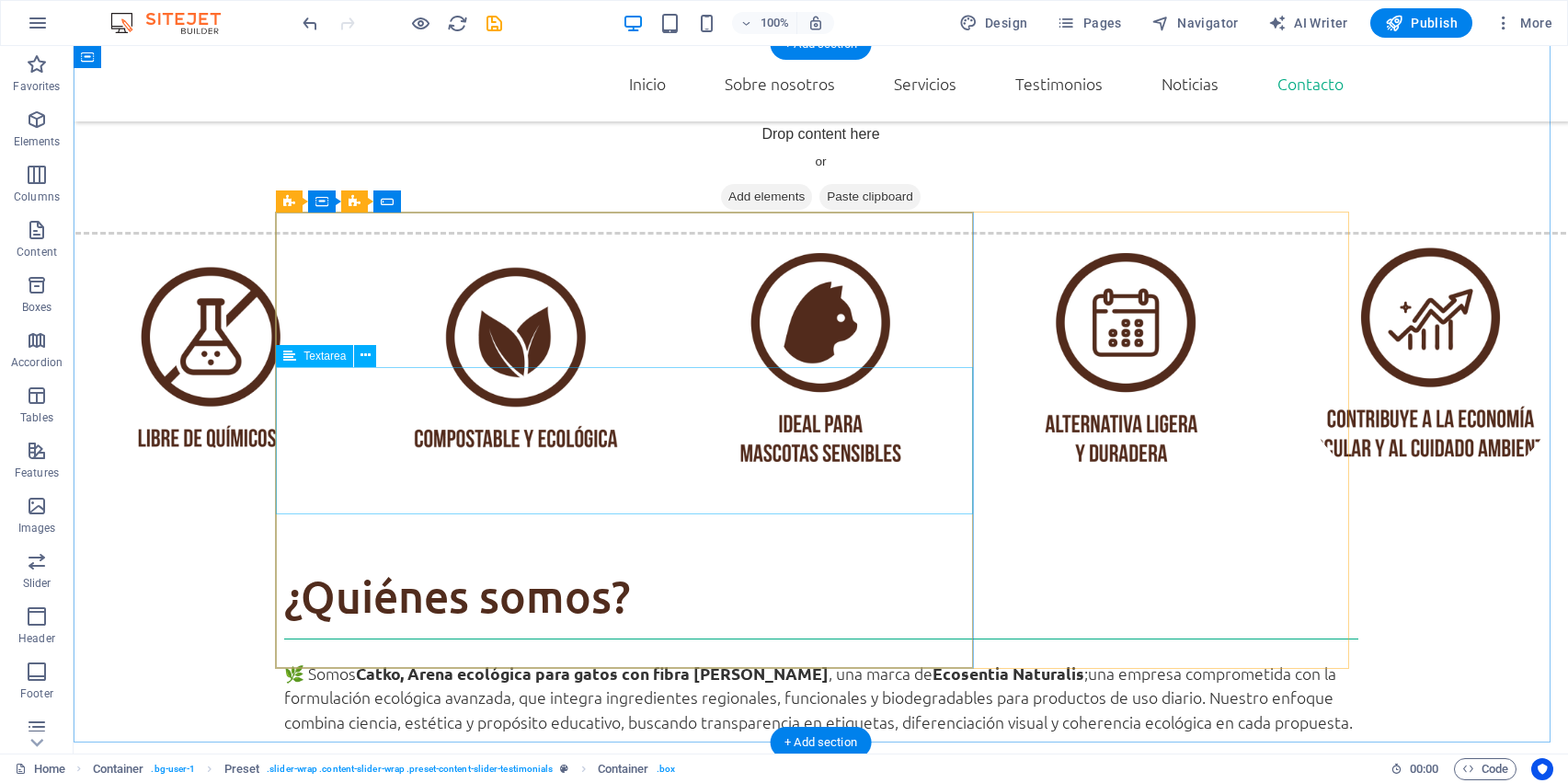
scroll to position [4977, 0]
